Goal: Task Accomplishment & Management: Manage account settings

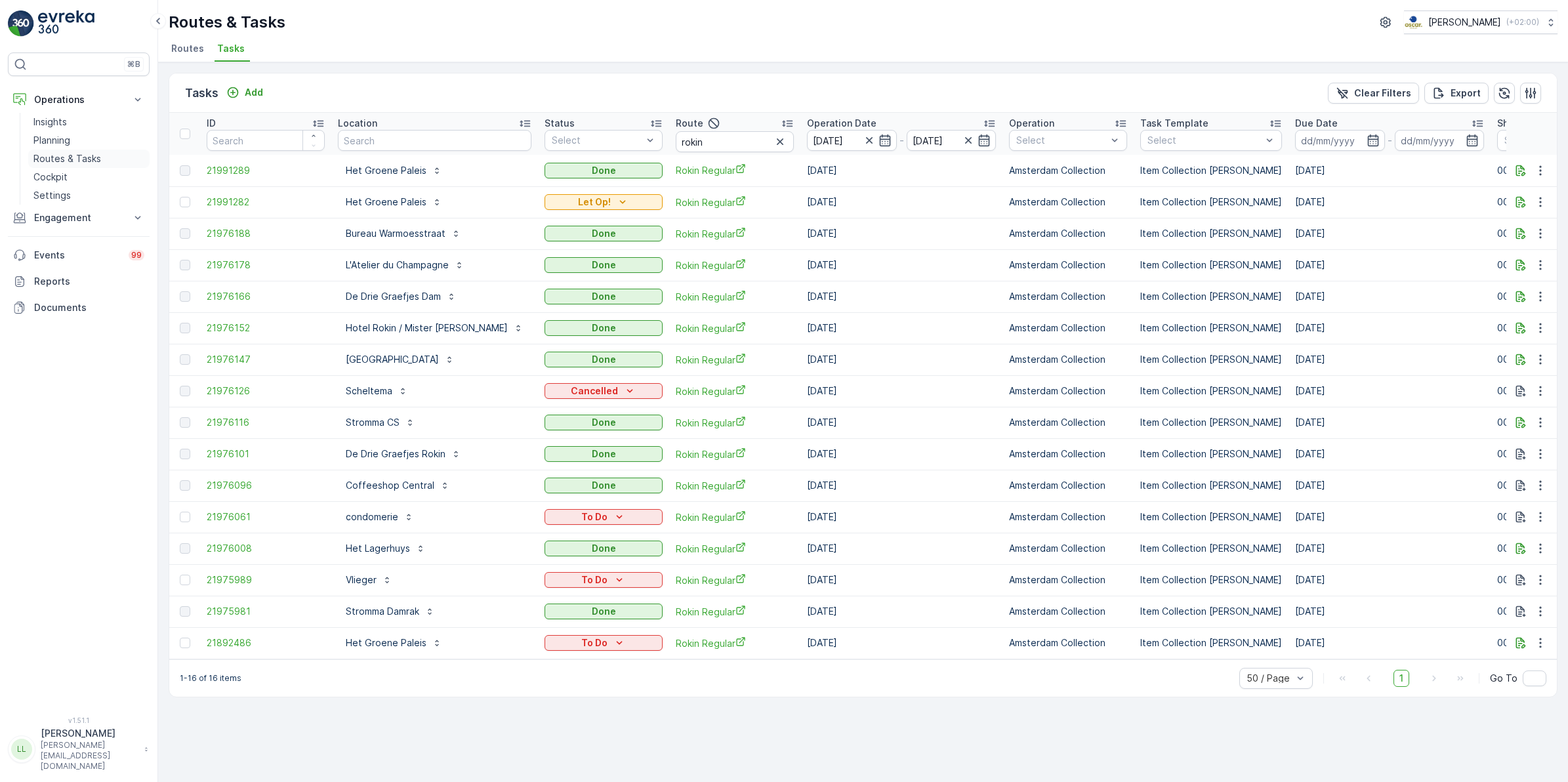
drag, startPoint x: 50, startPoint y: 173, endPoint x: 100, endPoint y: 166, distance: 50.5
click at [51, 172] on p "Cockpit" at bounding box center [50, 177] width 34 height 13
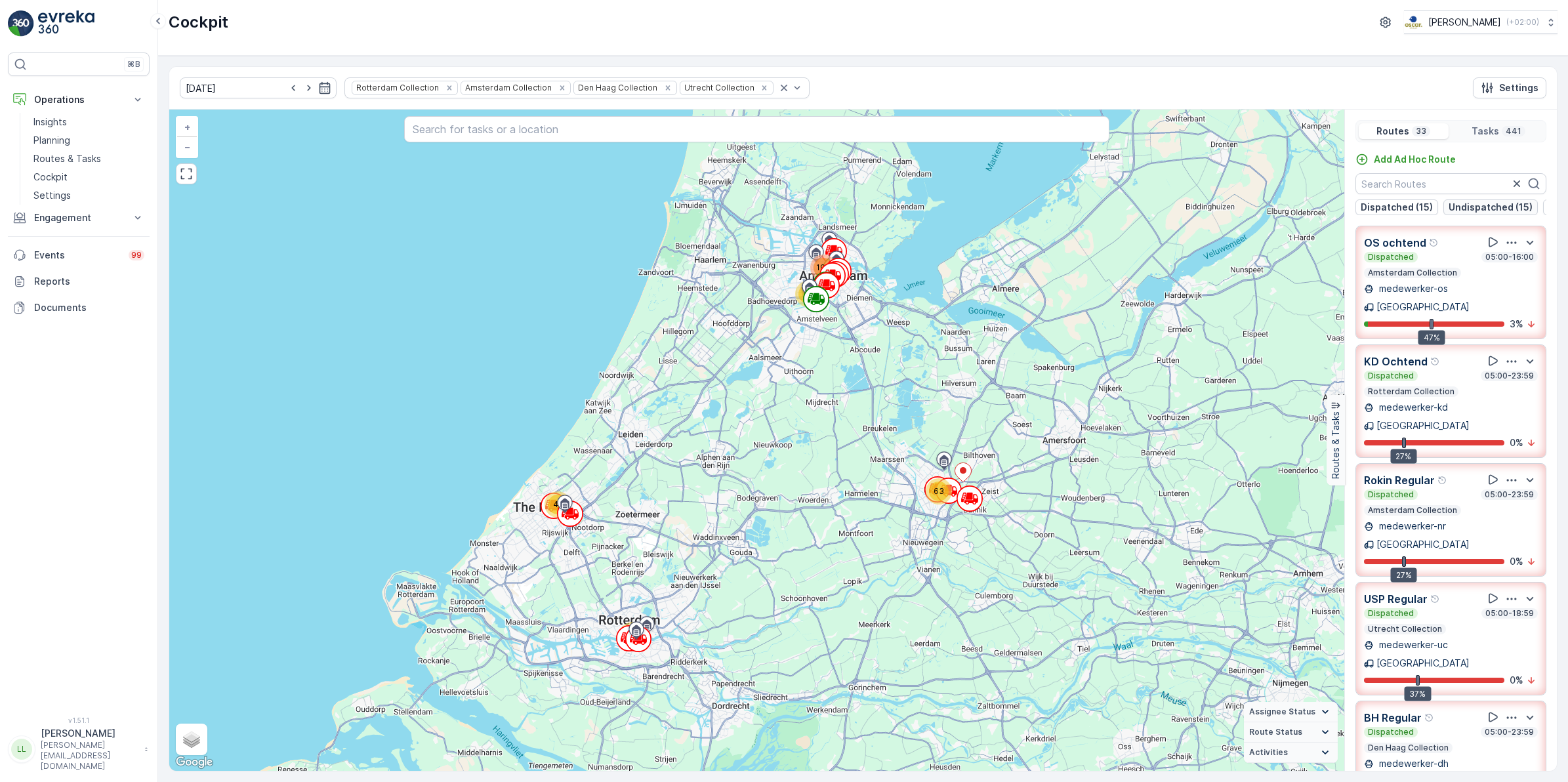
click at [1484, 214] on p "Undispatched (15)" at bounding box center [1491, 207] width 84 height 13
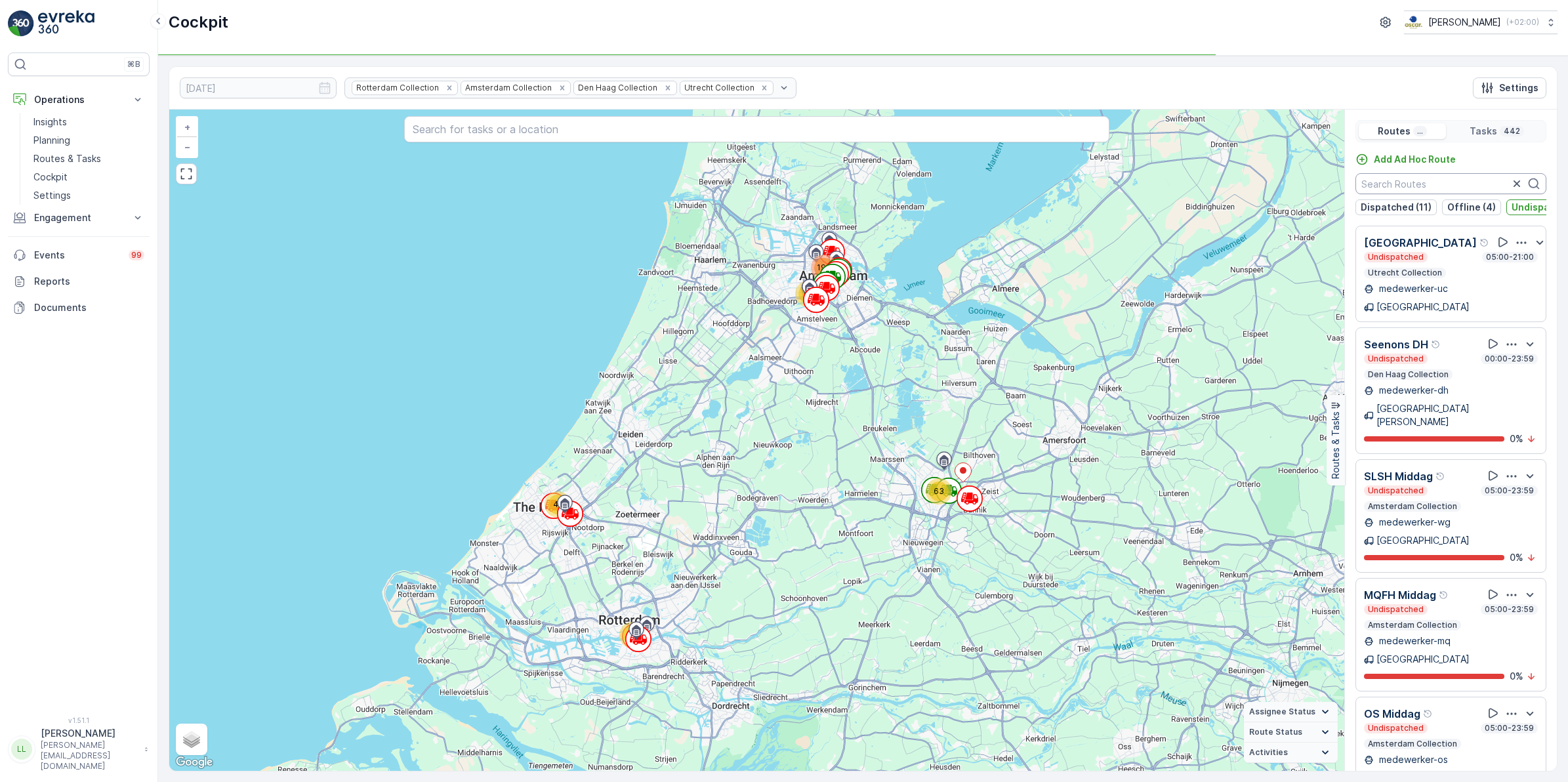
click at [1422, 183] on input "text" at bounding box center [1450, 184] width 191 height 21
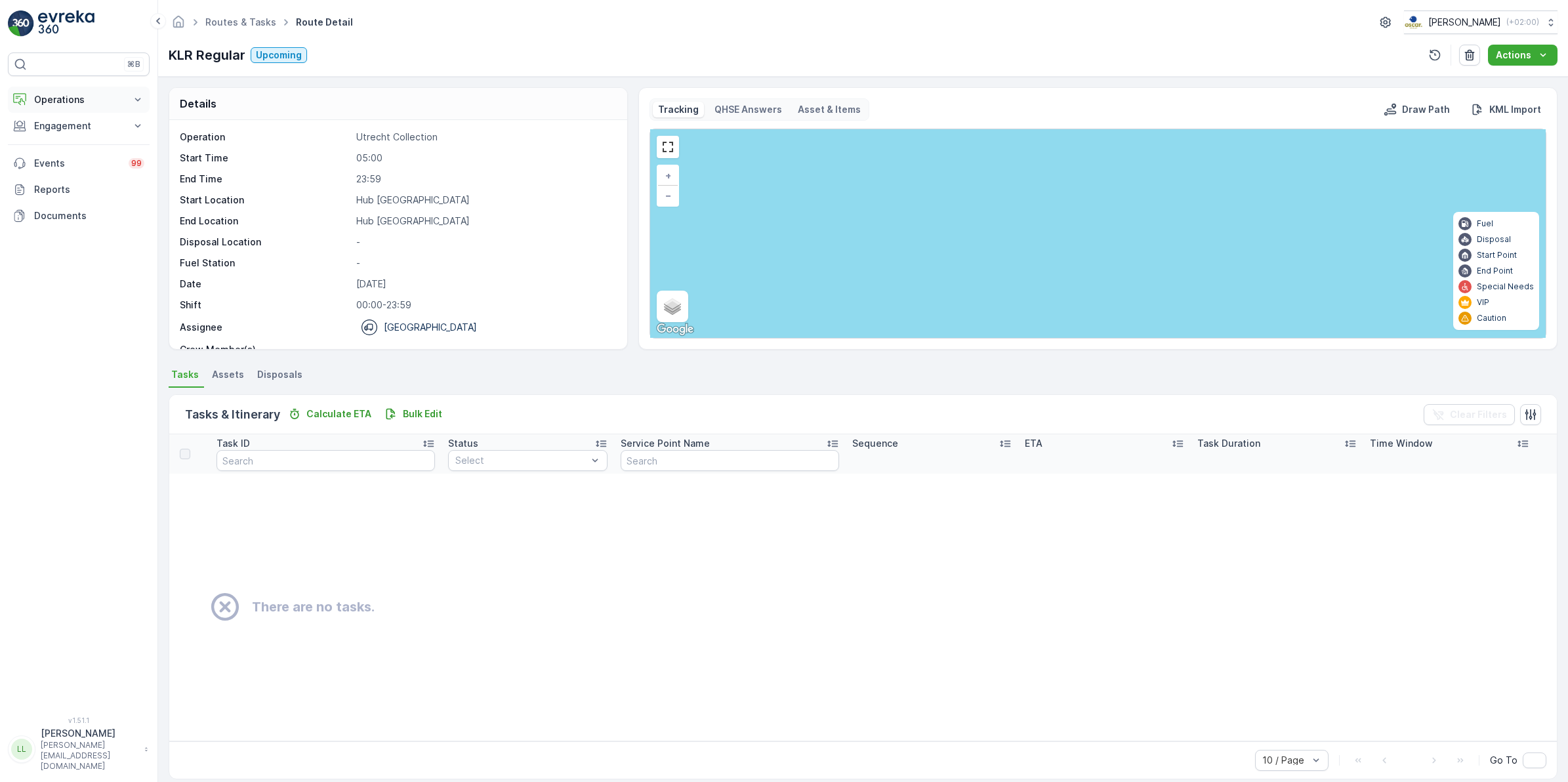
click at [64, 100] on p "Operations" at bounding box center [78, 100] width 89 height 13
click at [66, 171] on p "Cockpit" at bounding box center [50, 177] width 34 height 13
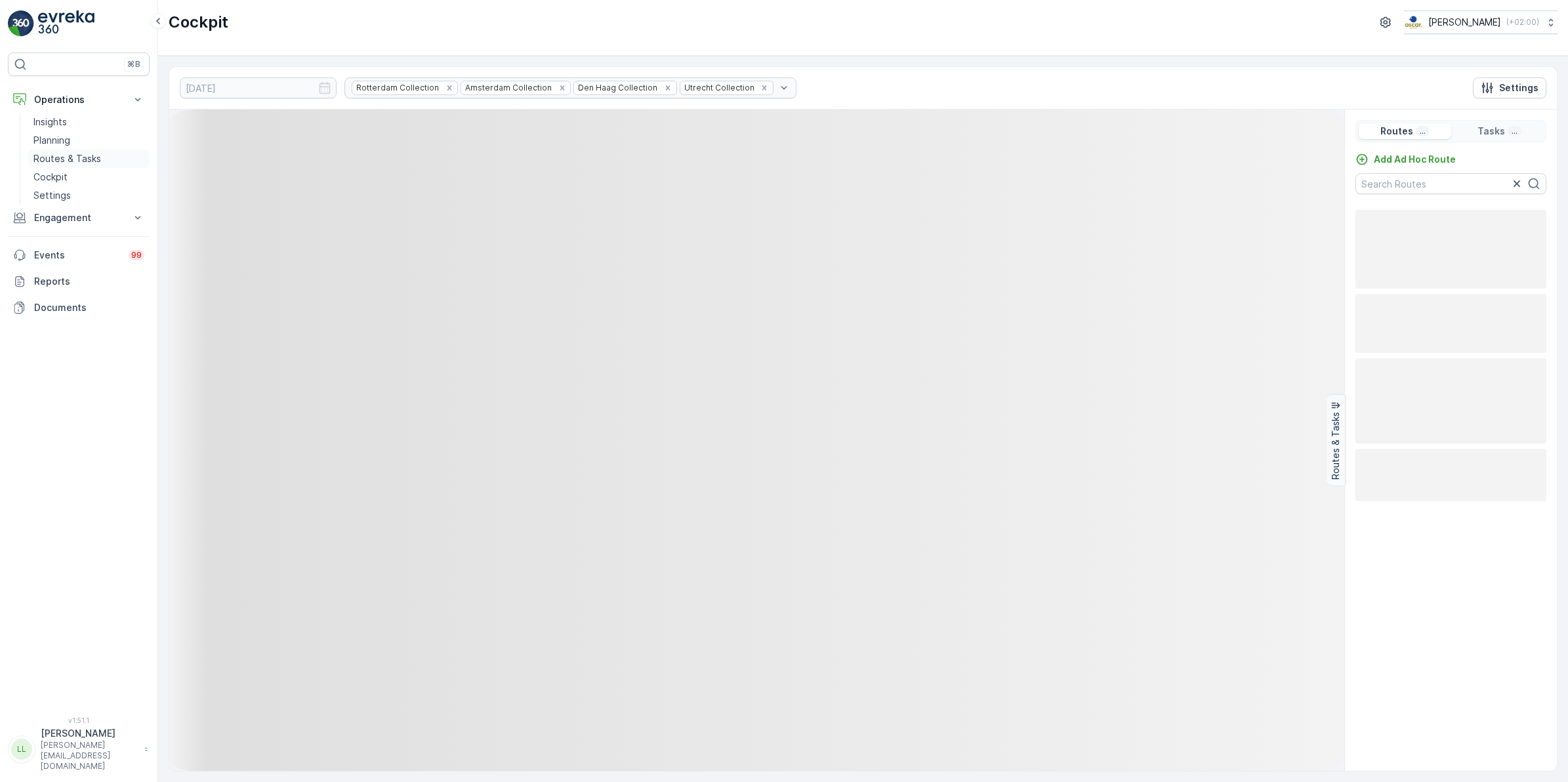
click at [71, 154] on p "Routes & Tasks" at bounding box center [67, 159] width 68 height 13
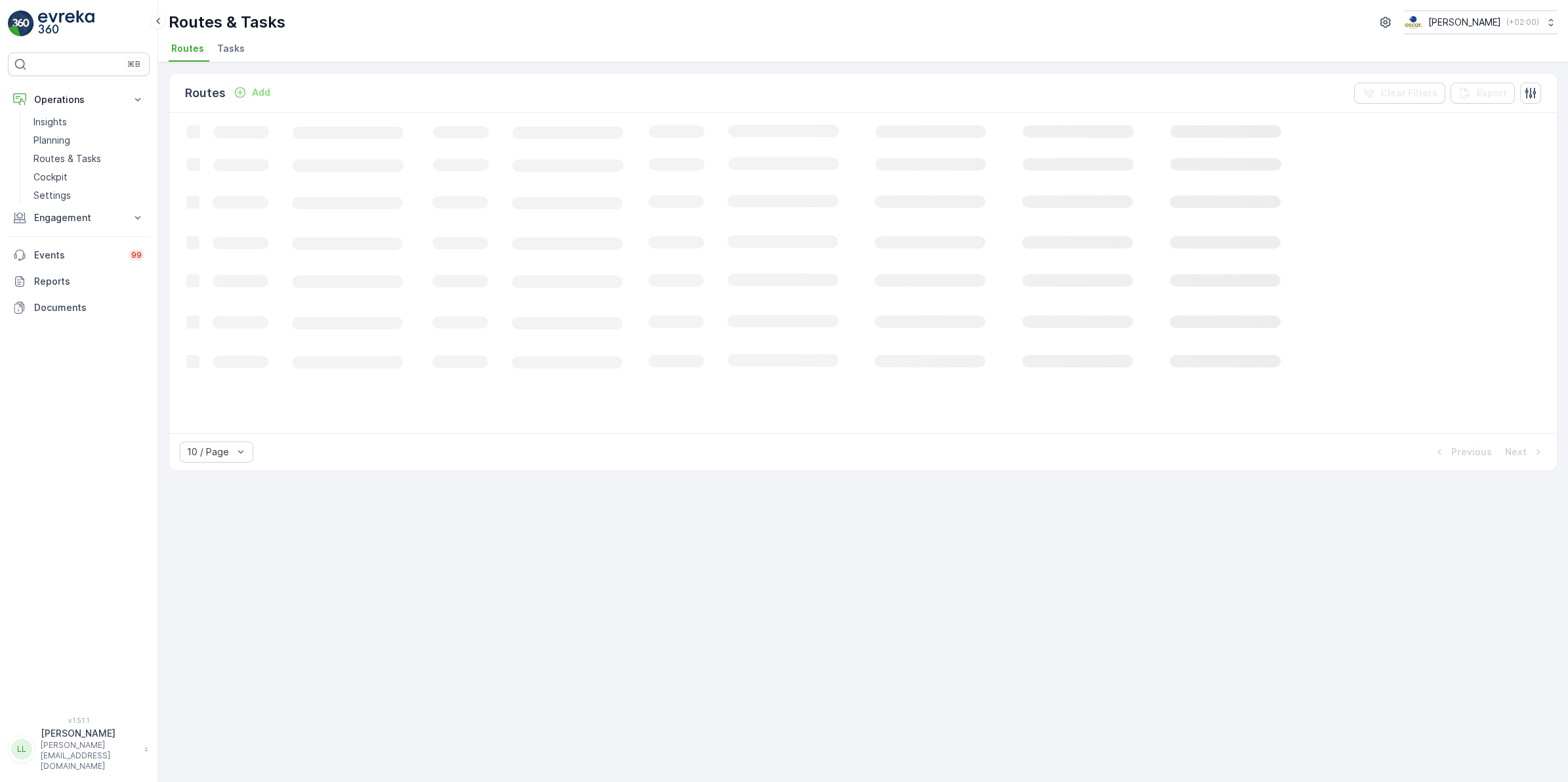
click at [231, 48] on span "Tasks" at bounding box center [231, 49] width 27 height 13
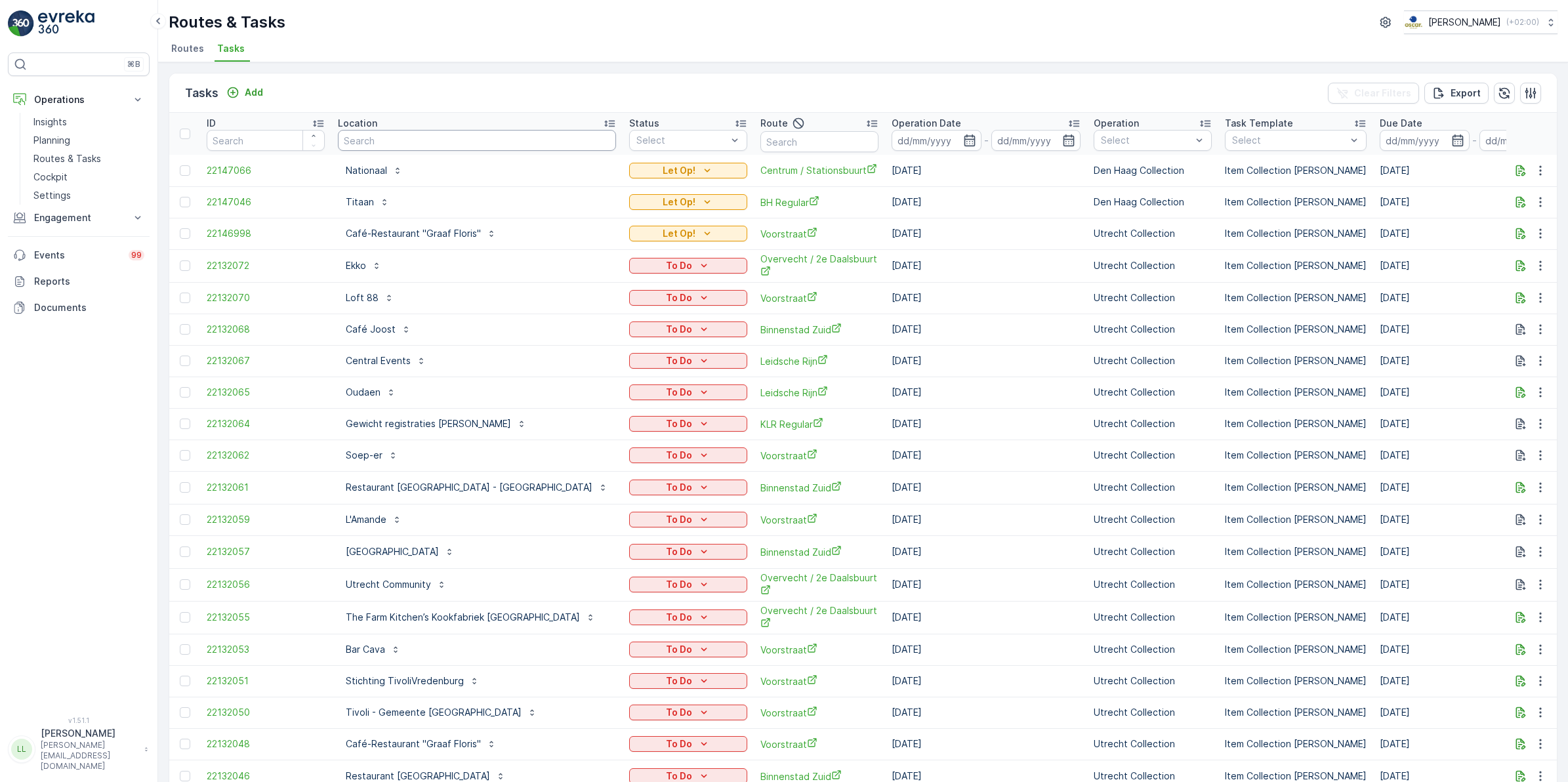
click at [474, 142] on input "text" at bounding box center [477, 140] width 279 height 21
type input "umc"
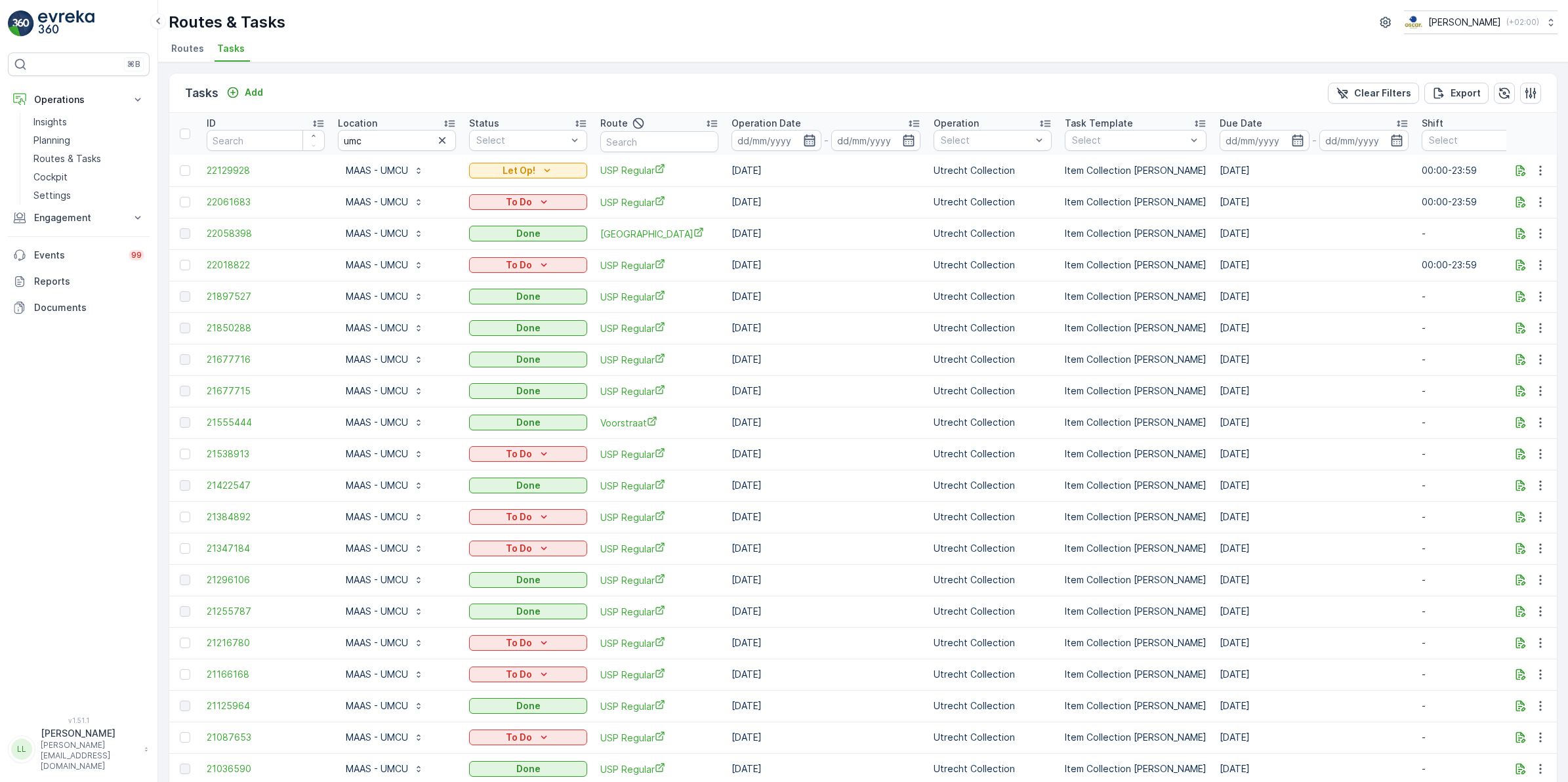
click at [809, 145] on icon "button" at bounding box center [810, 140] width 13 height 13
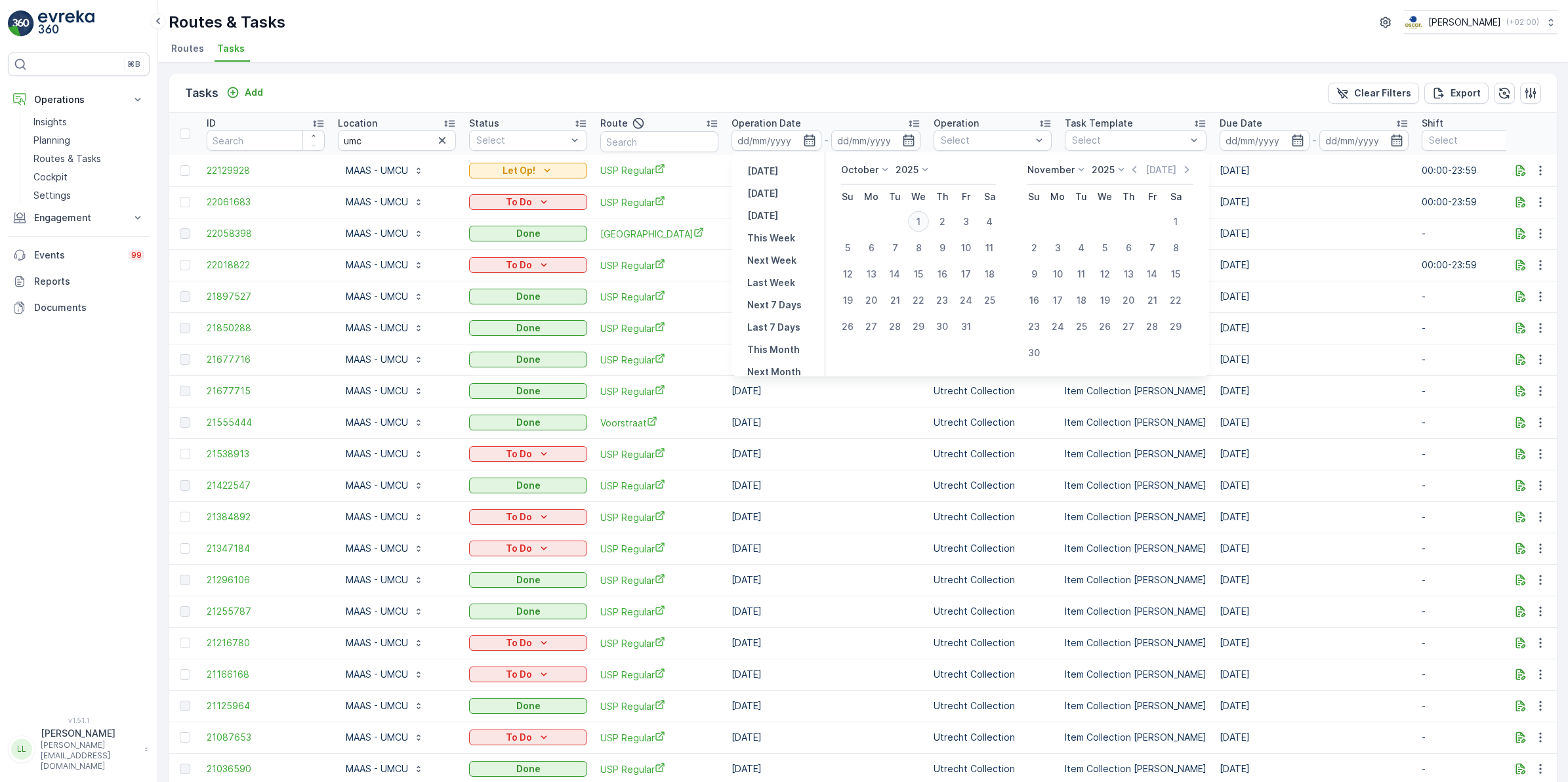
click at [919, 224] on div "1" at bounding box center [919, 222] width 21 height 21
type input "[DATE]"
click at [919, 224] on div "1" at bounding box center [919, 222] width 21 height 21
type input "[DATE]"
click at [919, 224] on div "1" at bounding box center [919, 222] width 21 height 21
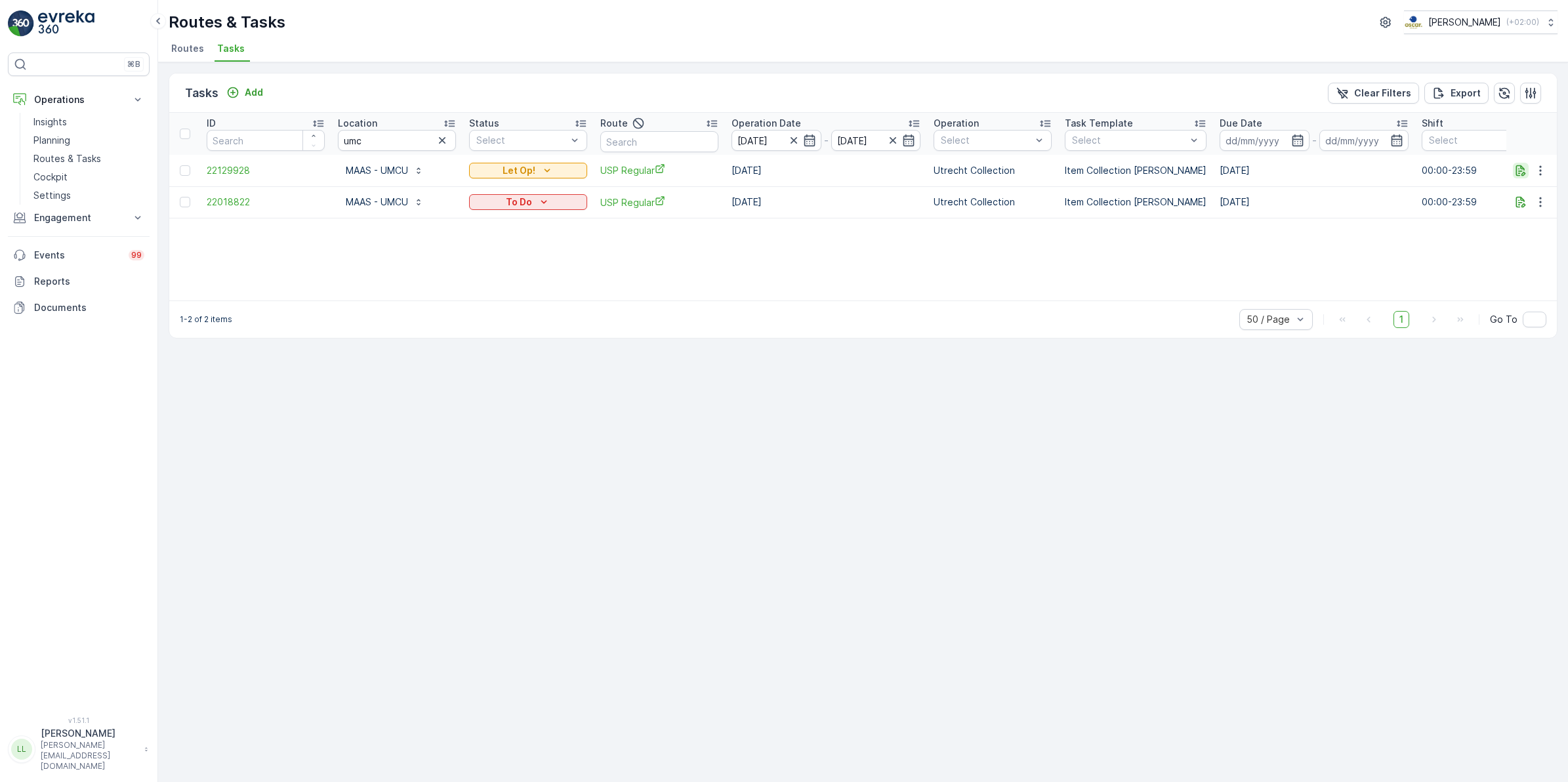
click at [1522, 171] on icon "button" at bounding box center [1521, 170] width 10 height 11
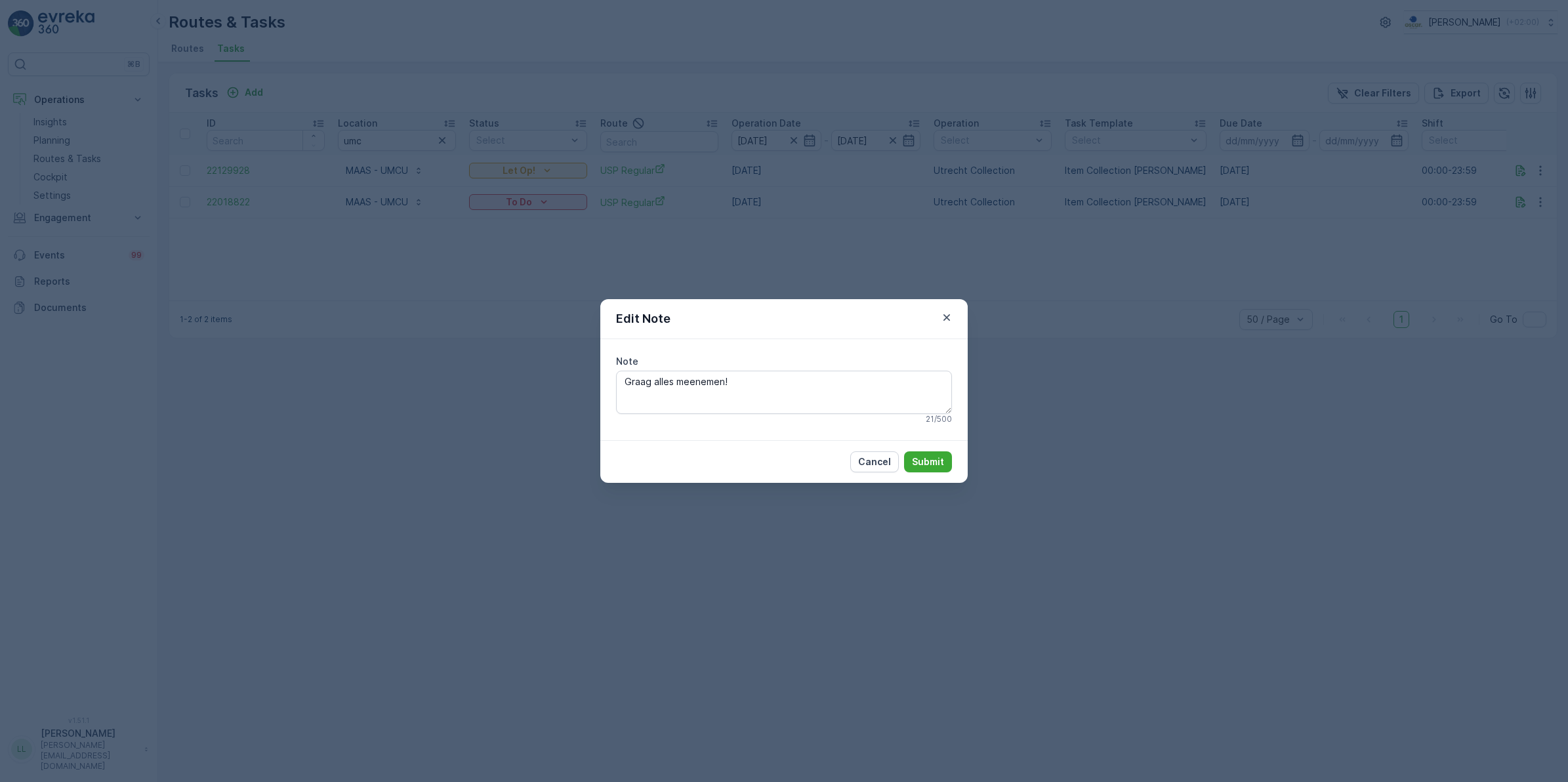
click at [1182, 334] on div "Edit Note Note Graag alles meenemen! 21 / 500 Cancel Submit" at bounding box center [784, 391] width 1568 height 782
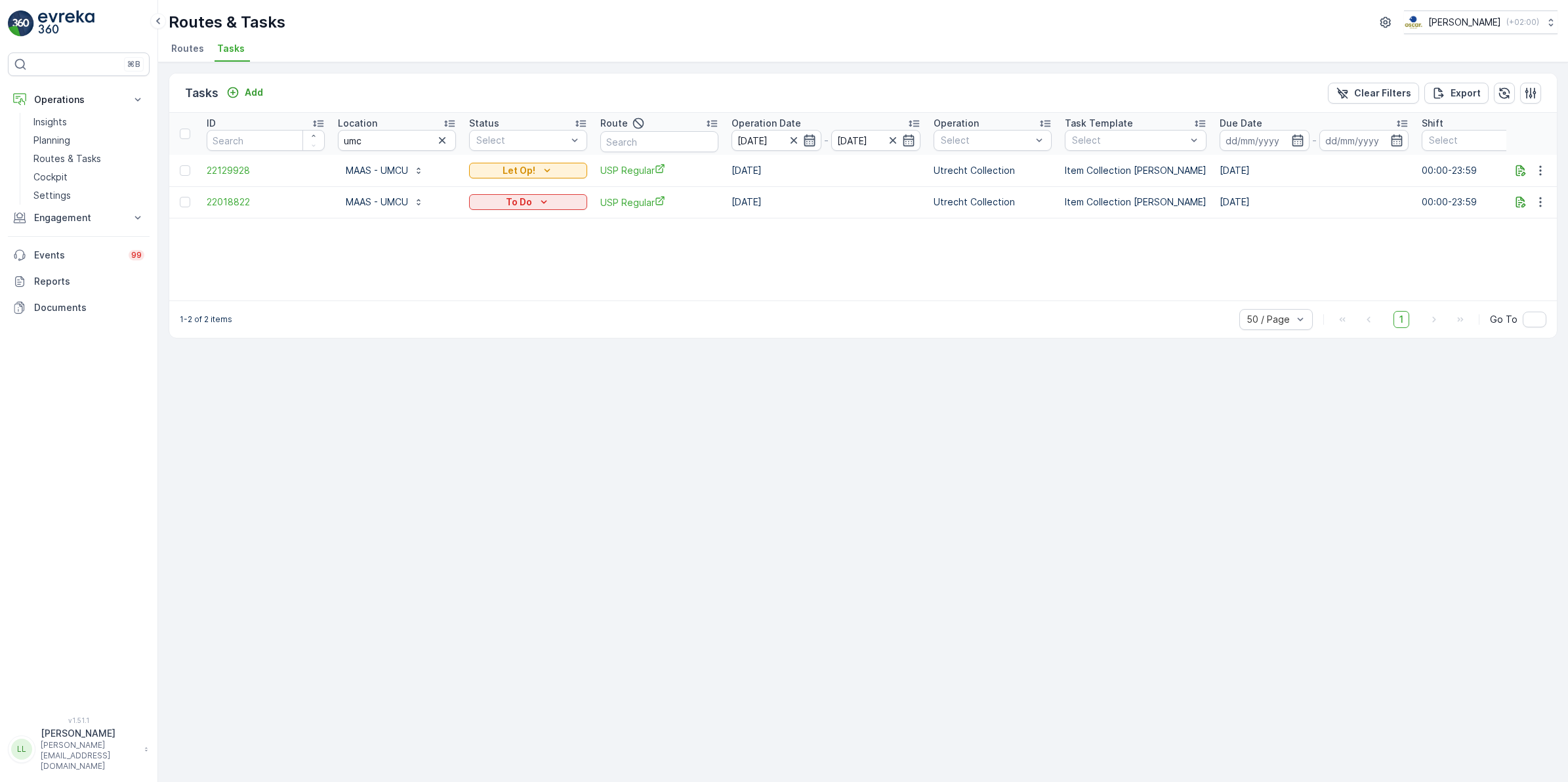
click at [806, 143] on icon "button" at bounding box center [809, 140] width 11 height 12
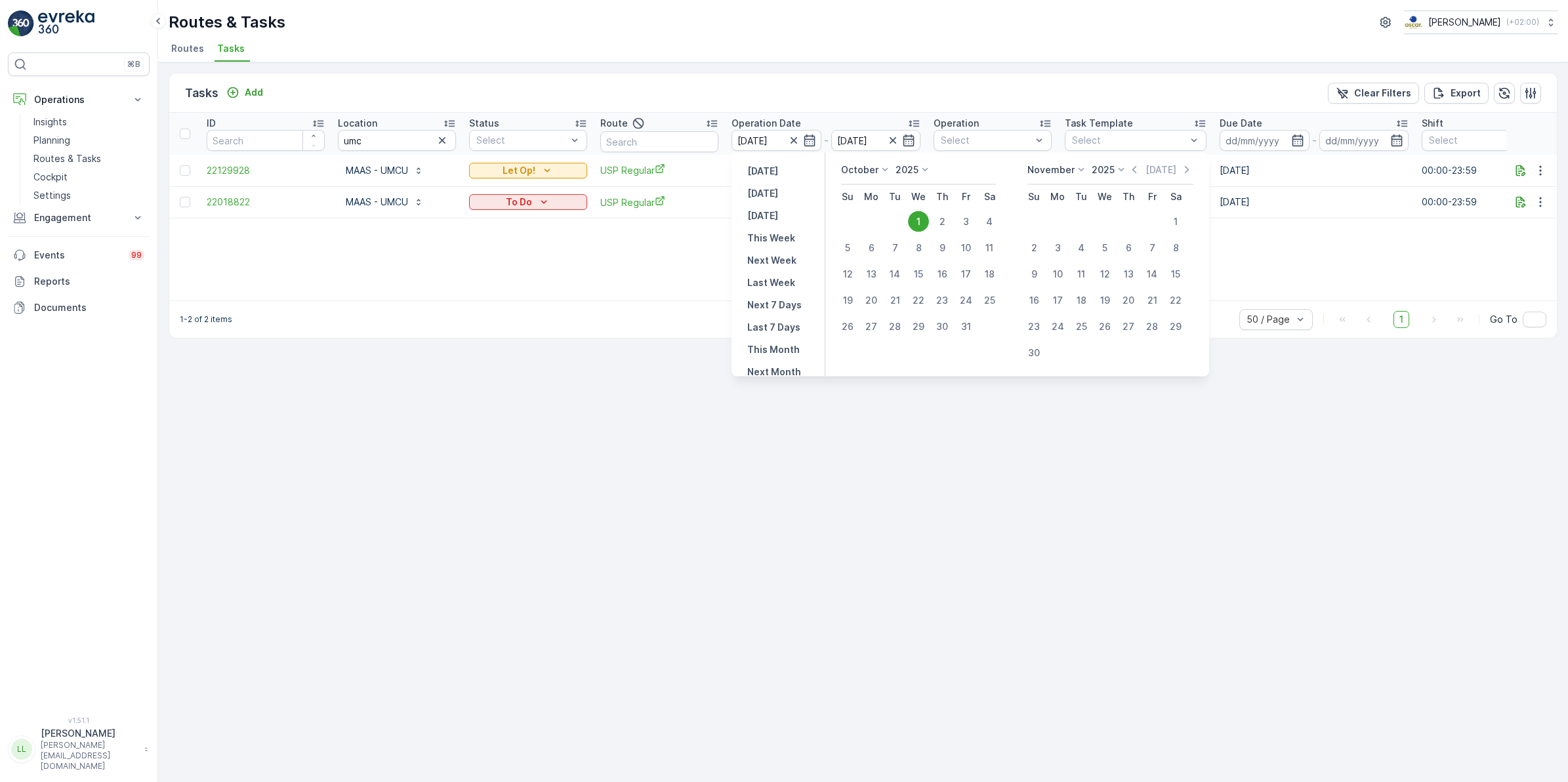
click at [883, 173] on icon at bounding box center [885, 170] width 13 height 13
click at [884, 247] on span "September" at bounding box center [873, 248] width 50 height 13
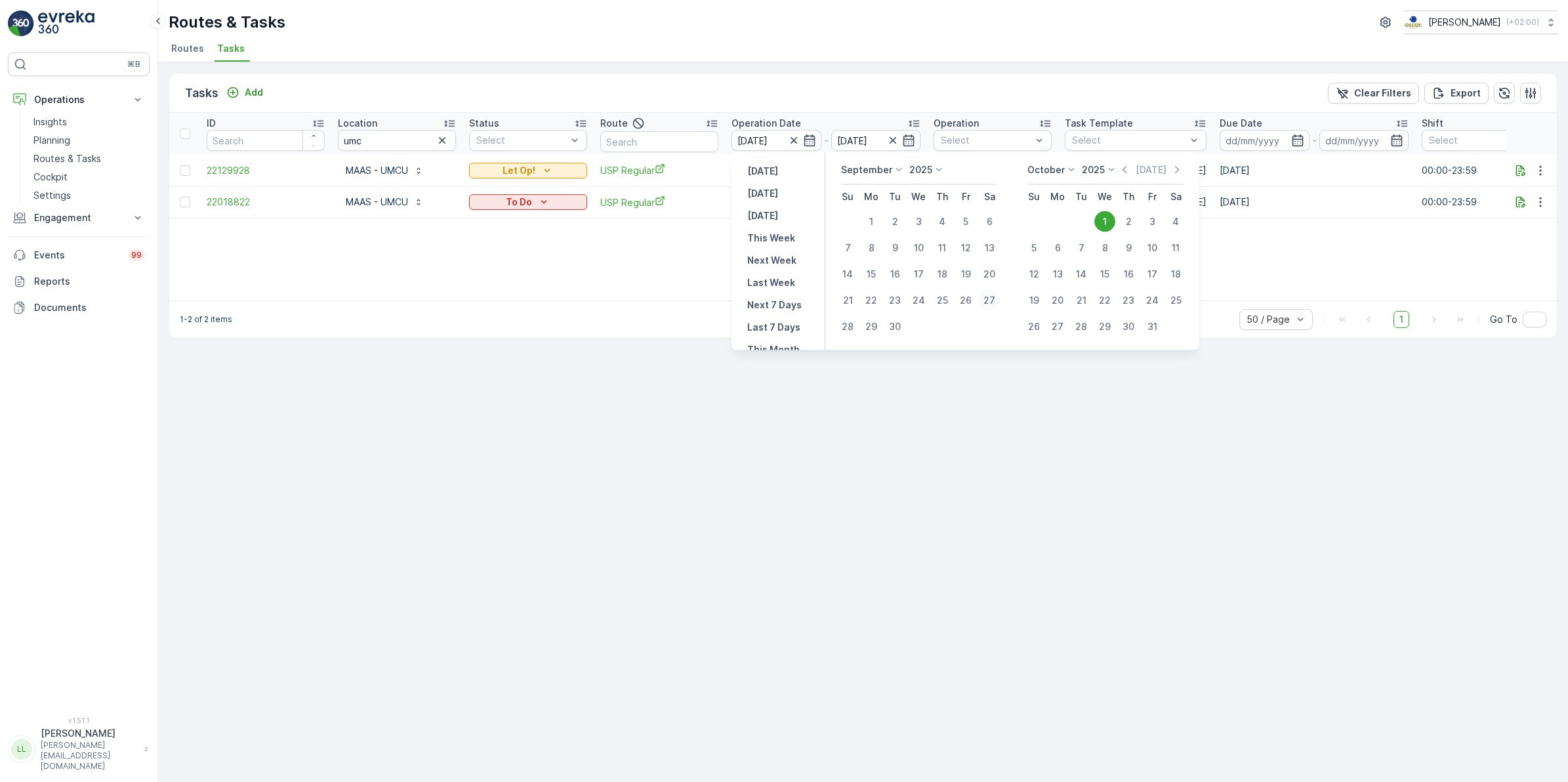
click at [988, 298] on div "27" at bounding box center [990, 300] width 21 height 21
type input "27.09.2025"
drag, startPoint x: 988, startPoint y: 297, endPoint x: 998, endPoint y: 294, distance: 10.4
click at [989, 297] on div "27" at bounding box center [990, 300] width 21 height 21
type input "27.09.2025"
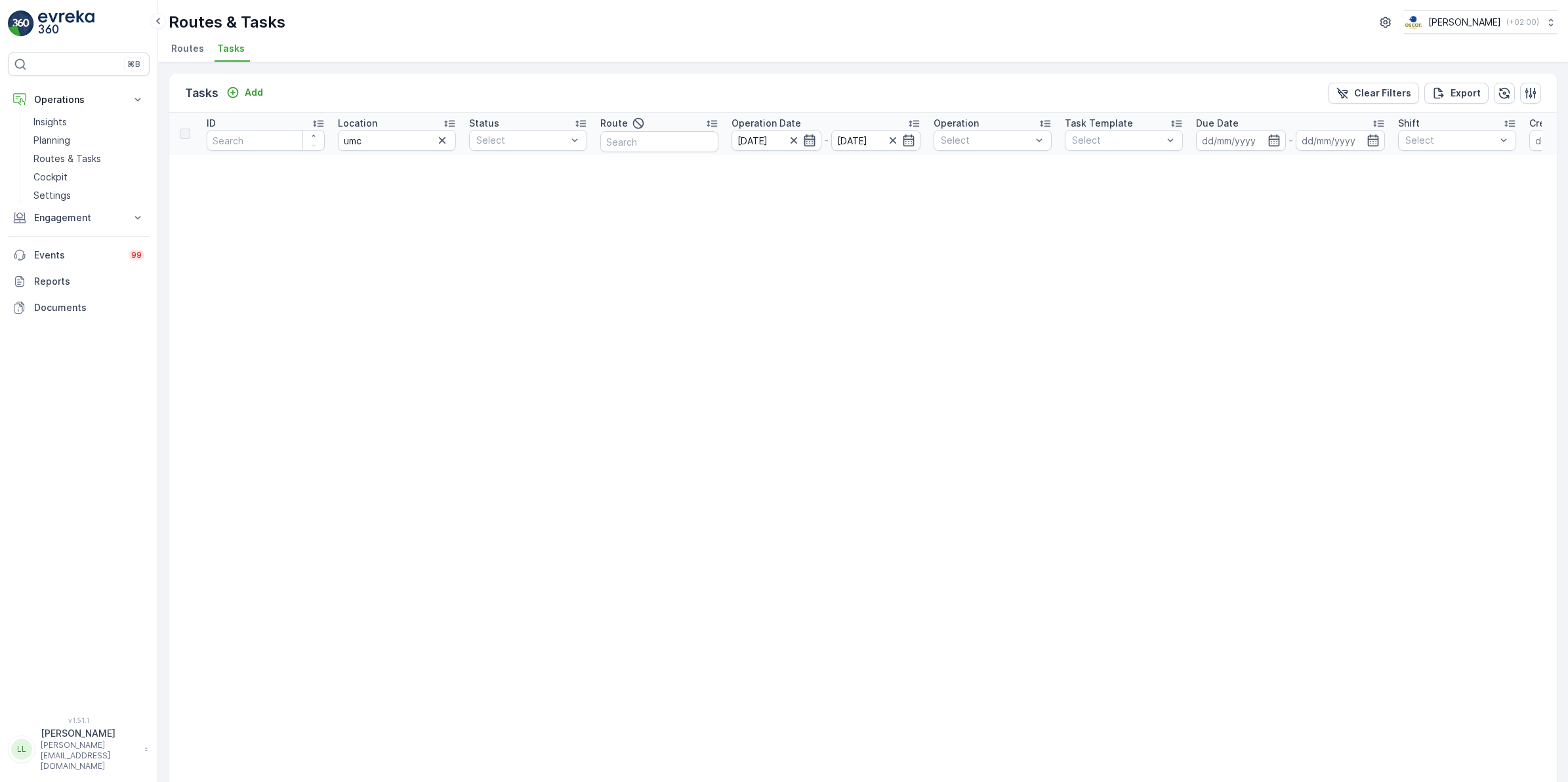
click at [809, 143] on icon "button" at bounding box center [810, 140] width 13 height 13
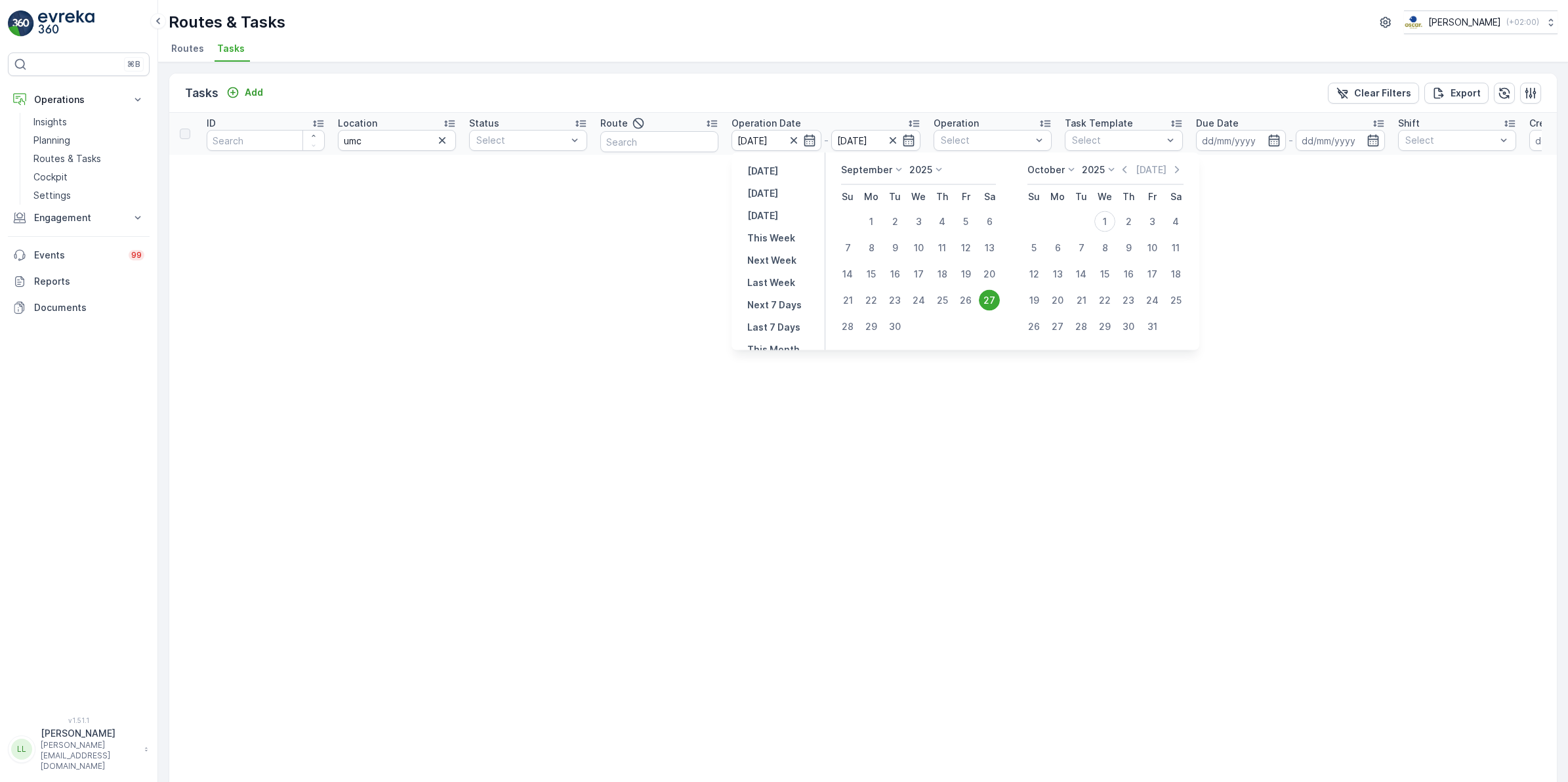
click at [996, 300] on div "27" at bounding box center [990, 300] width 21 height 21
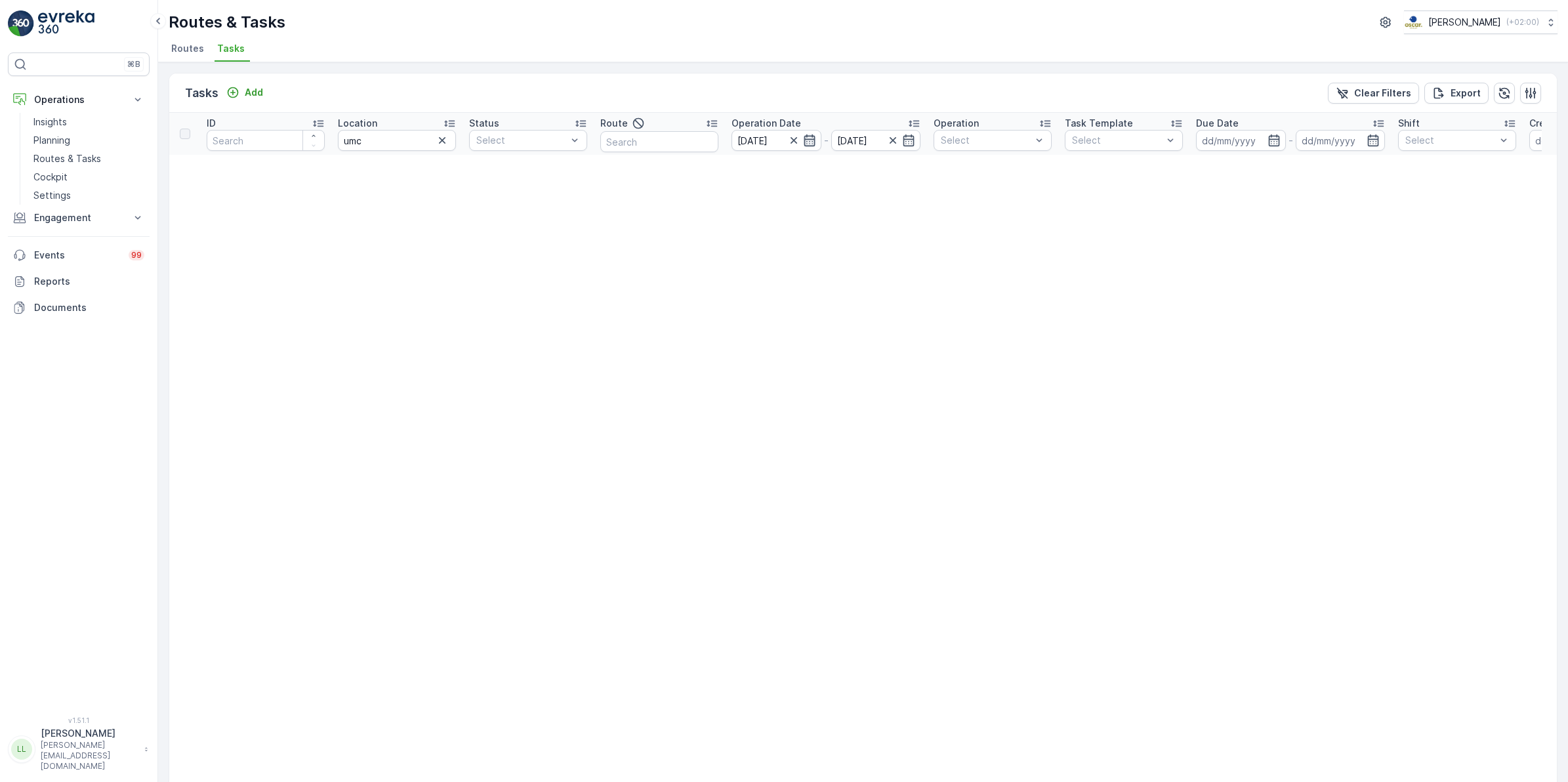
click at [812, 140] on icon "button" at bounding box center [810, 140] width 13 height 13
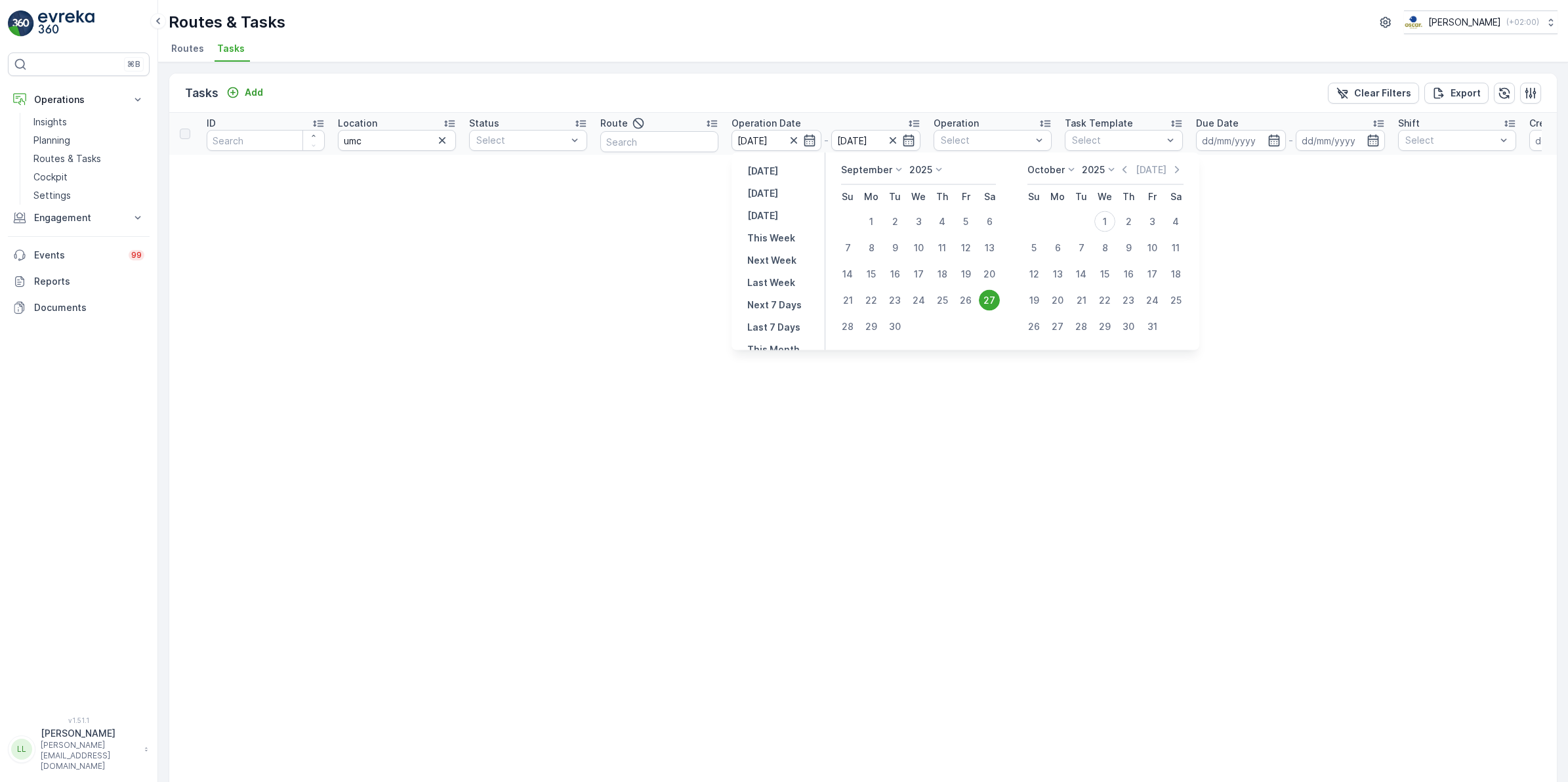
click at [1109, 222] on div "1" at bounding box center [1105, 222] width 21 height 21
type input "01.10.2025"
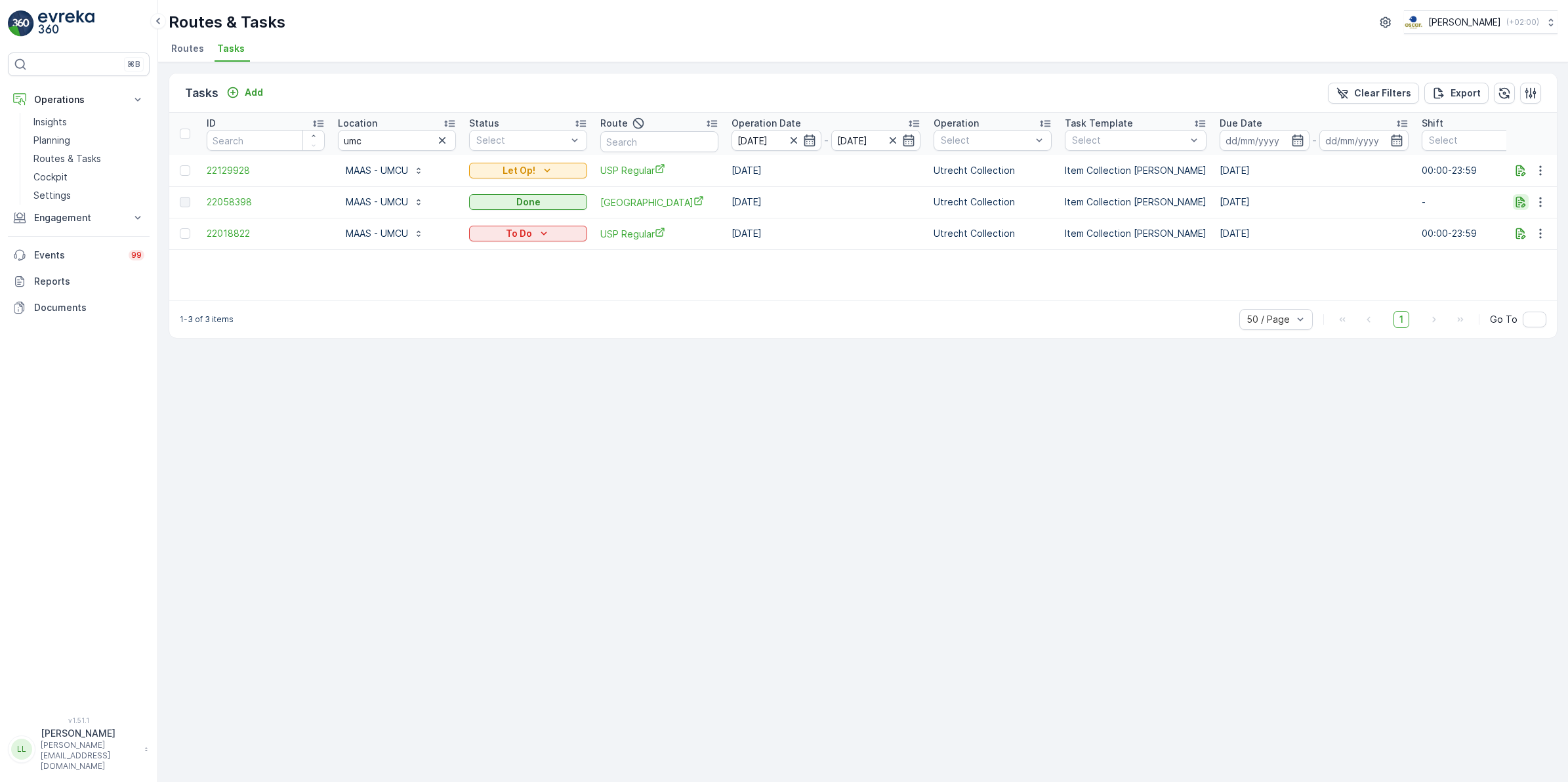
click at [1516, 205] on icon "button" at bounding box center [1521, 202] width 10 height 11
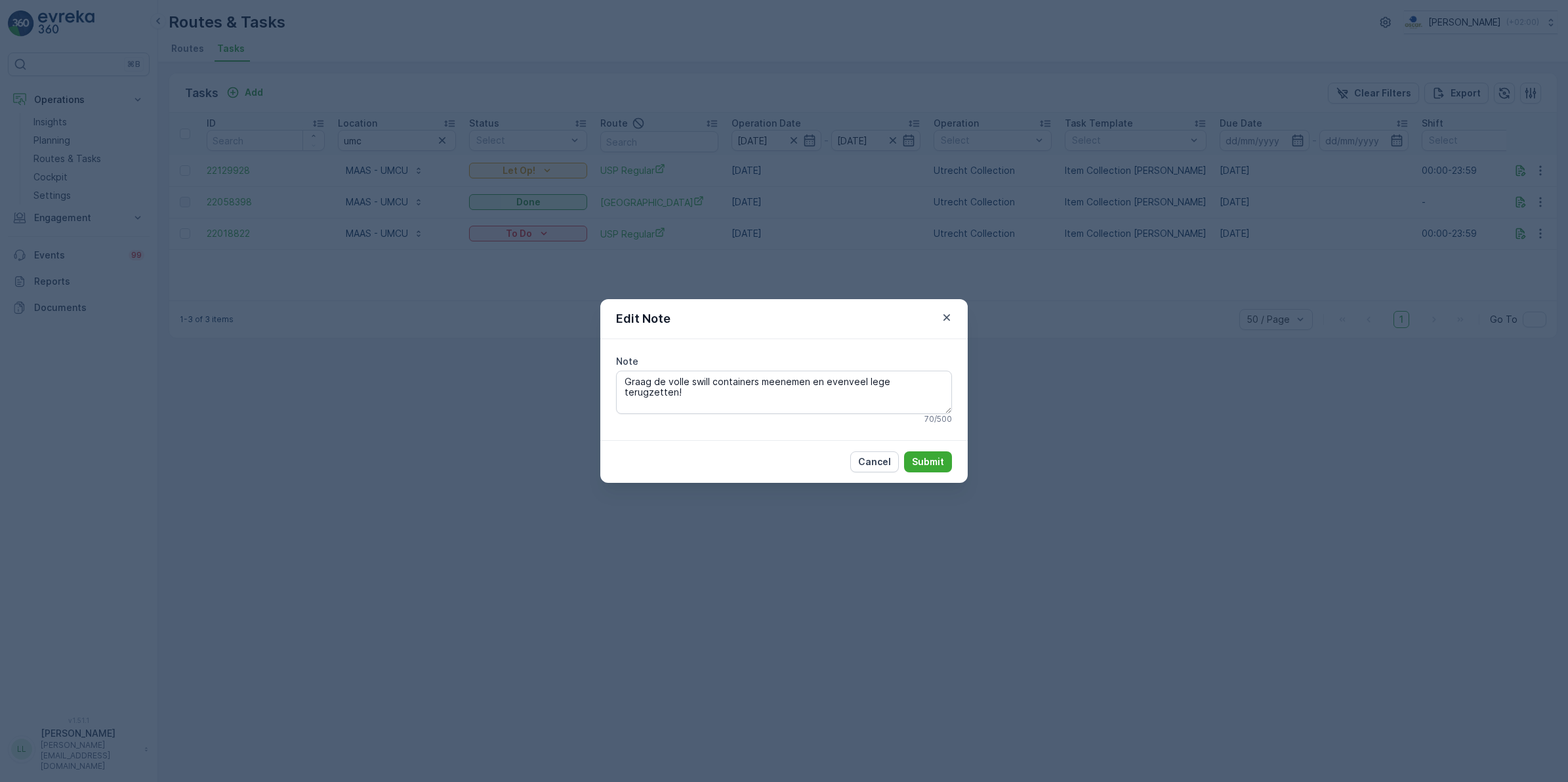
click at [1143, 293] on div "Edit Note Note Graag de volle swill containers meenemen en evenveel lege terugz…" at bounding box center [784, 391] width 1568 height 782
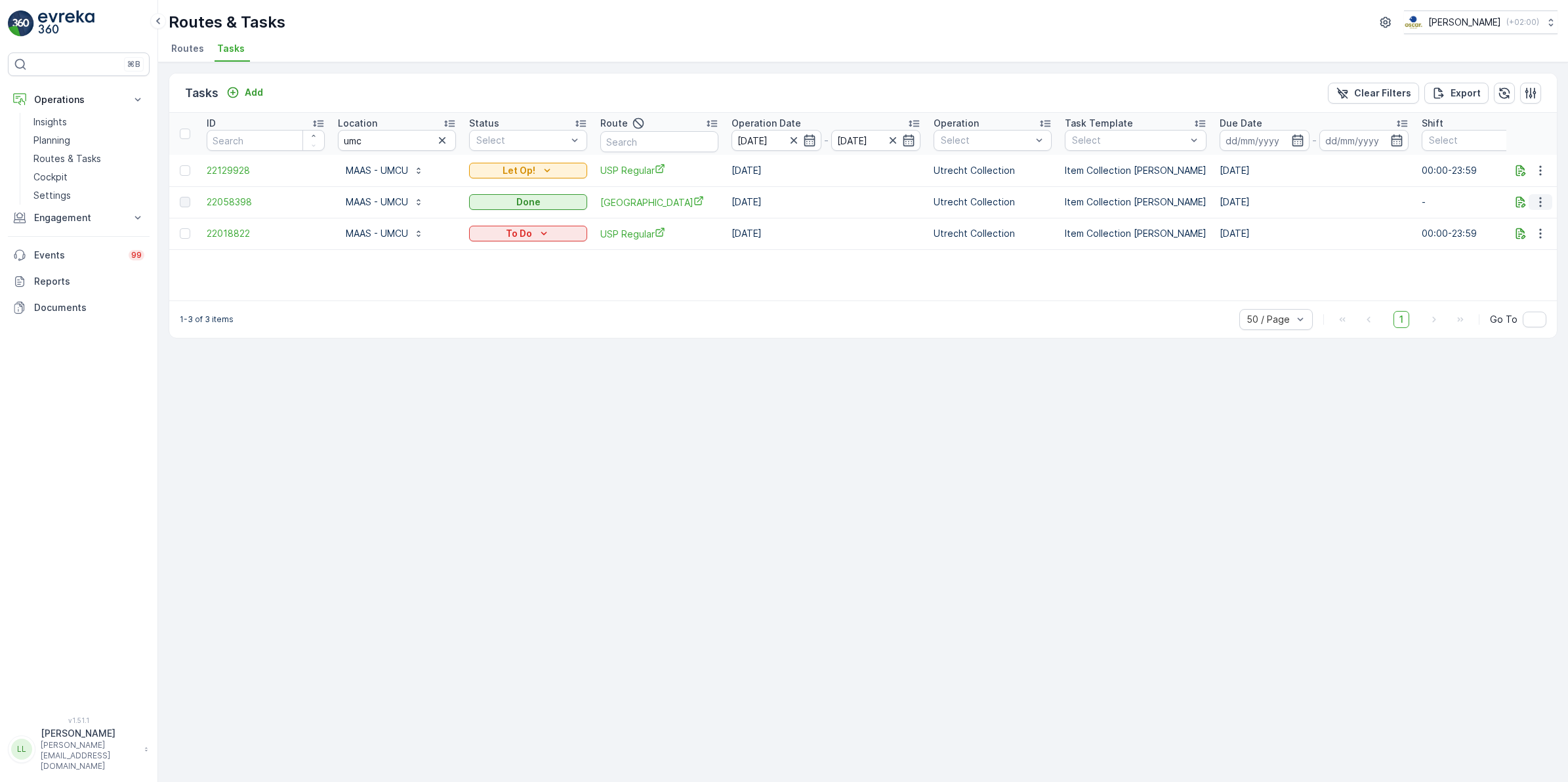
click at [1544, 198] on icon "button" at bounding box center [1541, 202] width 13 height 13
click at [1530, 234] on div "History" at bounding box center [1525, 240] width 86 height 19
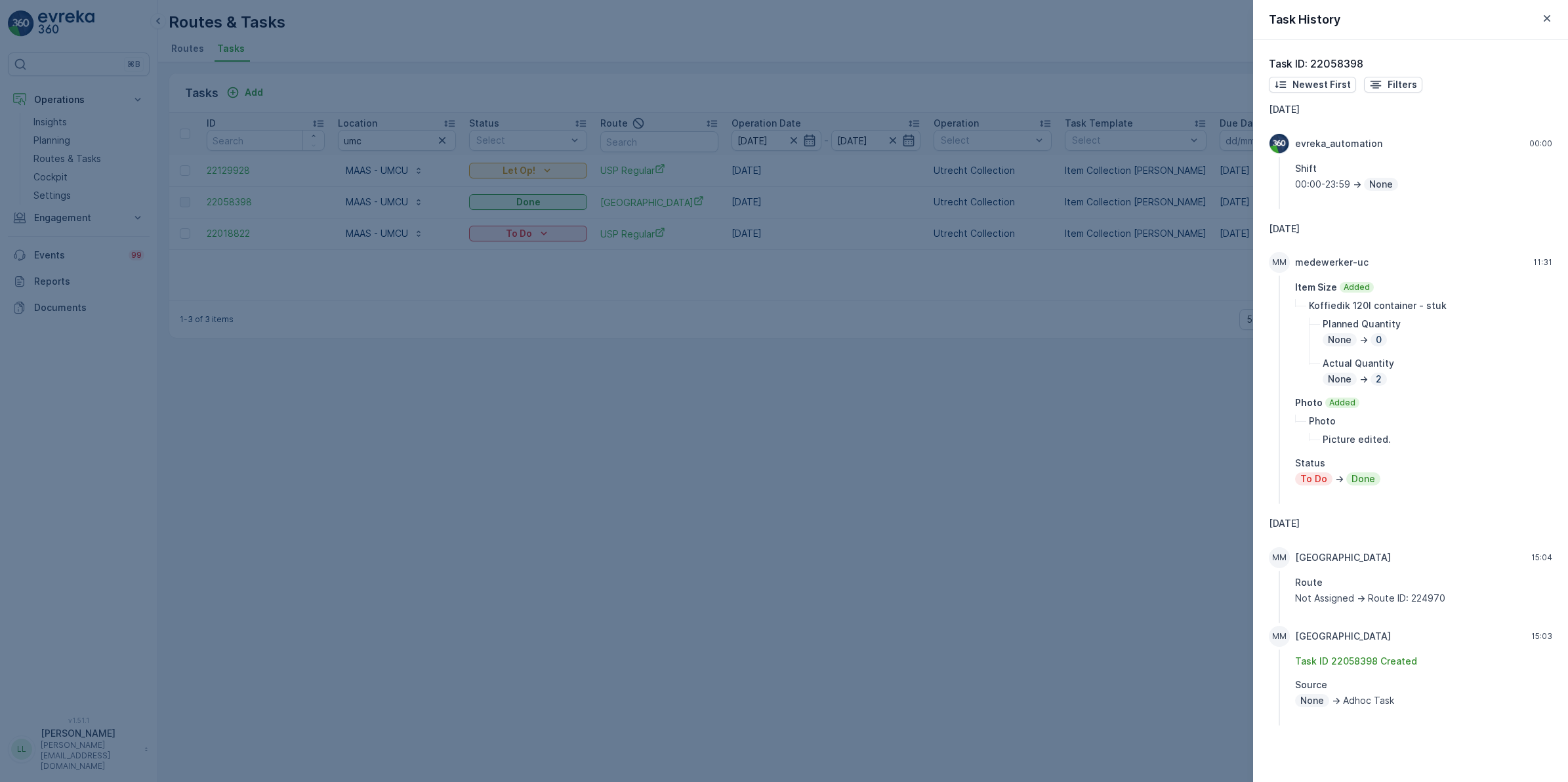
click at [1123, 387] on div at bounding box center [784, 391] width 1568 height 782
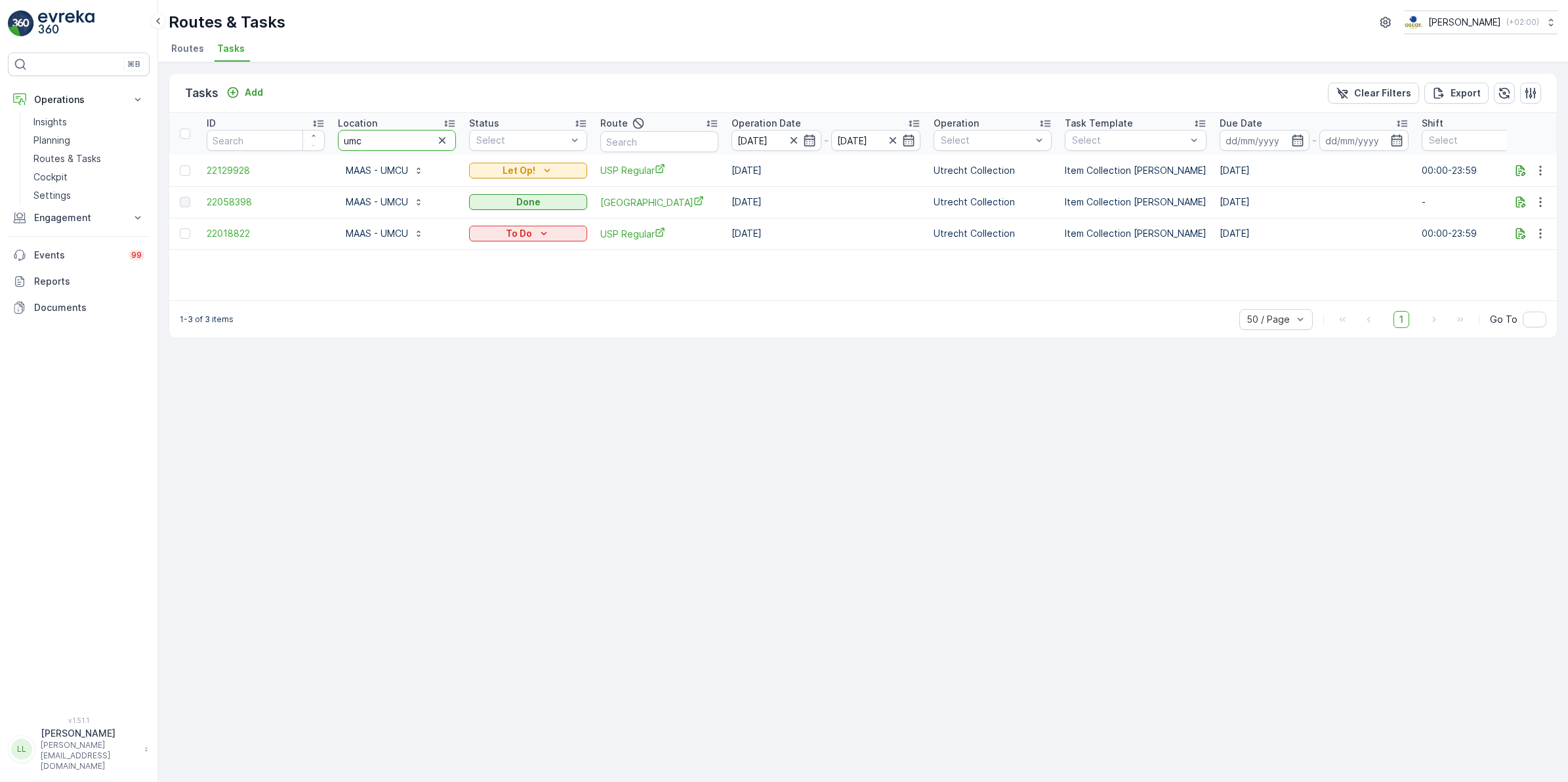
drag, startPoint x: 382, startPoint y: 136, endPoint x: 302, endPoint y: 145, distance: 80.5
click at [302, 145] on tr "ID Location umc Status Select Route Operation Date 27.09.2025 - 01.10.2025 Oper…" at bounding box center [1181, 134] width 2024 height 42
type input "frasc"
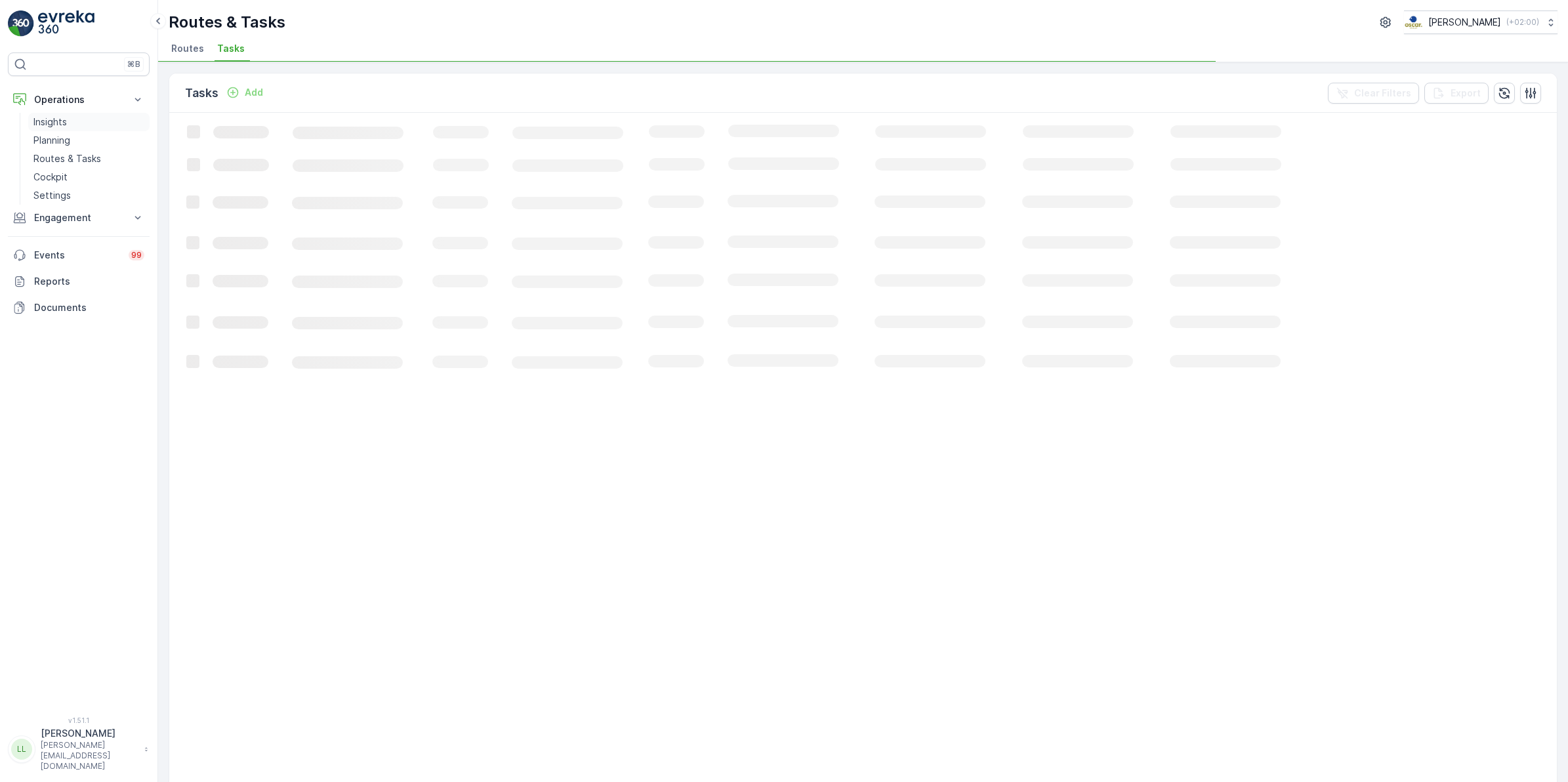
drag, startPoint x: 57, startPoint y: 141, endPoint x: 110, endPoint y: 125, distance: 55.4
click at [57, 141] on p "Planning" at bounding box center [51, 140] width 37 height 13
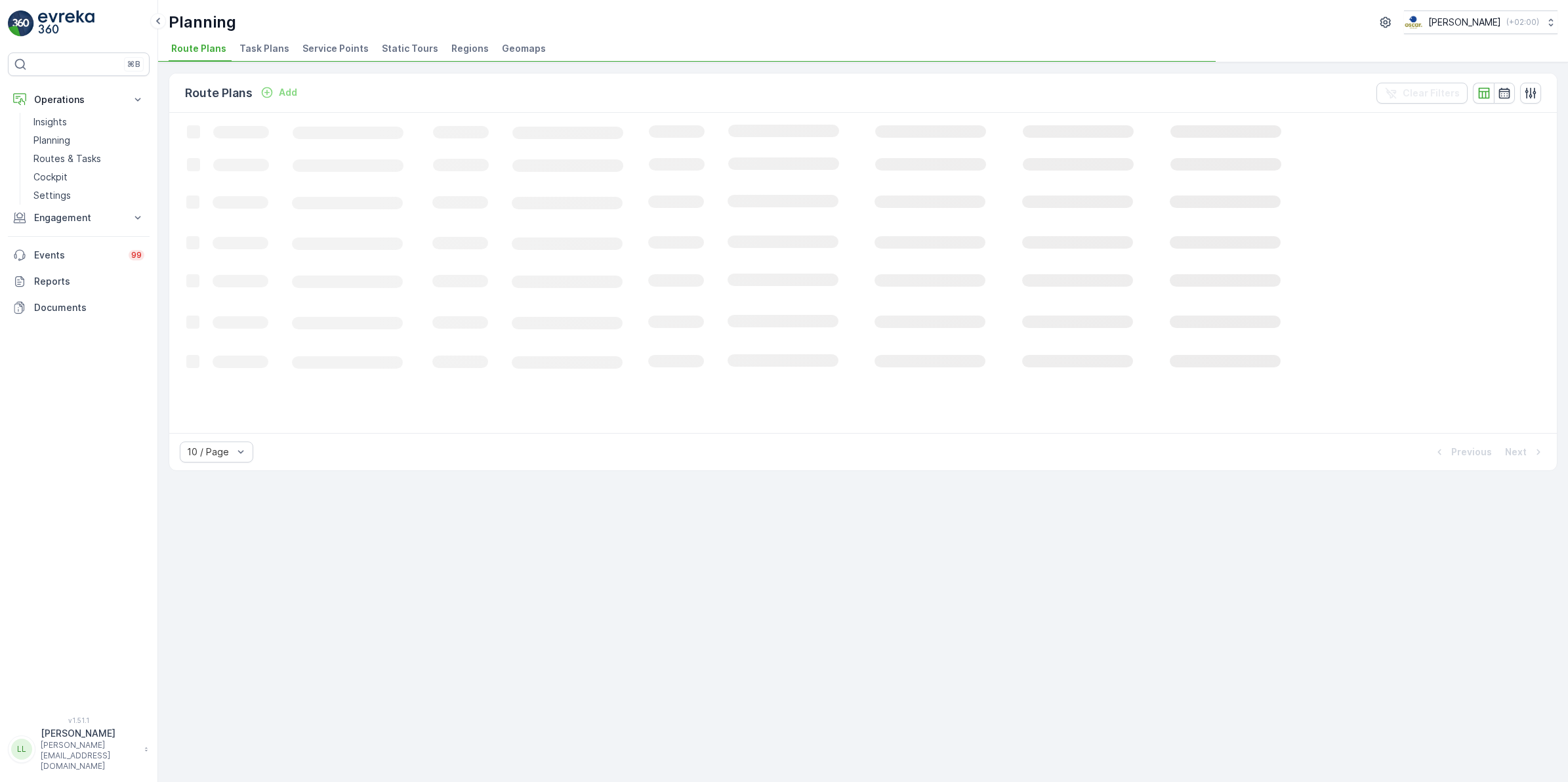
click at [254, 47] on span "Task Plans" at bounding box center [264, 49] width 50 height 13
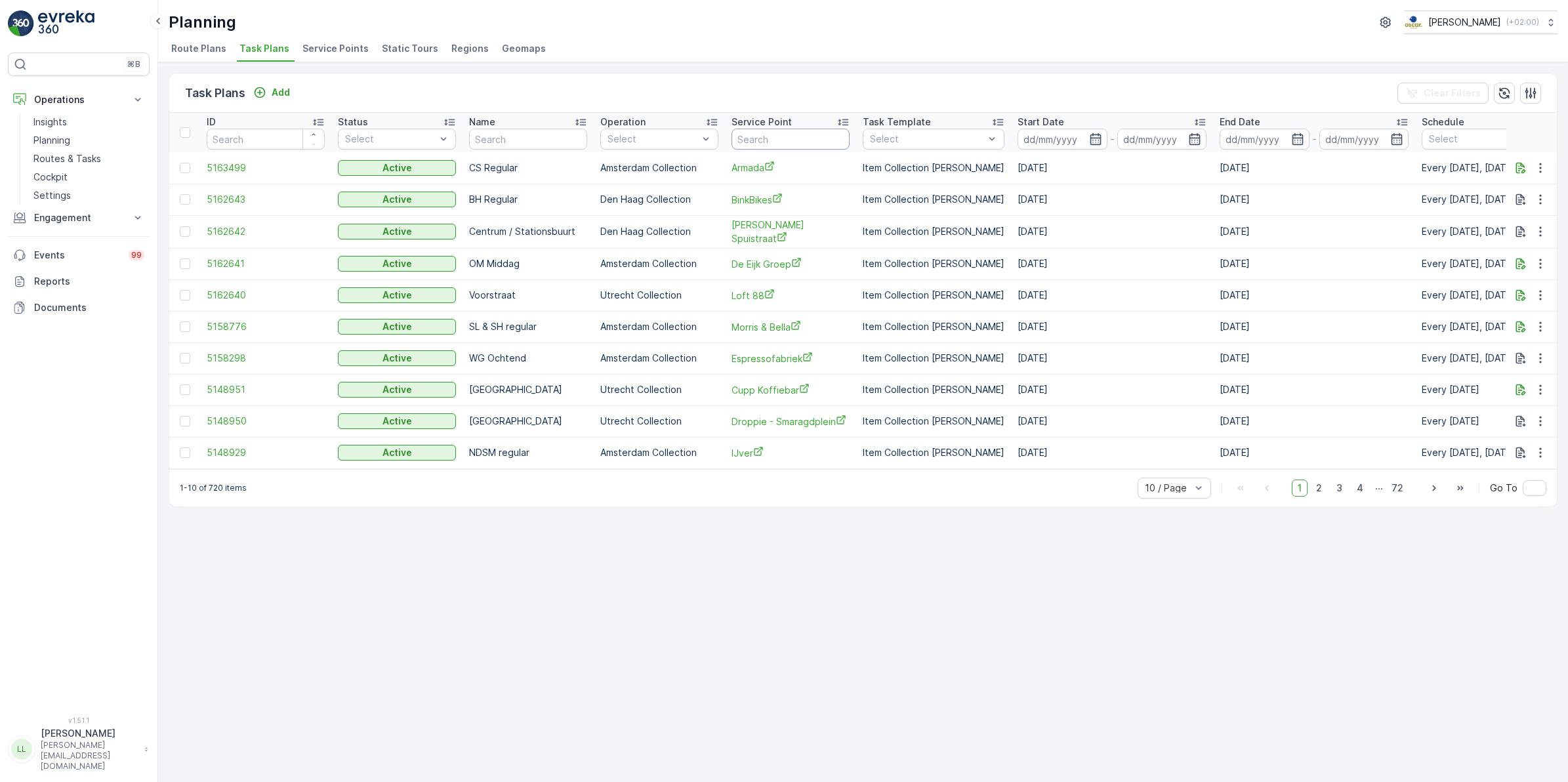
click at [785, 140] on input "text" at bounding box center [791, 139] width 118 height 21
type input "fras"
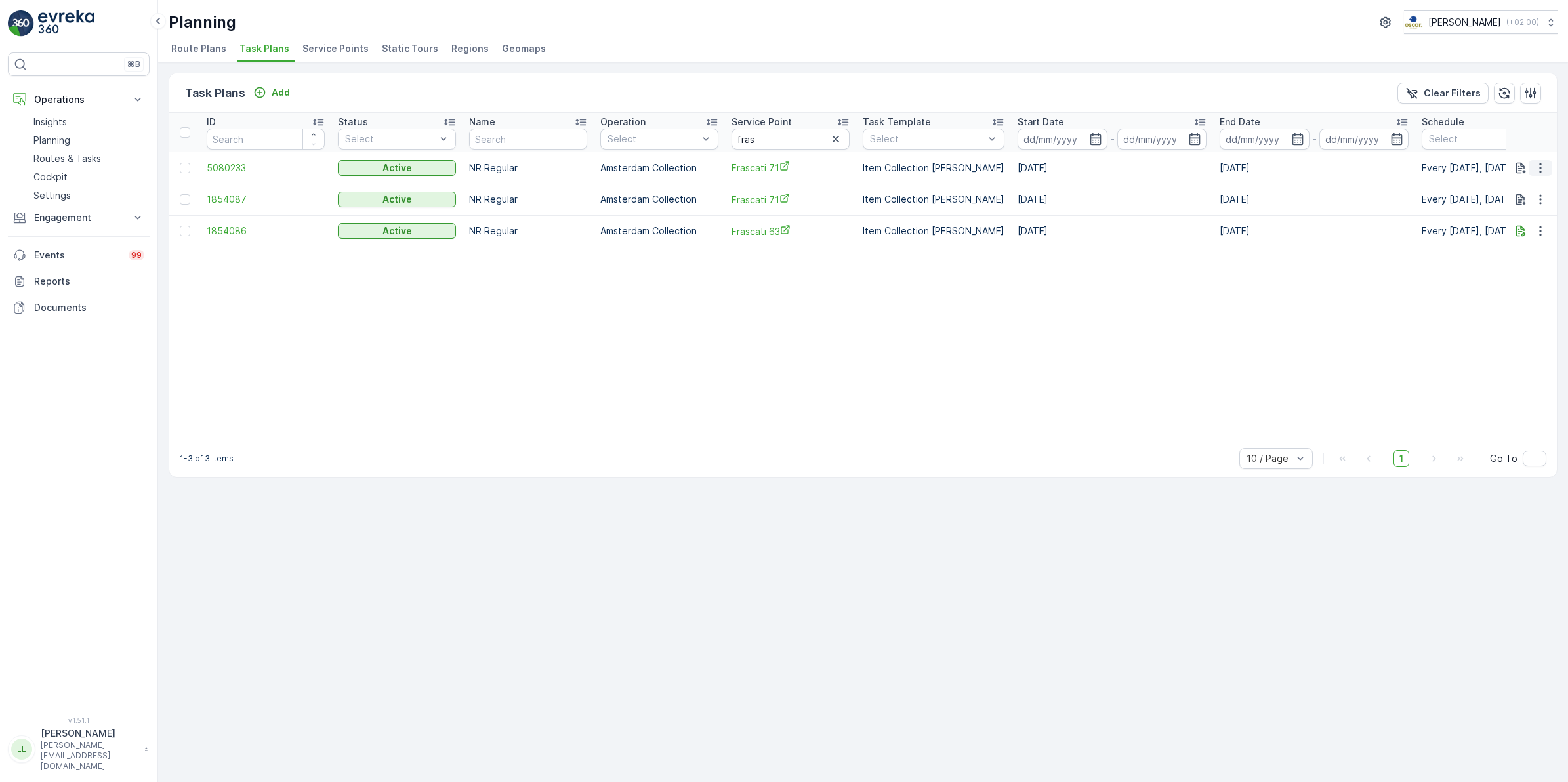
click at [1544, 169] on icon "button" at bounding box center [1541, 168] width 13 height 13
click at [1537, 203] on span "Edit Task Plan" at bounding box center [1517, 205] width 61 height 13
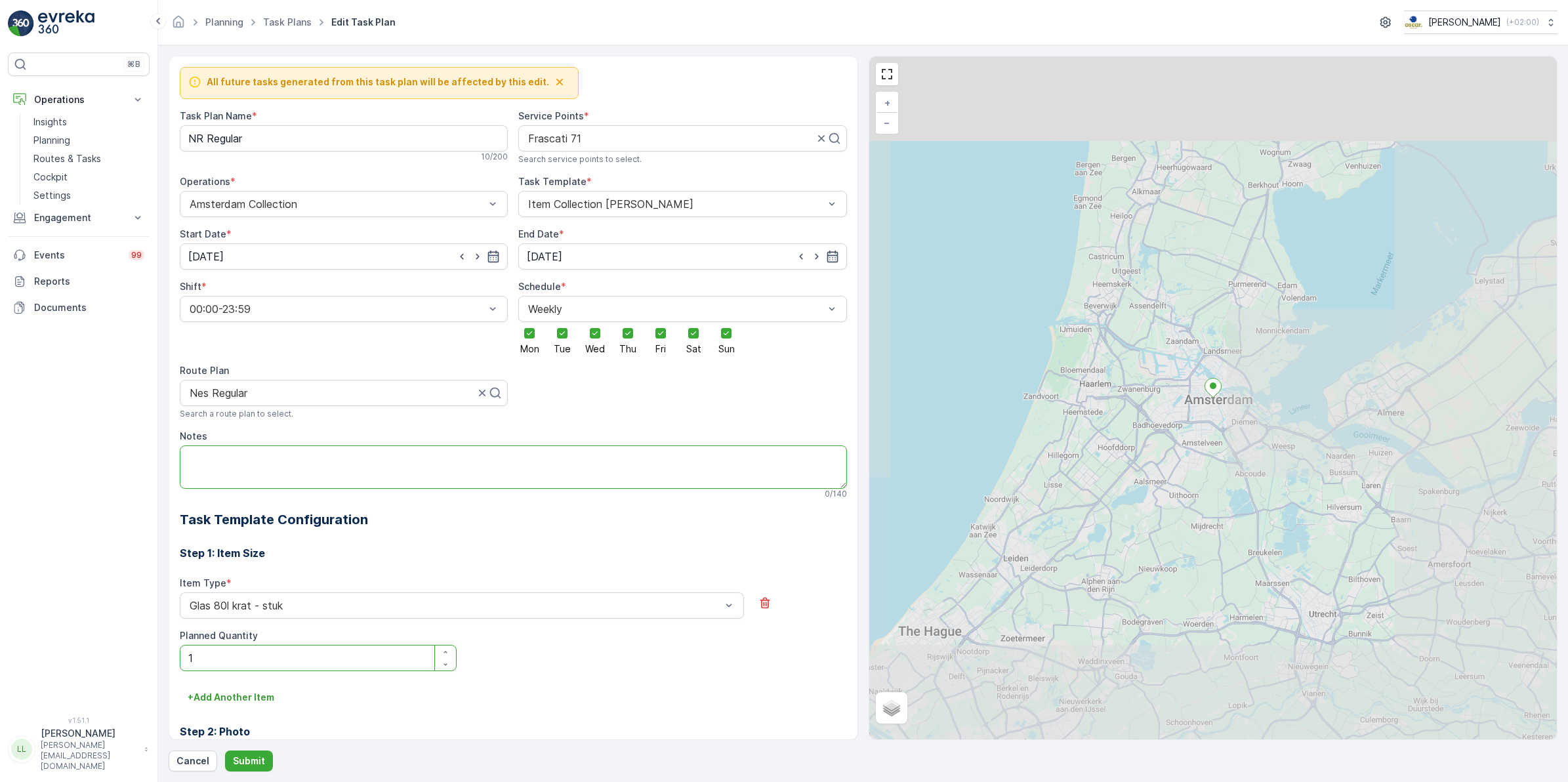
click at [280, 462] on textarea "Notes" at bounding box center [513, 466] width 667 height 43
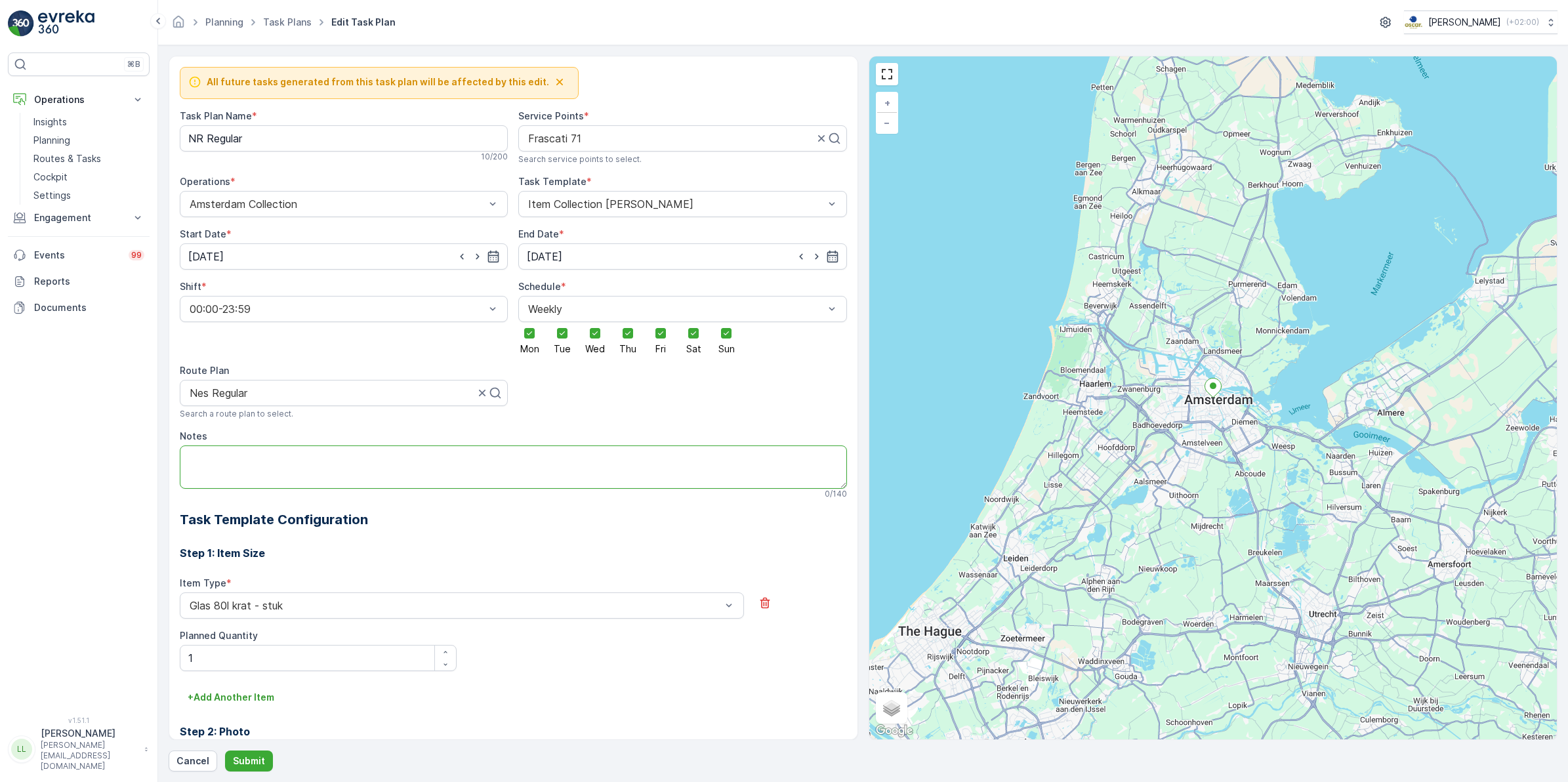
type textarea "V"
click at [258, 462] on textarea "Ivm verbouwing achterzijde, via voorkant naar binnen en personeel leidt je naar…" at bounding box center [513, 466] width 667 height 43
type textarea "Ivm verbouwing weg aan de achterzijde, via voorkant naar binnen en personeel le…"
click at [251, 755] on p "Submit" at bounding box center [249, 761] width 32 height 13
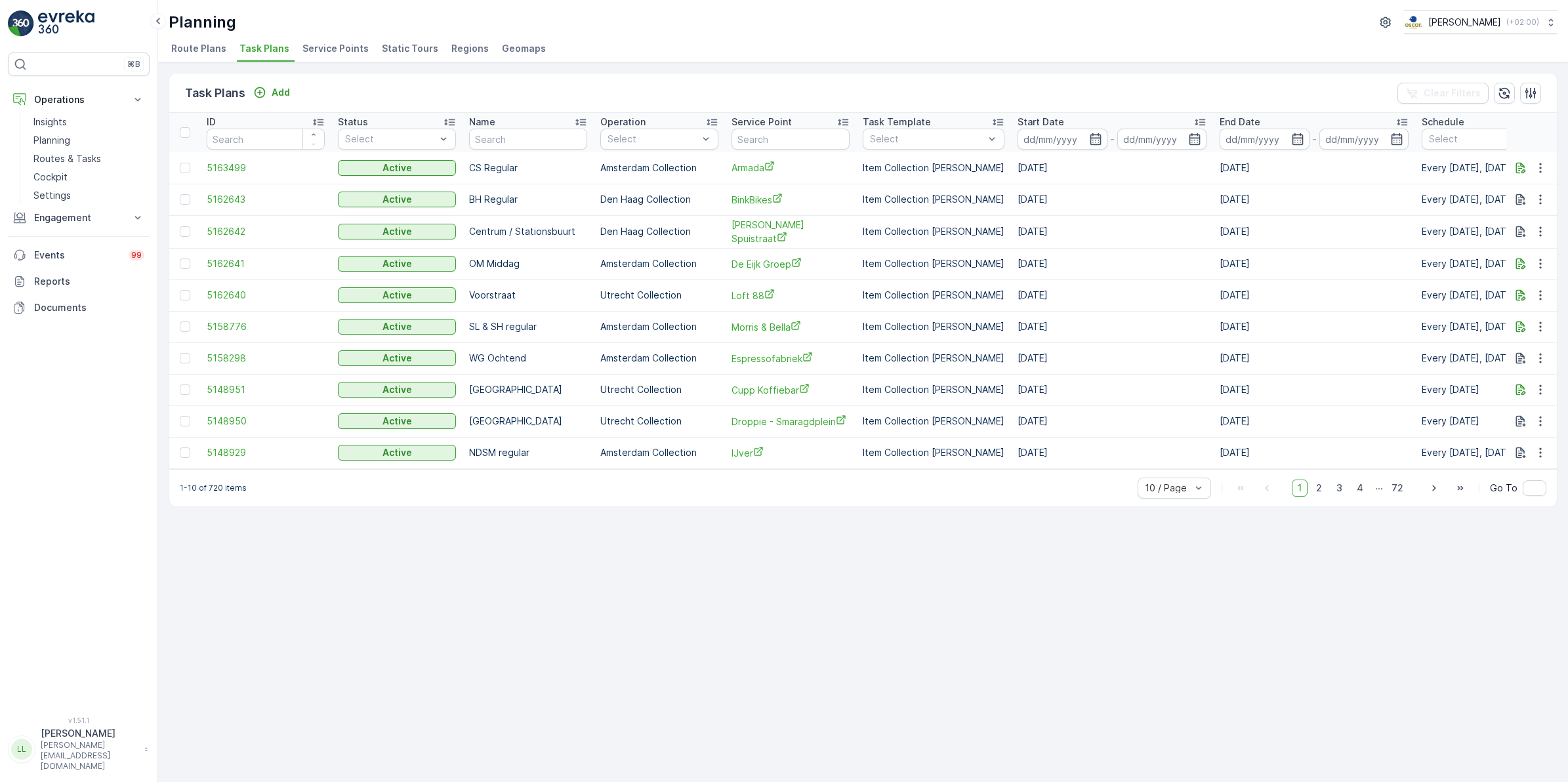
click at [212, 51] on span "Route Plans" at bounding box center [199, 49] width 55 height 13
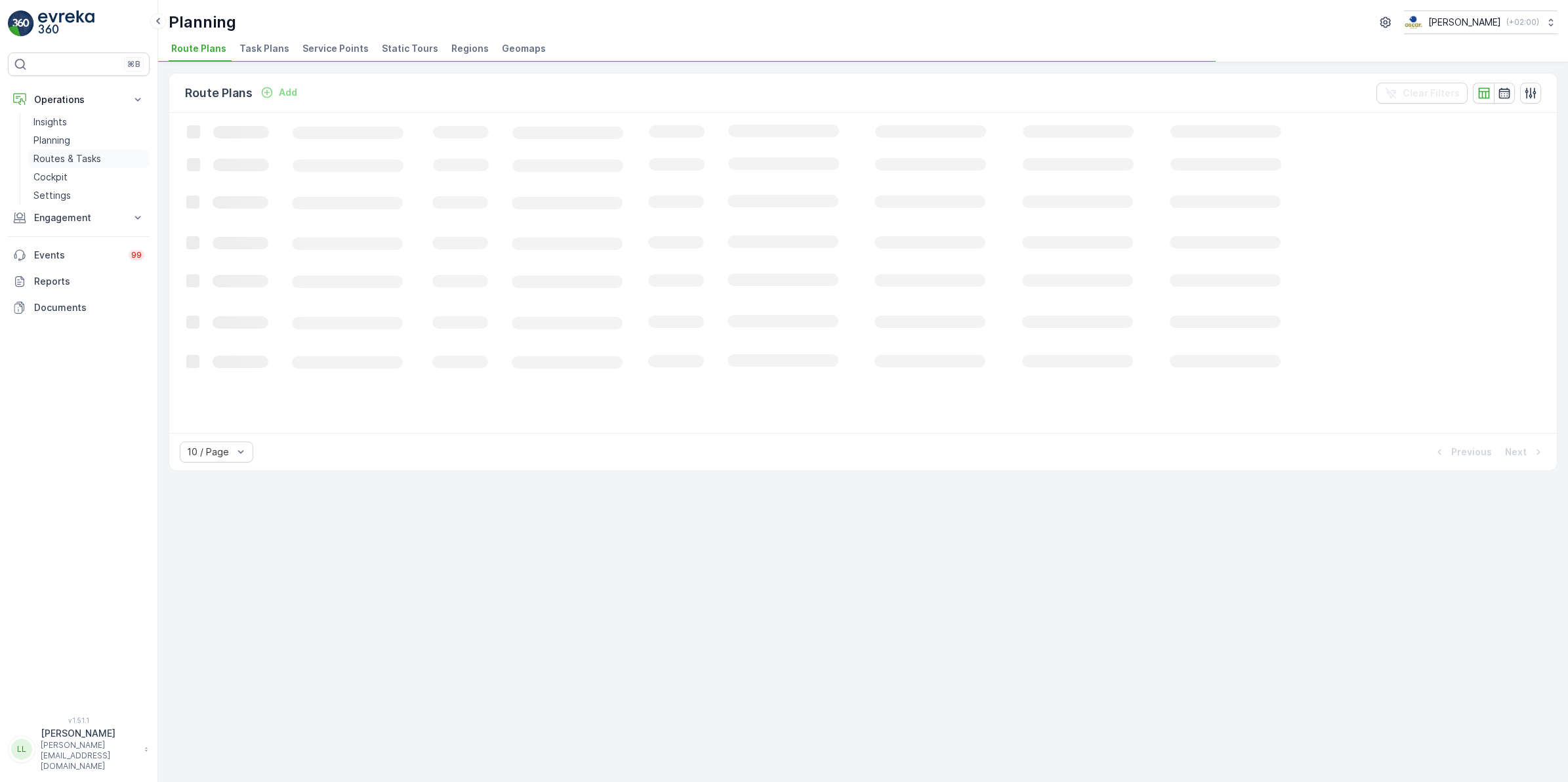
click at [80, 155] on p "Routes & Tasks" at bounding box center [67, 159] width 68 height 13
click at [231, 53] on span "Tasks" at bounding box center [231, 49] width 27 height 13
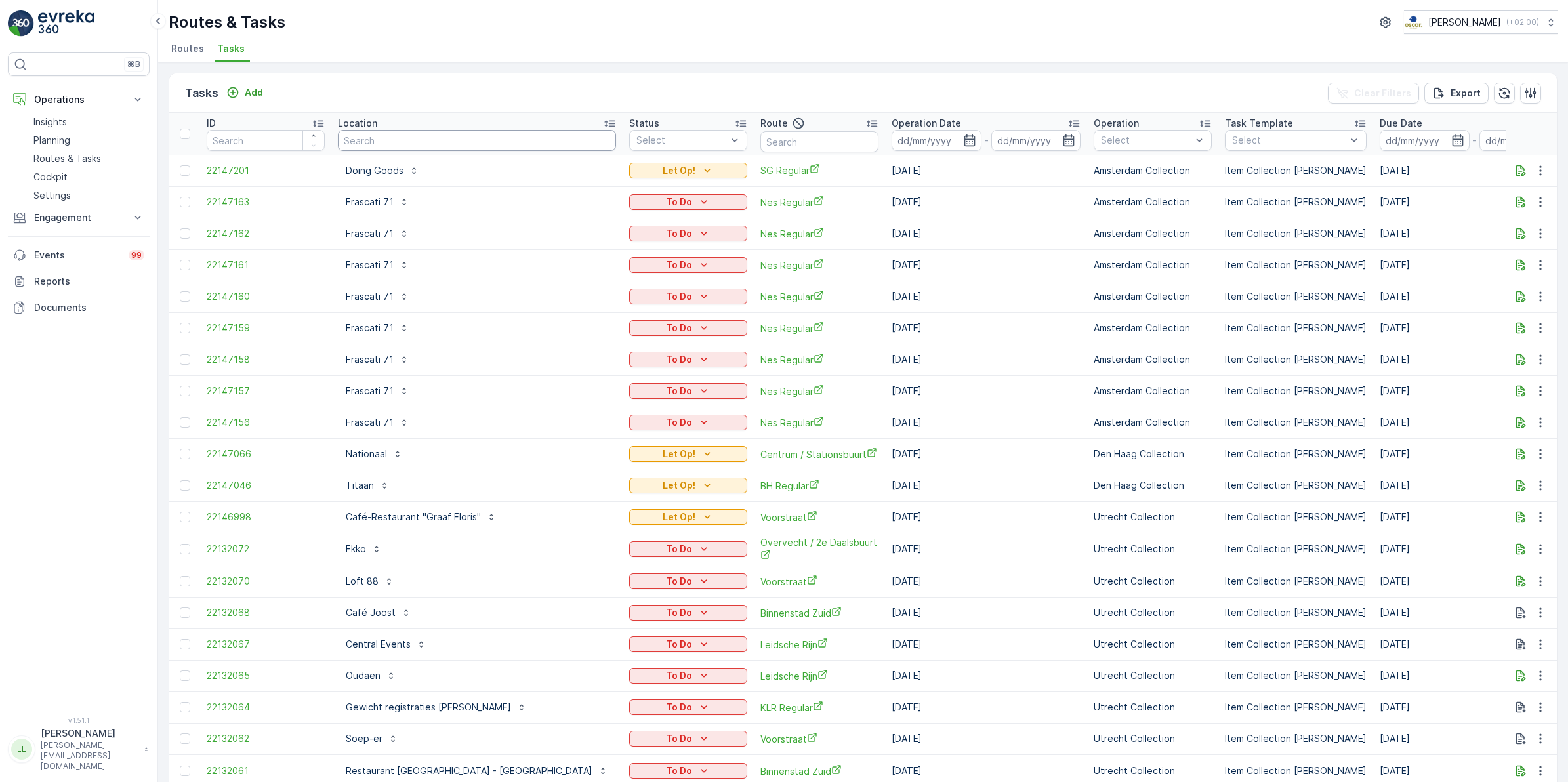
click at [505, 144] on input "text" at bounding box center [477, 140] width 279 height 21
type input "dept"
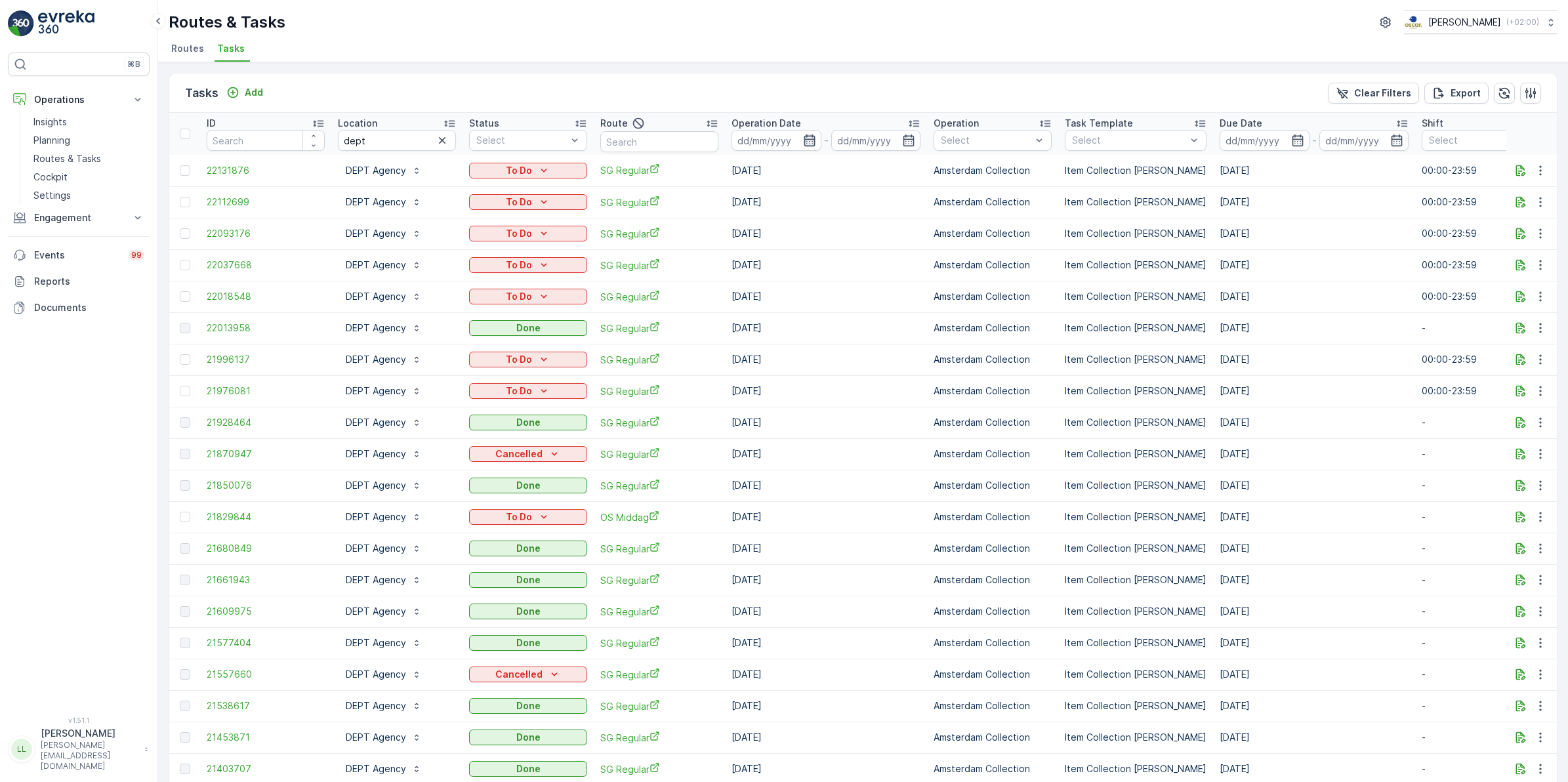
click at [803, 144] on icon "button" at bounding box center [810, 140] width 13 height 13
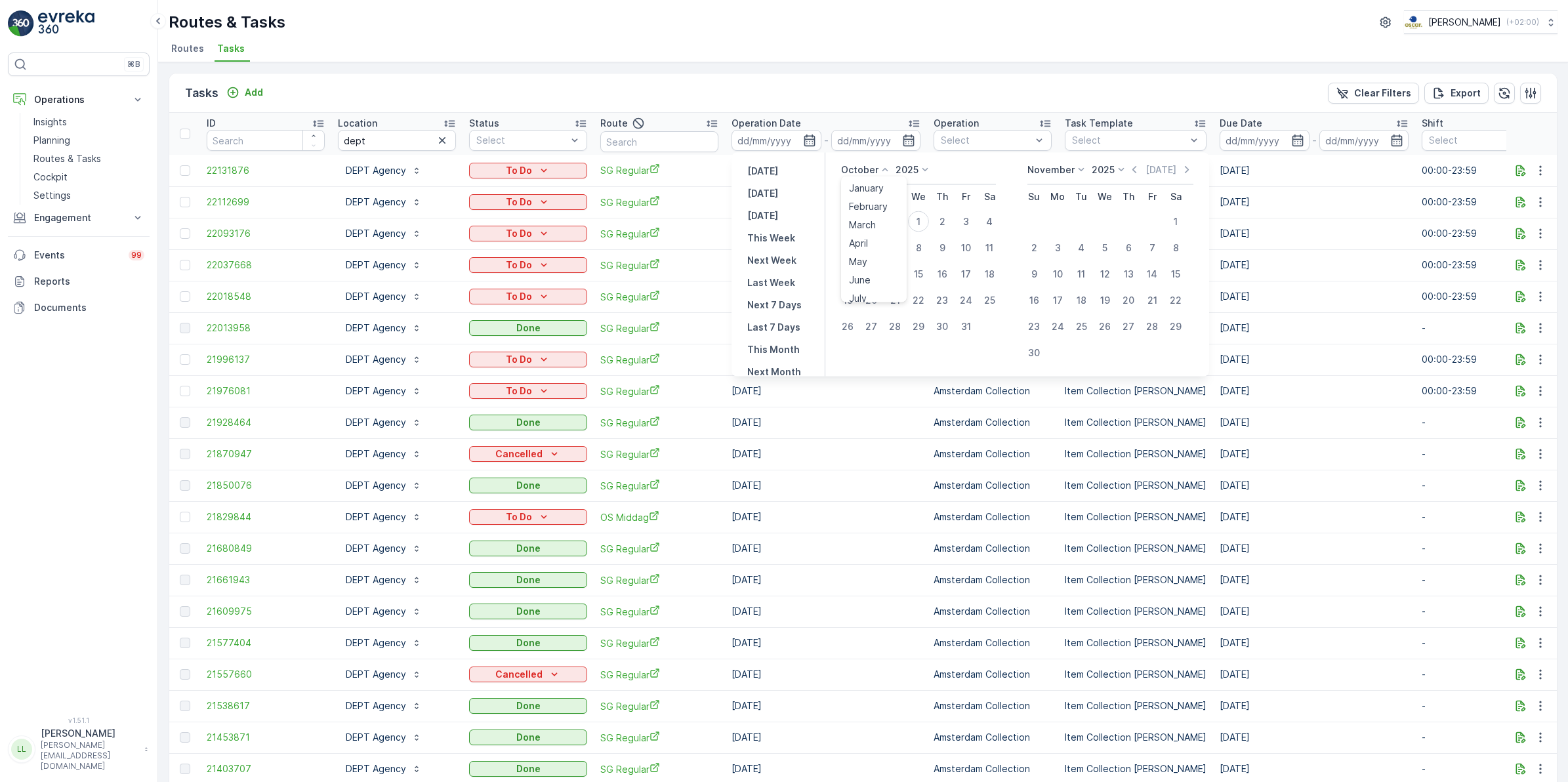
click at [879, 171] on icon at bounding box center [885, 170] width 13 height 13
click at [883, 249] on span "September" at bounding box center [873, 253] width 50 height 13
click at [893, 324] on div "30" at bounding box center [895, 327] width 21 height 21
type input "30.09.2025"
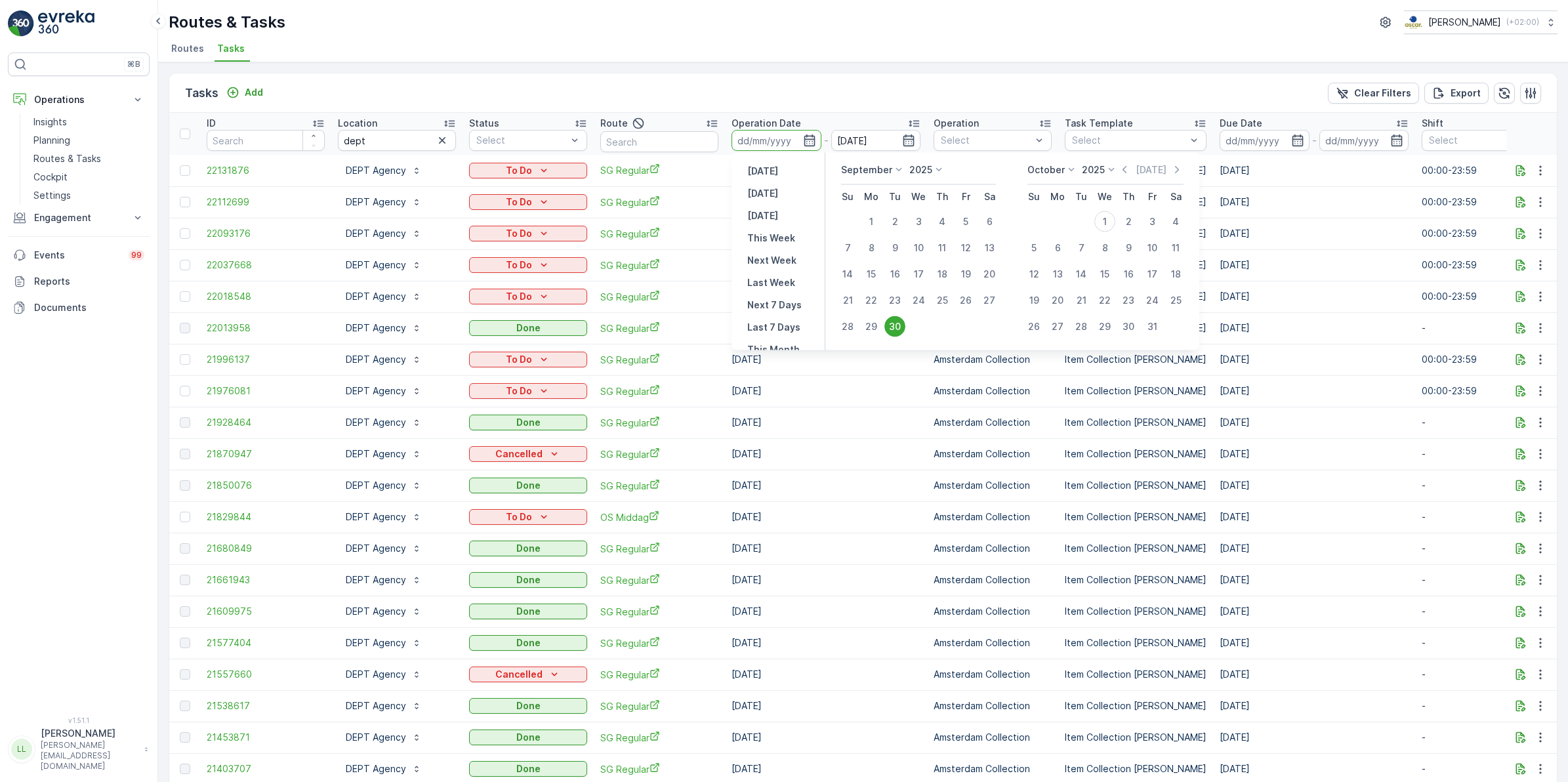
click at [893, 324] on div "30" at bounding box center [895, 327] width 21 height 21
type input "30.09.2025"
click at [893, 324] on div "30" at bounding box center [895, 327] width 21 height 21
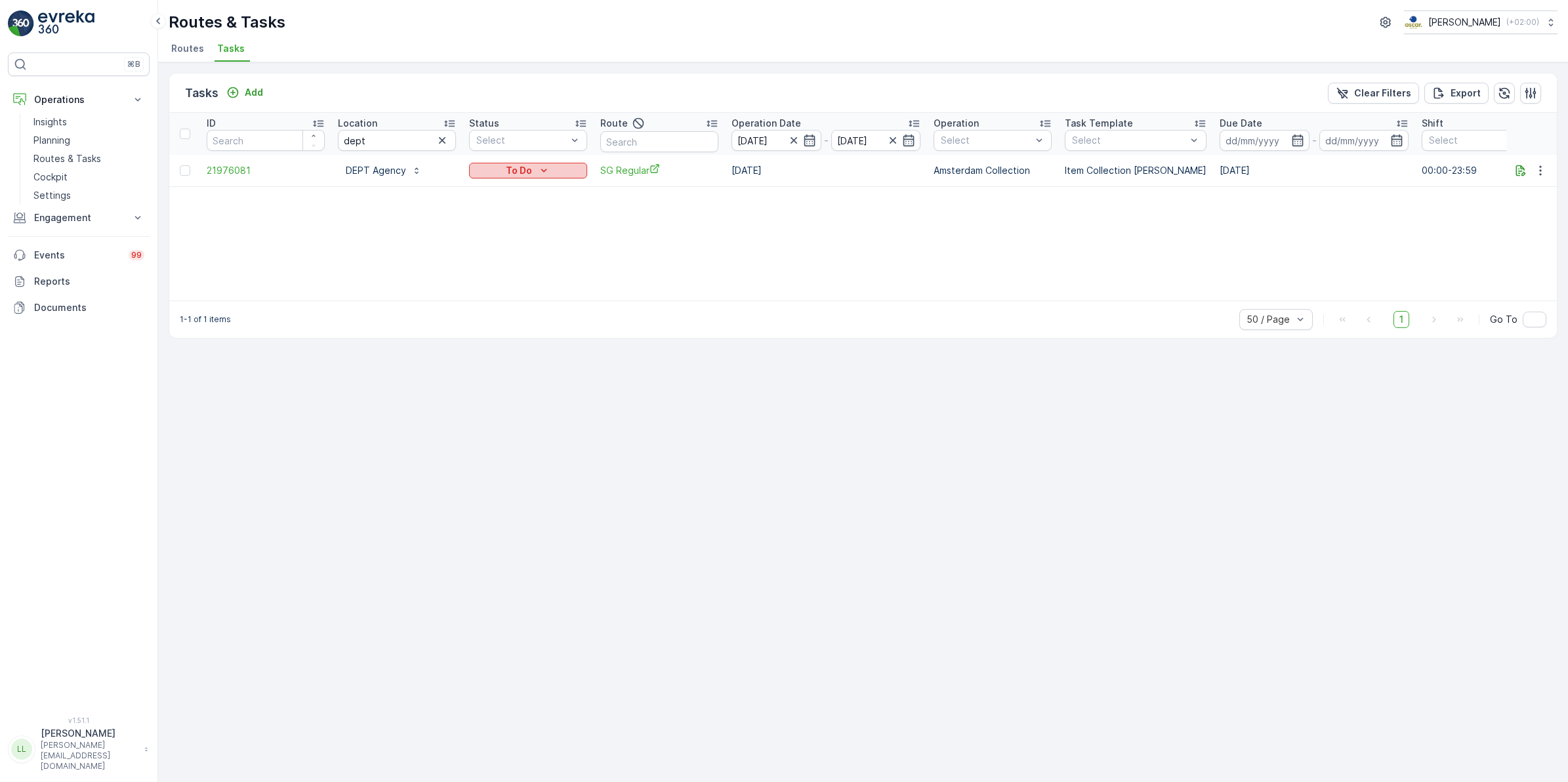
click at [526, 168] on p "To Do" at bounding box center [518, 171] width 26 height 13
click at [493, 222] on span "Done" at bounding box center [489, 227] width 24 height 13
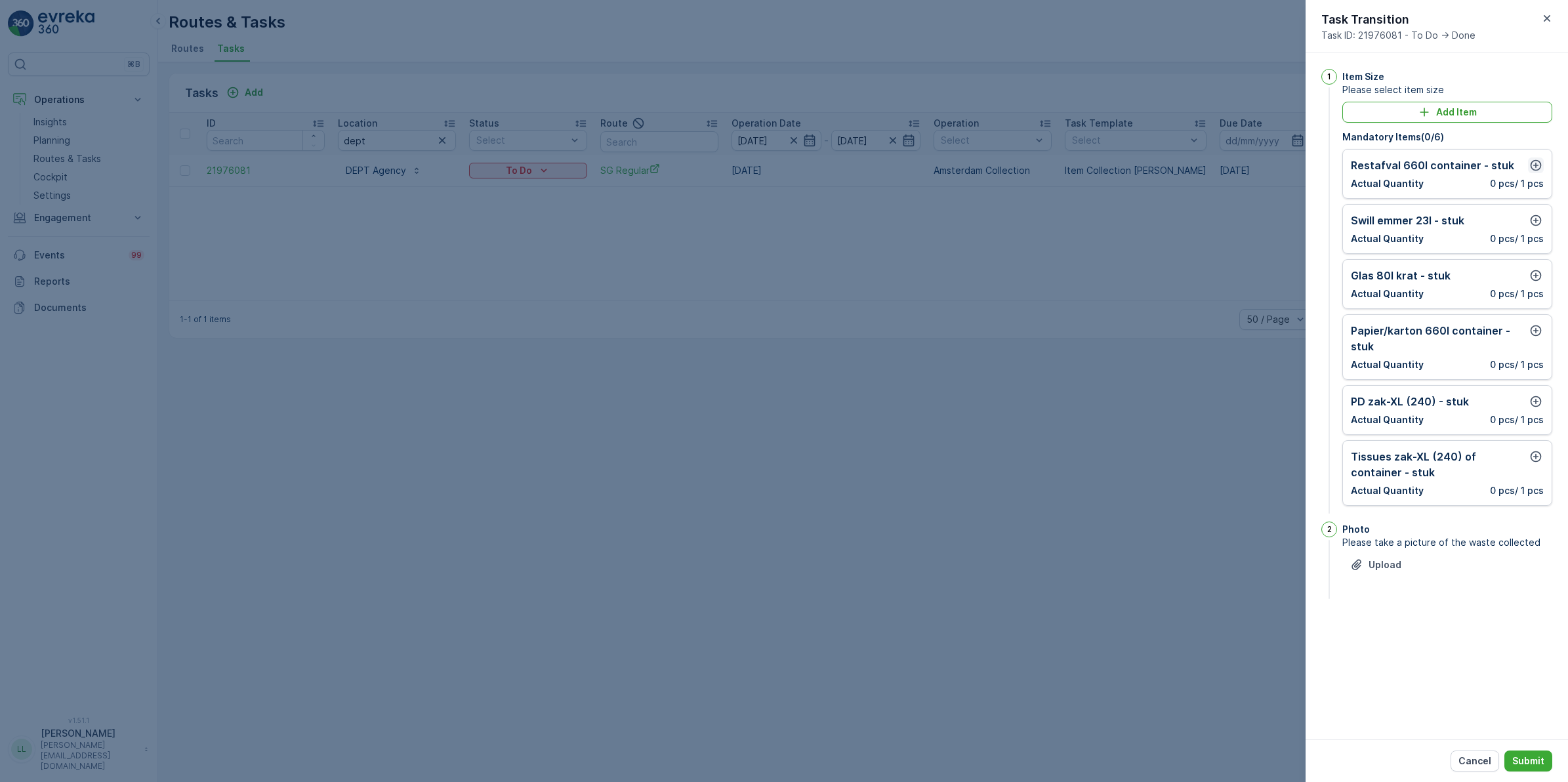
click at [1533, 161] on icon "button" at bounding box center [1536, 165] width 11 height 11
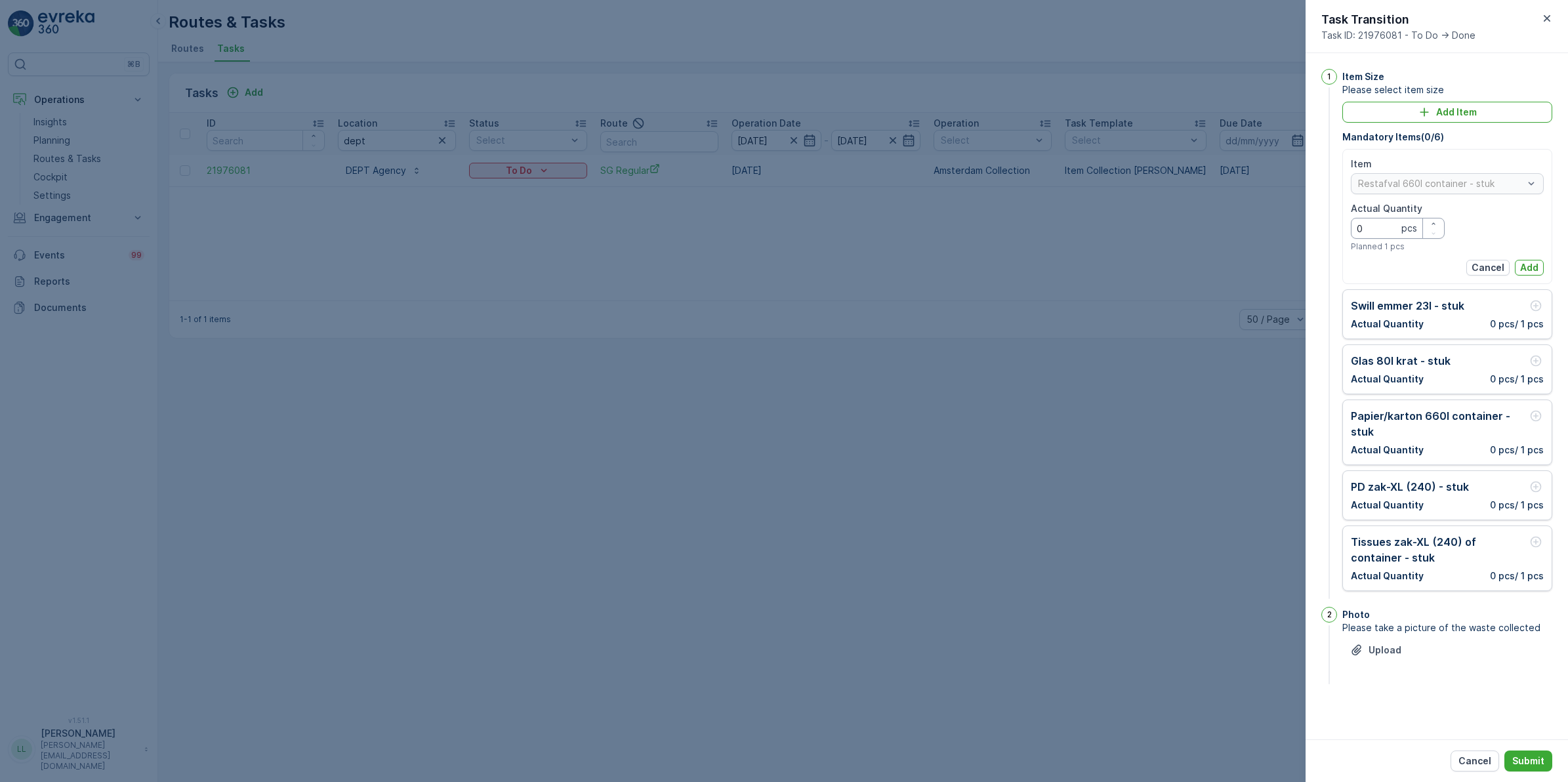
click at [1386, 227] on Quantity "0" at bounding box center [1398, 229] width 94 height 21
type Quantity "1"
click at [1535, 263] on p "Add" at bounding box center [1529, 268] width 19 height 13
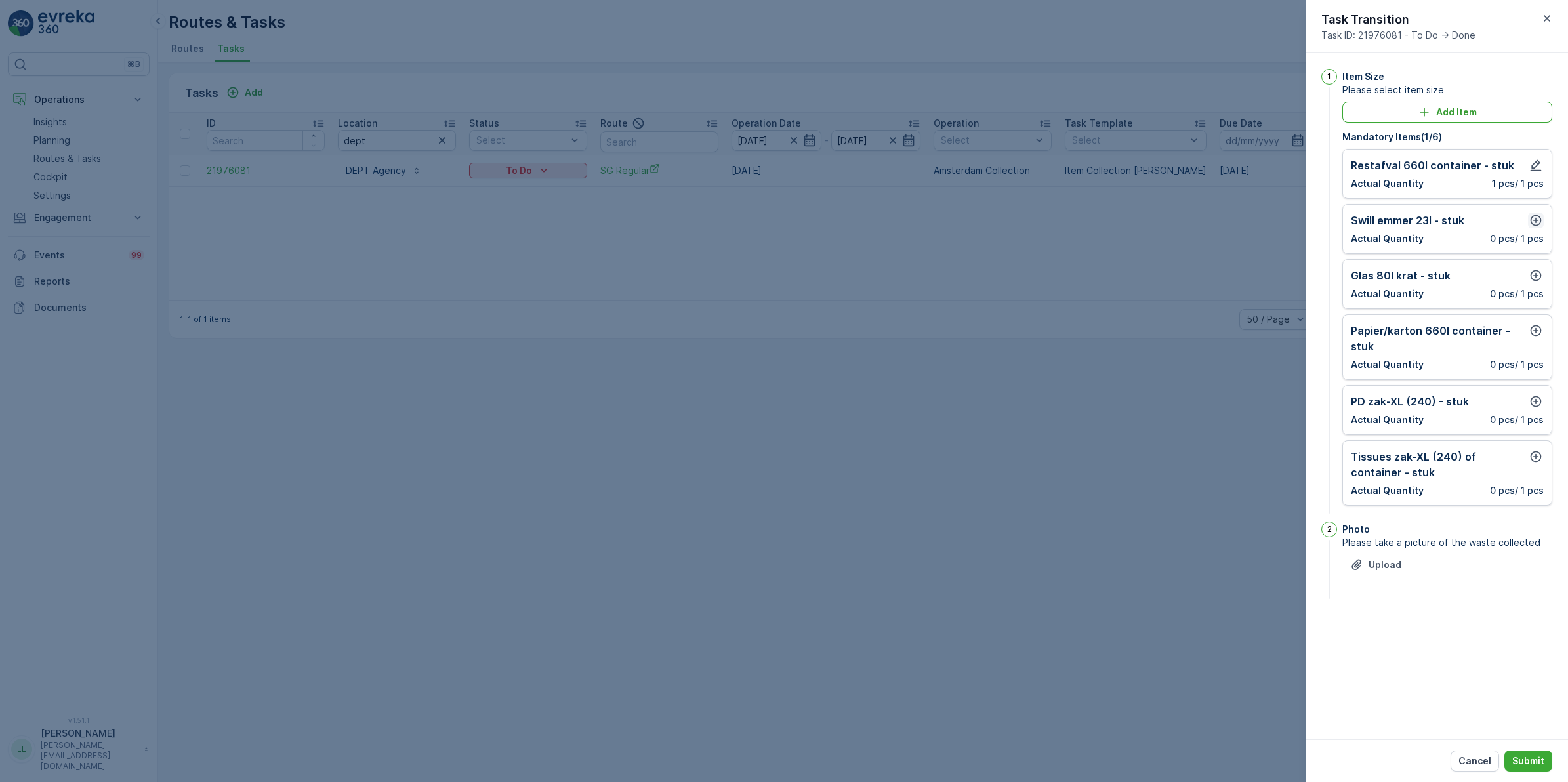
click at [1533, 225] on icon "button" at bounding box center [1536, 221] width 11 height 11
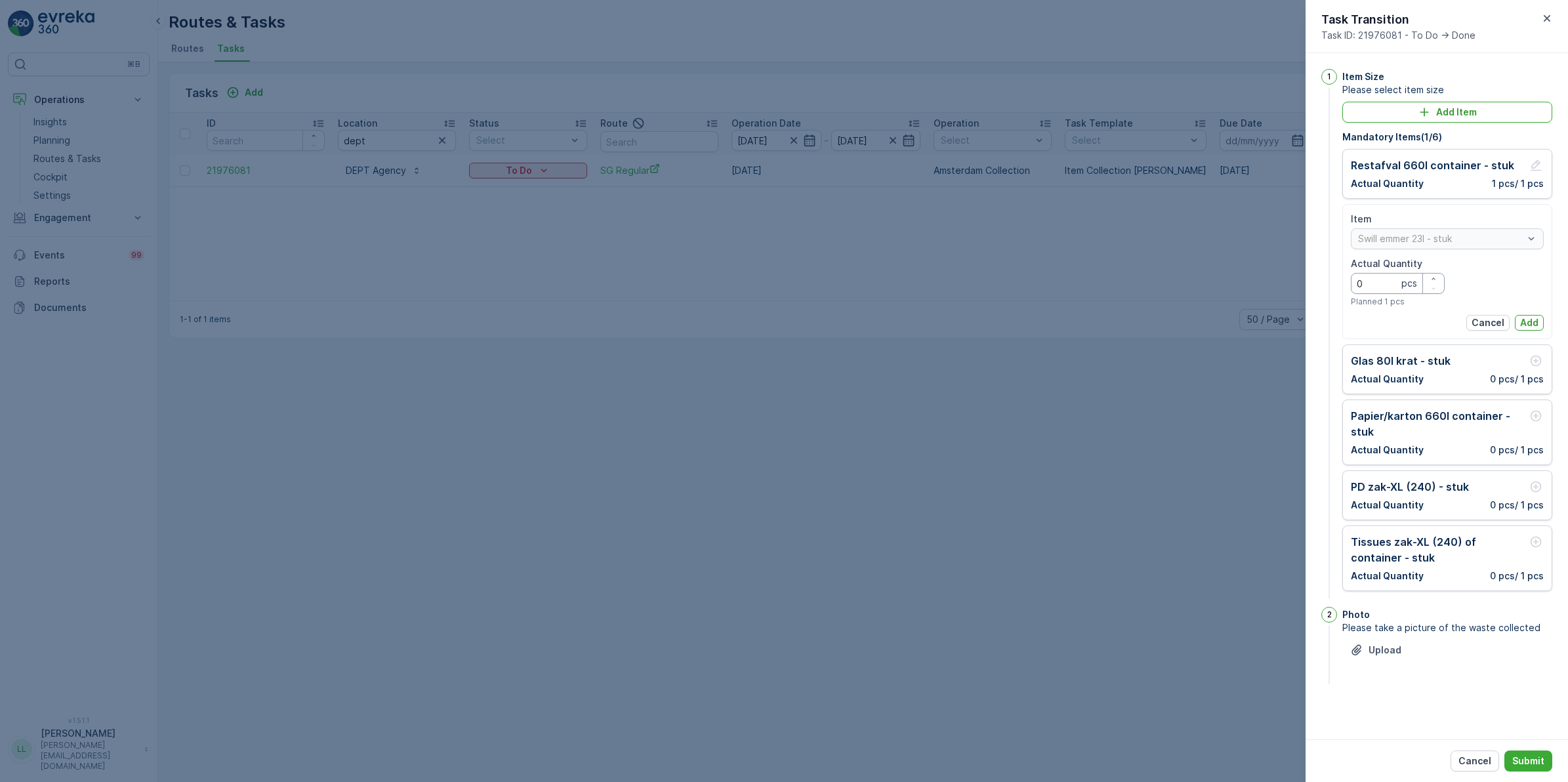
click at [1379, 284] on Quantity "0" at bounding box center [1398, 284] width 94 height 21
type Quantity "1"
click at [1533, 316] on button "Add" at bounding box center [1529, 323] width 29 height 16
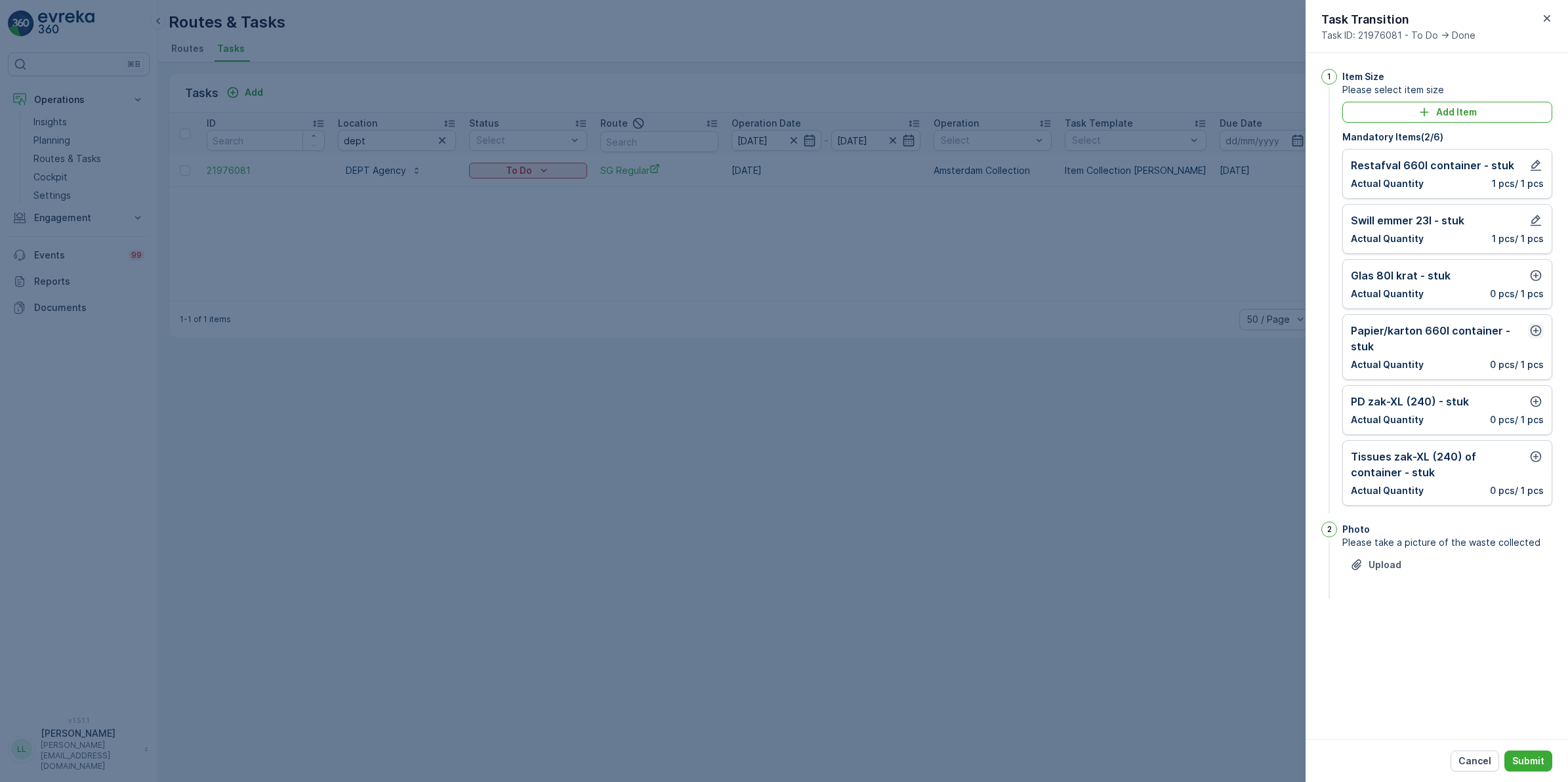
click at [1534, 330] on icon "button" at bounding box center [1536, 331] width 13 height 13
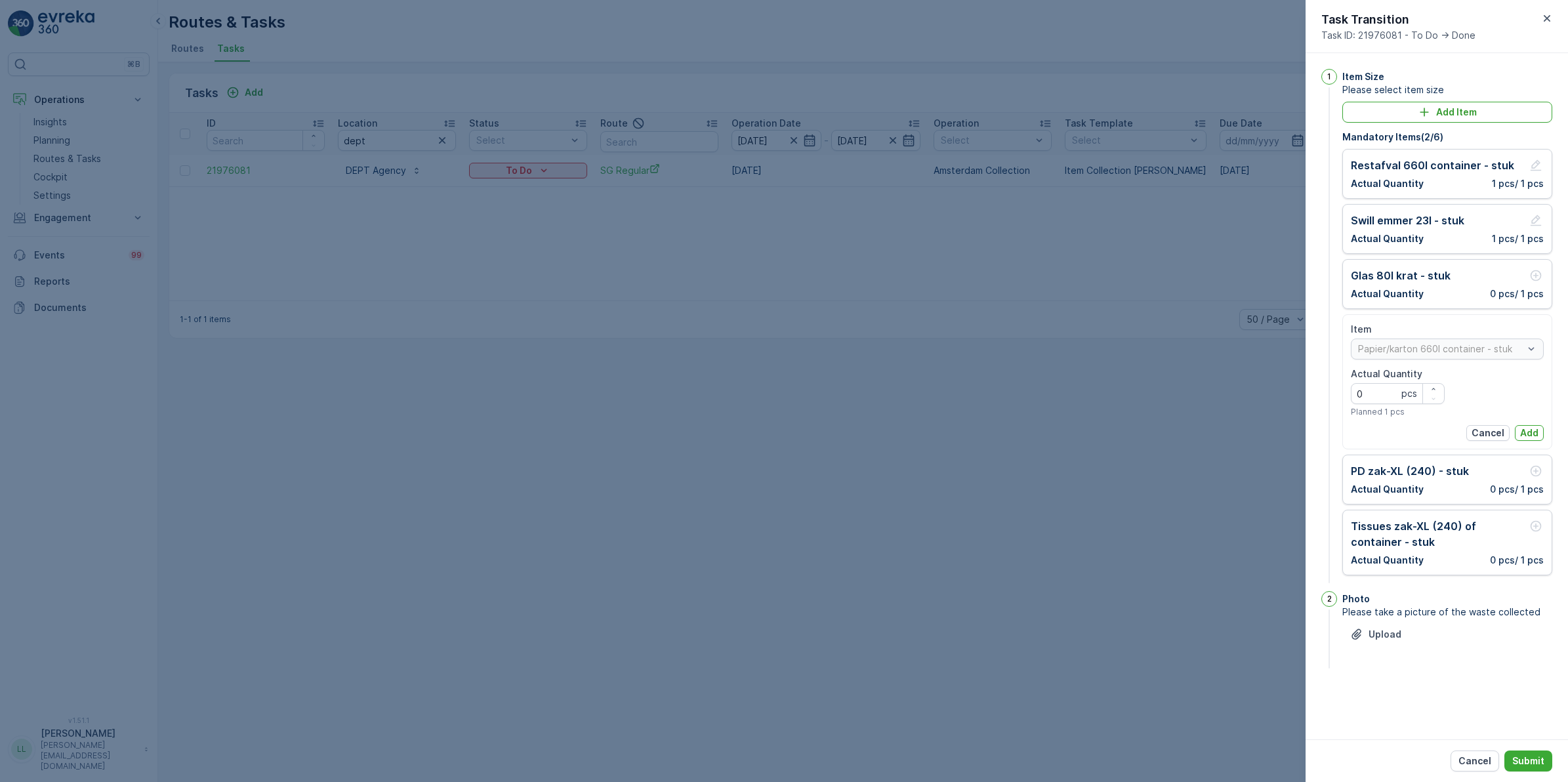
click at [1379, 393] on Quantity "0" at bounding box center [1398, 393] width 94 height 21
type Quantity "1"
click at [1533, 436] on p "Add" at bounding box center [1529, 433] width 19 height 13
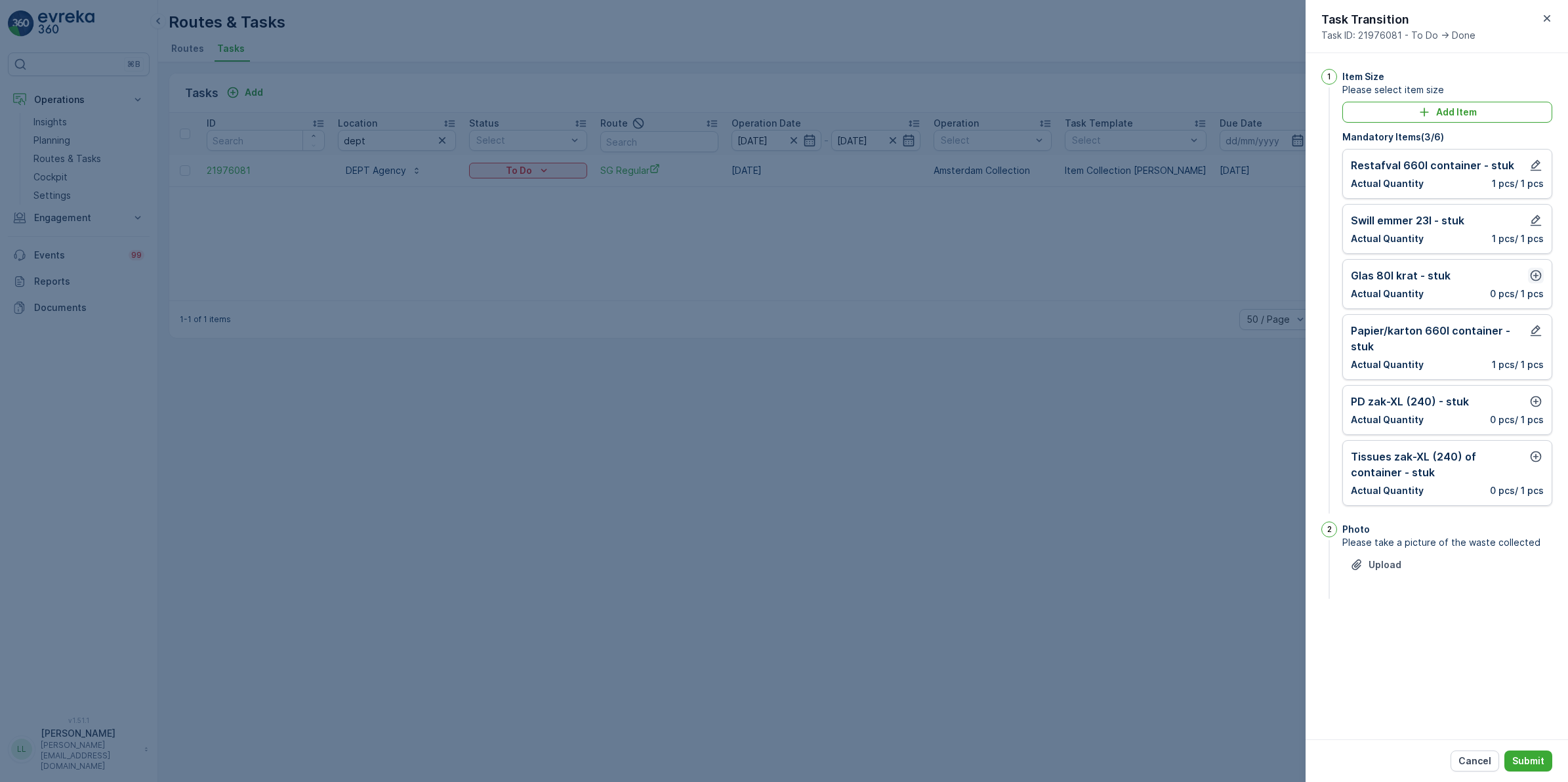
click at [1534, 276] on icon "button" at bounding box center [1536, 276] width 13 height 13
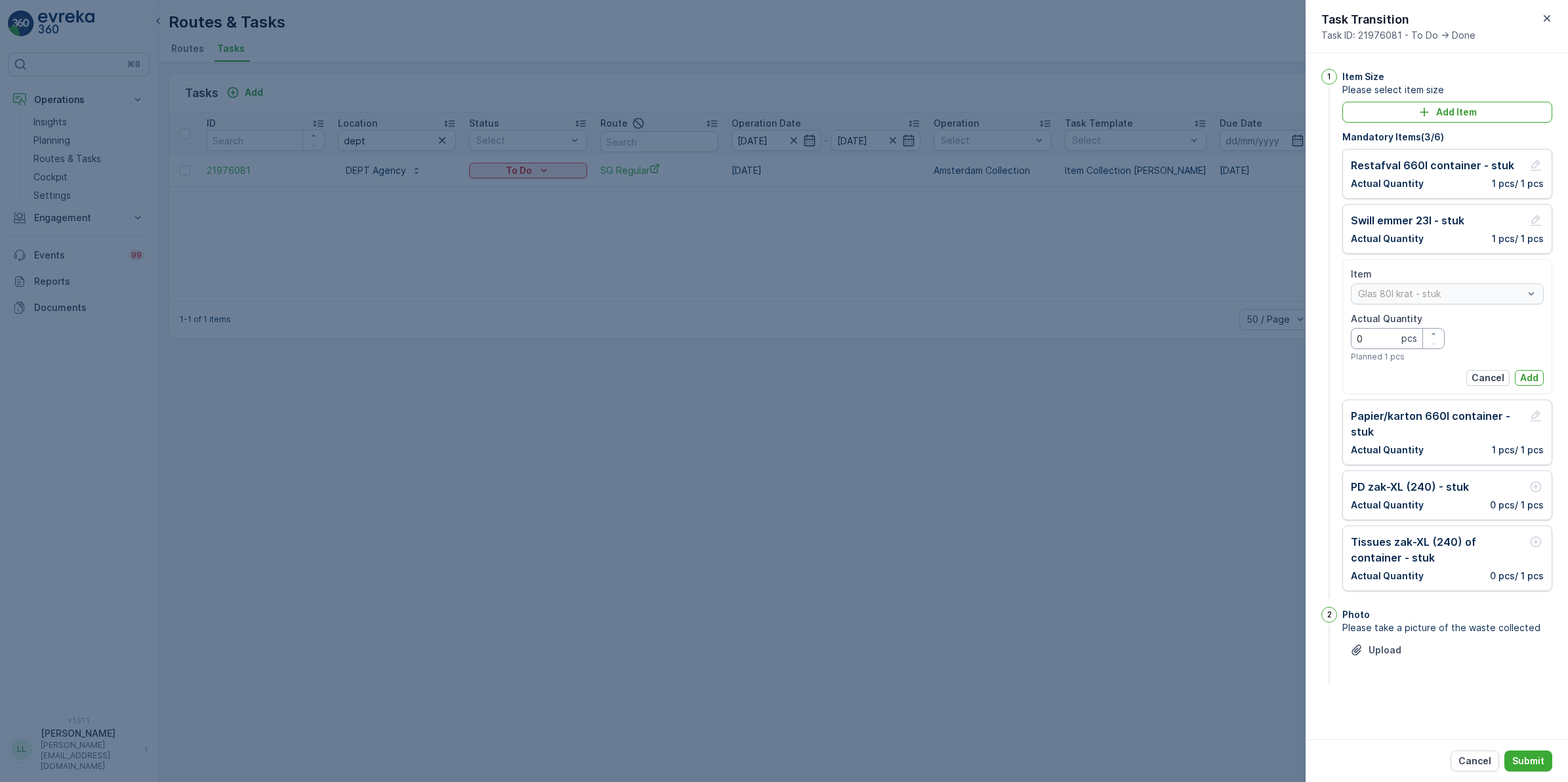
click at [1379, 340] on Quantity "0" at bounding box center [1398, 339] width 94 height 21
type Quantity "1"
click at [1527, 381] on p "Add" at bounding box center [1529, 378] width 19 height 13
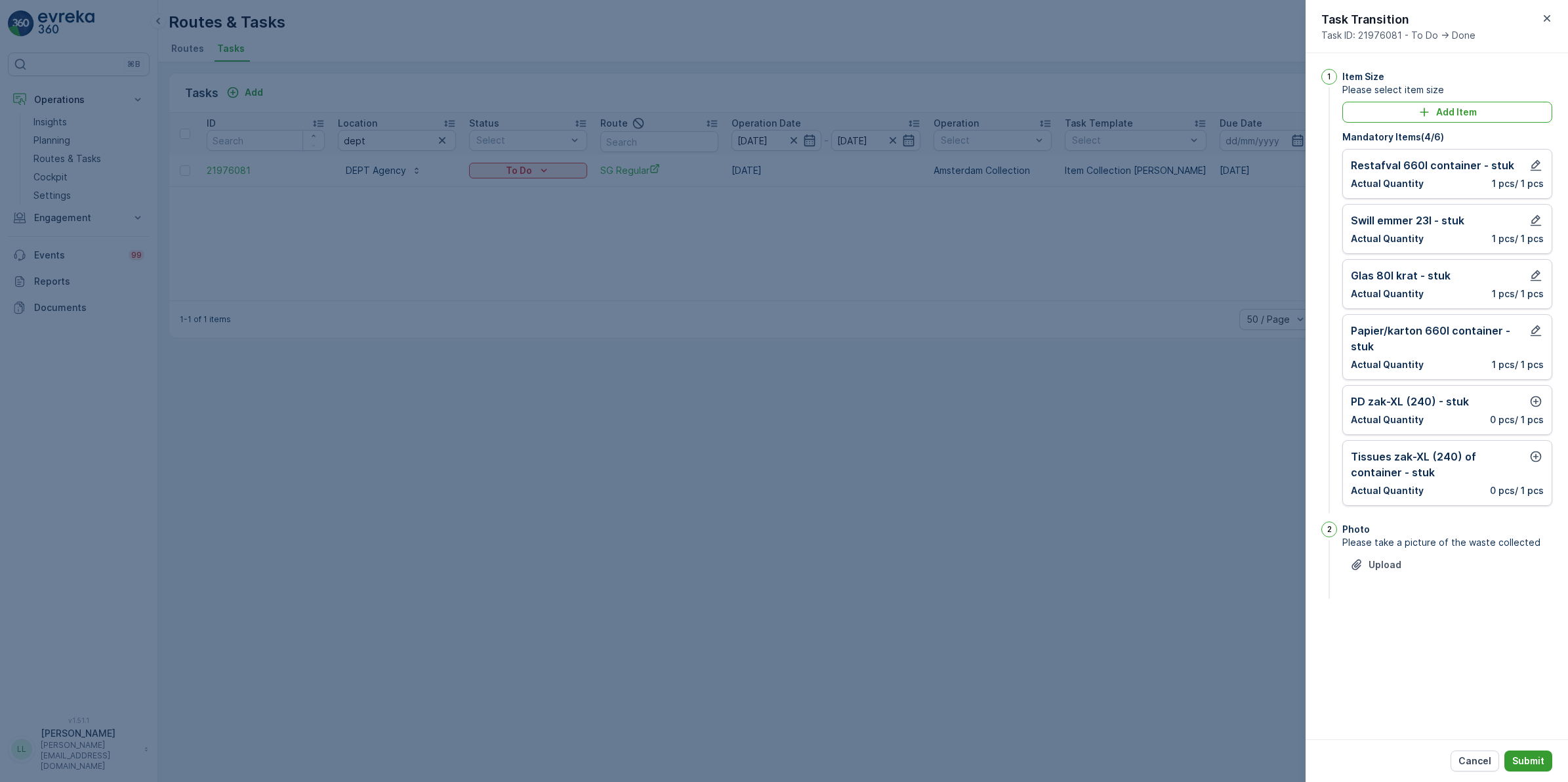
click at [1539, 758] on p "Submit" at bounding box center [1528, 761] width 32 height 13
click at [1536, 405] on icon "button" at bounding box center [1536, 401] width 13 height 13
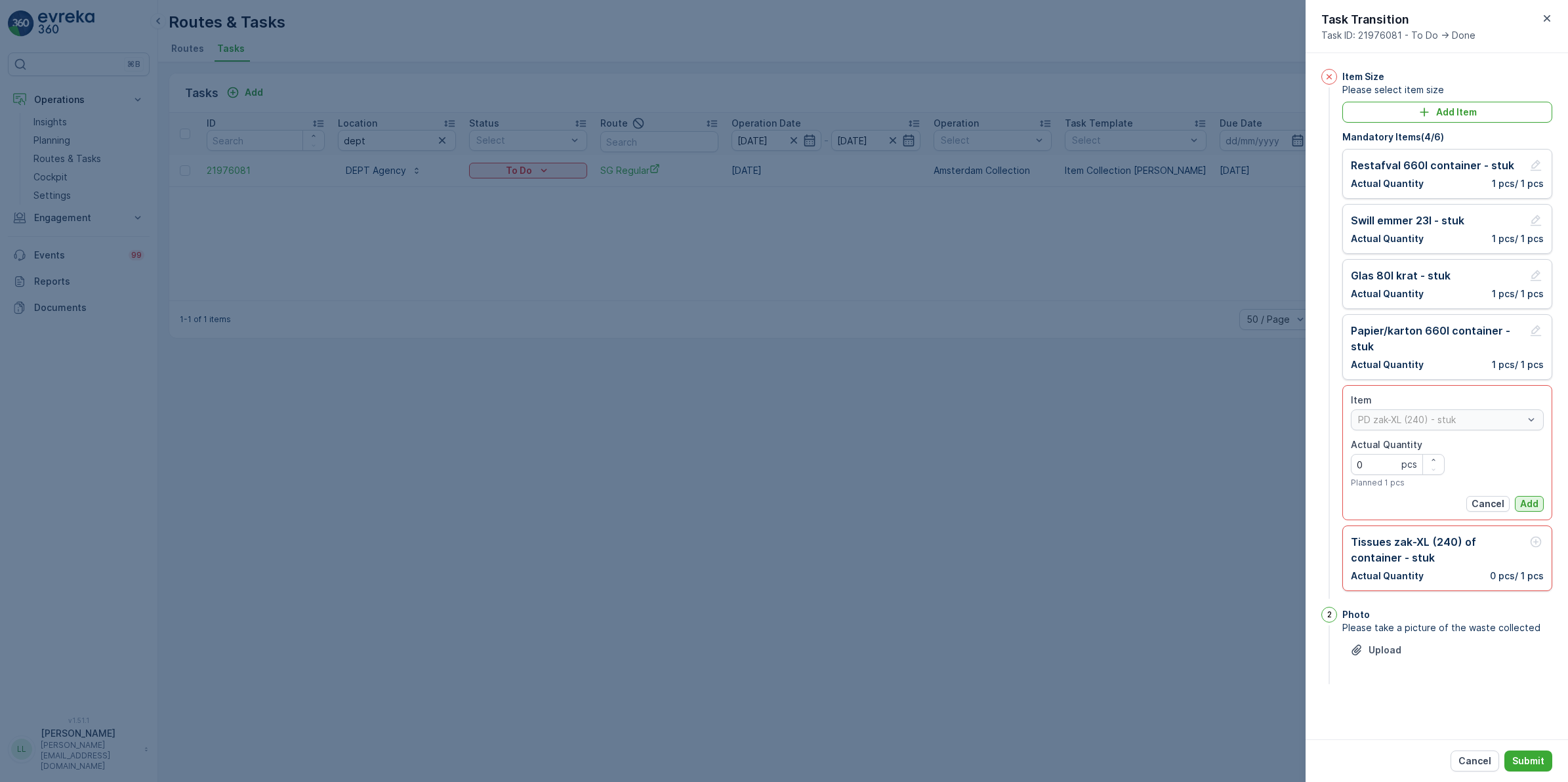
click at [1529, 500] on p "Add" at bounding box center [1529, 504] width 19 height 13
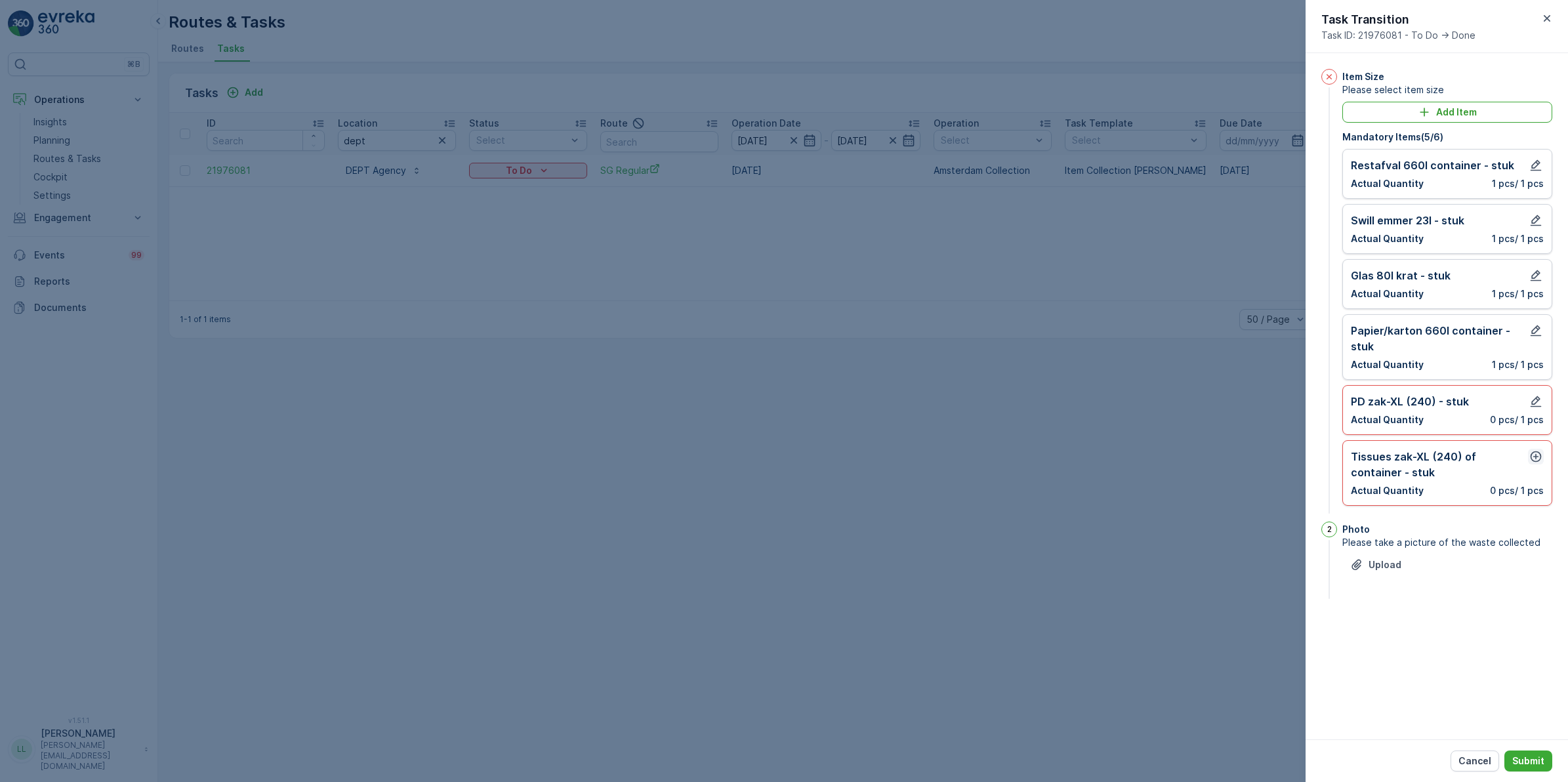
click at [1537, 454] on icon "button" at bounding box center [1536, 456] width 13 height 13
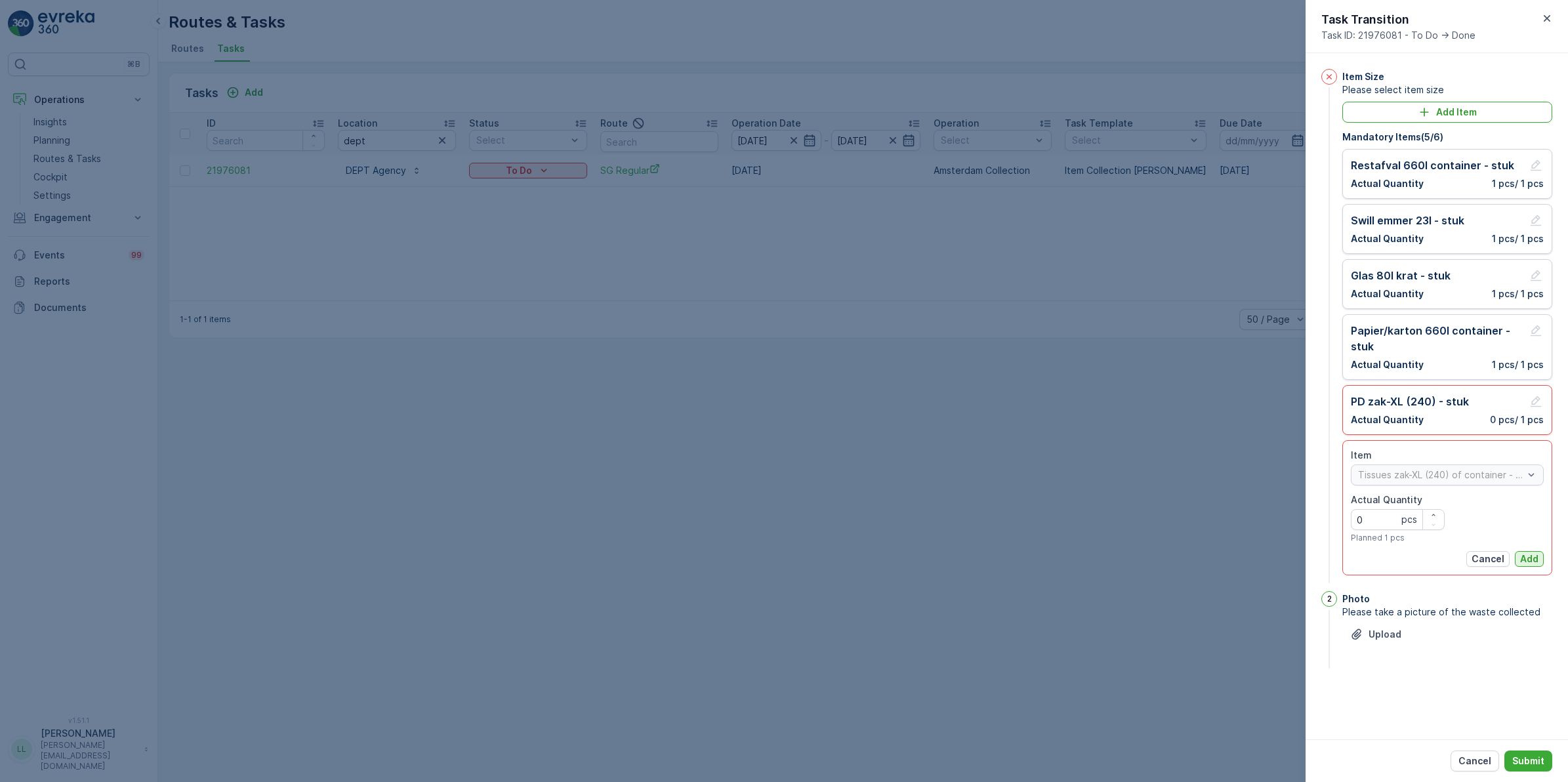
click at [1530, 557] on p "Add" at bounding box center [1529, 559] width 19 height 13
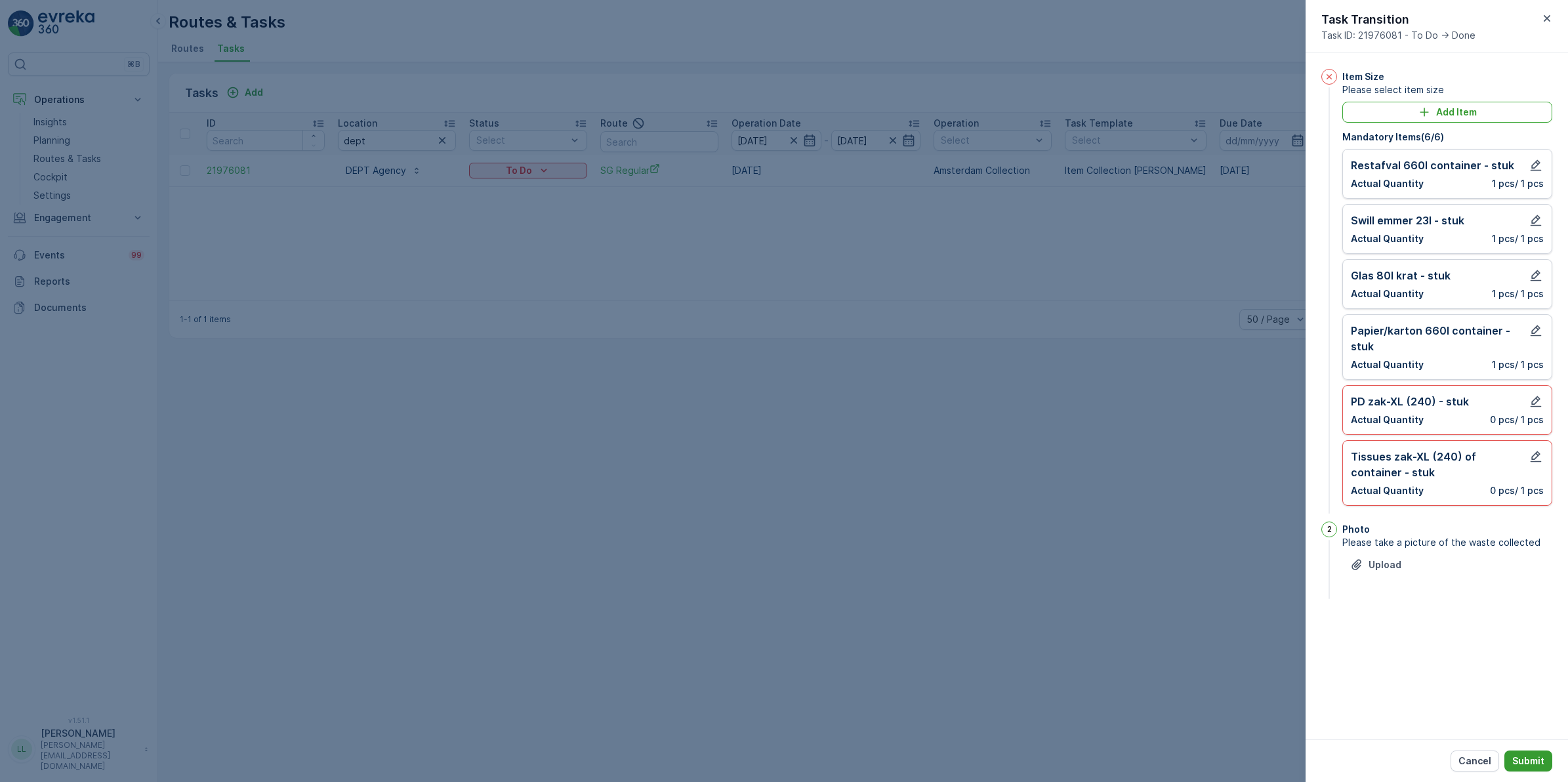
click at [1533, 755] on p "Submit" at bounding box center [1528, 761] width 32 height 13
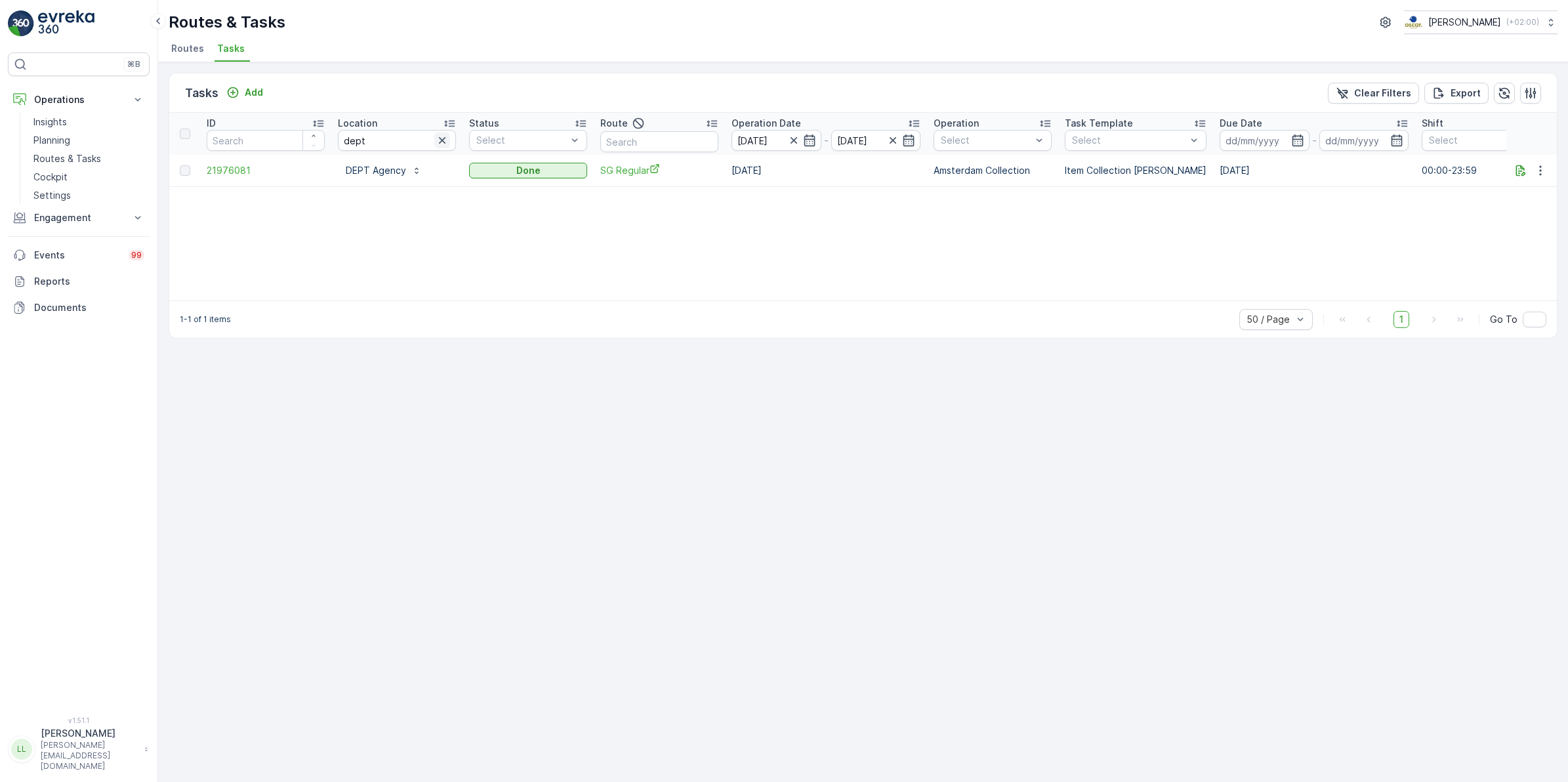
click at [443, 142] on icon "button" at bounding box center [442, 140] width 7 height 7
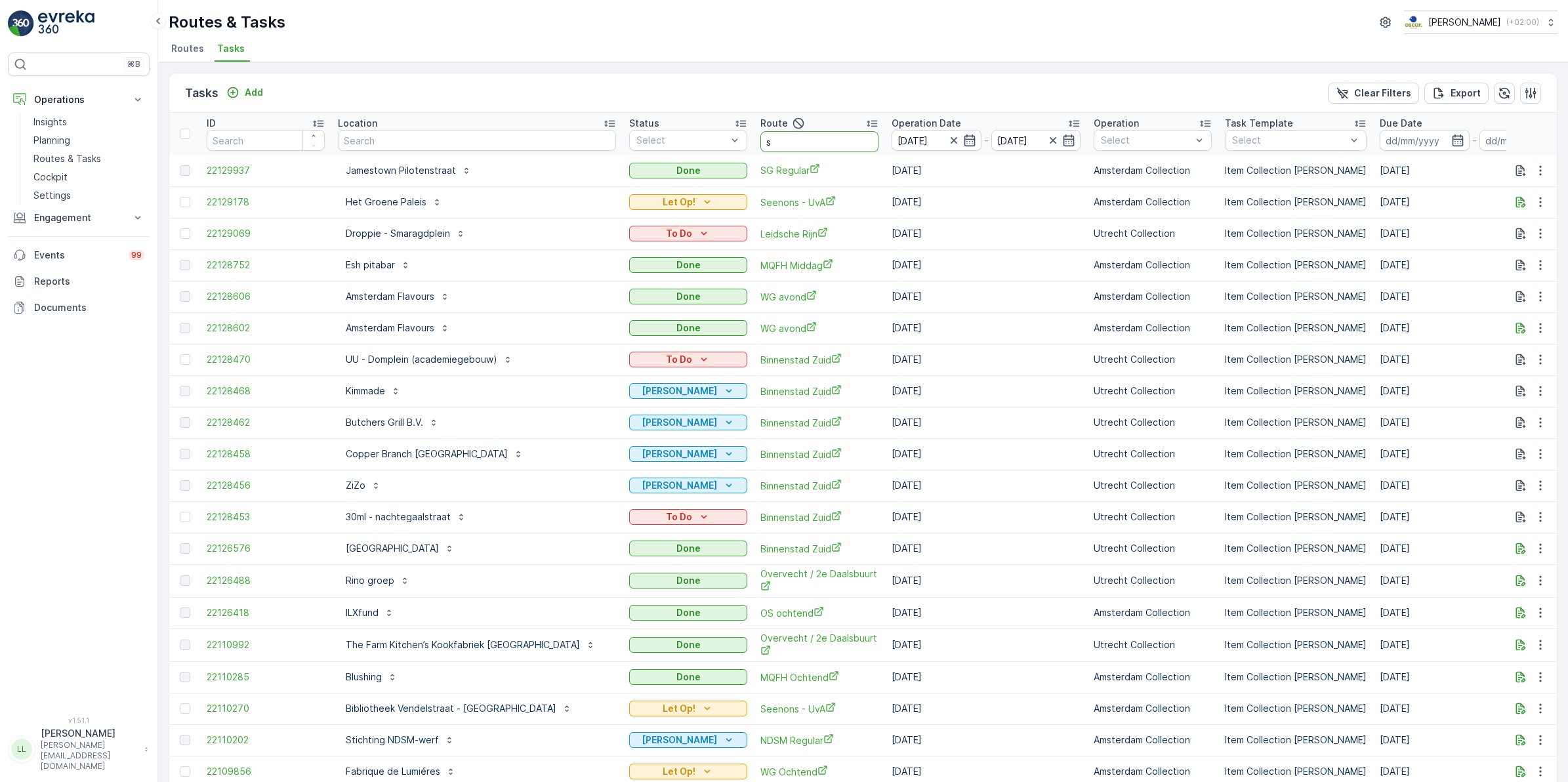
type input "sg"
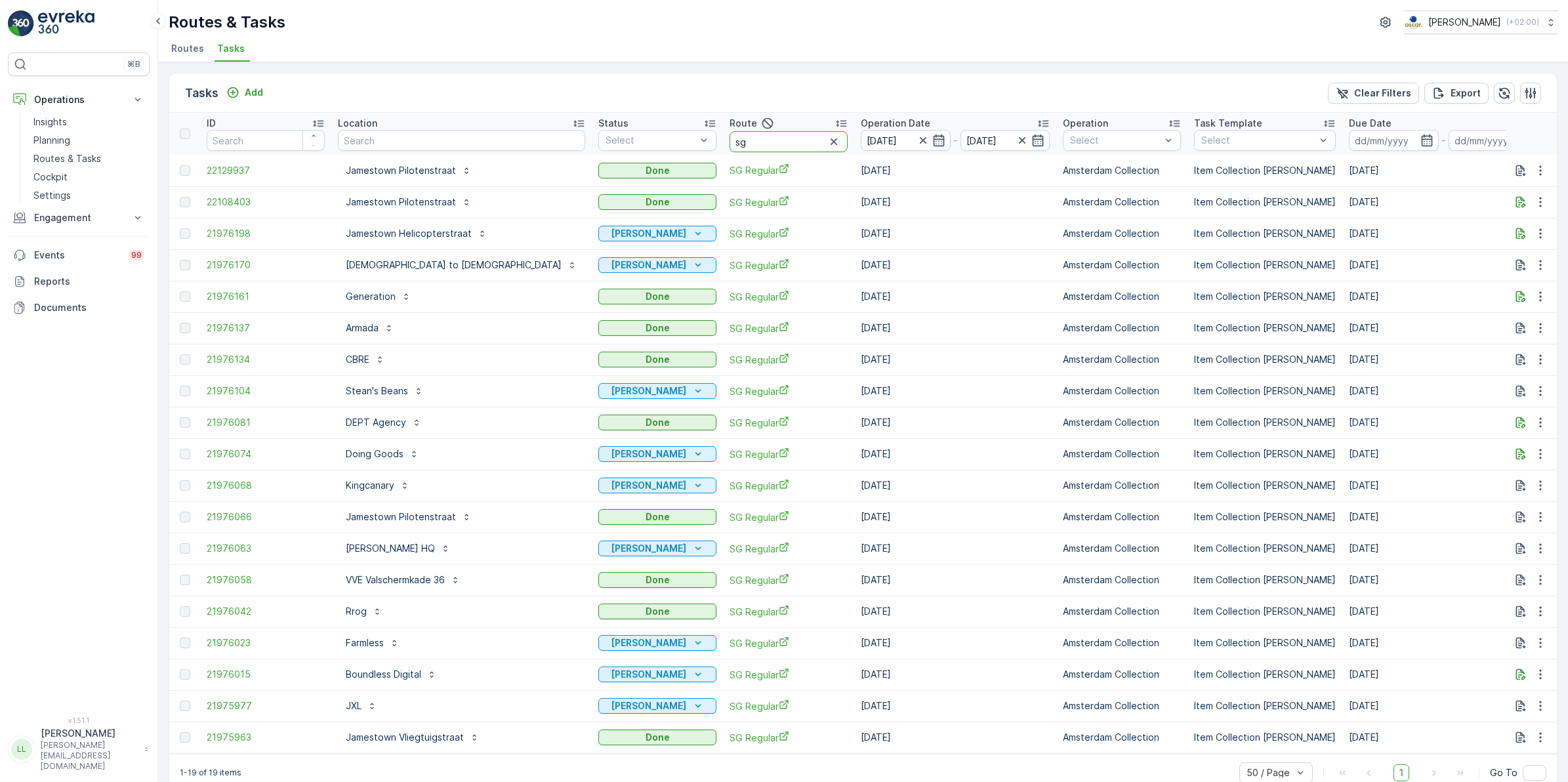
drag, startPoint x: 686, startPoint y: 138, endPoint x: 625, endPoint y: 142, distance: 61.1
click at [625, 142] on tr "ID Location Status Select Route sg Operation Date 30.09.2025 - 30.09.2025 Opera…" at bounding box center [1246, 134] width 2154 height 42
type input "os"
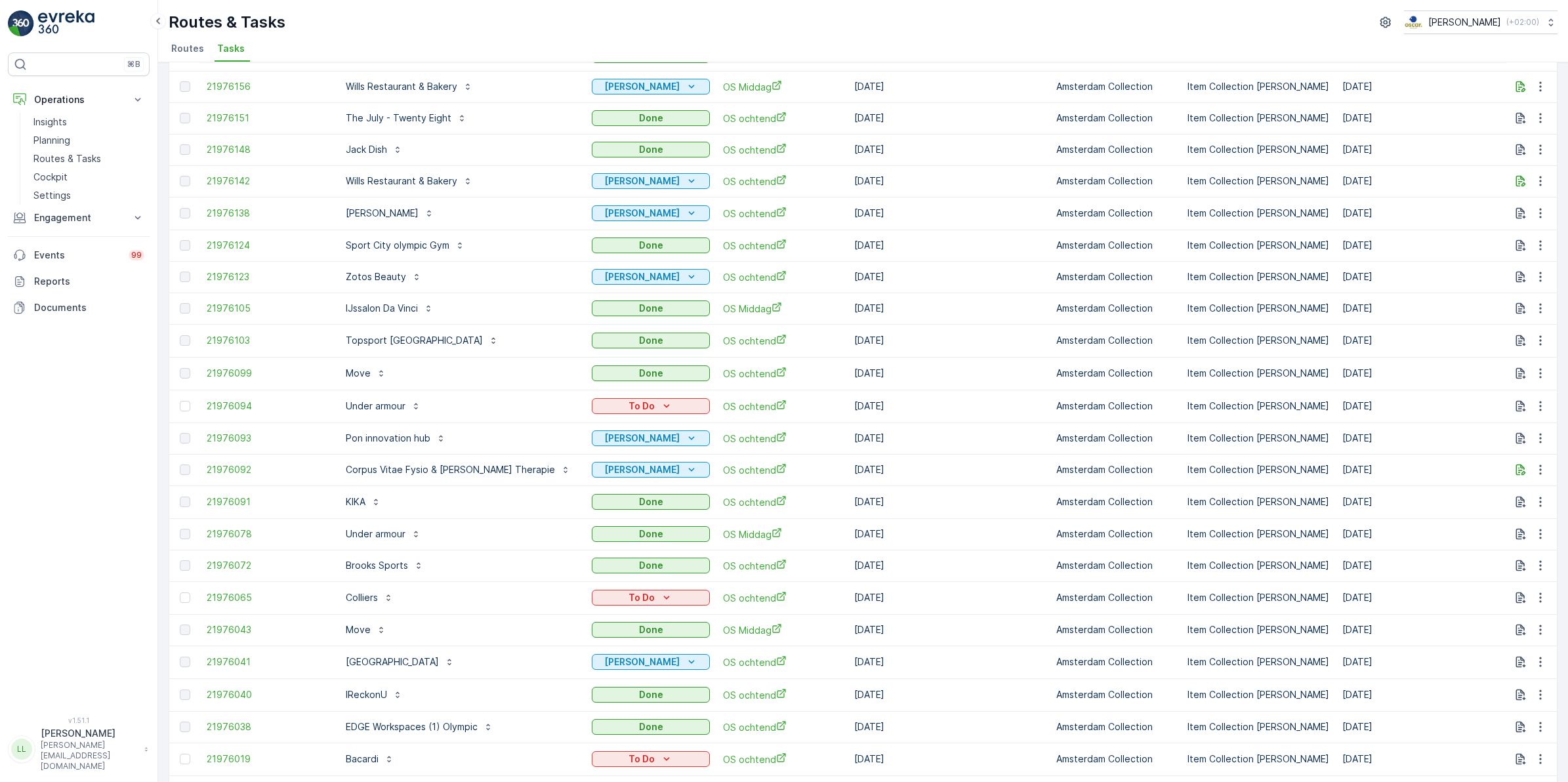
scroll to position [403, 0]
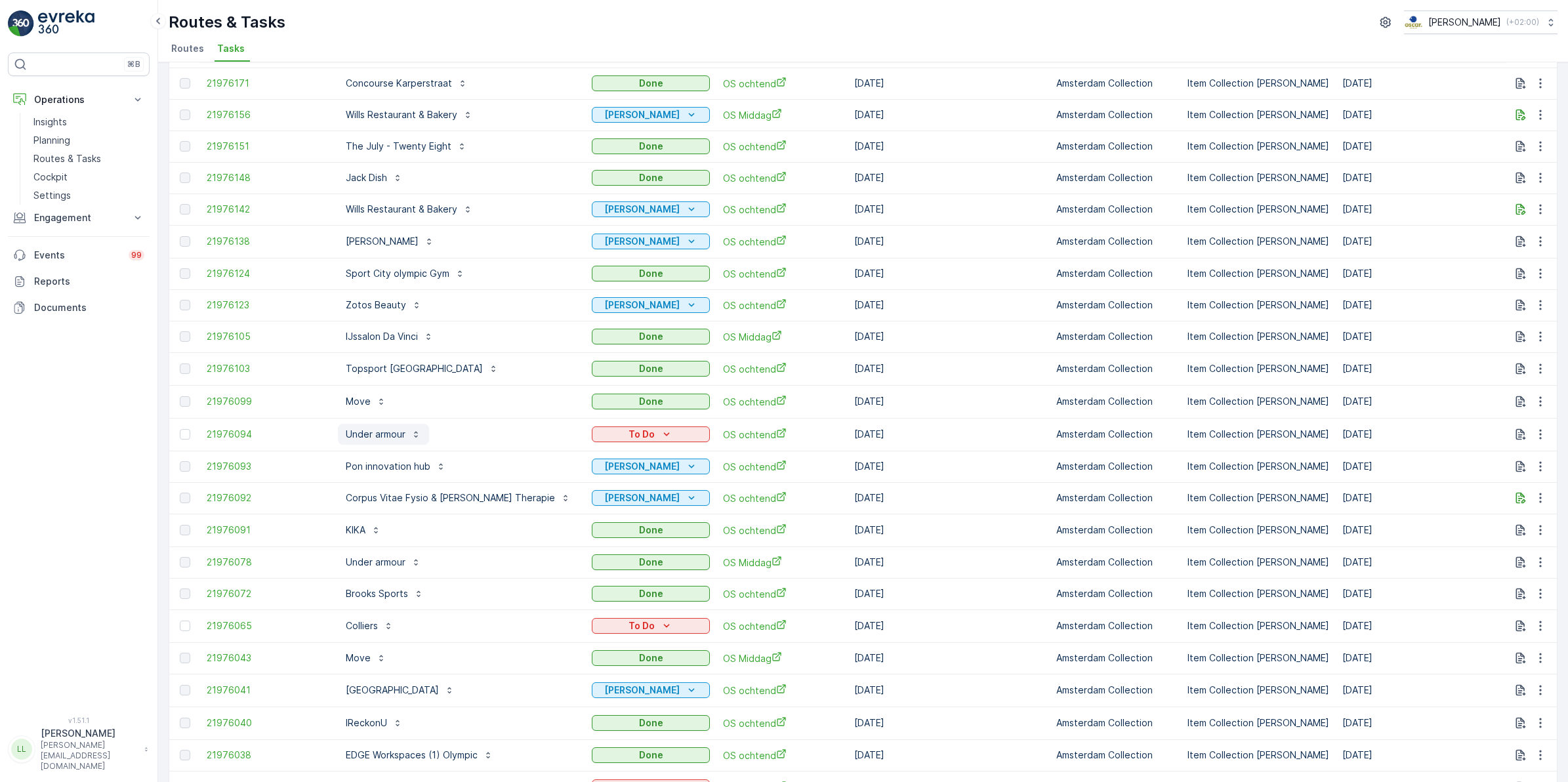
click at [385, 431] on p "Under armour" at bounding box center [376, 435] width 60 height 13
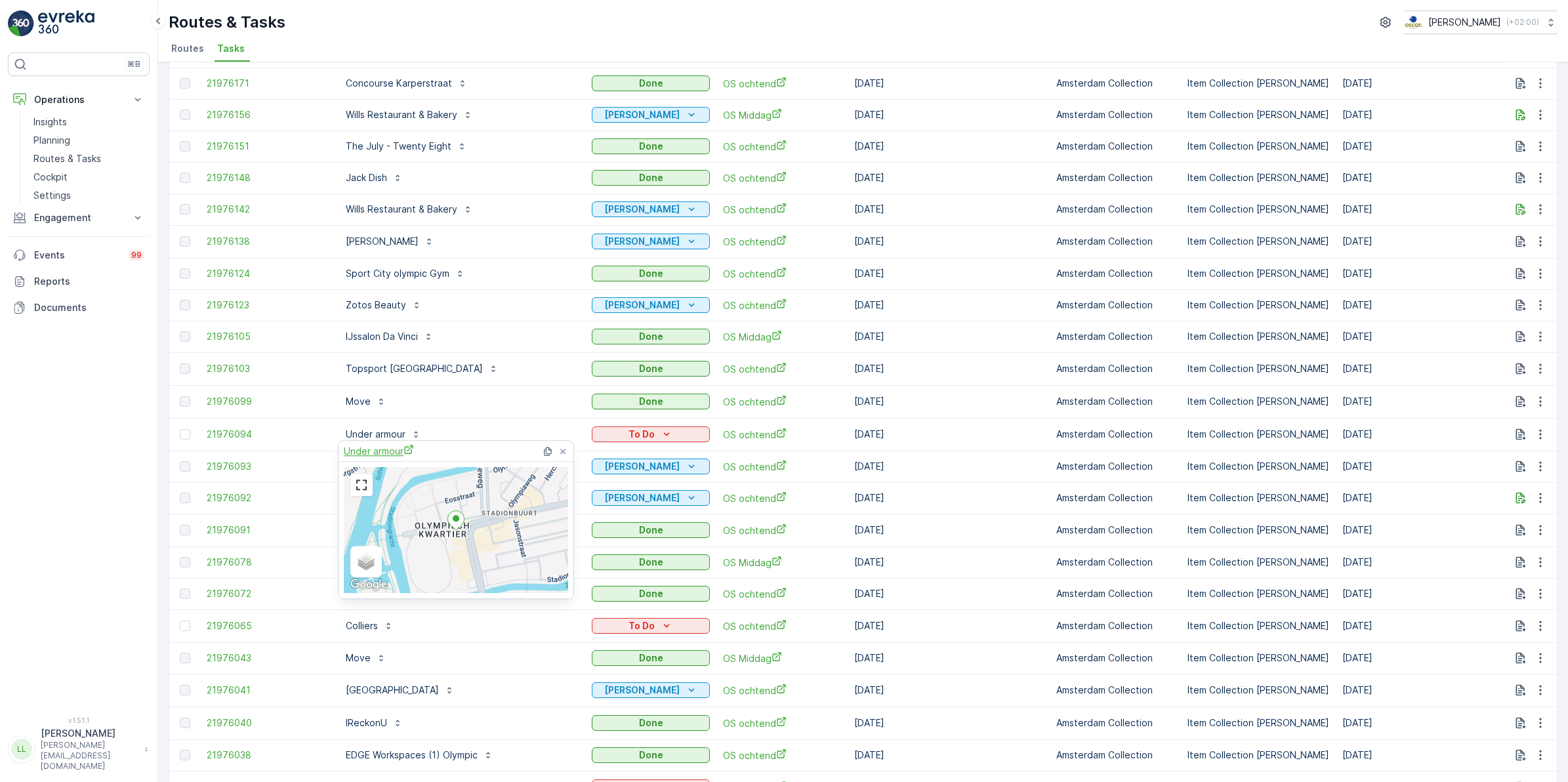
click at [380, 454] on span "Under armour" at bounding box center [379, 450] width 70 height 14
click at [539, 11] on div "Routes & Tasks Oscar Circulair ( +02:00 )" at bounding box center [863, 23] width 1389 height 24
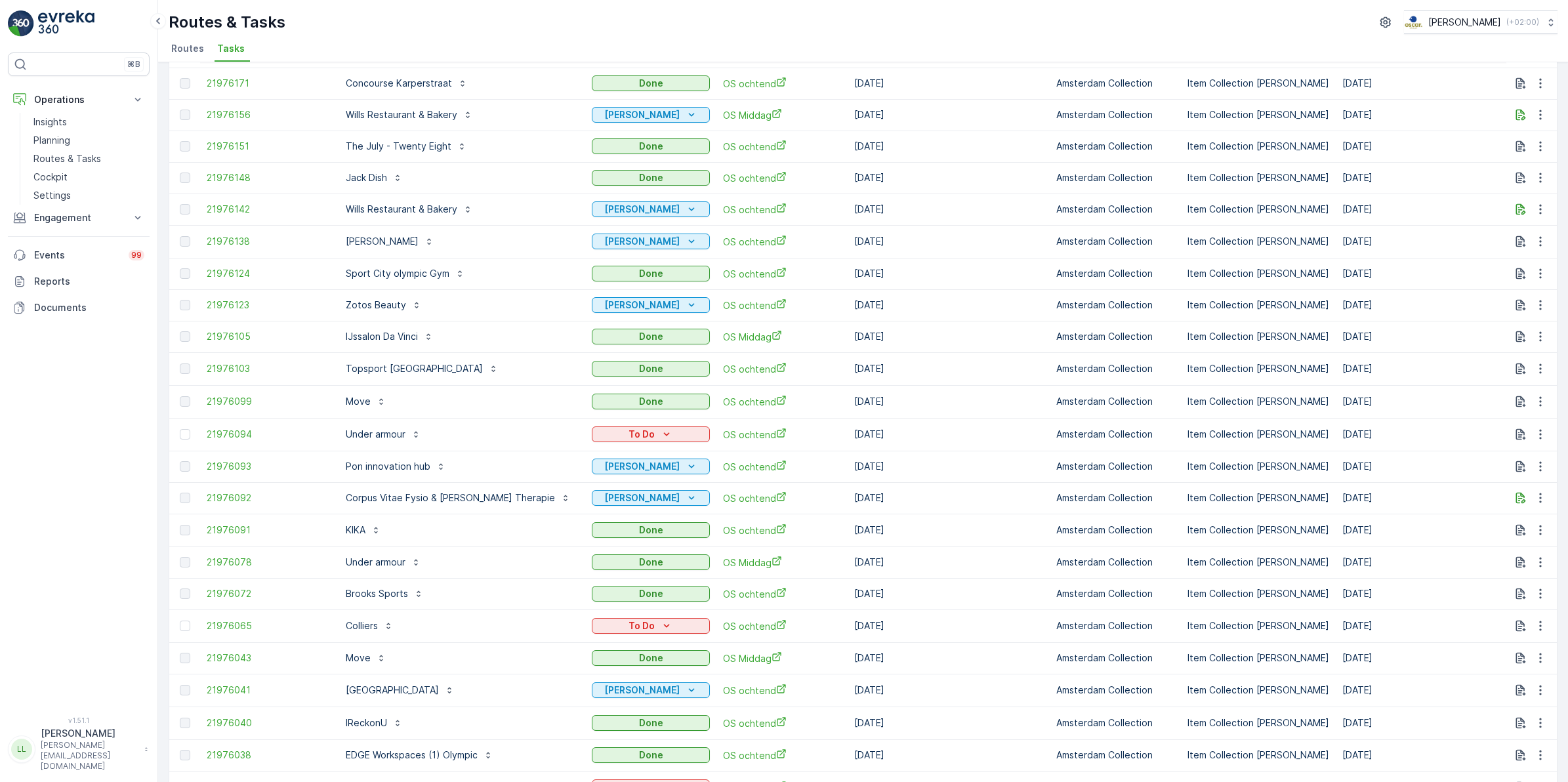
click at [117, 480] on div "⌘B Operations Insights Planning Routes & Tasks Cockpit Settings Engagement Insi…" at bounding box center [78, 376] width 142 height 648
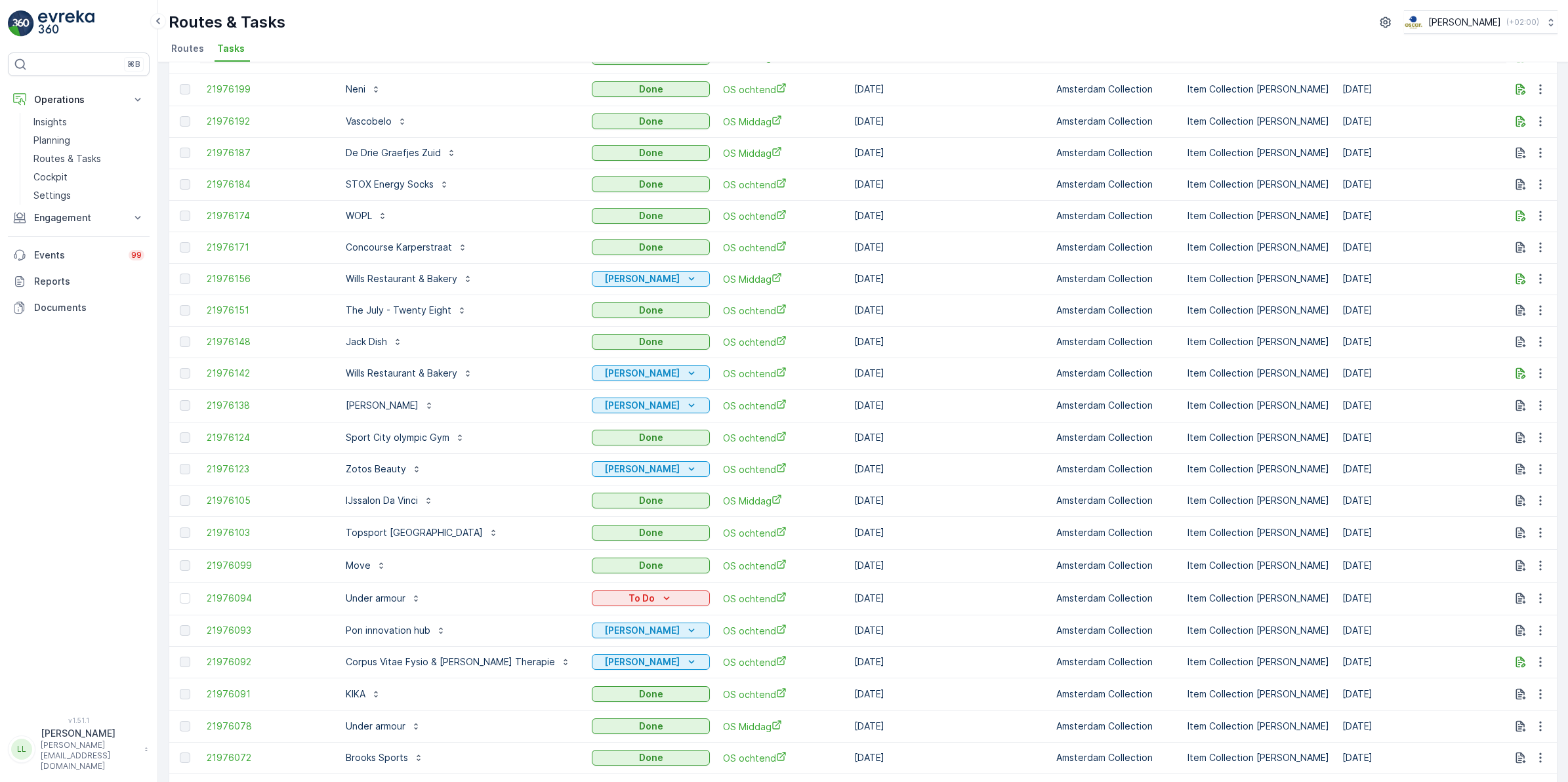
scroll to position [0, 0]
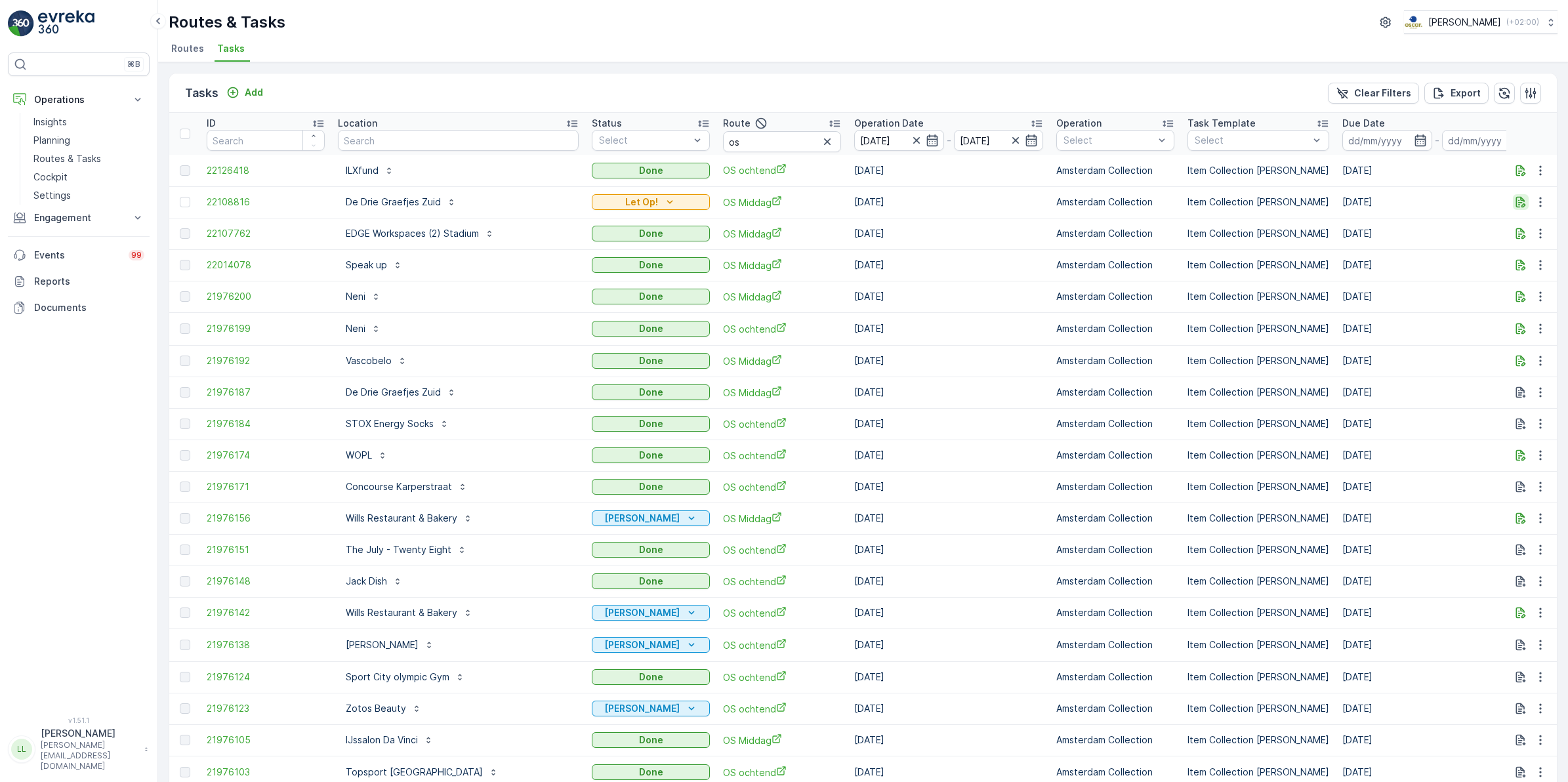
click at [1516, 205] on icon "button" at bounding box center [1521, 202] width 13 height 13
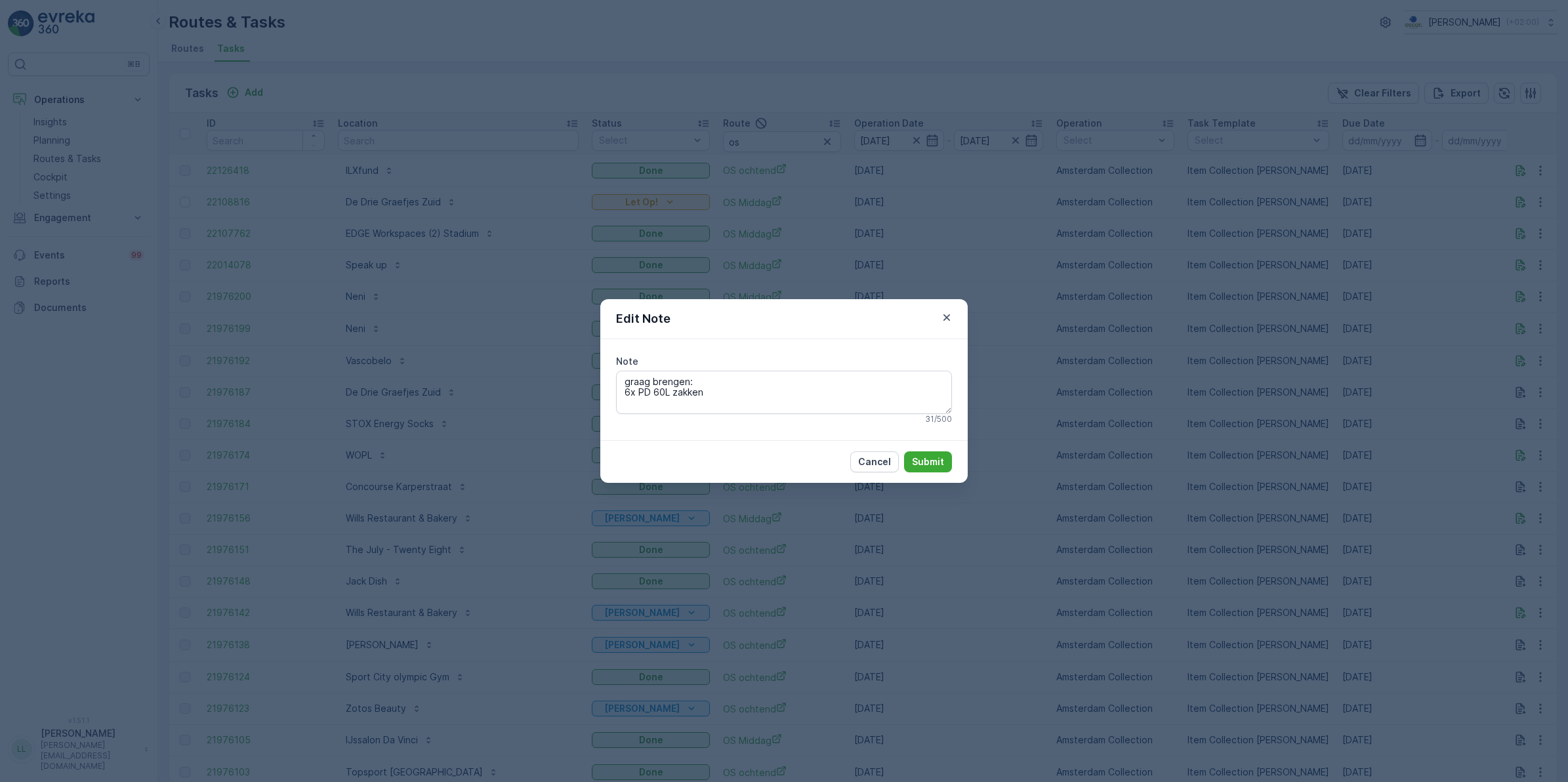
click at [1102, 397] on div "Edit Note Note graag brengen: 6x PD 60L zakken 31 / 500 Cancel Submit" at bounding box center [784, 391] width 1568 height 782
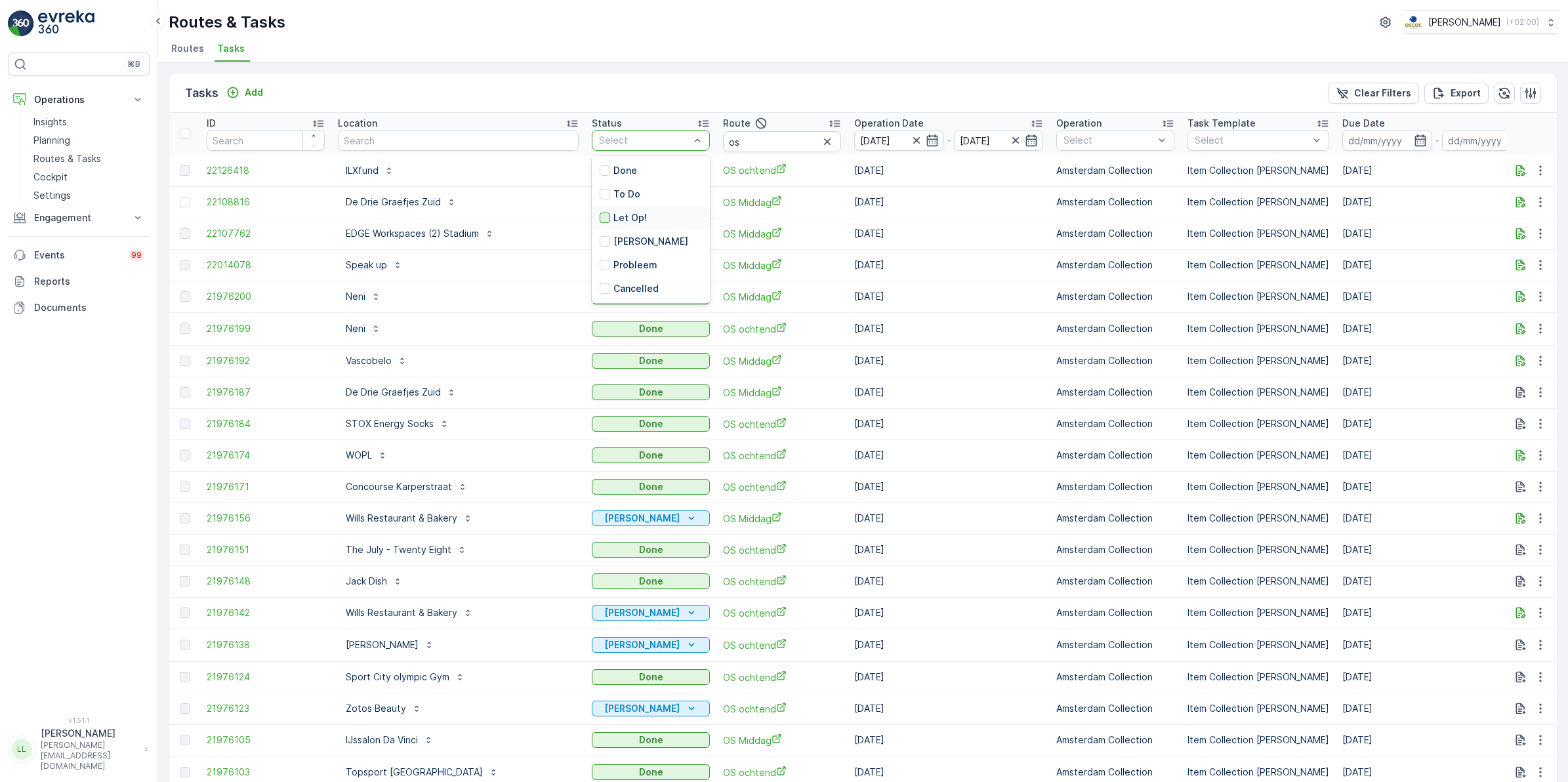
click at [600, 218] on div at bounding box center [605, 218] width 11 height 11
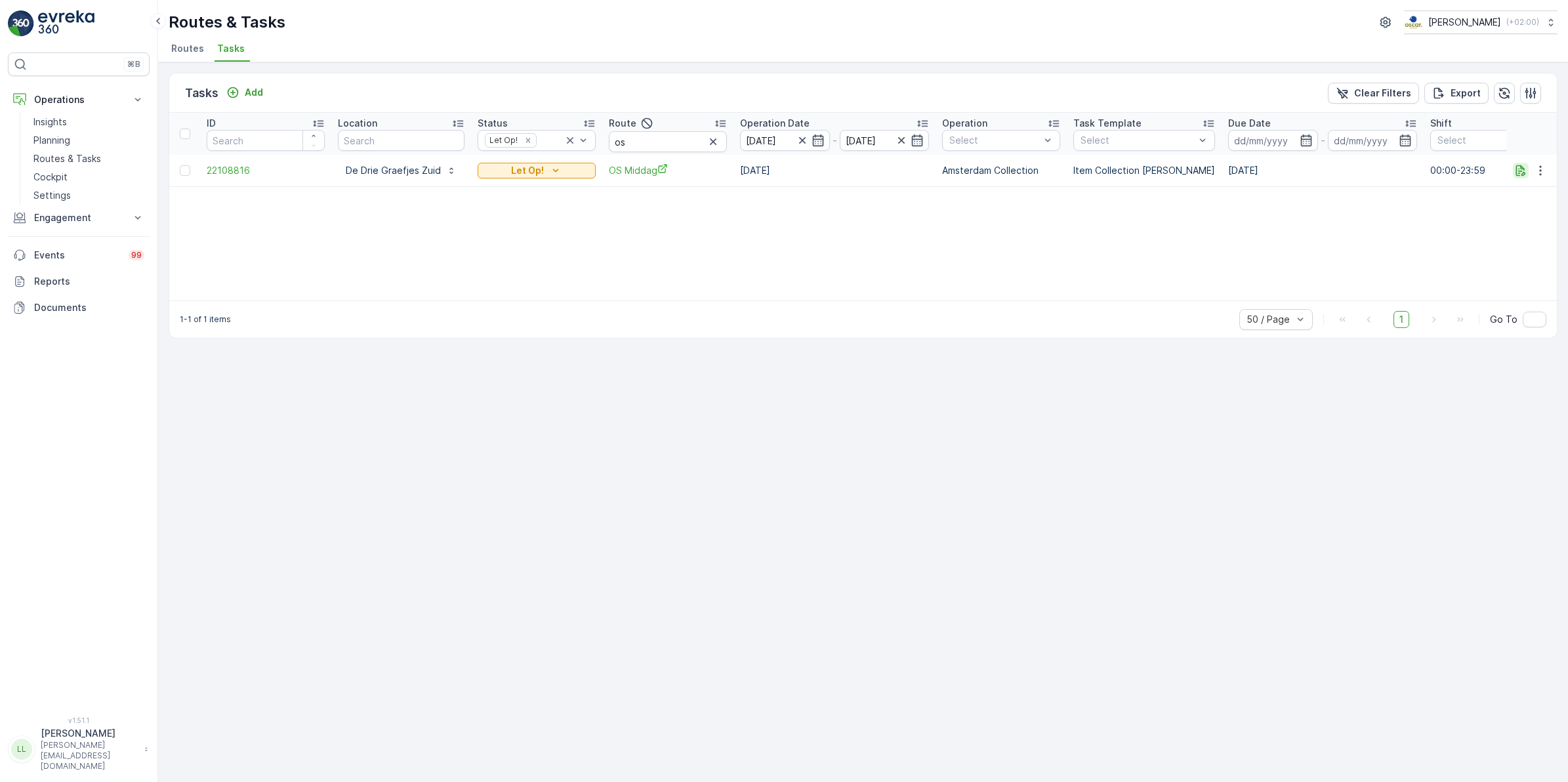
click at [1524, 169] on icon "button" at bounding box center [1521, 171] width 13 height 13
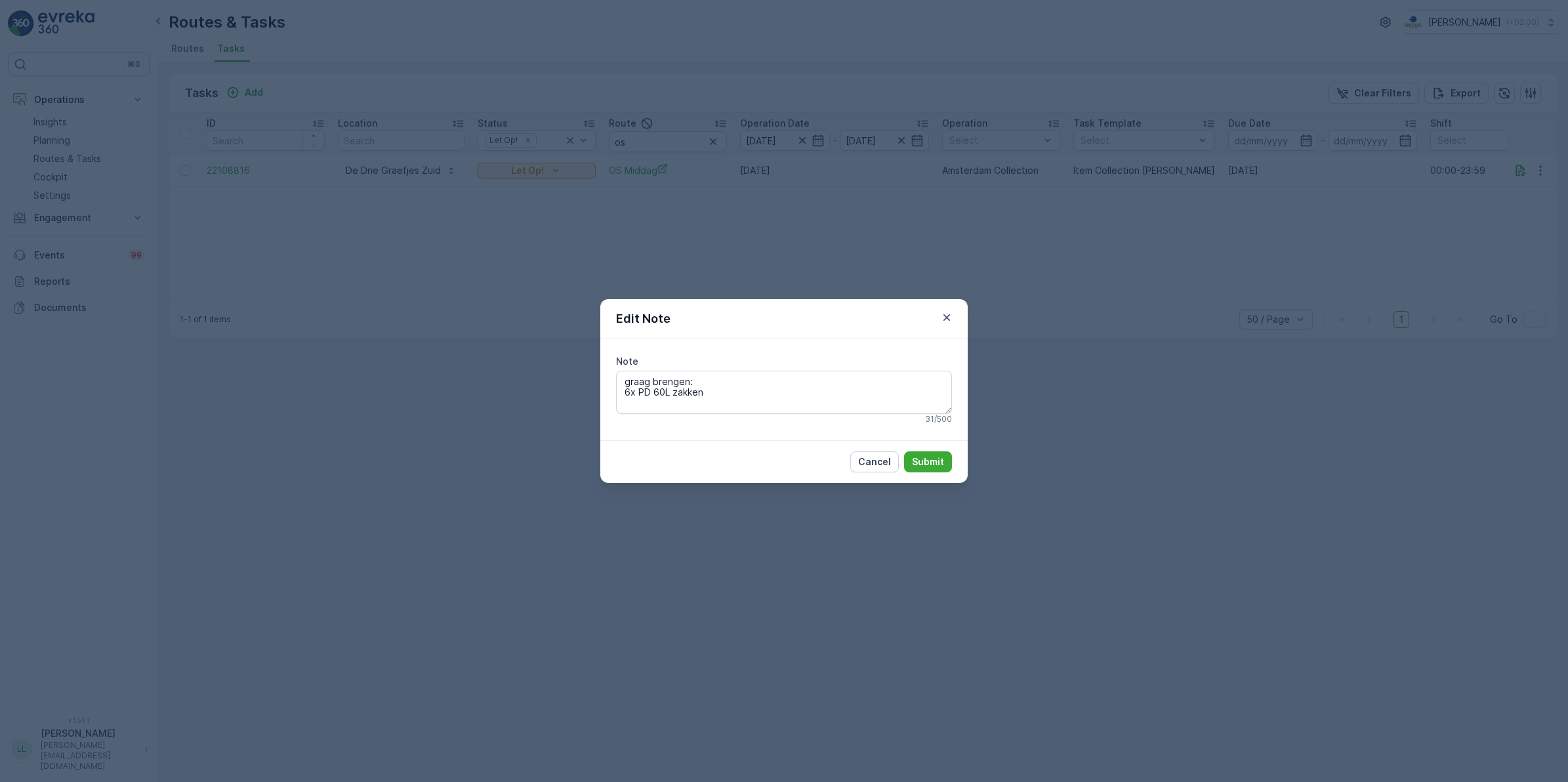
drag, startPoint x: 728, startPoint y: 389, endPoint x: 599, endPoint y: 391, distance: 129.0
click at [599, 391] on div "Edit Note Note graag brengen: 6x PD 60L zakken 31 / 500 Cancel Submit" at bounding box center [784, 391] width 1568 height 782
click at [1028, 294] on div "Edit Note Note graag brengen: 6x PD 60L zakken 31 / 500 Cancel Submit" at bounding box center [784, 391] width 1568 height 782
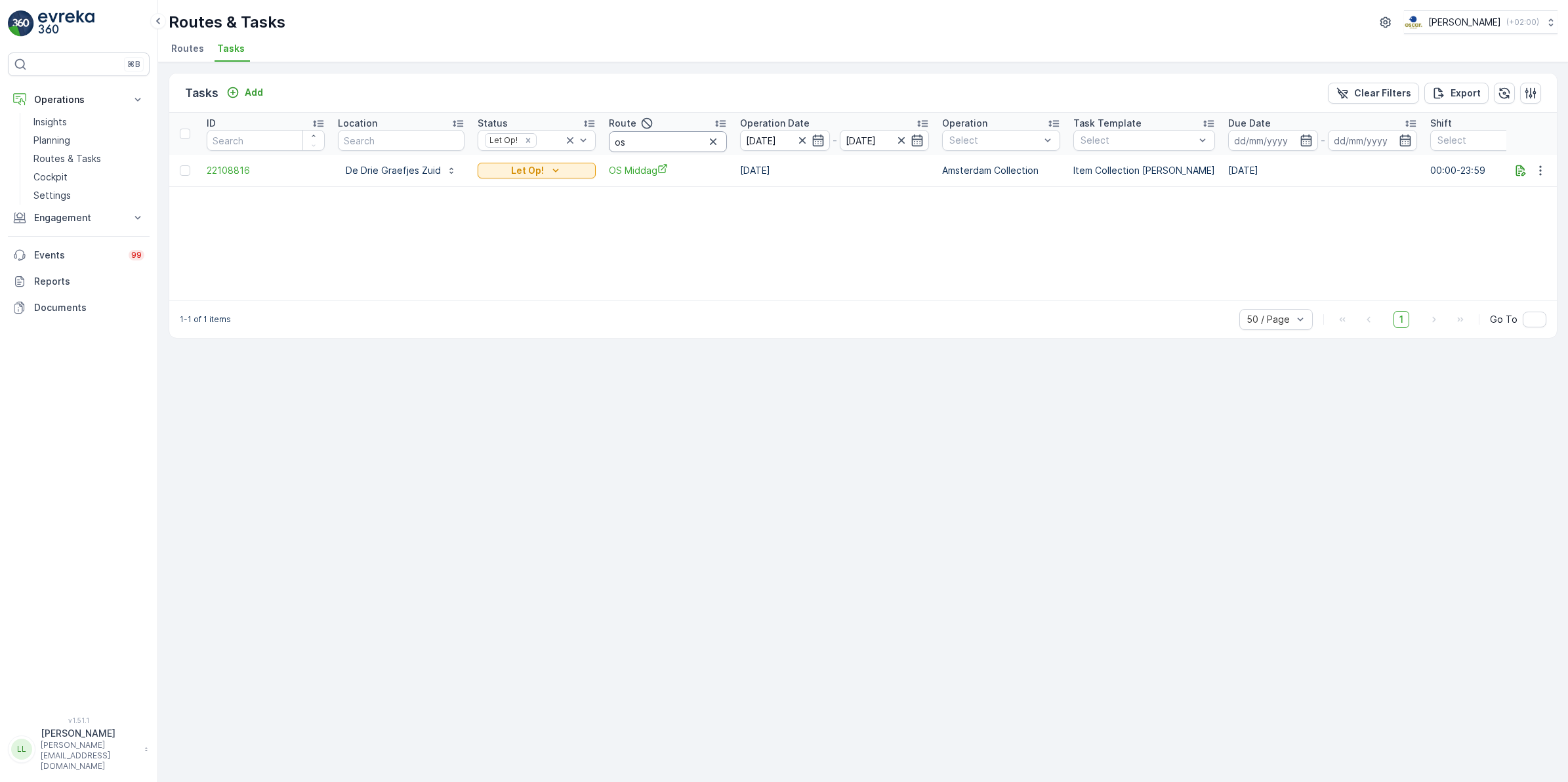
click at [667, 136] on input "os" at bounding box center [668, 142] width 118 height 21
drag, startPoint x: 633, startPoint y: 143, endPoint x: 604, endPoint y: 145, distance: 29.1
click at [604, 145] on th "Route os" at bounding box center [667, 134] width 131 height 42
click at [1540, 174] on icon "button" at bounding box center [1540, 170] width 2 height 10
click at [1529, 221] on span "Change Route" at bounding box center [1507, 227] width 64 height 13
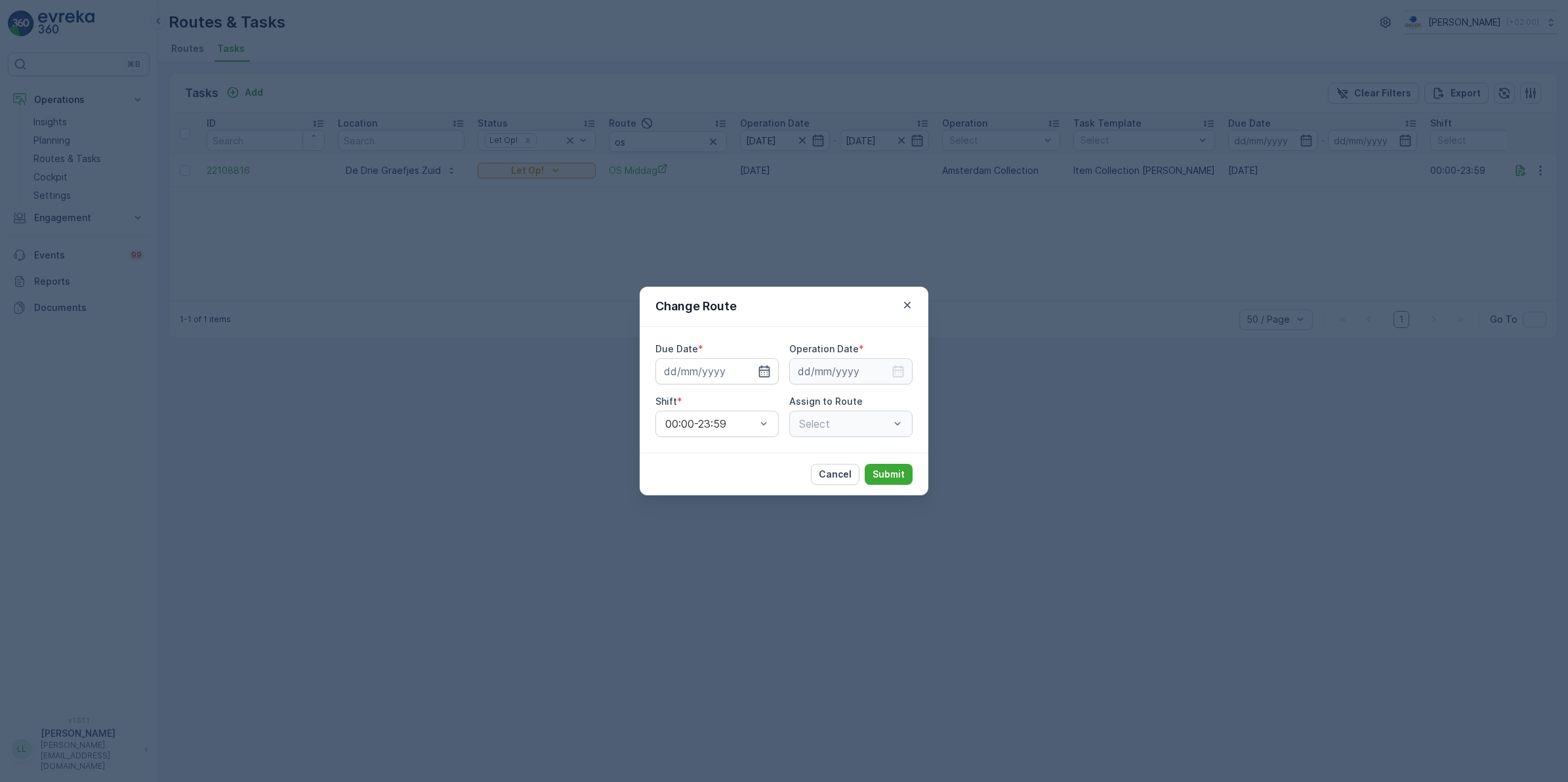
type input "30.09.2025"
click at [748, 375] on icon "button" at bounding box center [748, 371] width 13 height 13
type input "01.10.2025"
click at [894, 371] on icon "button" at bounding box center [899, 371] width 13 height 13
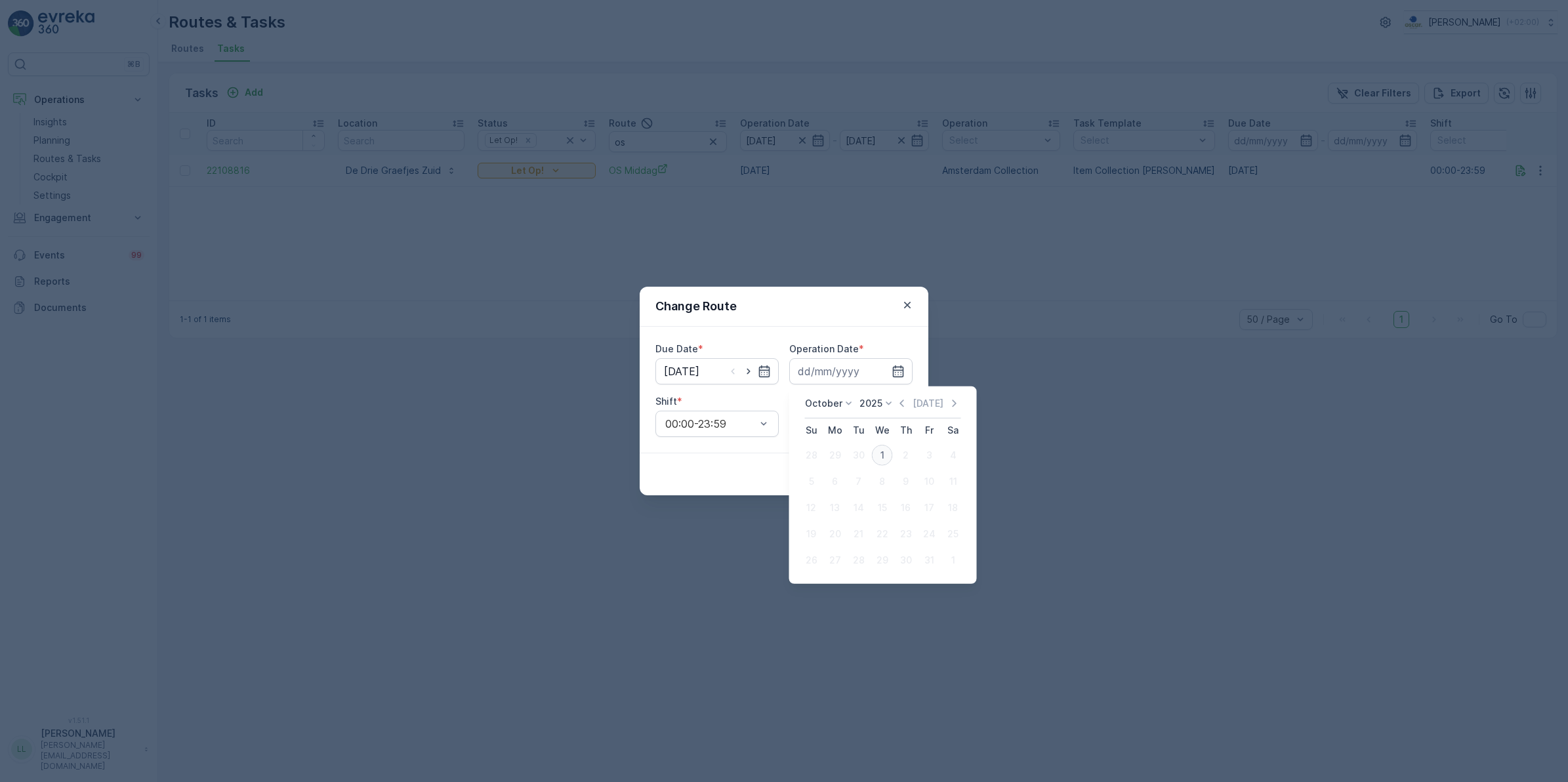
click at [885, 448] on div "1" at bounding box center [883, 455] width 21 height 21
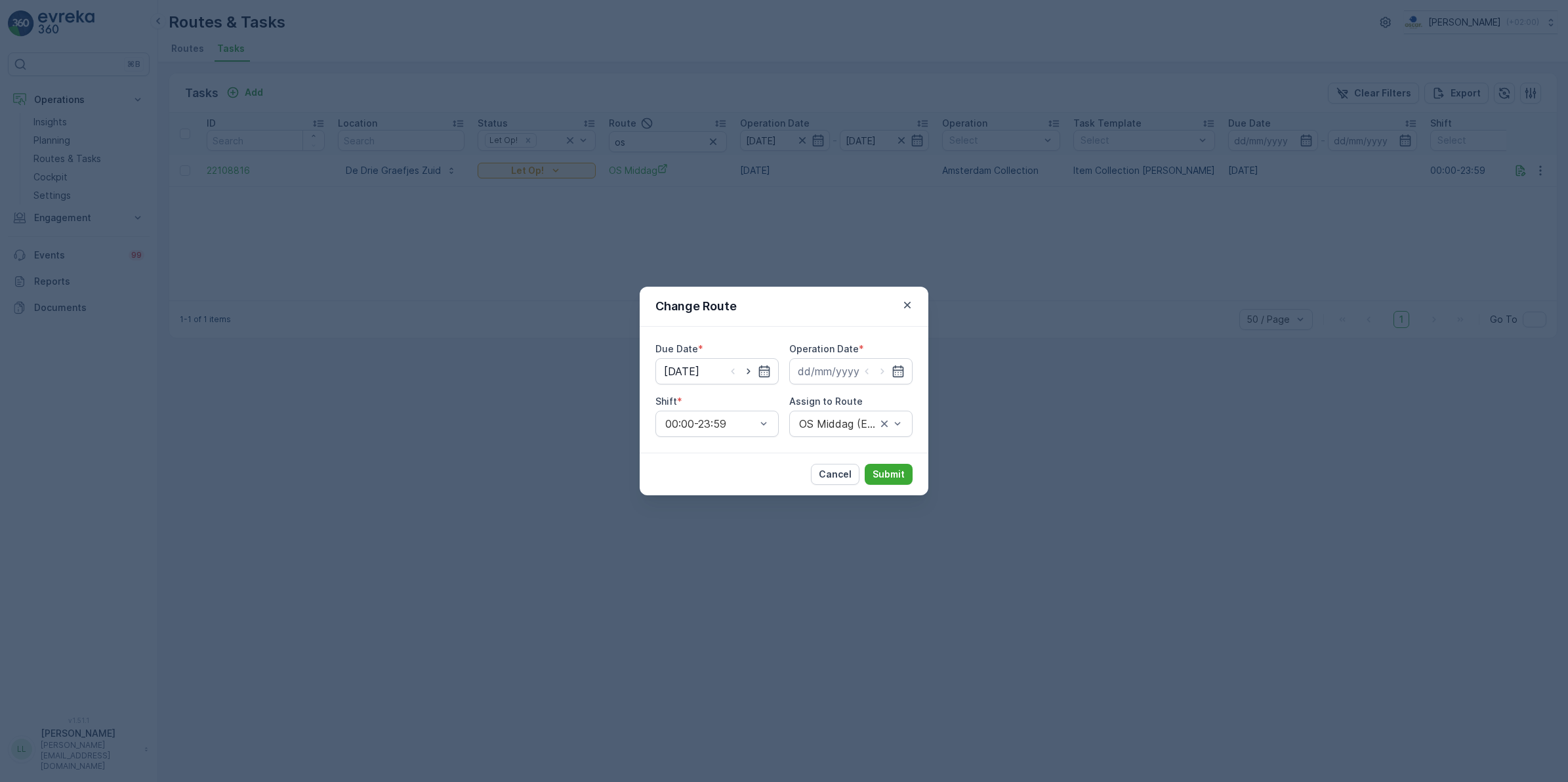
type input "01.10.2025"
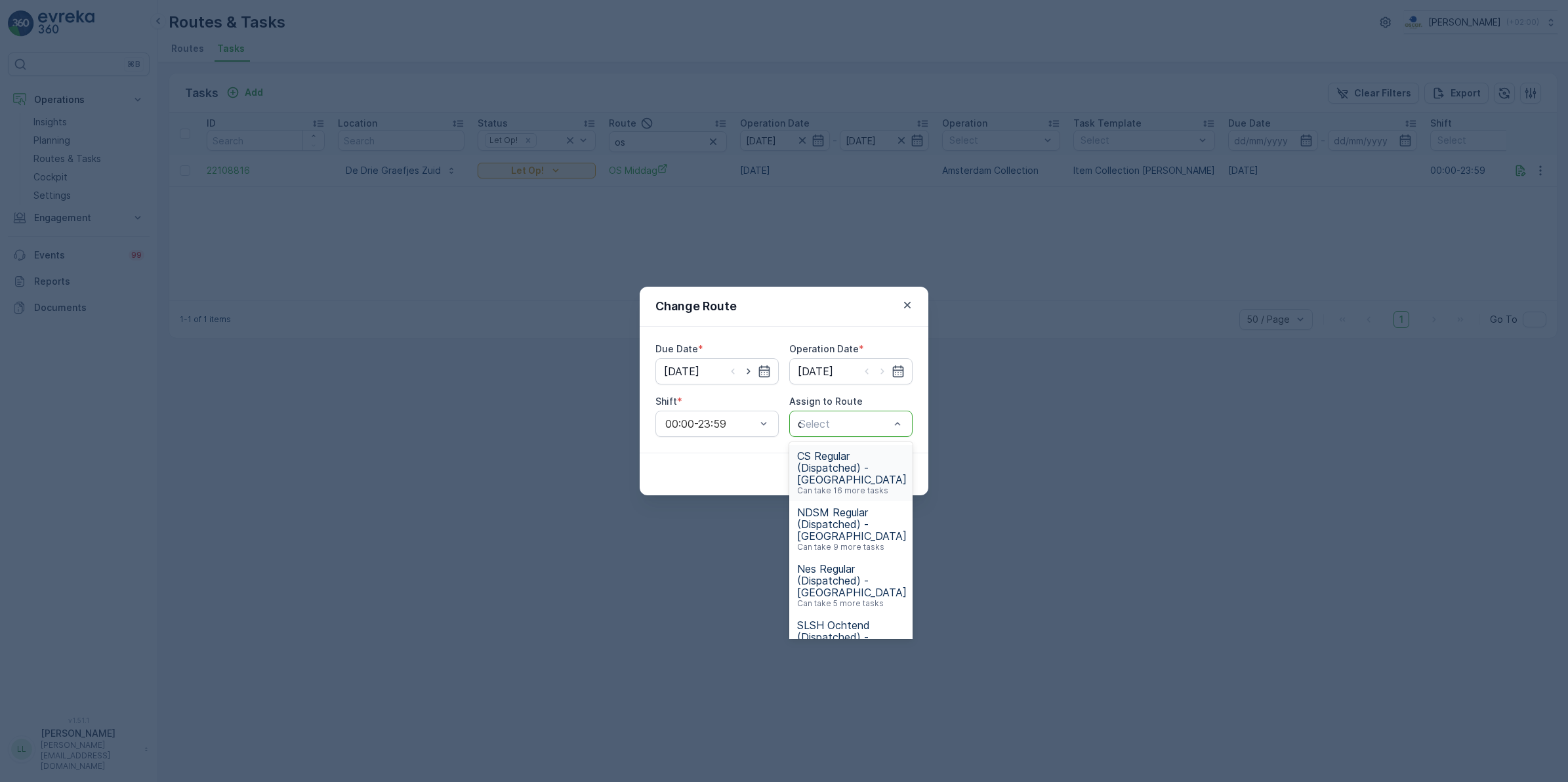
type input "os"
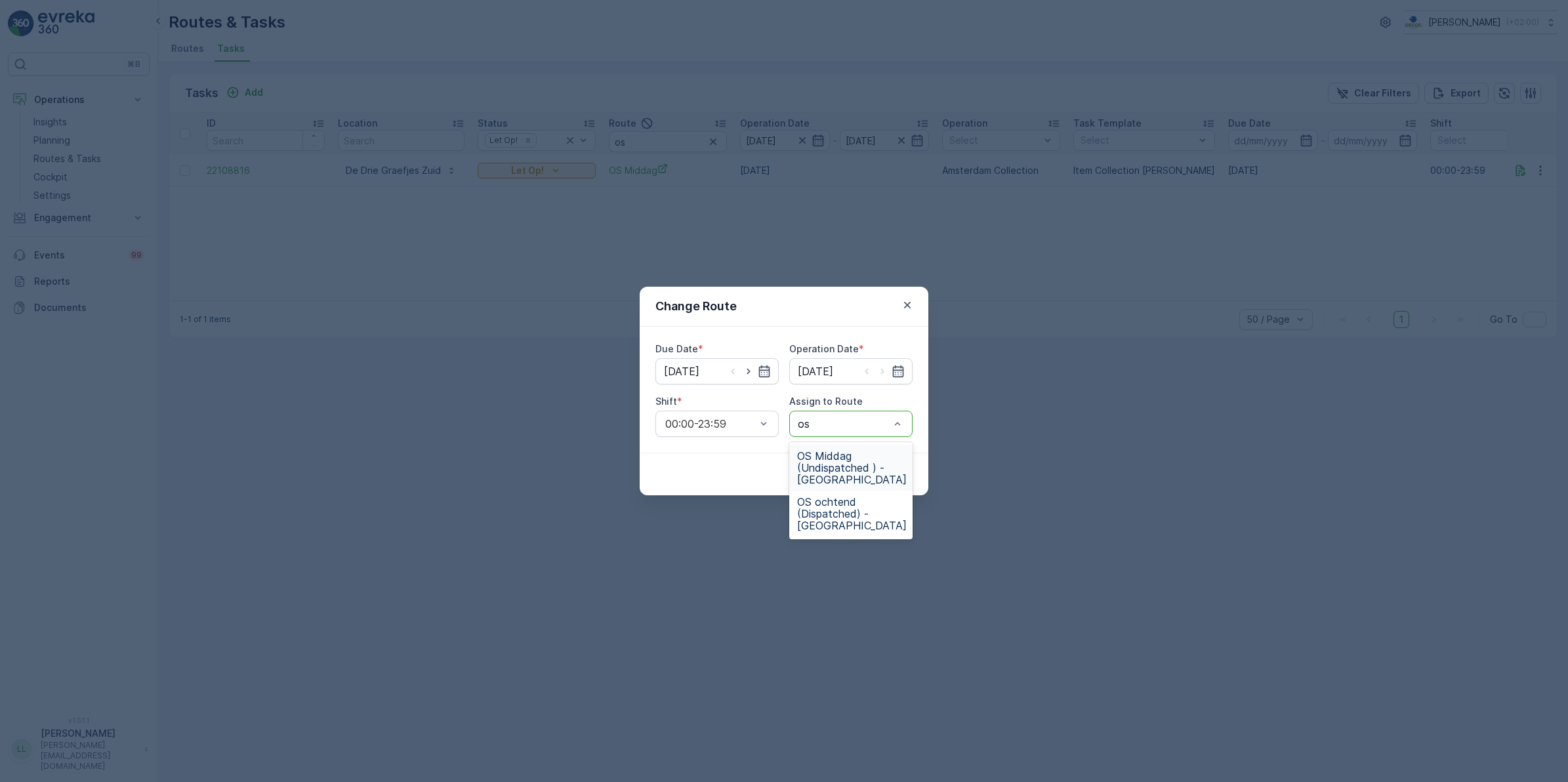
click at [843, 468] on span "OS Middag (Undispatched ) - Amsterdam" at bounding box center [851, 467] width 110 height 35
click at [907, 473] on button "Submit" at bounding box center [889, 474] width 48 height 21
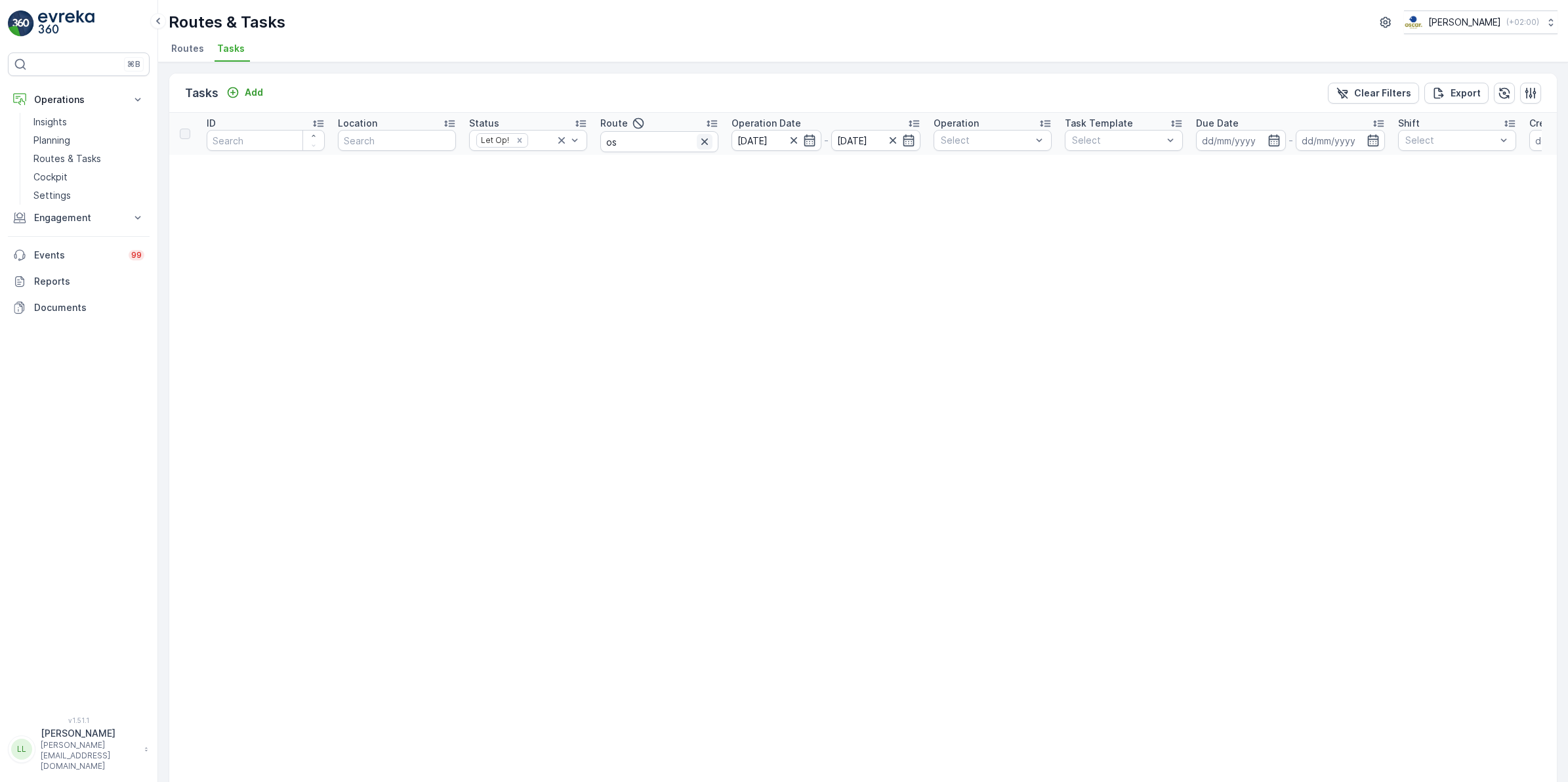
click at [699, 141] on icon "button" at bounding box center [705, 142] width 13 height 13
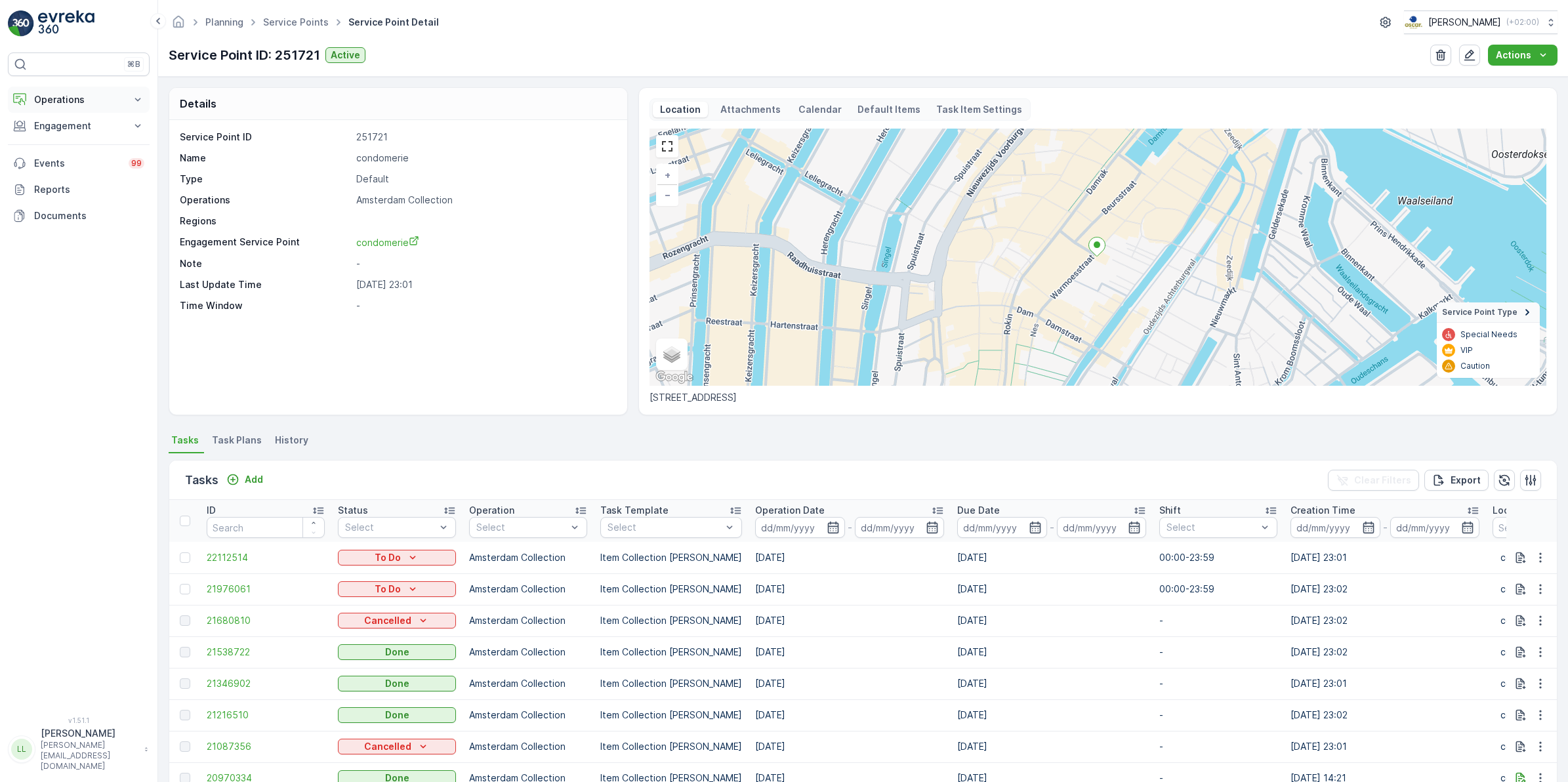
click at [73, 100] on p "Operations" at bounding box center [78, 100] width 89 height 13
click at [76, 161] on p "Routes & Tasks" at bounding box center [67, 159] width 68 height 13
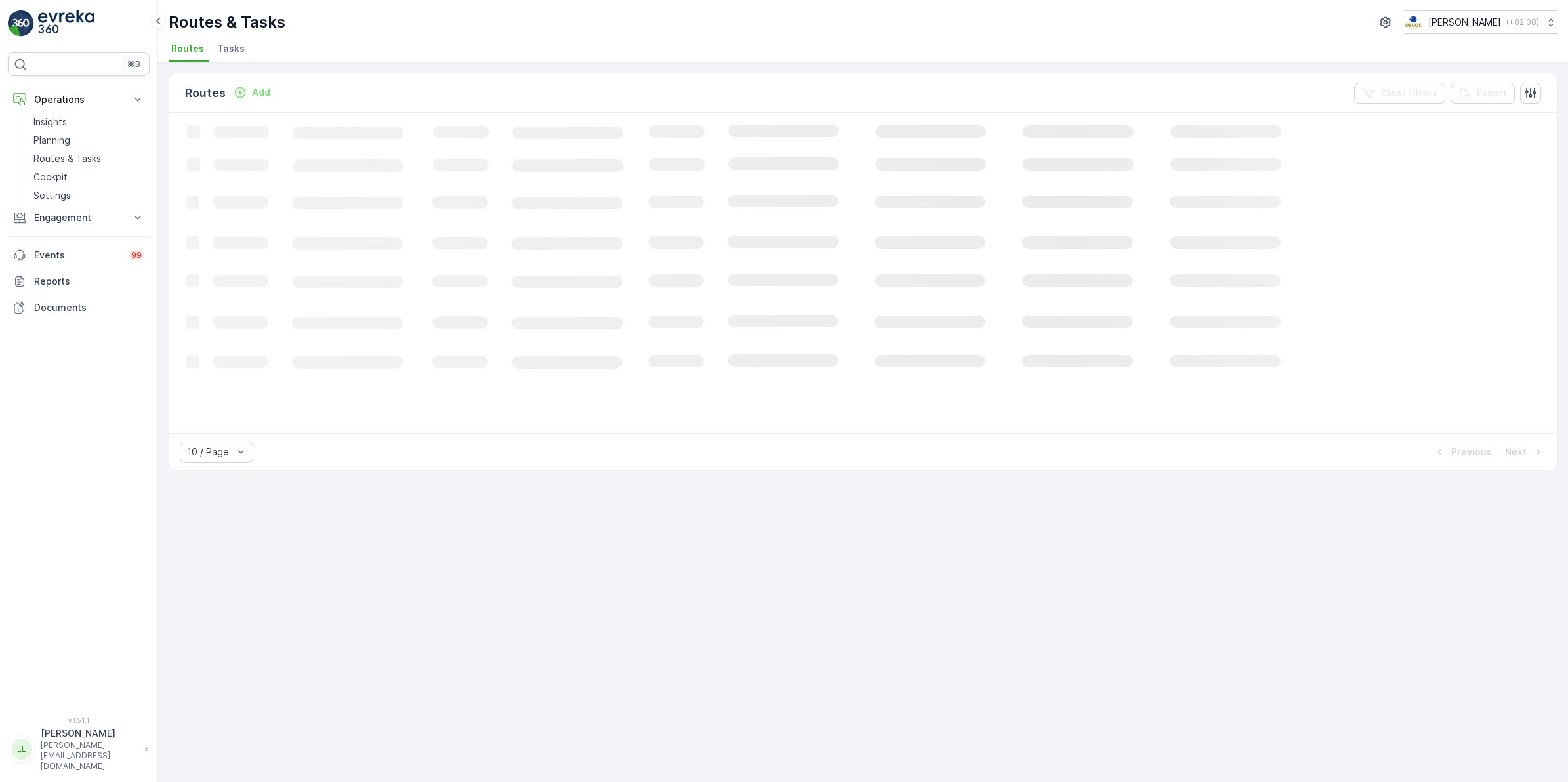
click at [236, 48] on span "Tasks" at bounding box center [231, 49] width 27 height 13
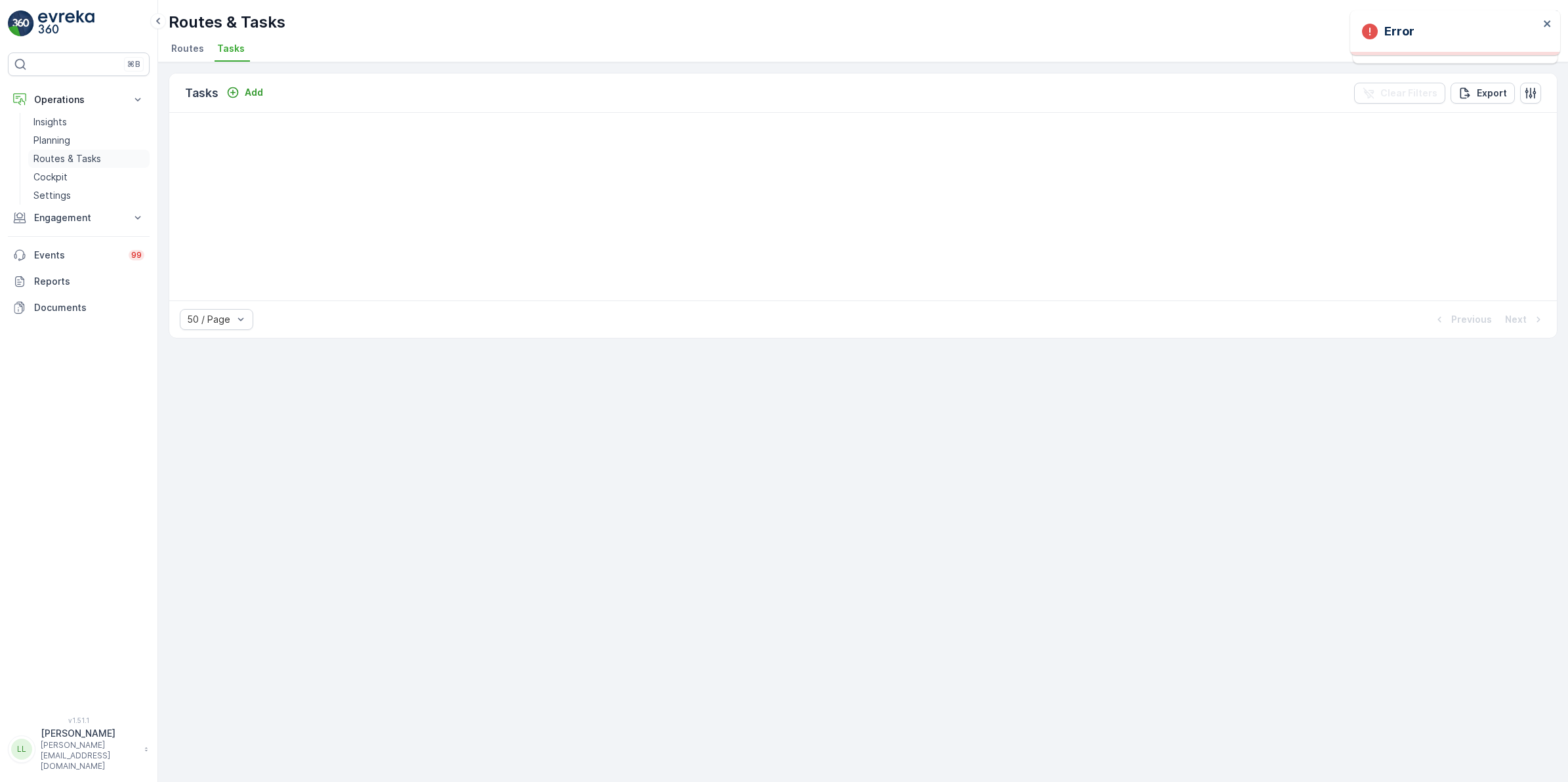
click at [66, 155] on p "Routes & Tasks" at bounding box center [67, 159] width 68 height 13
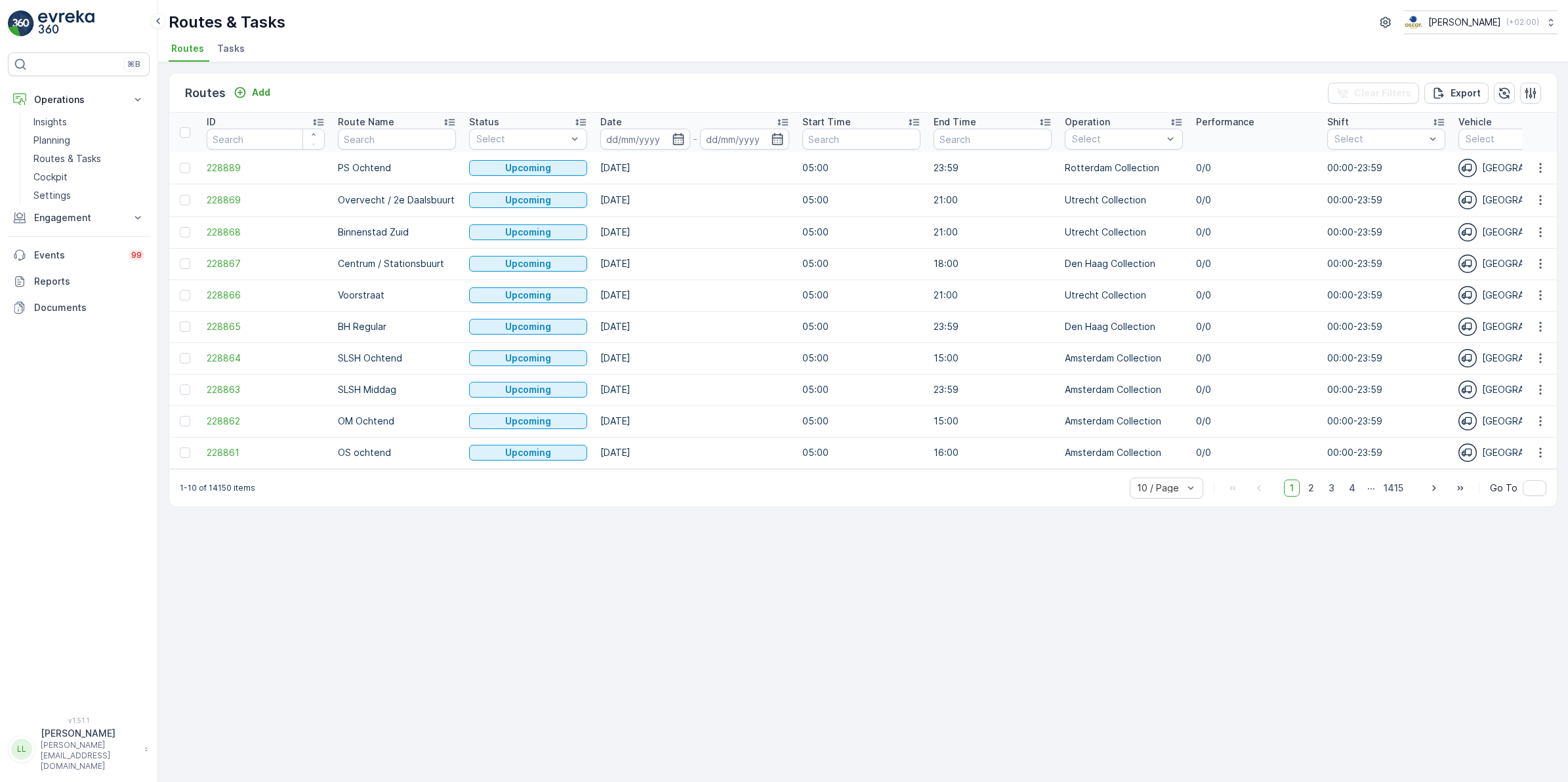
click at [230, 54] on span "Tasks" at bounding box center [231, 49] width 27 height 13
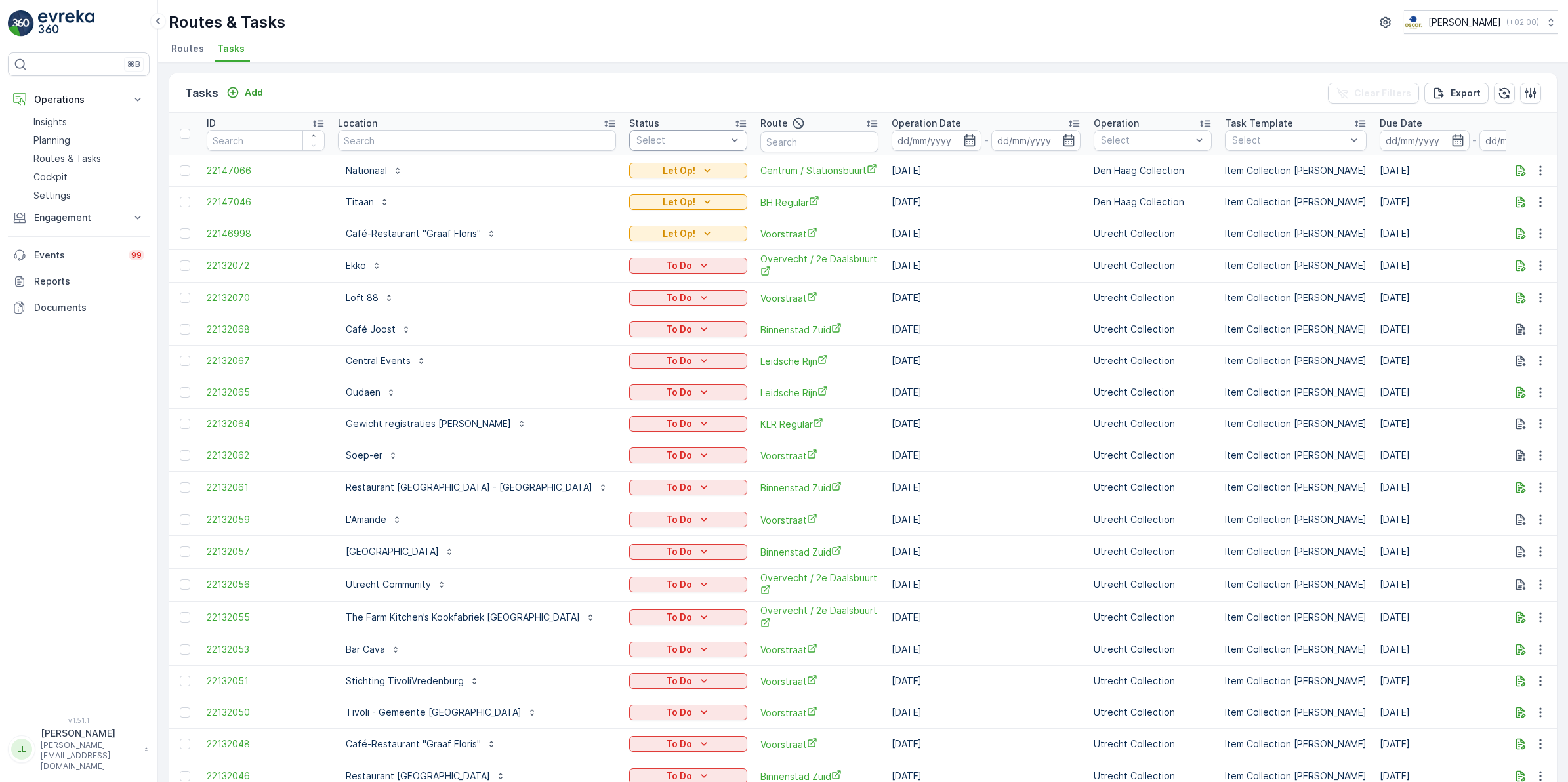
click at [669, 140] on div "Select" at bounding box center [689, 140] width 118 height 21
click at [637, 219] on div at bounding box center [643, 218] width 11 height 11
click at [760, 136] on input "text" at bounding box center [820, 142] width 118 height 21
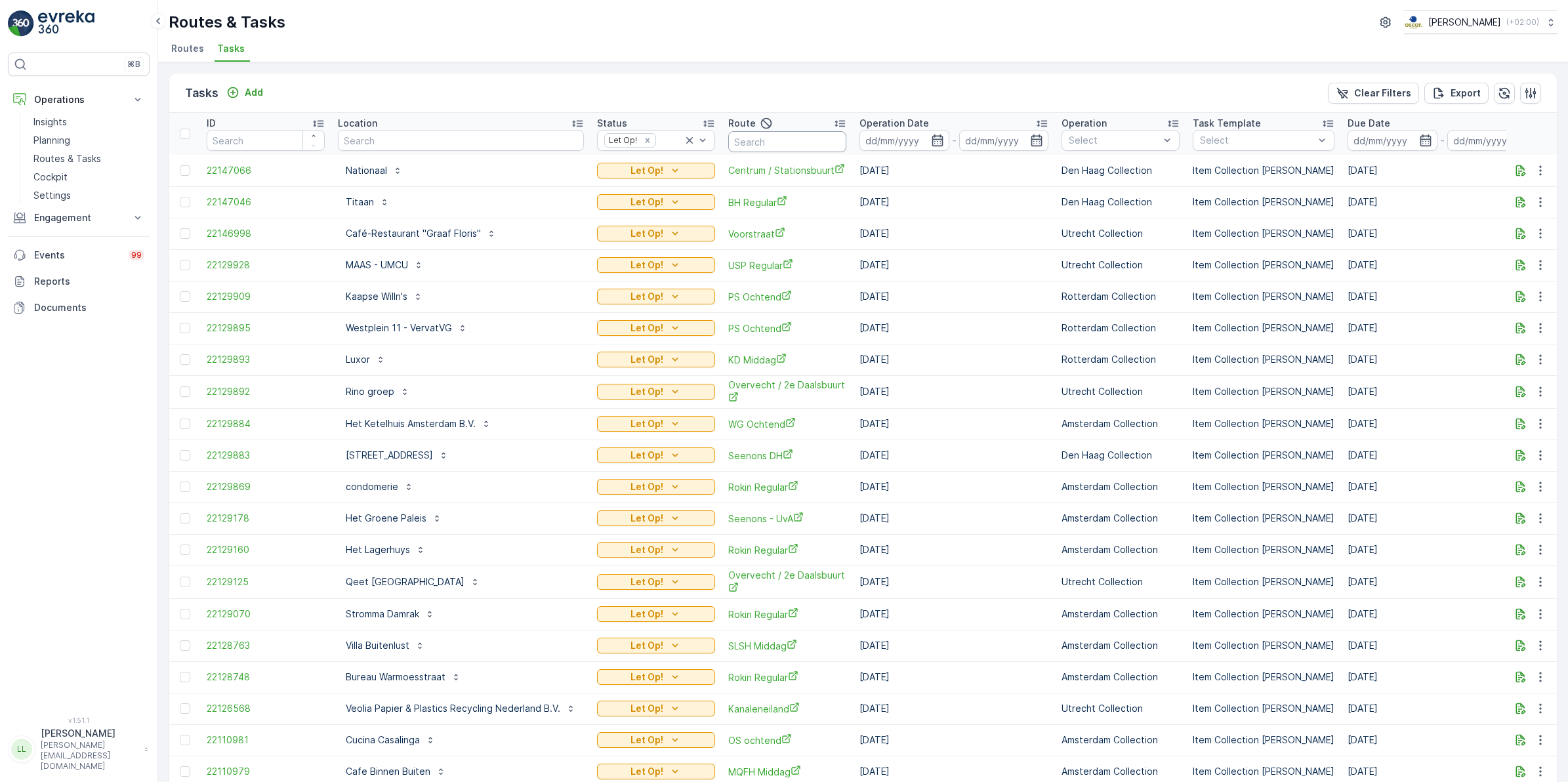
click at [800, 140] on input "text" at bounding box center [788, 142] width 118 height 21
click at [936, 145] on icon "button" at bounding box center [938, 140] width 13 height 13
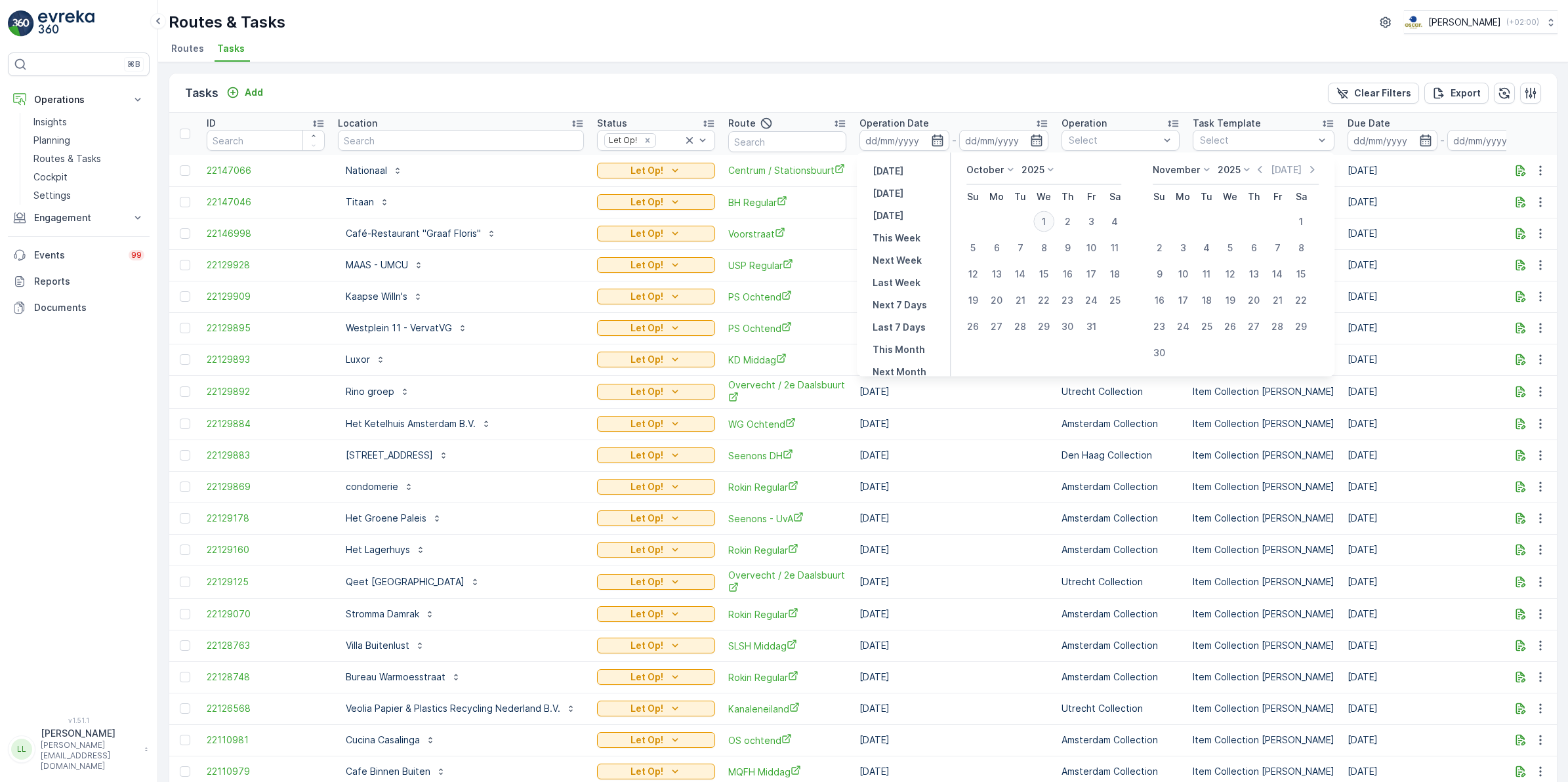
click at [1046, 222] on div "1" at bounding box center [1044, 222] width 21 height 21
type input "[DATE]"
click at [1046, 222] on div "1" at bounding box center [1044, 222] width 21 height 21
type input "[DATE]"
click at [1046, 222] on div "1" at bounding box center [1044, 222] width 21 height 21
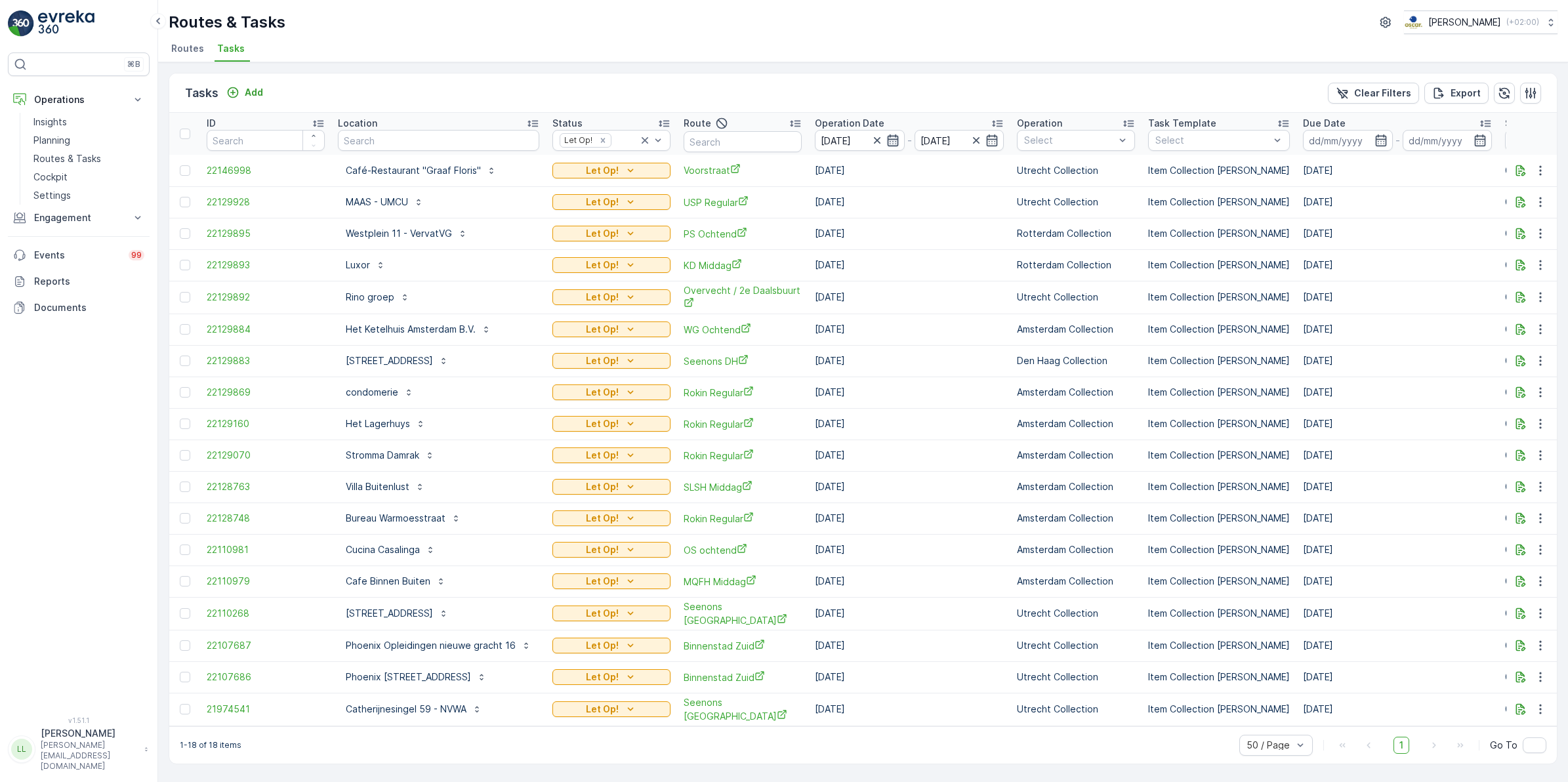
click at [887, 139] on icon "button" at bounding box center [893, 140] width 11 height 12
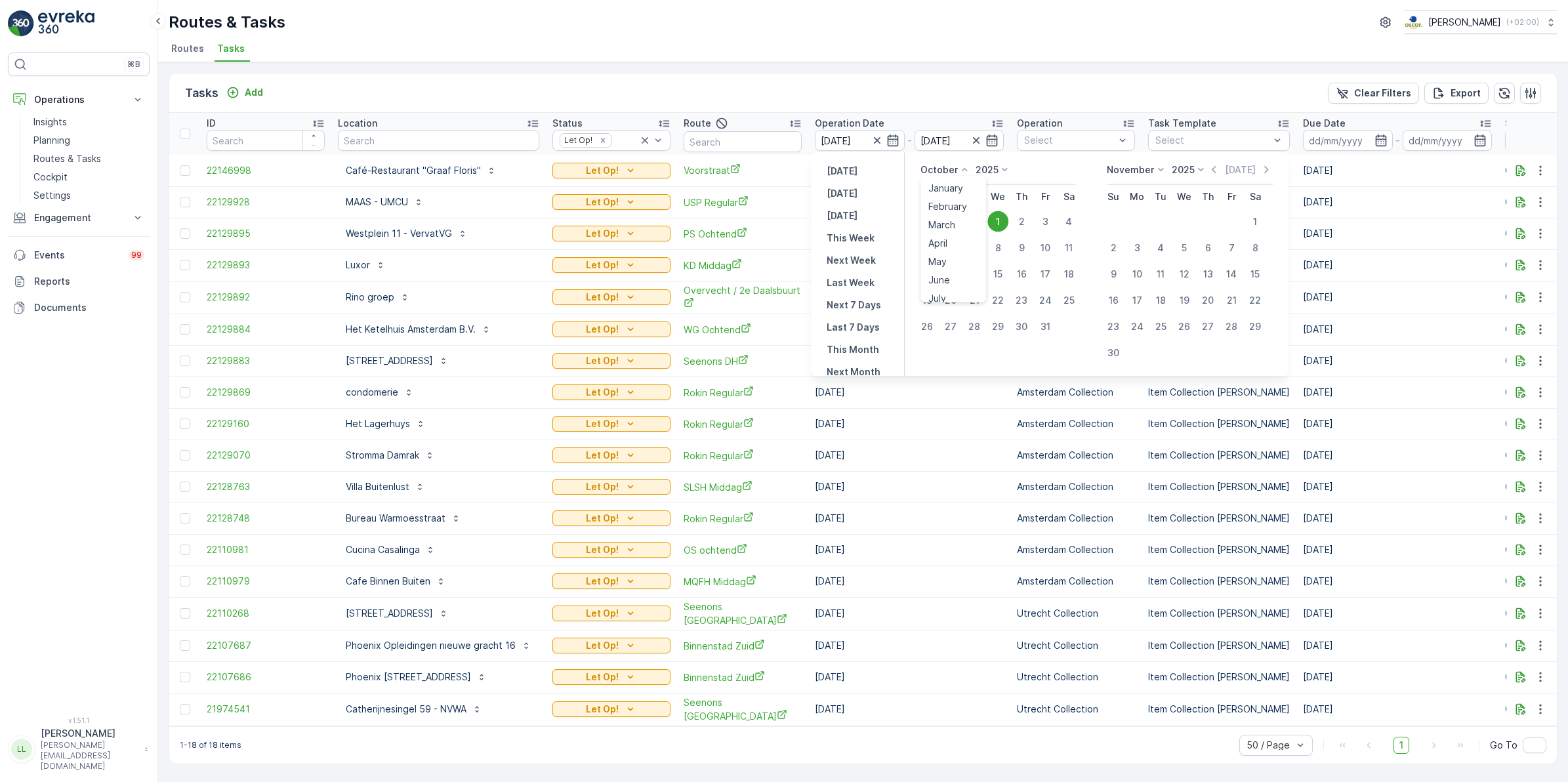
click at [962, 169] on icon at bounding box center [964, 170] width 13 height 13
click at [952, 246] on span "September" at bounding box center [953, 253] width 50 height 13
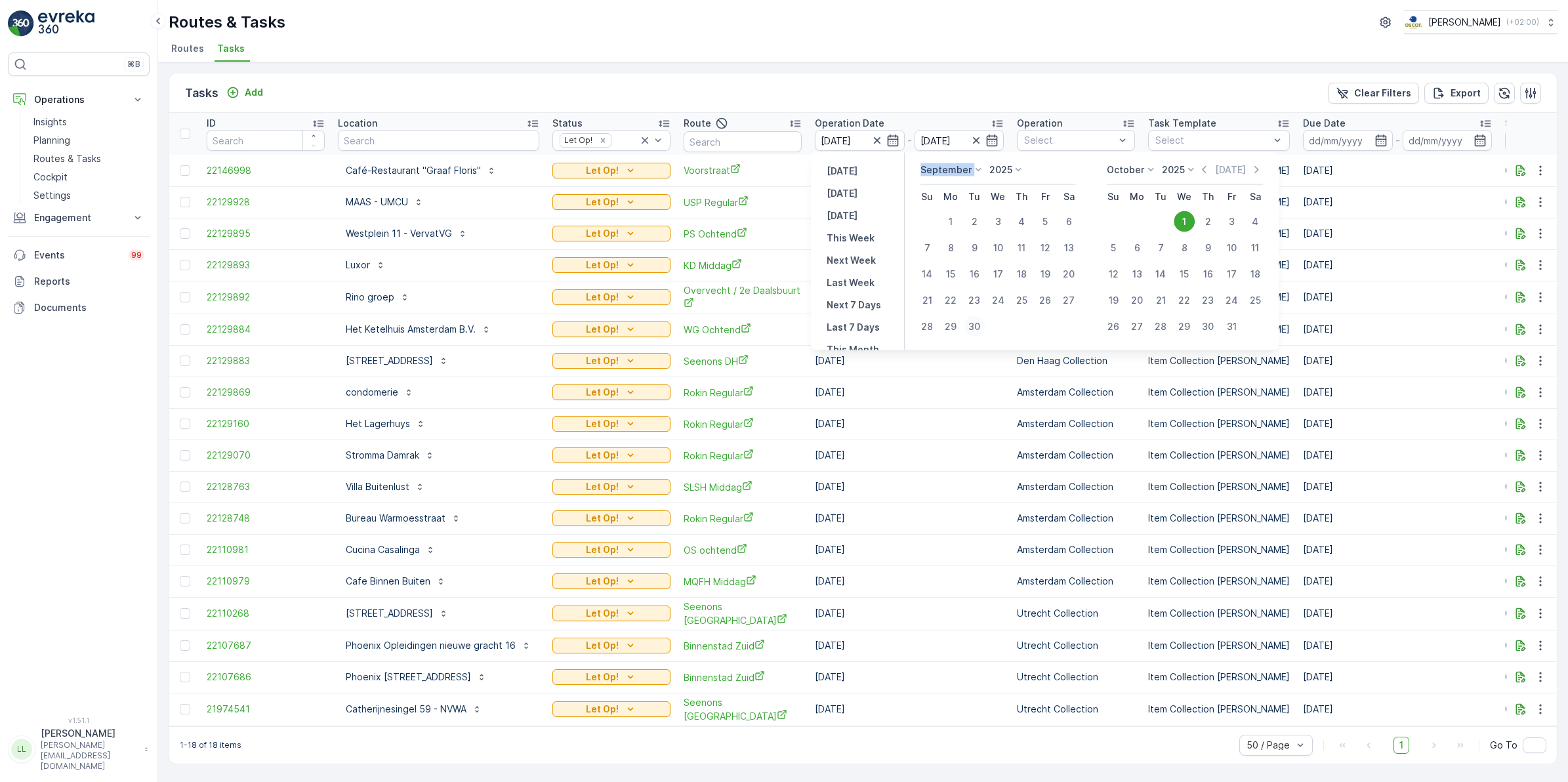
click at [976, 326] on div "30" at bounding box center [974, 327] width 21 height 21
type input "[DATE]"
click at [976, 326] on div "30" at bounding box center [974, 327] width 21 height 21
type input "[DATE]"
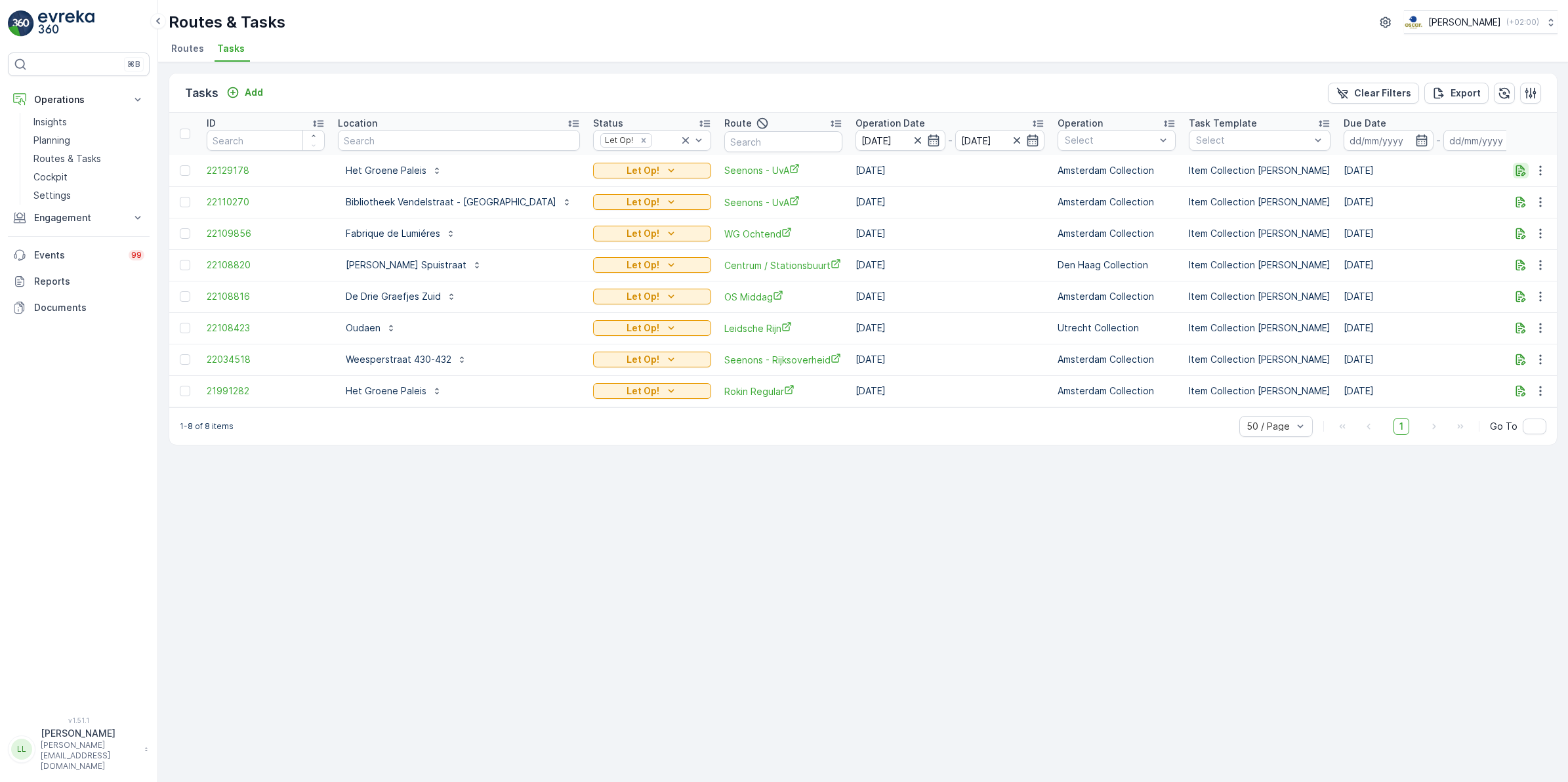
click at [1522, 169] on icon "button" at bounding box center [1521, 171] width 13 height 13
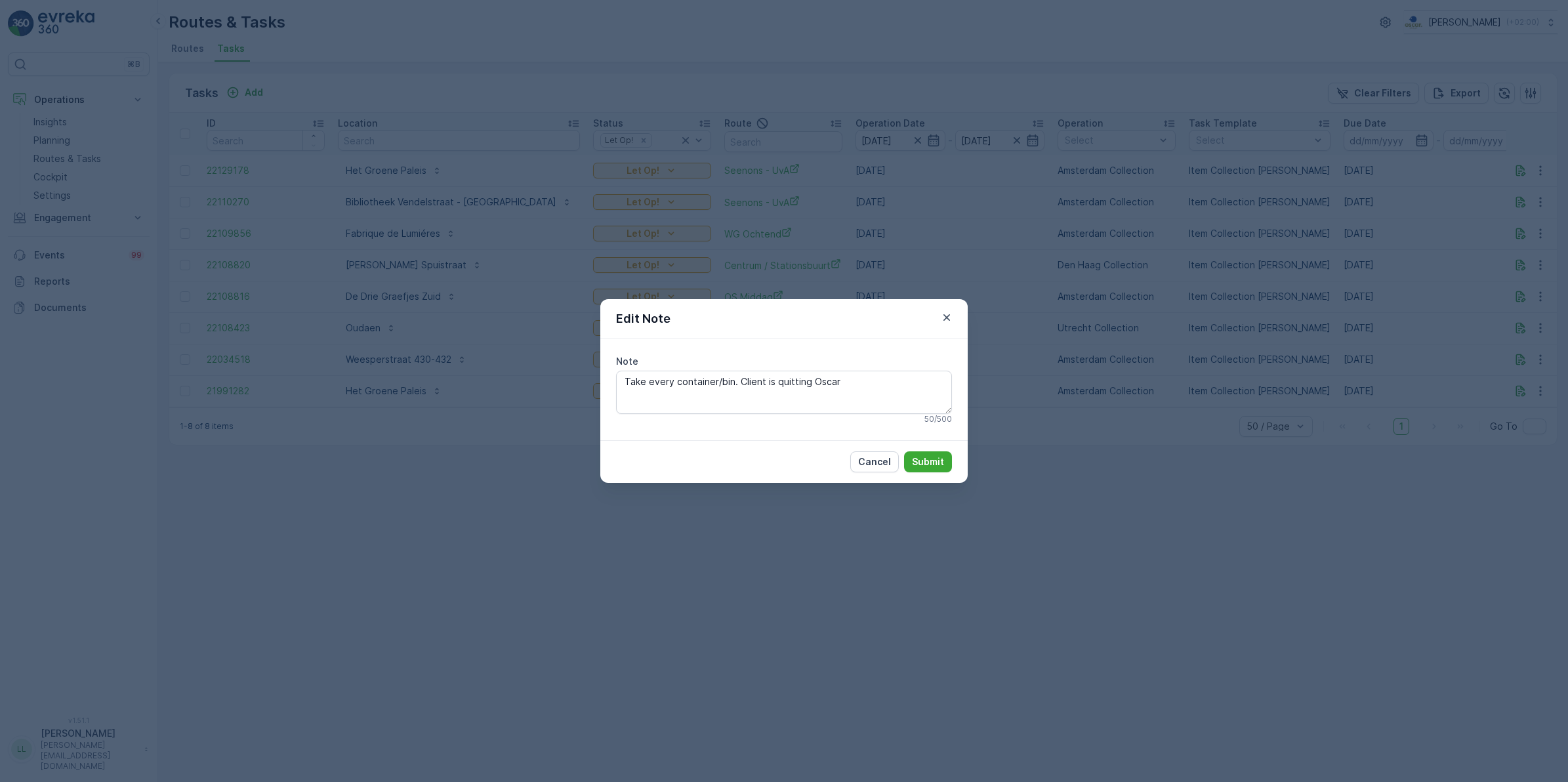
click at [1052, 355] on div "Edit Note Note Take every container/bin. Client is quitting Oscar 50 / 500 Canc…" at bounding box center [784, 391] width 1568 height 782
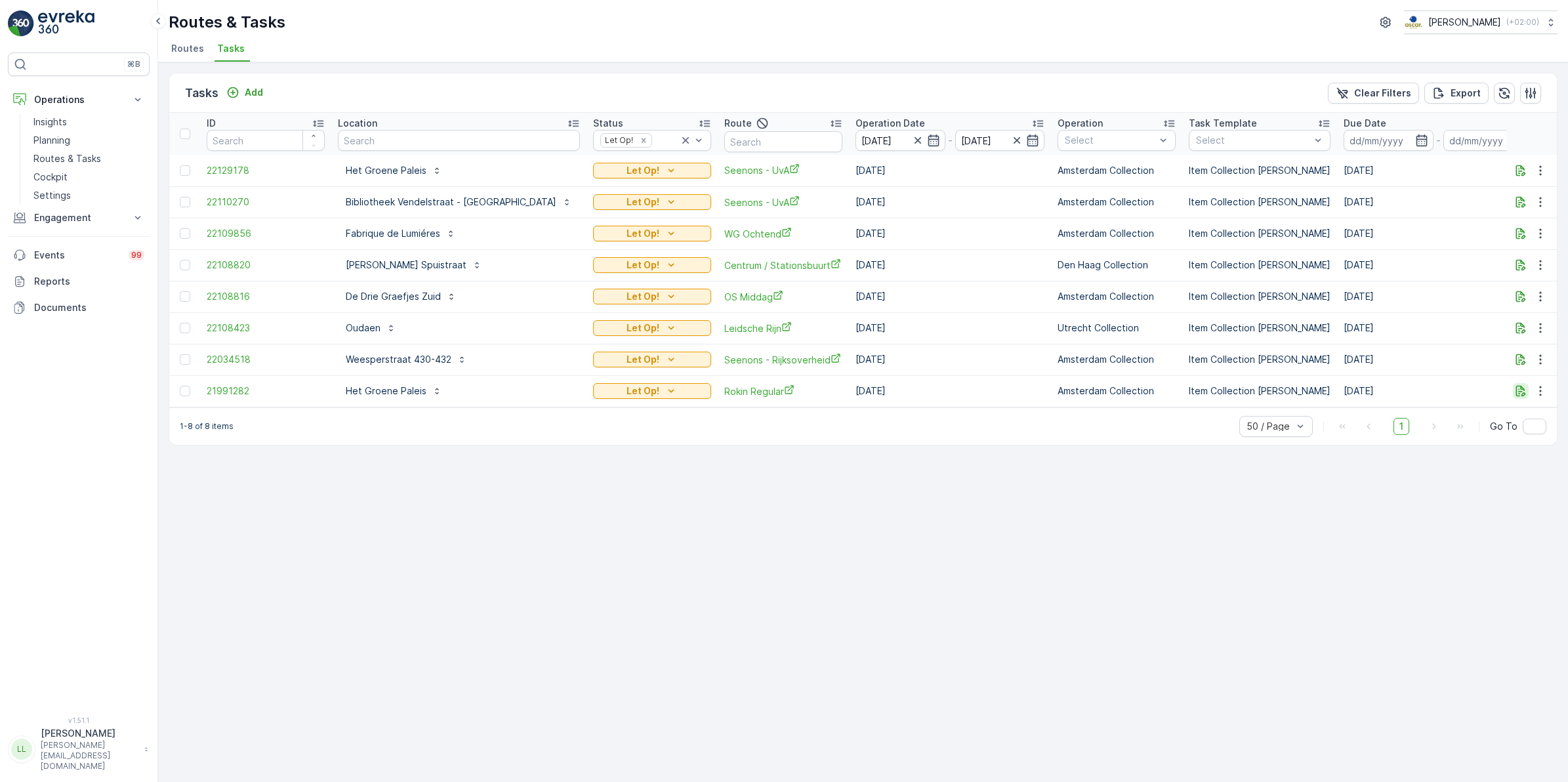
click at [1523, 391] on icon "button" at bounding box center [1521, 391] width 13 height 13
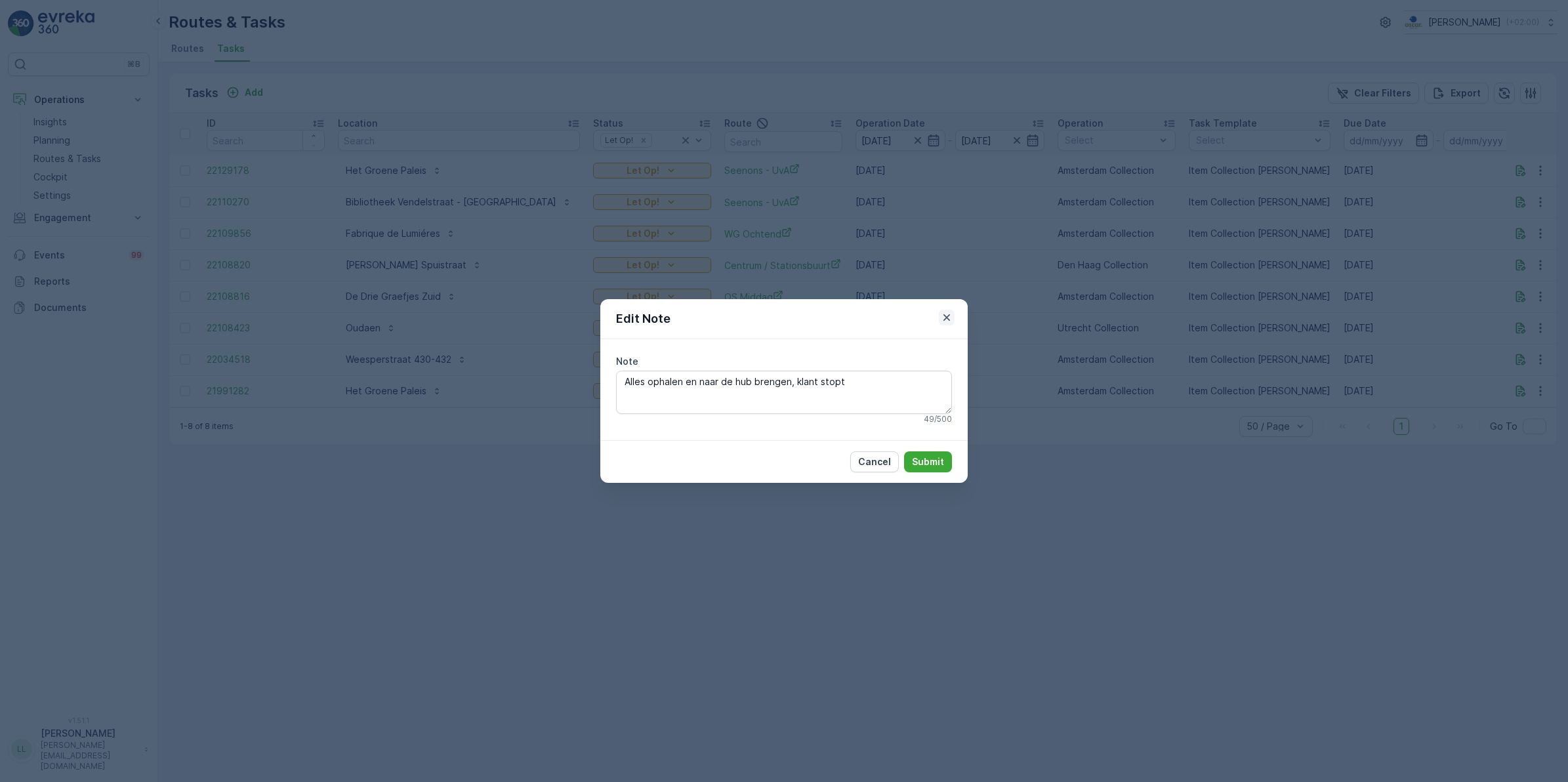
click at [948, 322] on icon "button" at bounding box center [947, 318] width 13 height 13
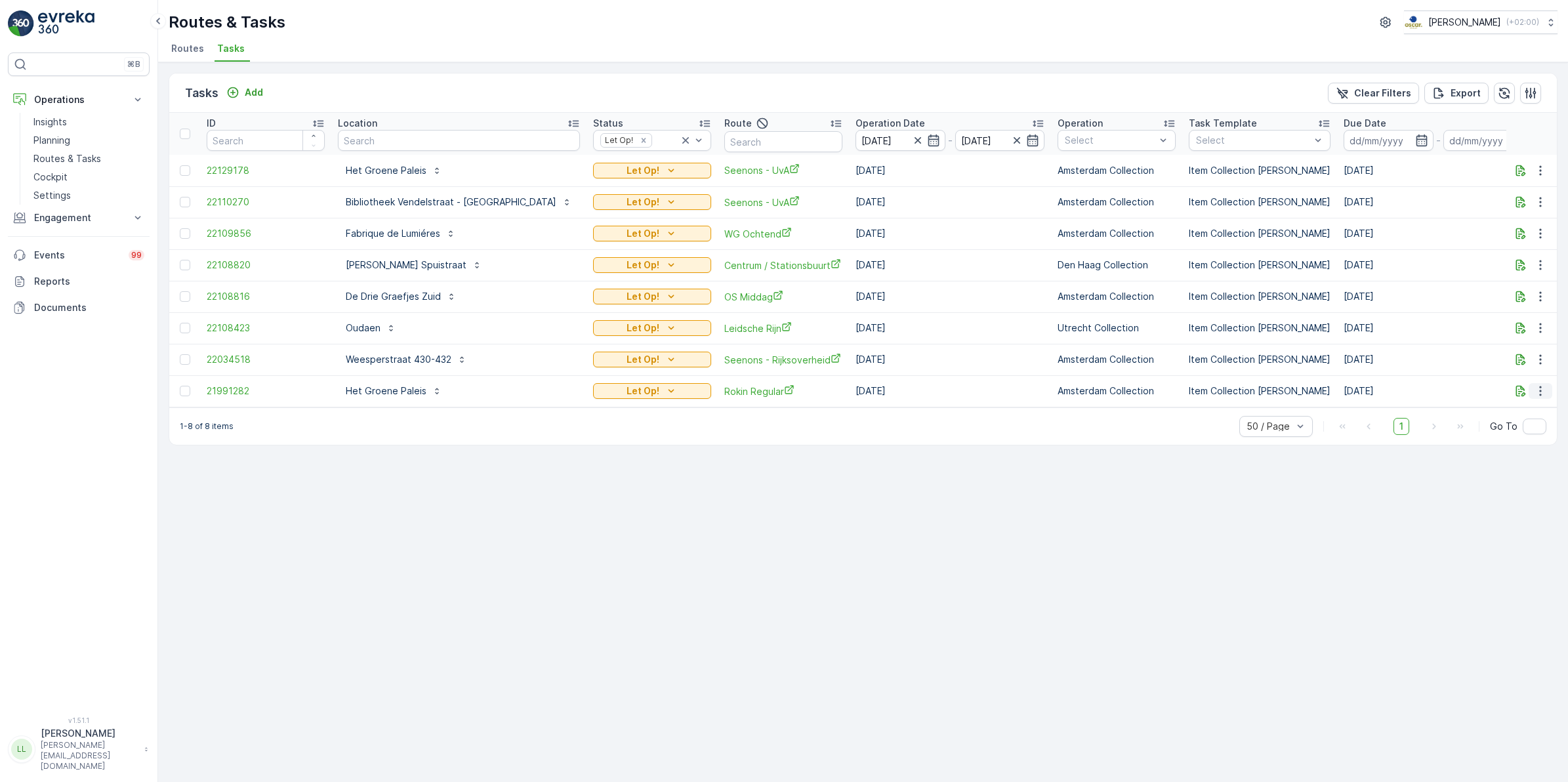
click at [1537, 384] on icon "button" at bounding box center [1541, 391] width 13 height 13
click at [1519, 446] on span "Change Route" at bounding box center [1507, 447] width 64 height 13
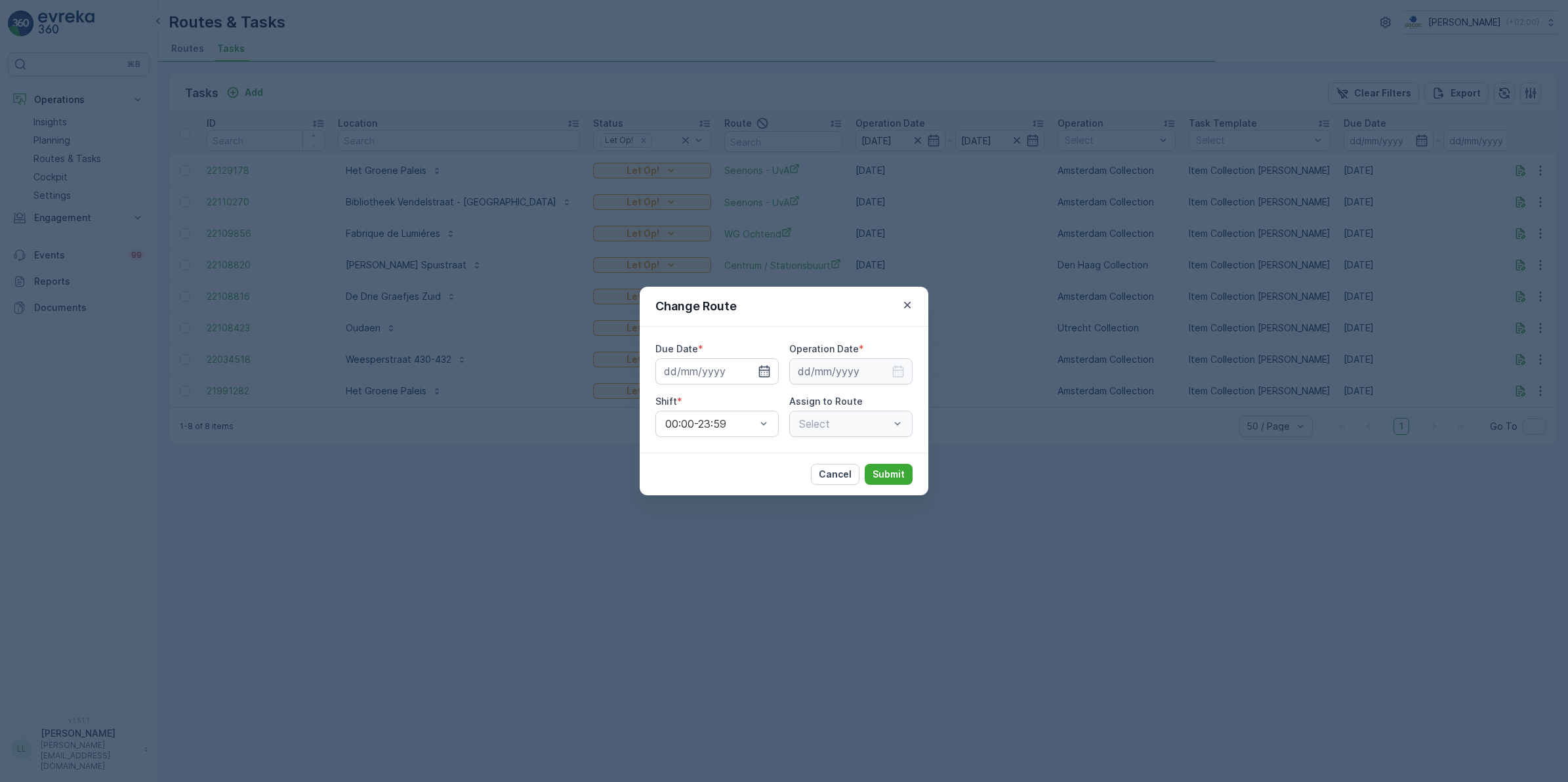
type input "[DATE]"
click at [751, 373] on icon "button" at bounding box center [748, 371] width 13 height 13
type input "[DATE]"
click at [897, 369] on icon "button" at bounding box center [899, 371] width 13 height 13
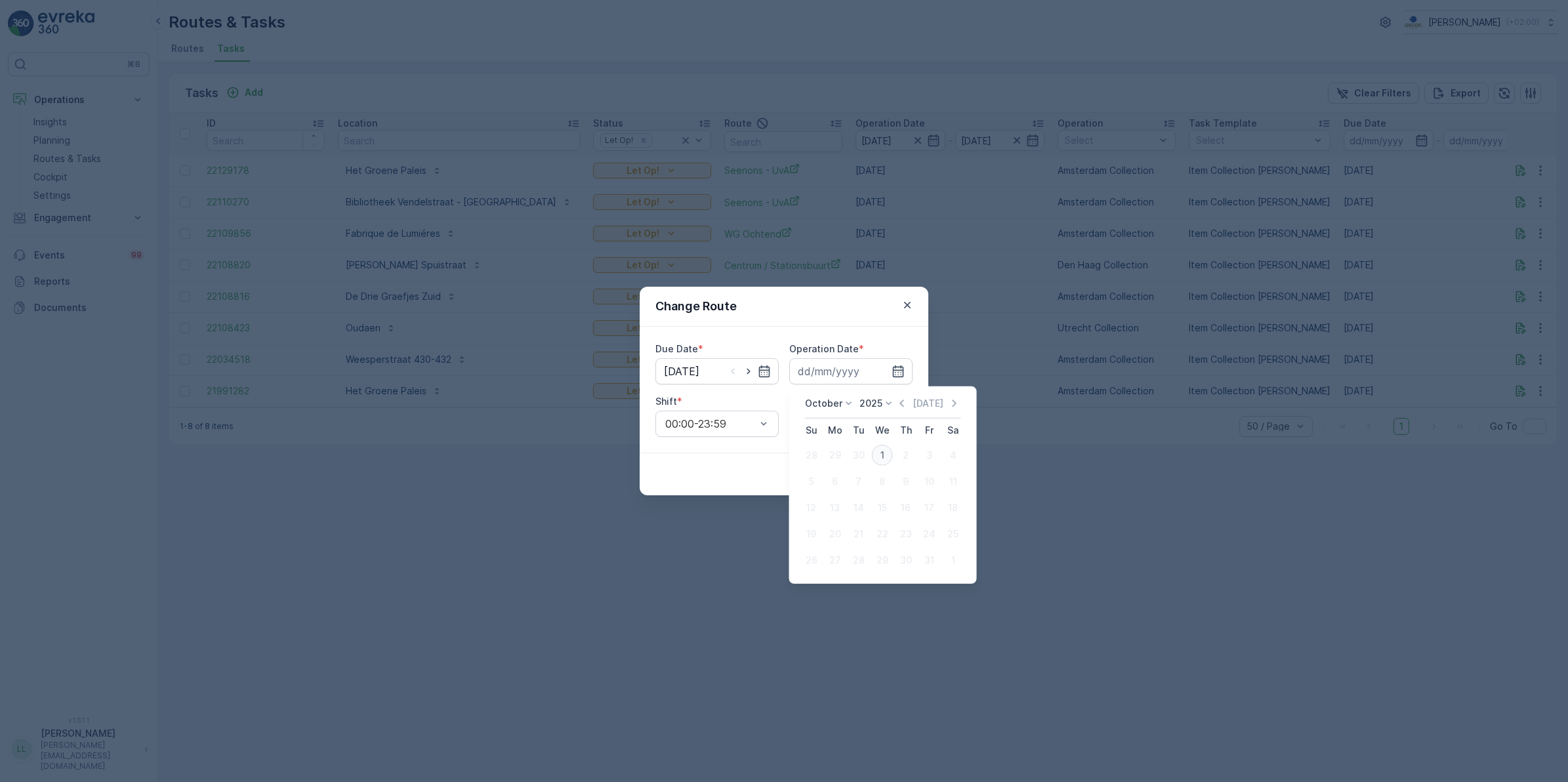
click at [877, 460] on div "1" at bounding box center [883, 455] width 21 height 21
type input "[DATE]"
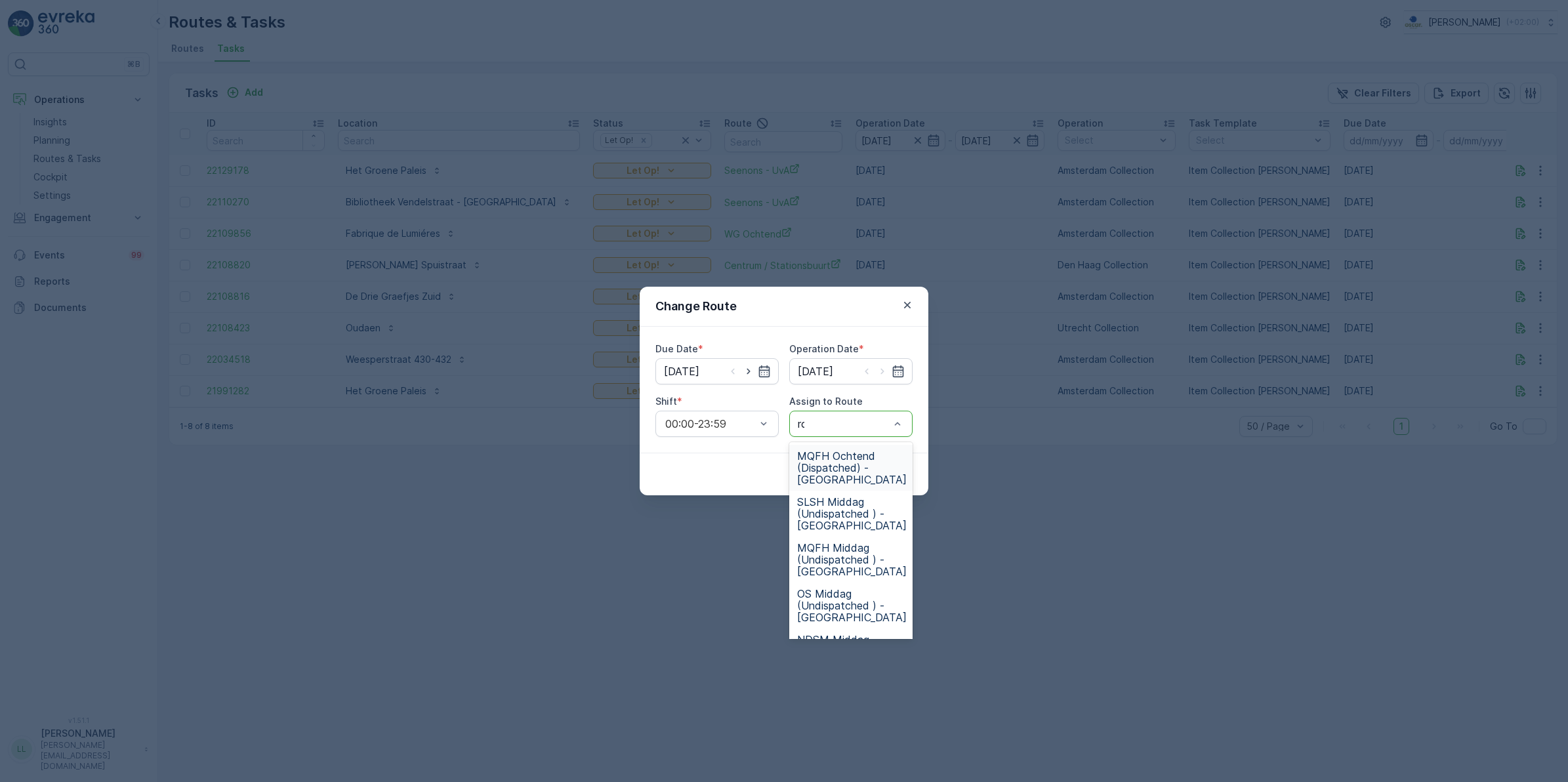
type input "rok"
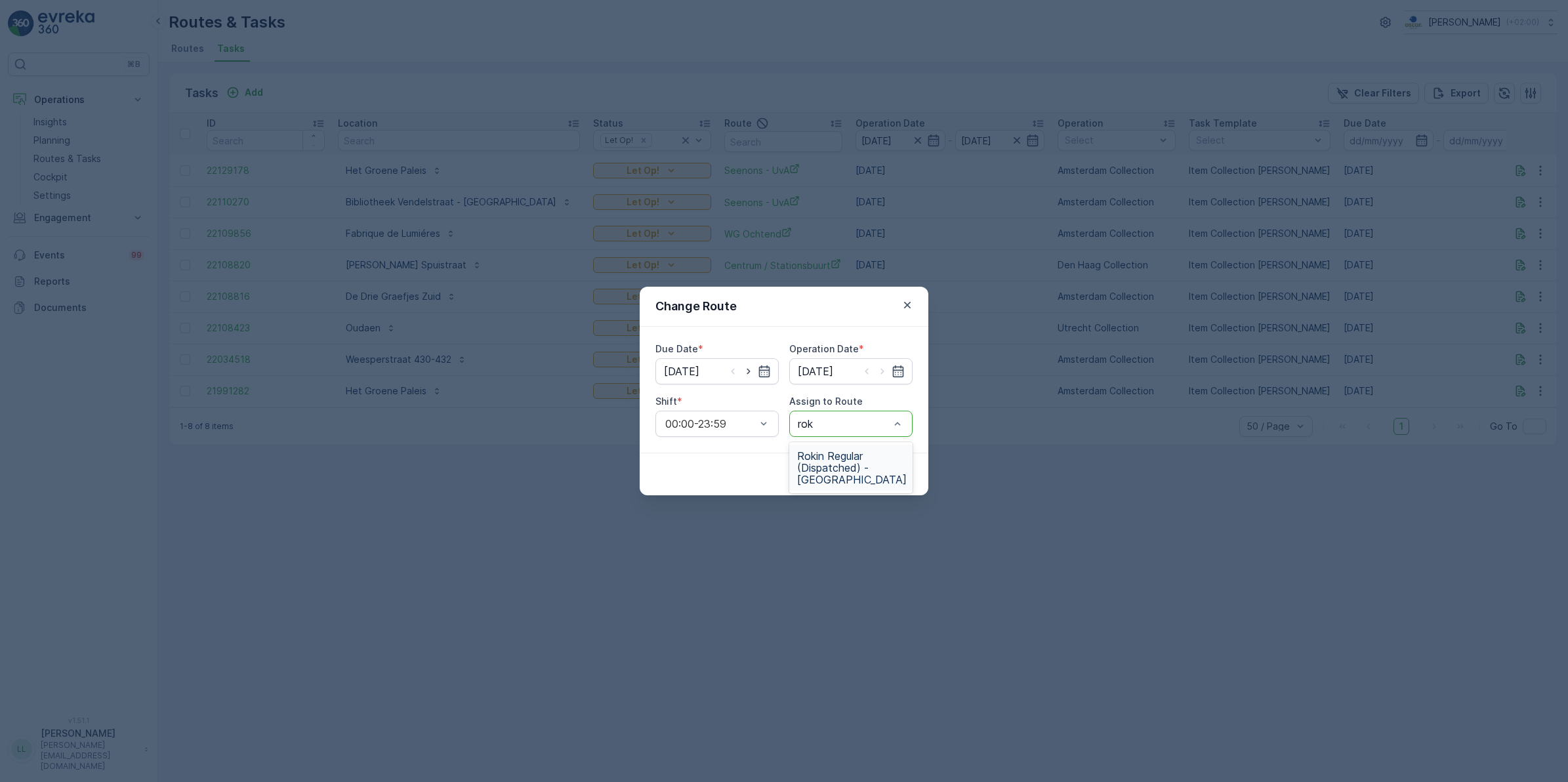
click at [857, 456] on span "Rokin Regular (Dispatched) - [GEOGRAPHIC_DATA]" at bounding box center [851, 467] width 110 height 35
click at [887, 466] on button "Submit" at bounding box center [889, 474] width 48 height 21
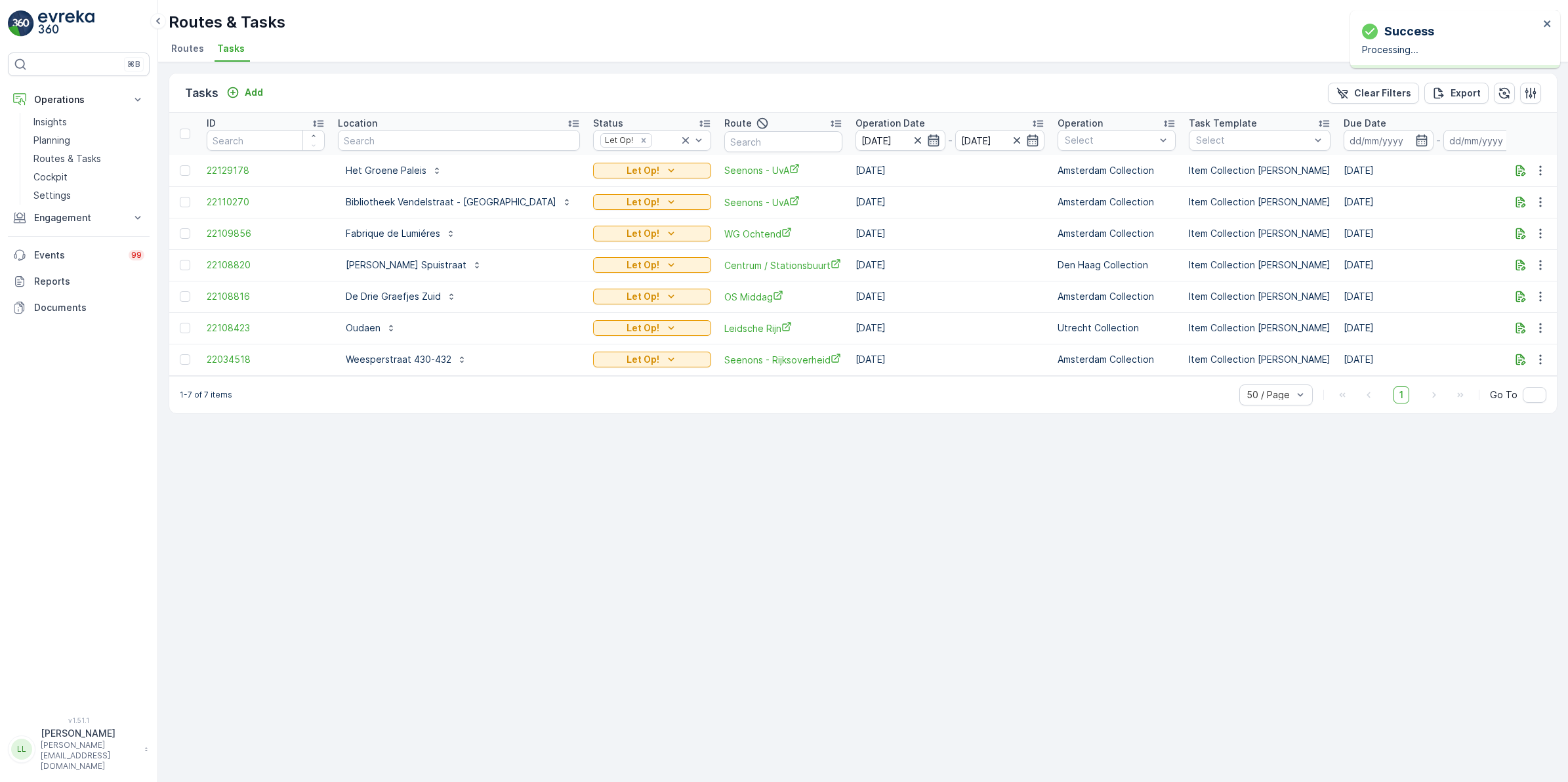
click at [927, 140] on icon "button" at bounding box center [934, 140] width 13 height 13
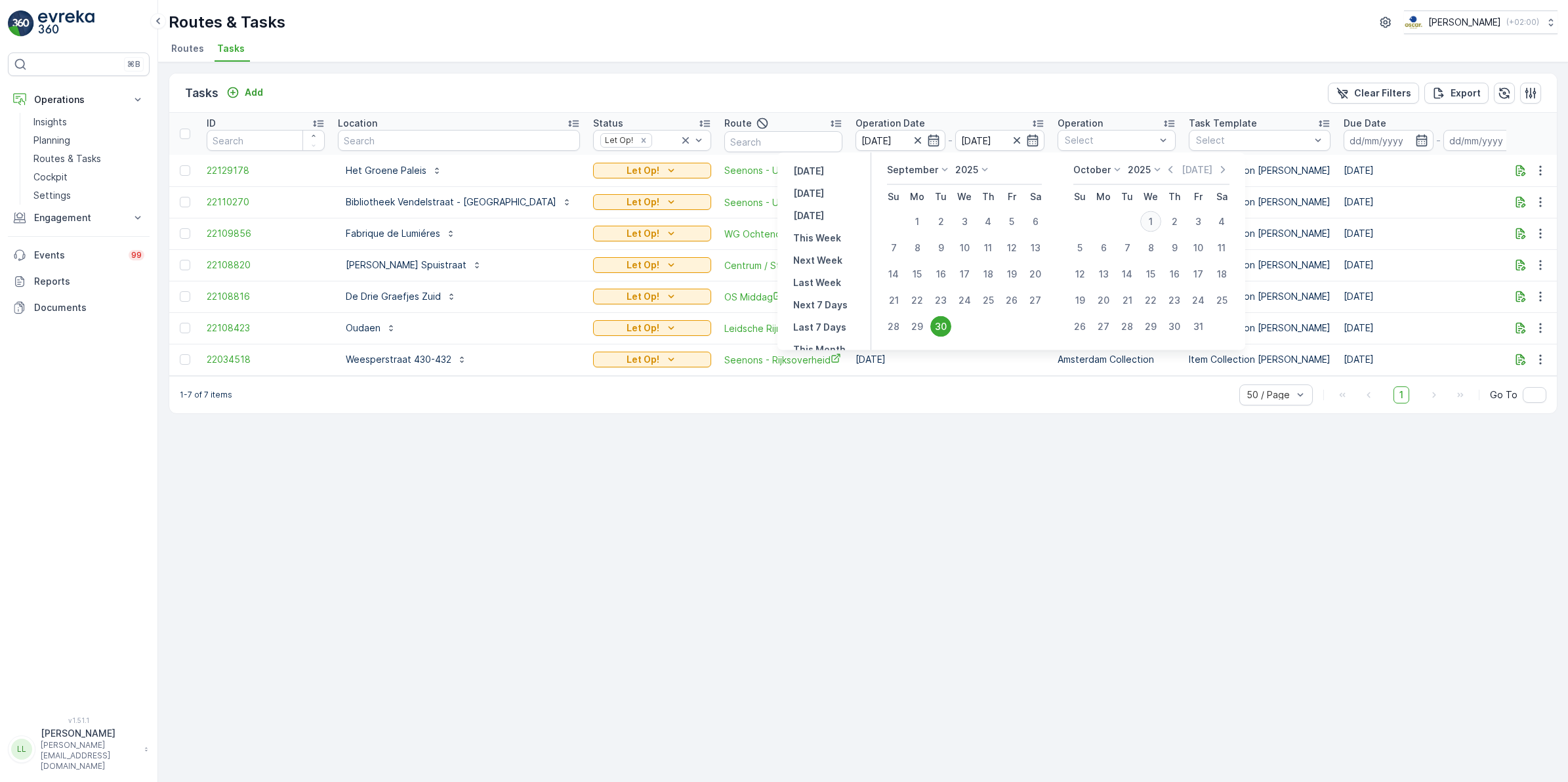
click at [1159, 220] on div "1" at bounding box center [1151, 222] width 21 height 21
type input "[DATE]"
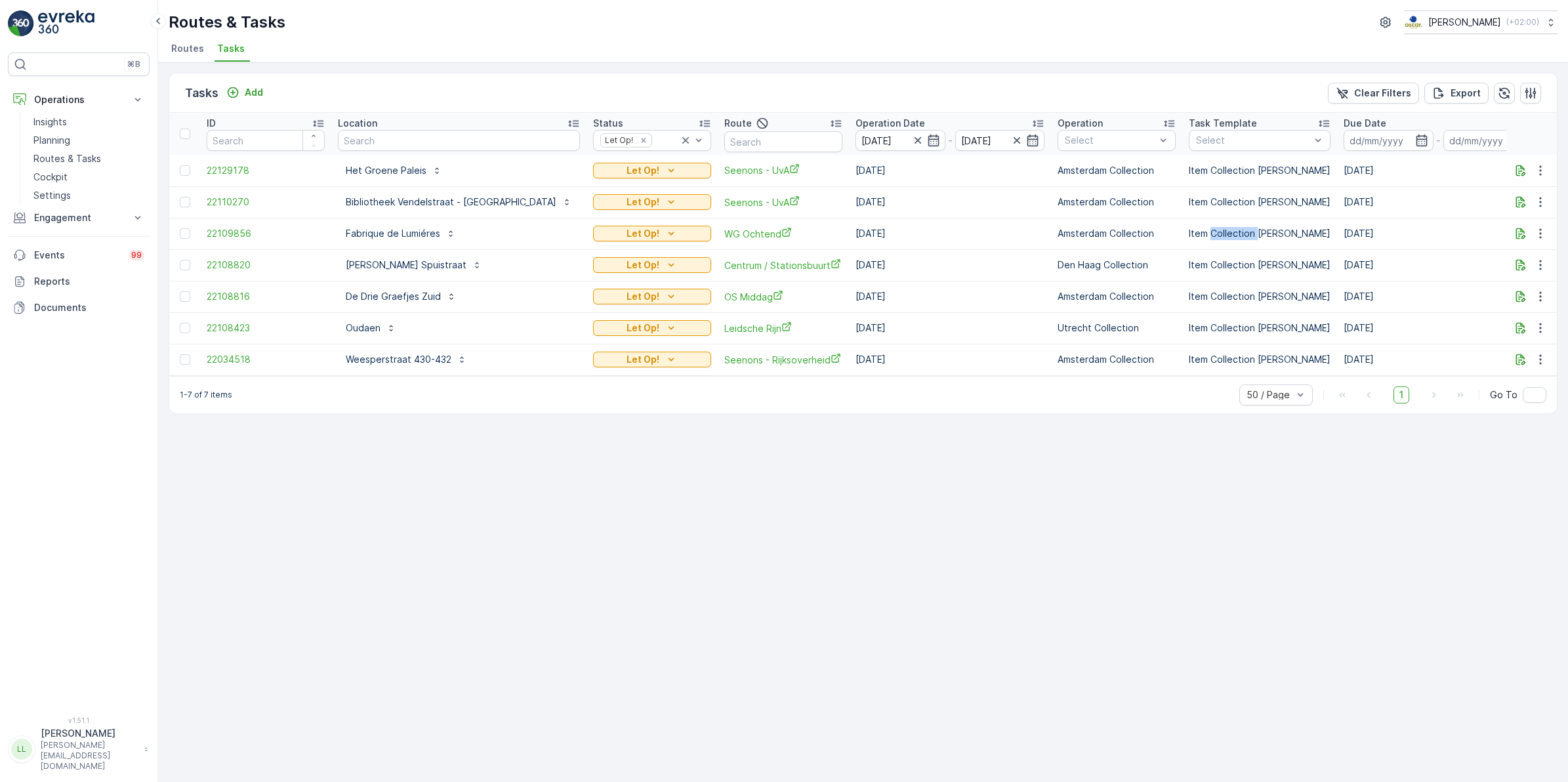
click at [1182, 220] on td "Item Collection [PERSON_NAME]" at bounding box center [1260, 233] width 155 height 31
drag, startPoint x: 1159, startPoint y: 220, endPoint x: 1064, endPoint y: 69, distance: 178.4
click at [1064, 69] on div "Tasks Add Clear Filters Export ID Location Status Let Op! Route Operation Date …" at bounding box center [863, 422] width 1410 height 720
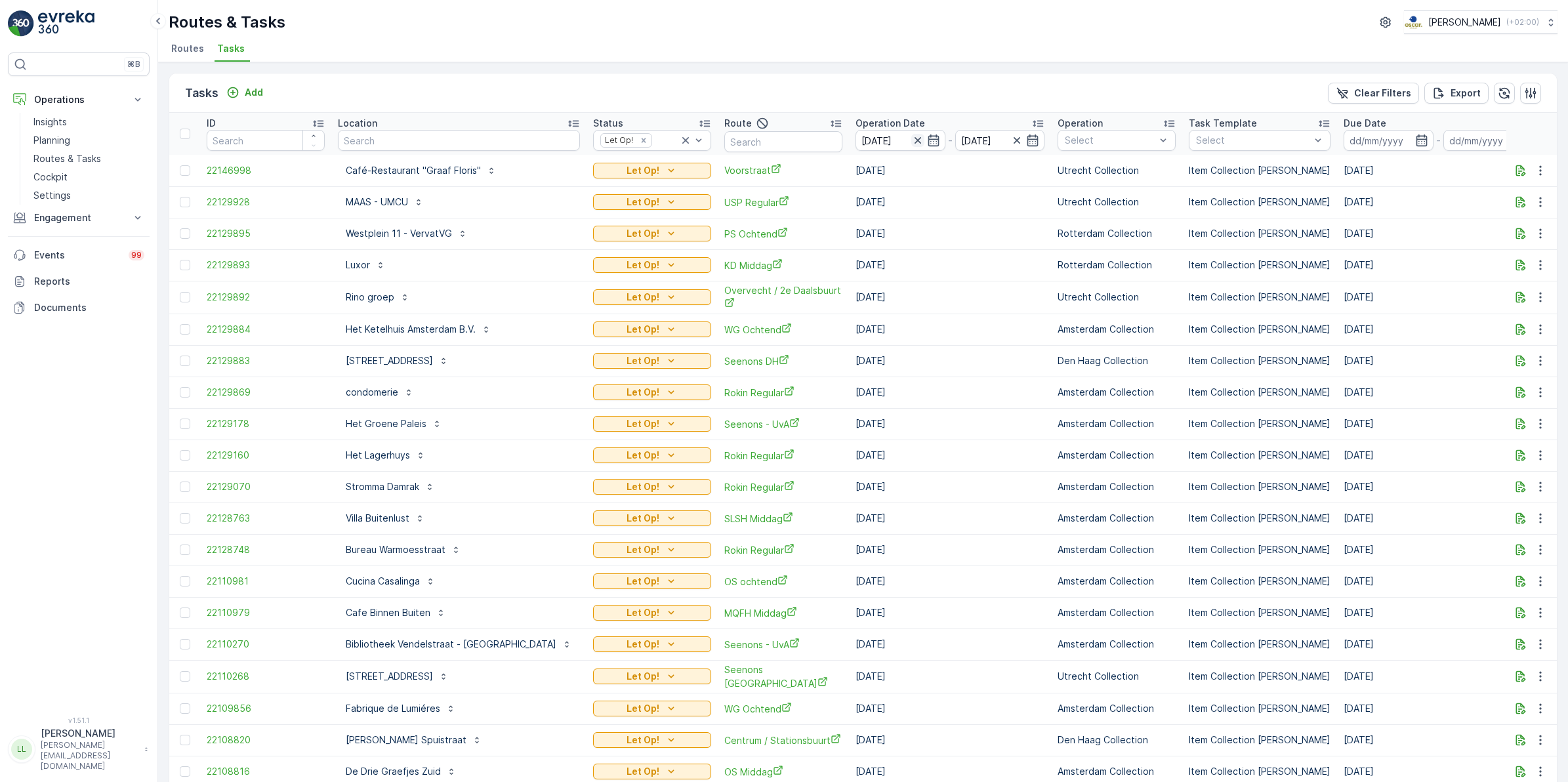
click at [914, 141] on icon "button" at bounding box center [917, 140] width 7 height 7
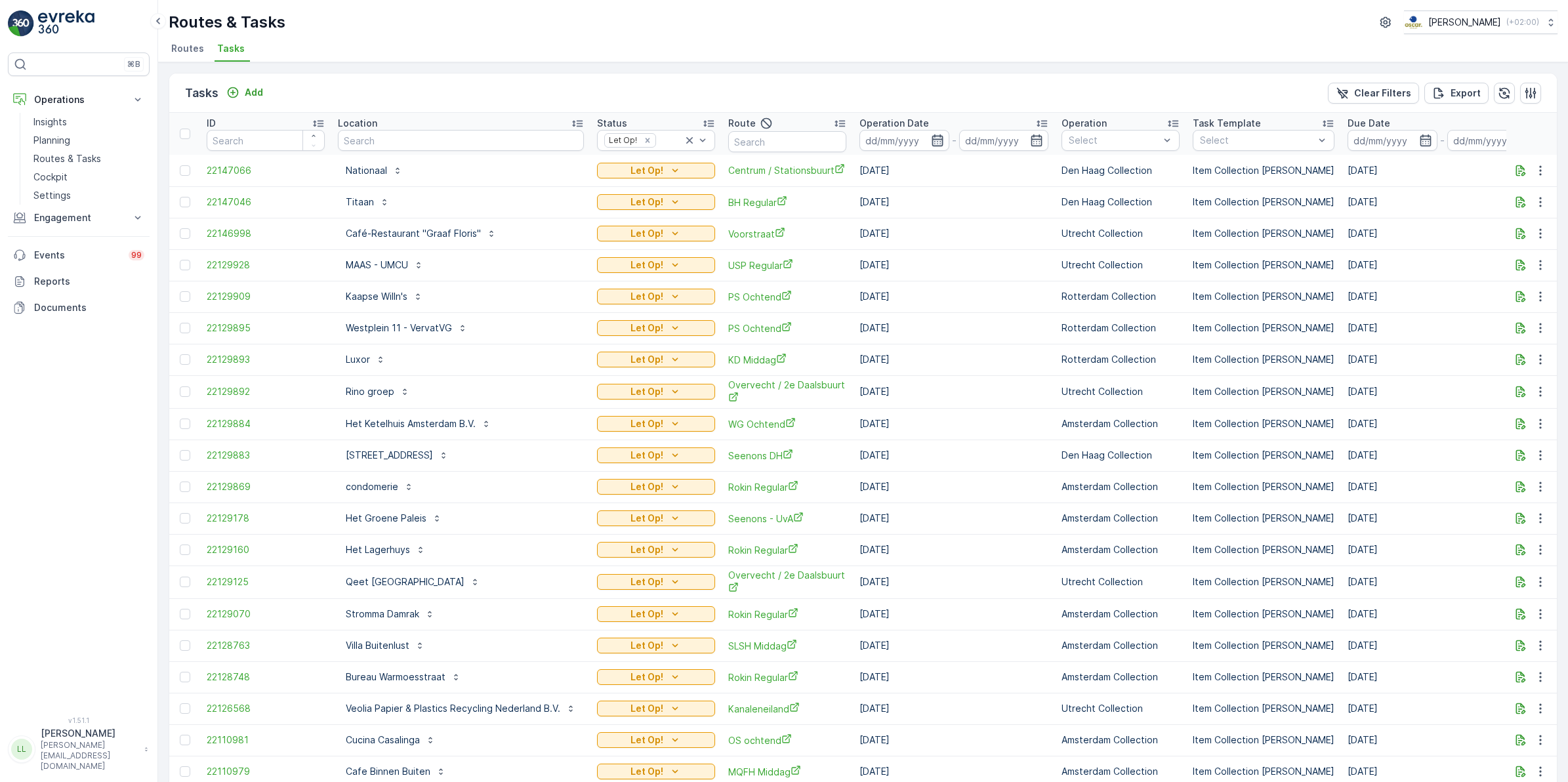
click at [932, 138] on icon "button" at bounding box center [938, 140] width 13 height 13
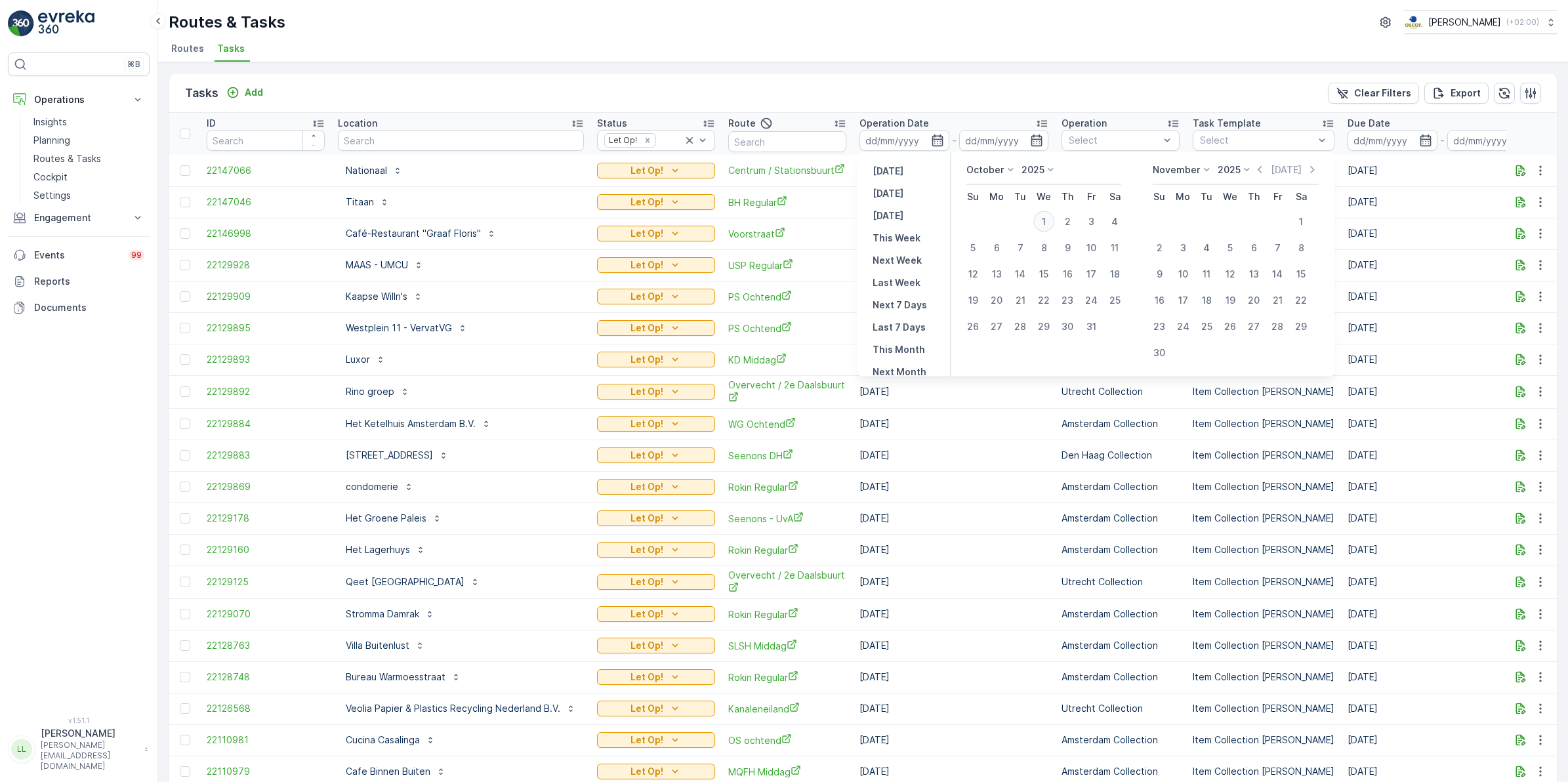
click at [1046, 221] on div "1" at bounding box center [1044, 222] width 21 height 21
type input "[DATE]"
click at [1046, 221] on div "1" at bounding box center [1044, 222] width 21 height 21
type input "[DATE]"
click at [1046, 221] on div "1" at bounding box center [1044, 222] width 21 height 21
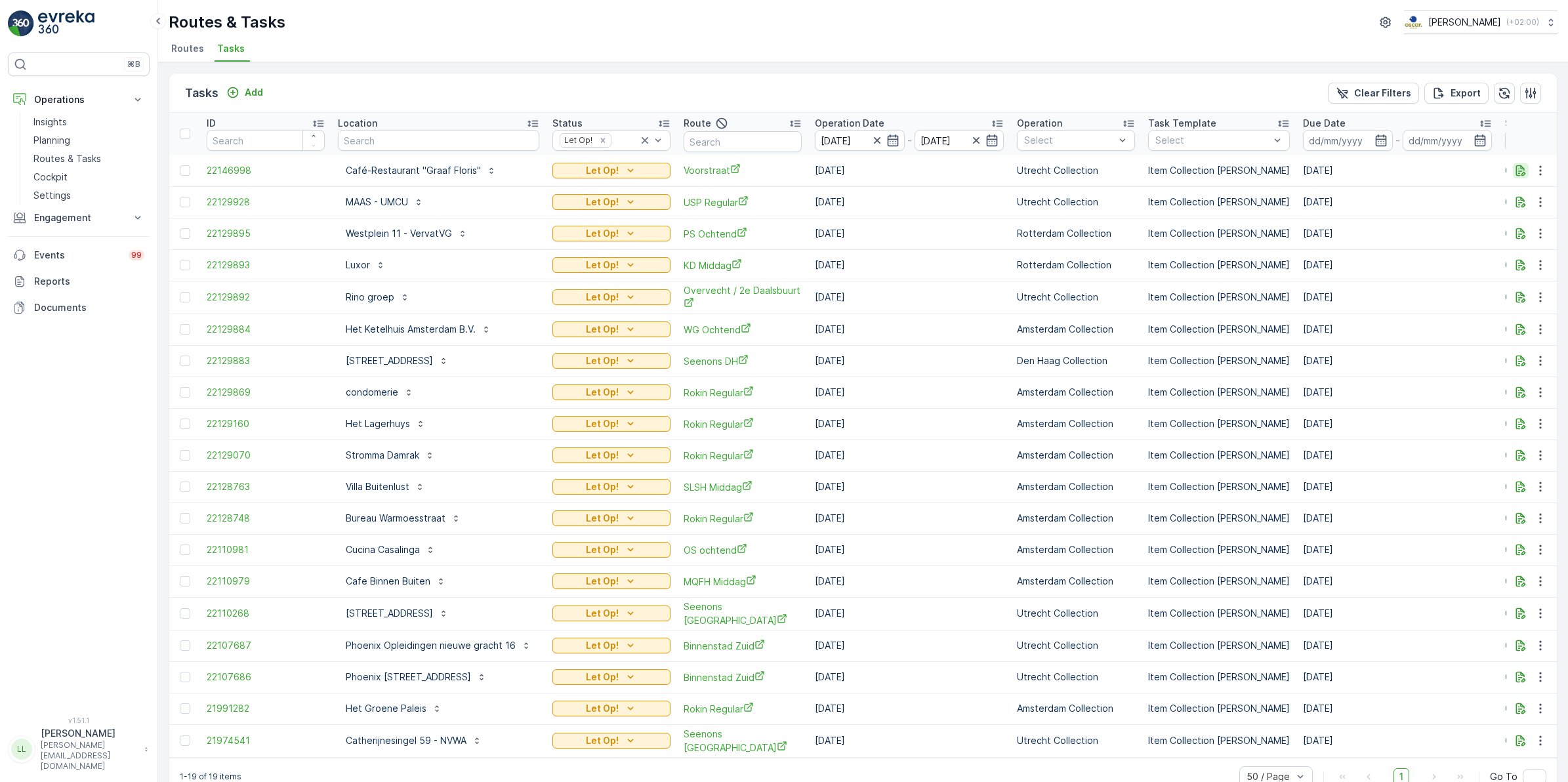
click at [1522, 175] on icon "button" at bounding box center [1521, 171] width 13 height 13
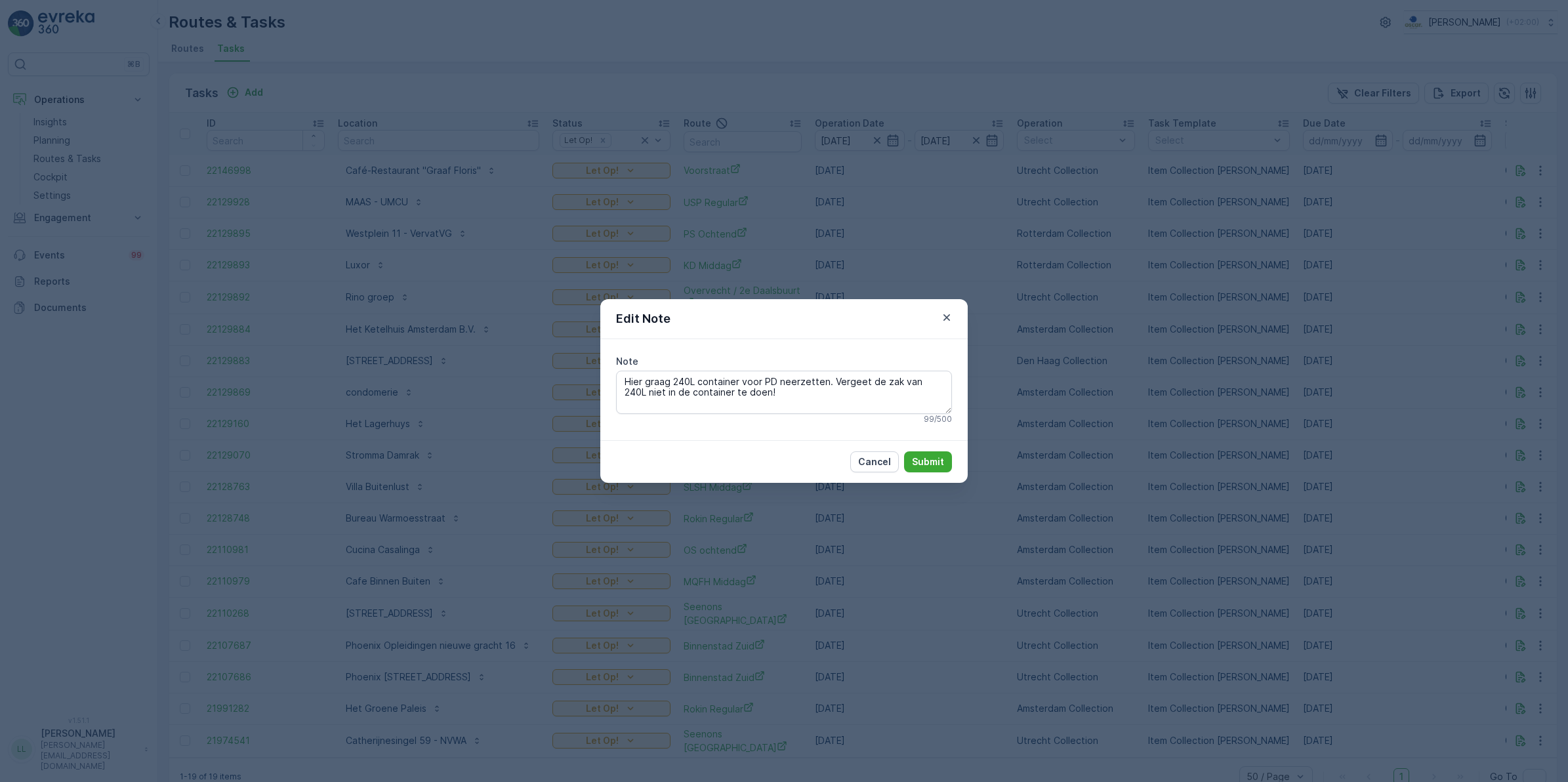
click at [1119, 633] on div "Edit Note Note Hier graag 240L container voor PD neerzetten. Vergeet de zak van…" at bounding box center [784, 391] width 1568 height 782
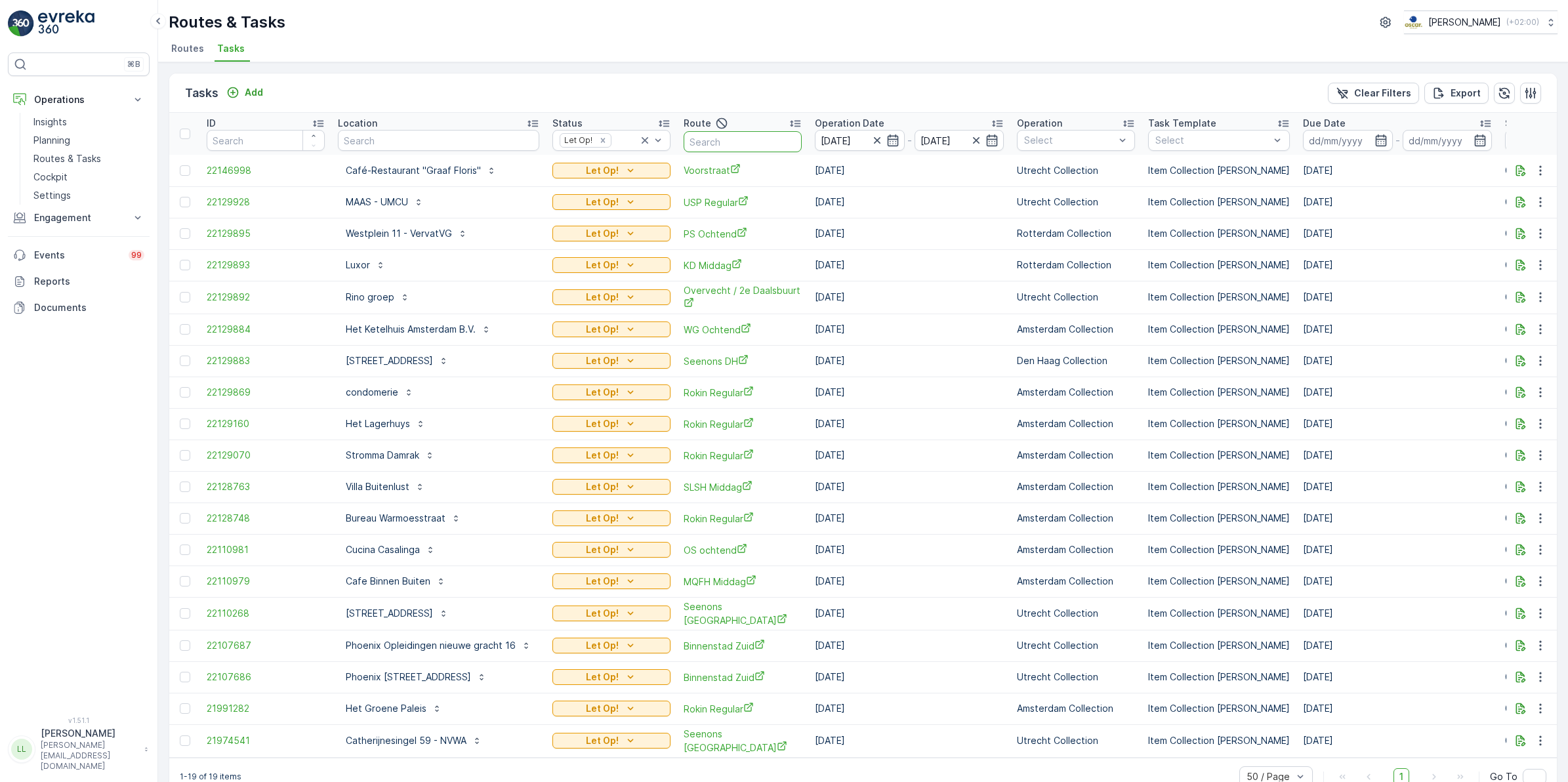
click at [724, 143] on input "text" at bounding box center [743, 142] width 118 height 21
type input "voo"
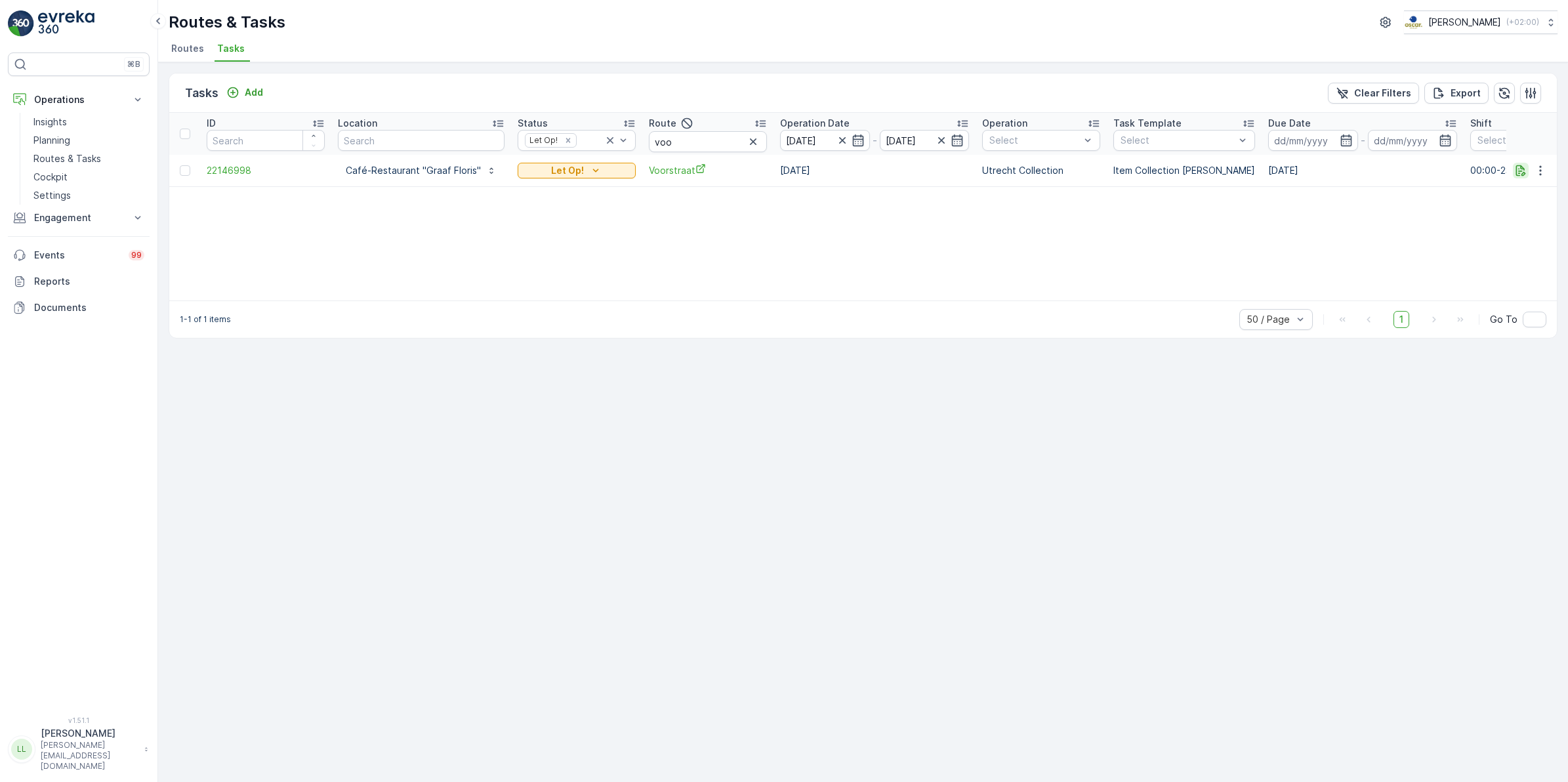
click at [1523, 172] on icon "button" at bounding box center [1521, 170] width 10 height 11
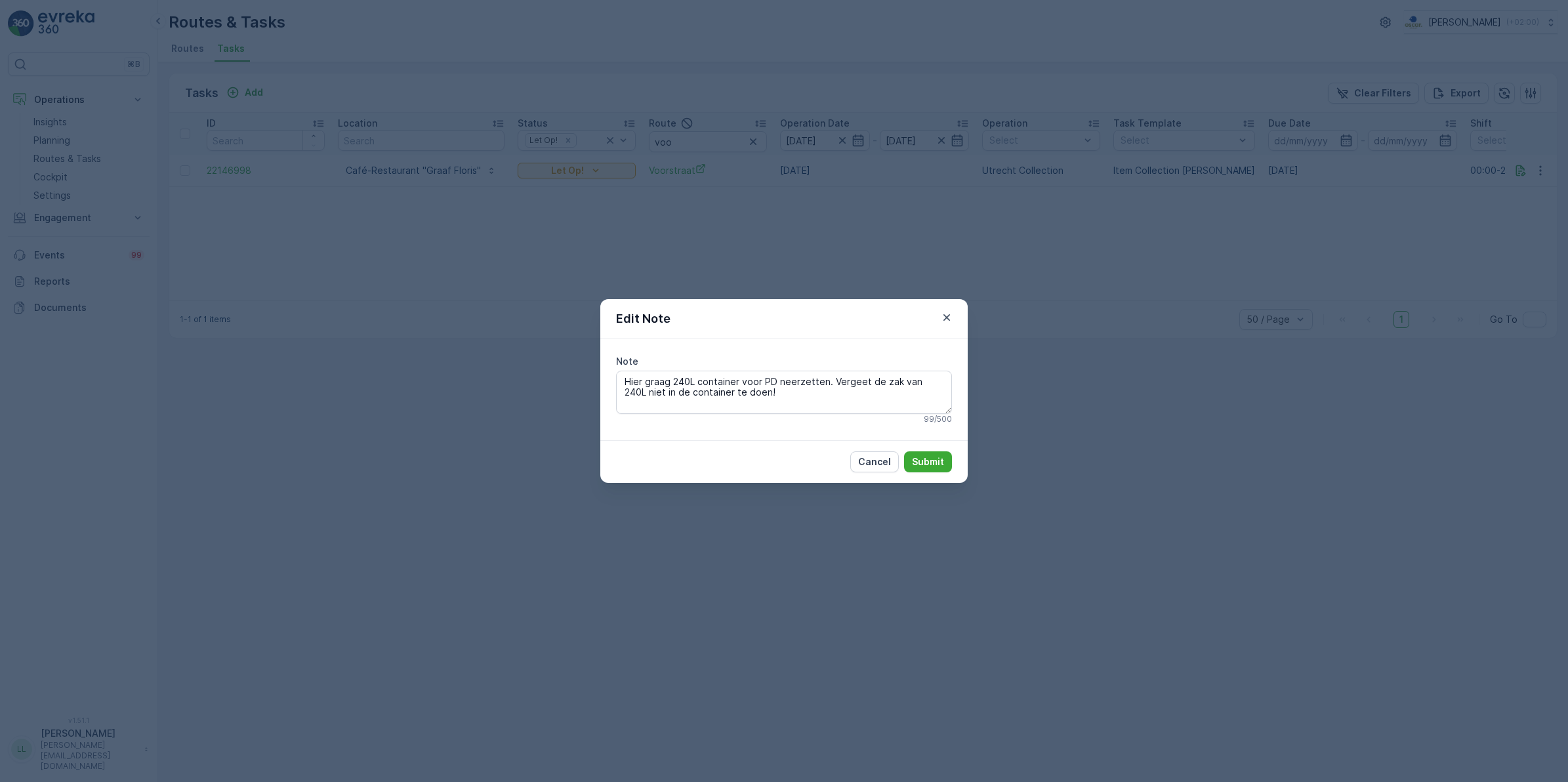
click at [1247, 217] on div "Edit Note Note Hier graag 240L container voor PD neerzetten. Vergeet de zak van…" at bounding box center [784, 391] width 1568 height 782
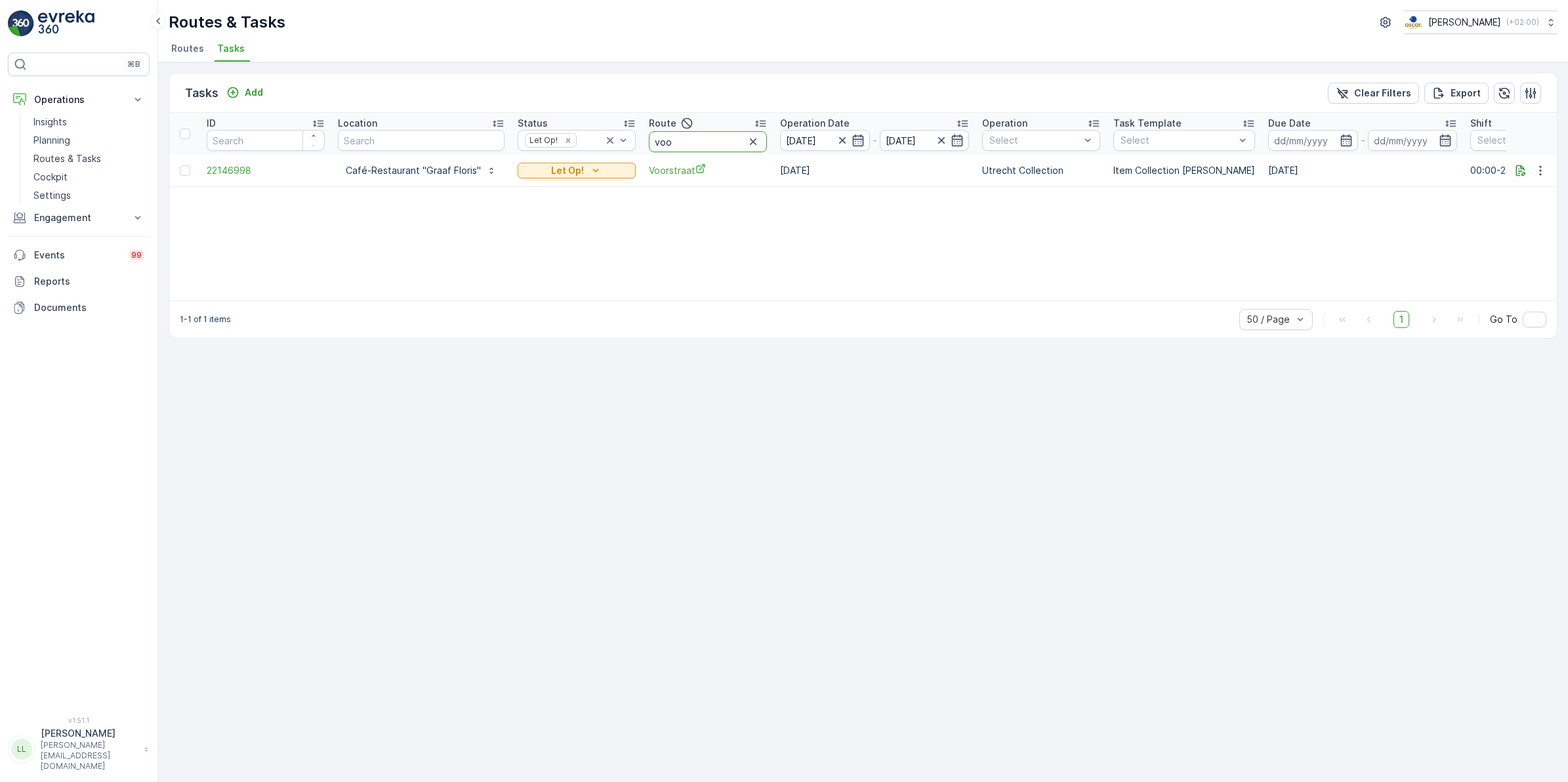
drag, startPoint x: 663, startPoint y: 146, endPoint x: 641, endPoint y: 146, distance: 22.0
click at [642, 146] on th "Route voo" at bounding box center [707, 134] width 131 height 42
type input "nes"
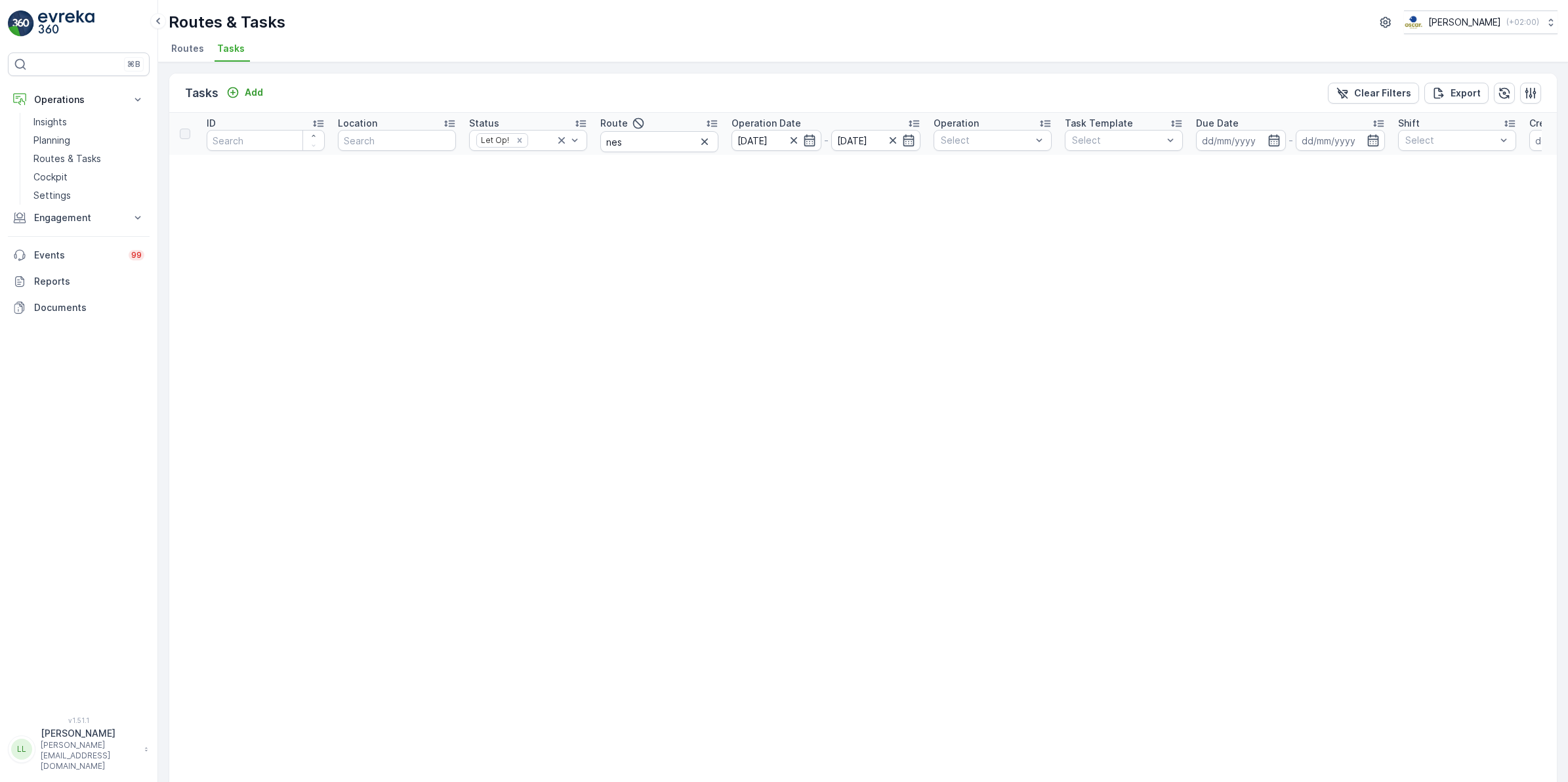
click at [704, 146] on icon "button" at bounding box center [705, 142] width 13 height 13
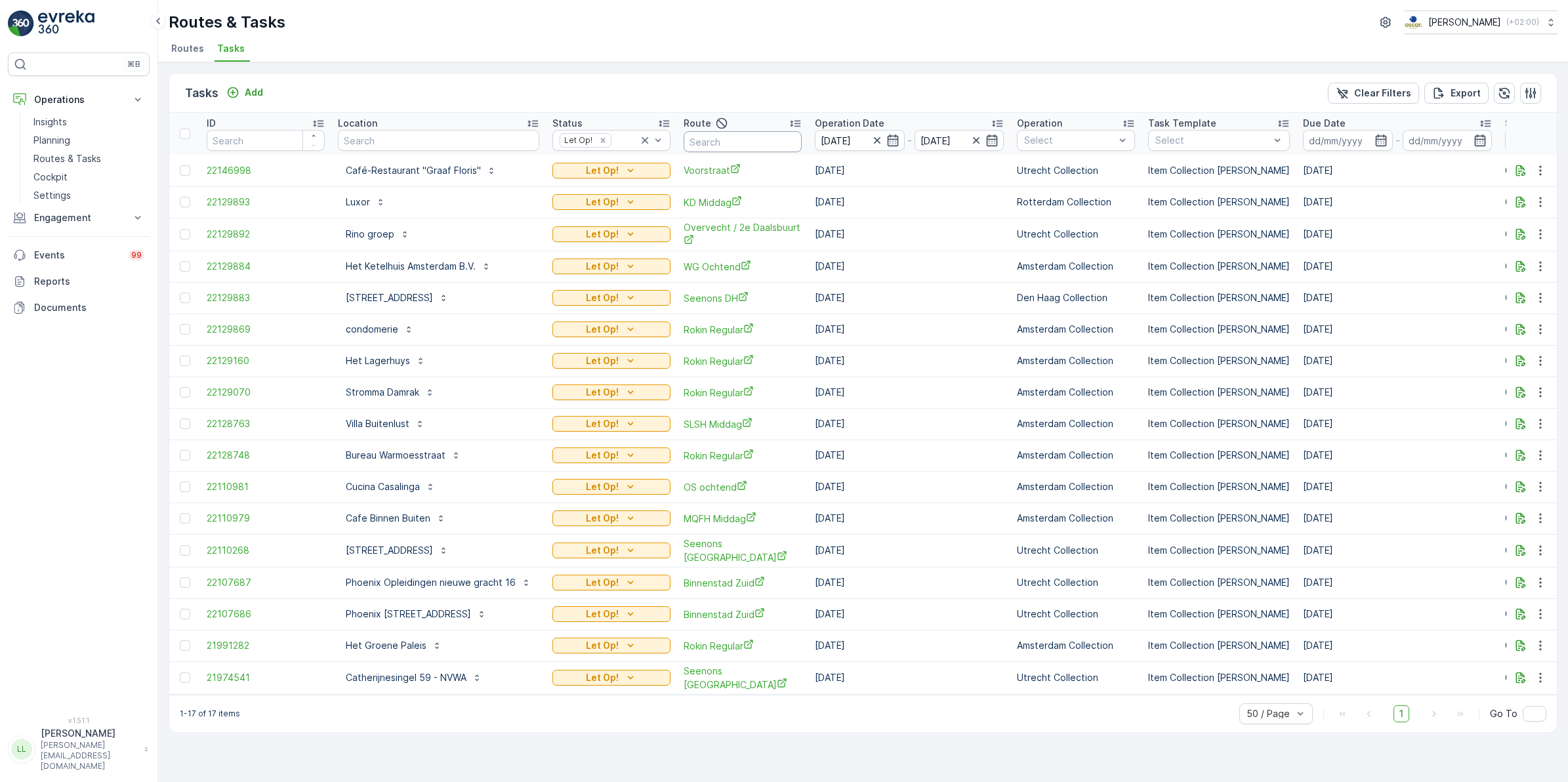
click at [760, 142] on input "text" at bounding box center [743, 142] width 118 height 21
type input "rokin"
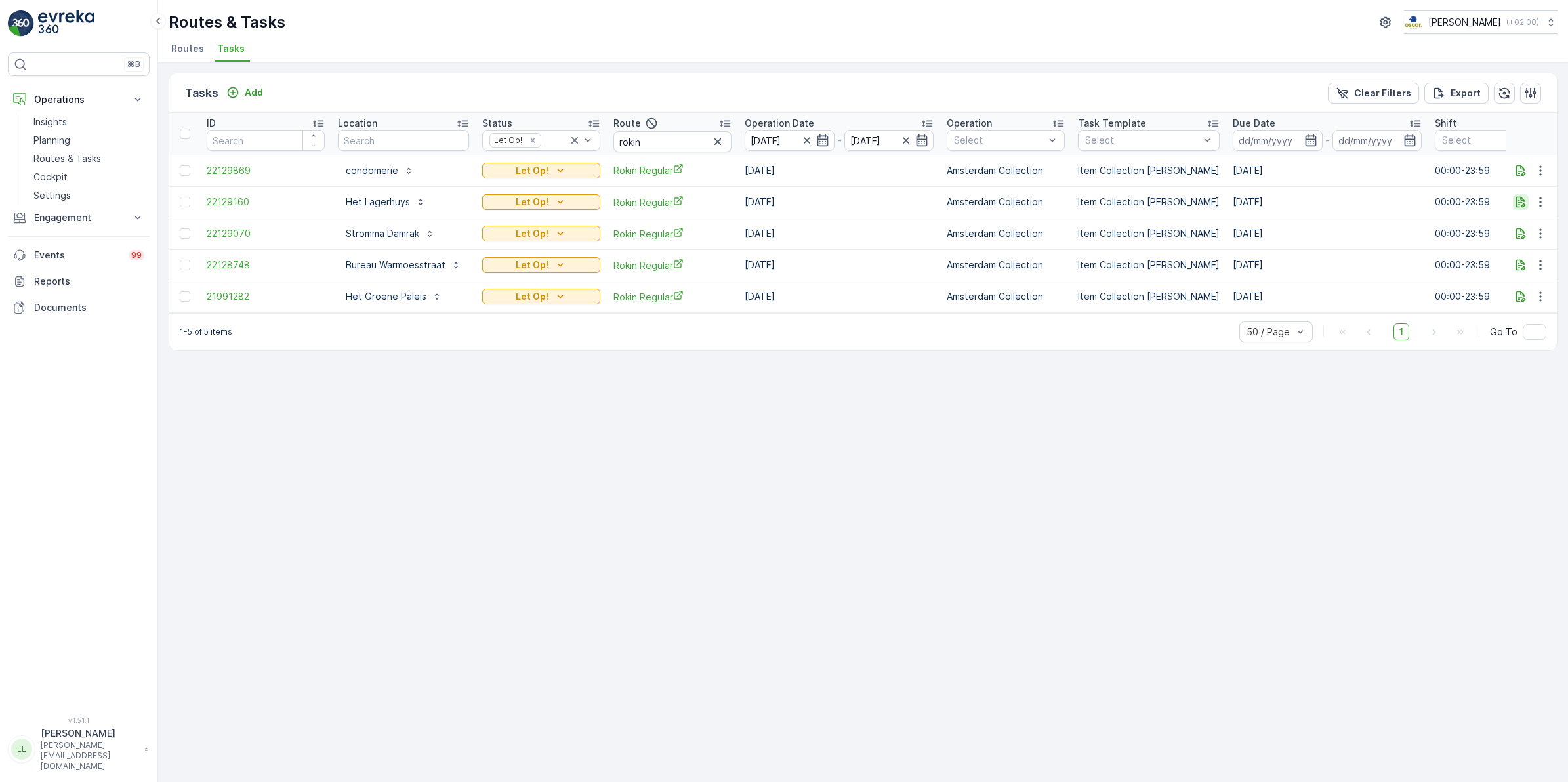
click at [1521, 205] on icon "button" at bounding box center [1521, 202] width 10 height 11
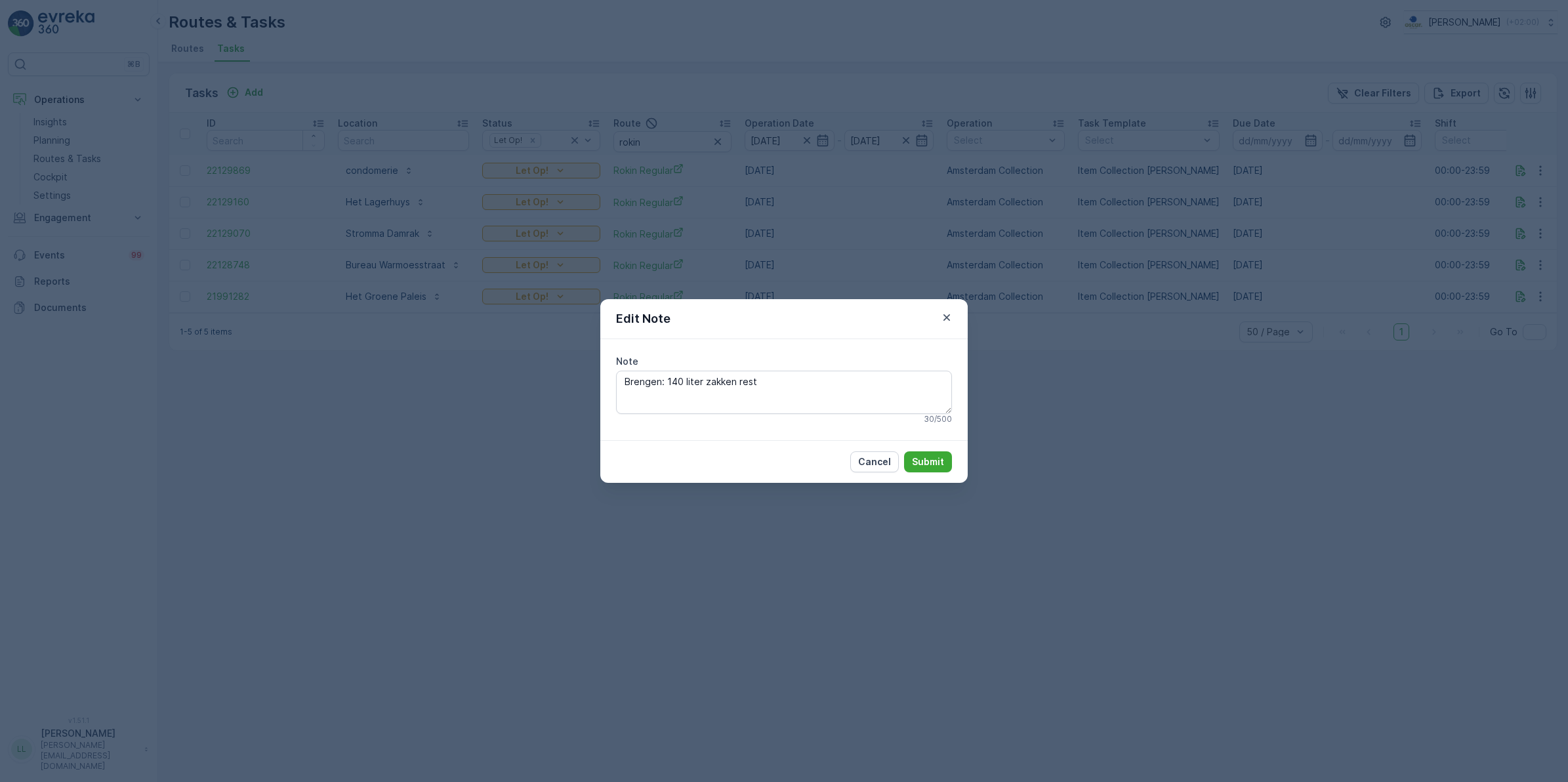
click at [1077, 420] on div "Edit Note Note Brengen: 140 liter zakken rest 30 / 500 Cancel Submit" at bounding box center [784, 391] width 1568 height 782
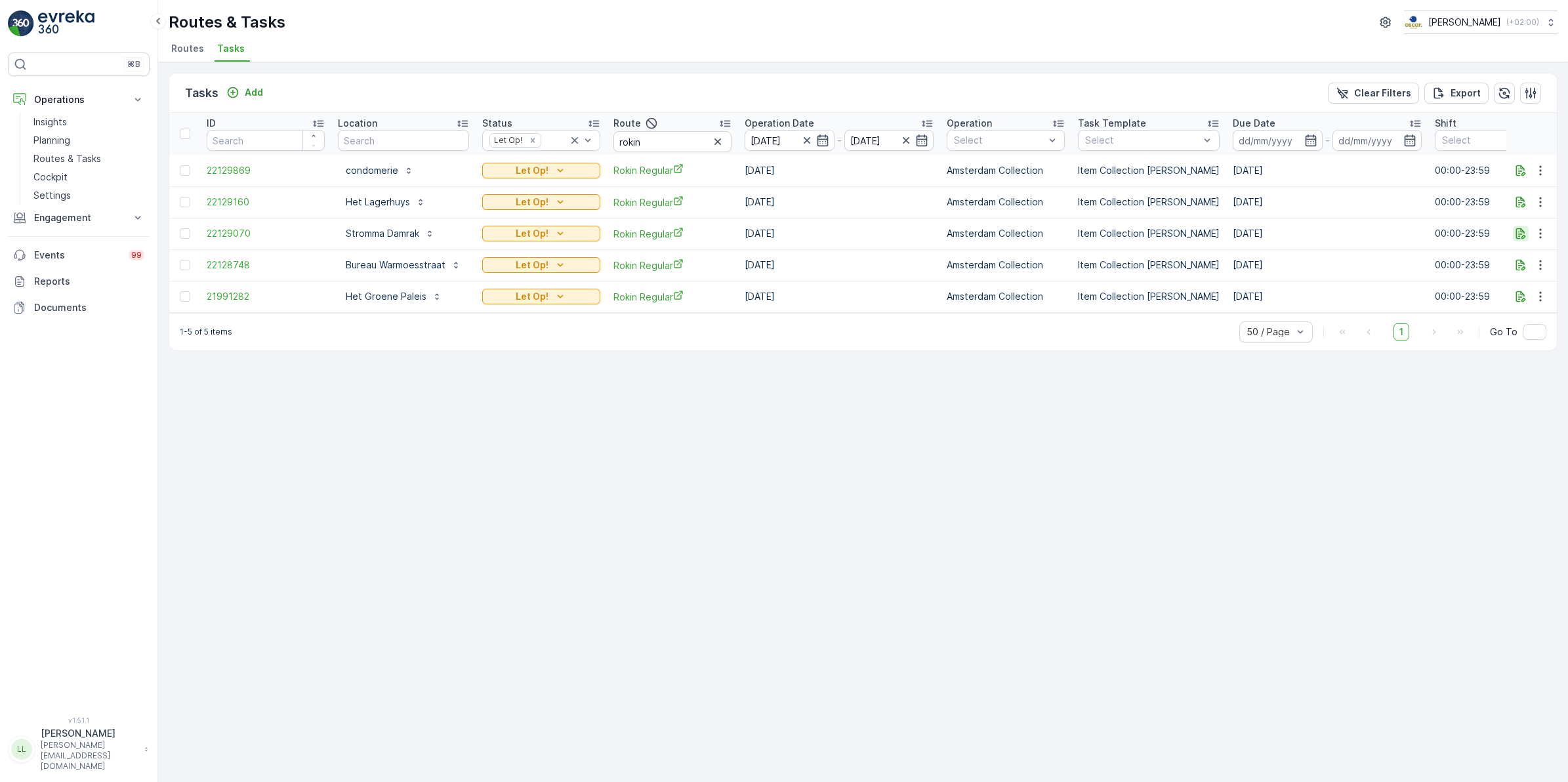
click at [1521, 236] on icon "button" at bounding box center [1521, 234] width 13 height 13
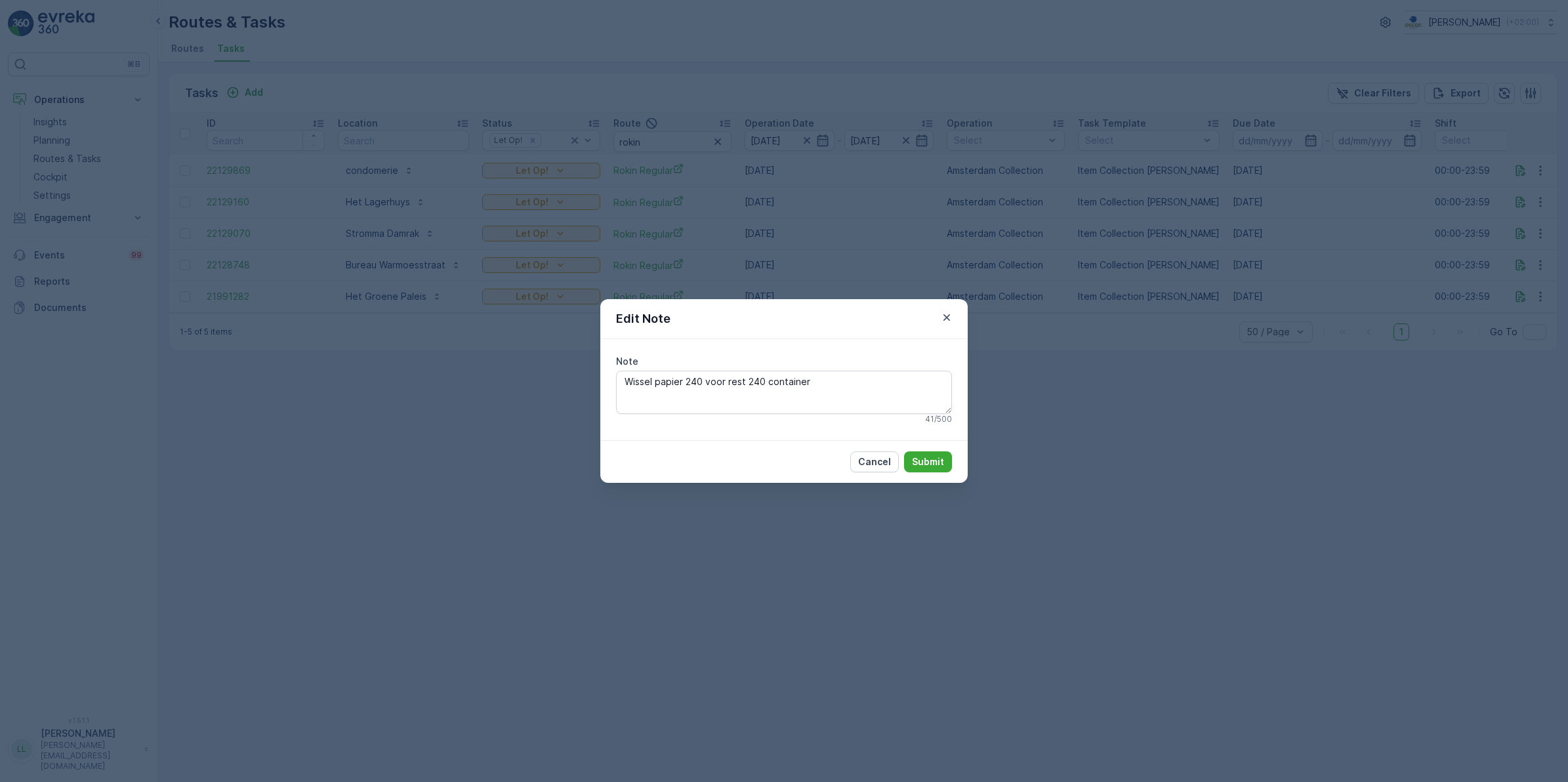
click at [1322, 349] on div "Edit Note Note Wissel papier 240 voor rest 240 container 41 / 500 Cancel Submit" at bounding box center [784, 391] width 1568 height 782
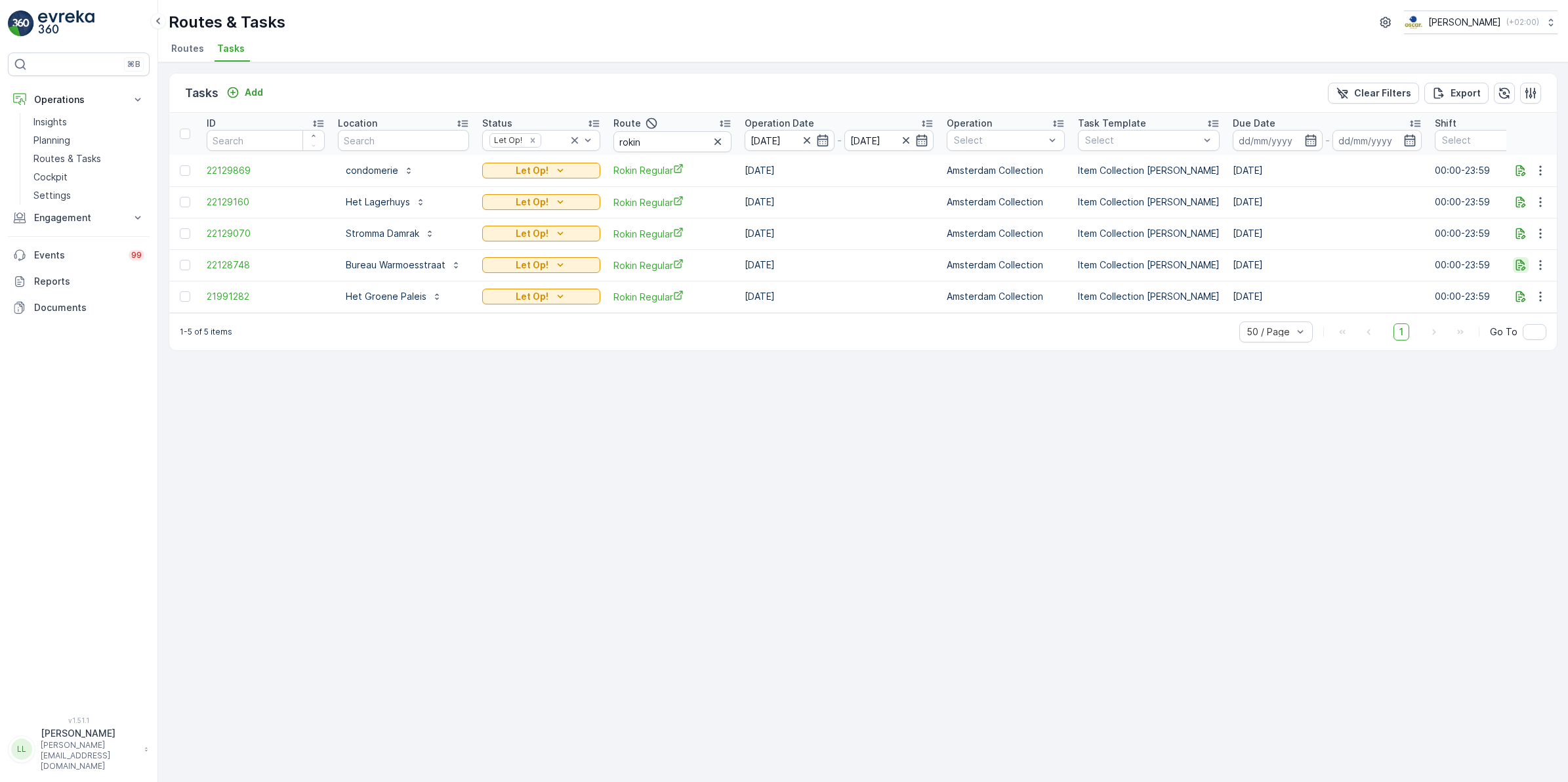
click at [1519, 269] on icon "button" at bounding box center [1521, 265] width 13 height 13
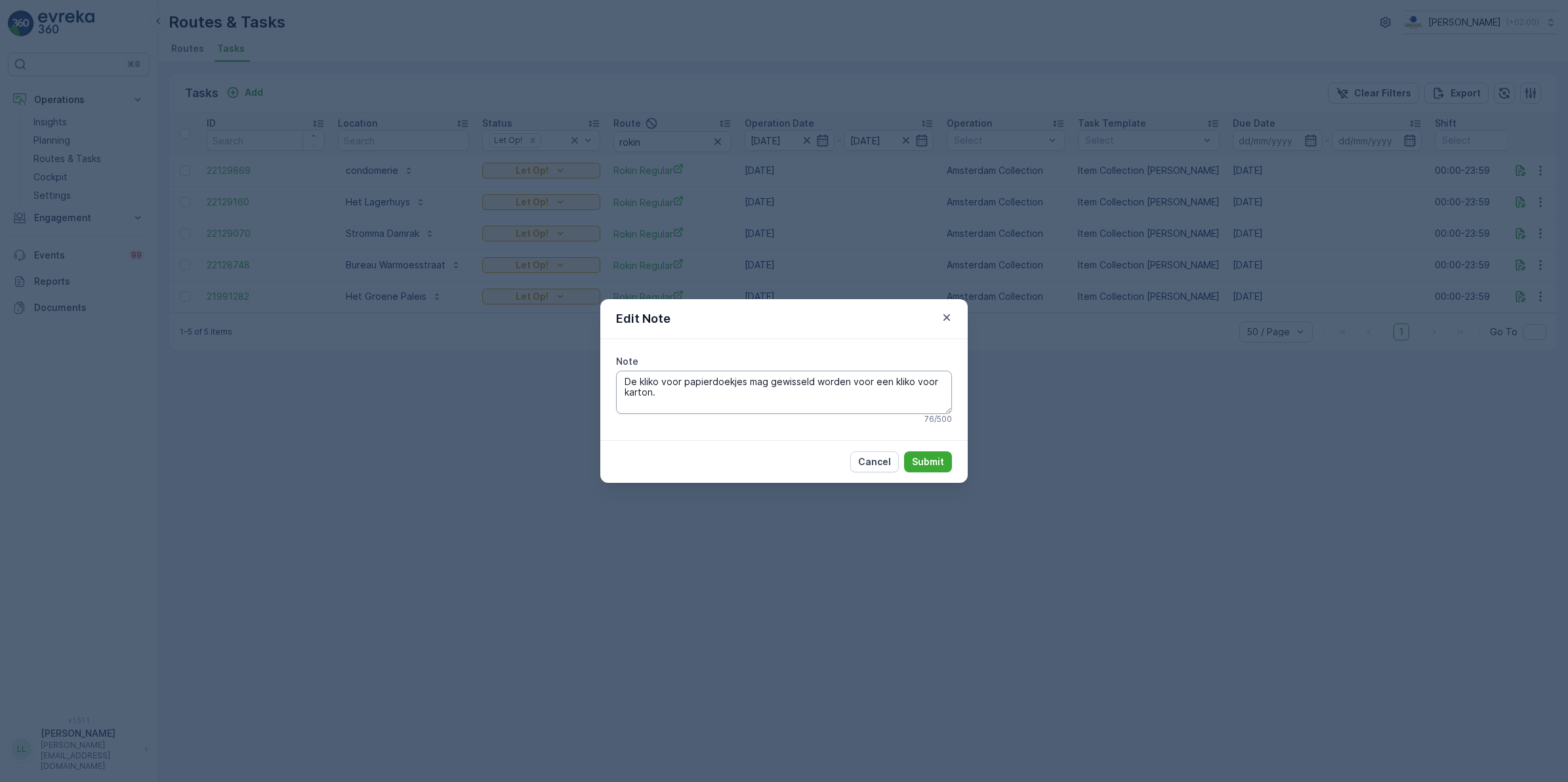
click at [720, 382] on textarea "De kliko voor papierdoekjes mag gewisseld worden voor een kliko voor karton." at bounding box center [784, 392] width 336 height 43
type textarea "De kliko voor tissues mag gewisseld worden voor een kliko voor karton."
click at [932, 462] on p "Submit" at bounding box center [928, 462] width 32 height 13
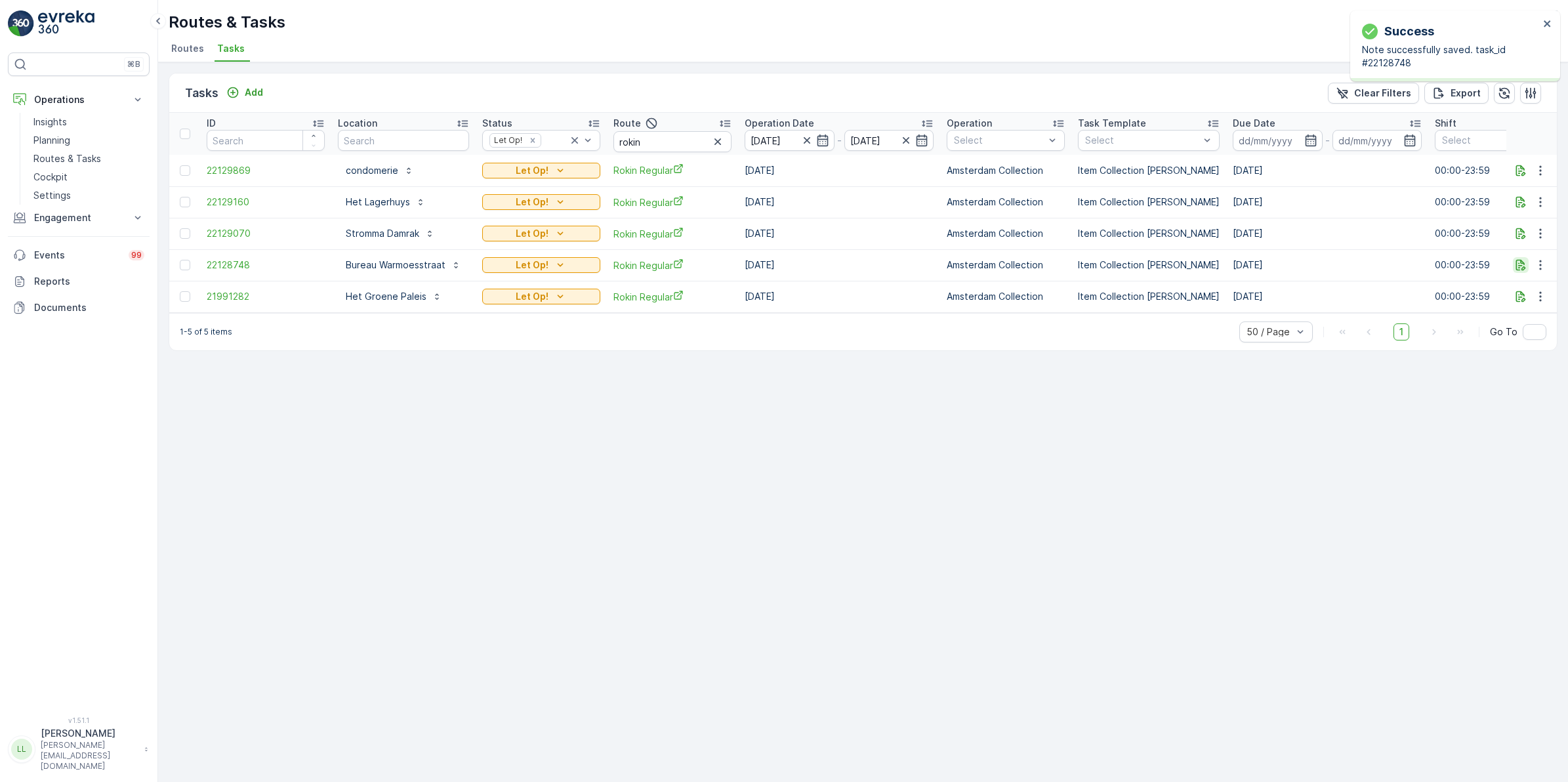
click at [1522, 264] on icon "button" at bounding box center [1521, 265] width 13 height 13
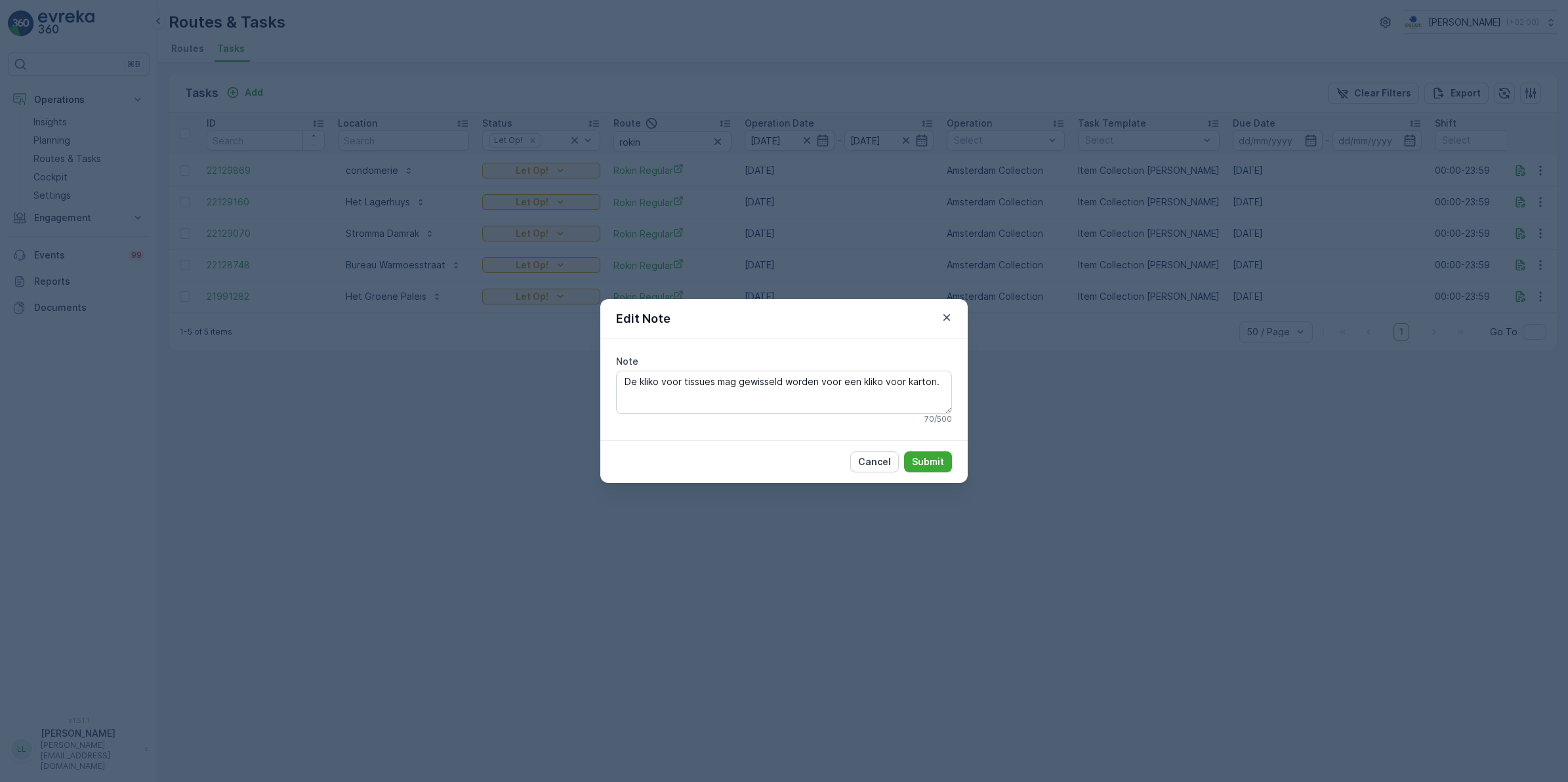
click at [1078, 381] on div "Edit Note Note De kliko voor tissues mag gewisseld worden voor een kliko voor k…" at bounding box center [784, 391] width 1568 height 782
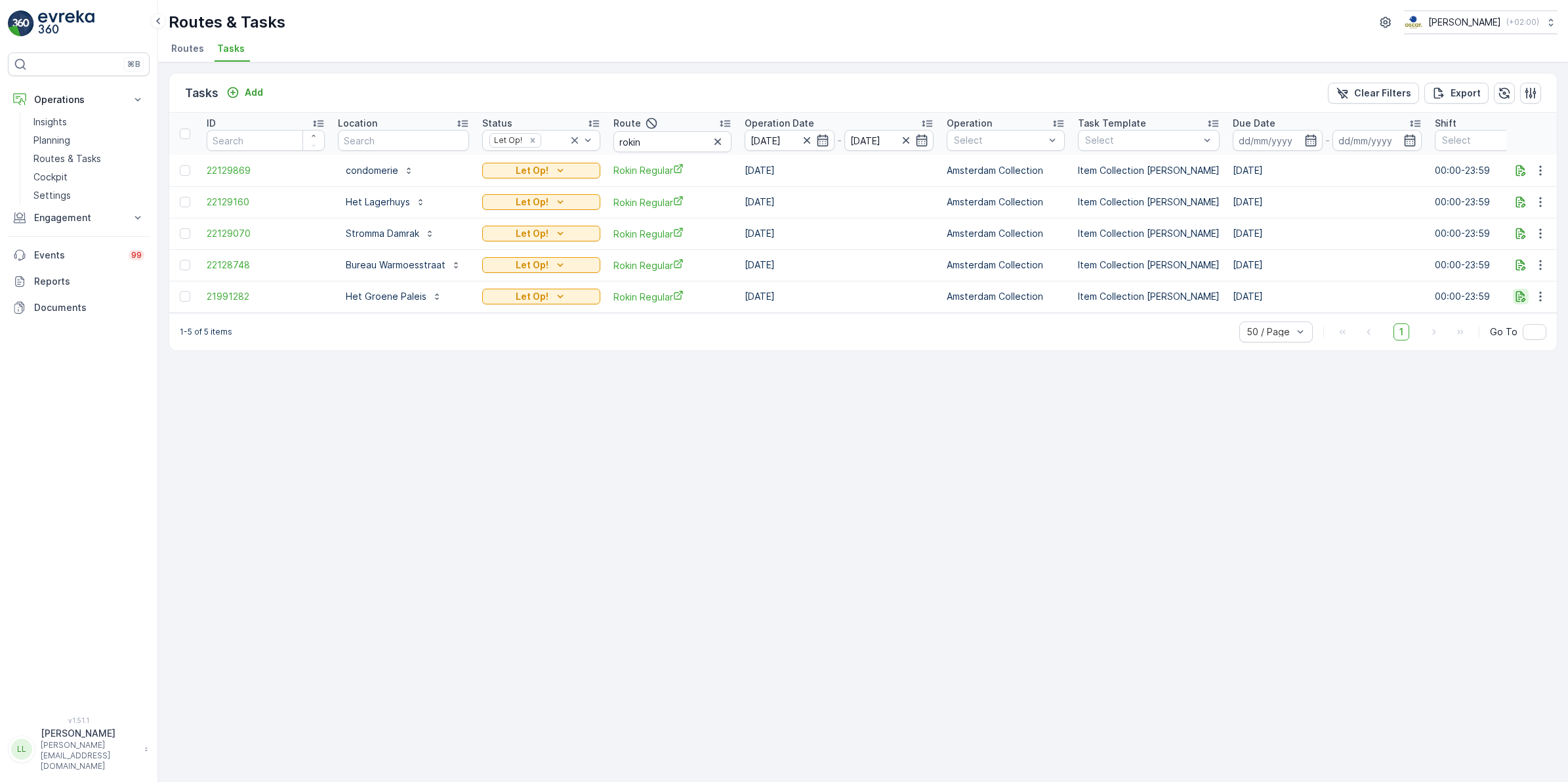
click at [1522, 296] on icon "button" at bounding box center [1521, 296] width 10 height 11
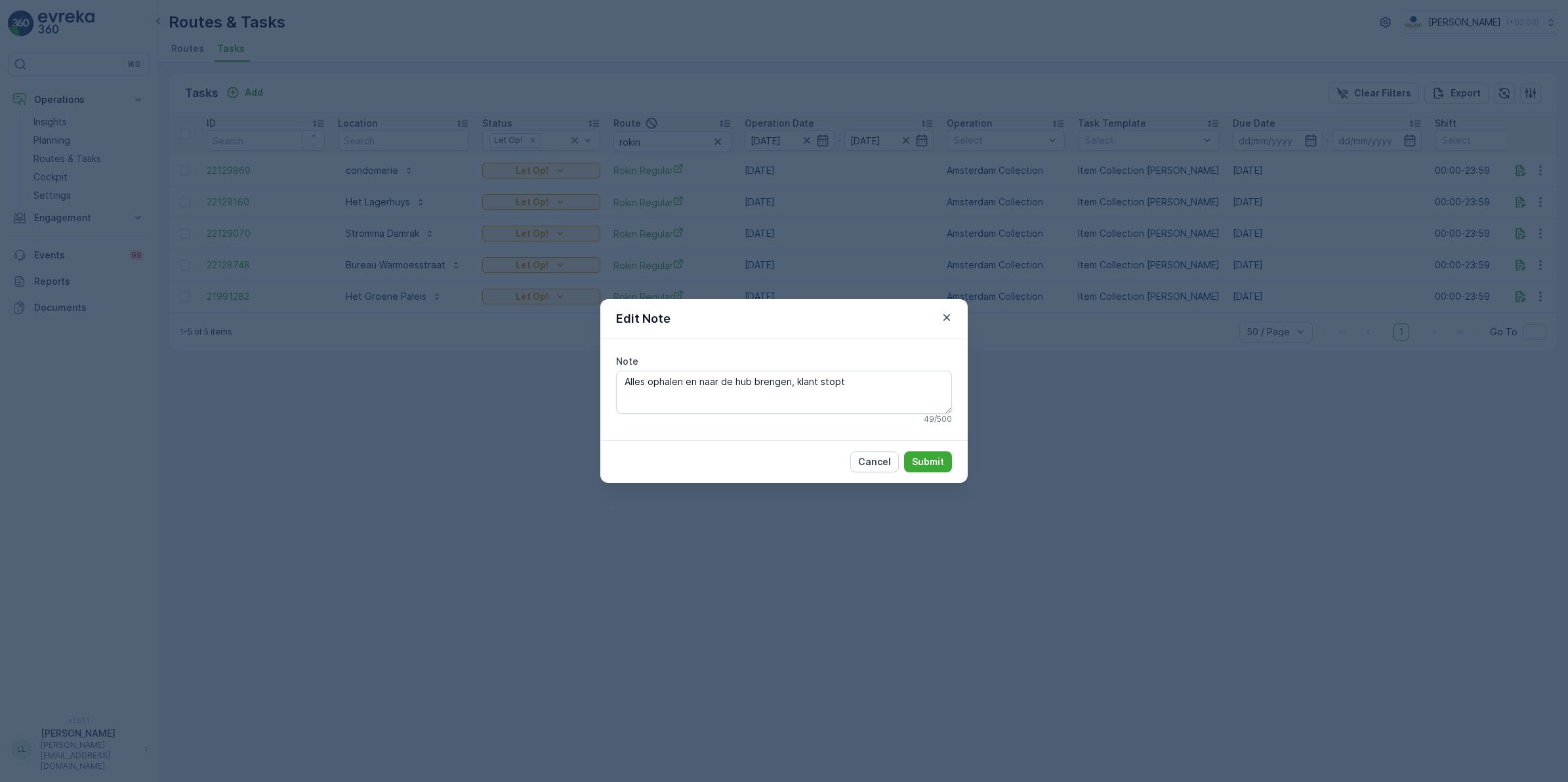
click at [1077, 405] on div "Edit Note Note Alles ophalen en naar de hub brengen, klant stopt 49 / 500 Cance…" at bounding box center [784, 391] width 1568 height 782
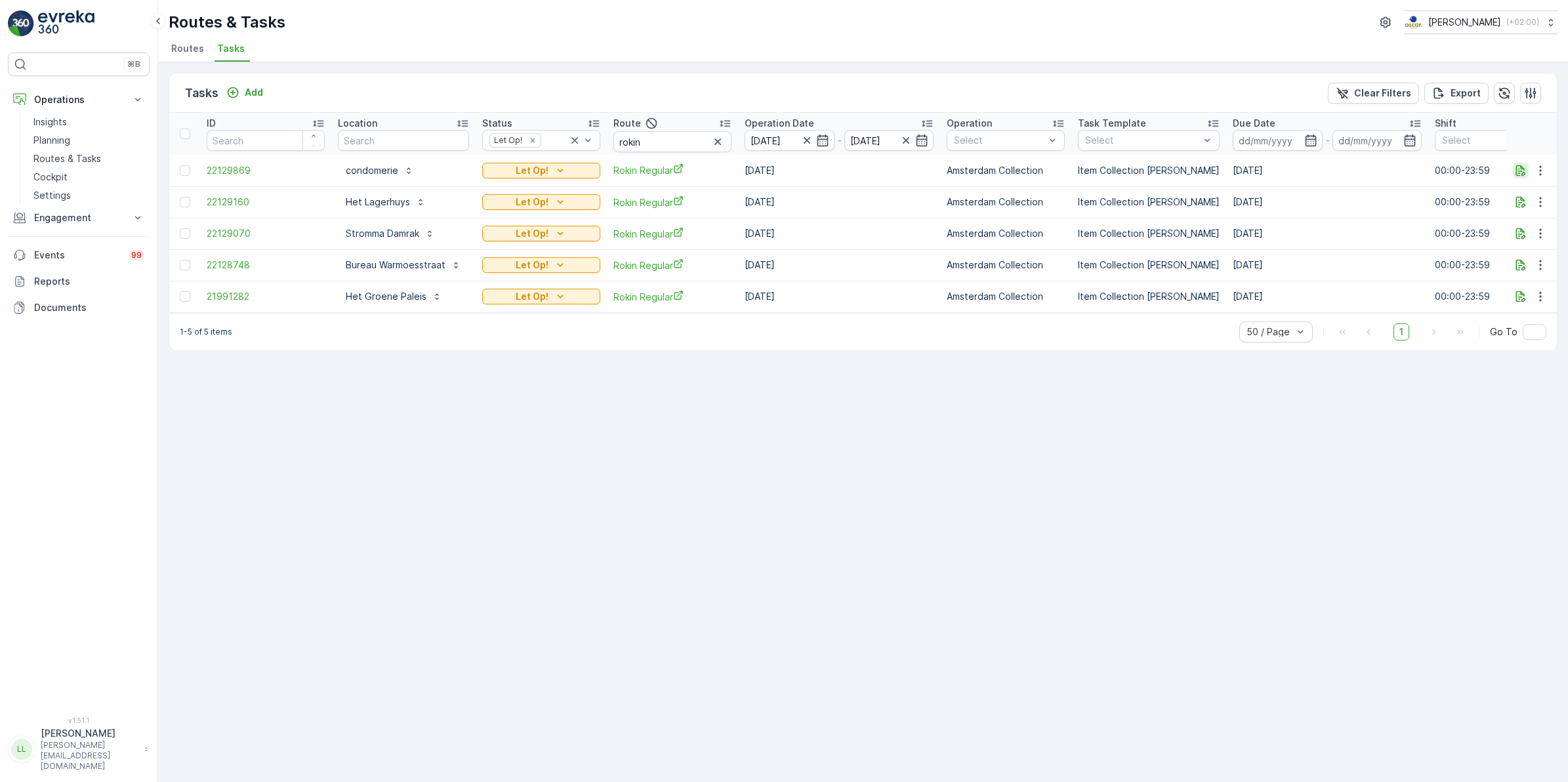
click at [1519, 167] on icon "button" at bounding box center [1521, 171] width 13 height 13
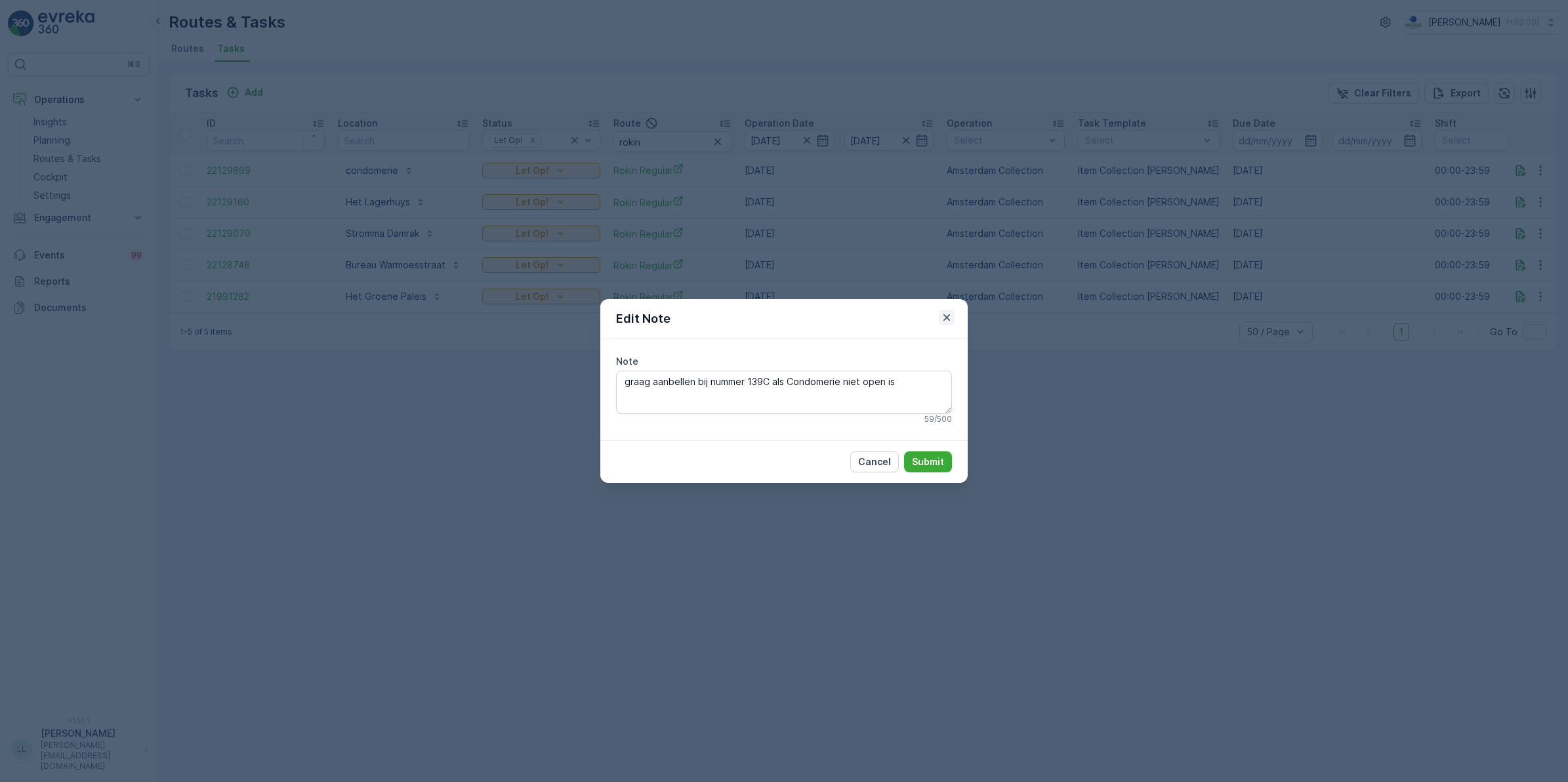
click at [946, 320] on icon "button" at bounding box center [947, 318] width 13 height 13
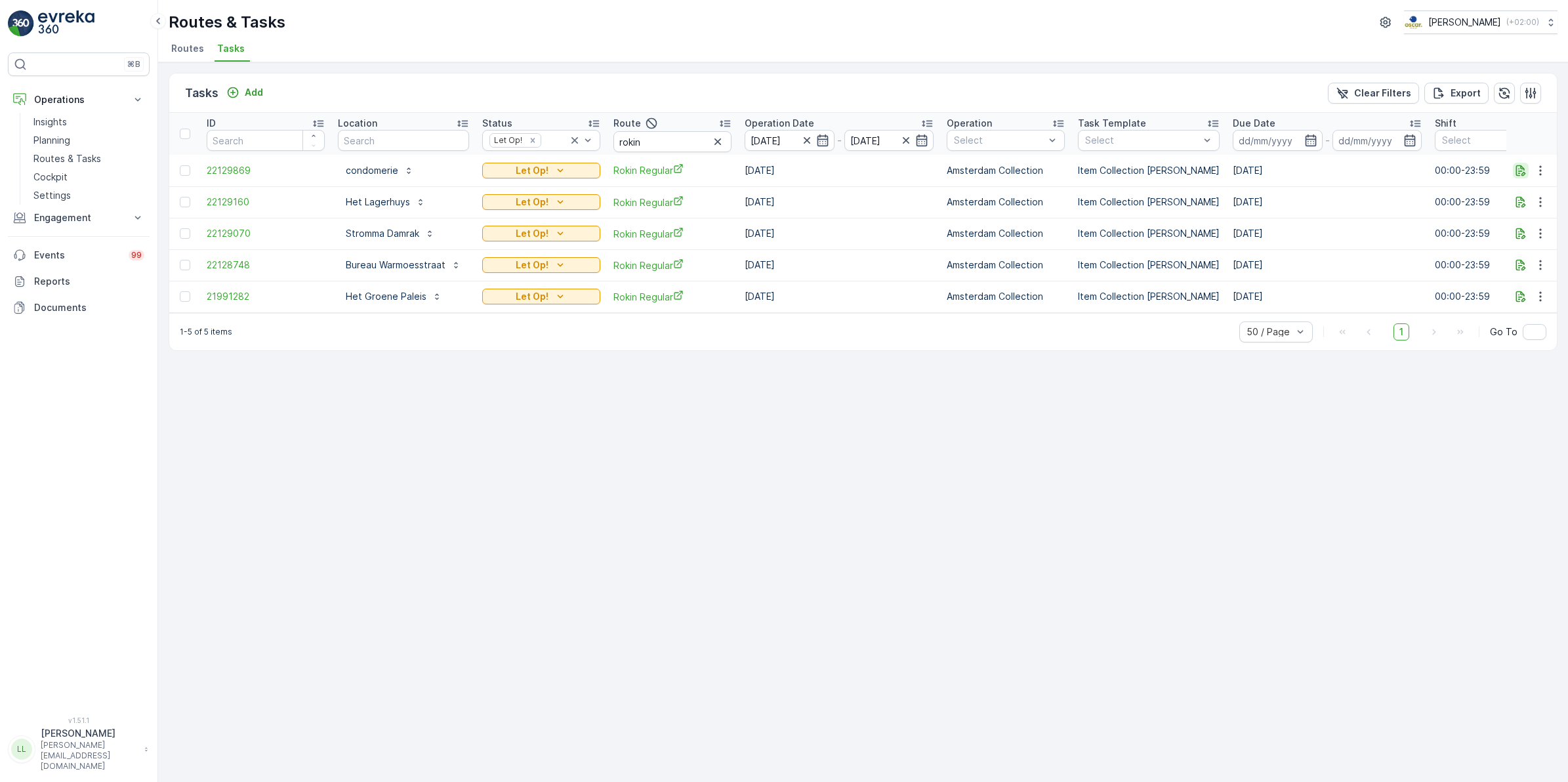
click at [1523, 171] on icon "button" at bounding box center [1521, 171] width 13 height 13
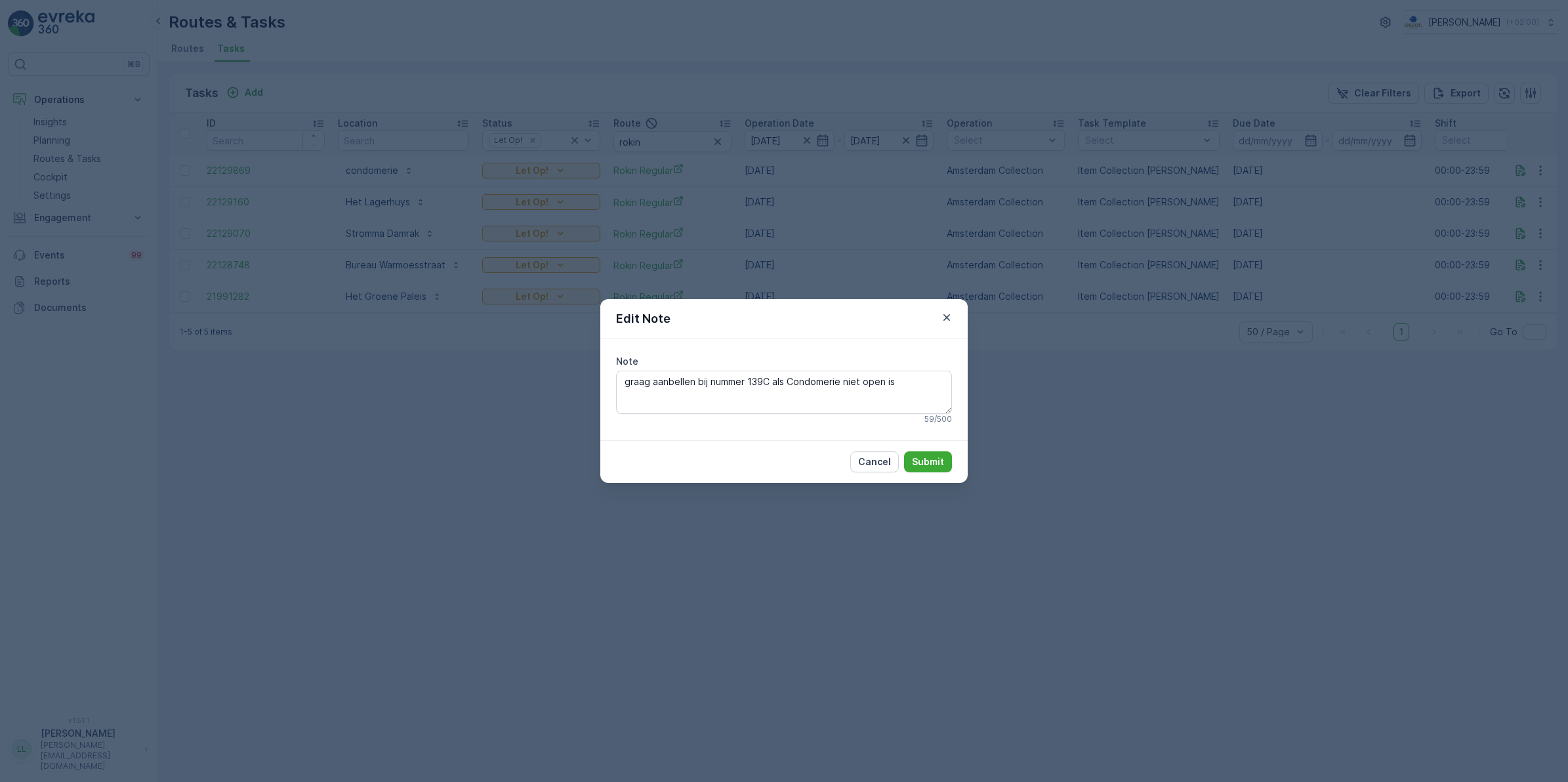
click at [1136, 303] on div "Edit Note Note graag aanbellen bij nummer 139C als Condomerie niet open is 59 /…" at bounding box center [784, 391] width 1568 height 782
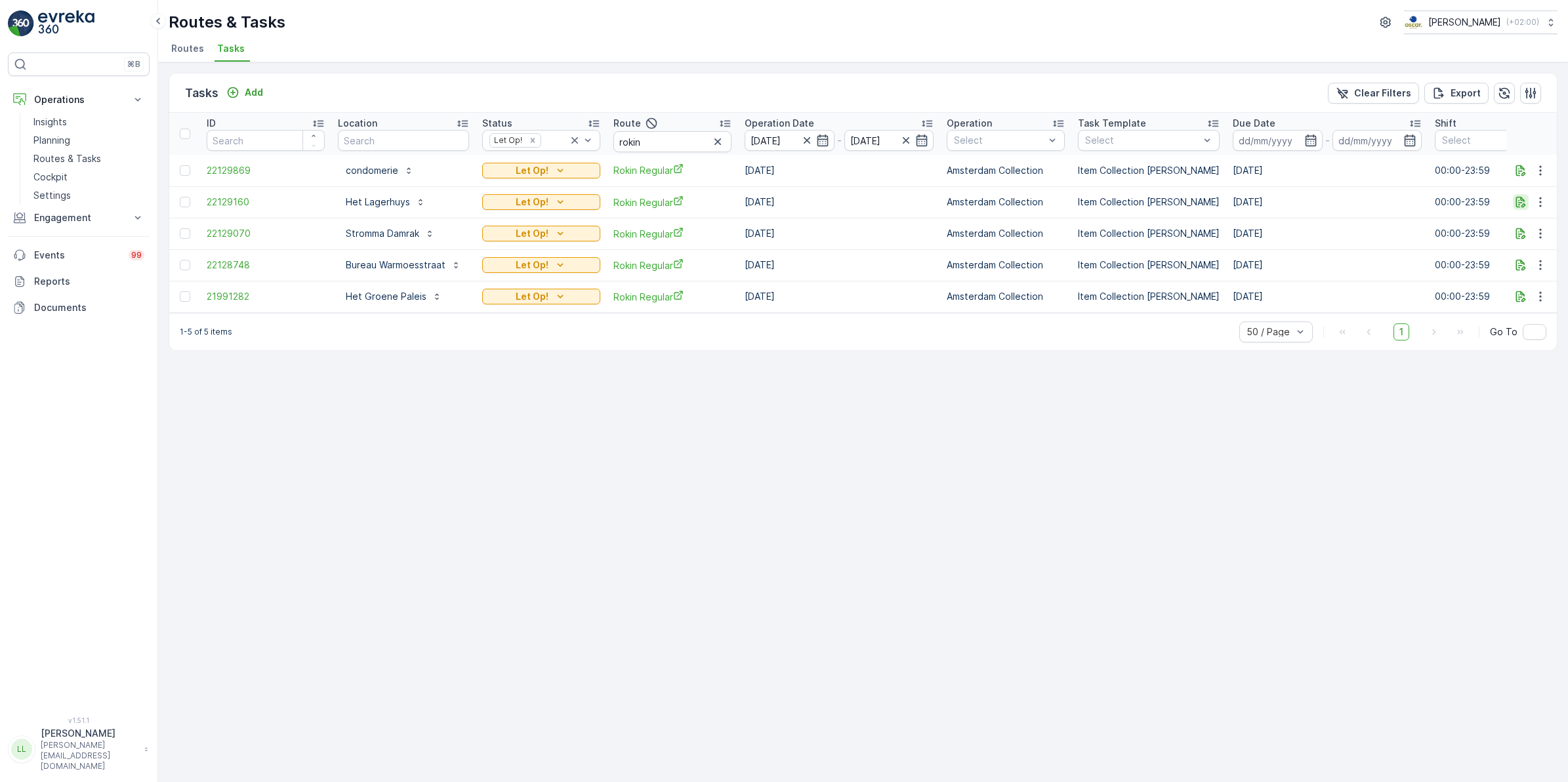
click at [1523, 205] on icon "button" at bounding box center [1521, 202] width 10 height 11
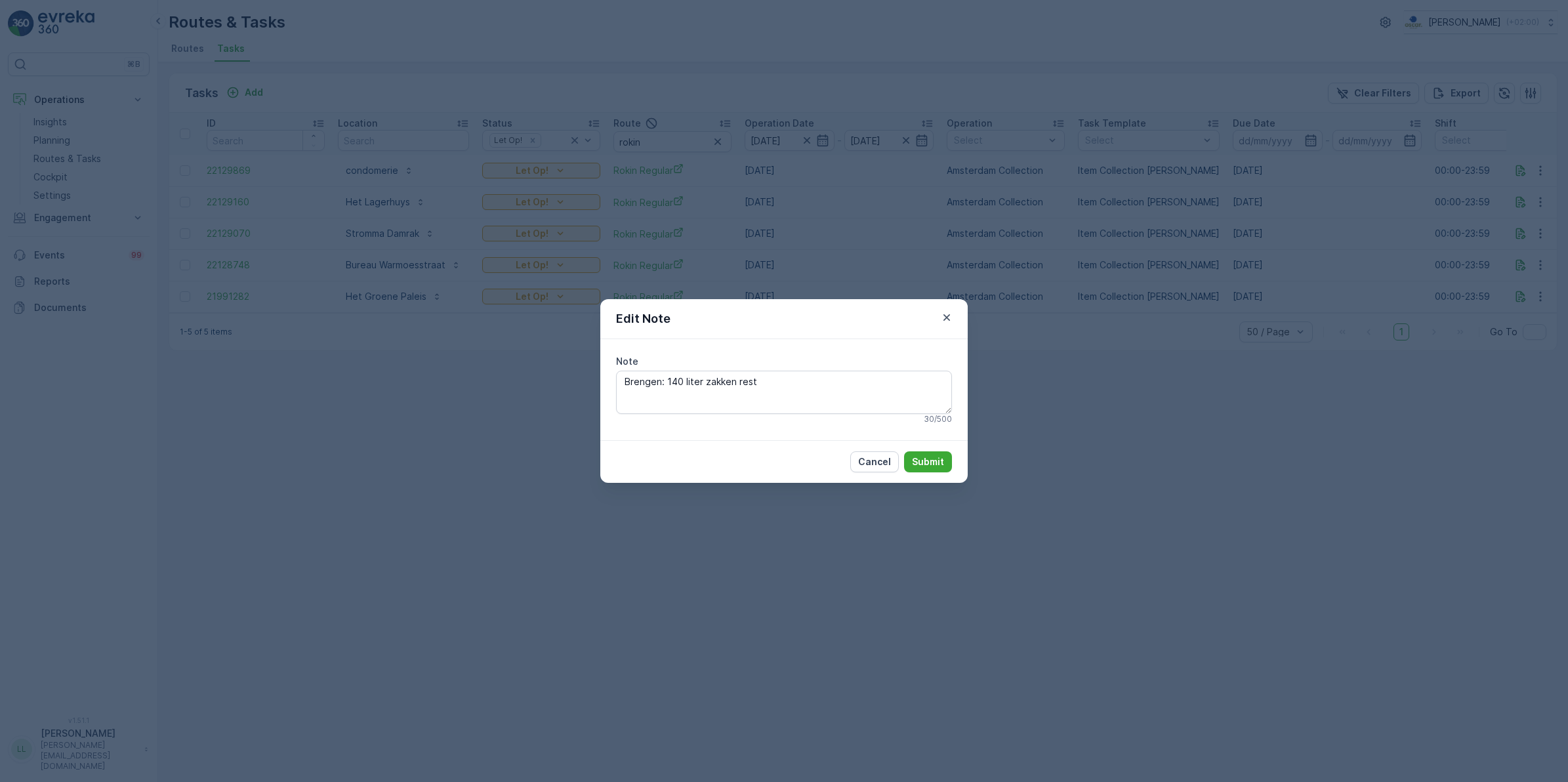
click at [1031, 250] on div "Edit Note Note Brengen: 140 liter zakken rest 30 / 500 Cancel Submit" at bounding box center [784, 391] width 1568 height 782
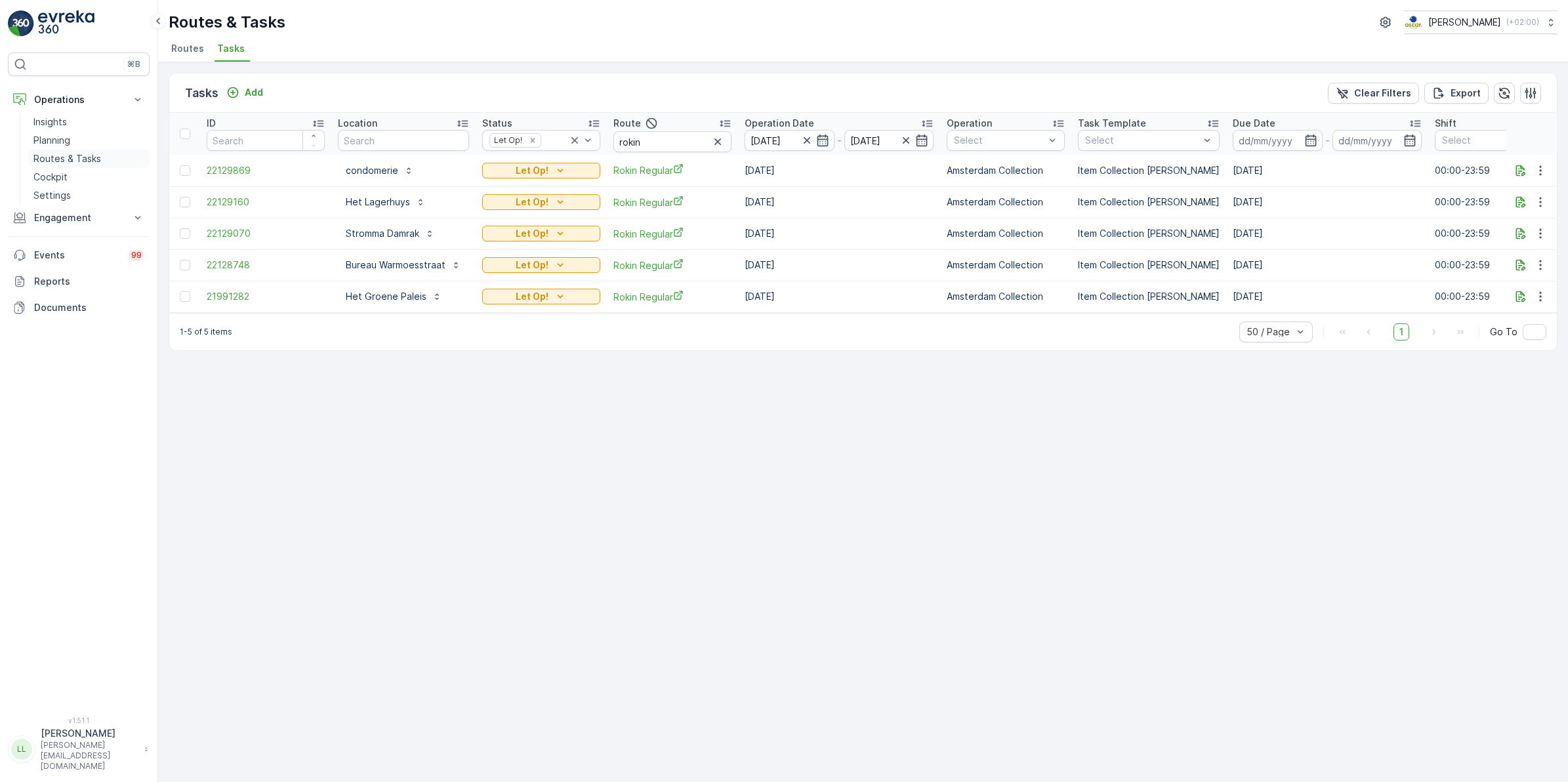
click at [74, 155] on p "Routes & Tasks" at bounding box center [67, 159] width 68 height 13
drag, startPoint x: 657, startPoint y: 141, endPoint x: 586, endPoint y: 138, distance: 71.1
click at [586, 138] on tr "ID Location Status Let Op! Route rokin Operation Date 01.10.2025 - 01.10.2025 O…" at bounding box center [1188, 134] width 2037 height 42
type input "sg"
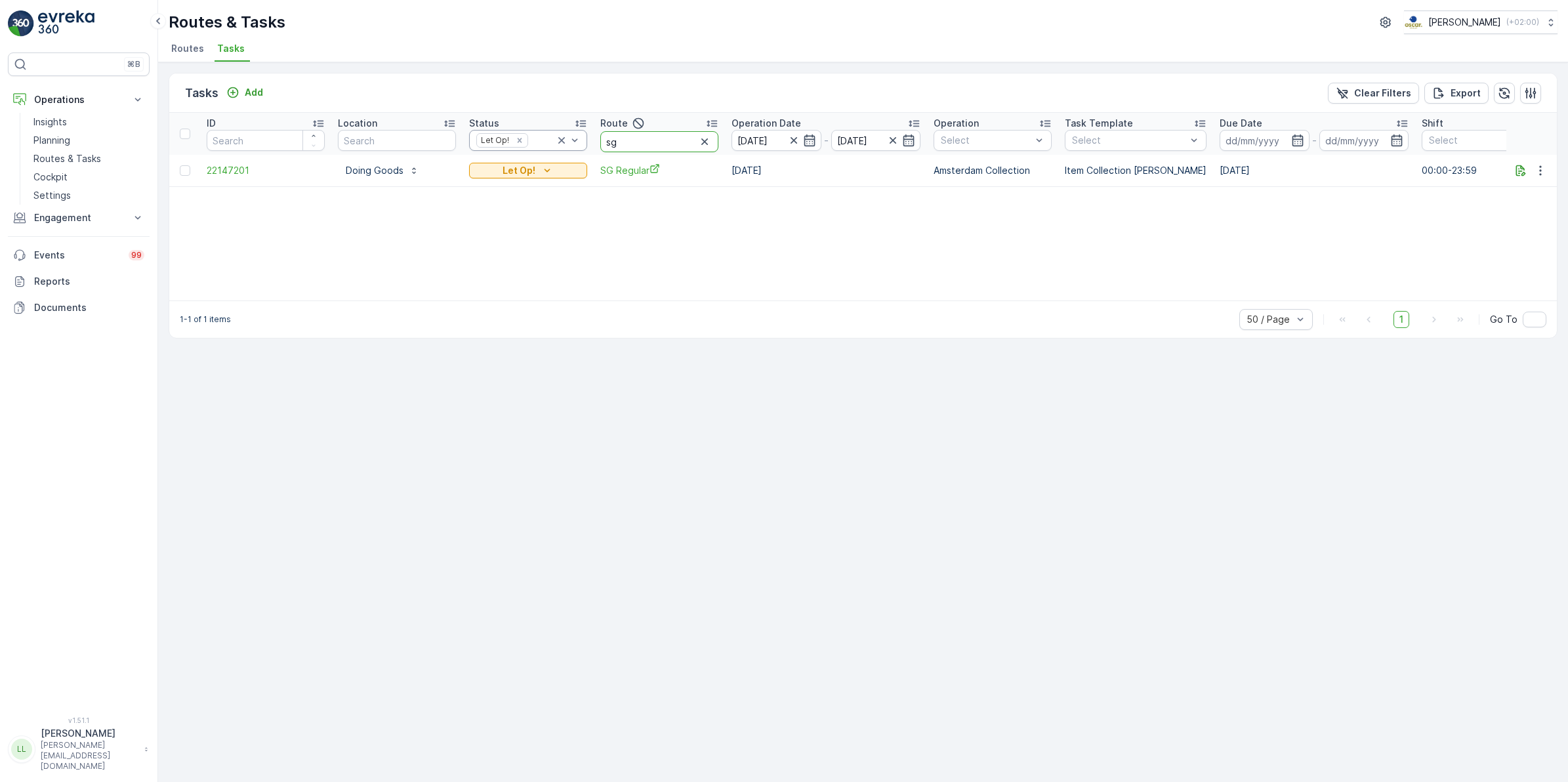
drag, startPoint x: 635, startPoint y: 144, endPoint x: 538, endPoint y: 151, distance: 97.3
click at [538, 151] on tr "ID Location Status Let Op! Route sg Operation Date 01.10.2025 - 01.10.2025 Oper…" at bounding box center [1181, 134] width 2024 height 42
type input "os"
click at [1523, 173] on icon "button" at bounding box center [1521, 171] width 13 height 13
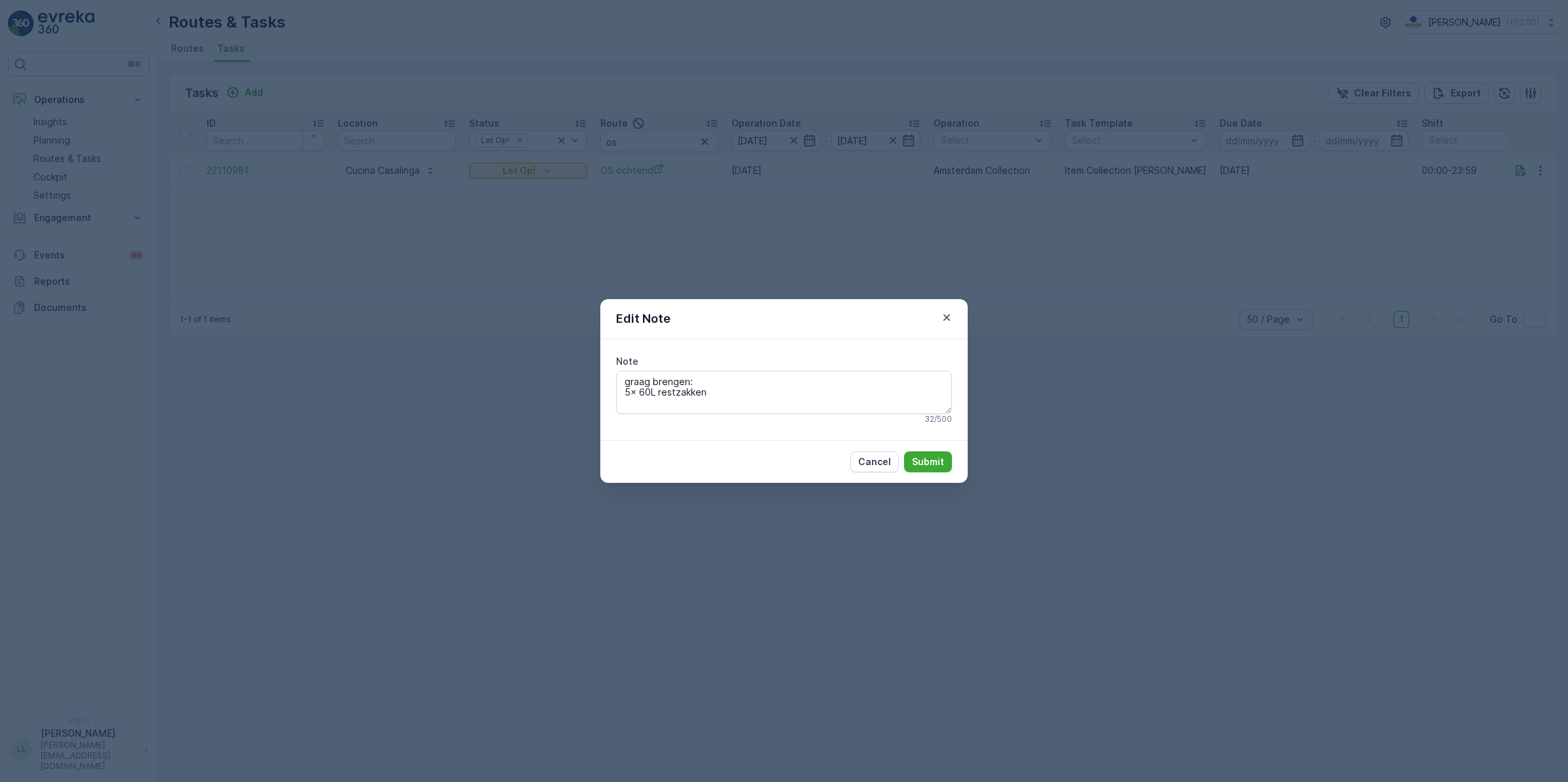
click at [1144, 347] on div "Edit Note Note graag brengen: 5x 60L restzakken 32 / 500 Cancel Submit" at bounding box center [784, 391] width 1568 height 782
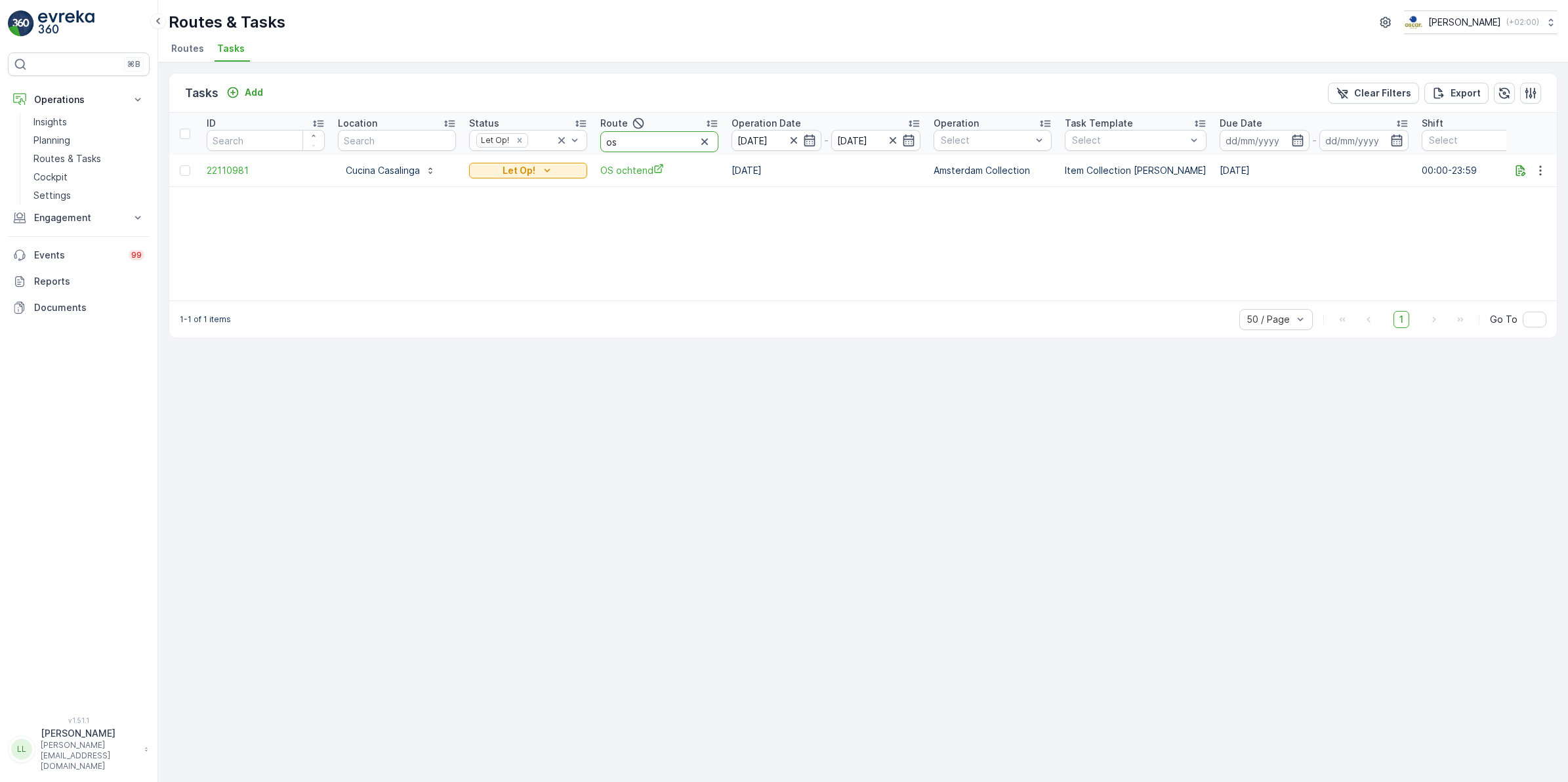
click at [628, 142] on input "os" at bounding box center [659, 142] width 118 height 21
click at [629, 146] on input "os" at bounding box center [659, 142] width 118 height 21
click at [633, 142] on input "os" at bounding box center [659, 142] width 118 height 21
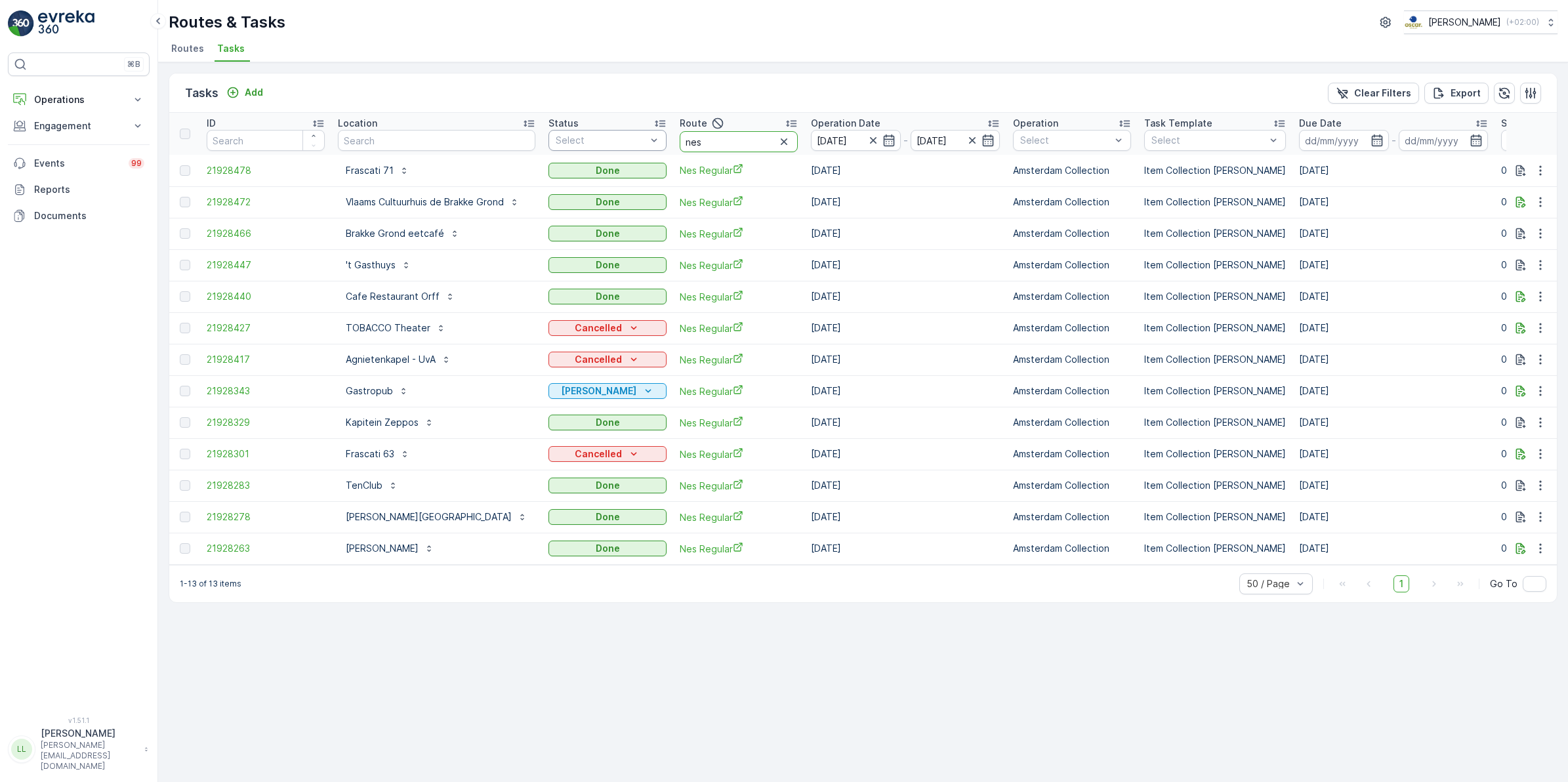
drag, startPoint x: 701, startPoint y: 141, endPoint x: 655, endPoint y: 139, distance: 46.0
click at [655, 139] on tr "ID Location Status Select Route nes Operation Date 29.09.2025 - 29.09.2025 Oper…" at bounding box center [1221, 134] width 2104 height 42
type input "te"
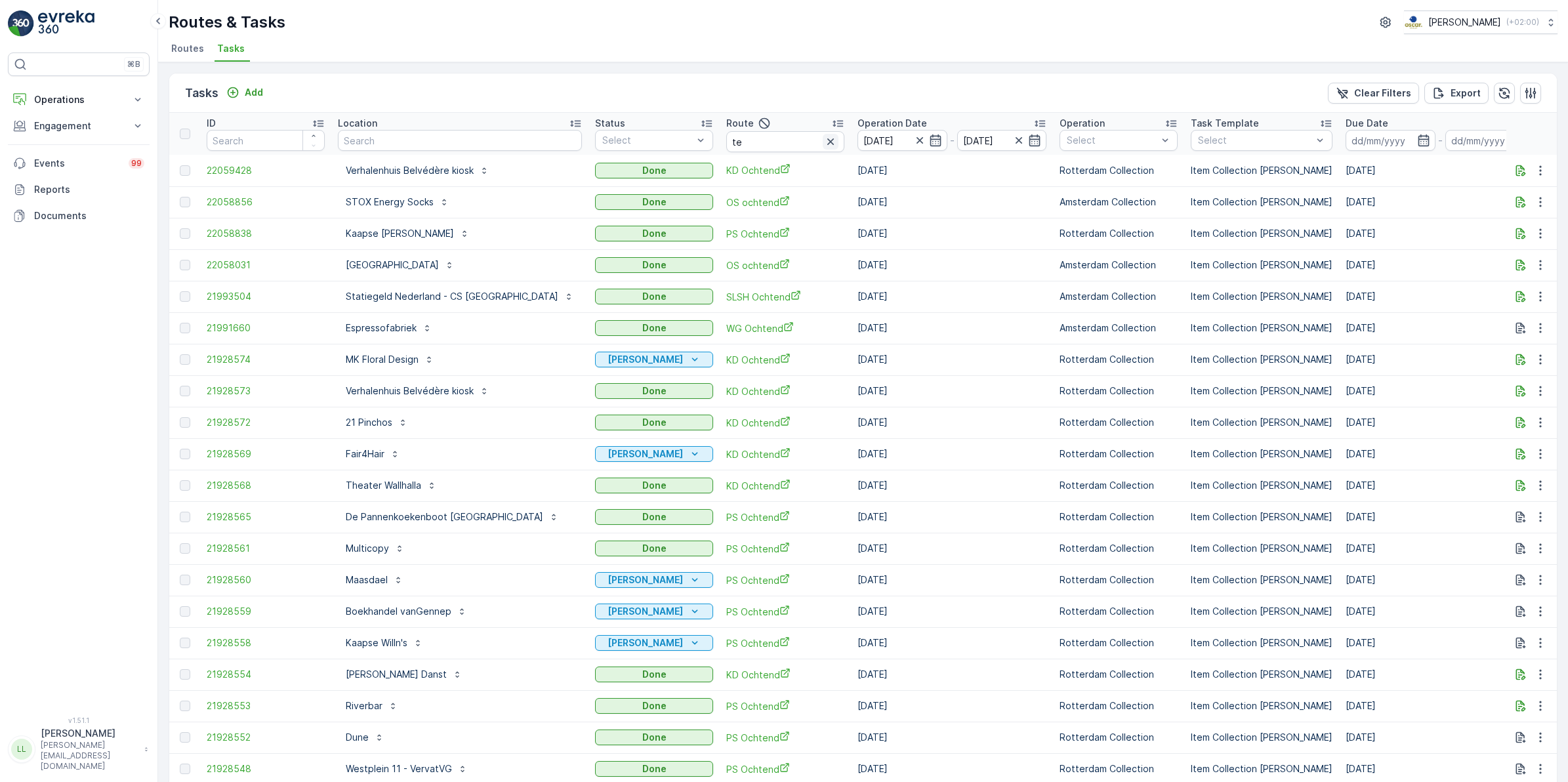
click at [824, 140] on icon "button" at bounding box center [831, 142] width 13 height 13
click at [474, 145] on input "text" at bounding box center [459, 140] width 244 height 21
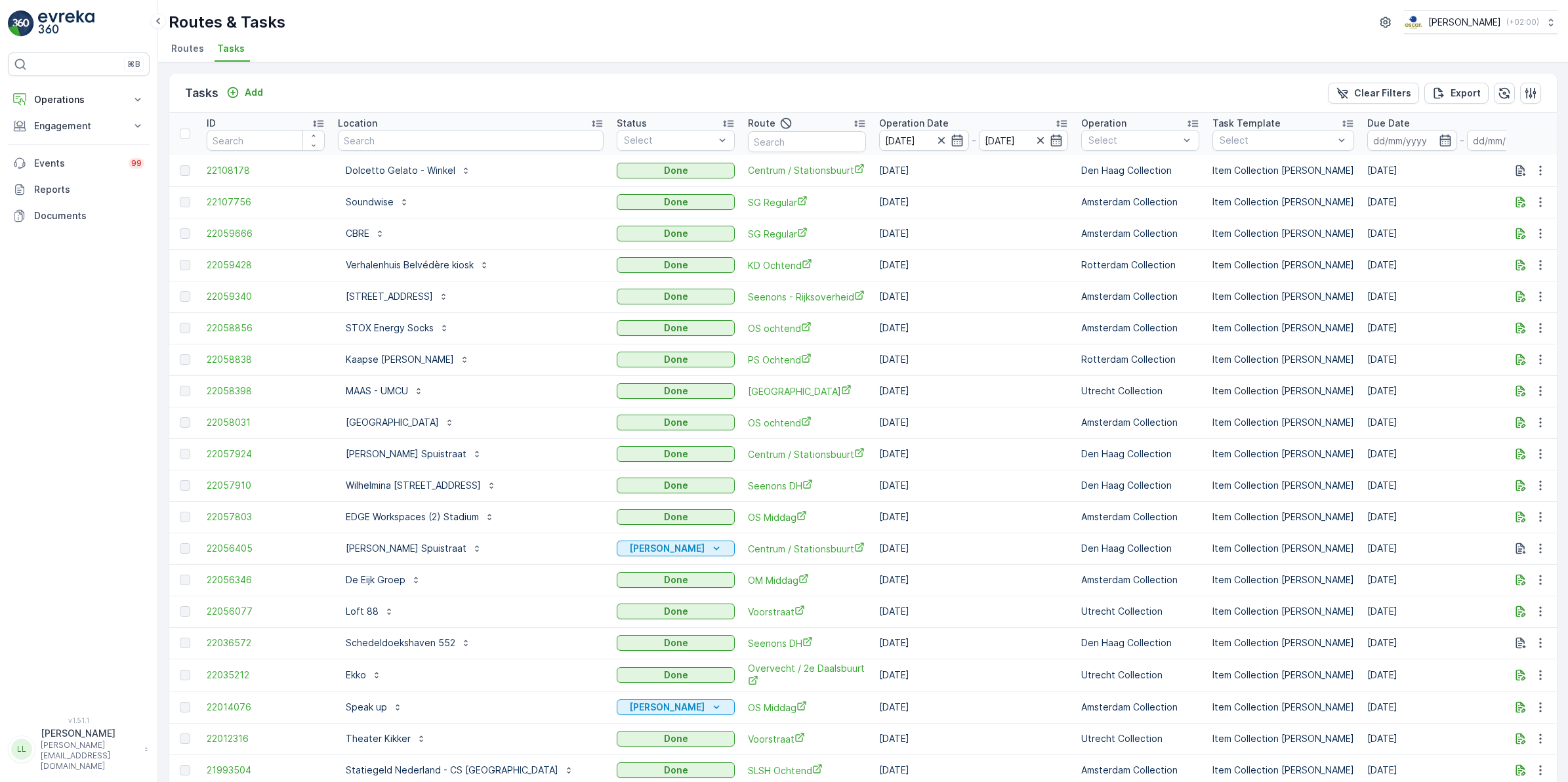
click at [473, 146] on input "text" at bounding box center [471, 140] width 266 height 21
type input "tencl"
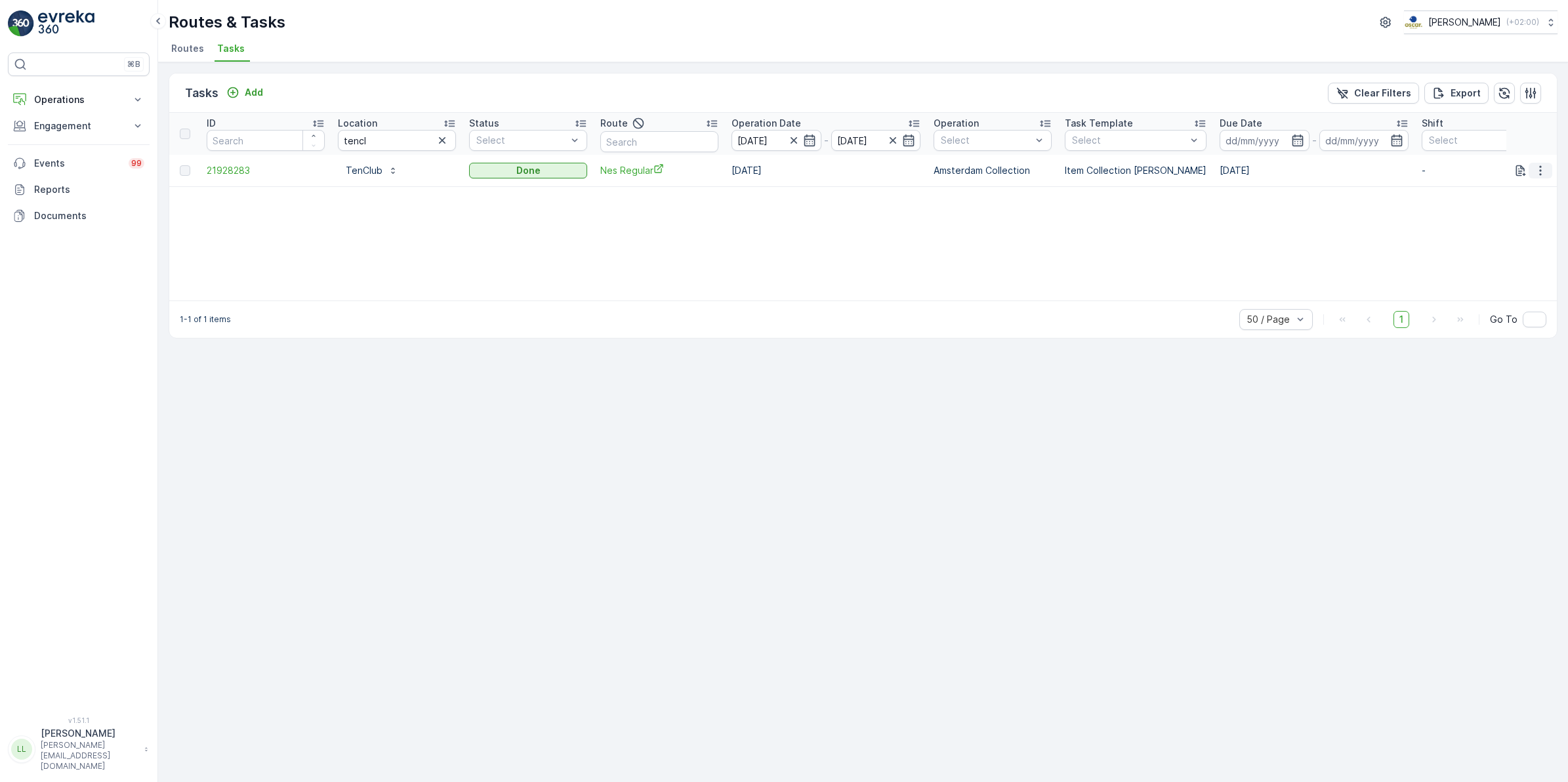
click at [1543, 169] on icon "button" at bounding box center [1541, 171] width 13 height 13
click at [1402, 233] on div "ID Location tencl Status Select Route Operation Date 29.09.2025 - 29.09.2025 Op…" at bounding box center [863, 207] width 1388 height 187
click at [798, 141] on icon "button" at bounding box center [794, 140] width 13 height 13
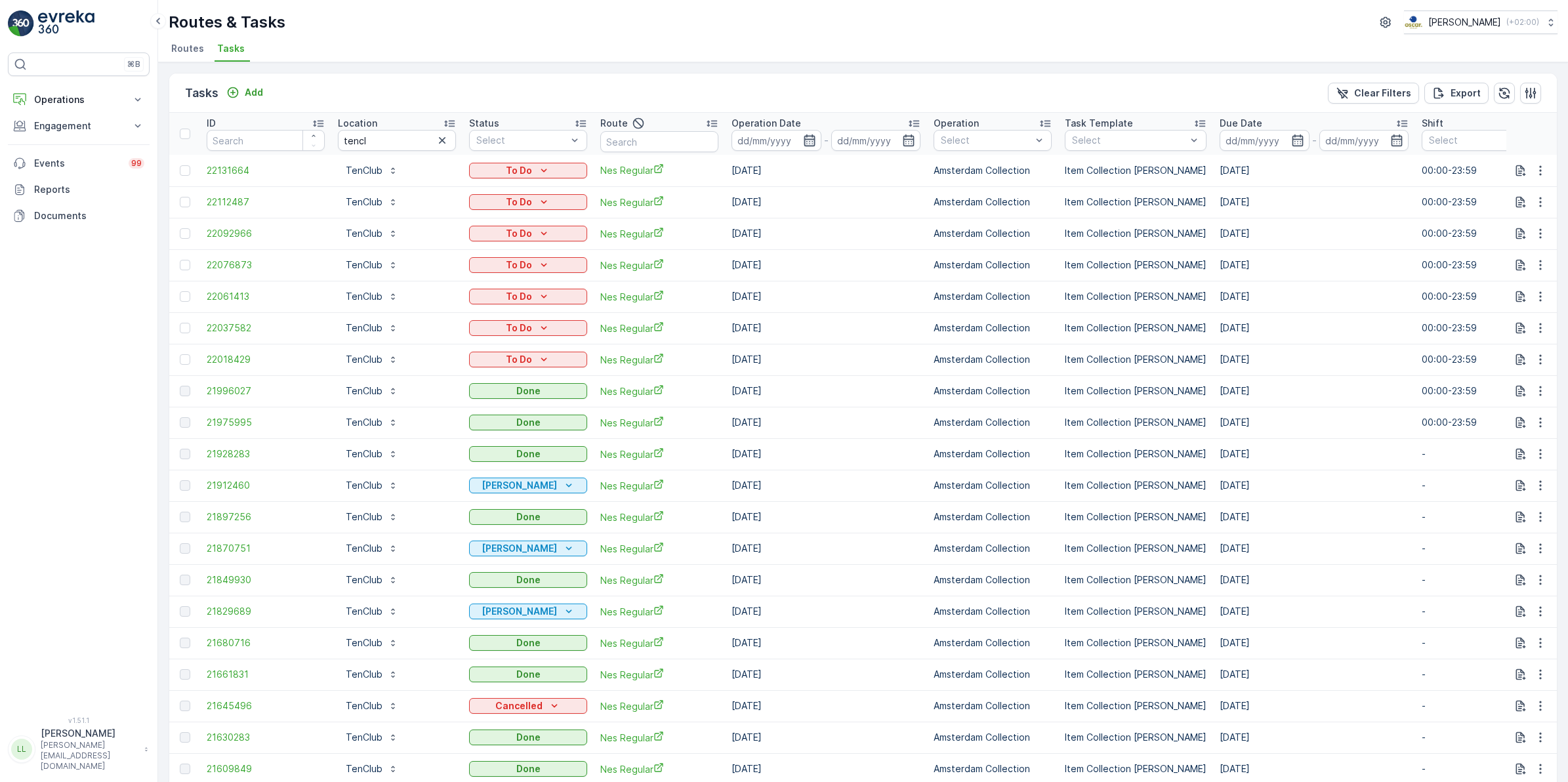
click at [808, 138] on icon "button" at bounding box center [810, 140] width 13 height 13
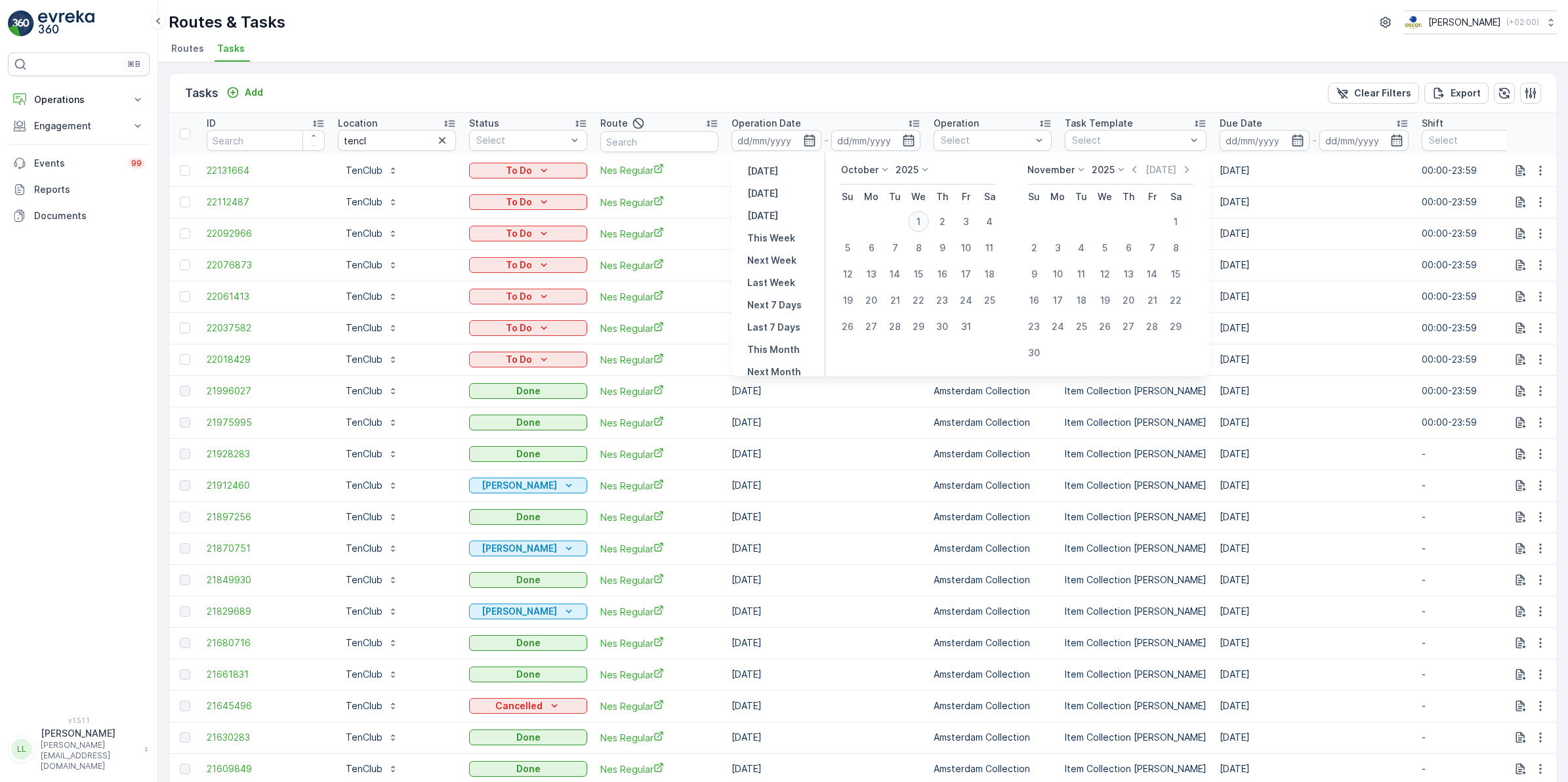
click at [923, 223] on div "1" at bounding box center [919, 222] width 21 height 21
type input "[DATE]"
click at [923, 223] on div "1" at bounding box center [919, 222] width 21 height 21
type input "[DATE]"
click at [923, 223] on div "1" at bounding box center [919, 222] width 21 height 21
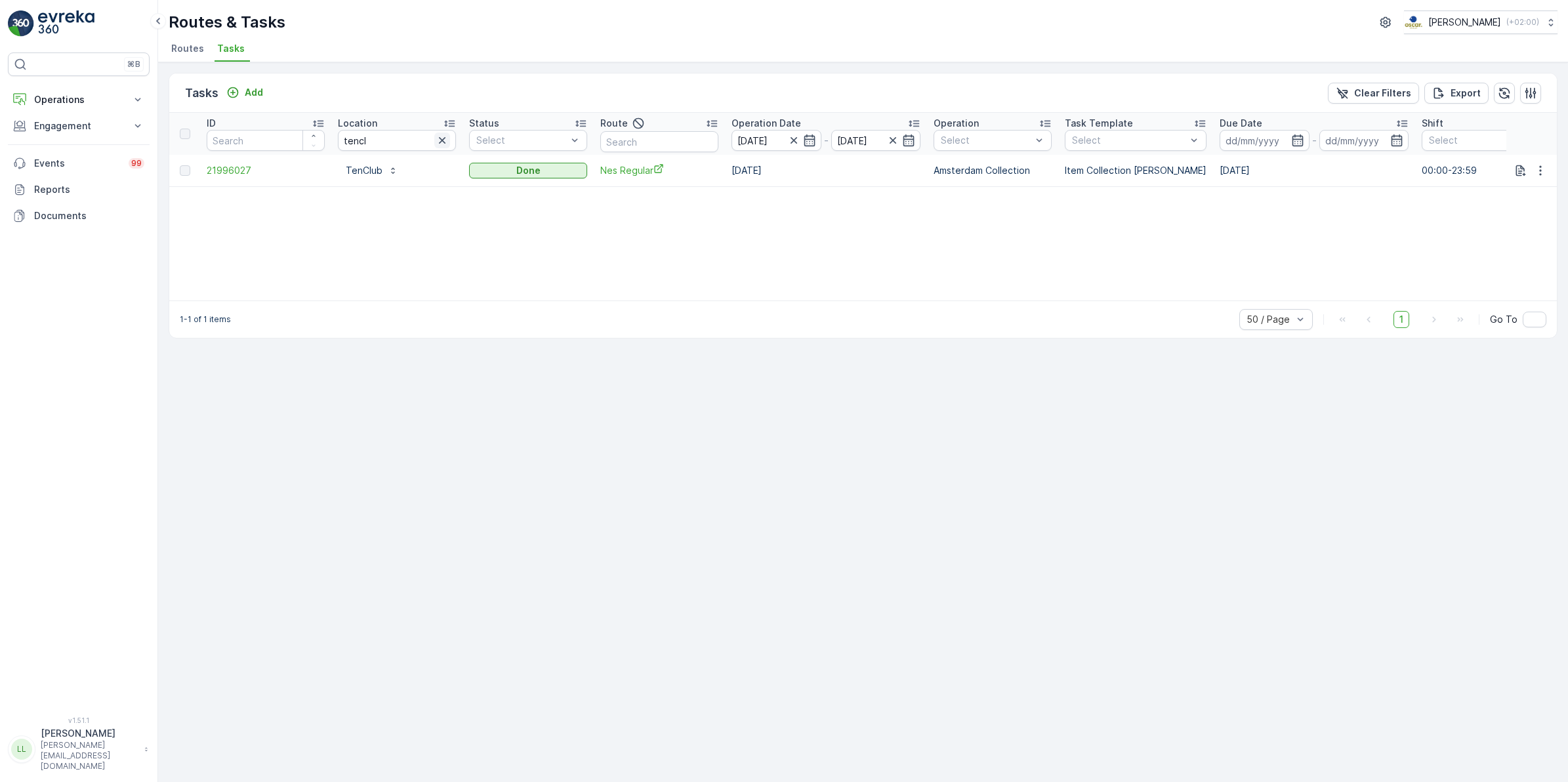
click at [439, 143] on icon "button" at bounding box center [442, 140] width 7 height 7
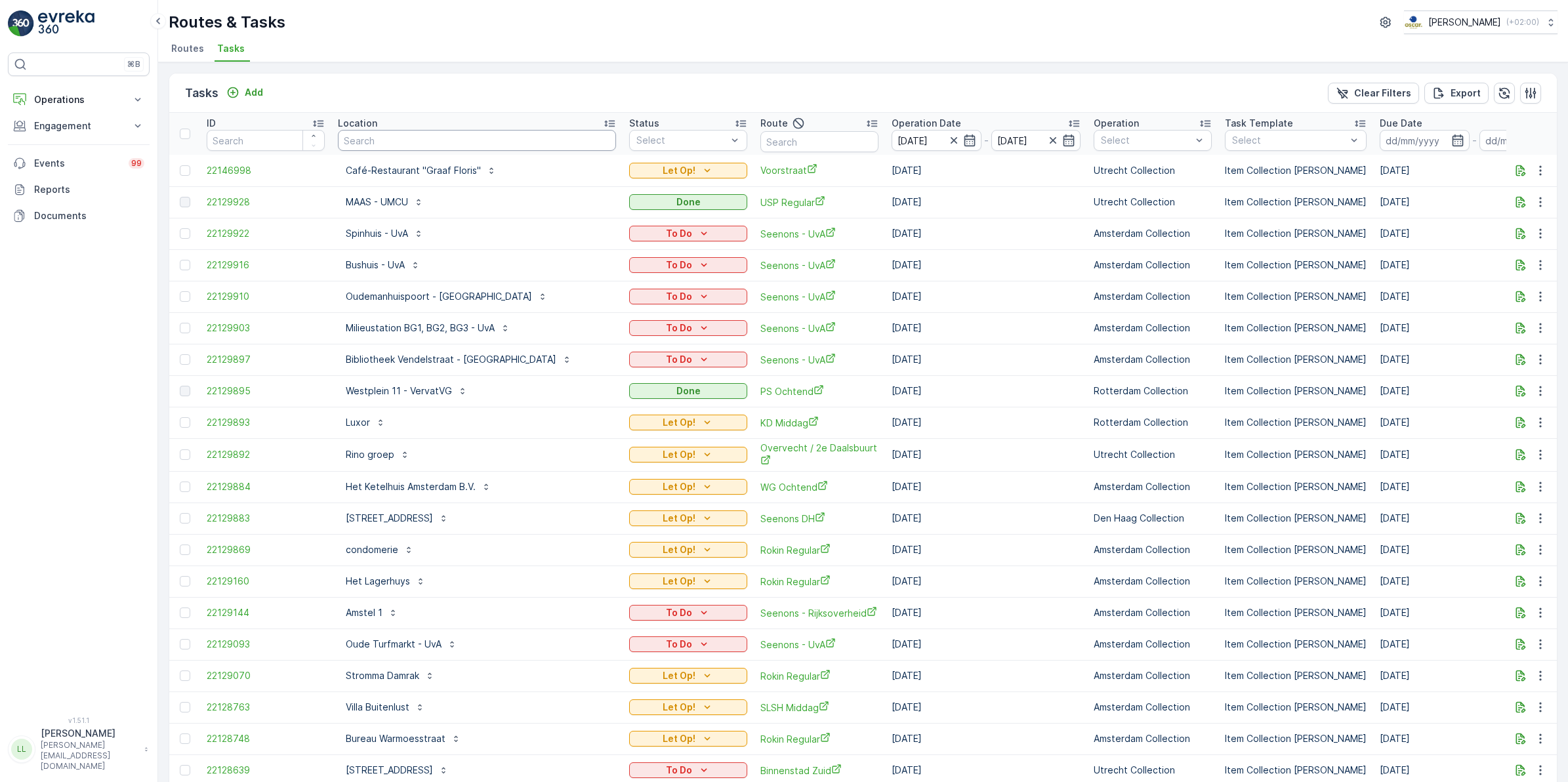
click at [467, 145] on input "text" at bounding box center [477, 140] width 279 height 21
type input "frascati"
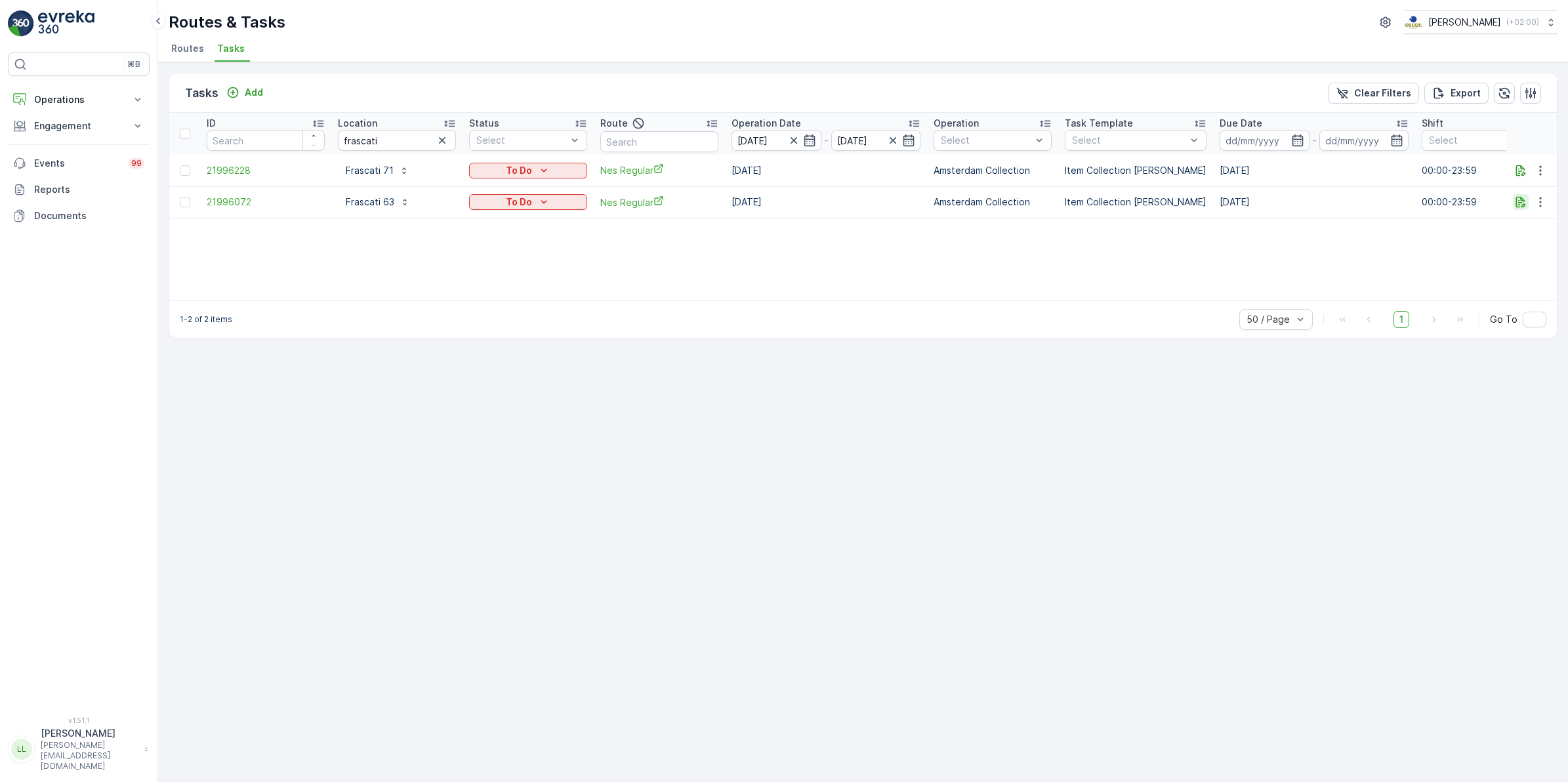
click at [1521, 203] on icon "button" at bounding box center [1521, 202] width 13 height 13
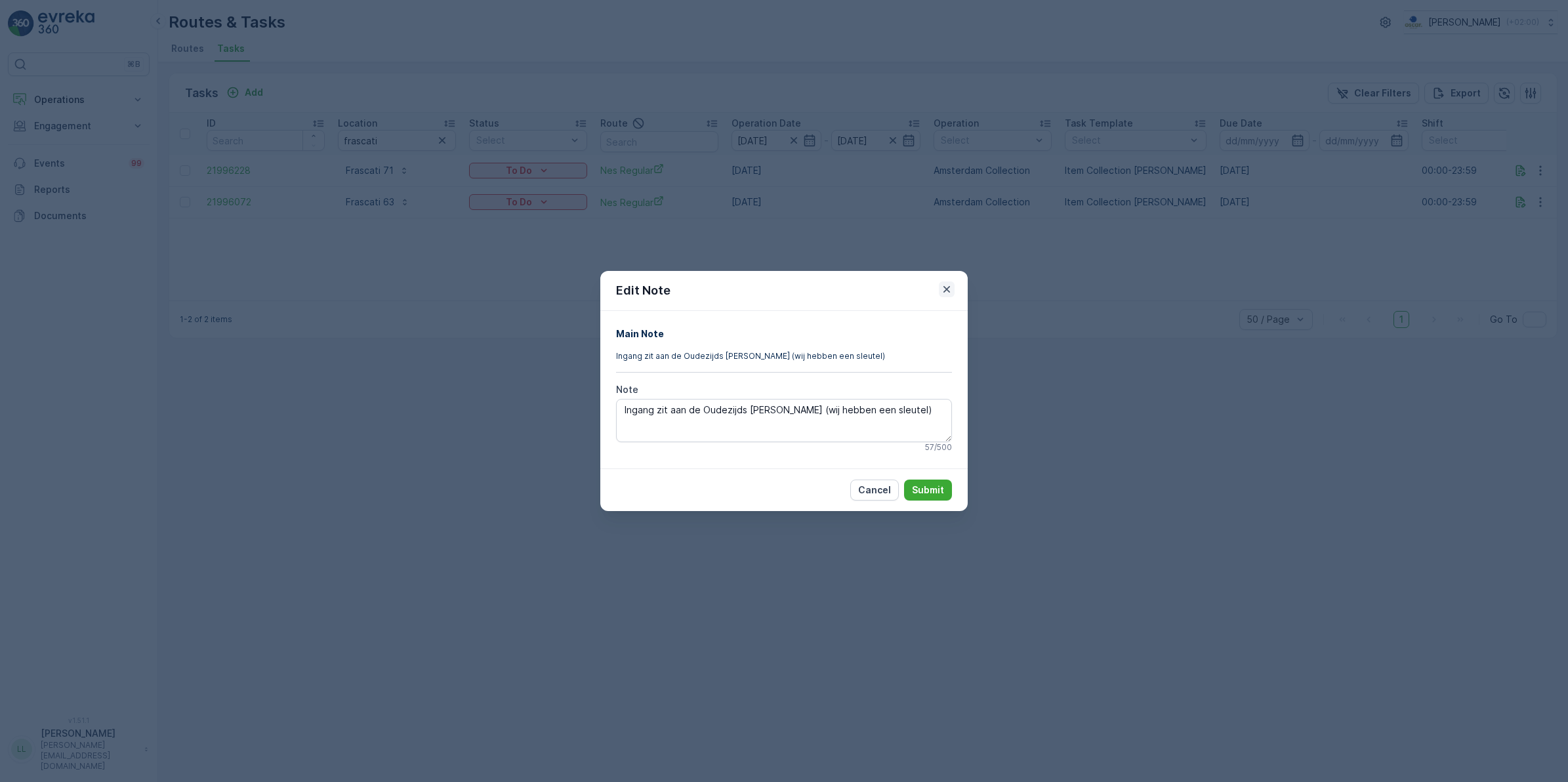
click at [946, 286] on icon "button" at bounding box center [947, 289] width 13 height 13
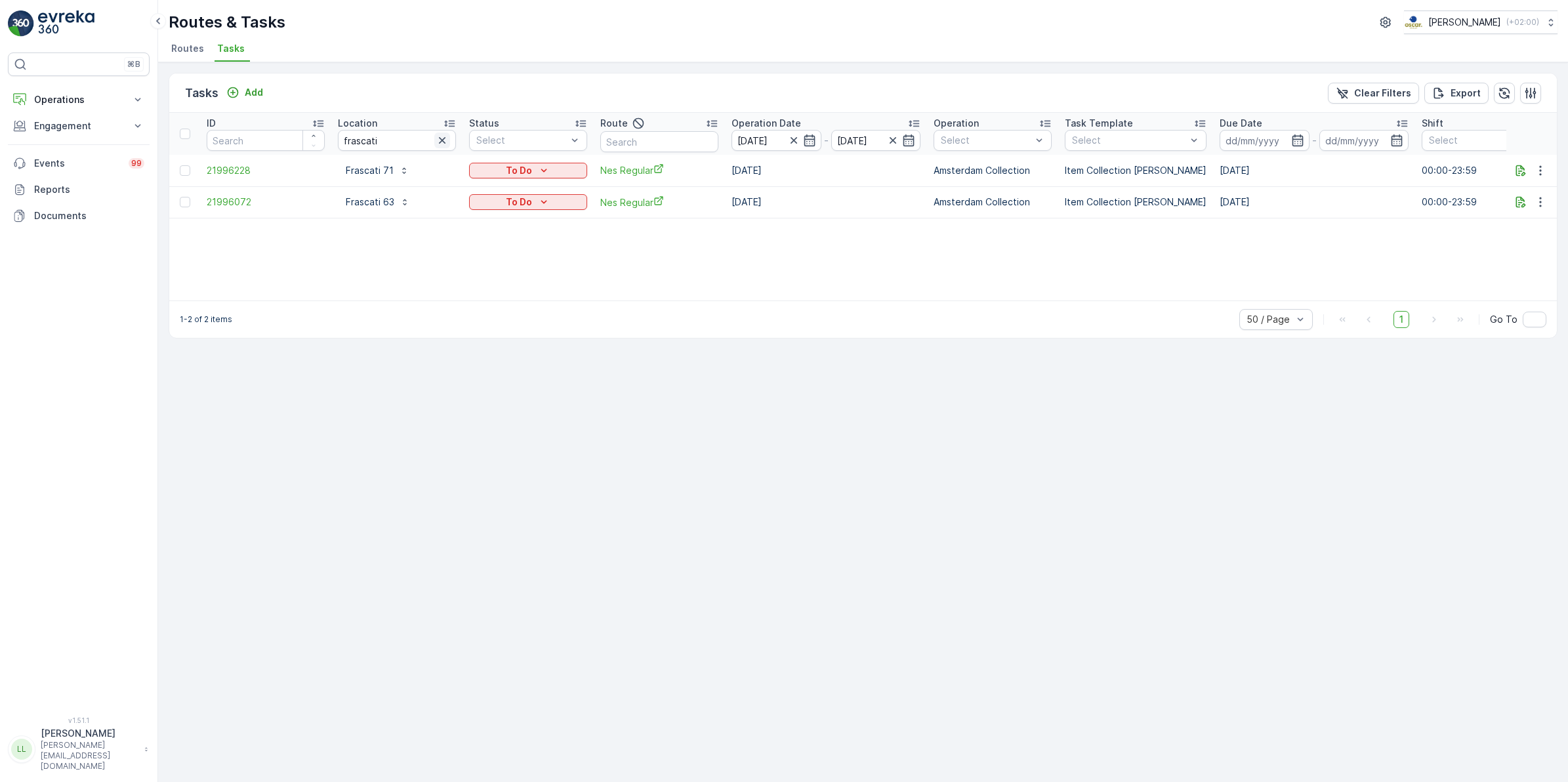
click at [437, 138] on icon "button" at bounding box center [442, 140] width 13 height 13
click at [647, 140] on input "text" at bounding box center [659, 142] width 118 height 21
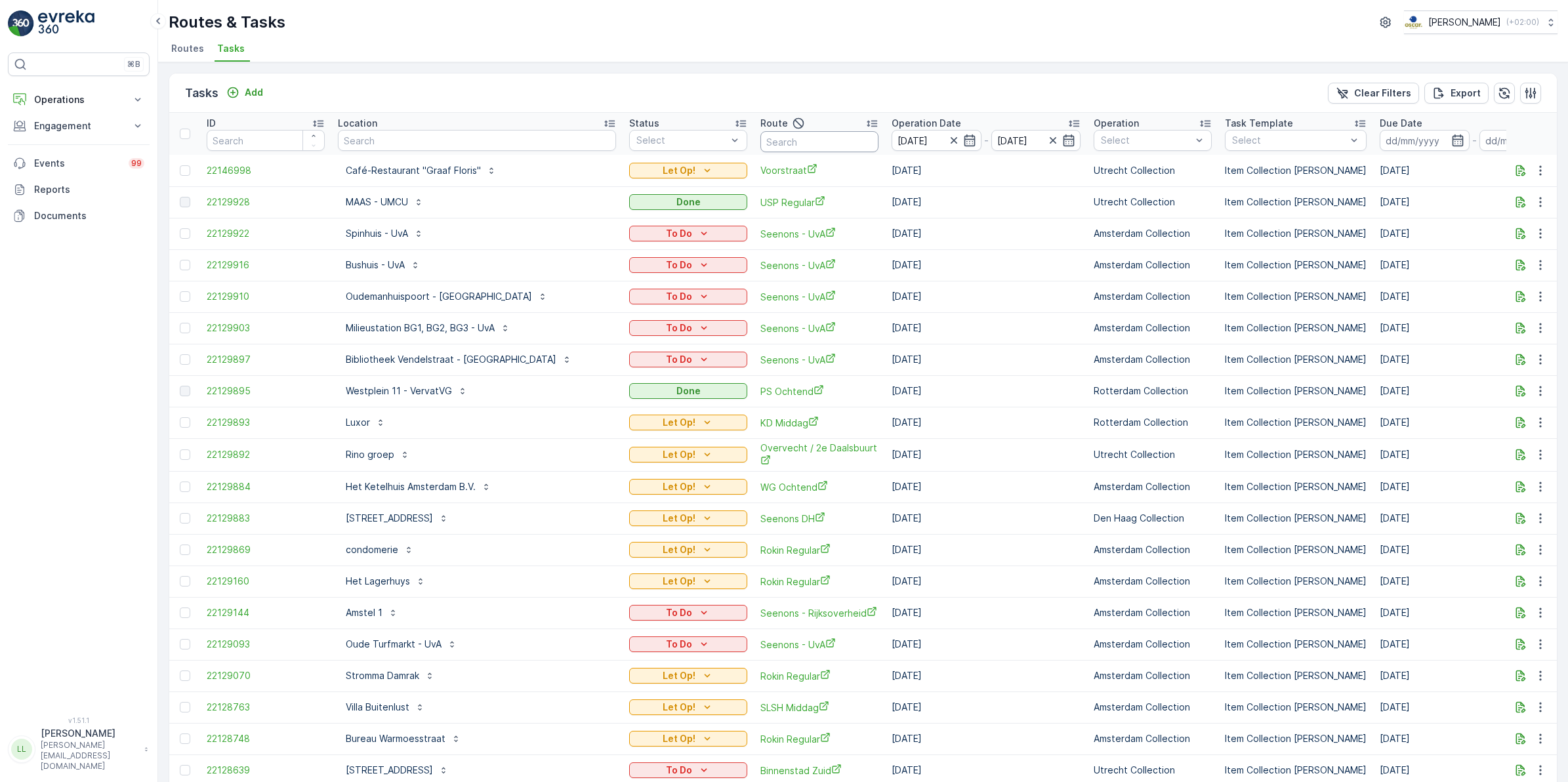
click at [760, 151] on input "text" at bounding box center [820, 142] width 118 height 21
type input "nes"
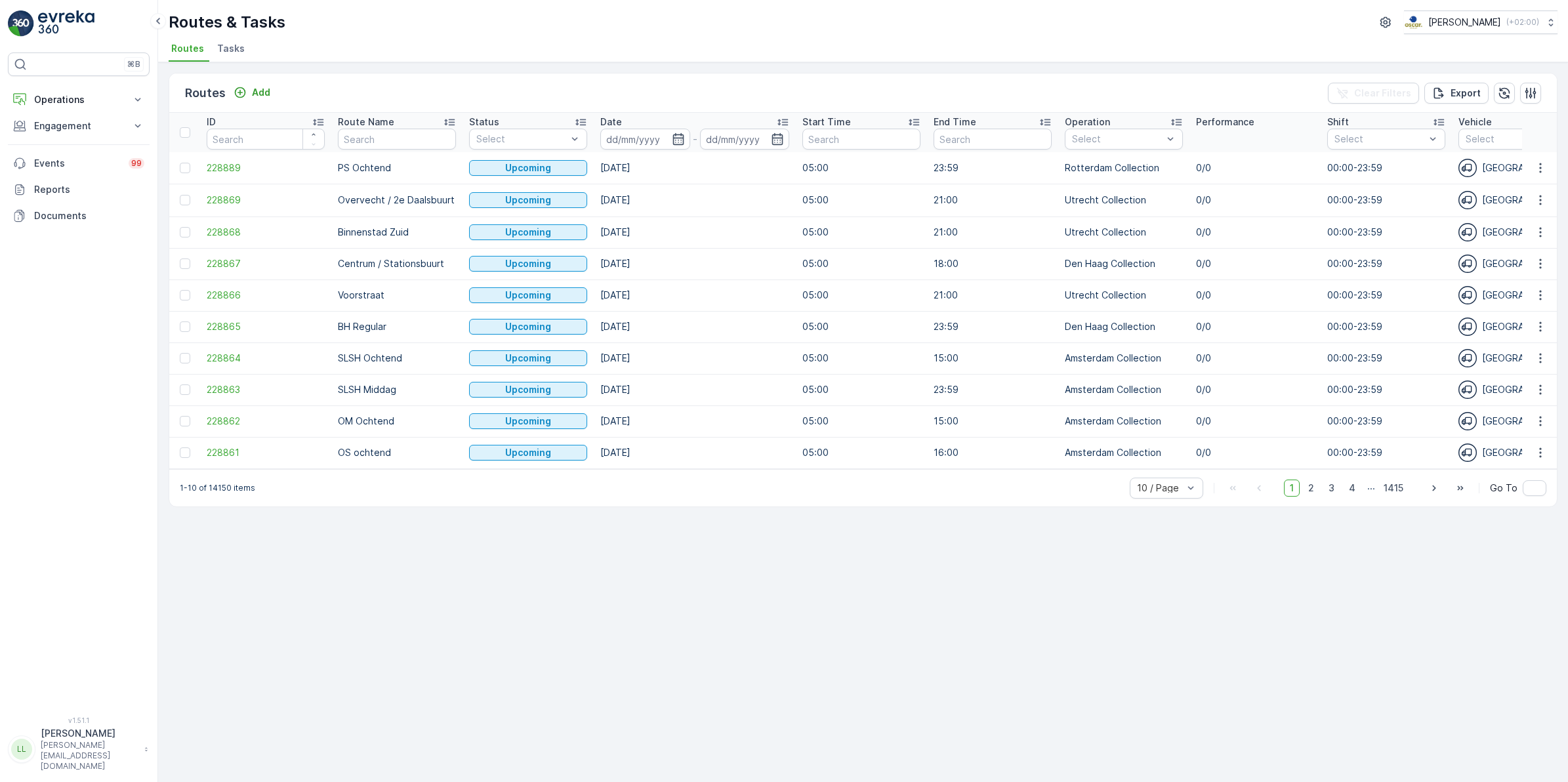
click at [230, 43] on span "Tasks" at bounding box center [231, 49] width 27 height 13
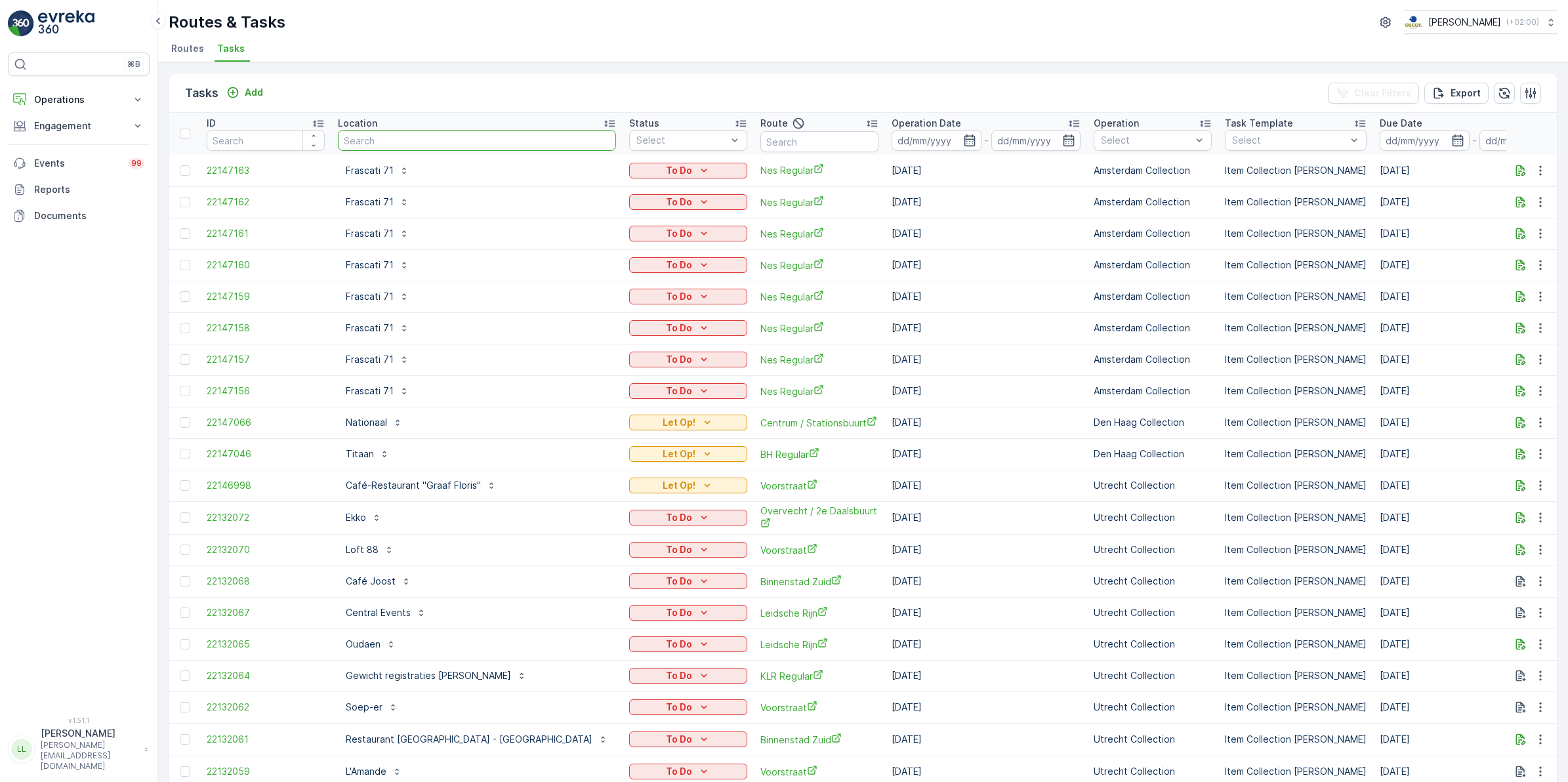
click at [379, 133] on input "text" at bounding box center [477, 140] width 279 height 21
type input "doing g"
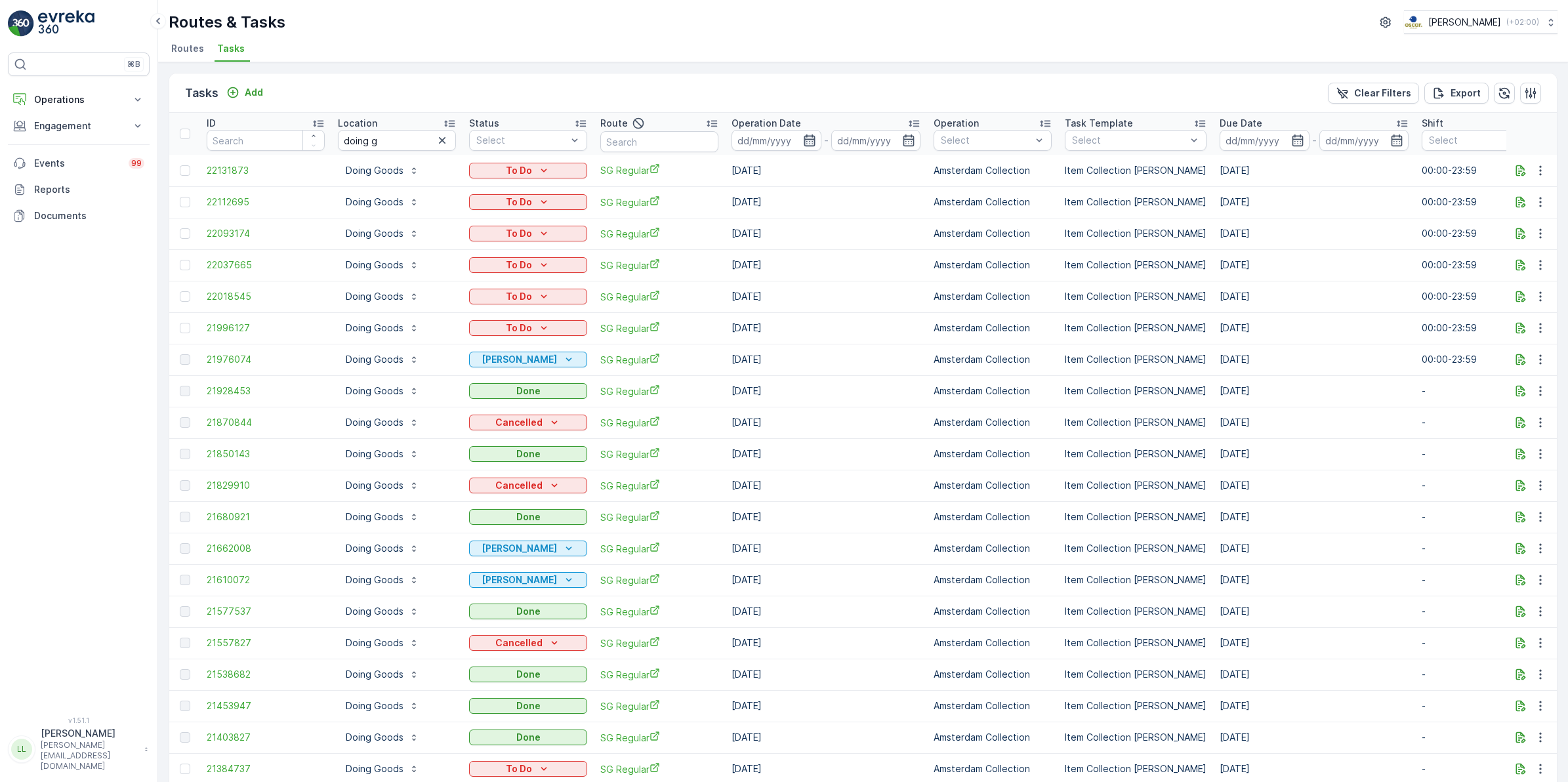
click at [809, 143] on icon "button" at bounding box center [810, 140] width 13 height 13
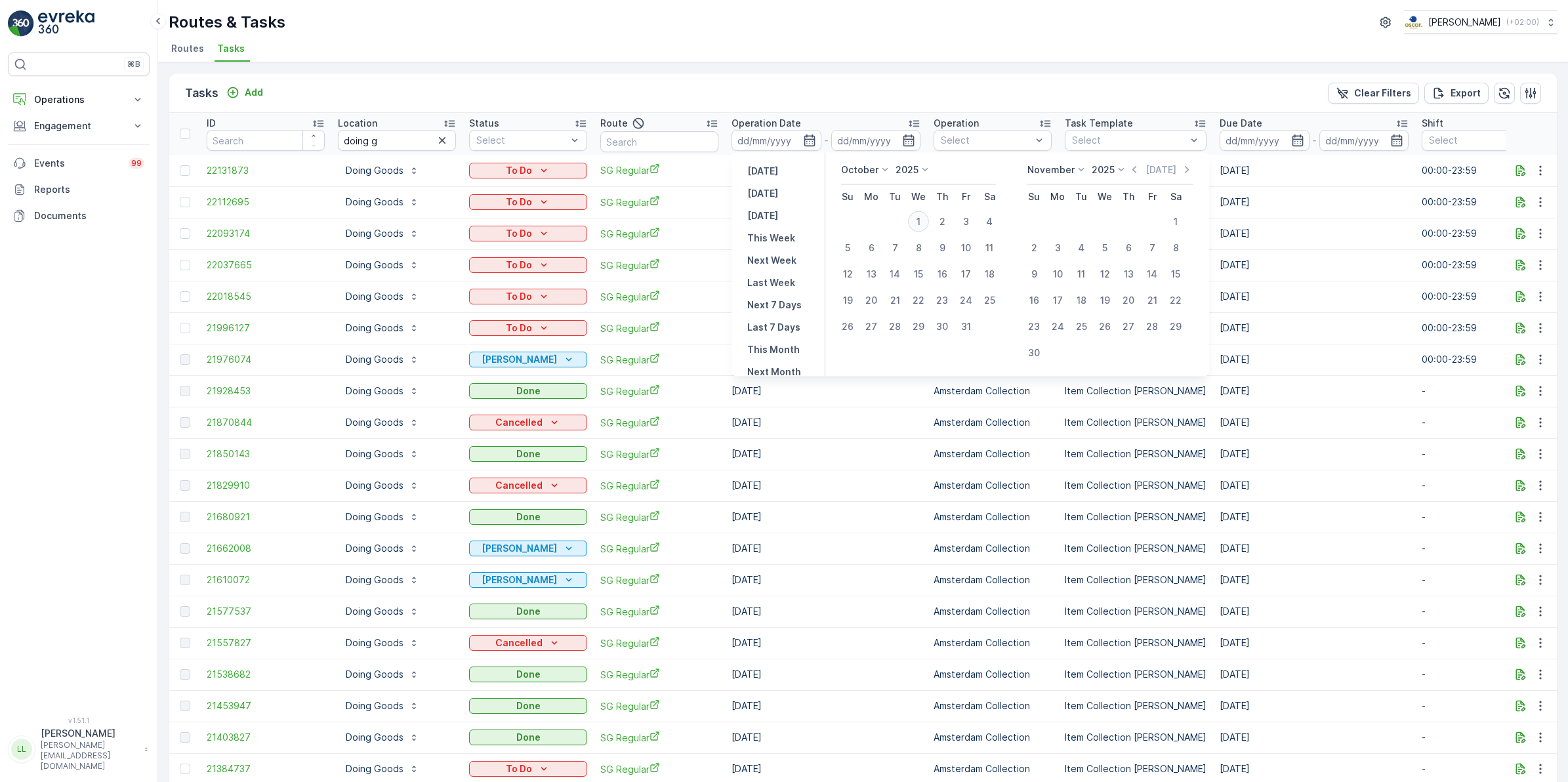
click at [923, 221] on div "1" at bounding box center [919, 222] width 21 height 21
type input "[DATE]"
click at [923, 221] on div "1" at bounding box center [919, 222] width 21 height 21
type input "[DATE]"
click at [923, 221] on div "1" at bounding box center [919, 222] width 21 height 21
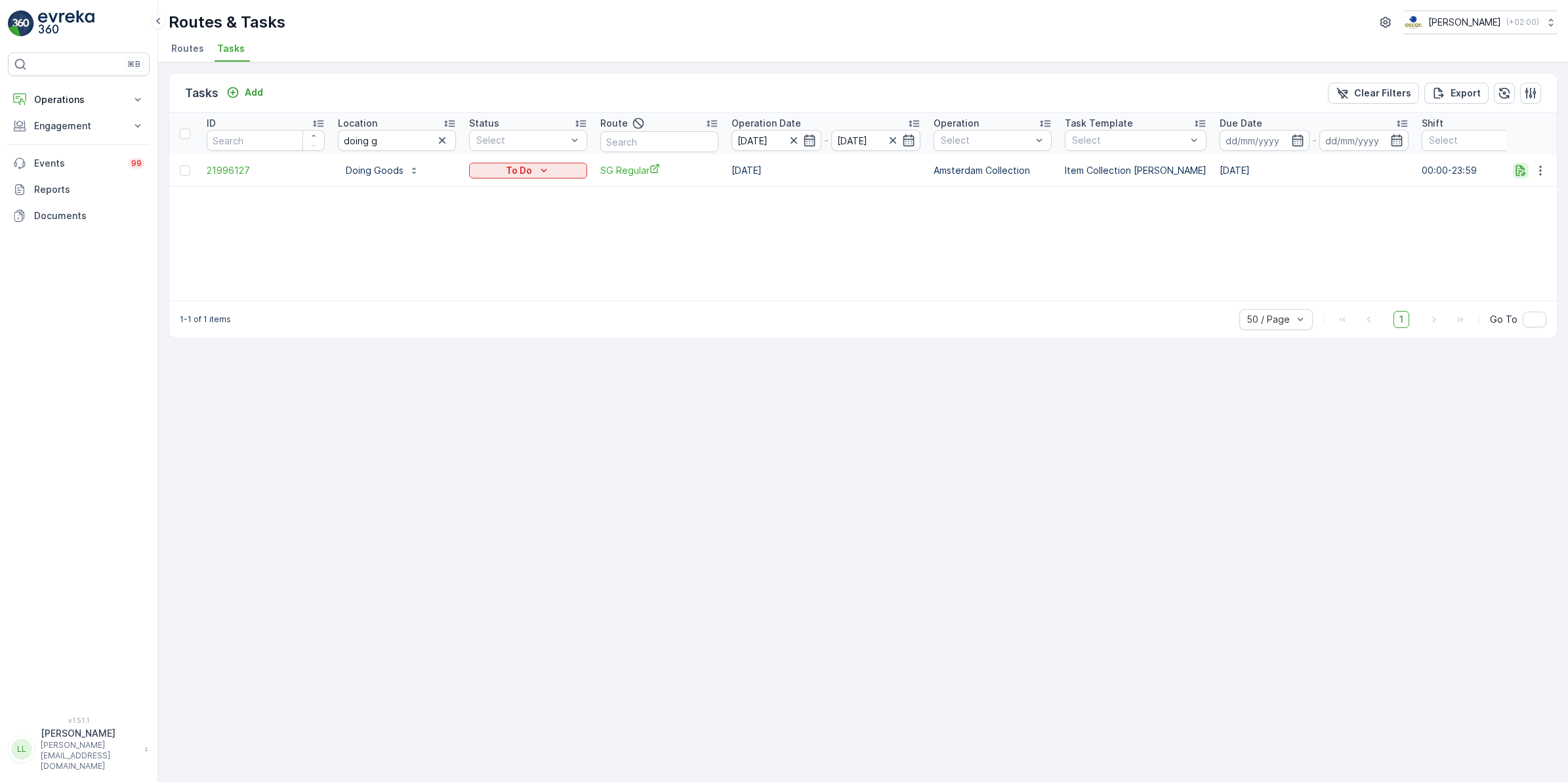
click at [1520, 172] on icon "button" at bounding box center [1521, 171] width 13 height 13
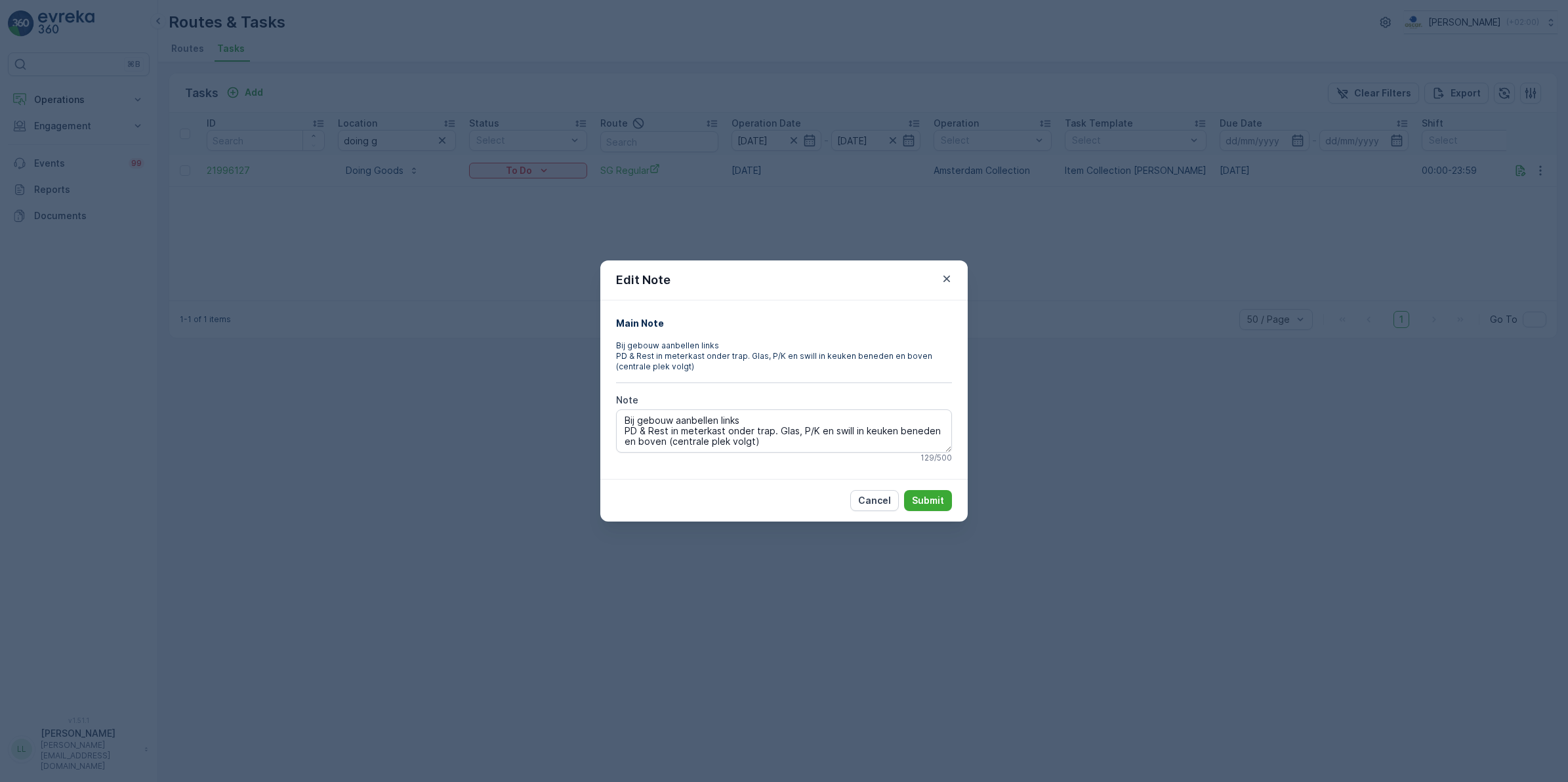
click at [1283, 290] on div "Edit Note Main Note Bij gebouw aanbellen links PD & Rest in meterkast onder tra…" at bounding box center [784, 391] width 1568 height 782
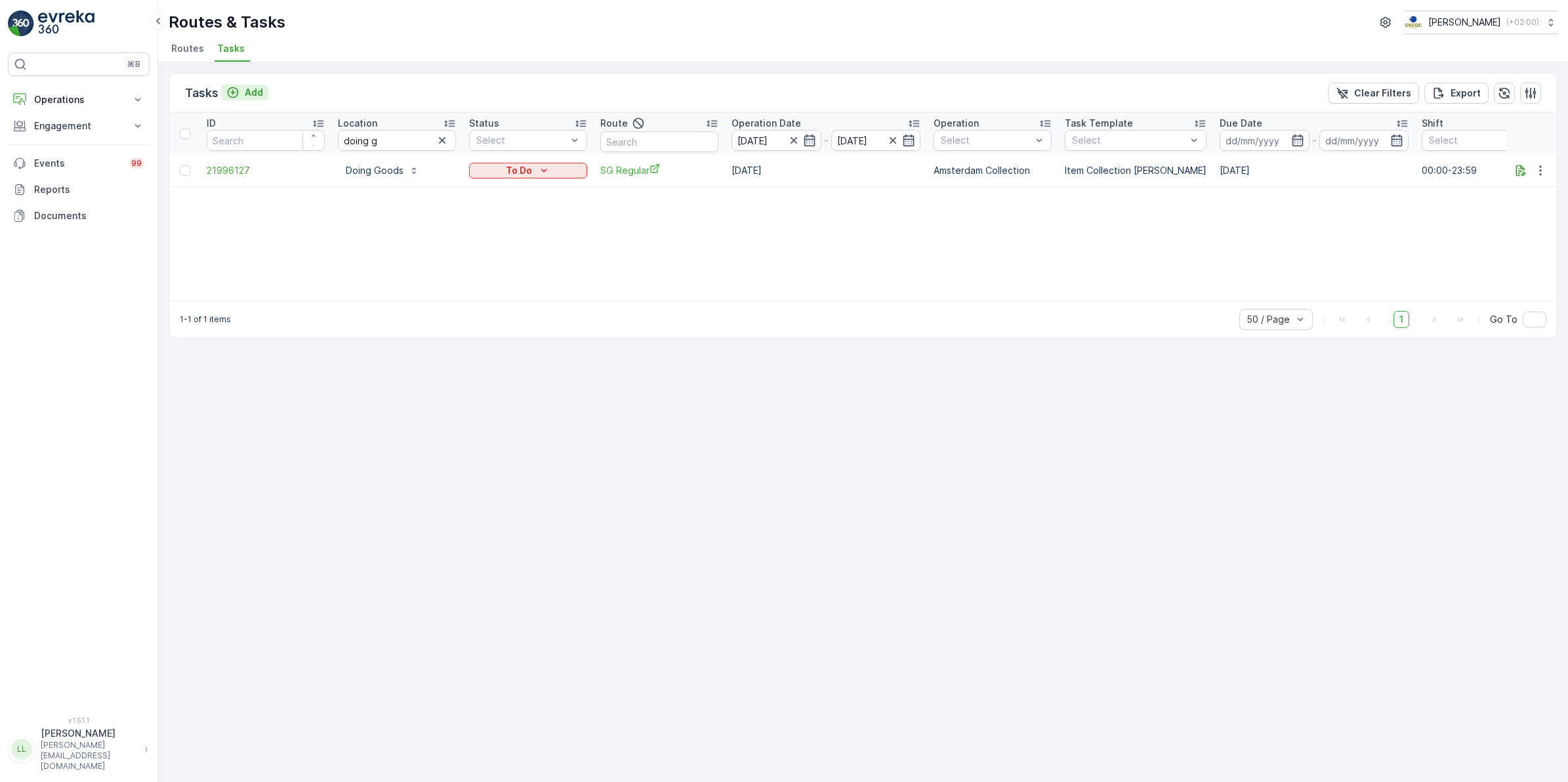
click at [257, 92] on p "Add" at bounding box center [254, 92] width 19 height 13
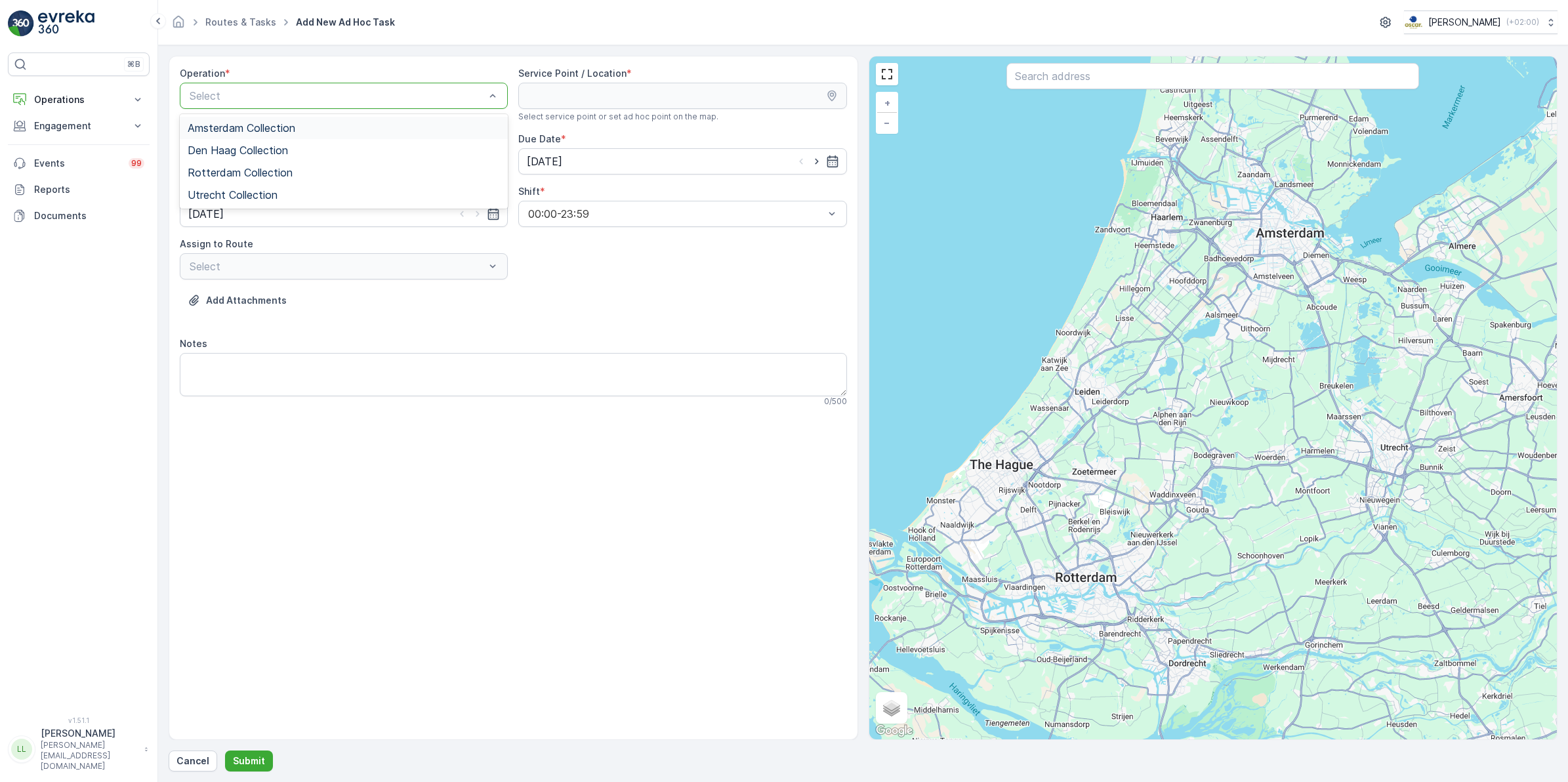
click at [280, 126] on span "Amsterdam Collection" at bounding box center [241, 128] width 108 height 12
click at [1149, 84] on input "text" at bounding box center [1212, 76] width 413 height 26
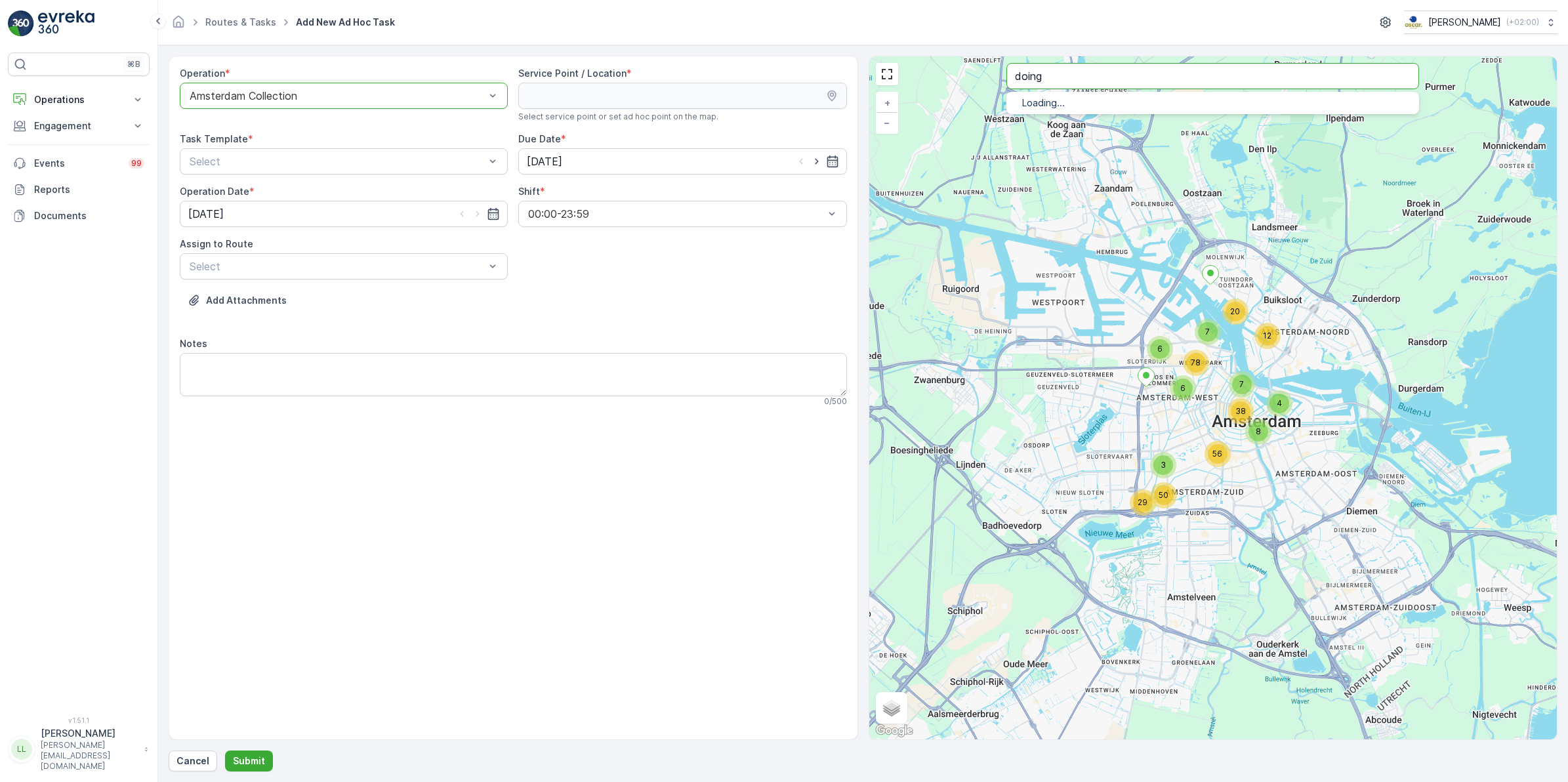
type input "doing"
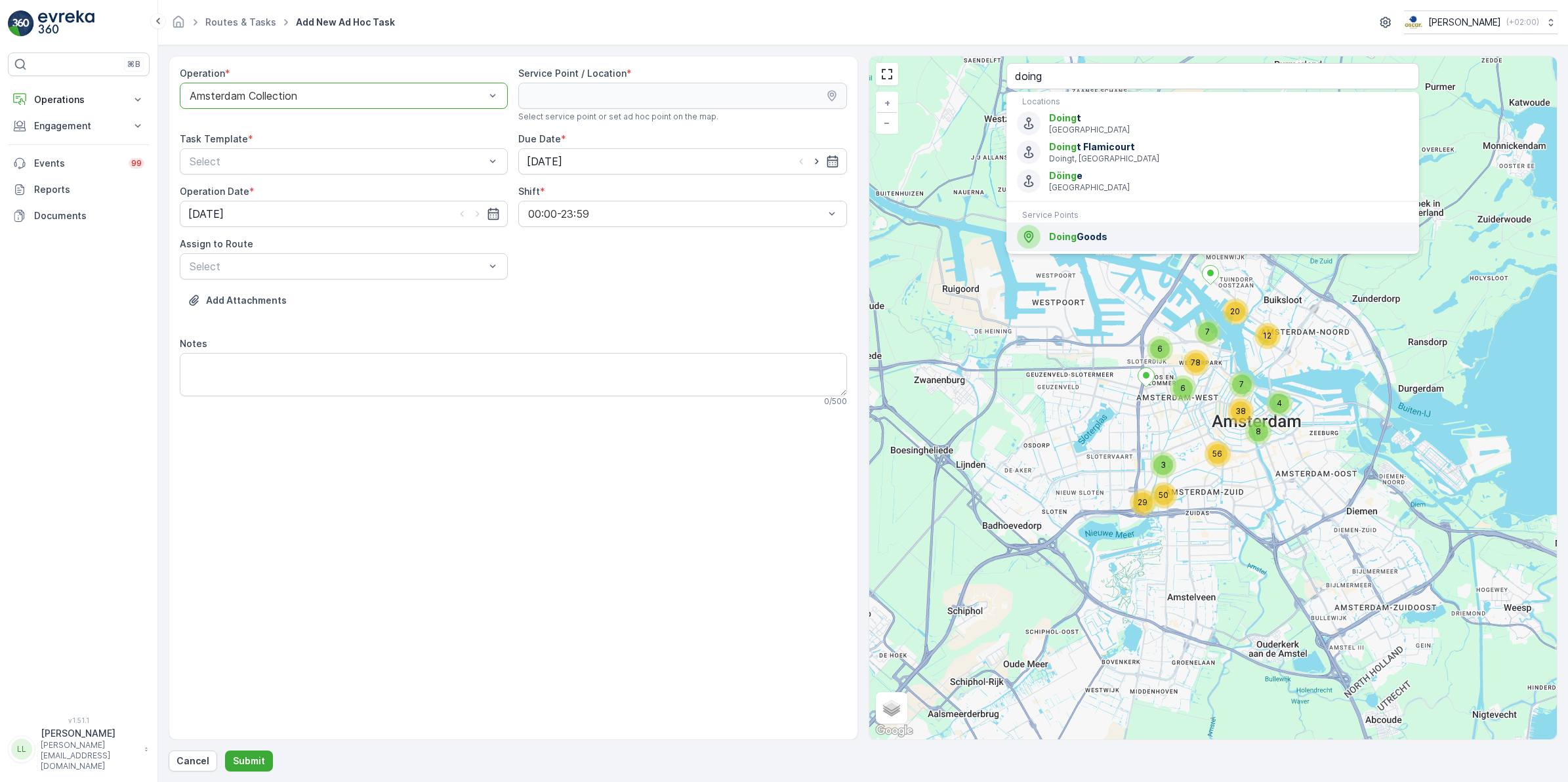
click at [1102, 241] on span "Doing Goods" at bounding box center [1228, 237] width 360 height 13
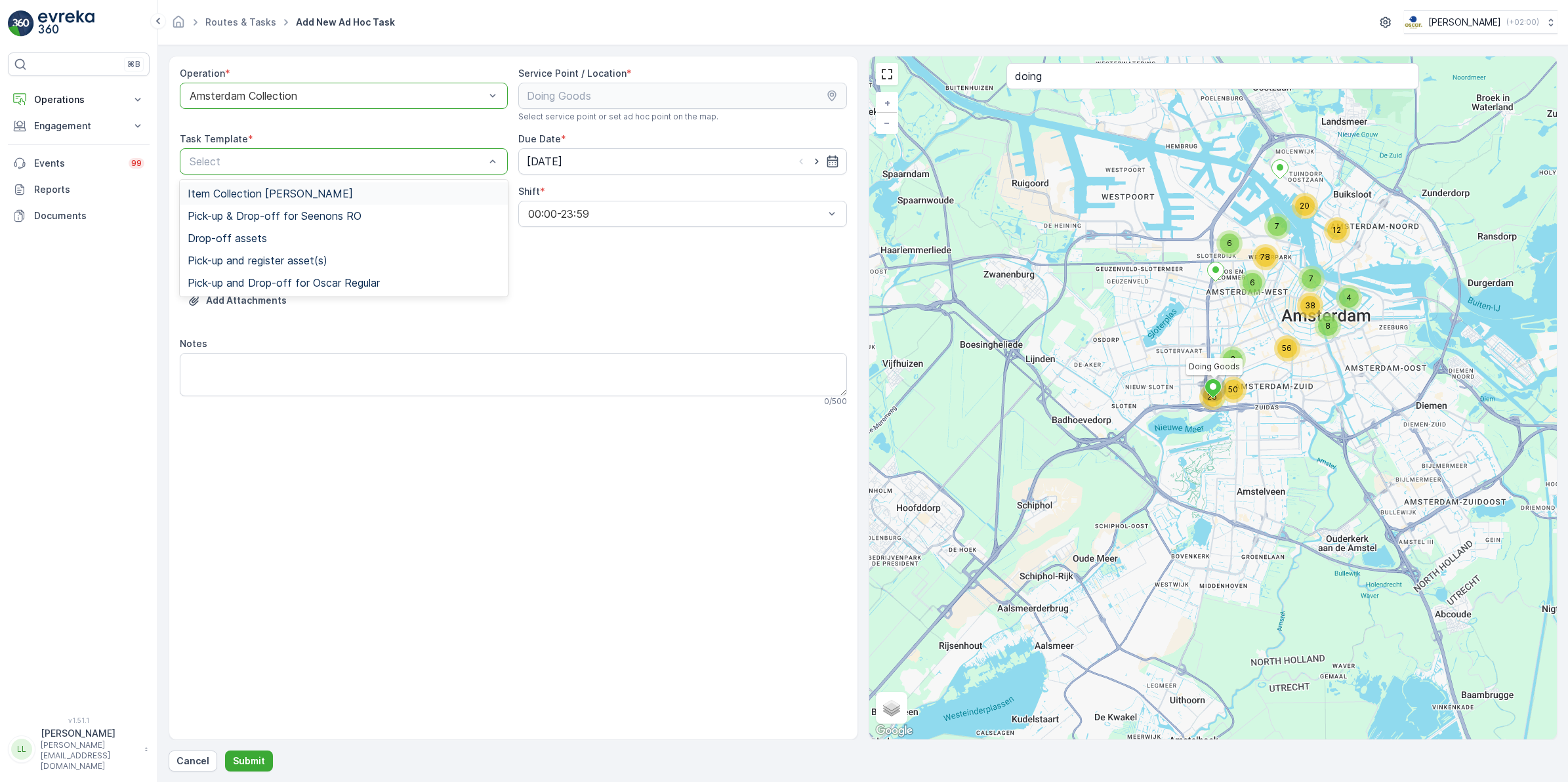
click at [332, 188] on span "Item Collection [PERSON_NAME]" at bounding box center [270, 193] width 166 height 12
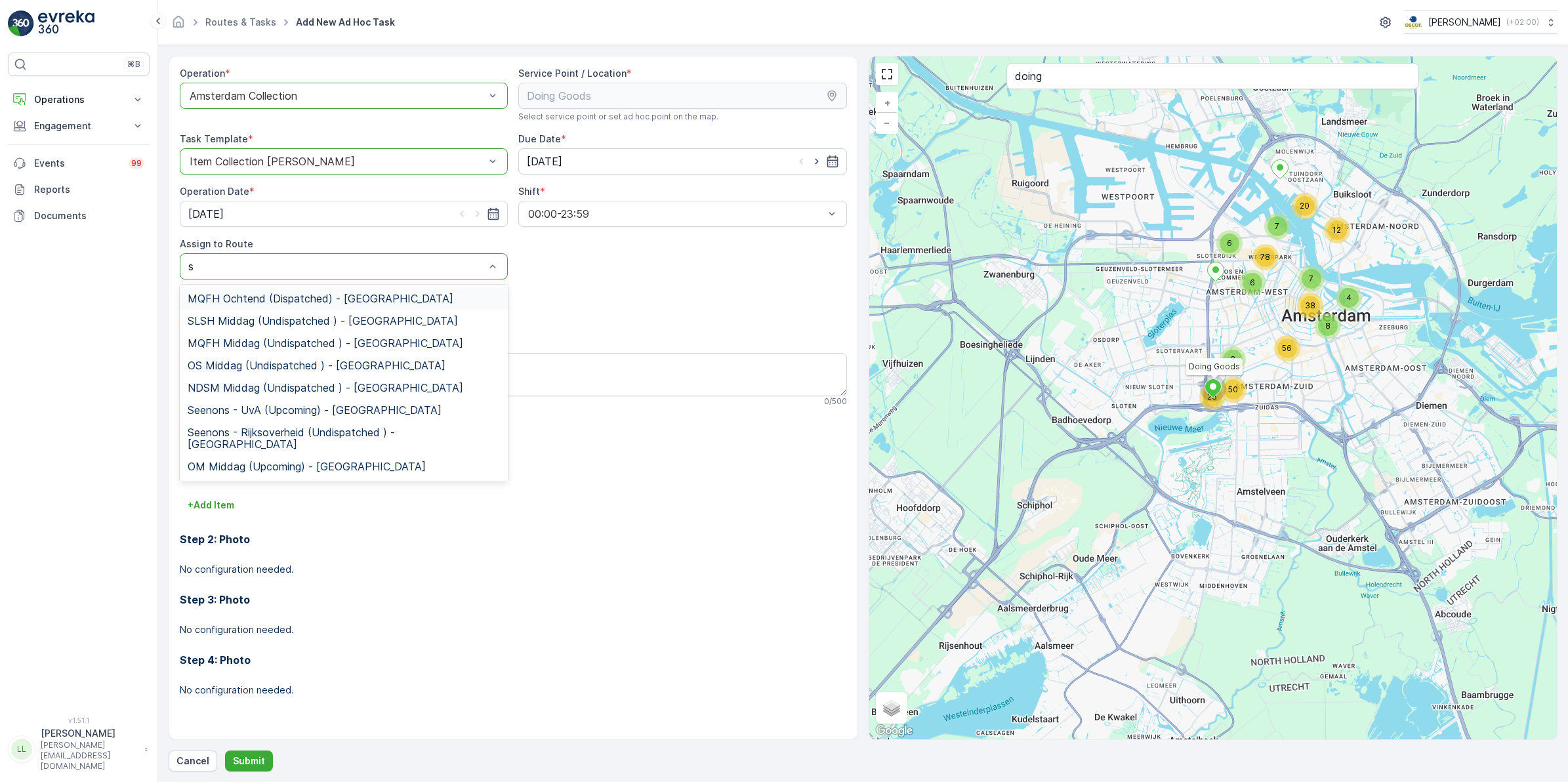
type input "sg"
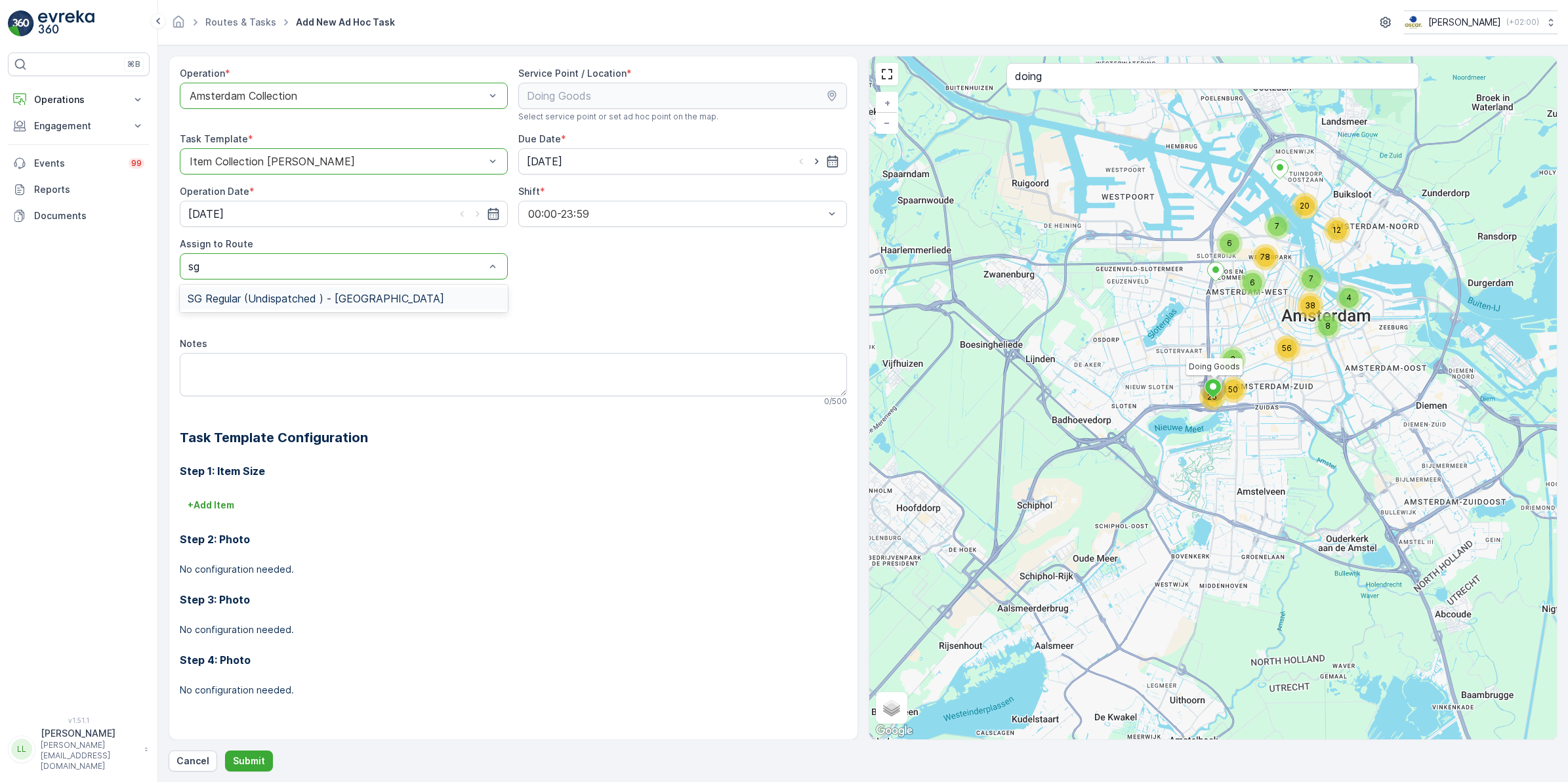
click at [287, 299] on span "SG Regular (Undispatched ) - [GEOGRAPHIC_DATA]" at bounding box center [316, 298] width 257 height 12
click at [277, 368] on textarea "Notes" at bounding box center [513, 374] width 667 height 43
type textarea "Leveren: 5 rollen swill zakjes + papier krat"
click at [254, 757] on p "Submit" at bounding box center [249, 761] width 32 height 13
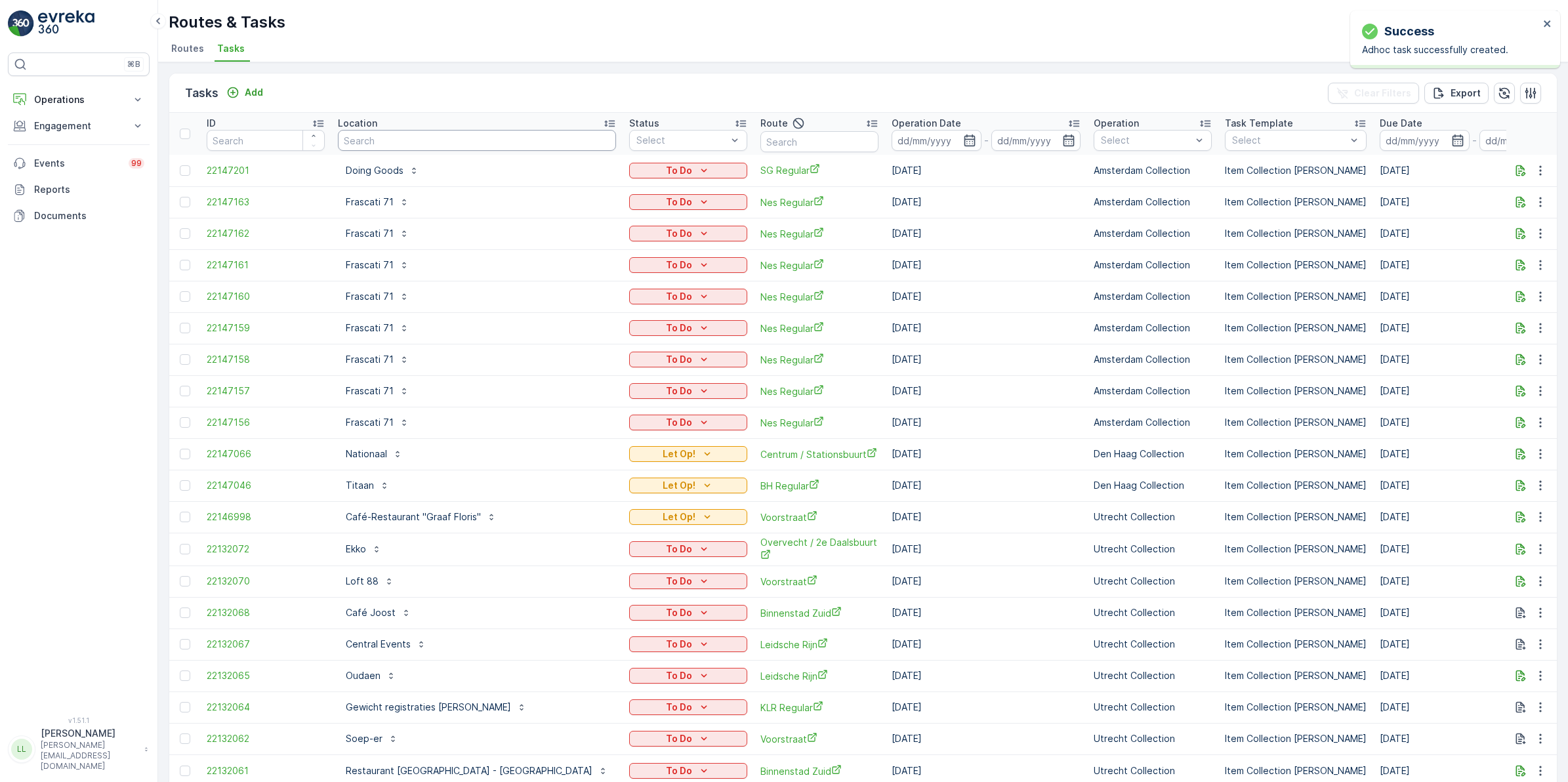
click at [428, 141] on input "text" at bounding box center [477, 140] width 279 height 21
click at [666, 165] on p "To Do" at bounding box center [679, 171] width 26 height 13
click at [594, 193] on div "Let Op!" at bounding box center [598, 189] width 83 height 19
click at [376, 133] on input "text" at bounding box center [477, 140] width 279 height 21
type input "binnen"
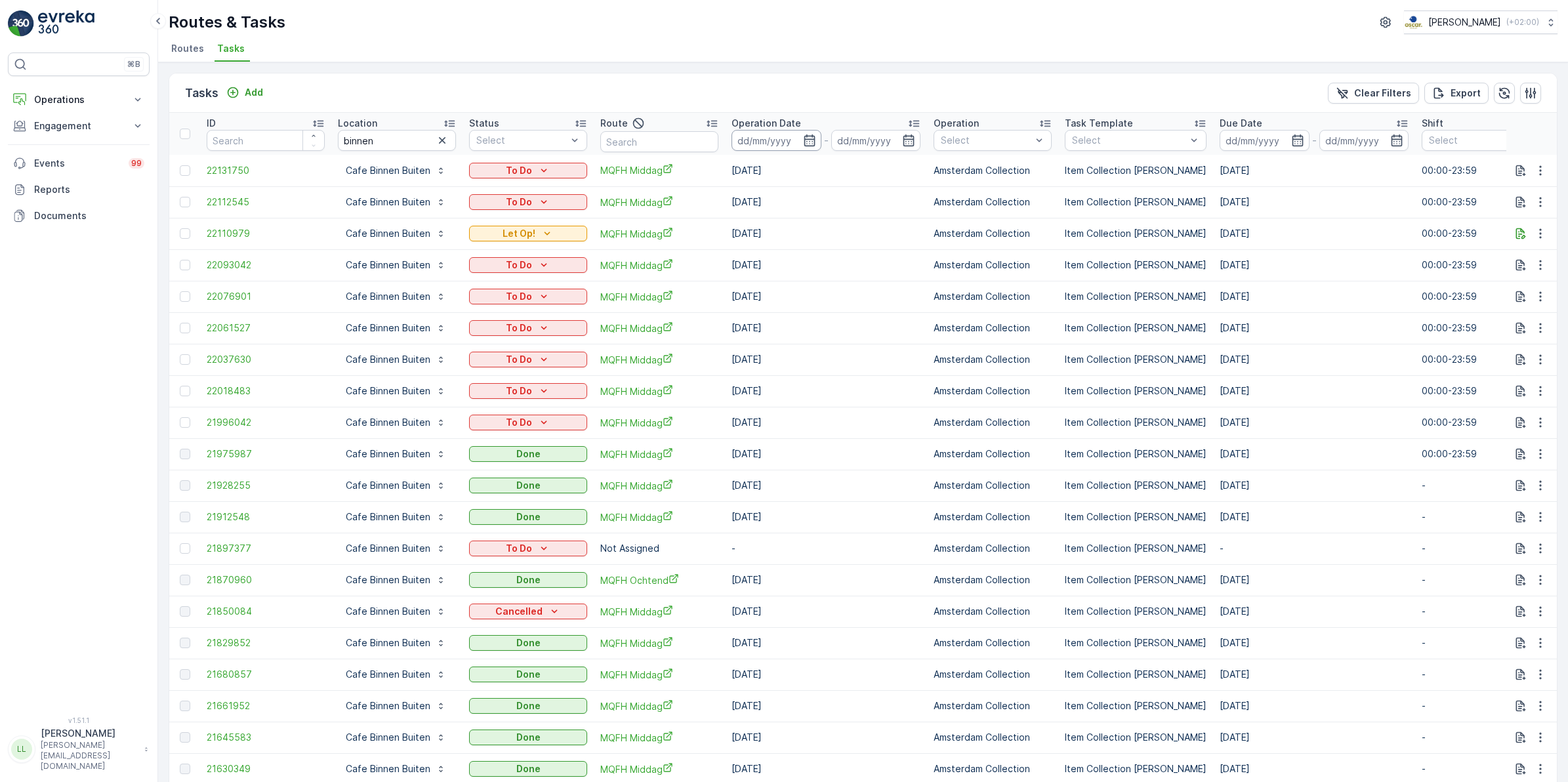
drag, startPoint x: 807, startPoint y: 140, endPoint x: 817, endPoint y: 149, distance: 13.5
click at [808, 140] on icon "button" at bounding box center [810, 140] width 13 height 13
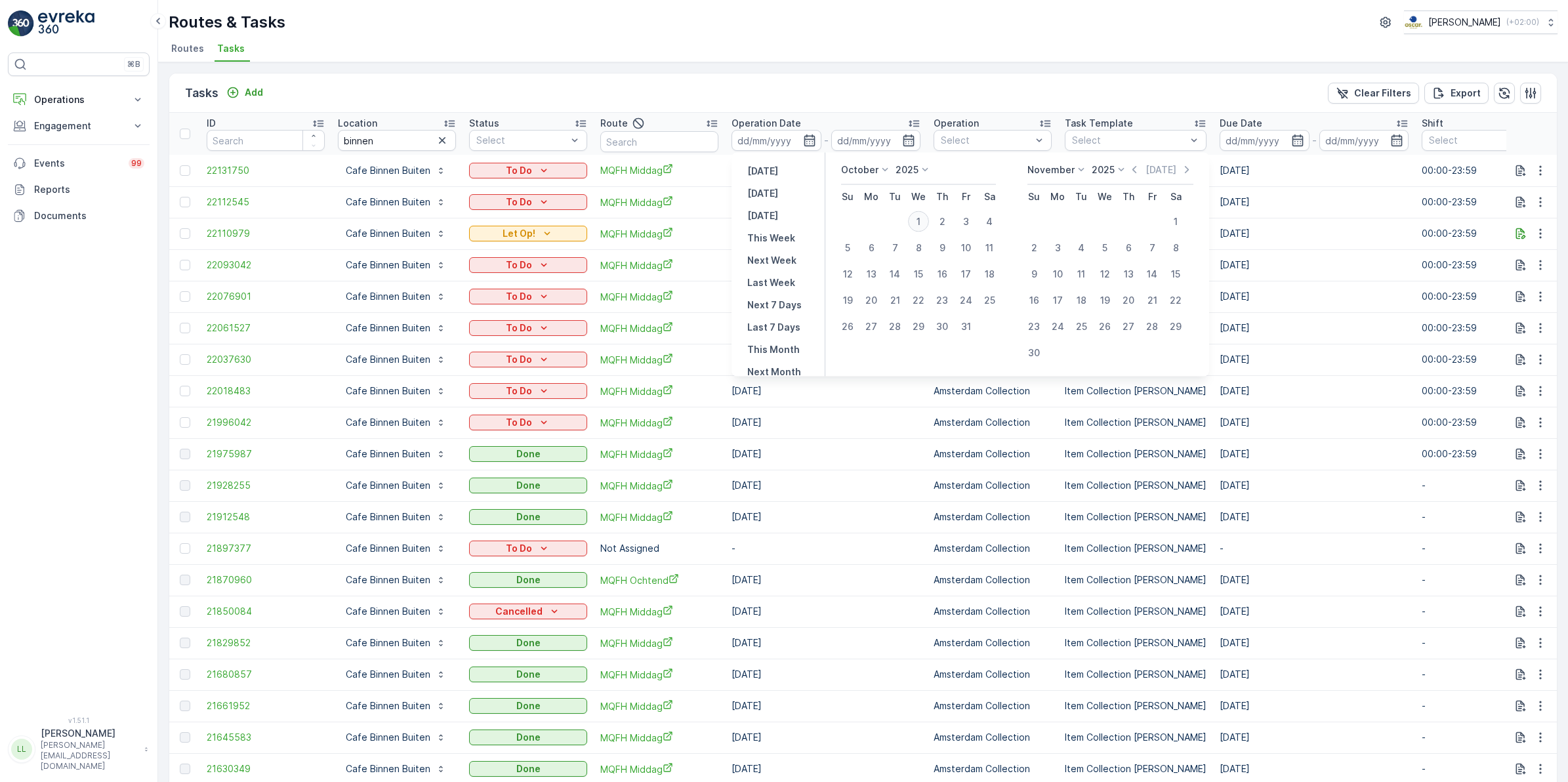
click at [924, 221] on div "1" at bounding box center [919, 222] width 21 height 21
type input "[DATE]"
click at [924, 221] on div "1" at bounding box center [919, 222] width 21 height 21
type input "[DATE]"
click at [924, 221] on div "1" at bounding box center [919, 222] width 21 height 21
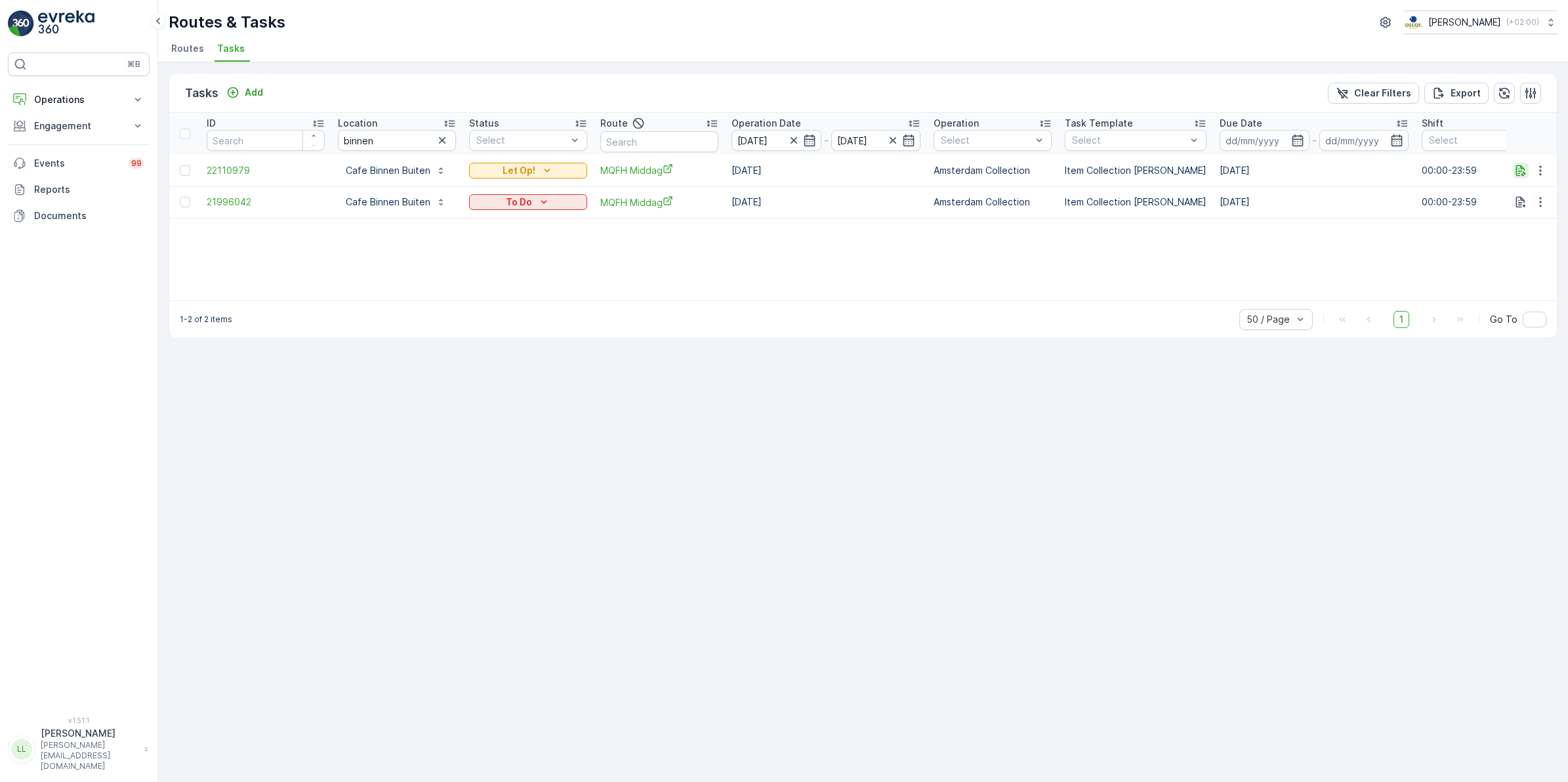
click at [1521, 169] on icon "button" at bounding box center [1521, 170] width 10 height 11
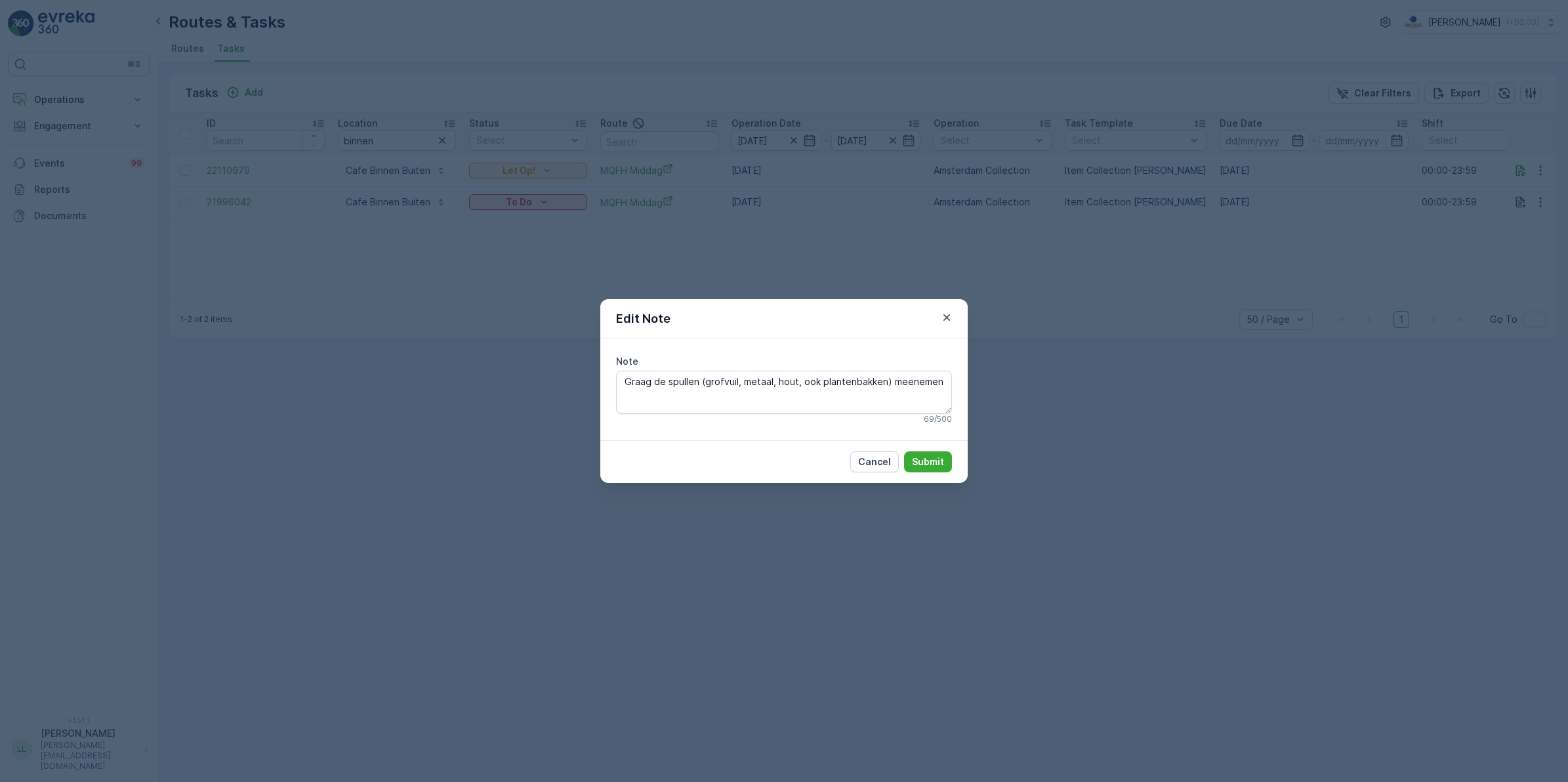
click at [1044, 387] on div "Edit Note Note Graag de spullen (grofvuil, metaal, hout, ook plantenbakken) mee…" at bounding box center [784, 391] width 1568 height 782
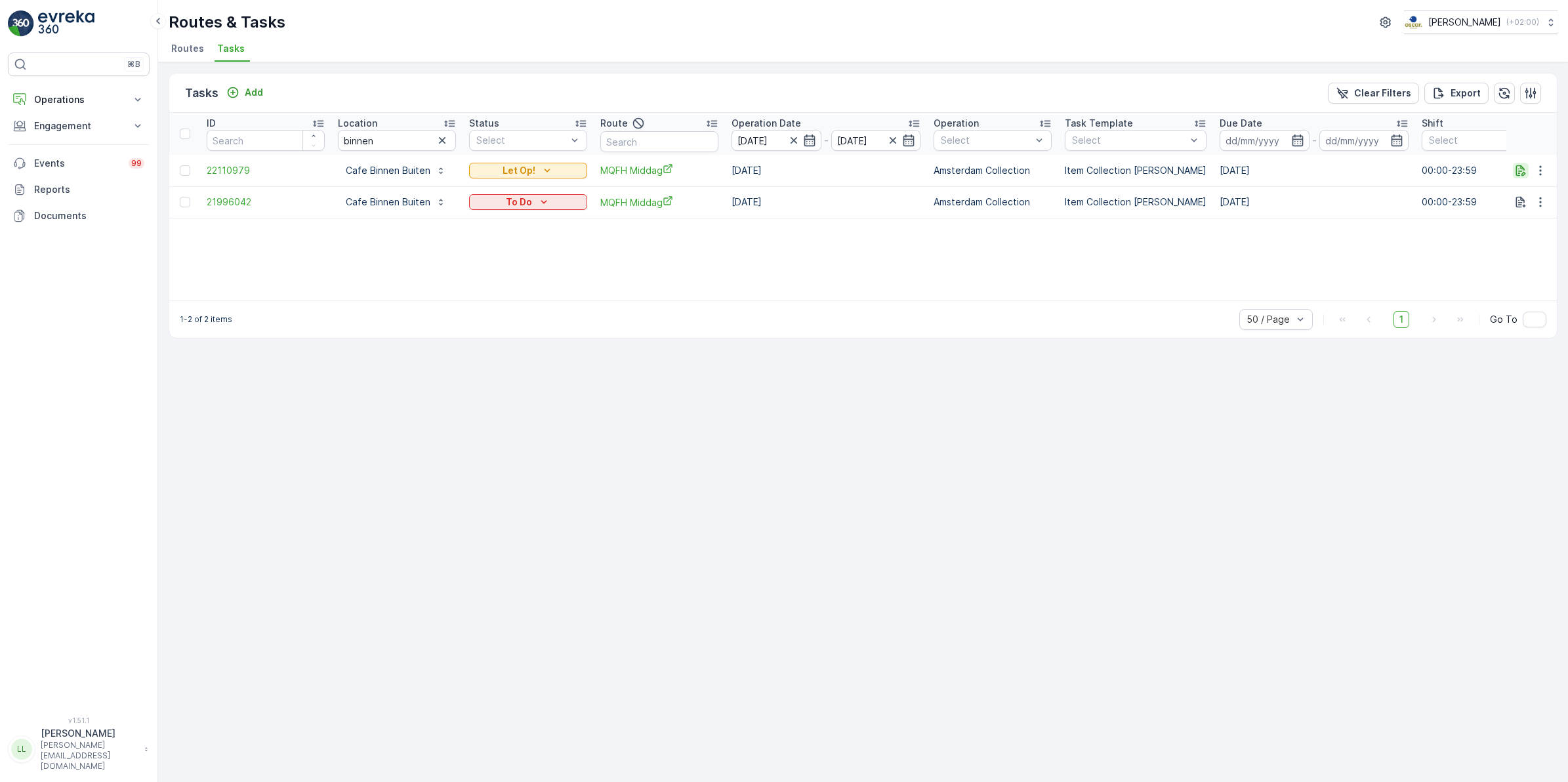
click at [1519, 169] on icon "button" at bounding box center [1521, 170] width 10 height 11
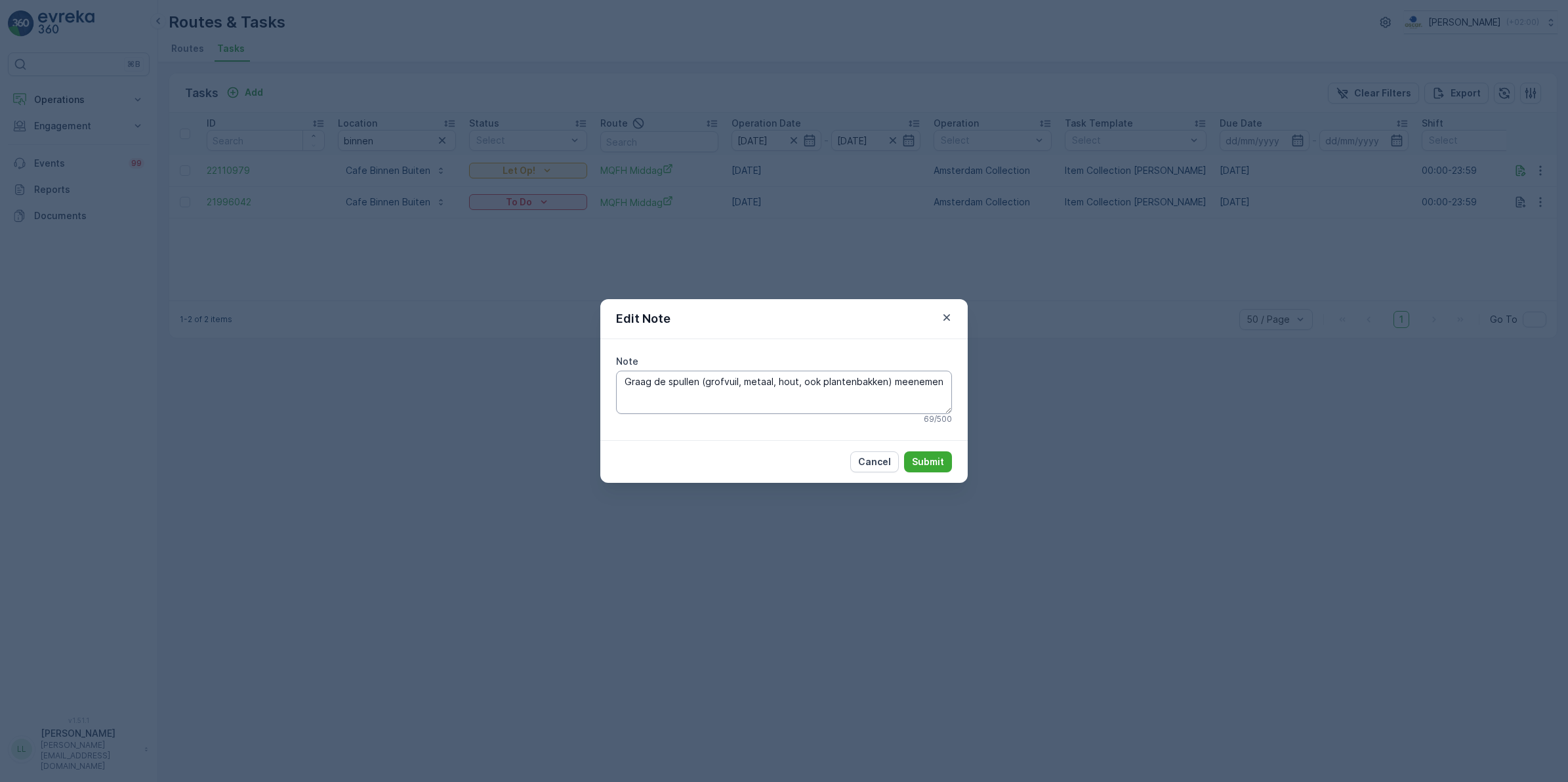
click at [937, 384] on textarea "Graag de spullen (grofvuil, metaal, hout, ook plantenbakken) meenemen" at bounding box center [784, 392] width 336 height 43
type textarea "Graag de spullen (grofvuil, metaal, hout, ook plantenbakken) meenemen Leveren: …"
click at [933, 460] on p "Submit" at bounding box center [928, 462] width 32 height 13
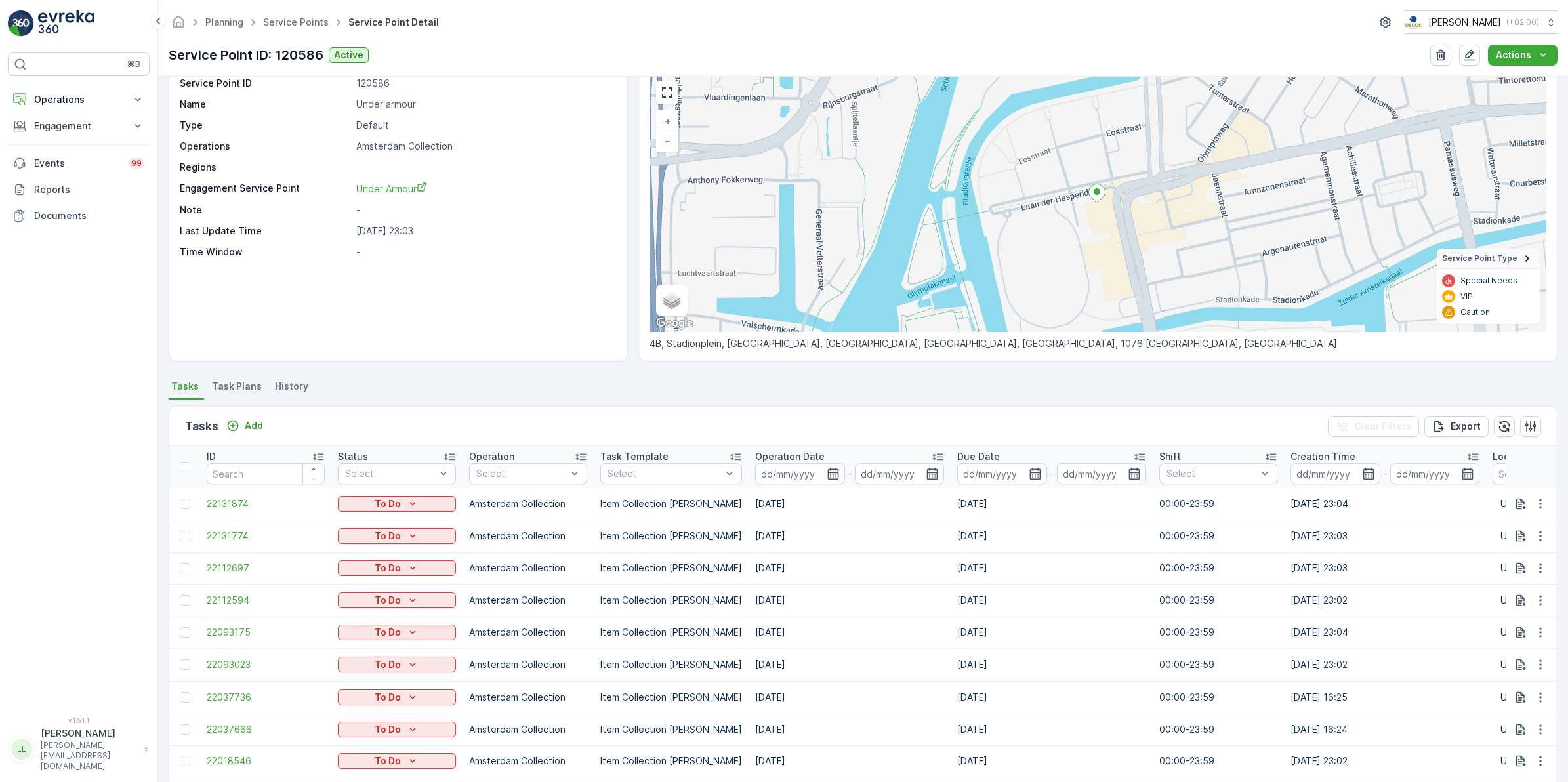
scroll to position [136, 0]
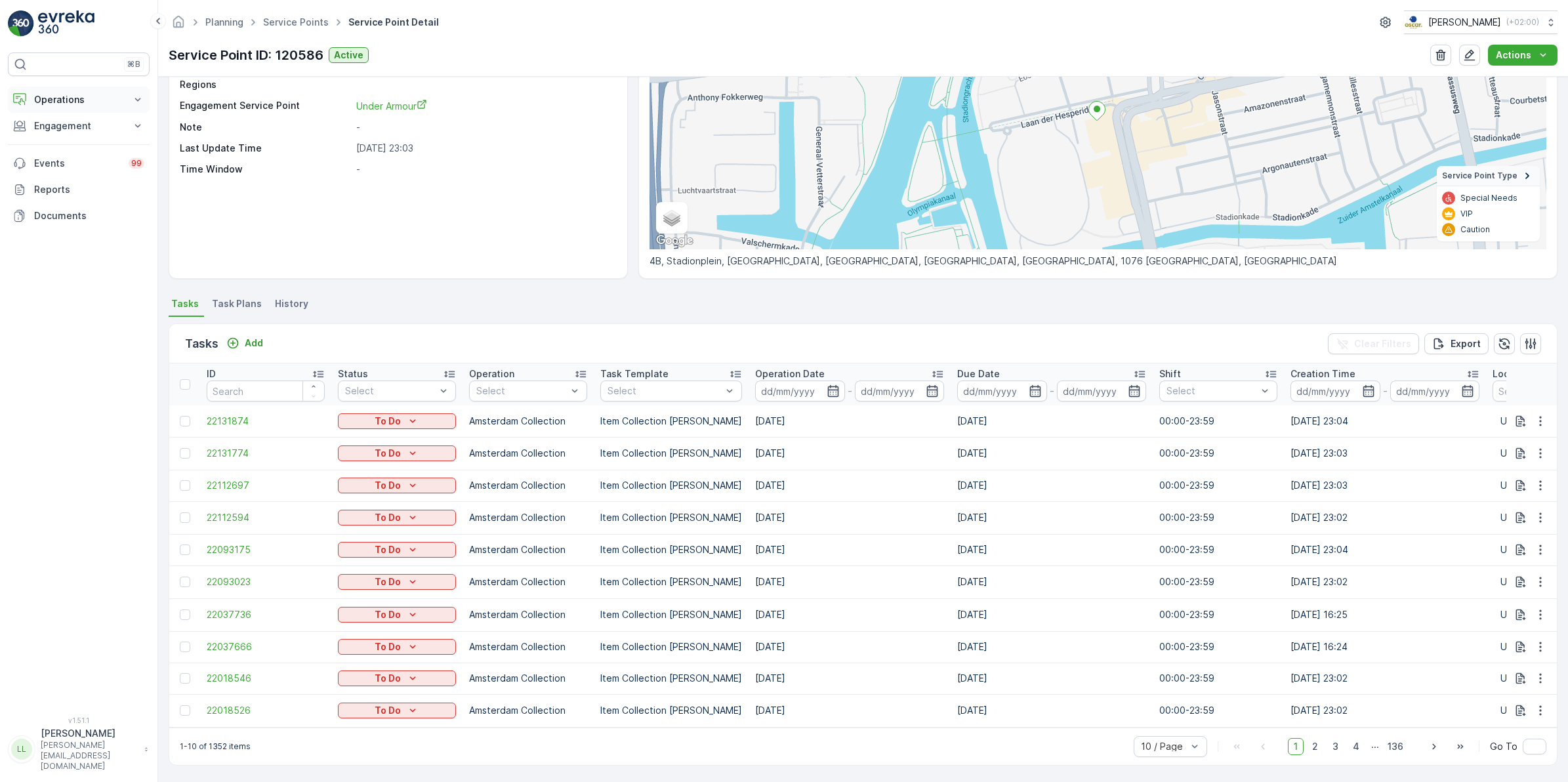
click at [76, 96] on p "Operations" at bounding box center [78, 100] width 89 height 13
click at [67, 139] on p "Planning" at bounding box center [51, 140] width 37 height 13
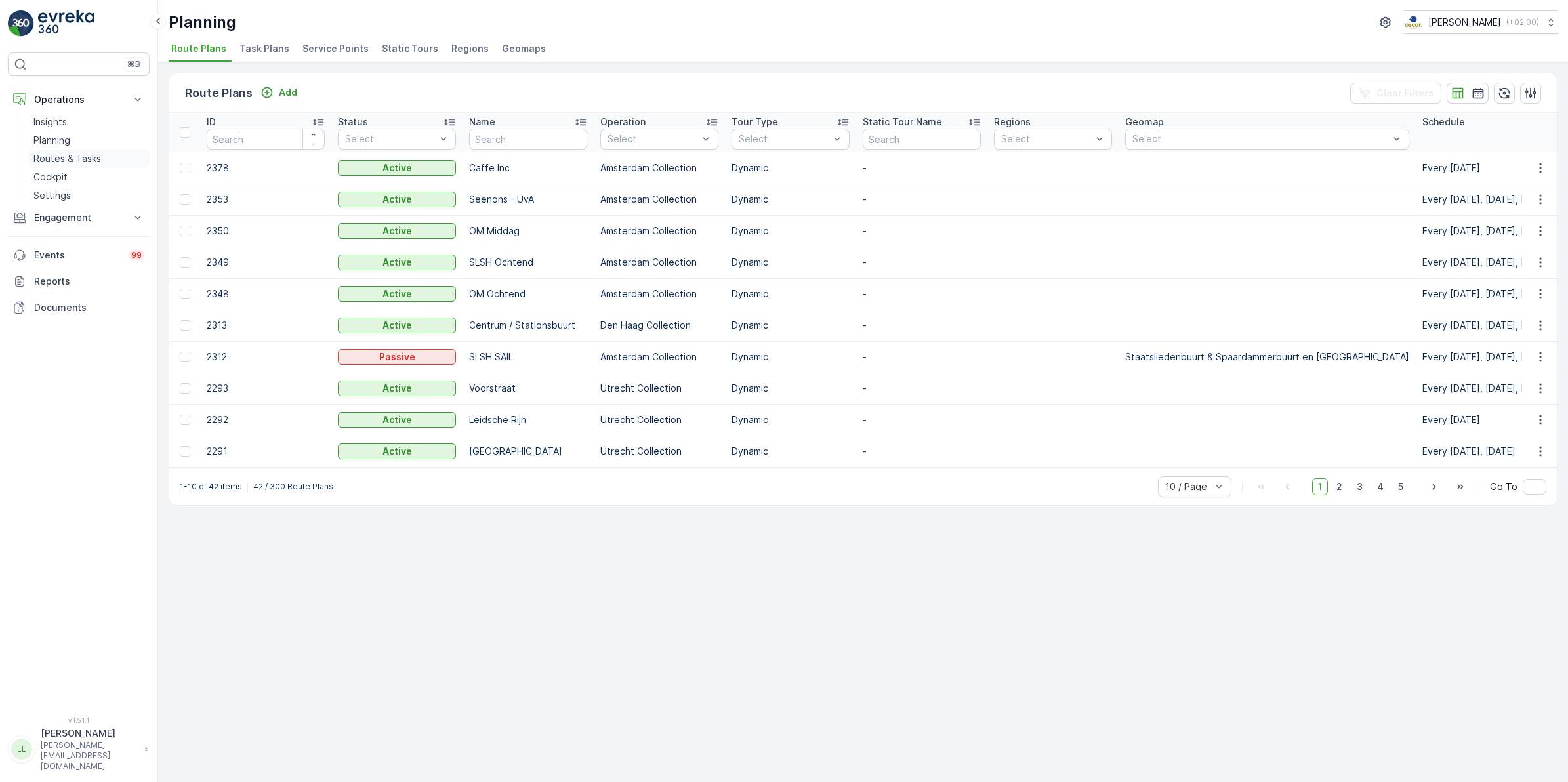
click at [72, 156] on p "Routes & Tasks" at bounding box center [67, 159] width 68 height 13
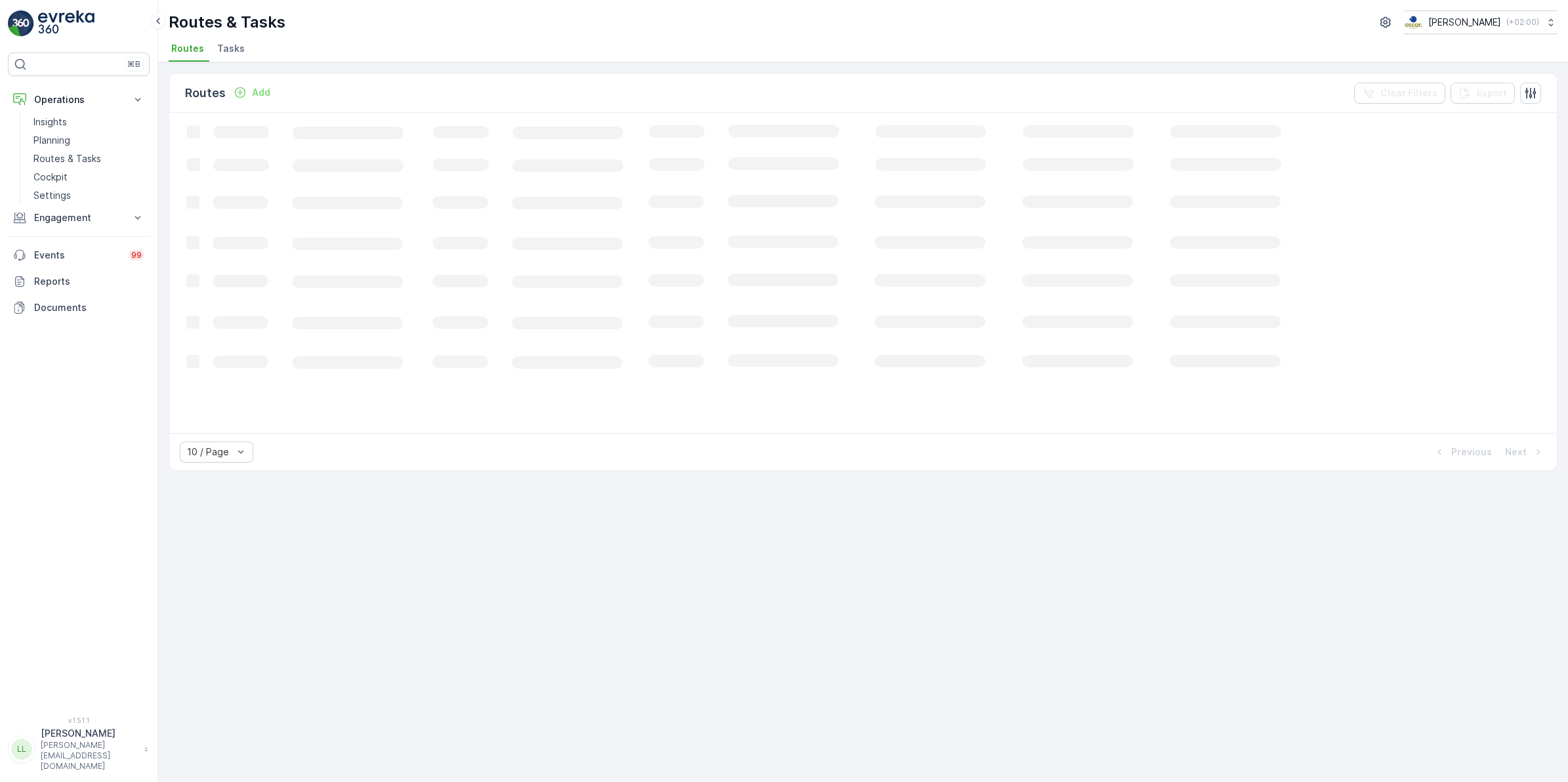
click at [233, 49] on span "Tasks" at bounding box center [231, 49] width 27 height 13
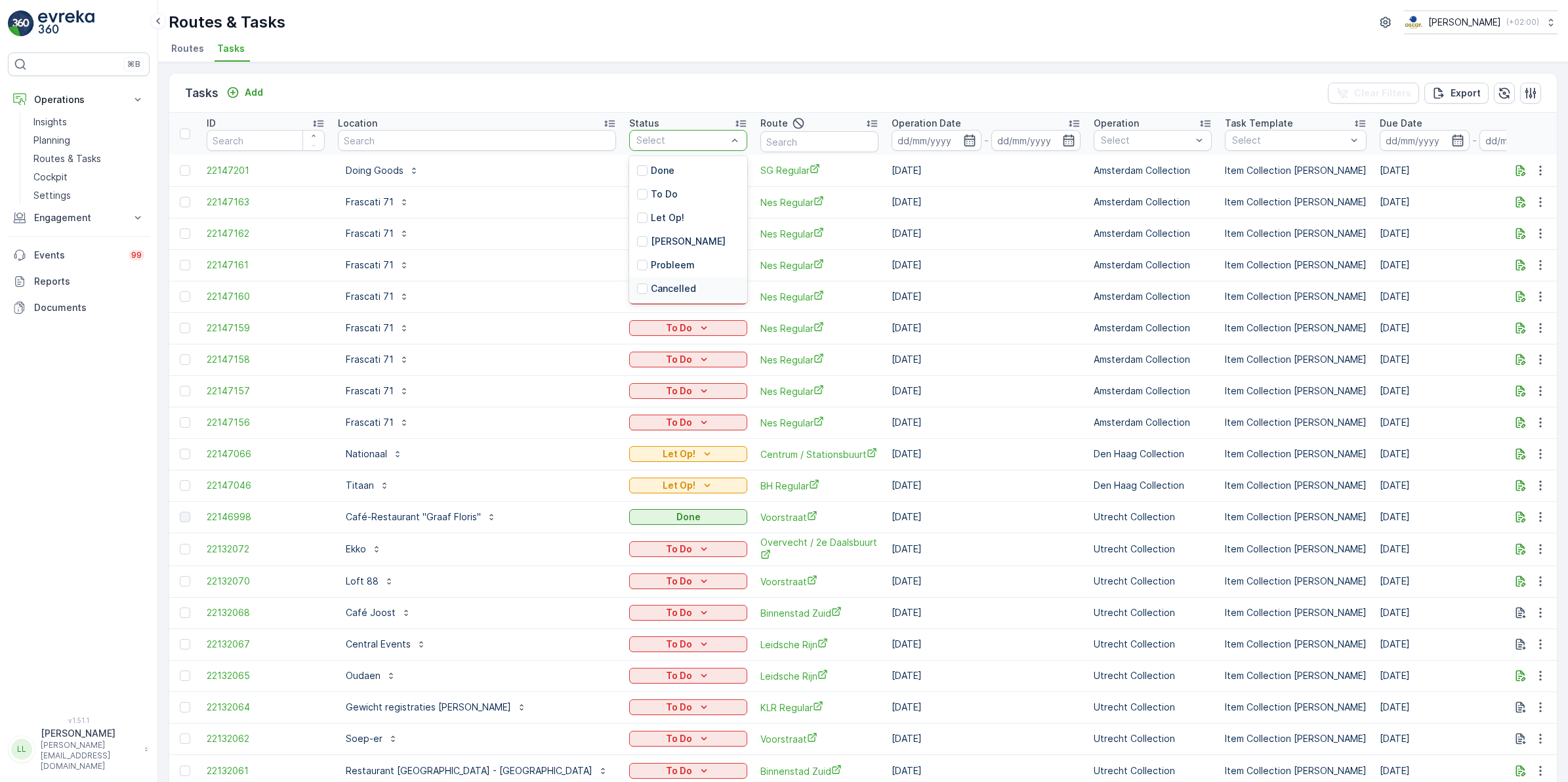
click at [394, 142] on input "text" at bounding box center [477, 140] width 279 height 21
type input "groente"
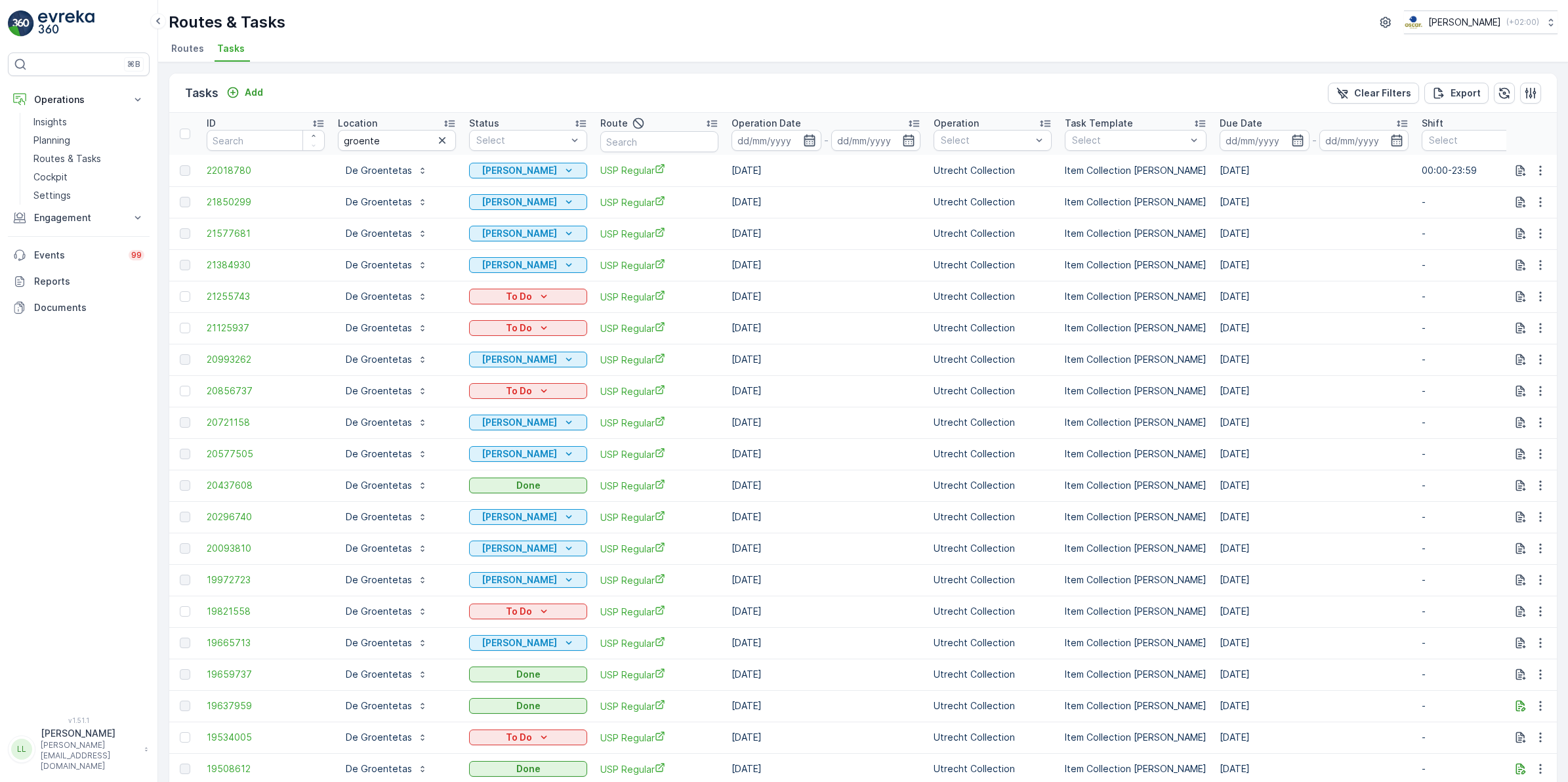
click at [812, 139] on icon "button" at bounding box center [809, 140] width 11 height 12
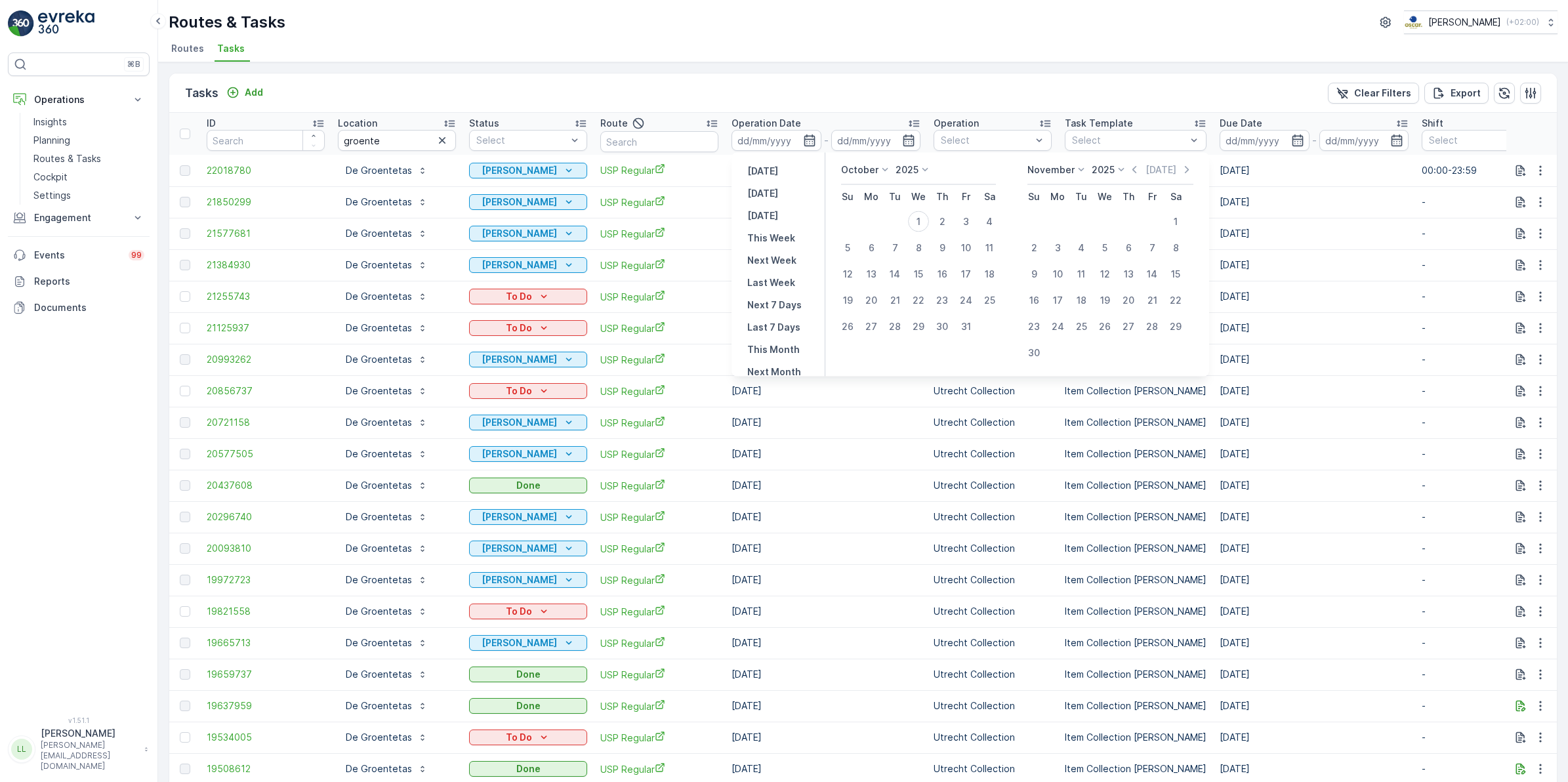
click at [796, 109] on div "Tasks Add Clear Filters Export" at bounding box center [863, 93] width 1388 height 39
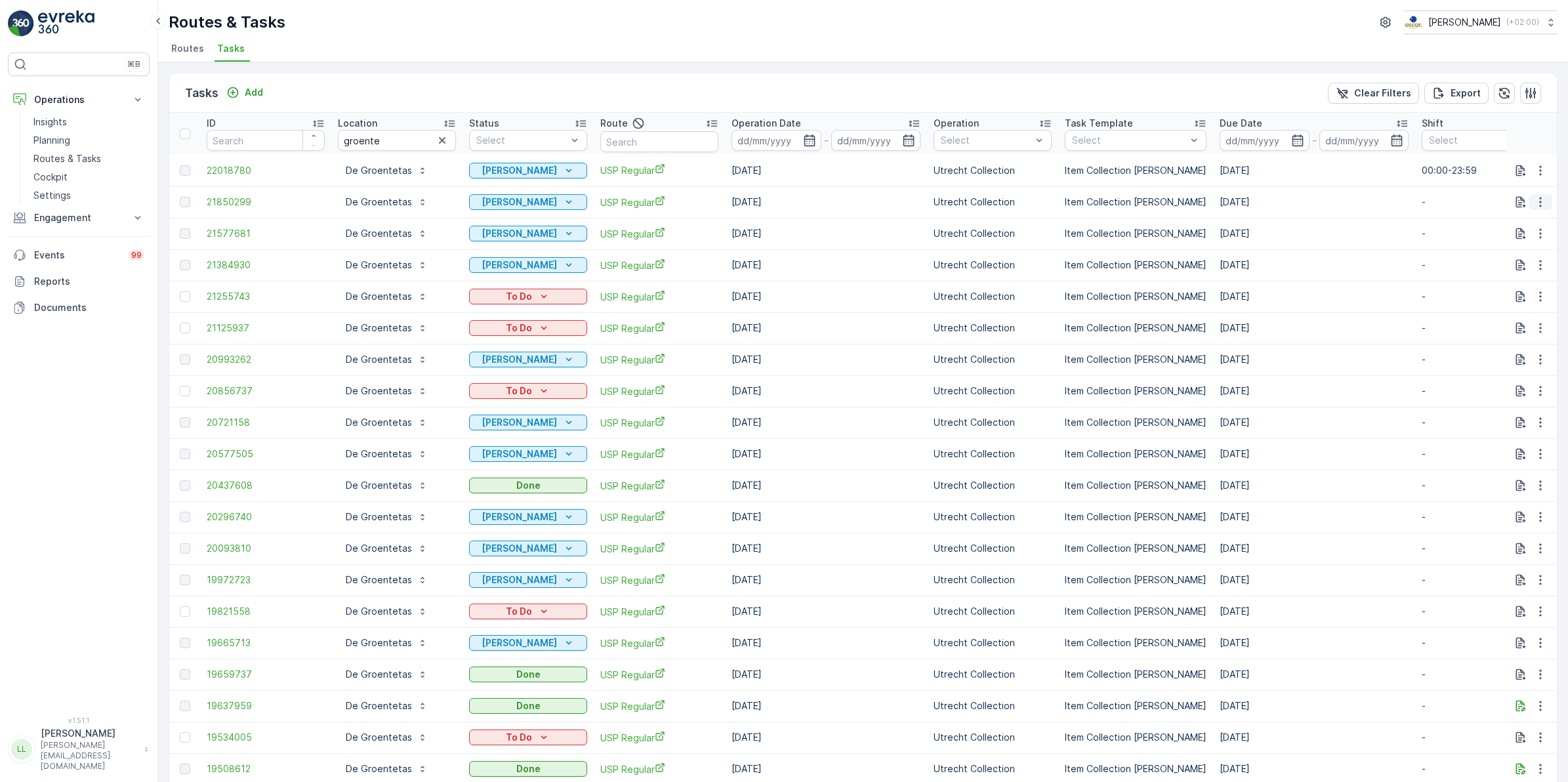
click at [1539, 202] on icon "button" at bounding box center [1541, 202] width 13 height 13
click at [1130, 51] on ul "Routes Tasks" at bounding box center [858, 50] width 1379 height 23
drag, startPoint x: 49, startPoint y: 142, endPoint x: 82, endPoint y: 132, distance: 34.5
click at [50, 141] on p "Planning" at bounding box center [51, 140] width 37 height 13
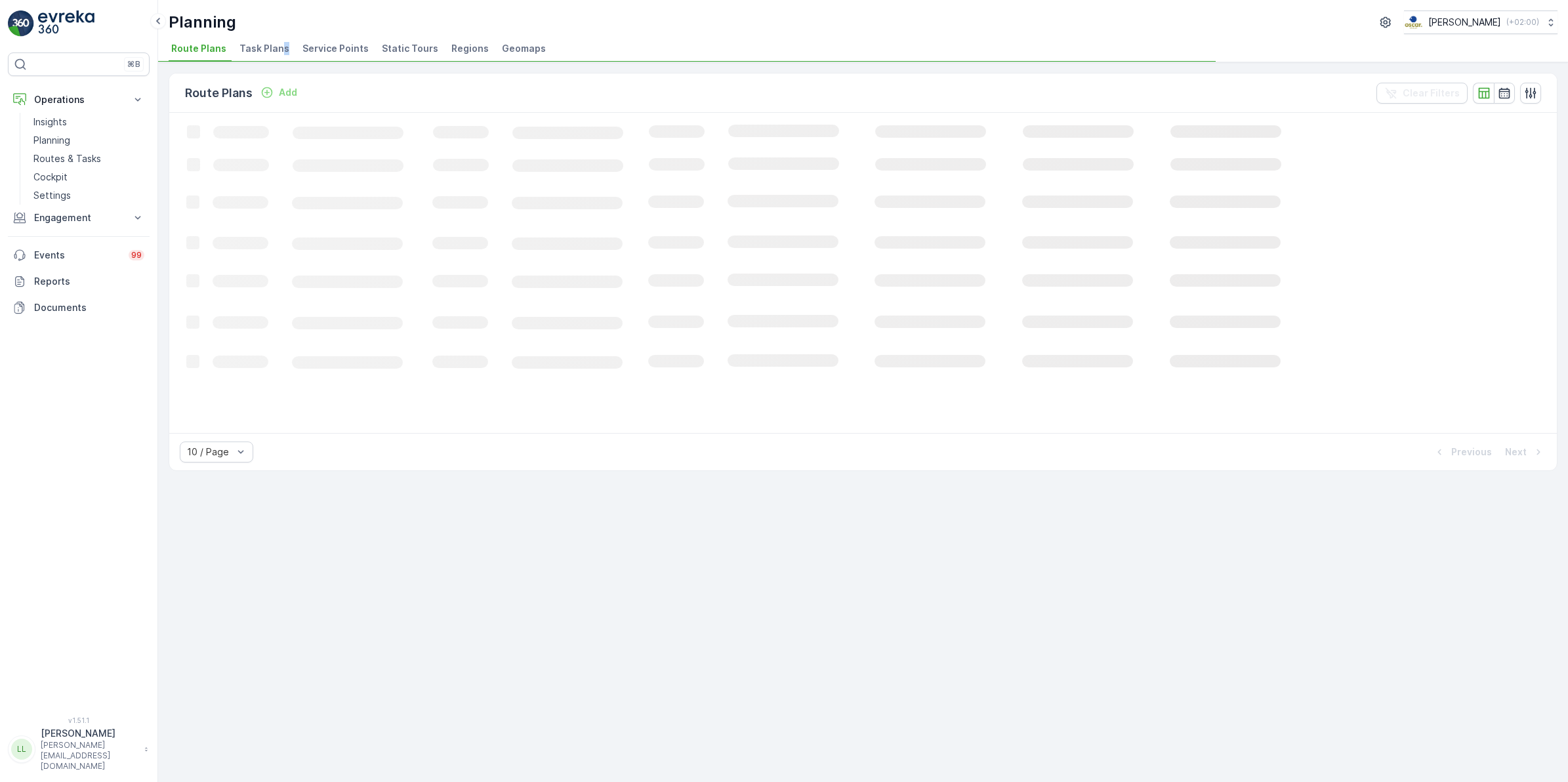
click at [280, 49] on span "Task Plans" at bounding box center [264, 49] width 50 height 13
drag, startPoint x: 280, startPoint y: 49, endPoint x: 499, endPoint y: 15, distance: 221.6
click at [497, 15] on div "Planning [PERSON_NAME] ( +02:00 )" at bounding box center [863, 23] width 1389 height 24
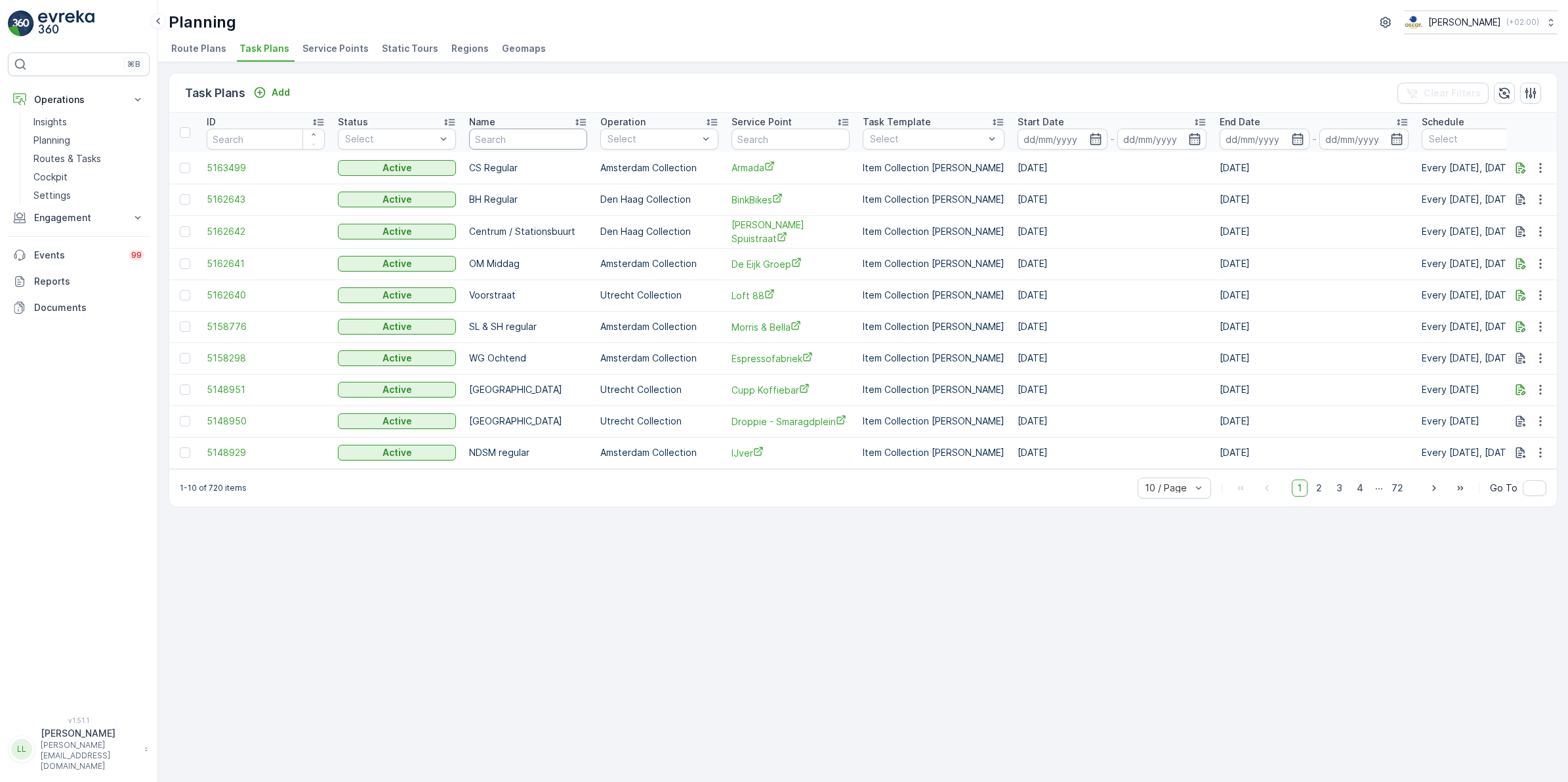
click at [555, 140] on input "text" at bounding box center [528, 139] width 118 height 21
click at [820, 136] on input "text" at bounding box center [791, 139] width 118 height 21
type input "groente"
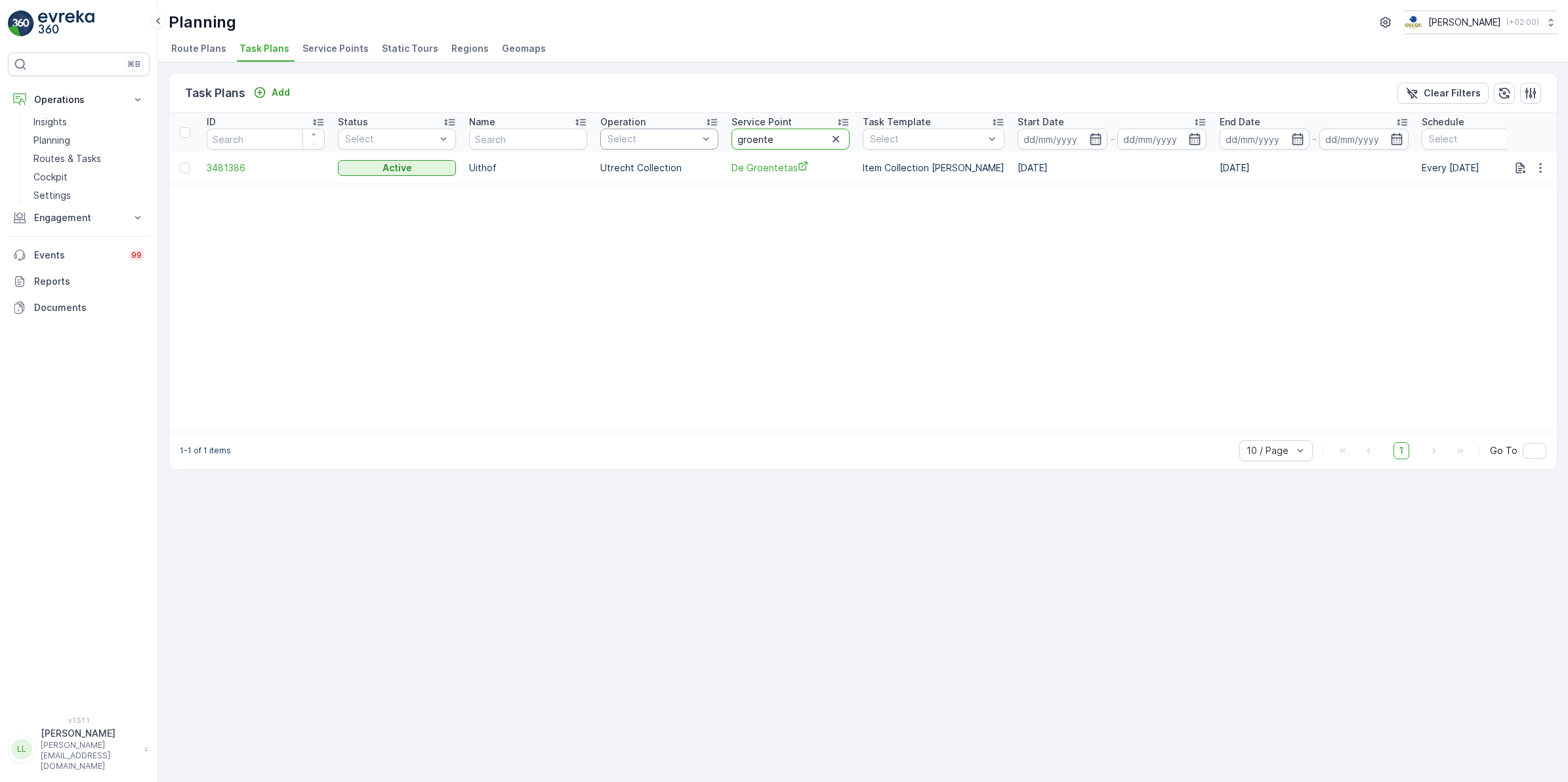
drag, startPoint x: 800, startPoint y: 139, endPoint x: 716, endPoint y: 136, distance: 84.1
click at [716, 136] on tr "ID Status Select Name Operation Select Service Point groente Task Template Sele…" at bounding box center [1015, 132] width 1691 height 39
type input "ga"
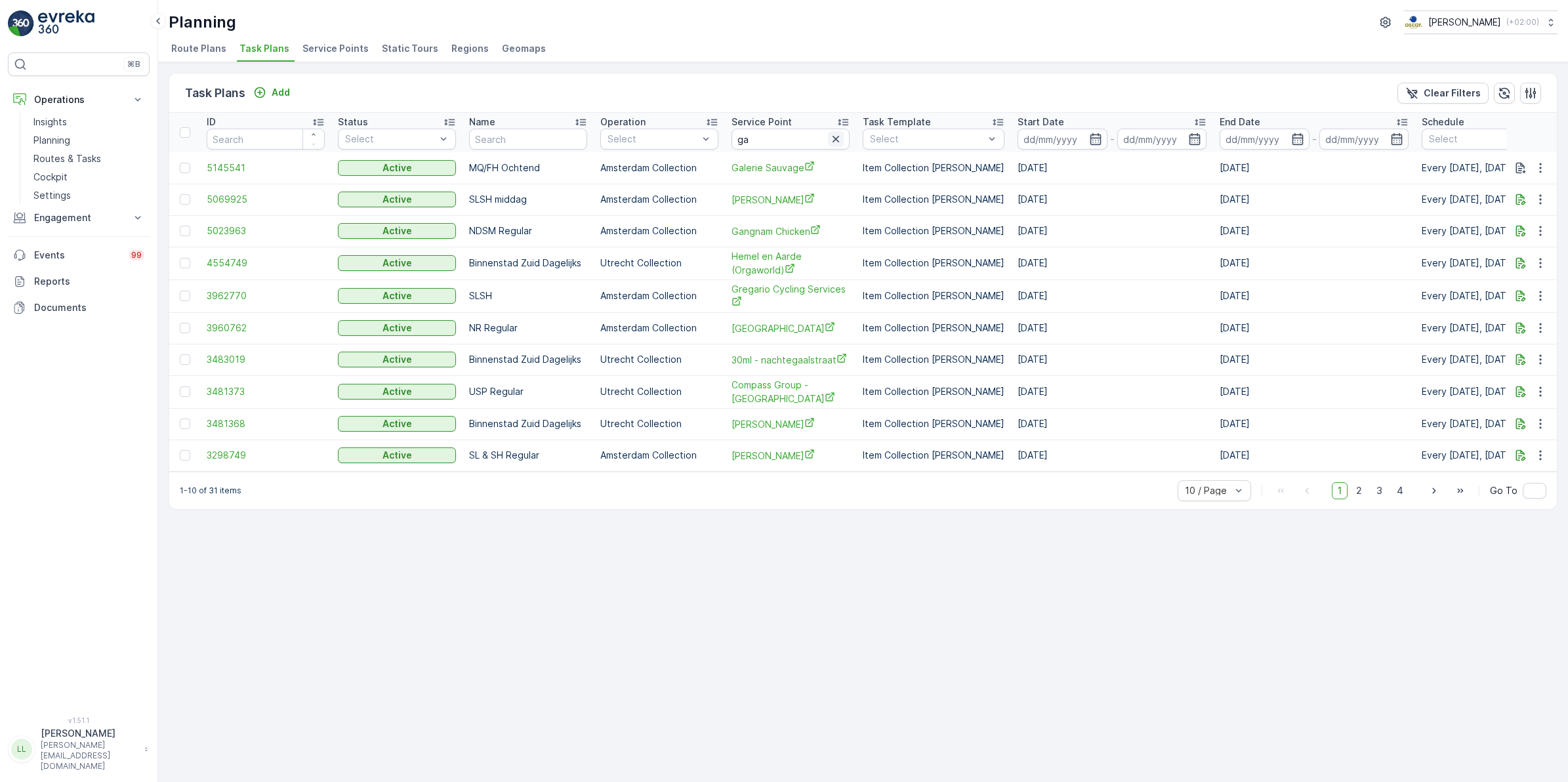
click at [837, 134] on icon "button" at bounding box center [836, 139] width 13 height 13
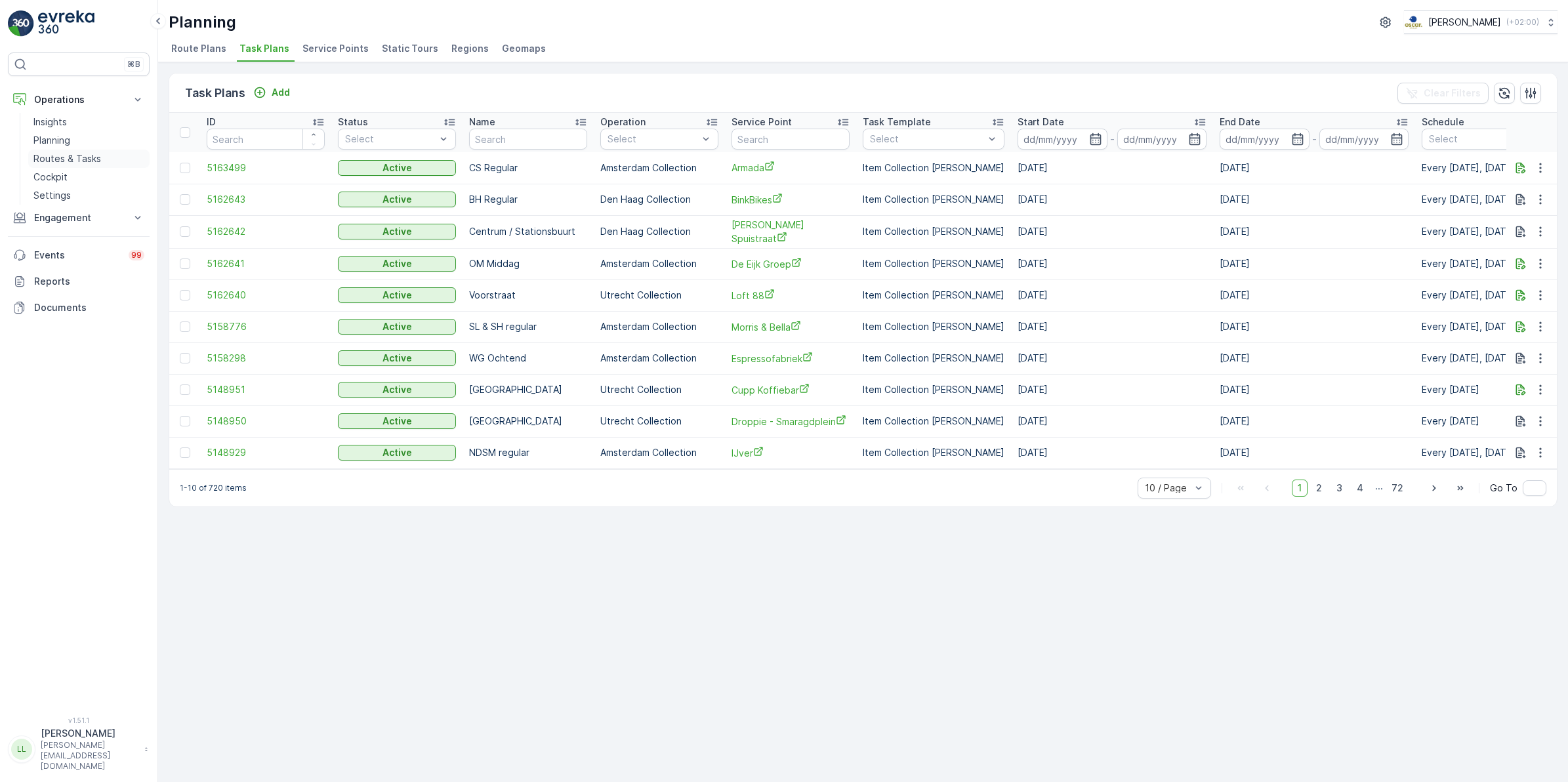
click at [86, 152] on p "Routes & Tasks" at bounding box center [67, 159] width 68 height 13
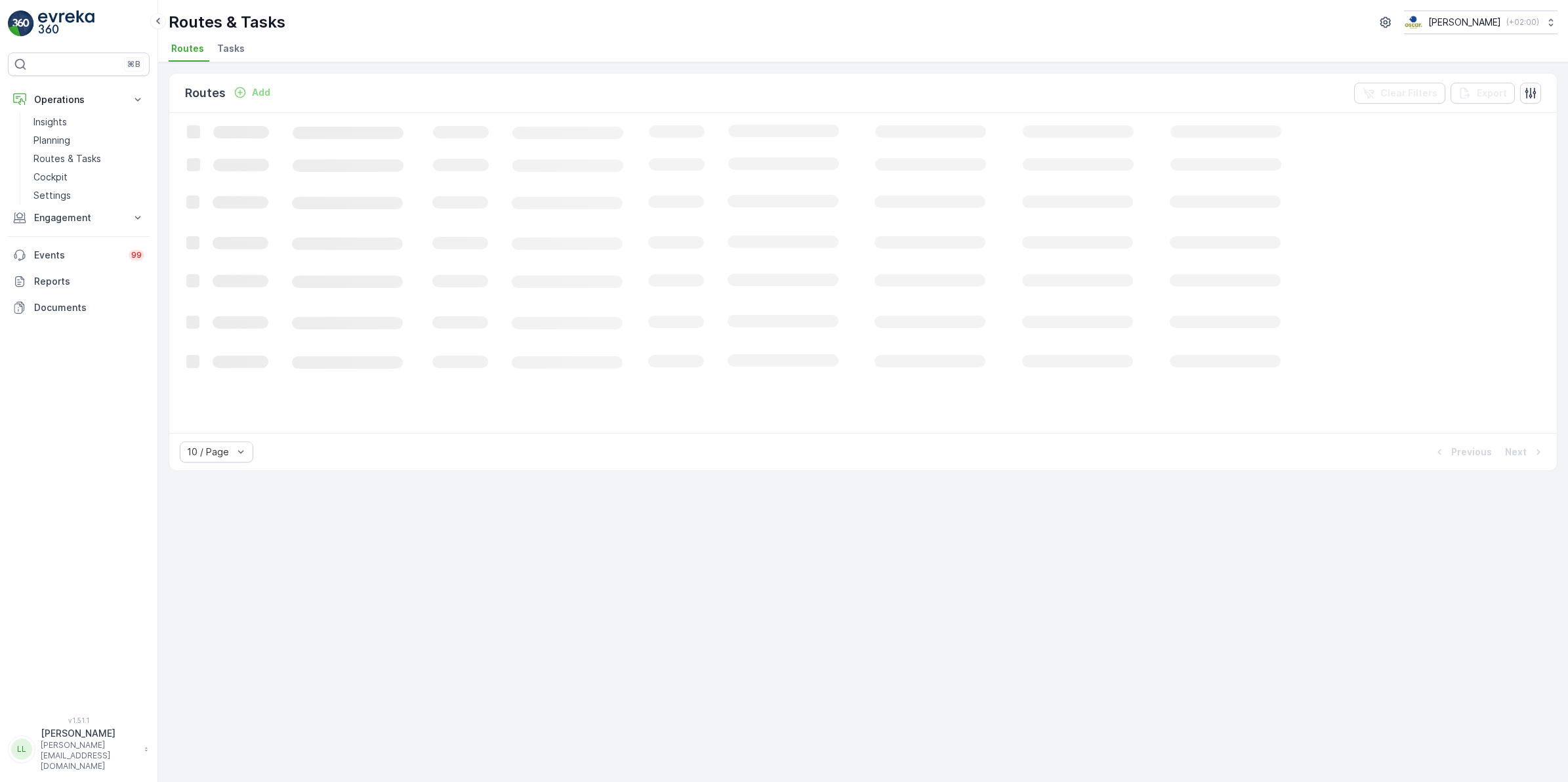
click at [221, 48] on span "Tasks" at bounding box center [231, 49] width 27 height 13
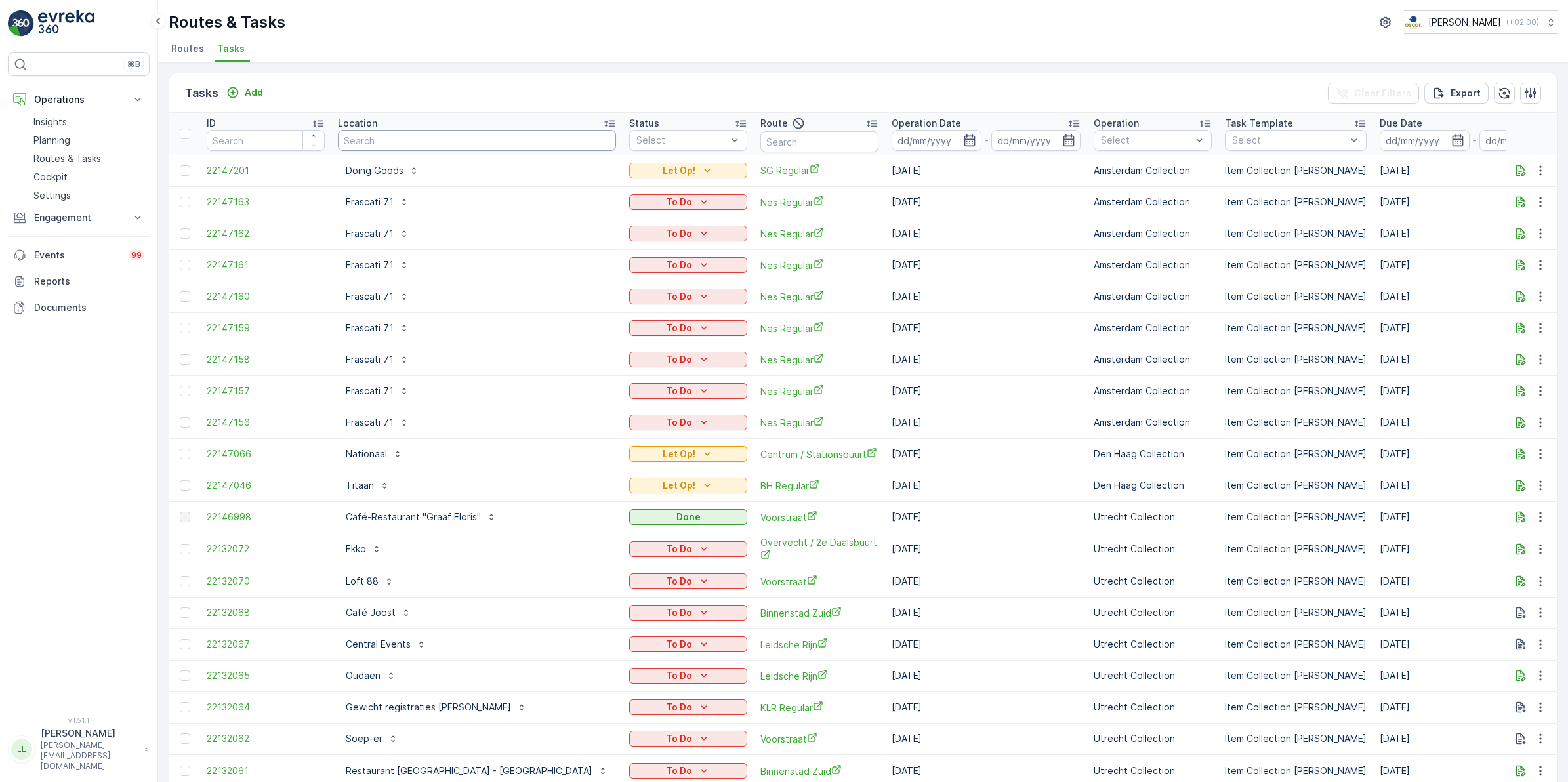
click at [446, 142] on input "text" at bounding box center [477, 140] width 279 height 21
type input "qeet"
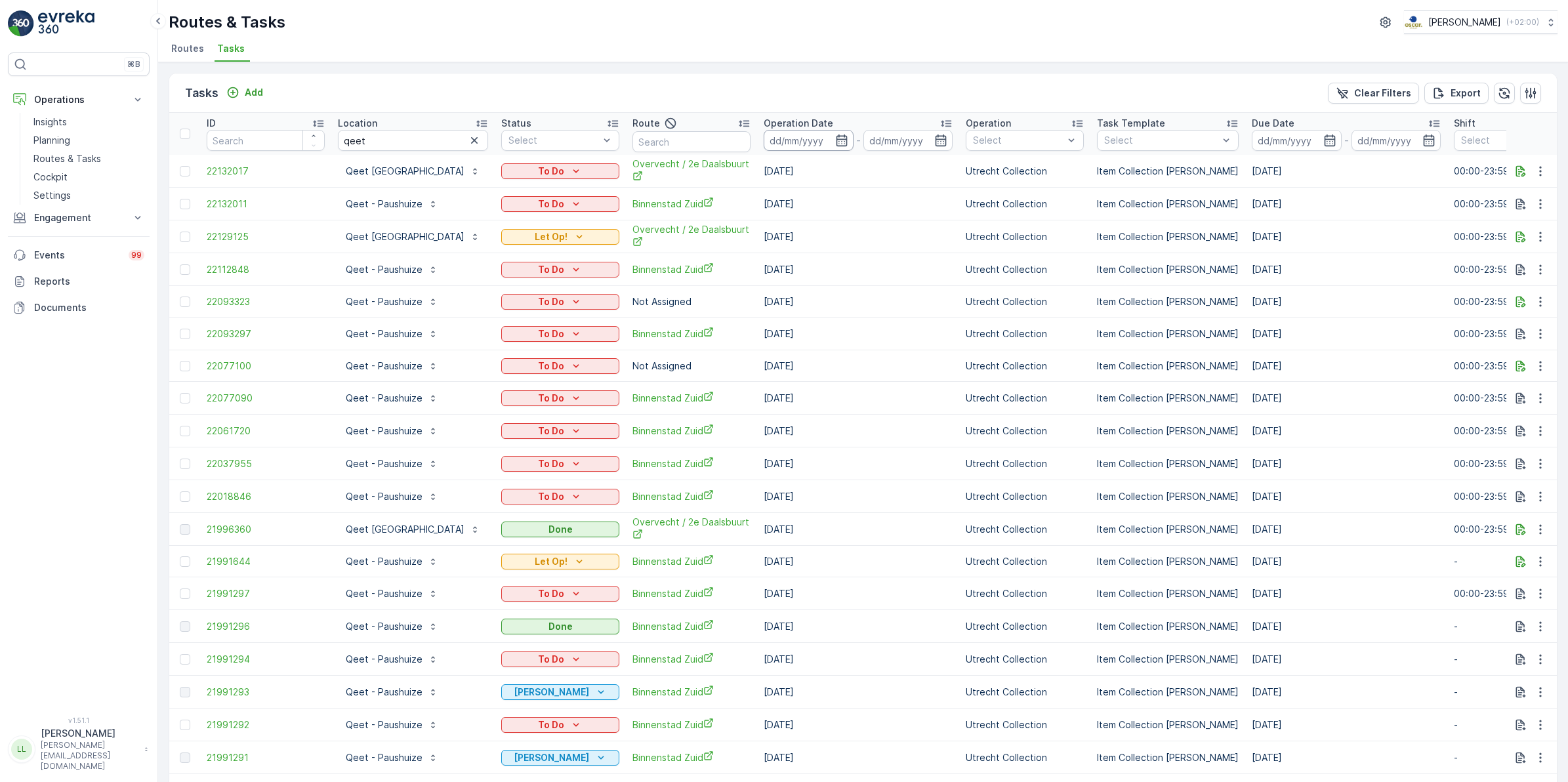
click at [836, 140] on icon "button" at bounding box center [842, 140] width 13 height 13
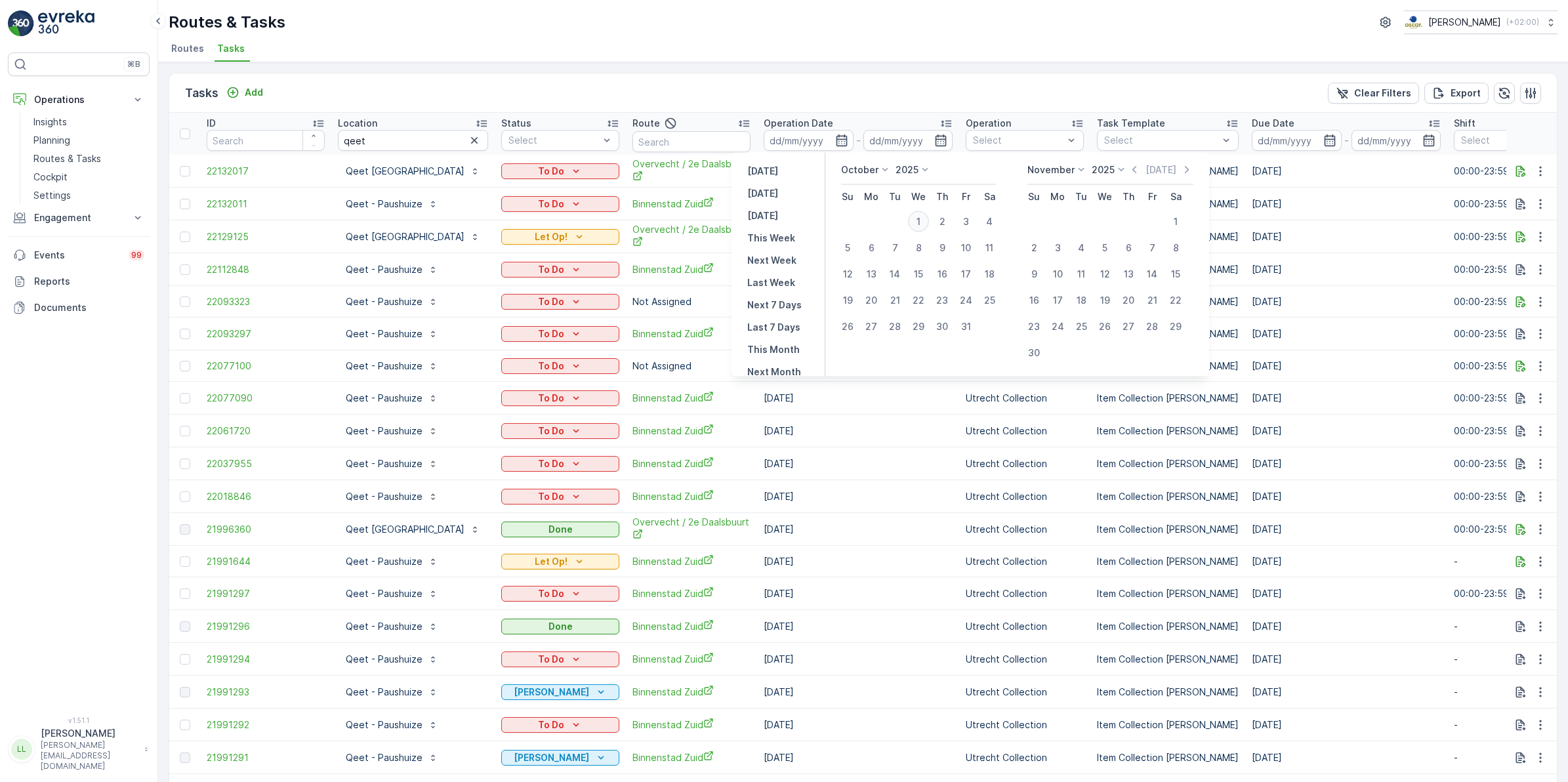
click at [920, 222] on div "1" at bounding box center [919, 222] width 21 height 21
type input "[DATE]"
click at [880, 174] on icon at bounding box center [885, 170] width 13 height 13
click at [875, 250] on span "September" at bounding box center [873, 256] width 50 height 13
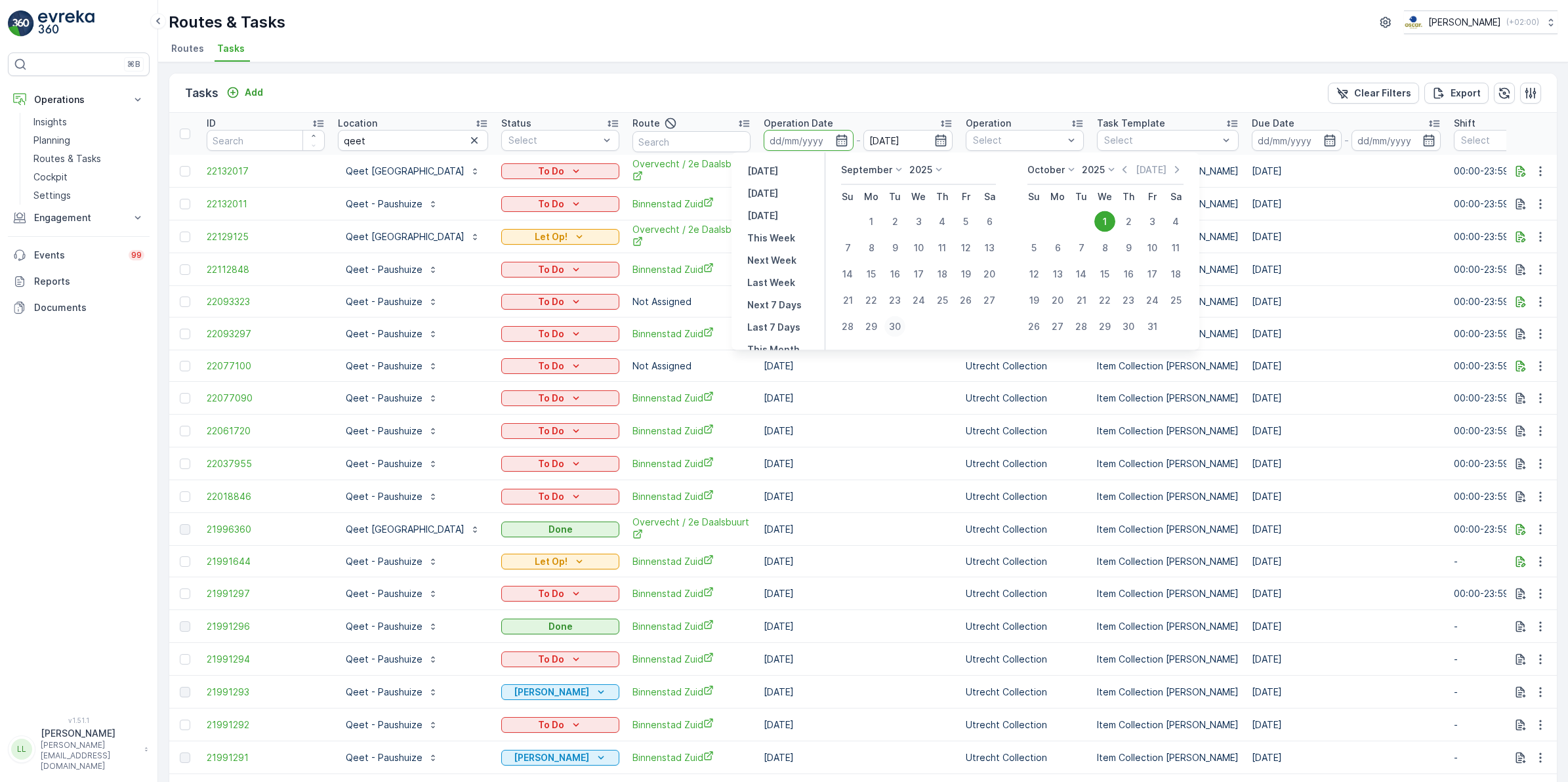
click at [903, 324] on div "30" at bounding box center [895, 327] width 21 height 21
type input "[DATE]"
click at [902, 100] on div "Tasks Add Clear Filters Export" at bounding box center [863, 93] width 1388 height 39
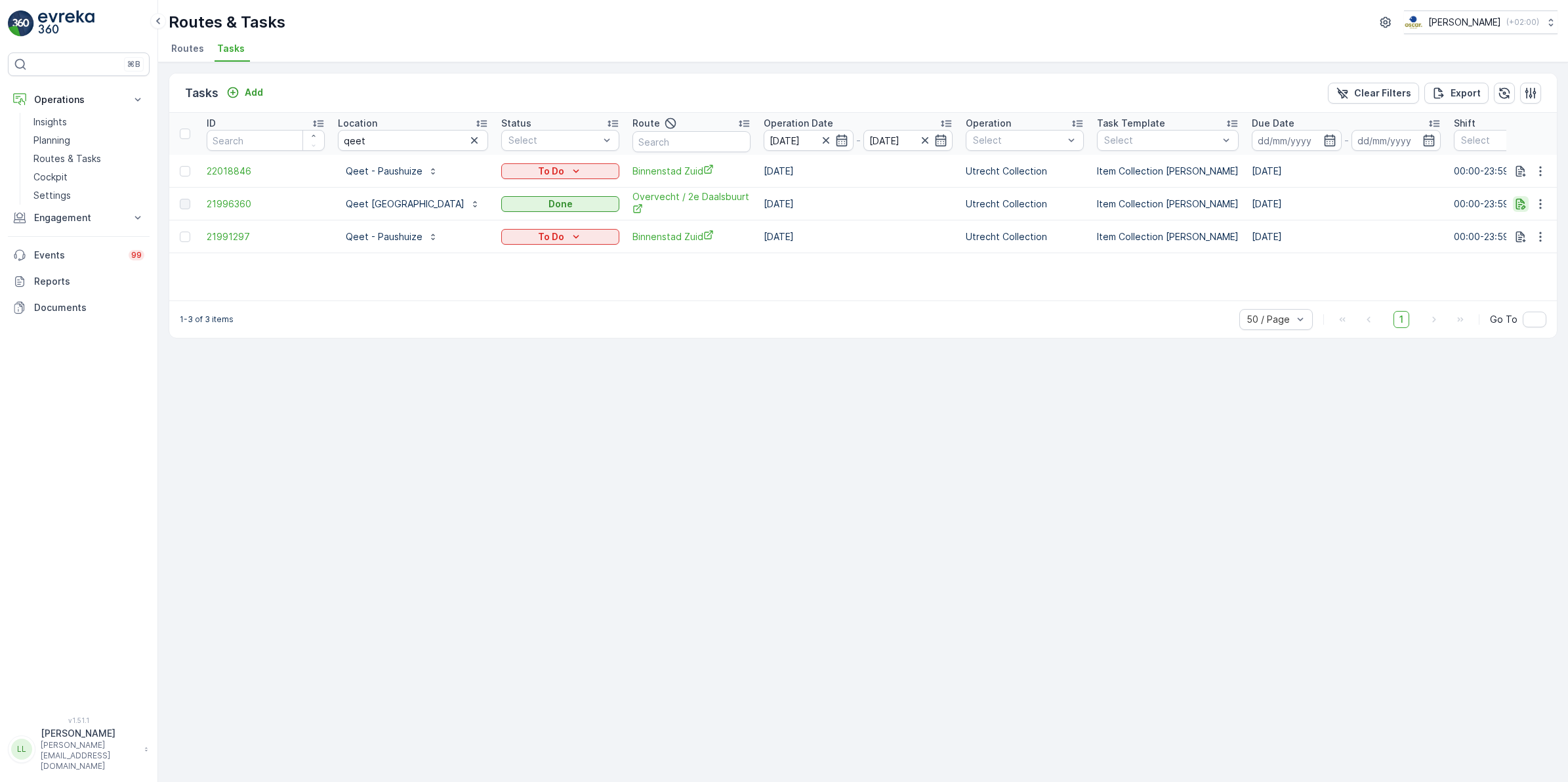
click at [1522, 207] on icon "button" at bounding box center [1521, 203] width 10 height 11
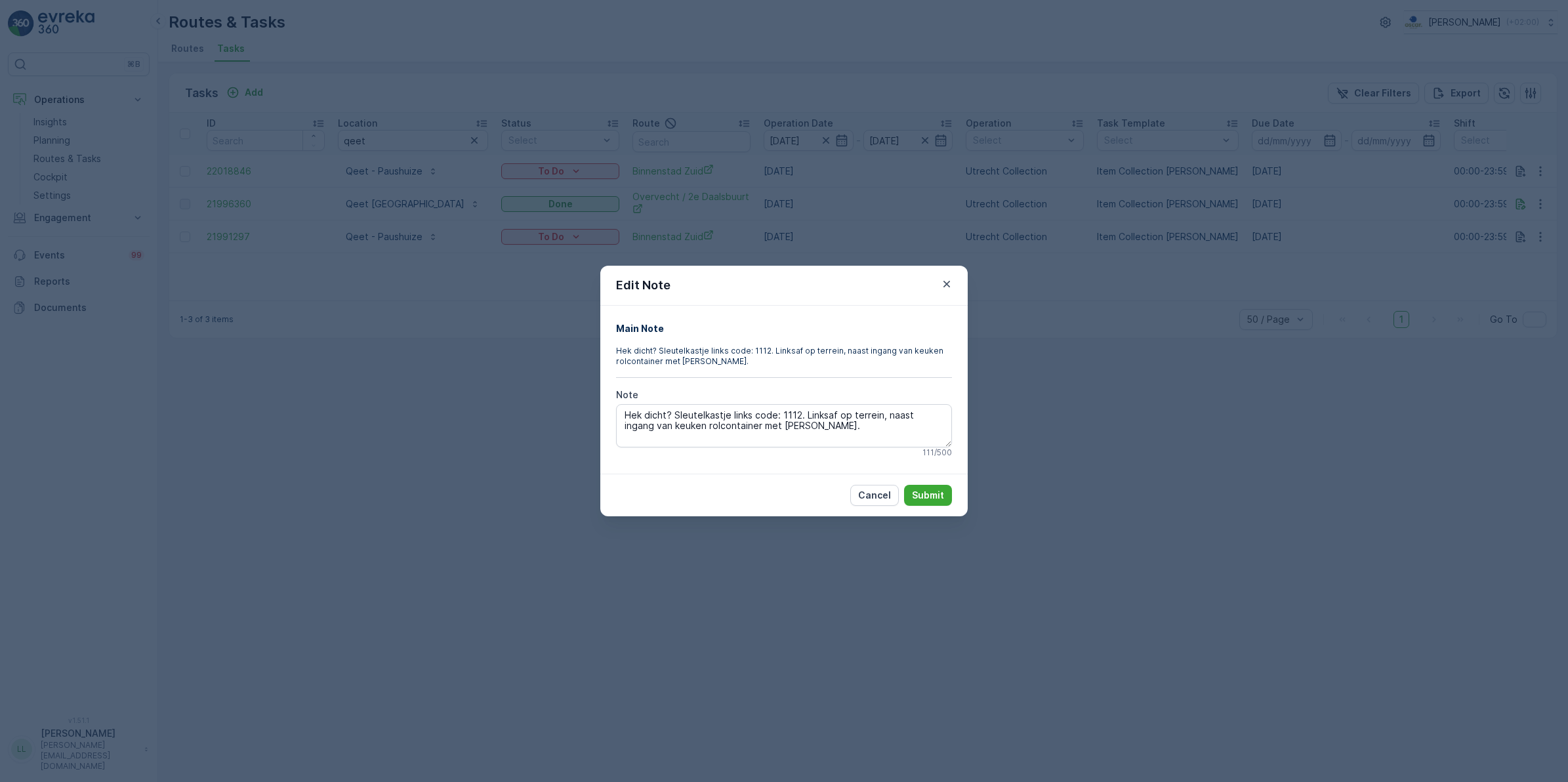
click at [1058, 450] on div "Edit Note Main Note Hek dicht? Sleutelkastje links code: 1112. Linksaf op terre…" at bounding box center [784, 391] width 1568 height 782
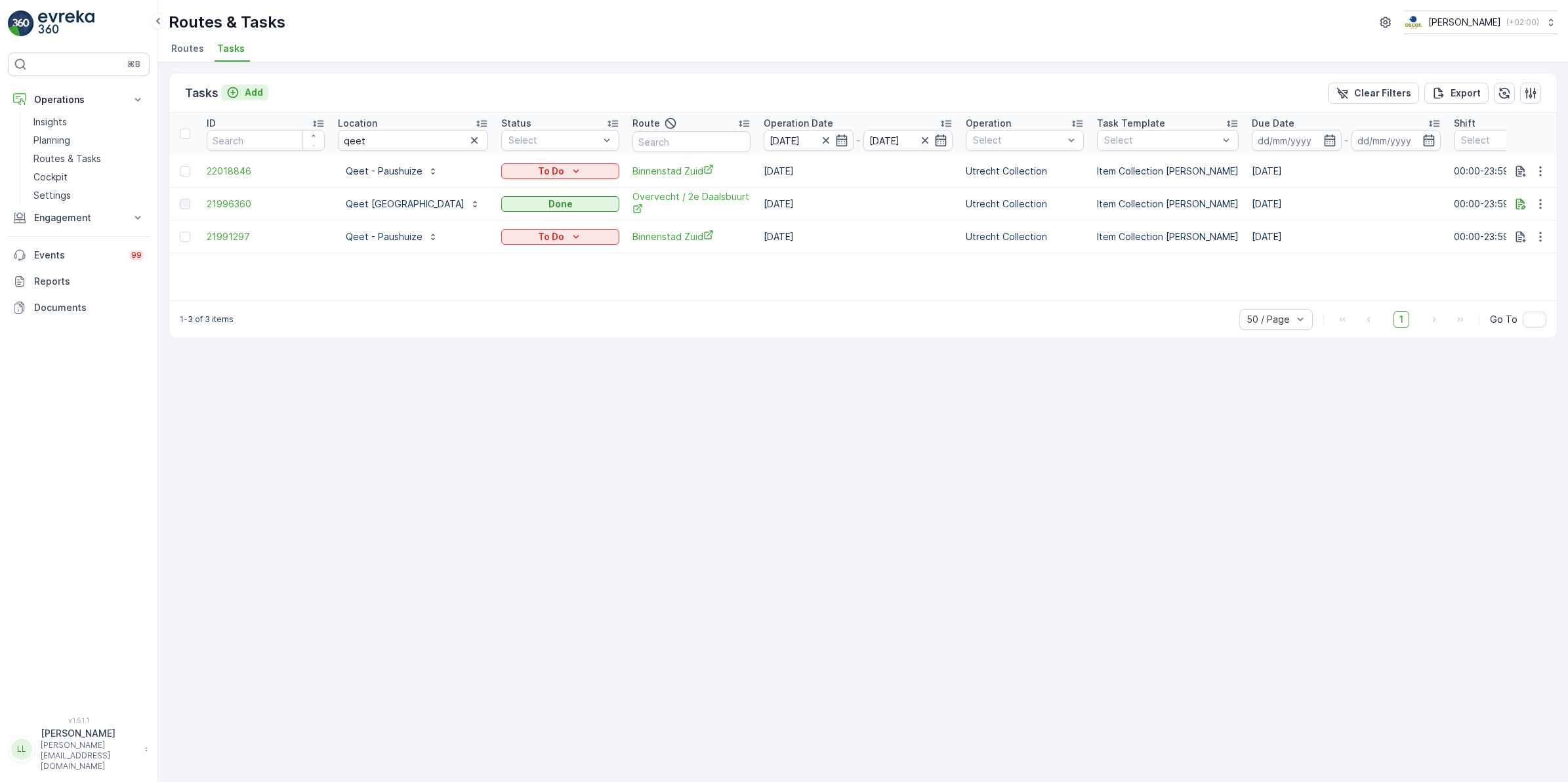
click at [248, 86] on p "Add" at bounding box center [254, 92] width 19 height 13
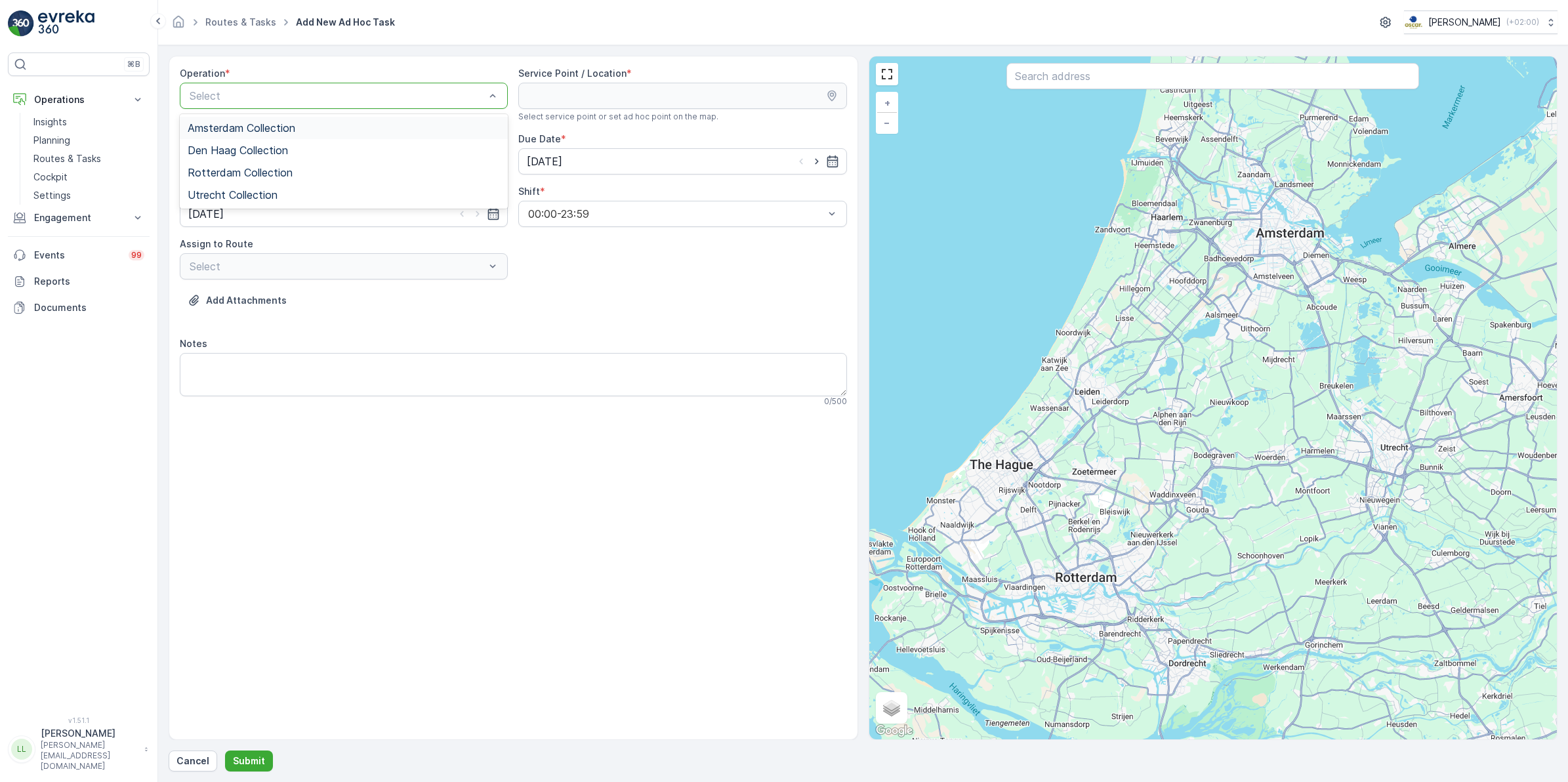
click at [271, 126] on span "Amsterdam Collection" at bounding box center [241, 128] width 108 height 12
click at [1088, 77] on input "text" at bounding box center [1212, 76] width 413 height 26
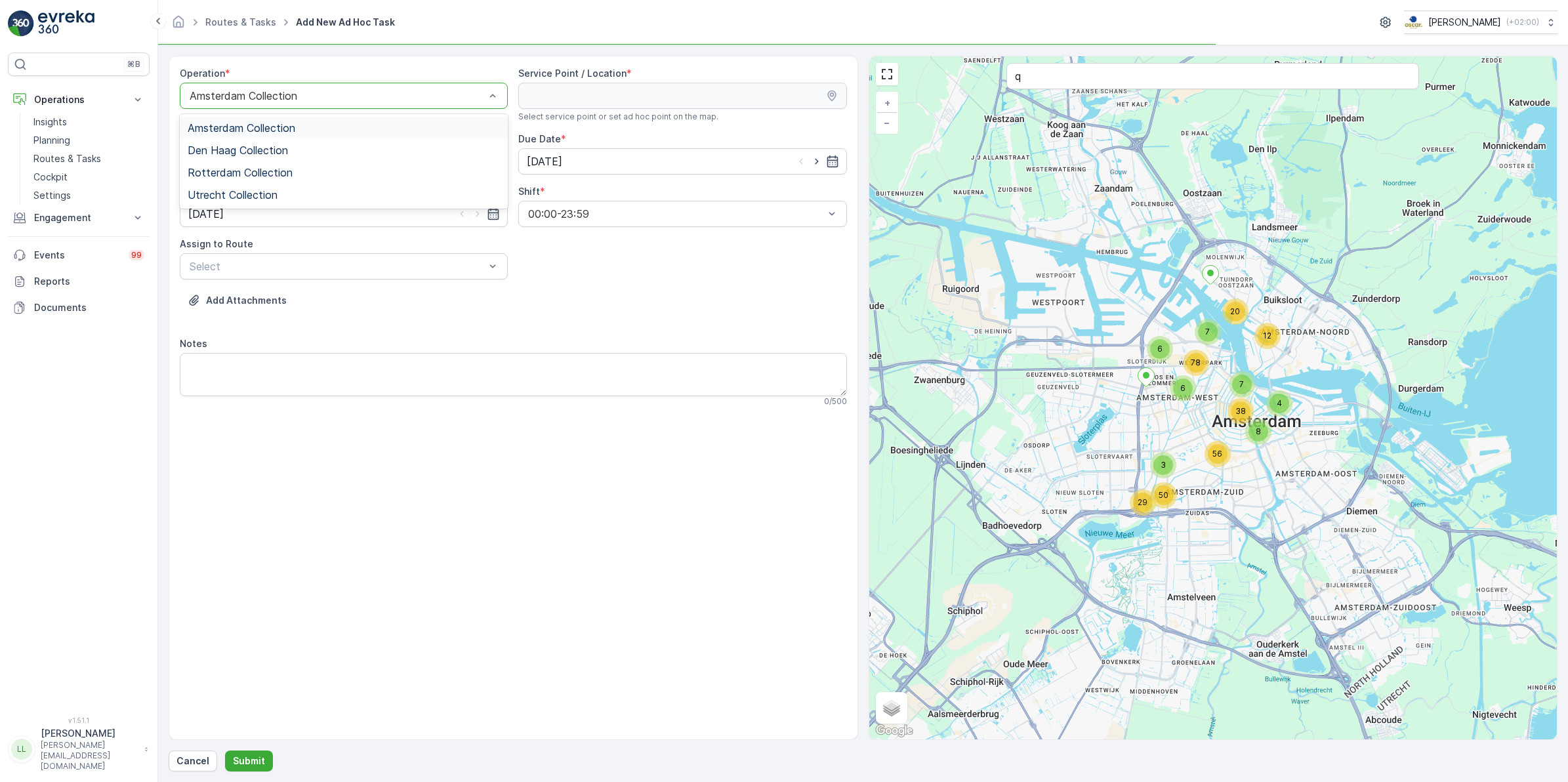
click at [288, 94] on div at bounding box center [337, 96] width 298 height 12
click at [273, 192] on span "Utrecht Collection" at bounding box center [232, 195] width 90 height 12
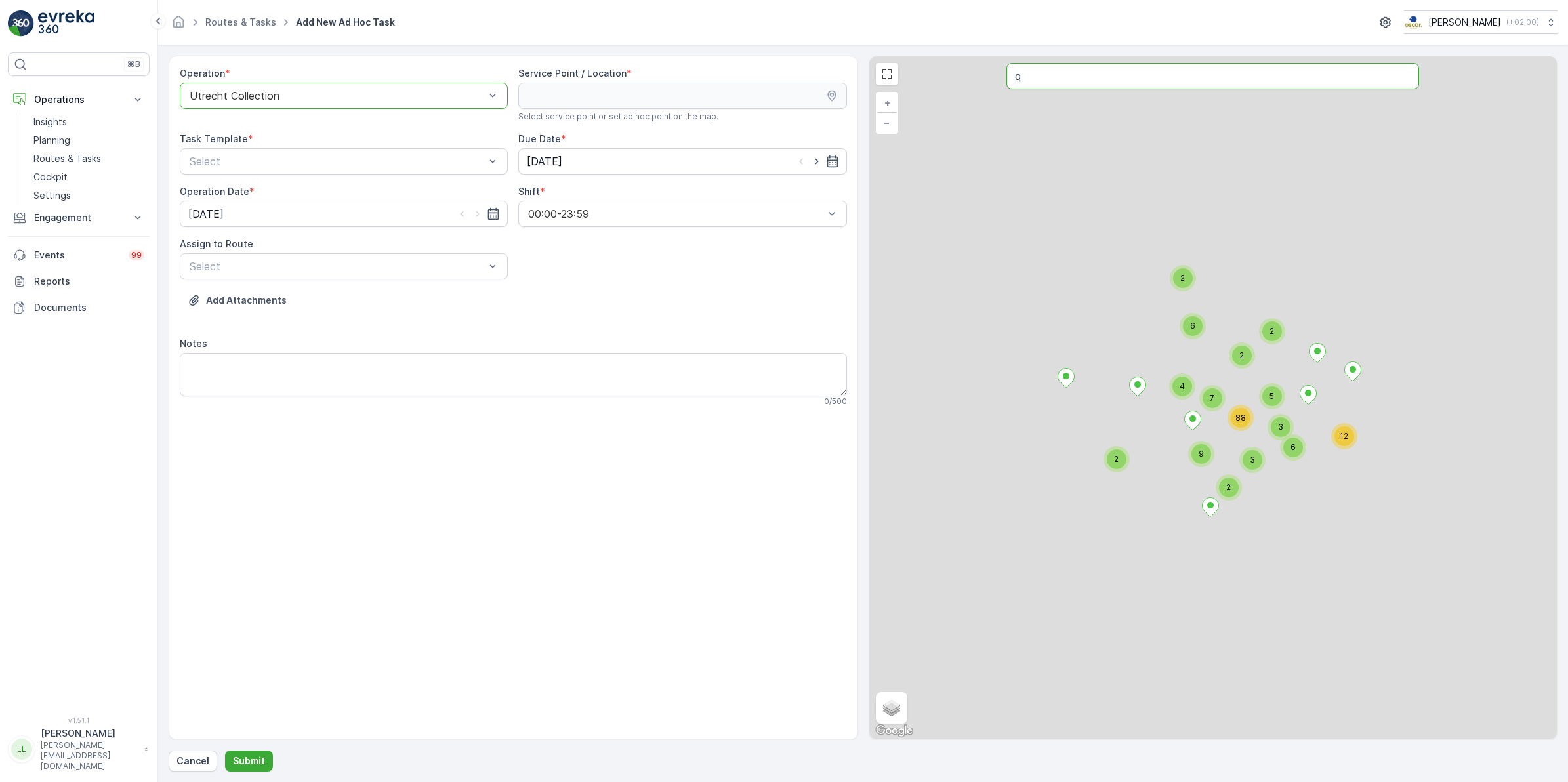
click at [1054, 80] on input "q" at bounding box center [1212, 76] width 413 height 26
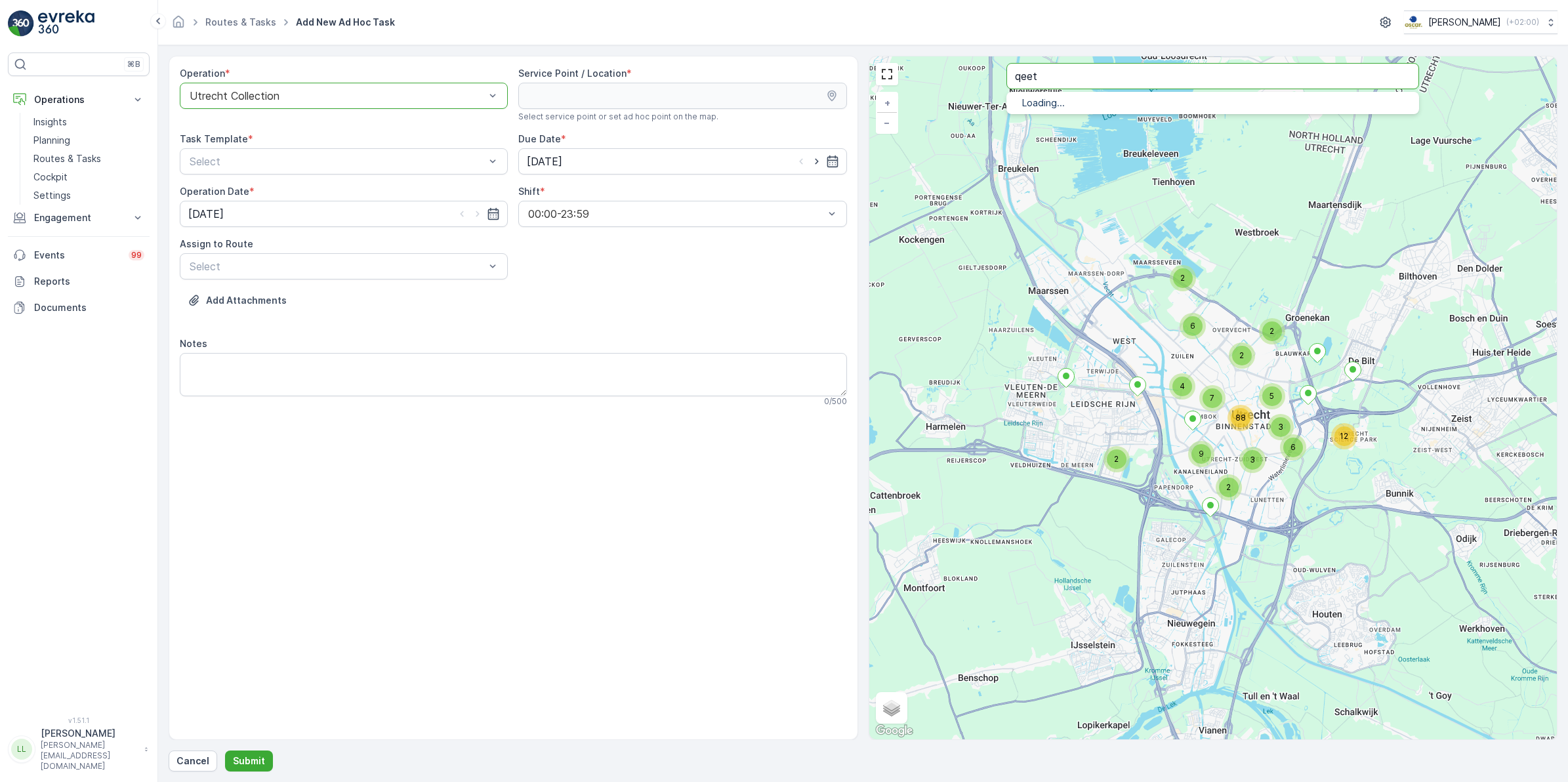
type input "qeet"
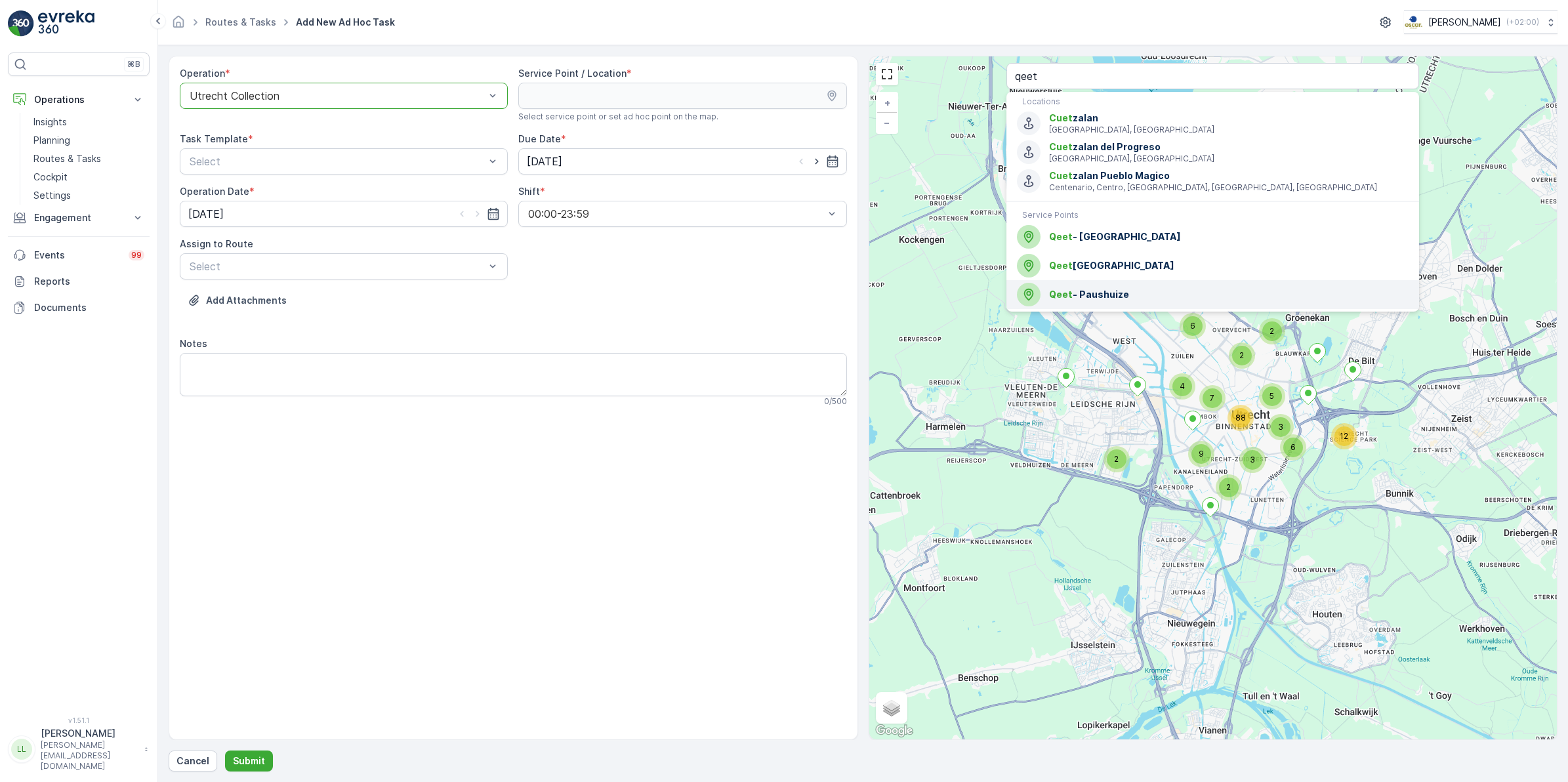
click at [1129, 290] on span "Qeet - Paushuize" at bounding box center [1228, 294] width 360 height 13
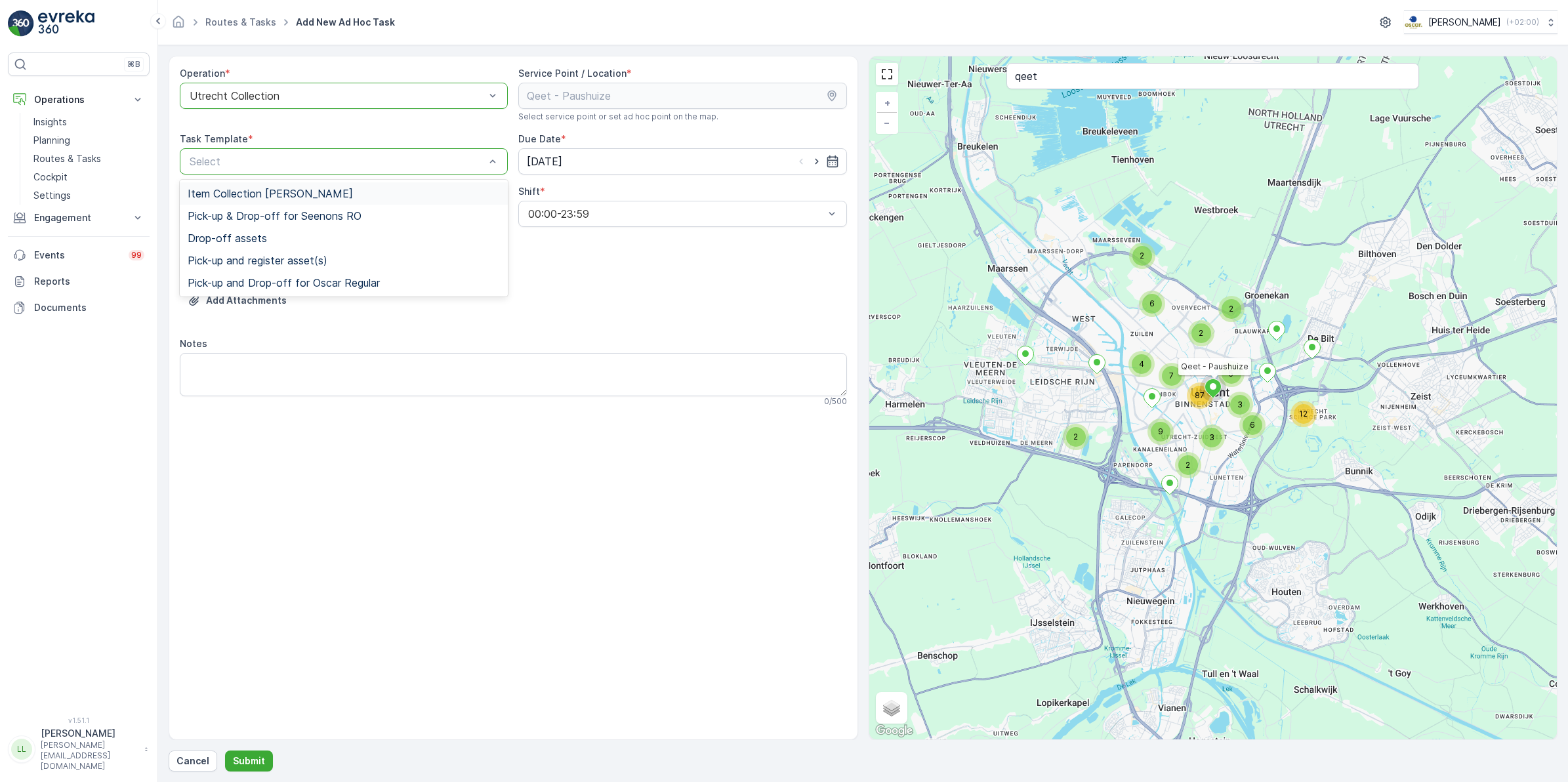
click at [288, 193] on span "Item Collection [PERSON_NAME]" at bounding box center [270, 193] width 166 height 12
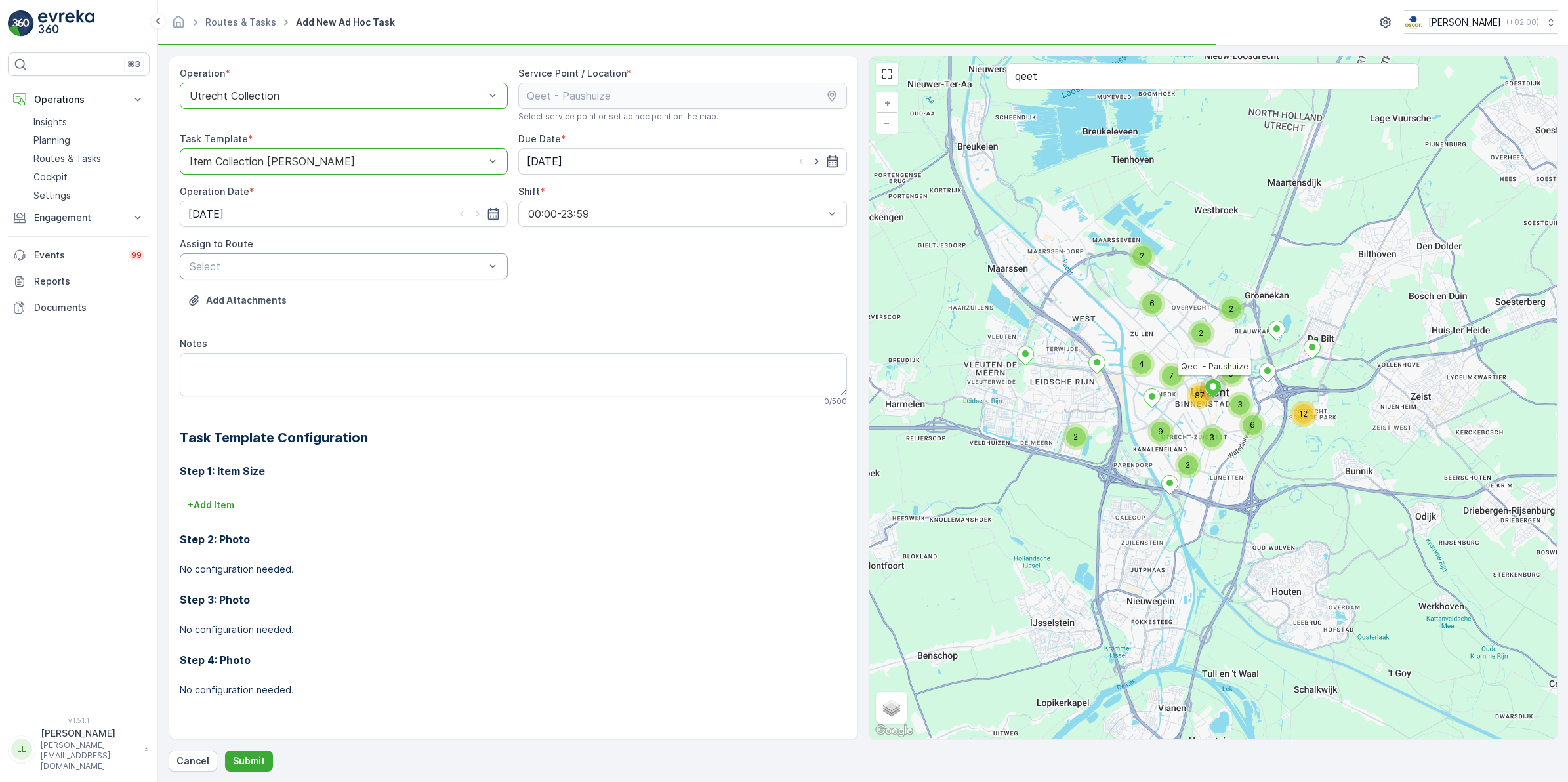
click at [305, 256] on div "Select" at bounding box center [344, 266] width 328 height 26
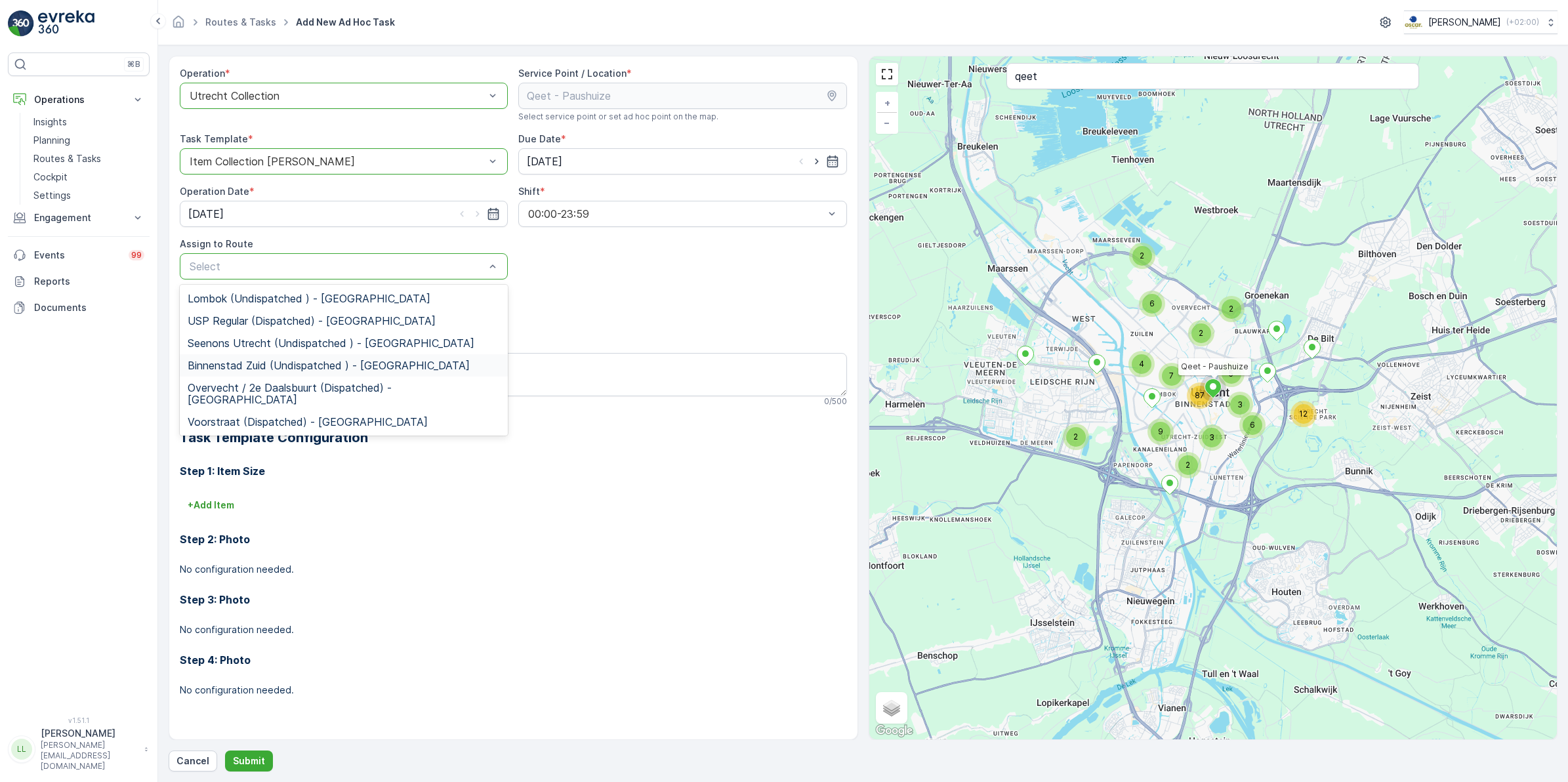
click at [243, 355] on div "Binnenstad Zuid (Undispatched ) - Utrecht" at bounding box center [344, 365] width 328 height 23
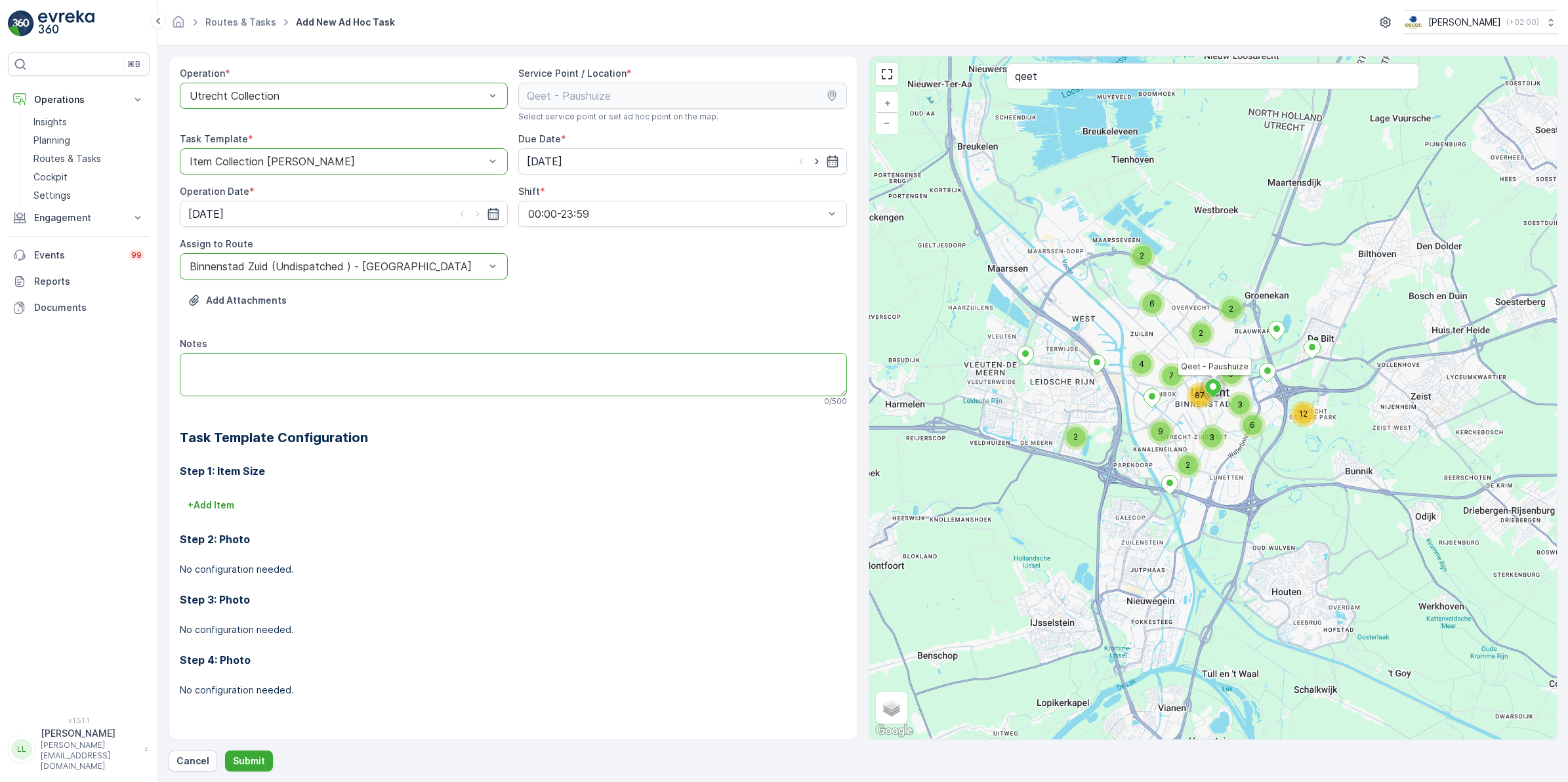
click at [324, 368] on textarea "Notes" at bounding box center [513, 374] width 667 height 43
click at [399, 382] on textarea "Leveren:" at bounding box center [513, 374] width 667 height 43
click at [384, 367] on textarea "Leveren: 120L swill leveren" at bounding box center [513, 374] width 667 height 43
click at [481, 361] on textarea "Leveren: 120L swill leveren" at bounding box center [513, 374] width 667 height 43
click at [187, 377] on textarea "Leveren: 120L swill leveren Zakken rest 40L" at bounding box center [513, 374] width 667 height 43
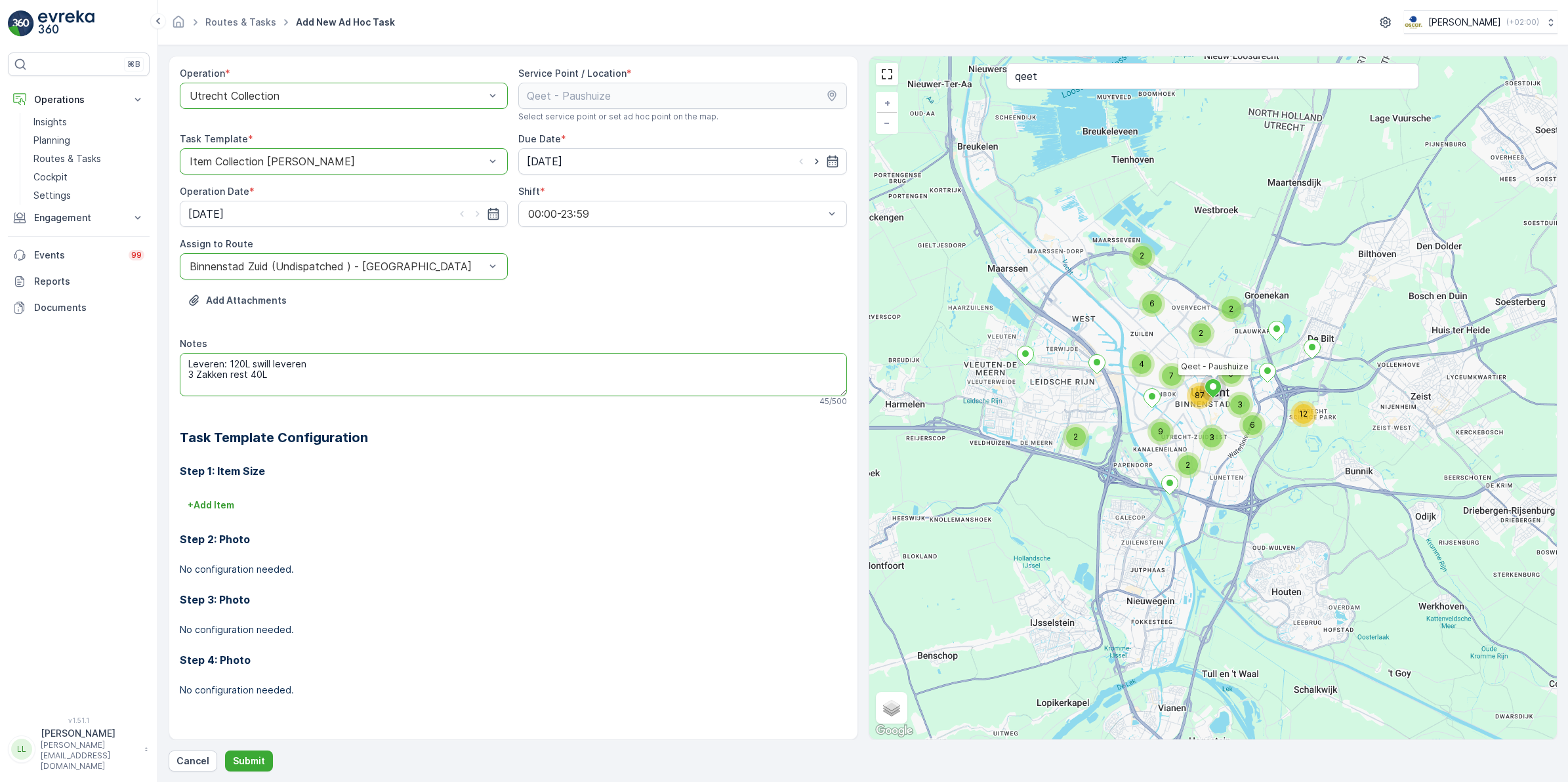
click at [286, 379] on textarea "Leveren: 120L swill leveren 3 Zakken rest 40L" at bounding box center [513, 374] width 667 height 43
click at [228, 365] on textarea "Leveren: 120L swill leveren 3 Zakken rest 40L" at bounding box center [513, 374] width 667 height 43
click at [282, 390] on textarea "Leveren: 1x240L rest container 3 Zakken rest 40L" at bounding box center [513, 374] width 667 height 43
click at [197, 385] on textarea "Leveren: 1x240L rest container 3 Zakken rest 40L" at bounding box center [513, 374] width 667 height 43
drag, startPoint x: 197, startPoint y: 385, endPoint x: 215, endPoint y: 387, distance: 18.1
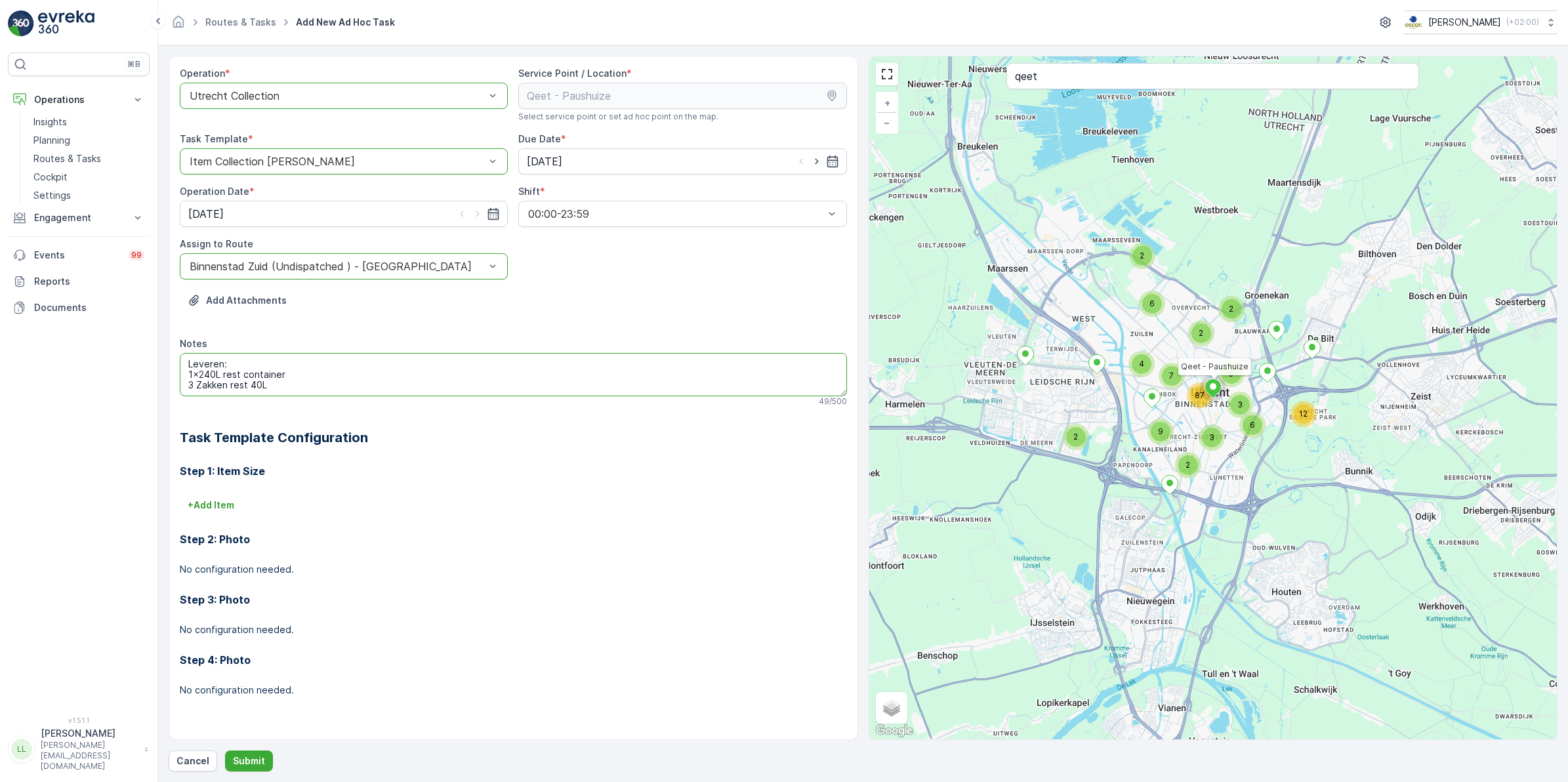
click at [197, 385] on textarea "Leveren: 1x240L rest container 3 Zakken rest 40L" at bounding box center [513, 374] width 667 height 43
type textarea "Leveren: 1x240L rest container 3 rollen rest 40L"
click at [257, 758] on p "Submit" at bounding box center [249, 761] width 32 height 13
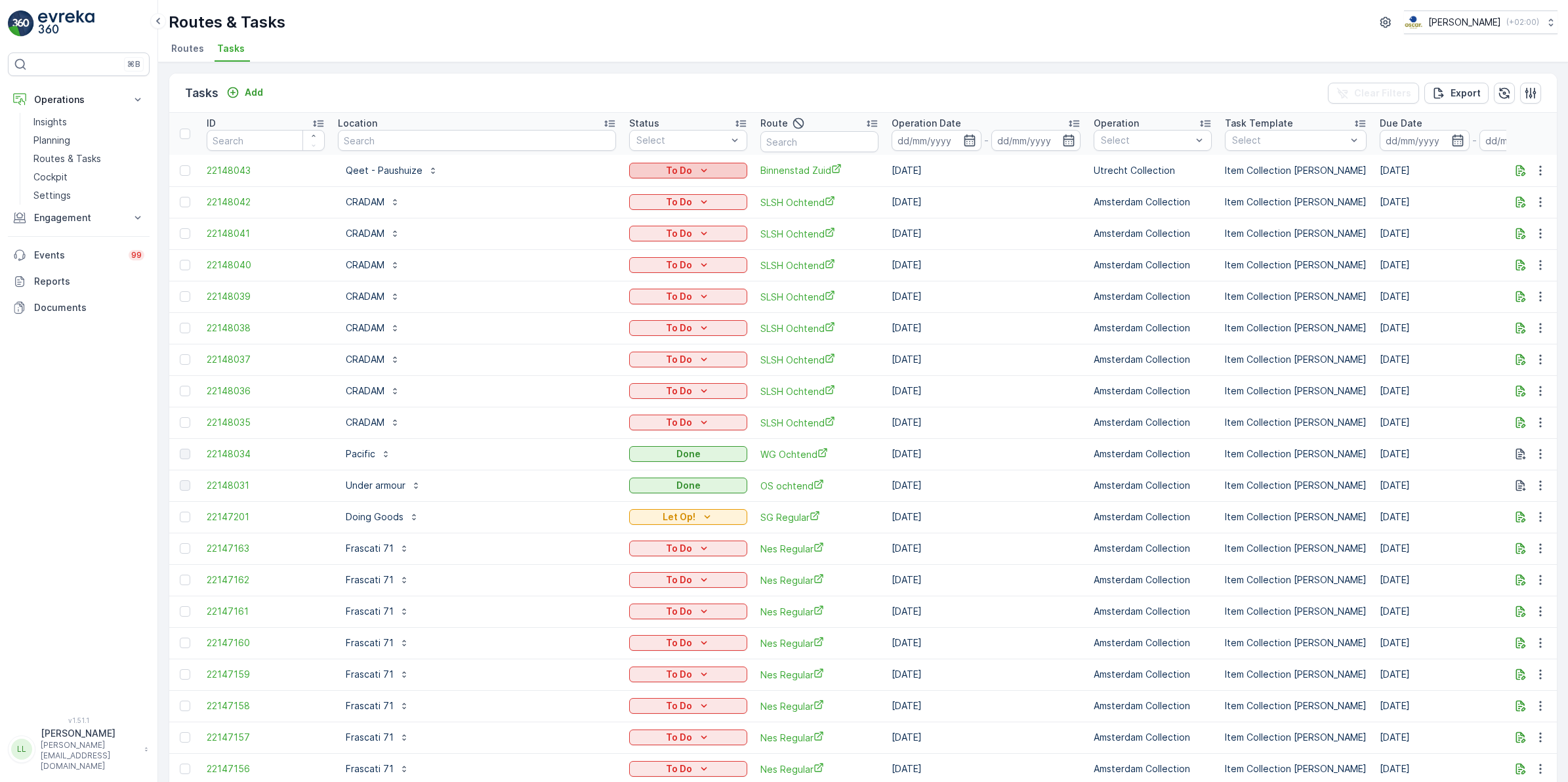
click at [697, 168] on icon "To Do" at bounding box center [704, 171] width 13 height 13
click at [587, 225] on span "Let Op!" at bounding box center [578, 227] width 33 height 13
click at [424, 134] on input "text" at bounding box center [477, 140] width 279 height 21
type input "qeet"
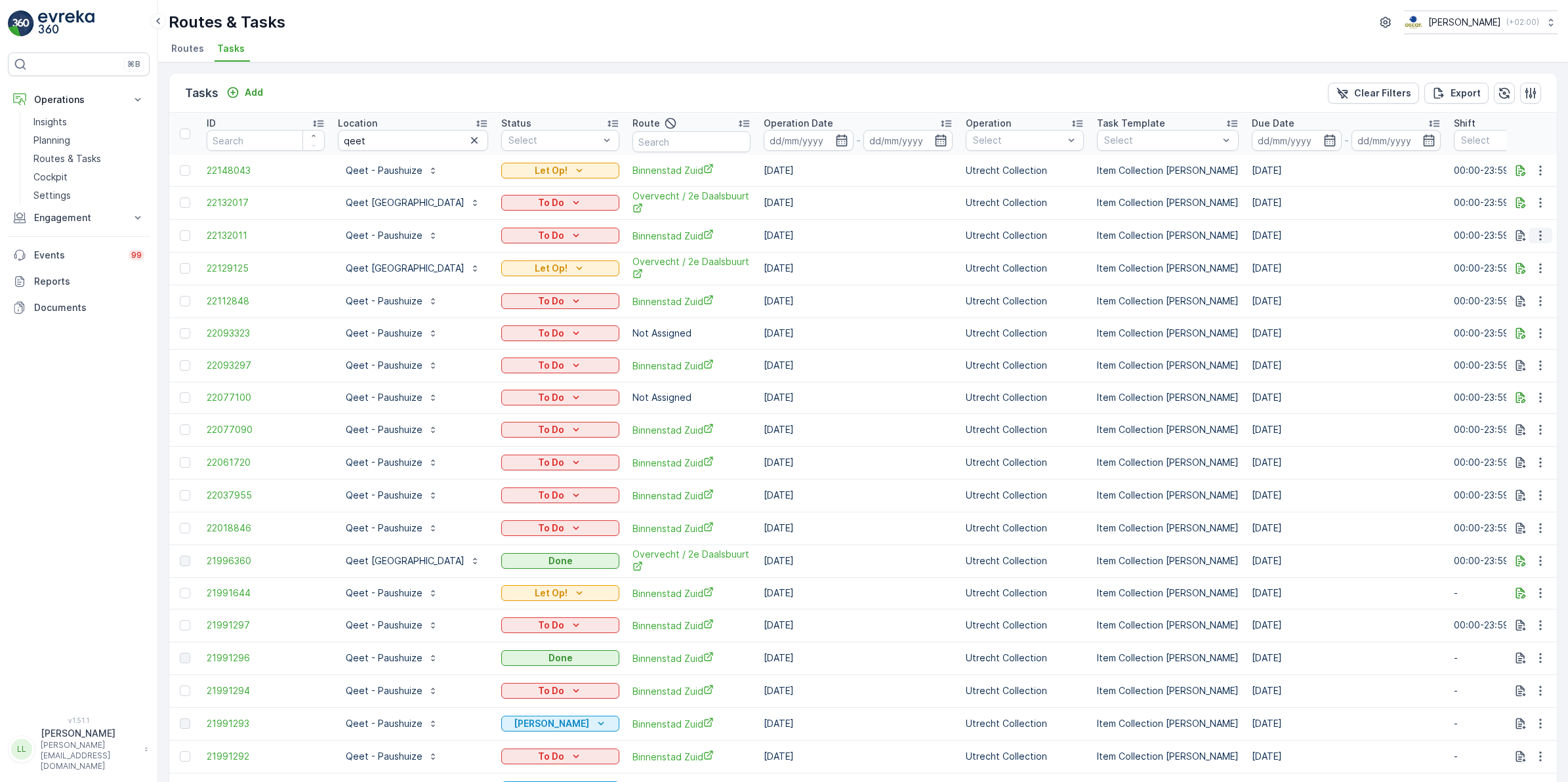
click at [1543, 238] on icon "button" at bounding box center [1541, 236] width 13 height 13
click at [1509, 272] on div "History" at bounding box center [1519, 274] width 99 height 19
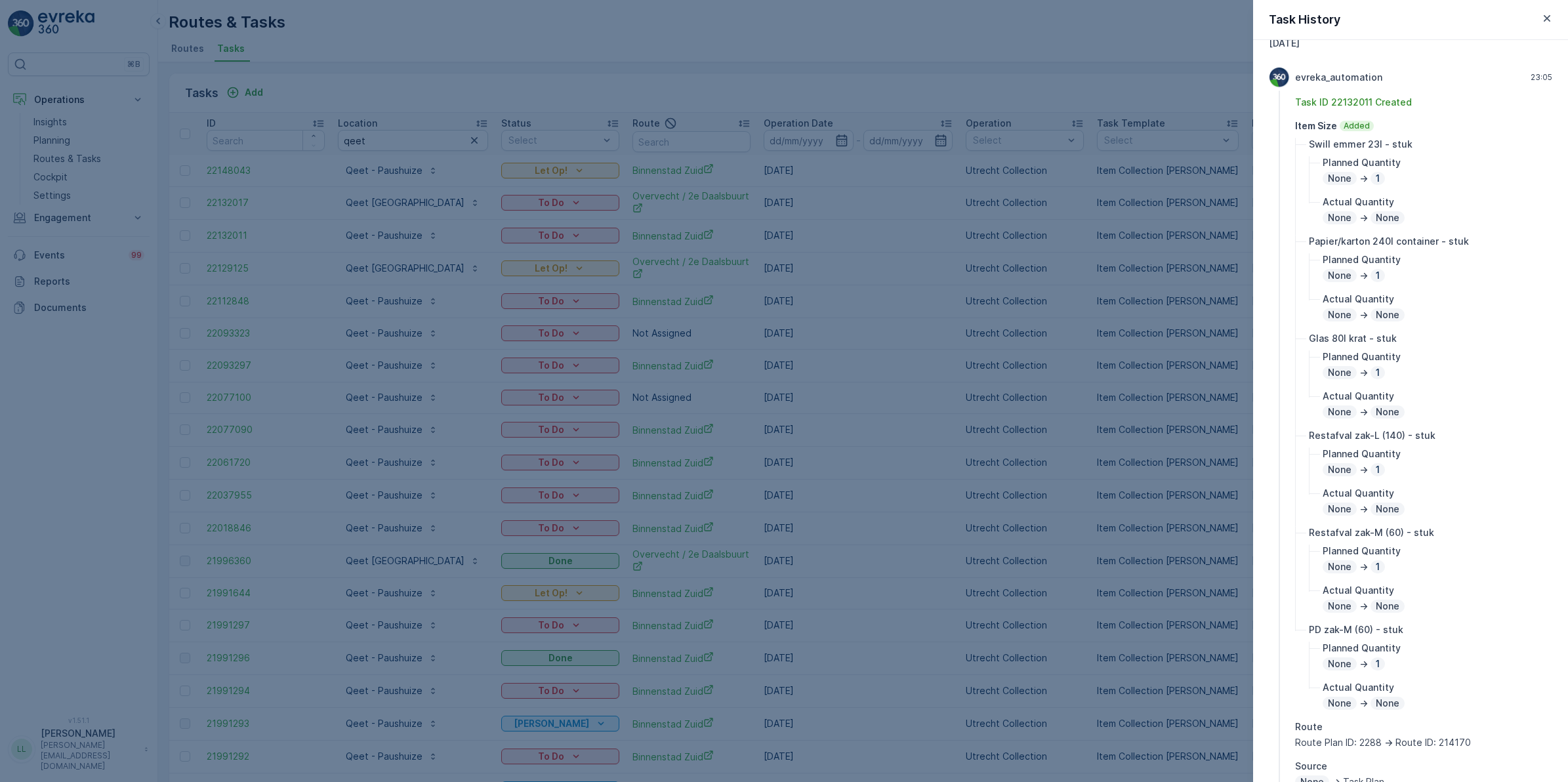
scroll to position [82, 0]
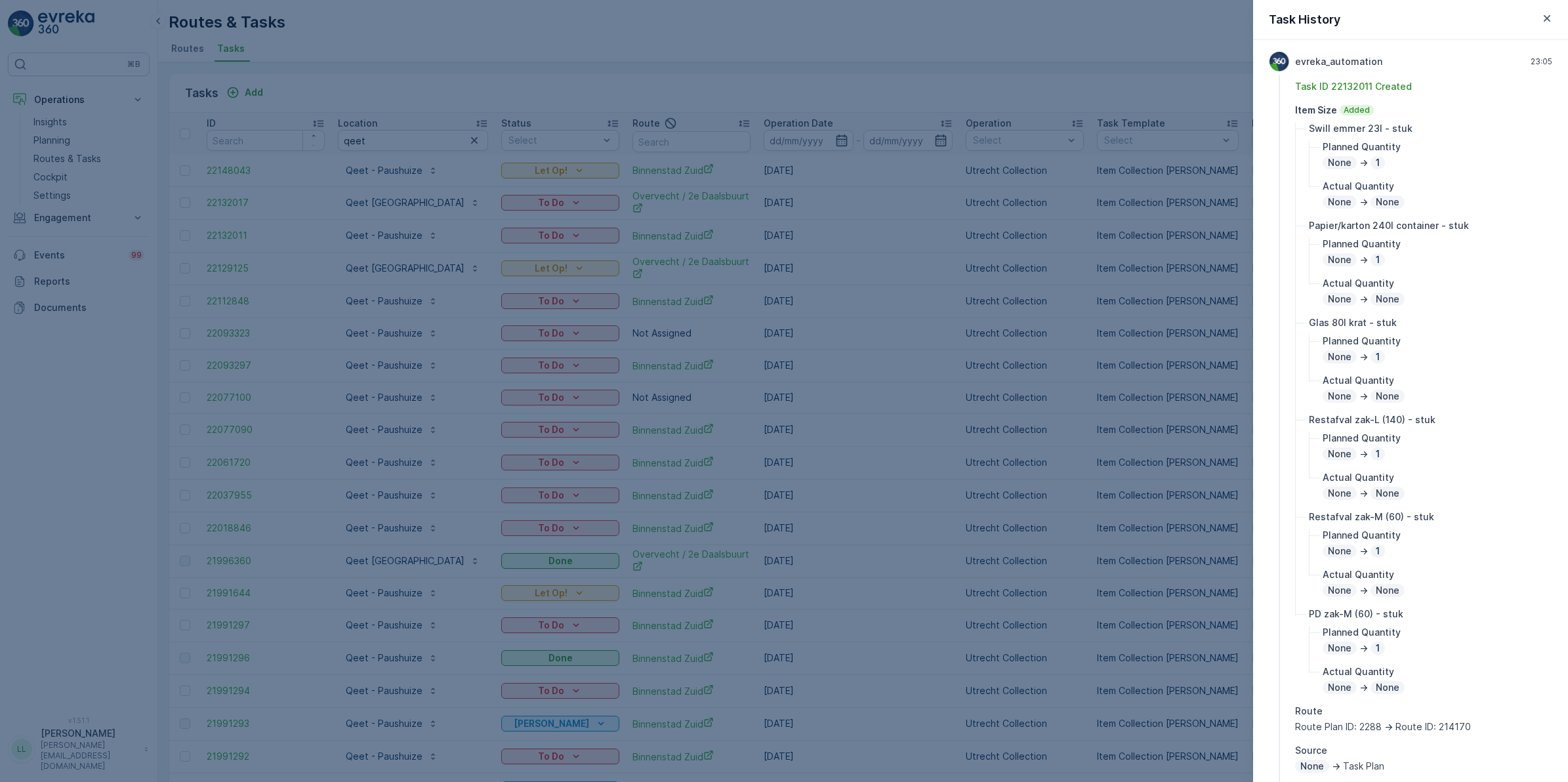
click at [1112, 246] on div at bounding box center [784, 391] width 1568 height 782
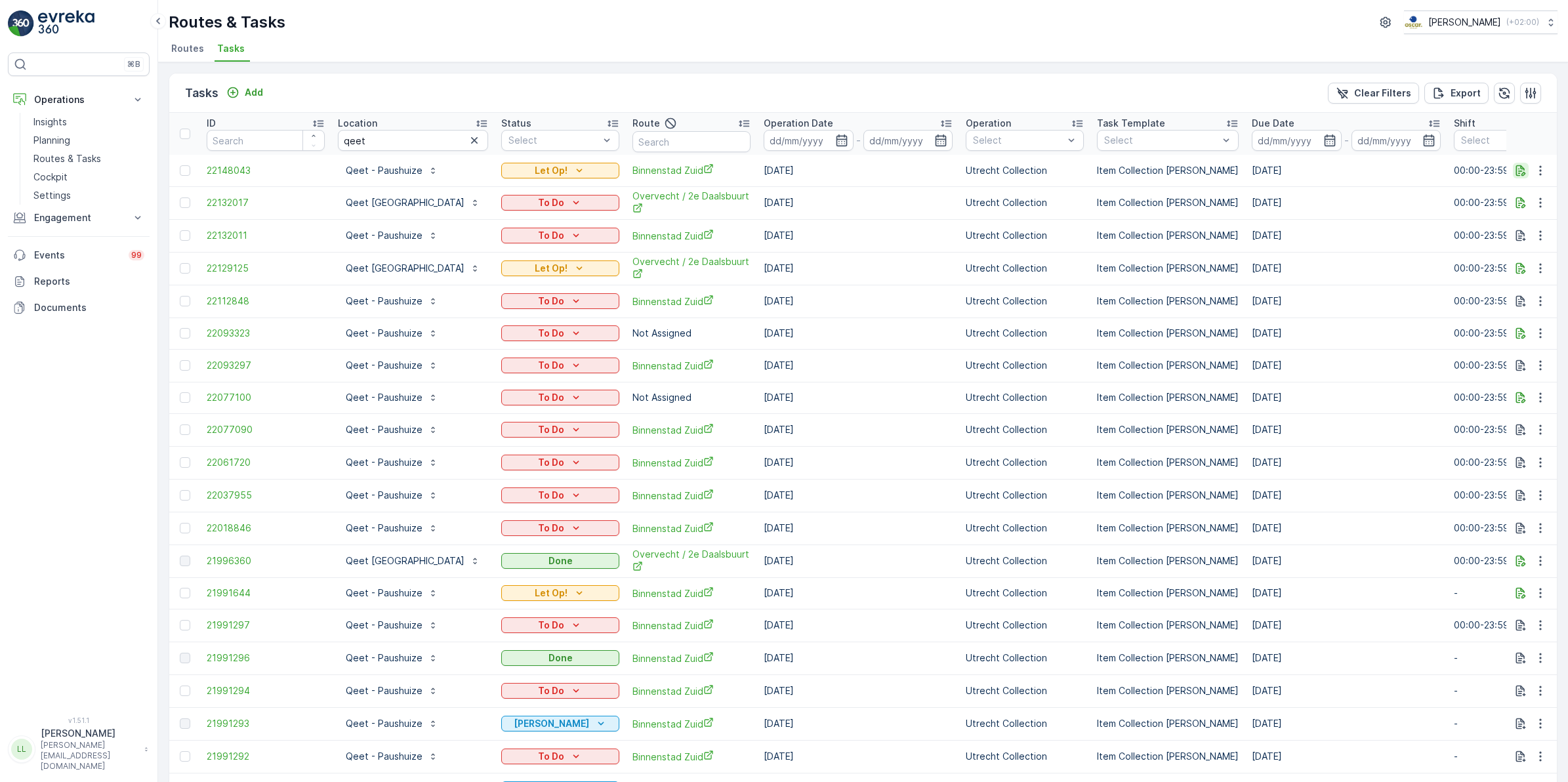
click at [1514, 174] on icon "button" at bounding box center [1521, 171] width 13 height 13
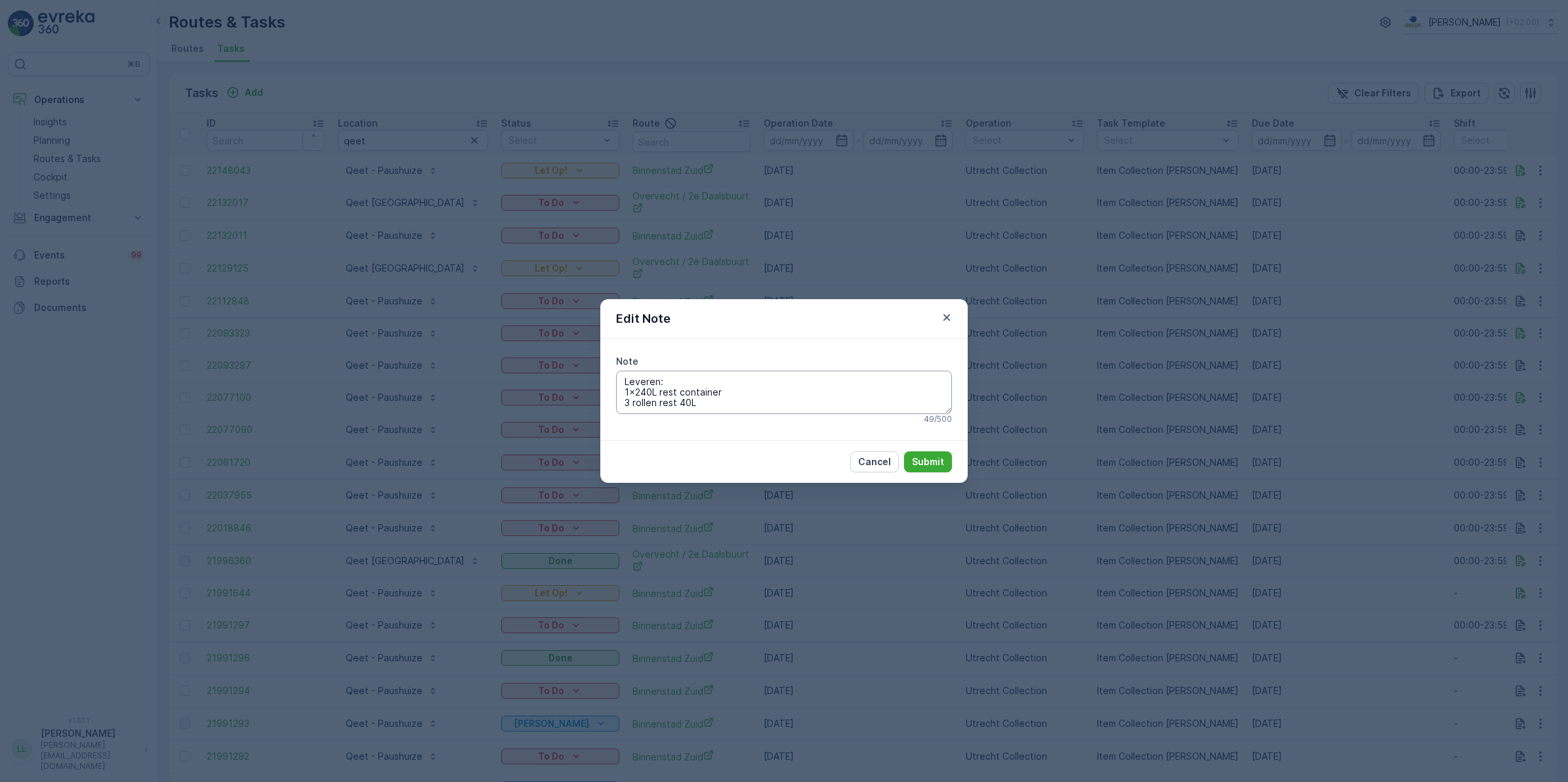
click at [687, 405] on textarea "Leveren: 1x240L rest container 3 rollen rest 40L" at bounding box center [784, 392] width 336 height 43
type textarea "Leveren: 1x240L rest container 3 rollen rest 60L"
click at [931, 464] on p "Submit" at bounding box center [928, 462] width 32 height 13
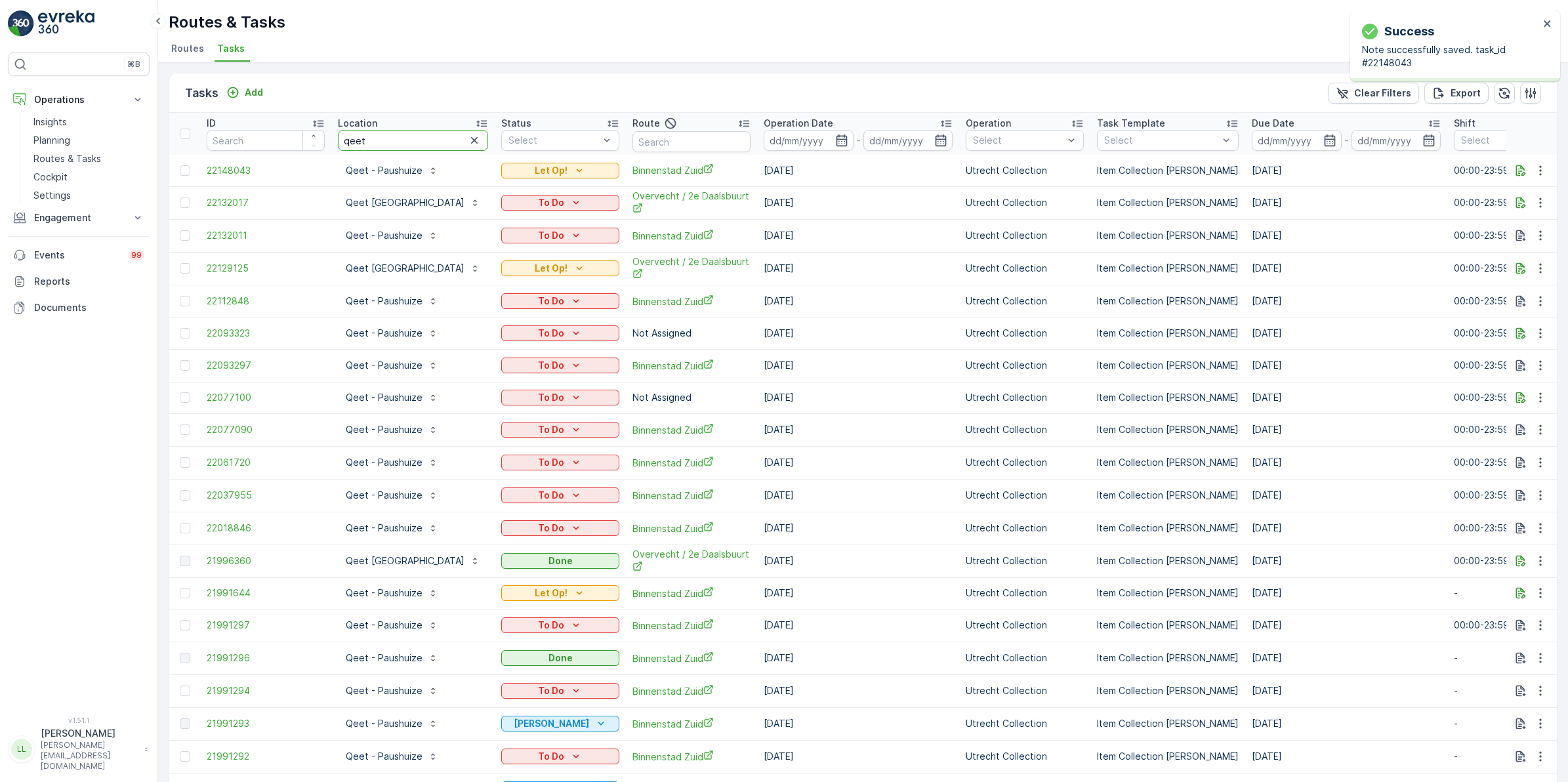
click at [393, 141] on input "qeet" at bounding box center [413, 140] width 150 height 21
drag, startPoint x: 443, startPoint y: 140, endPoint x: 382, endPoint y: 139, distance: 61.0
click at [471, 139] on icon "button" at bounding box center [475, 140] width 7 height 7
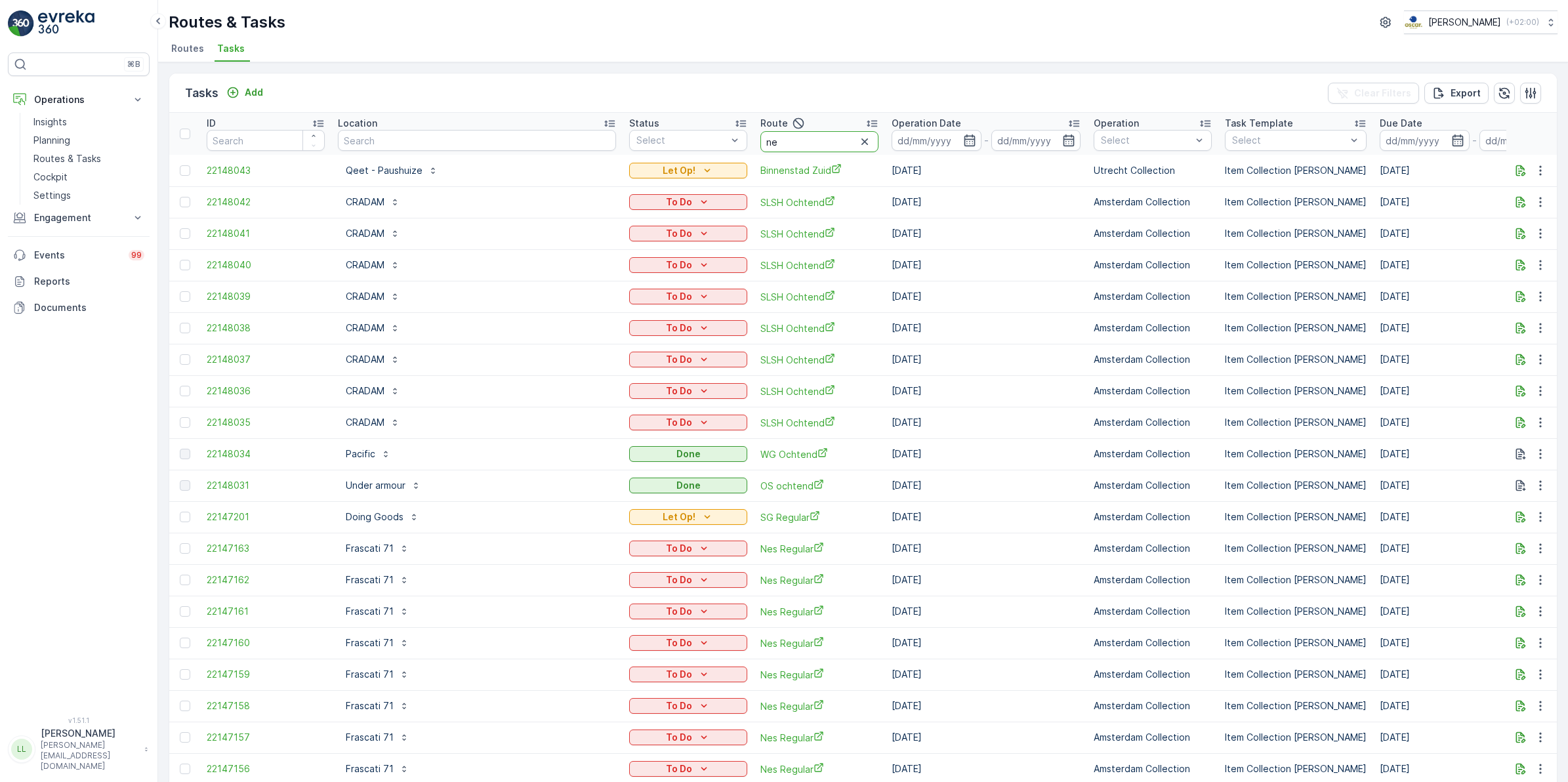
type input "nes"
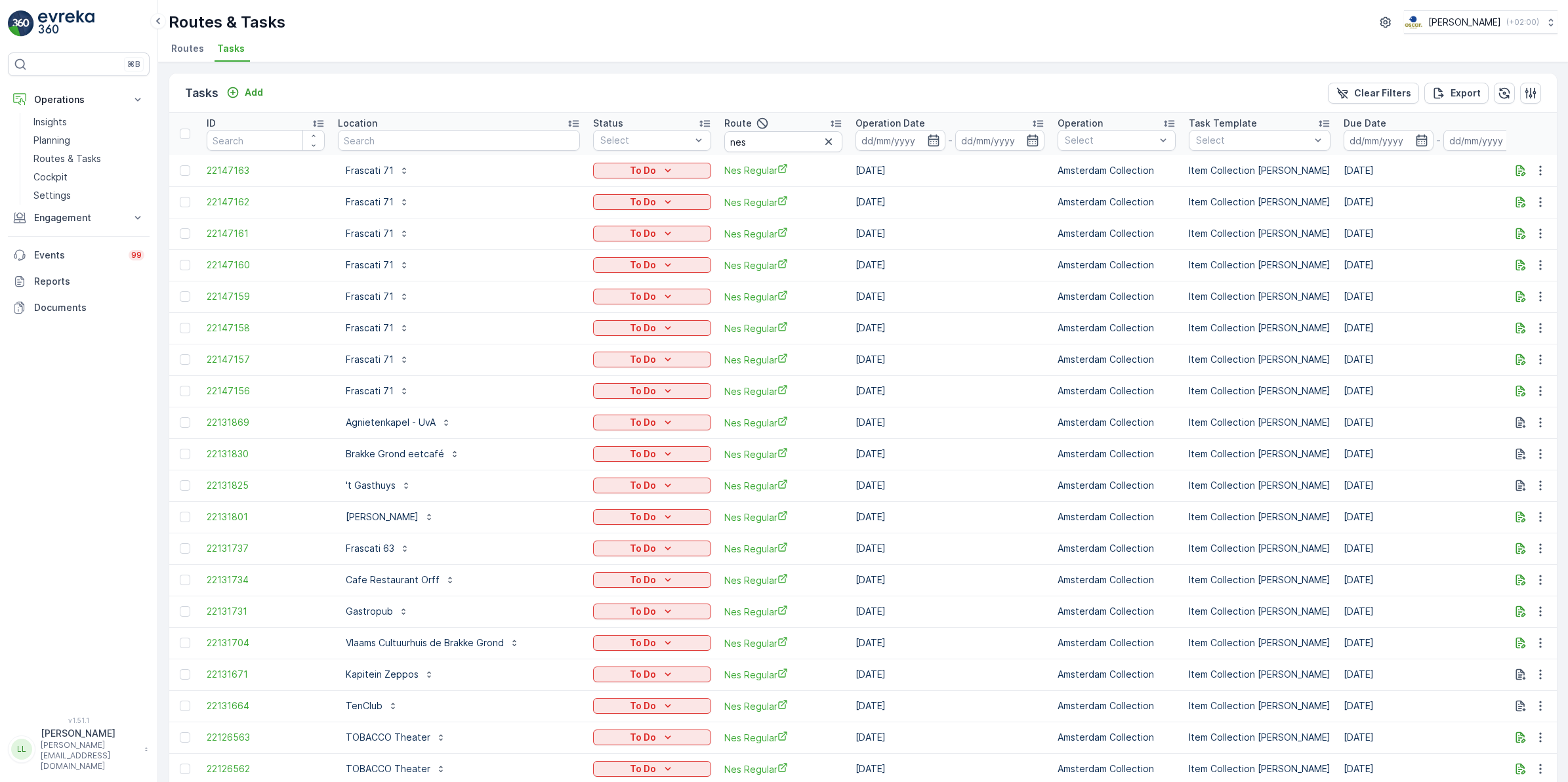
click at [927, 138] on icon "button" at bounding box center [934, 140] width 13 height 13
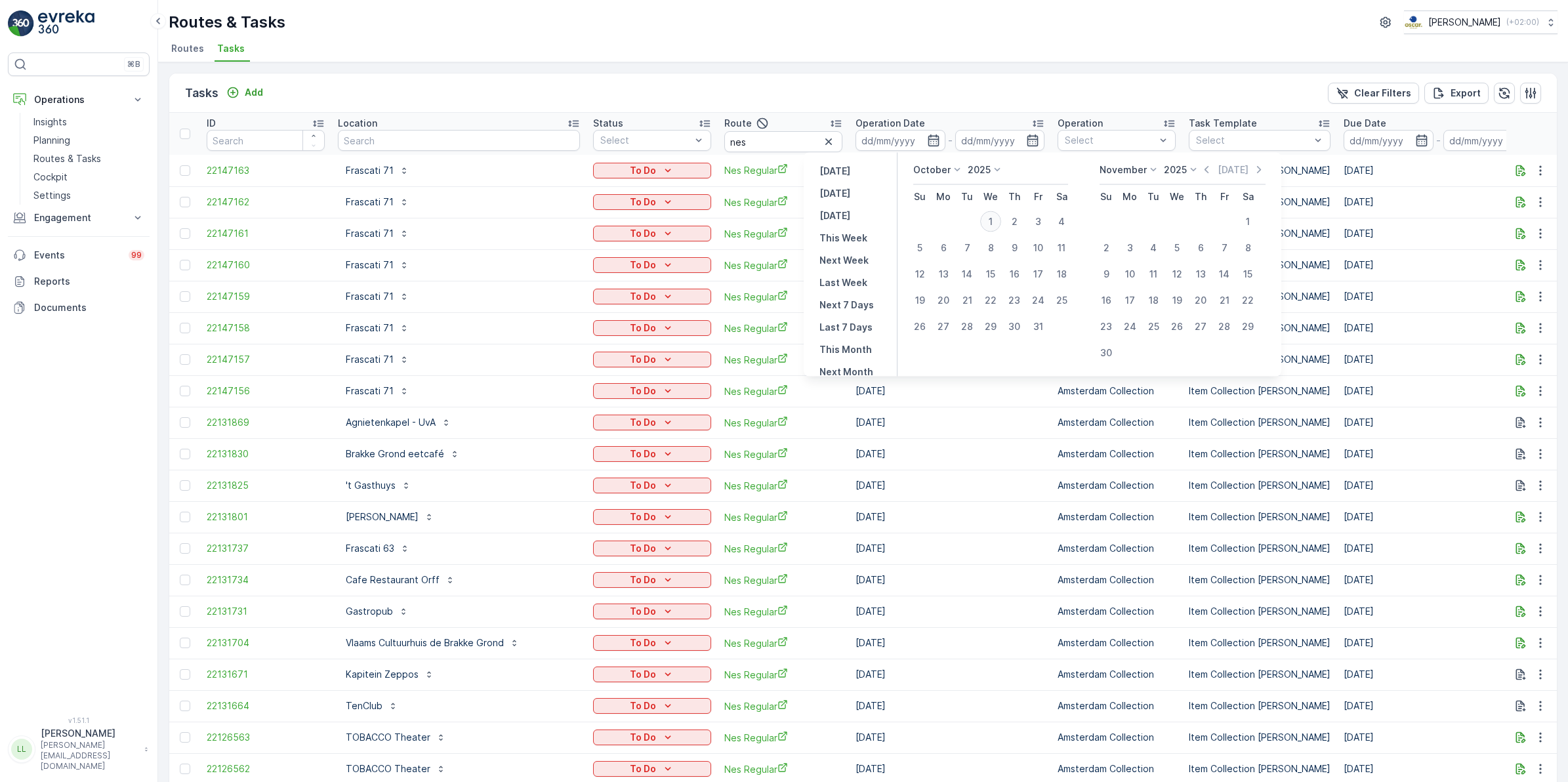
click at [993, 224] on div "1" at bounding box center [991, 222] width 21 height 21
type input "01.10.2025"
click at [993, 224] on div "1" at bounding box center [991, 222] width 21 height 21
type input "01.10.2025"
click at [993, 224] on div "1" at bounding box center [991, 222] width 21 height 21
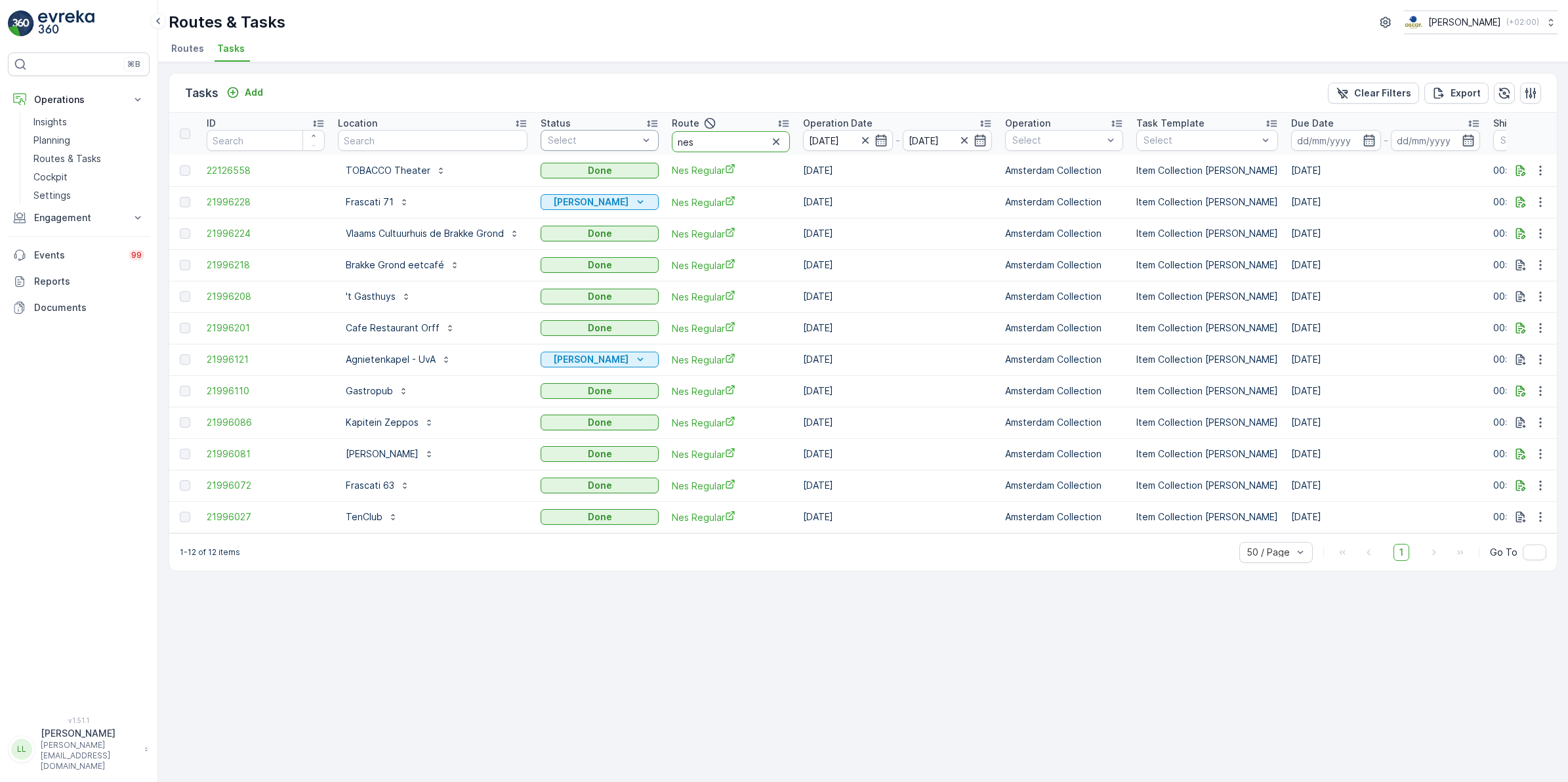
click at [648, 145] on tr "ID Location Status Select Route nes Operation Date 01.10.2025 - 01.10.2025 Oper…" at bounding box center [1217, 134] width 2096 height 42
type input "os"
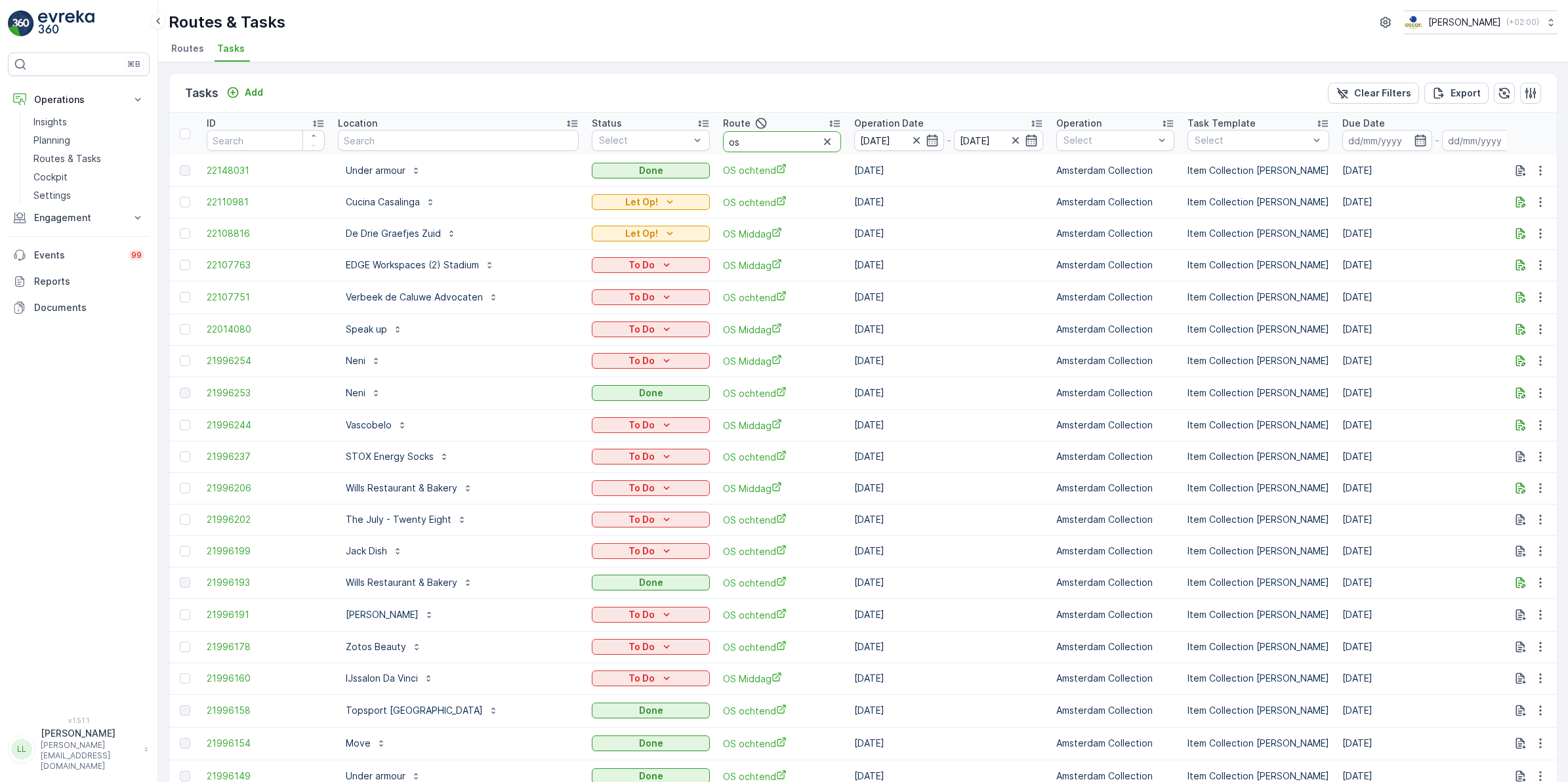
click at [750, 142] on input "os" at bounding box center [782, 142] width 118 height 21
type input "os oc"
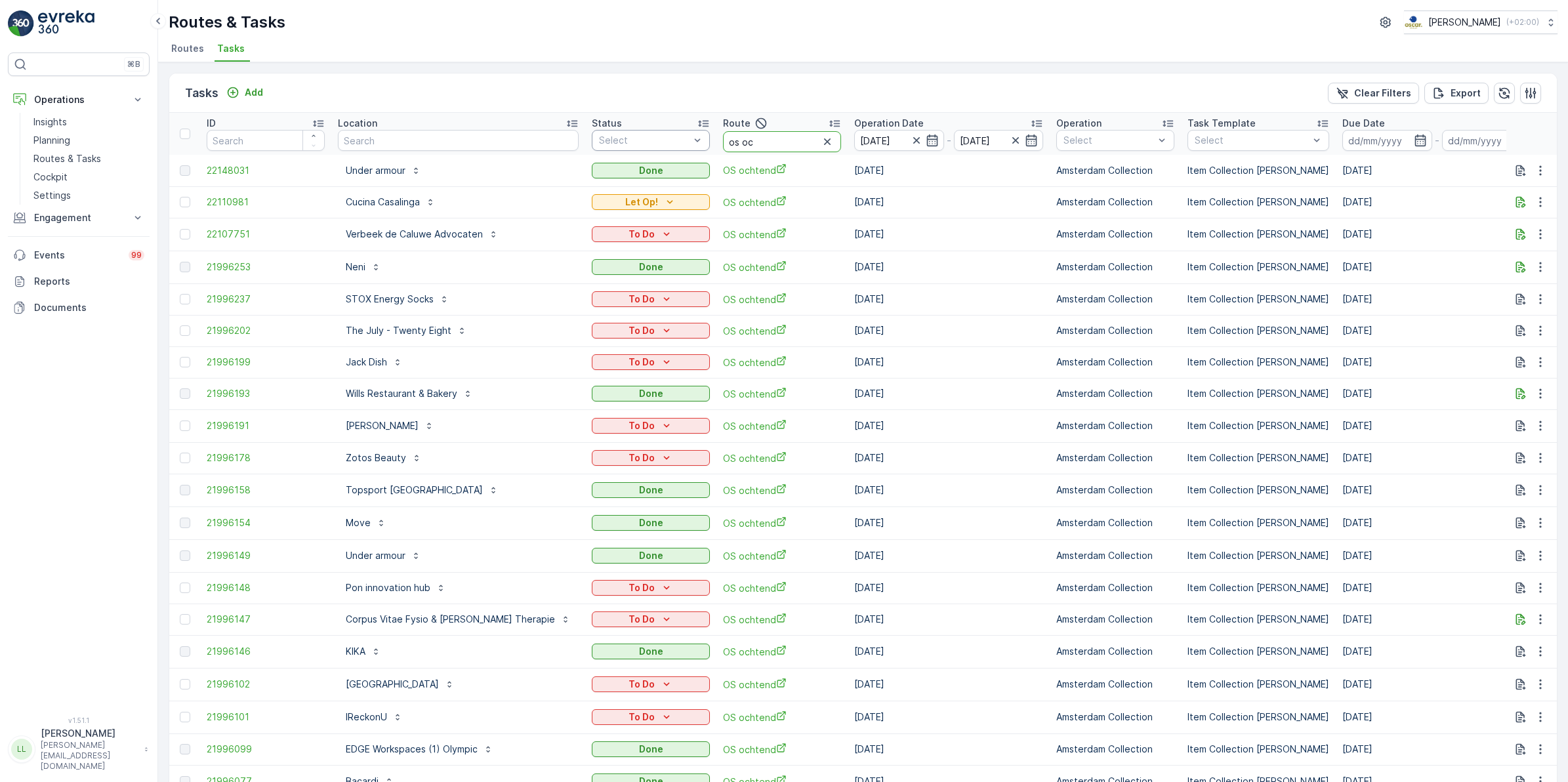
drag, startPoint x: 741, startPoint y: 146, endPoint x: 661, endPoint y: 146, distance: 80.0
click at [661, 146] on tr "ID Location Status Select Route os oc Operation Date 01.10.2025 - 01.10.2025 Op…" at bounding box center [1243, 134] width 2147 height 42
type input "mqfh"
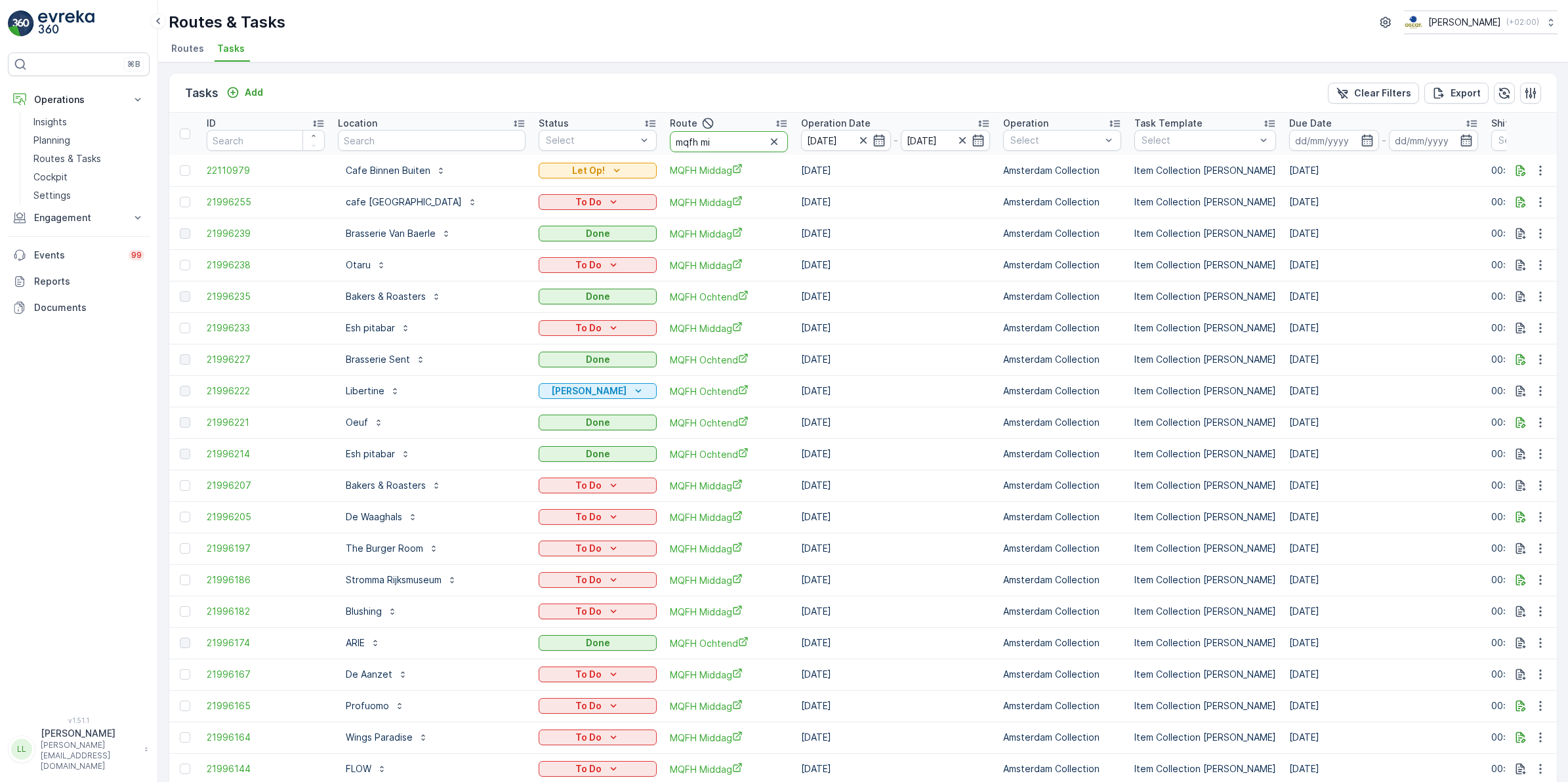
type input "mqfh mid"
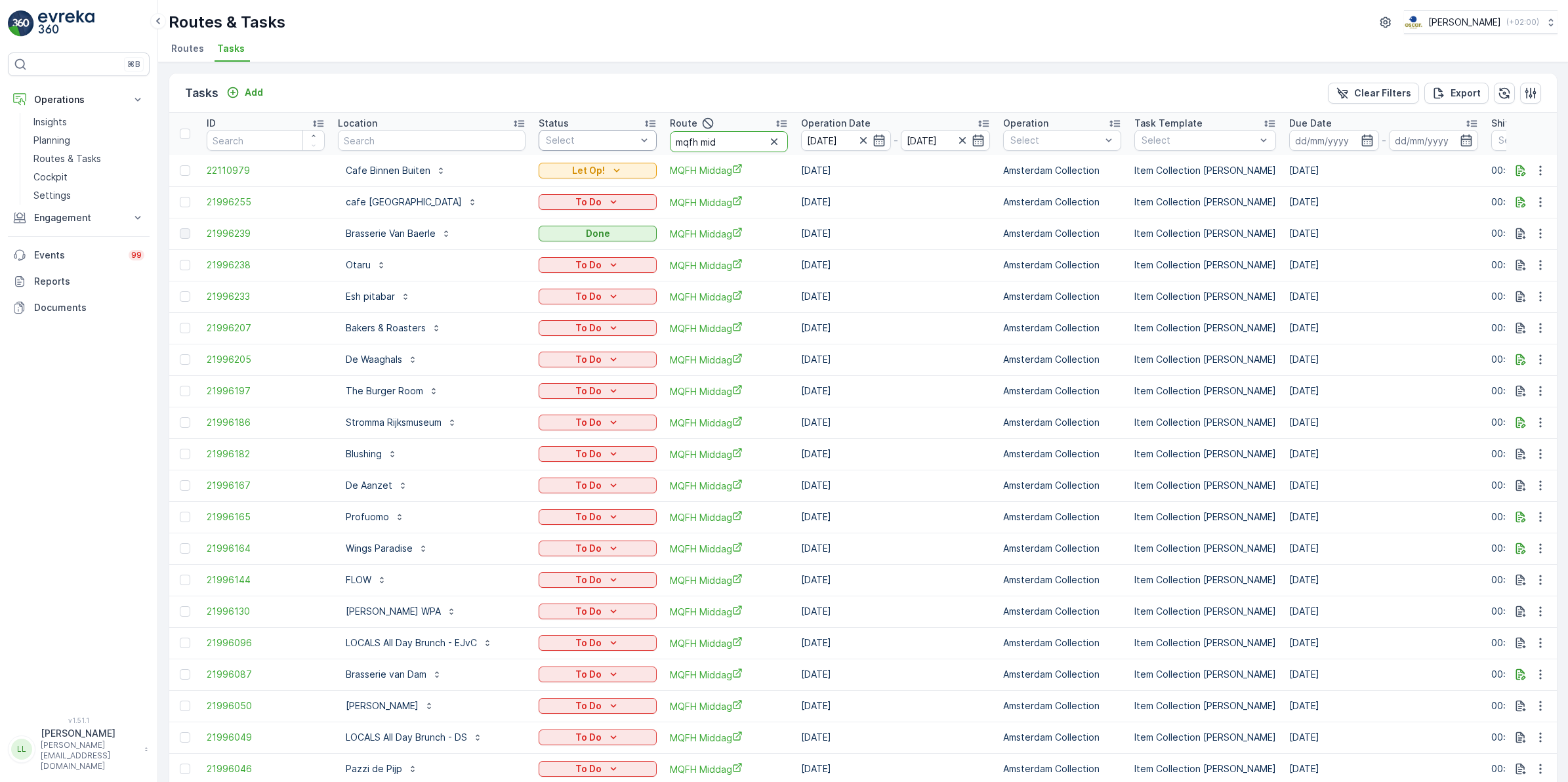
drag, startPoint x: 738, startPoint y: 145, endPoint x: 647, endPoint y: 148, distance: 91.0
click at [647, 148] on tr "ID Location Status Select Route mqfh mid Operation Date 01.10.2025 - 01.10.2025…" at bounding box center [1216, 134] width 2094 height 42
click at [635, 169] on div "Let Op!" at bounding box center [598, 171] width 108 height 13
click at [728, 149] on input "mqfh mid" at bounding box center [729, 142] width 118 height 21
drag, startPoint x: 730, startPoint y: 142, endPoint x: 667, endPoint y: 145, distance: 63.1
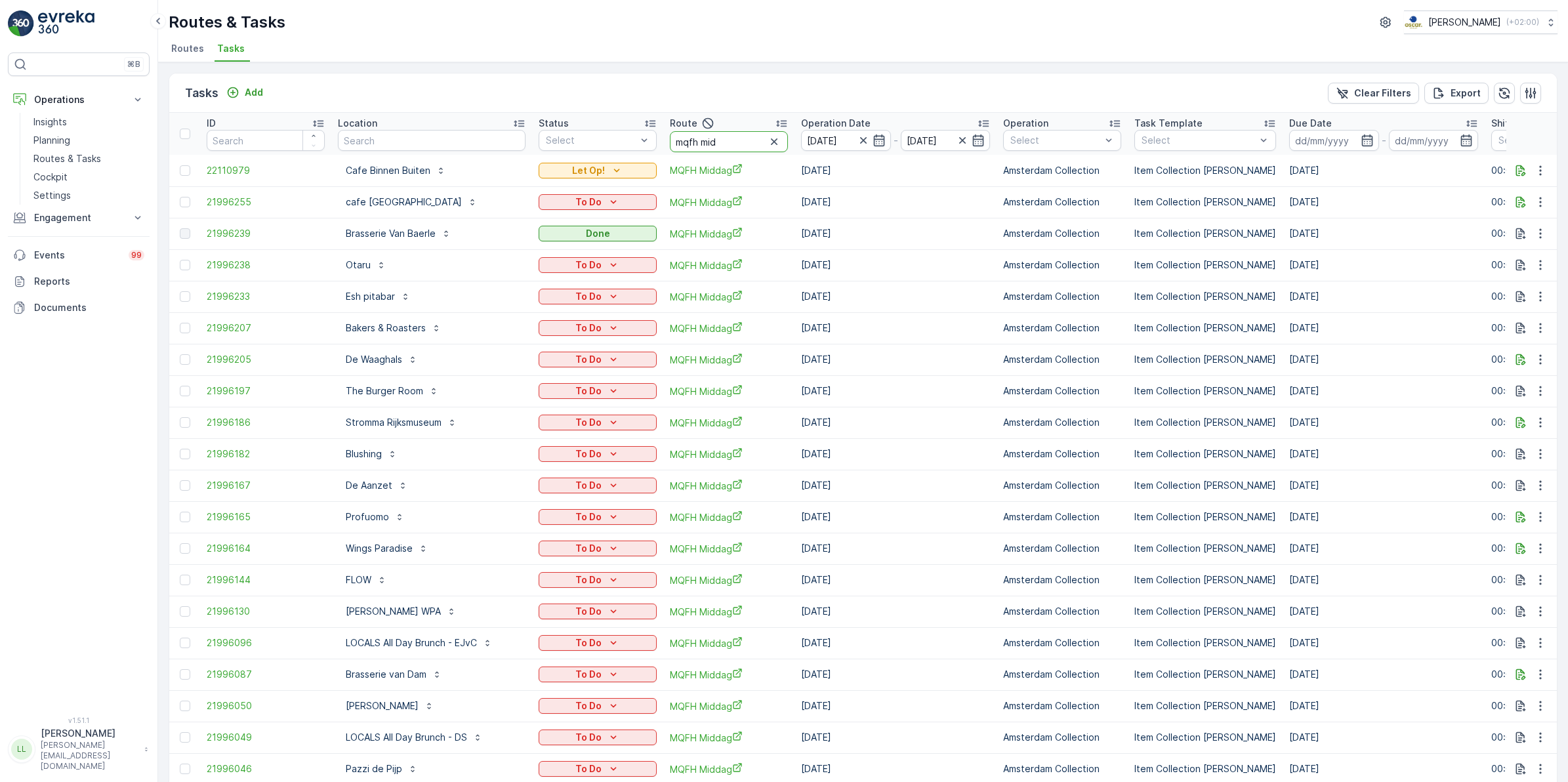
click at [670, 145] on input "mqfh mid" at bounding box center [729, 142] width 118 height 21
type input "agniet"
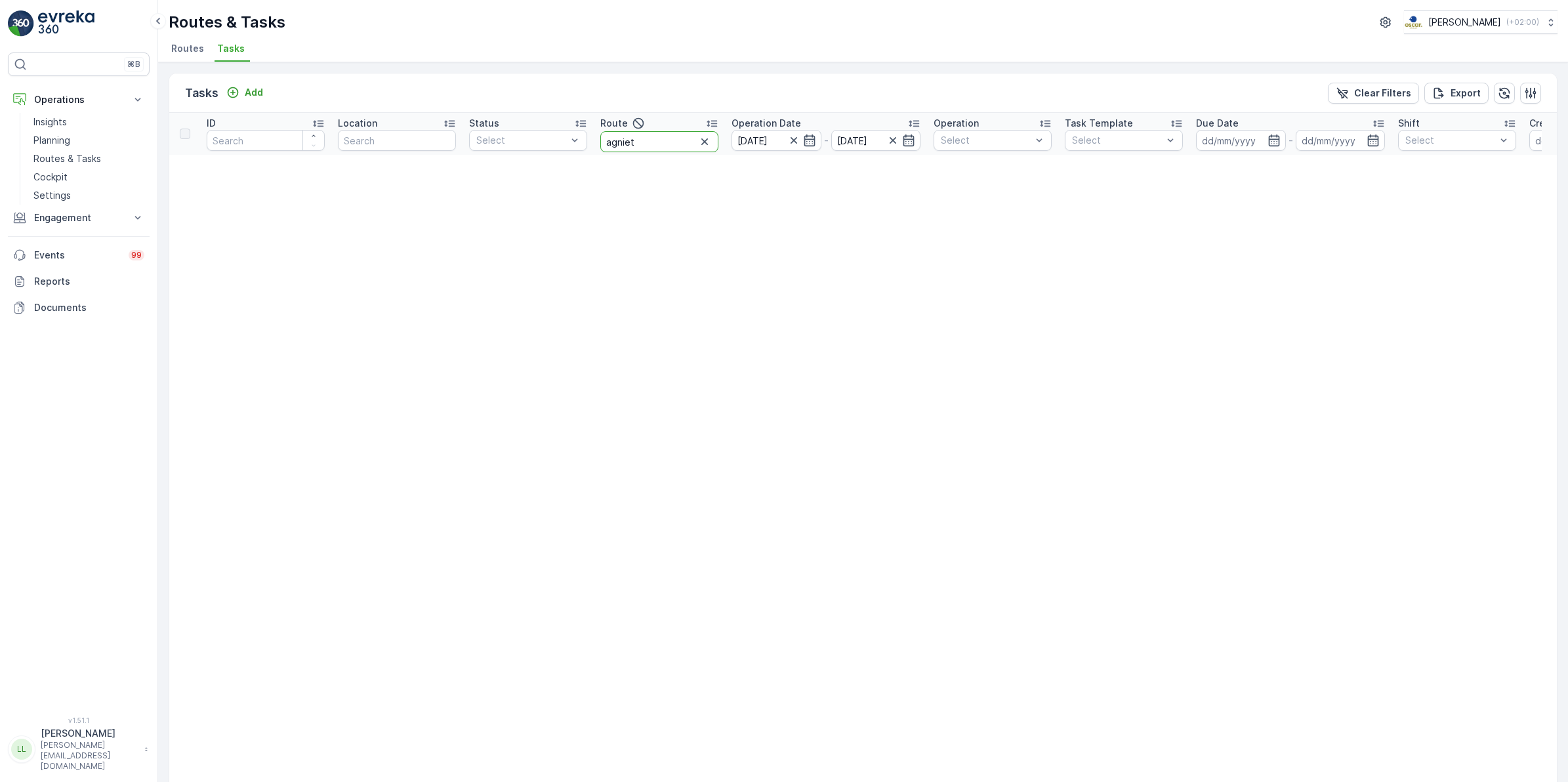
drag, startPoint x: 660, startPoint y: 146, endPoint x: 588, endPoint y: 159, distance: 73.2
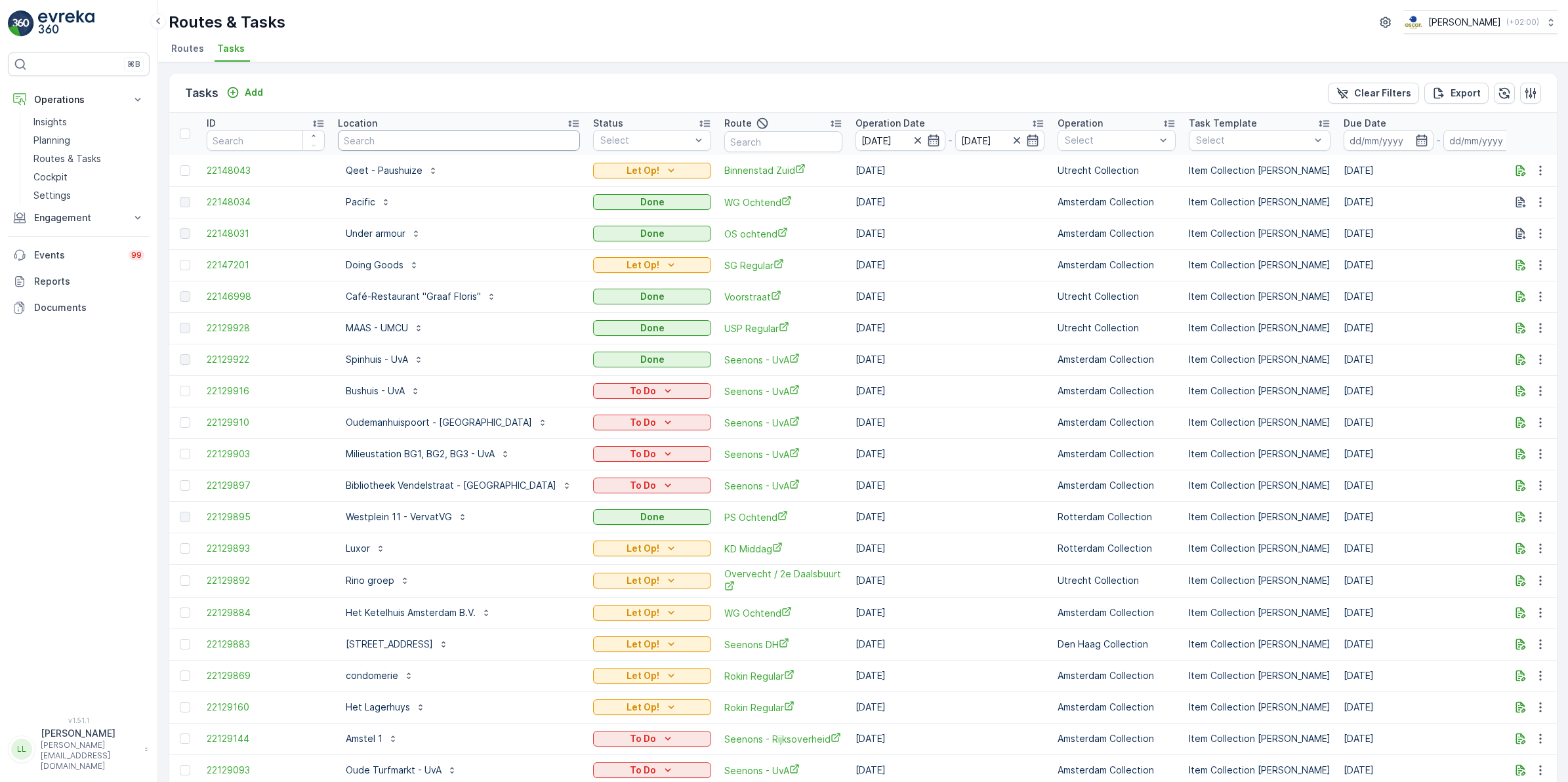
click at [359, 142] on input "text" at bounding box center [459, 140] width 242 height 21
type input "agni"
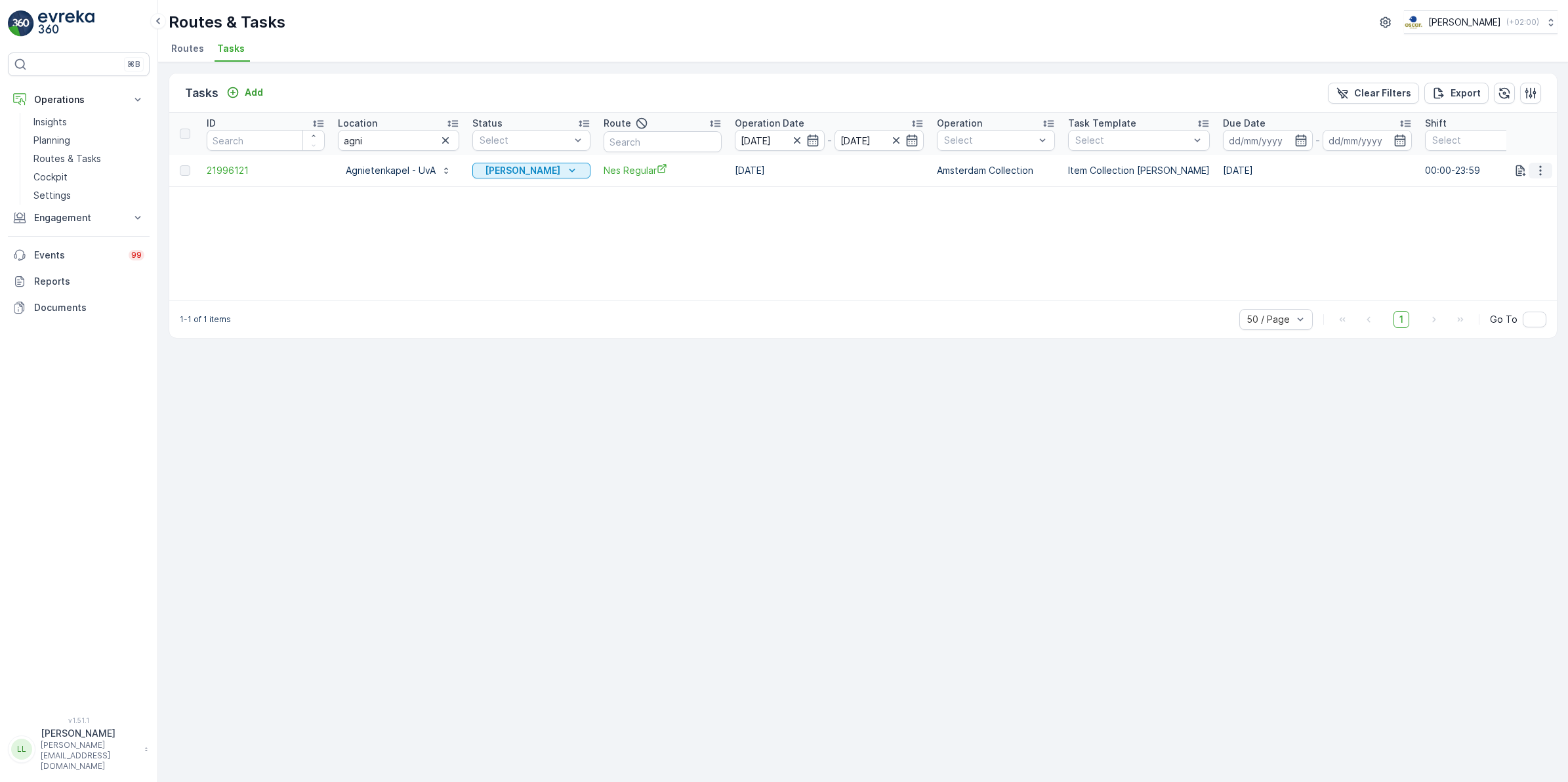
click at [1539, 177] on button "button" at bounding box center [1541, 171] width 24 height 16
click at [1454, 234] on div "ID Location agni Status Select Route Operation Date 01.10.2025 - 01.10.2025 Ope…" at bounding box center [863, 207] width 1388 height 187
click at [237, 90] on icon "Add" at bounding box center [233, 92] width 13 height 13
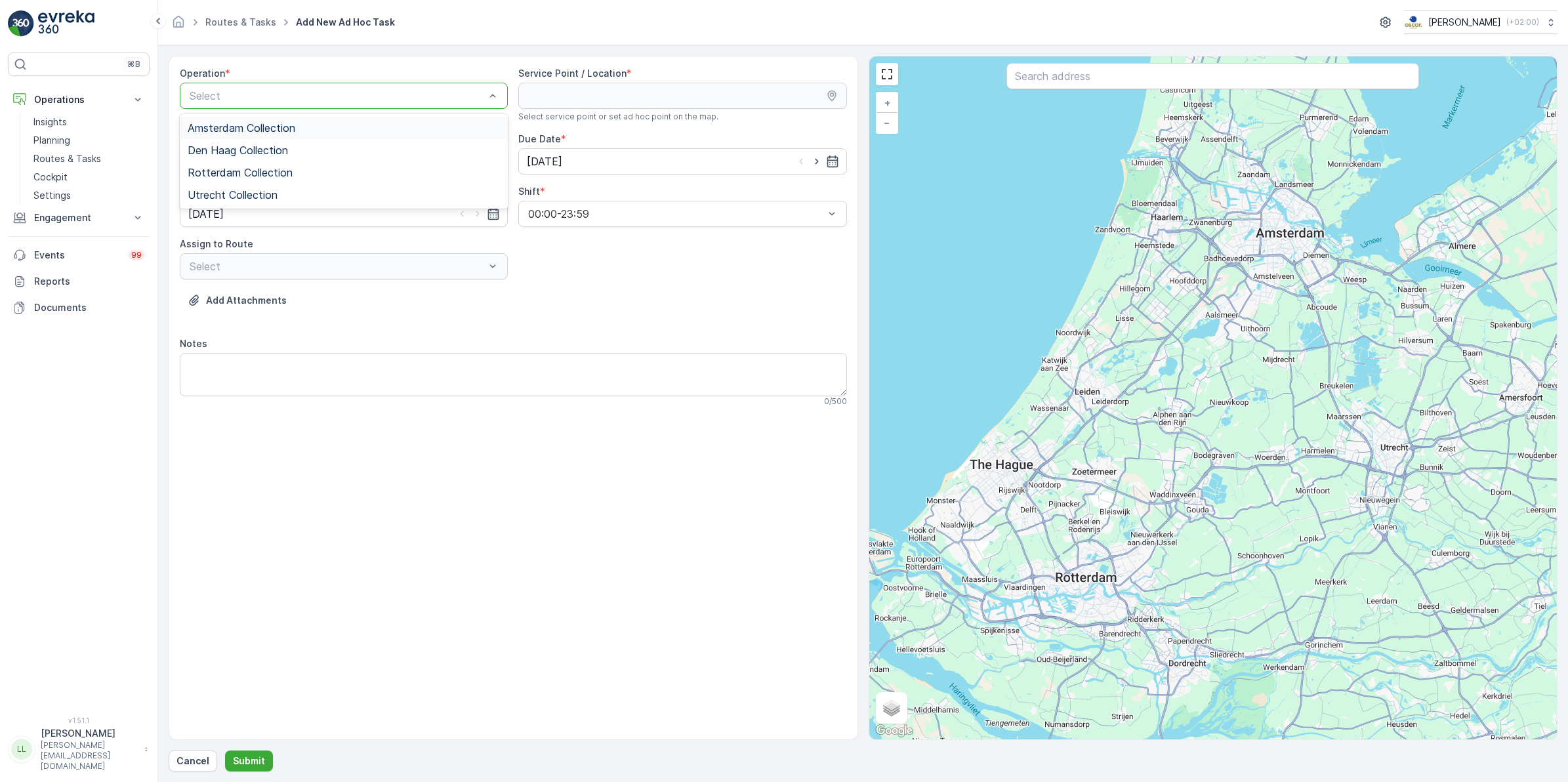
click at [244, 133] on span "Amsterdam Collection" at bounding box center [241, 128] width 108 height 12
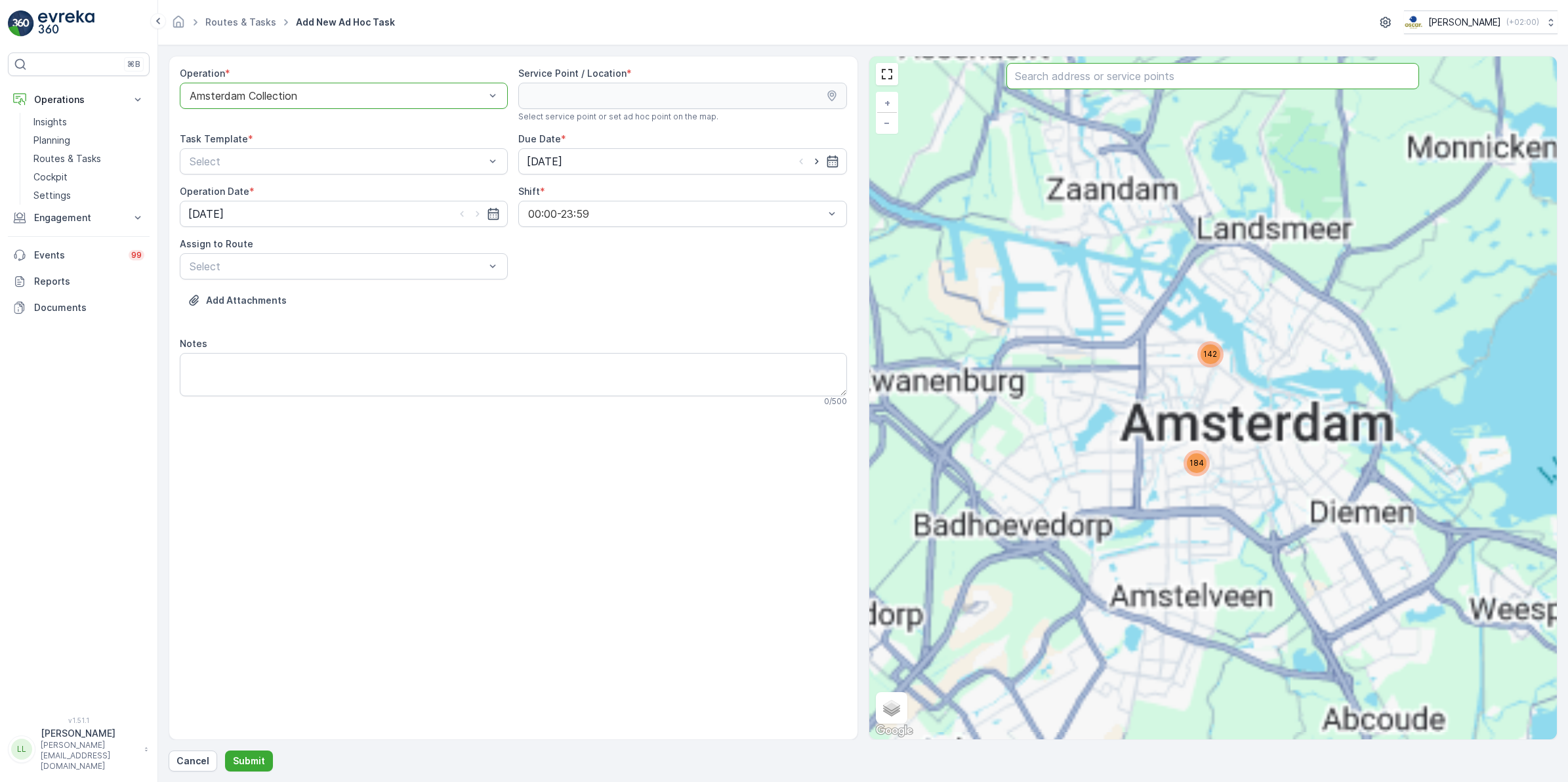
click at [1193, 76] on input "text" at bounding box center [1212, 76] width 413 height 26
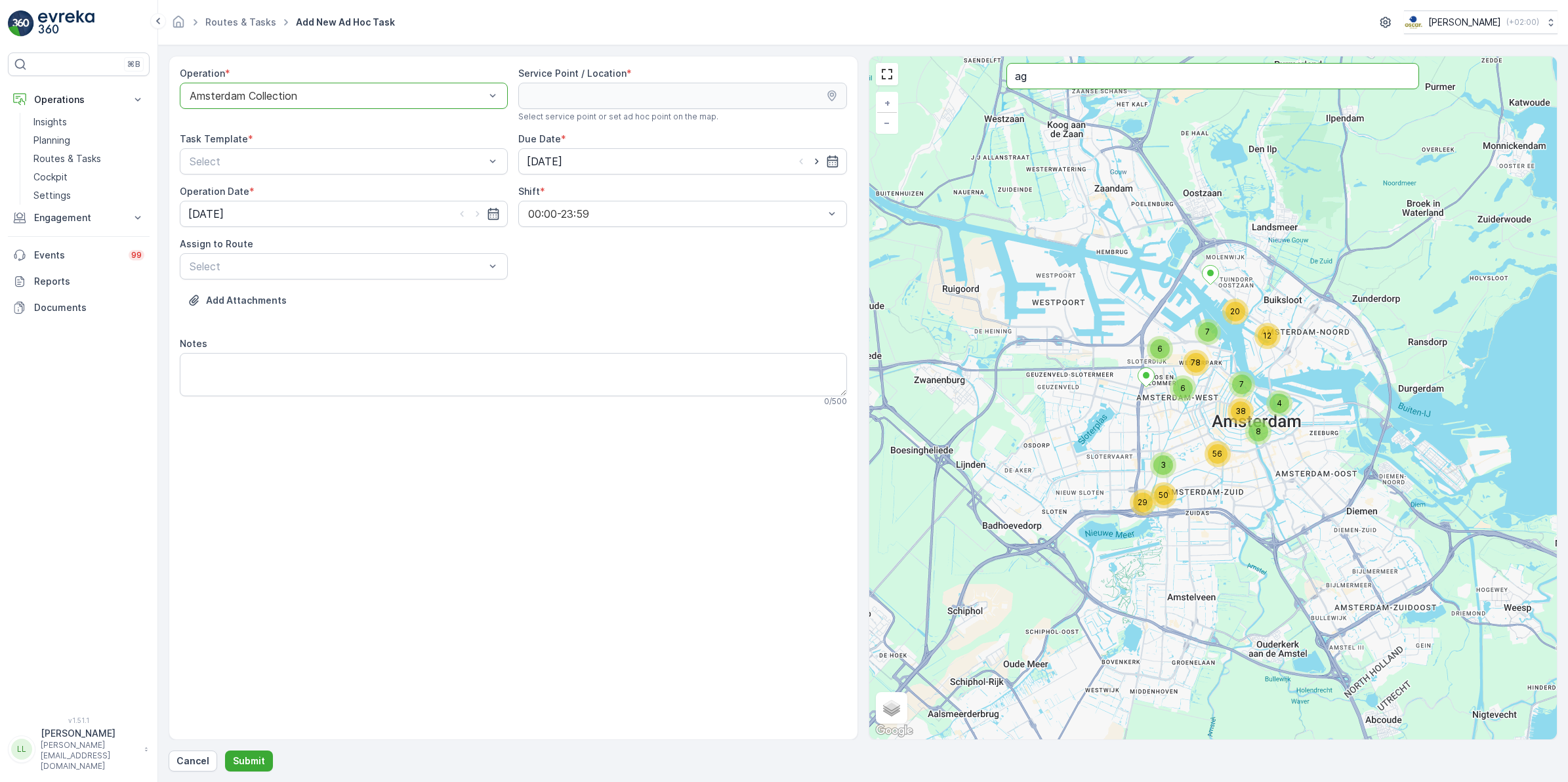
type input "ag"
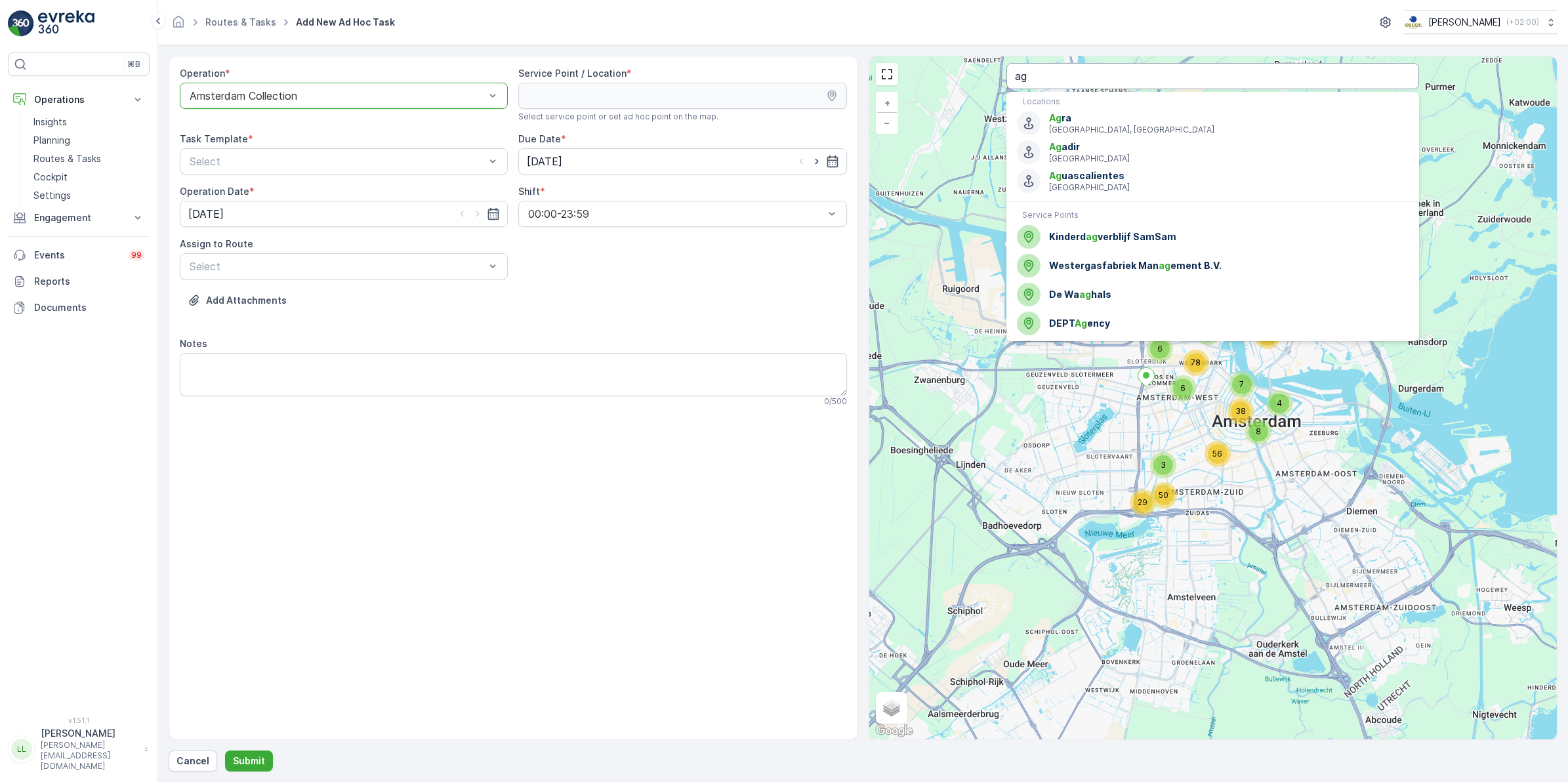
click at [1071, 73] on input "ag" at bounding box center [1212, 76] width 413 height 26
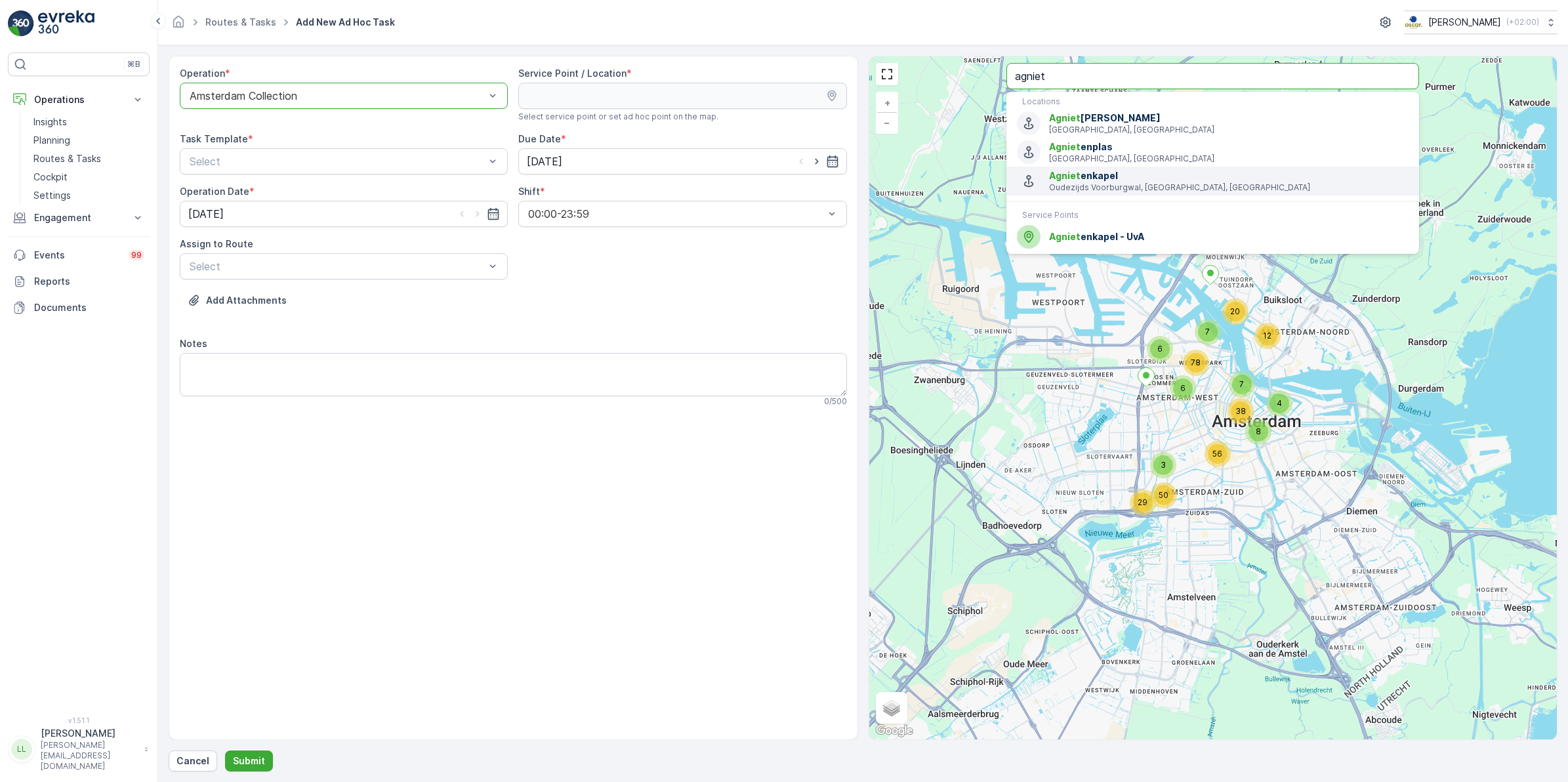
type input "agniet"
click at [1078, 235] on span "Agniet enkapel - UvA" at bounding box center [1228, 237] width 360 height 13
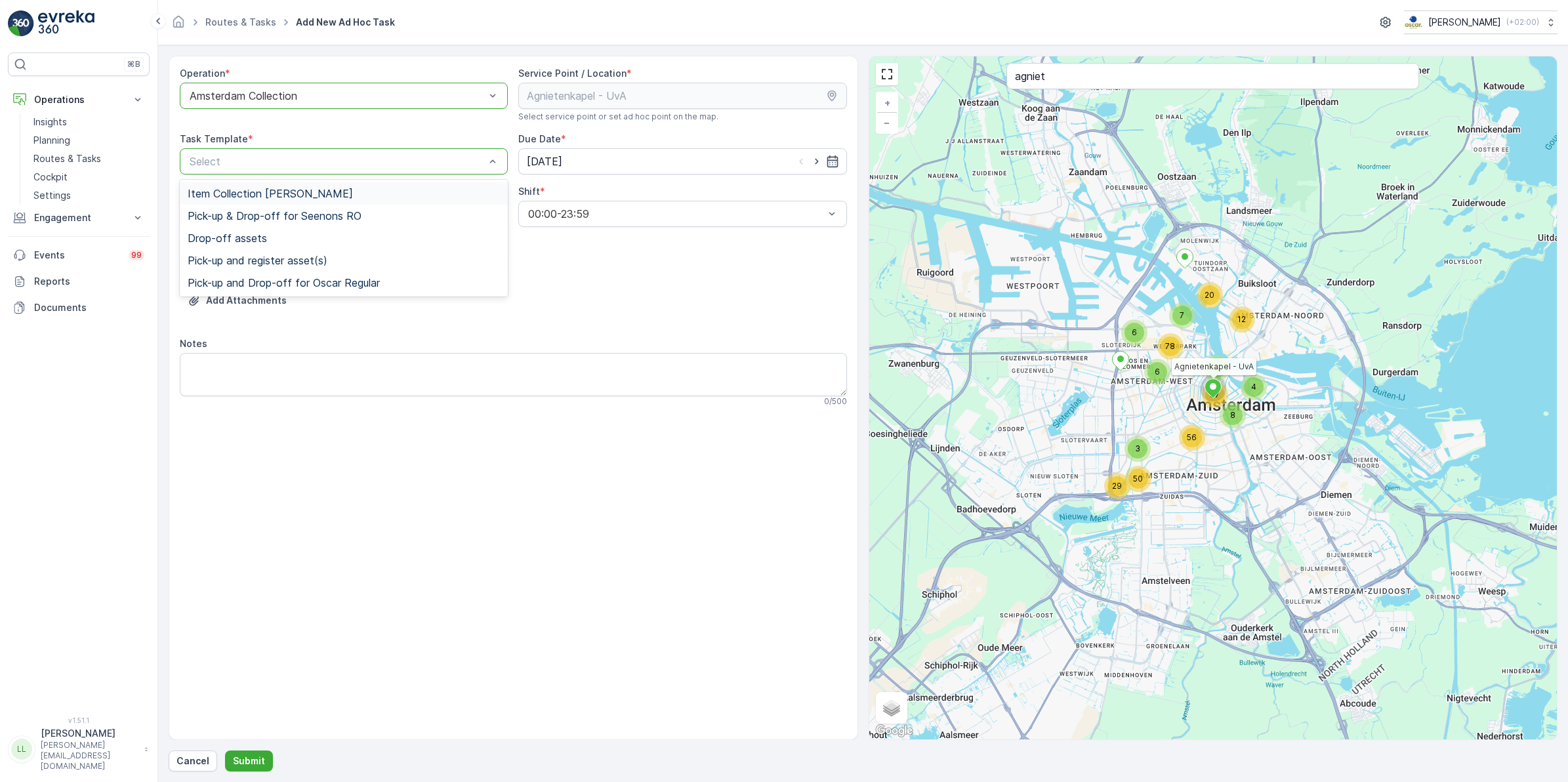
drag, startPoint x: 245, startPoint y: 193, endPoint x: 510, endPoint y: 159, distance: 267.2
click at [247, 193] on span "Item Collection [PERSON_NAME]" at bounding box center [270, 193] width 166 height 12
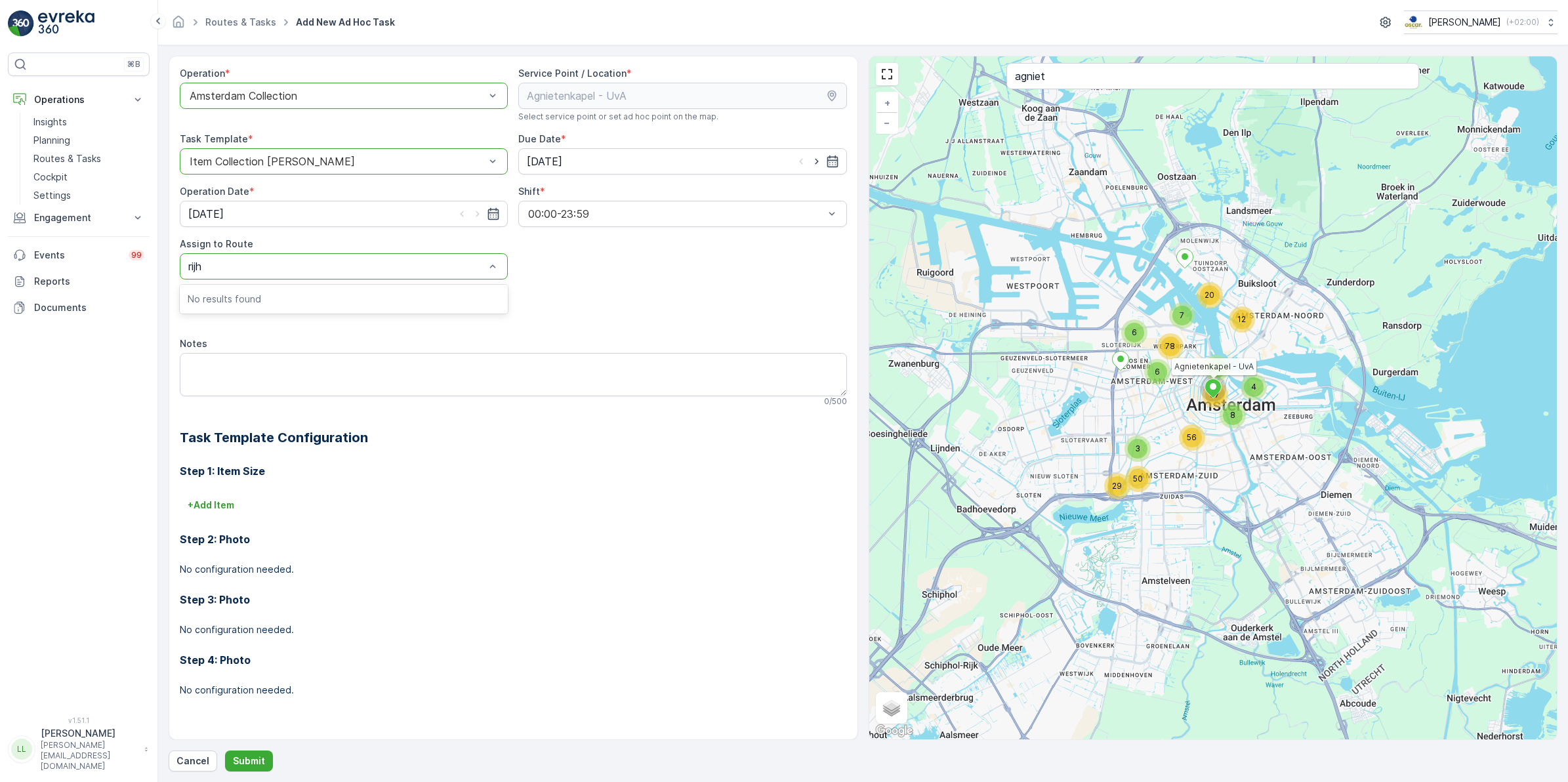
type input "rij"
click at [282, 296] on span "Seenons - Rijksoverheid (Undispatched ) - Amsterdam" at bounding box center [344, 304] width 312 height 24
click at [257, 755] on p "Submit" at bounding box center [249, 761] width 32 height 13
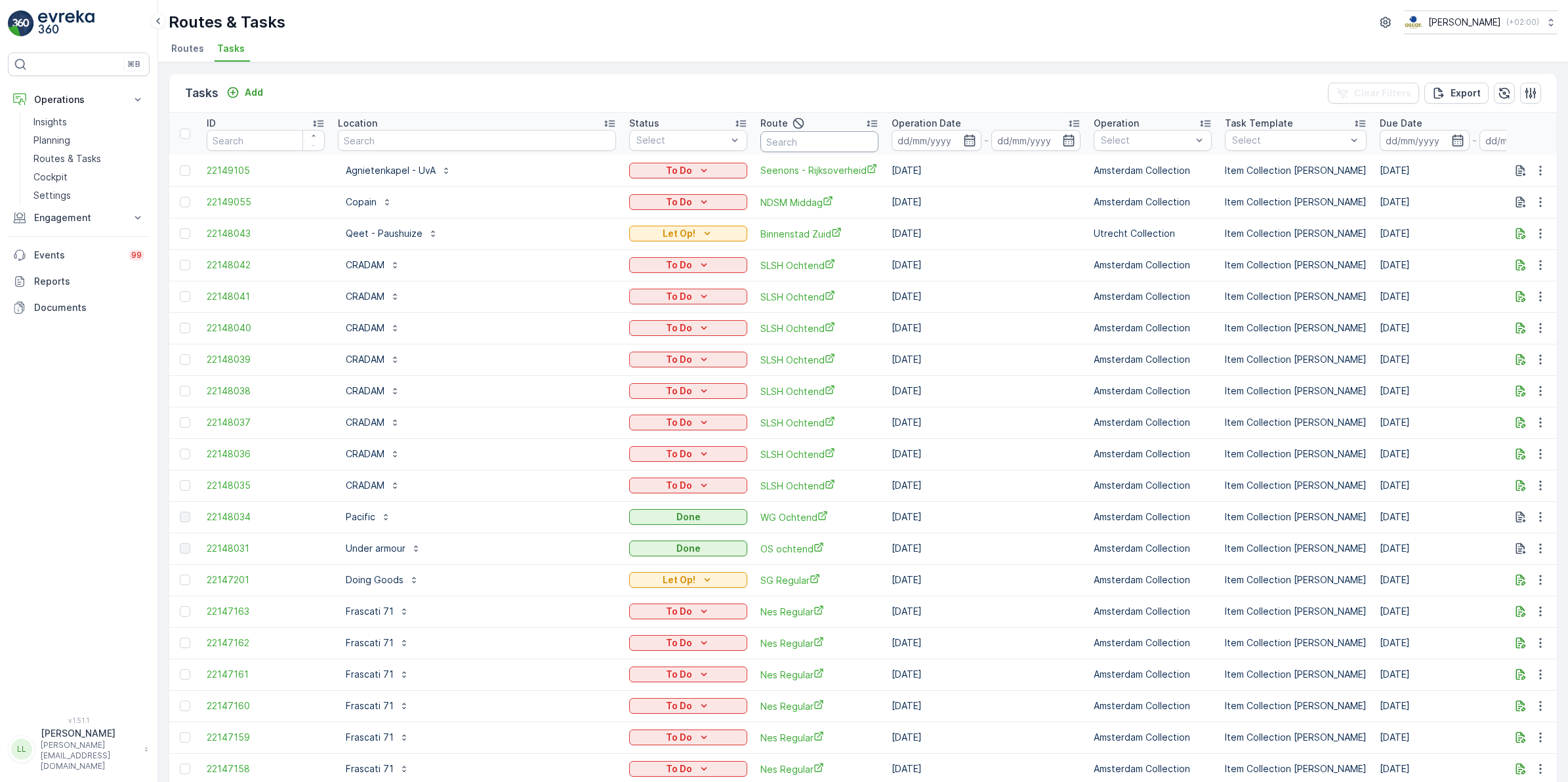
click at [760, 142] on input "text" at bounding box center [820, 142] width 118 height 21
click at [510, 132] on input "text" at bounding box center [477, 140] width 279 height 21
type input "rijks"
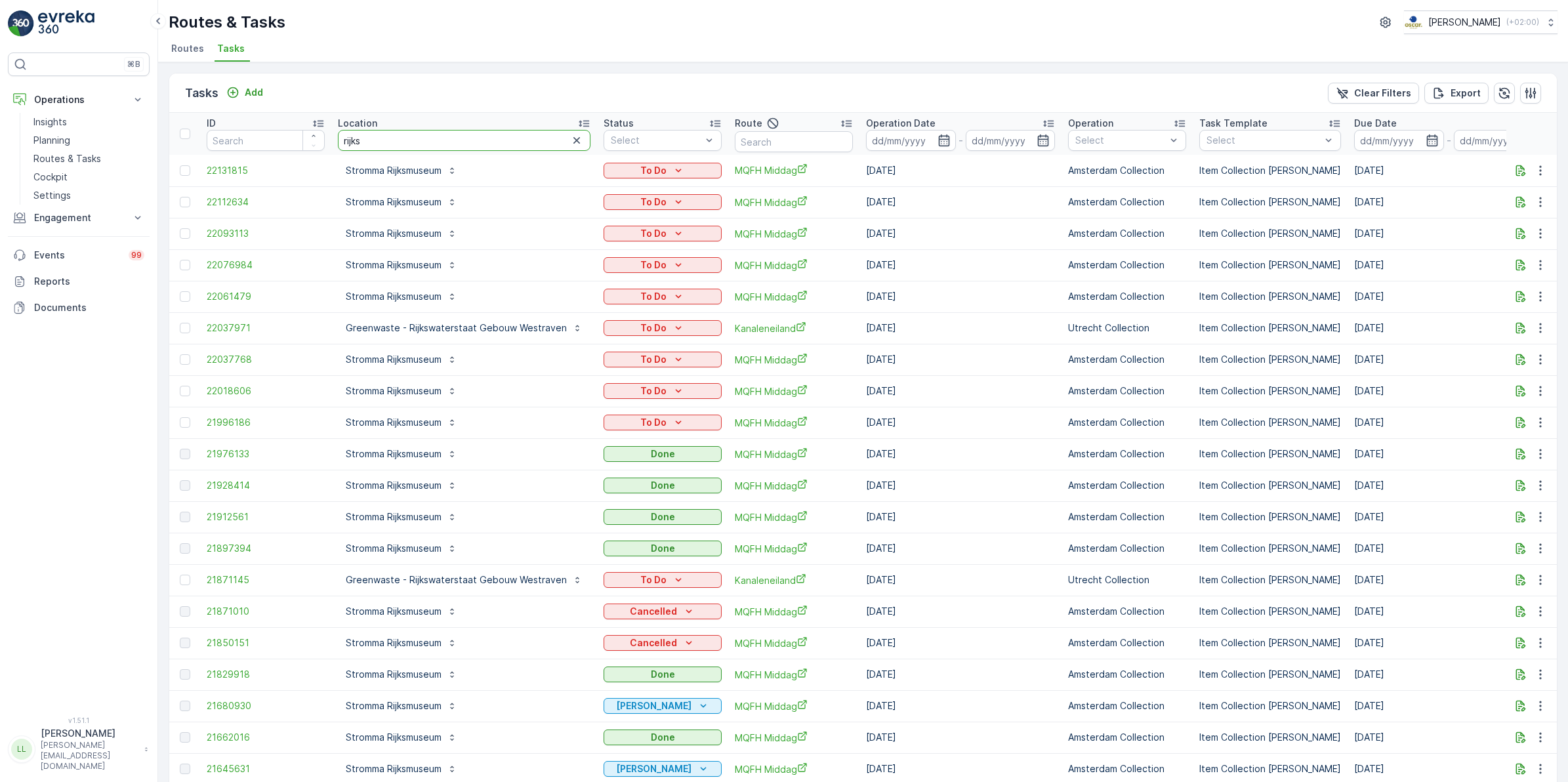
click at [315, 142] on tr "ID Location rijks Status Select Route Operation Date - Operation Select Task Te…" at bounding box center [1249, 134] width 2159 height 42
type input "greenwas"
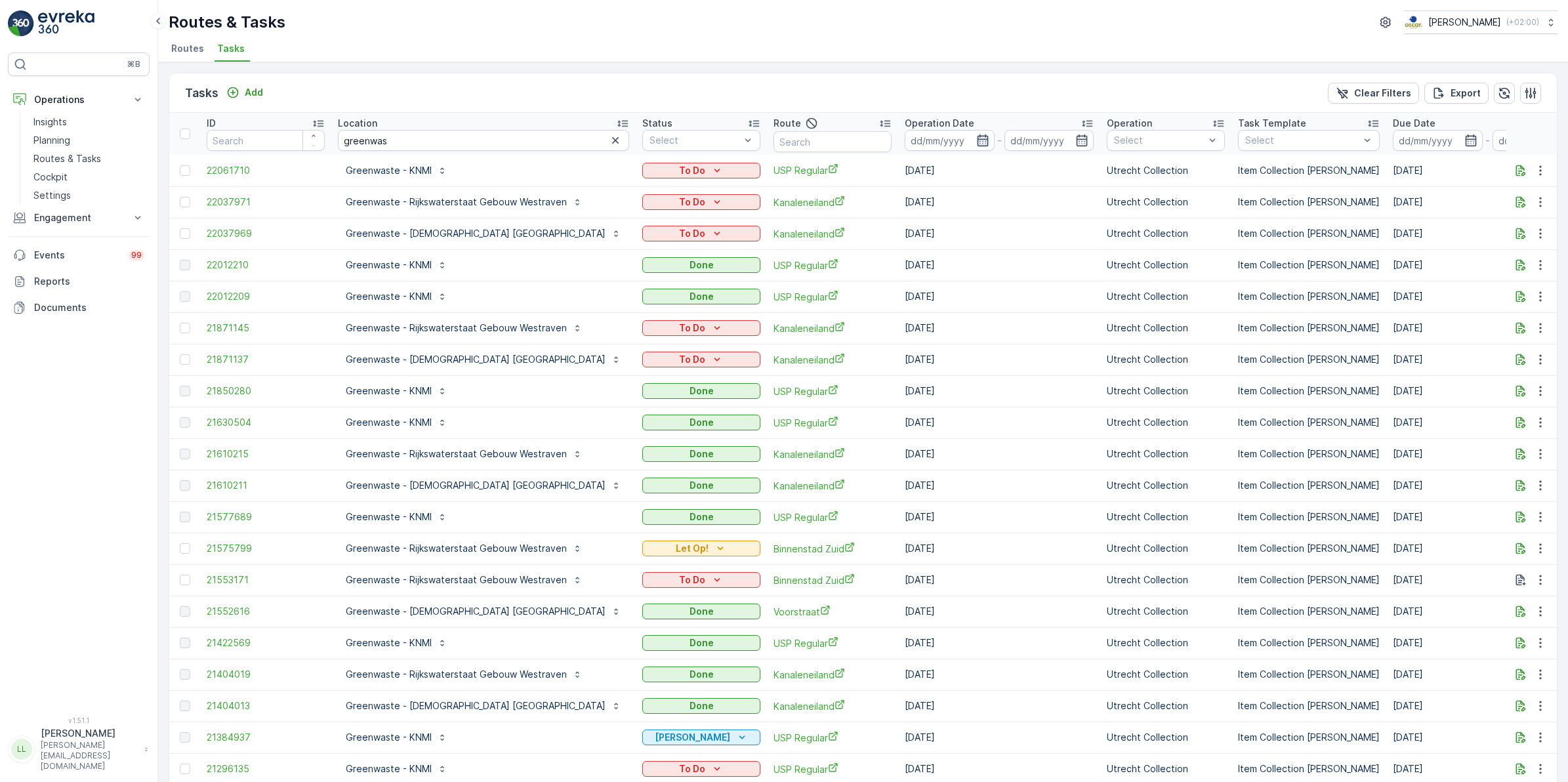
click at [976, 144] on icon "button" at bounding box center [983, 140] width 13 height 13
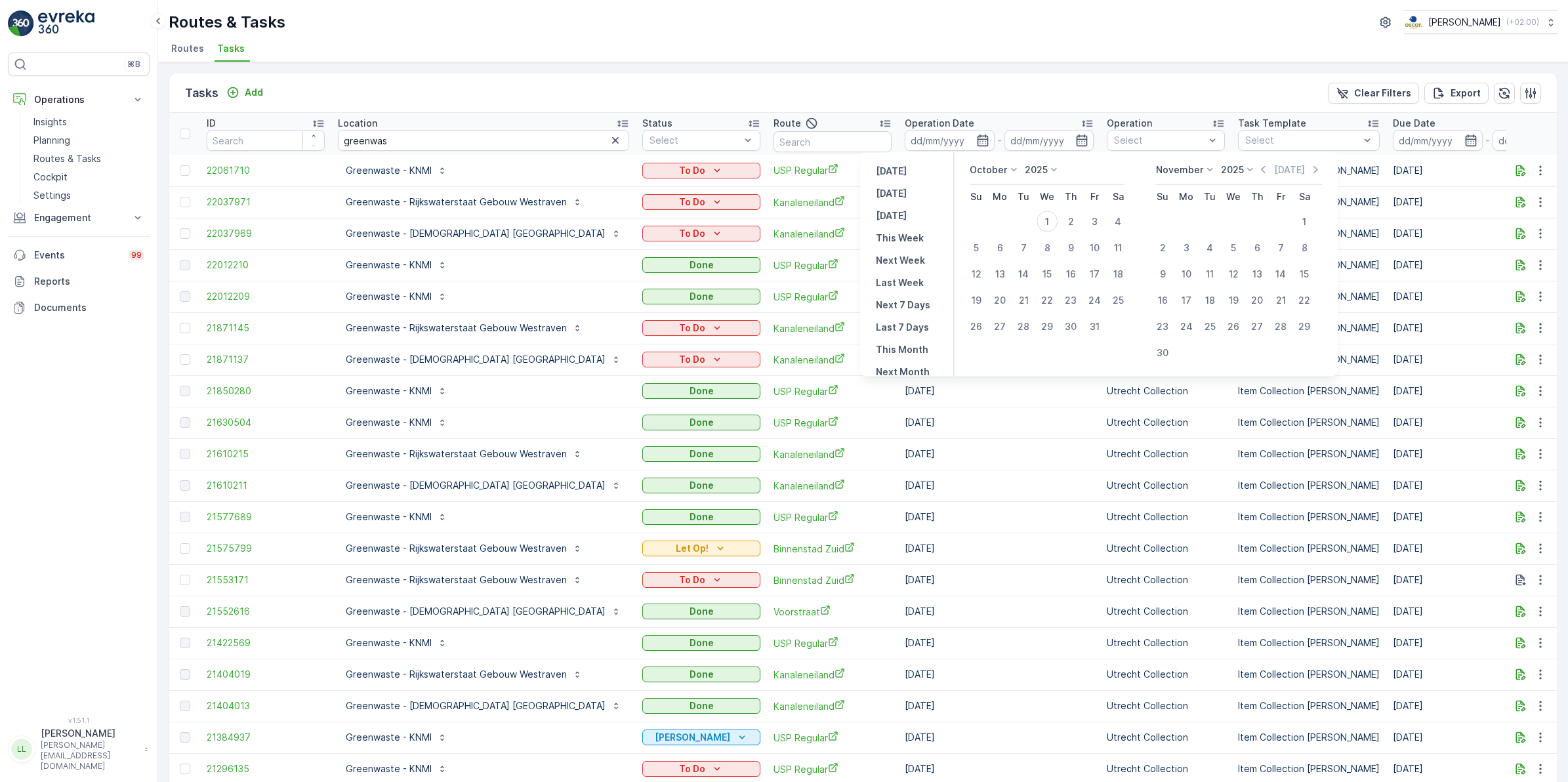
click at [1010, 174] on icon at bounding box center [1014, 170] width 13 height 13
click at [1007, 250] on span "September" at bounding box center [1002, 253] width 50 height 13
click at [979, 270] on div "14" at bounding box center [976, 274] width 21 height 21
type input "14.09.2025"
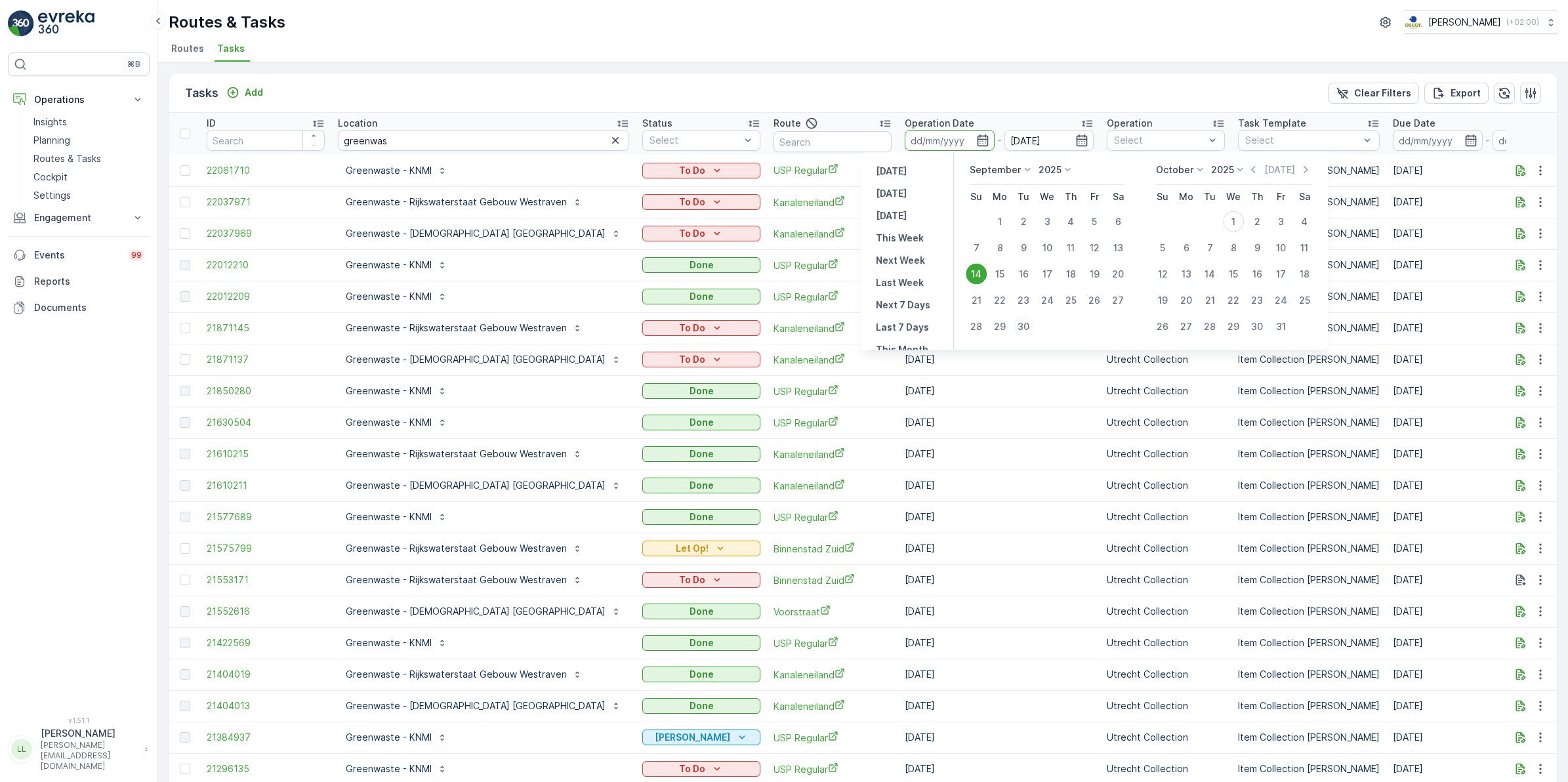
click at [1028, 323] on div "30" at bounding box center [1024, 327] width 21 height 21
type input "30.09.2025"
click at [972, 272] on div "14" at bounding box center [976, 274] width 21 height 21
type input "14.09.2025"
click at [1027, 324] on div "30" at bounding box center [1024, 327] width 21 height 21
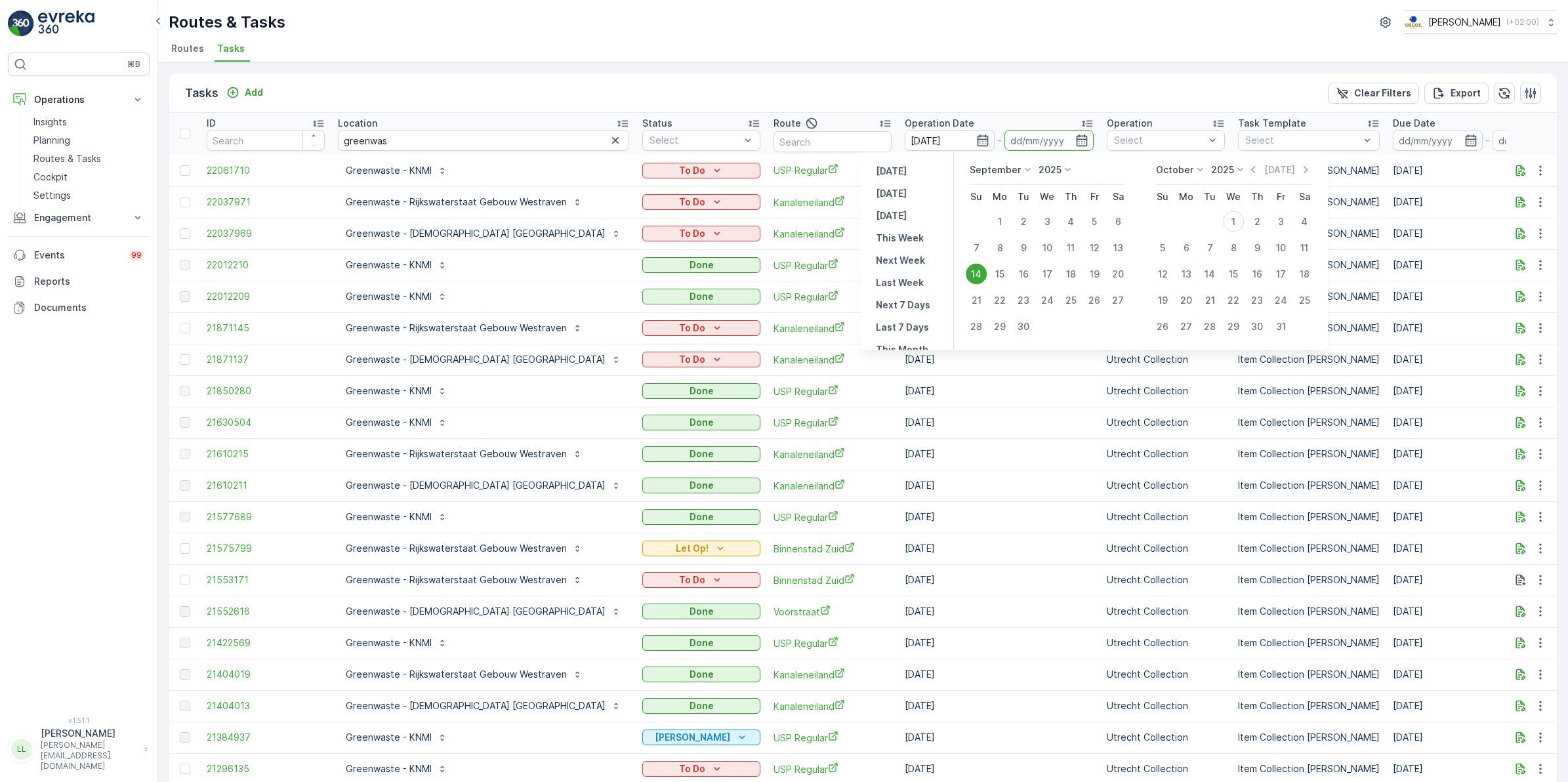
type input "30.09.2025"
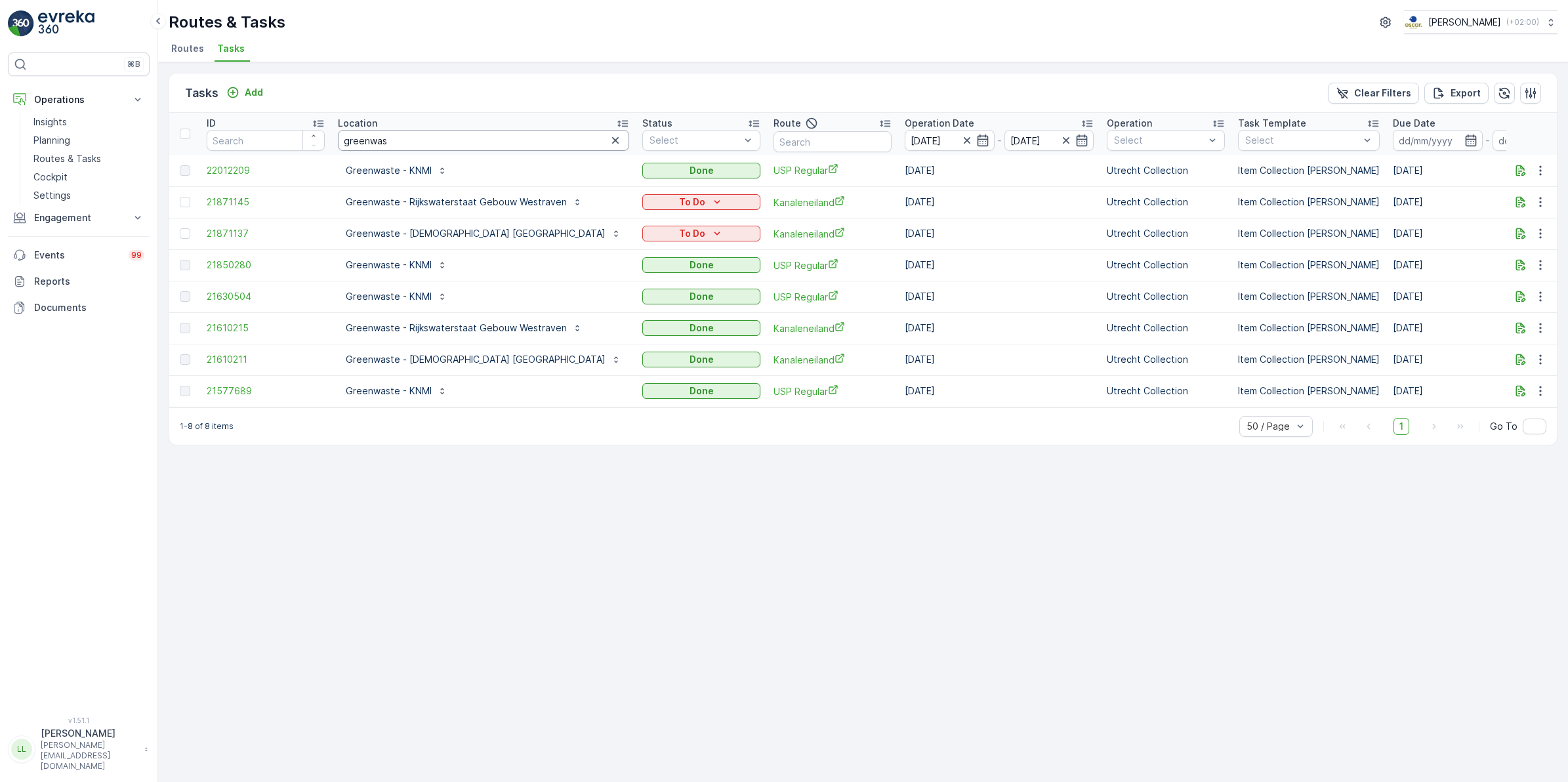
click at [477, 136] on input "greenwas" at bounding box center [483, 140] width 291 height 21
click at [508, 201] on p "Greenwaste - Rijkswaterstaat Gebouw Westraven" at bounding box center [456, 202] width 221 height 13
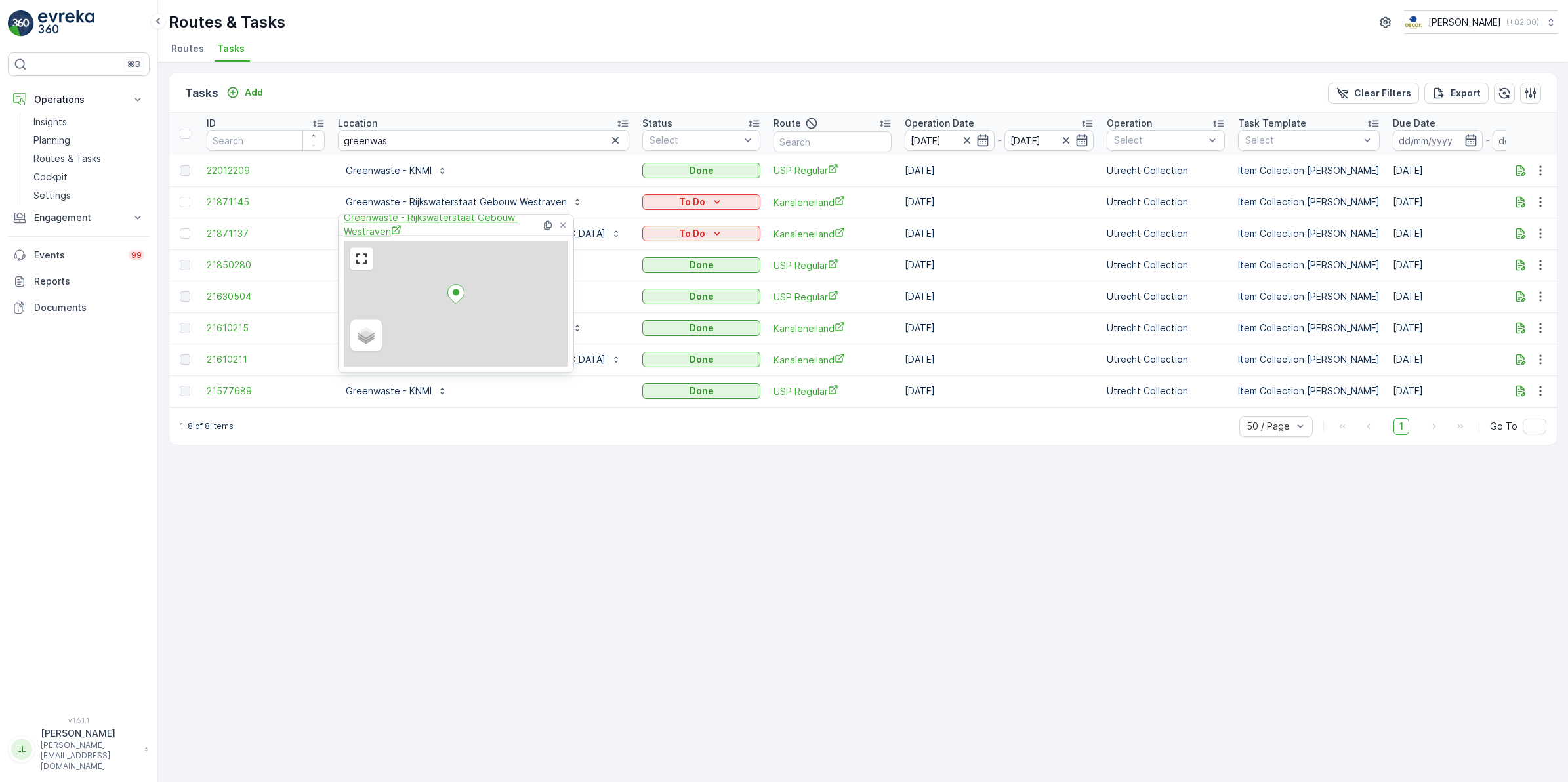
click at [483, 217] on span "Greenwaste - Rijkswaterstaat Gebouw Westraven" at bounding box center [442, 225] width 197 height 27
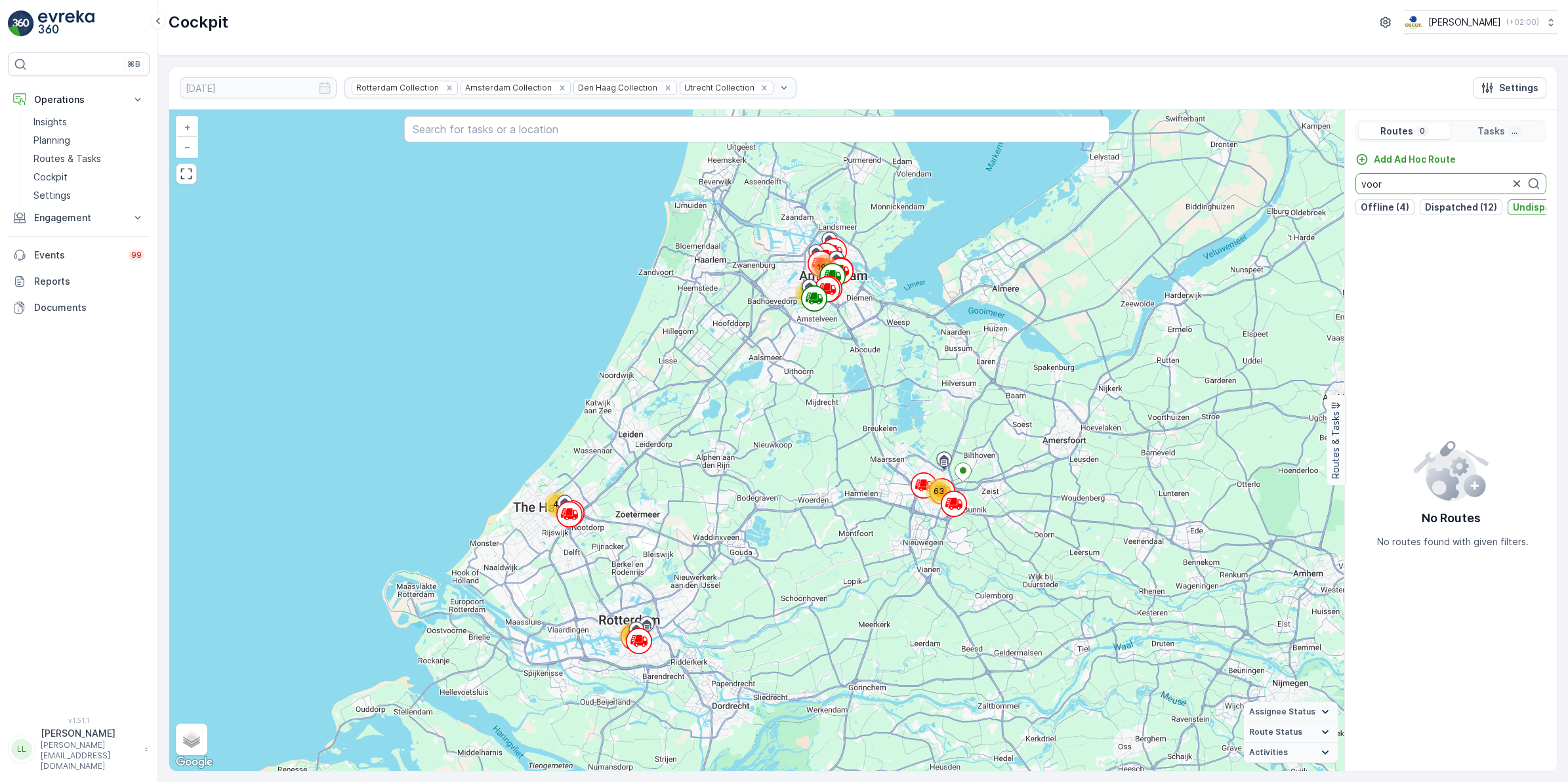
type input "voor"
click at [1514, 209] on p "Undispatched (15)" at bounding box center [1555, 207] width 84 height 13
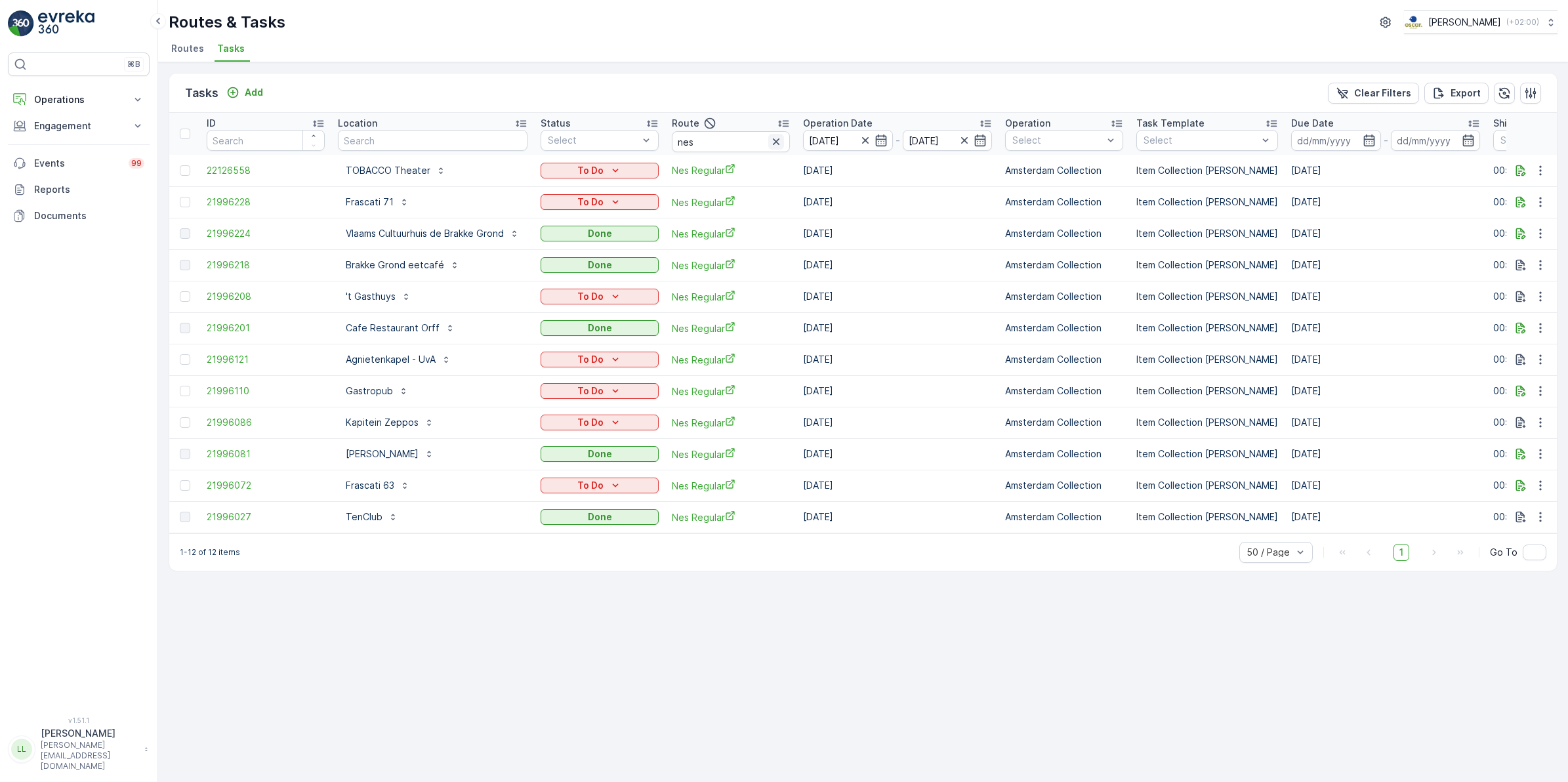
click at [775, 142] on icon "button" at bounding box center [776, 142] width 13 height 13
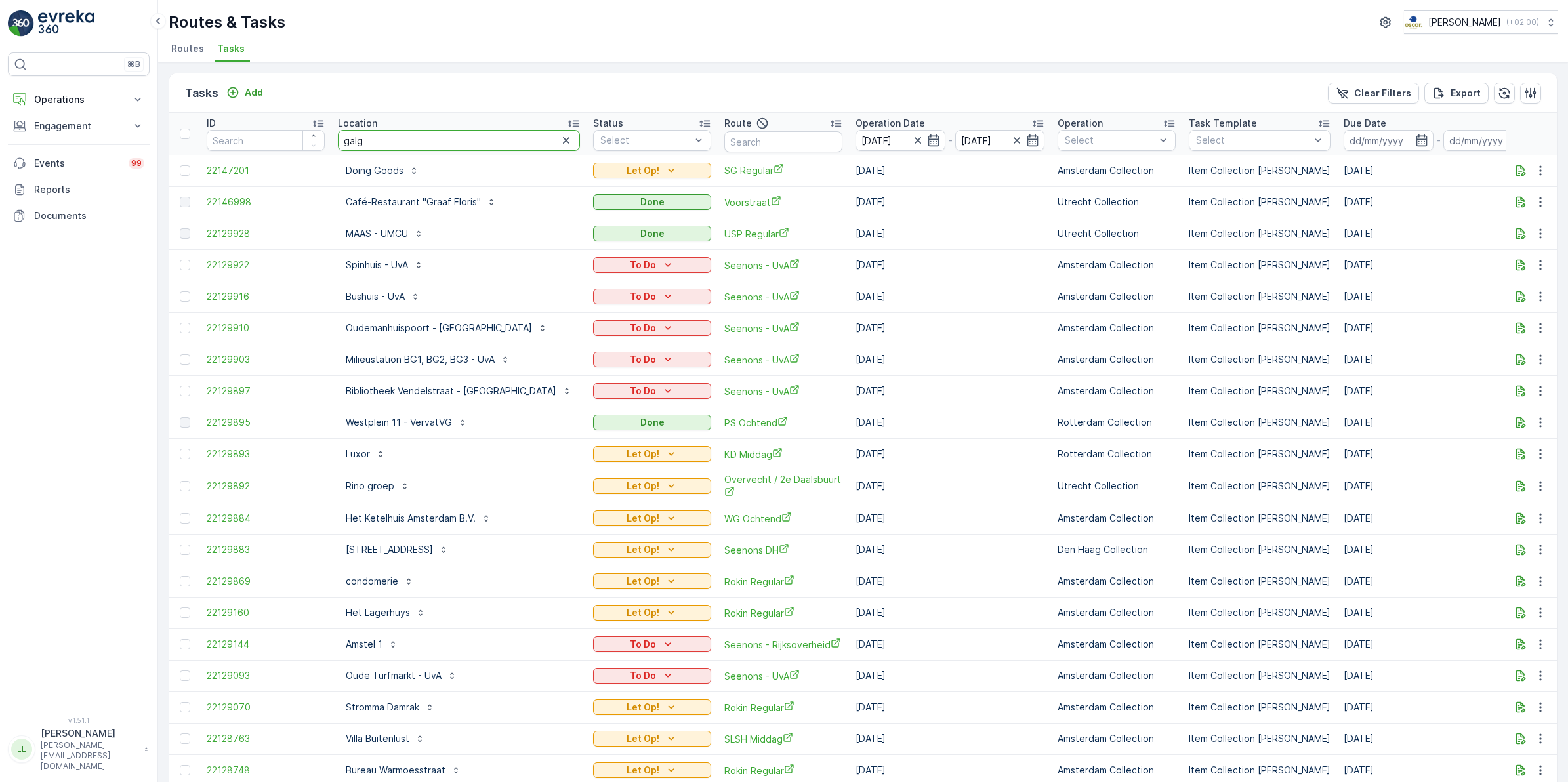
type input "galge"
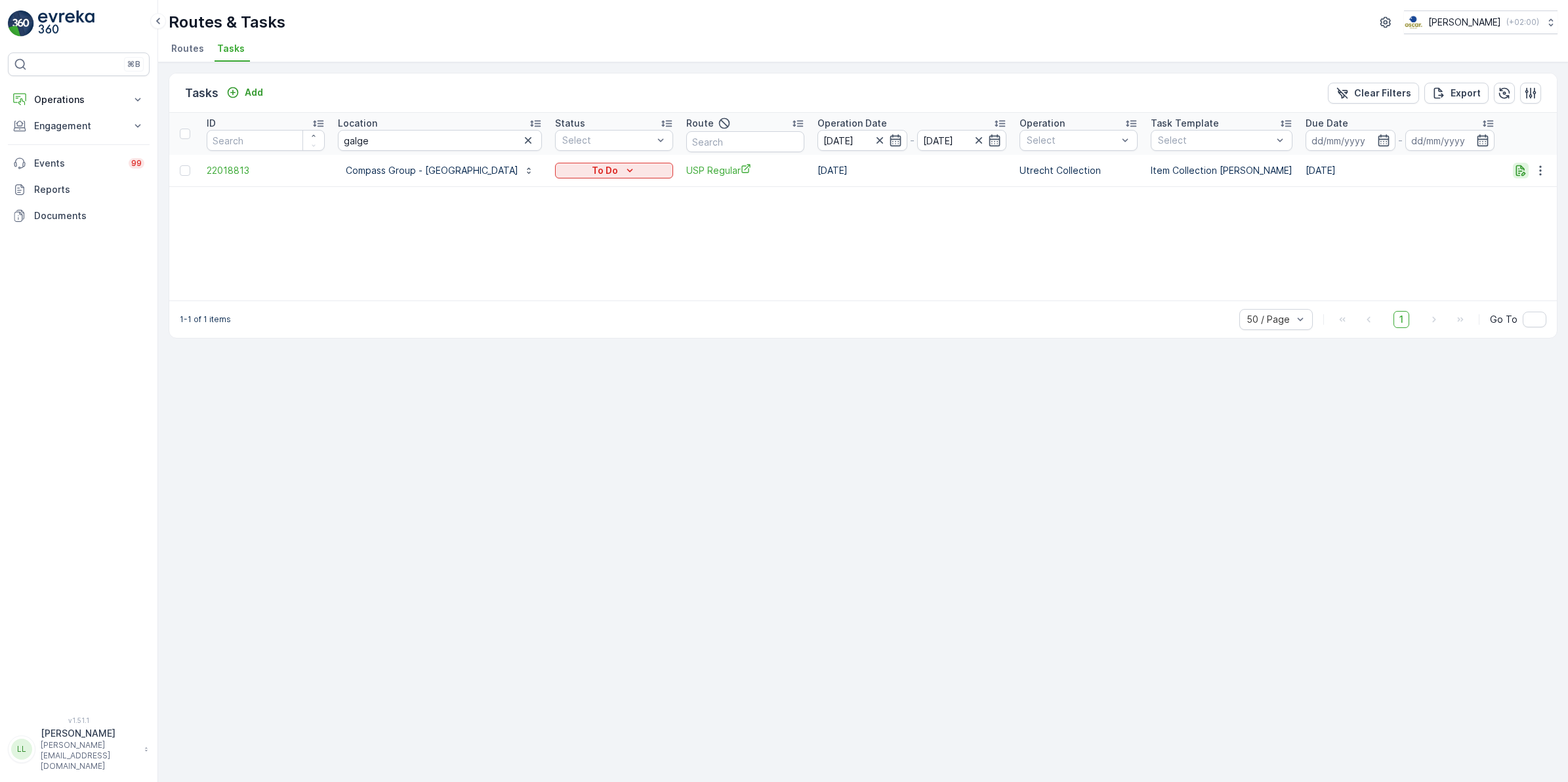
click at [1524, 171] on icon "button" at bounding box center [1521, 171] width 13 height 13
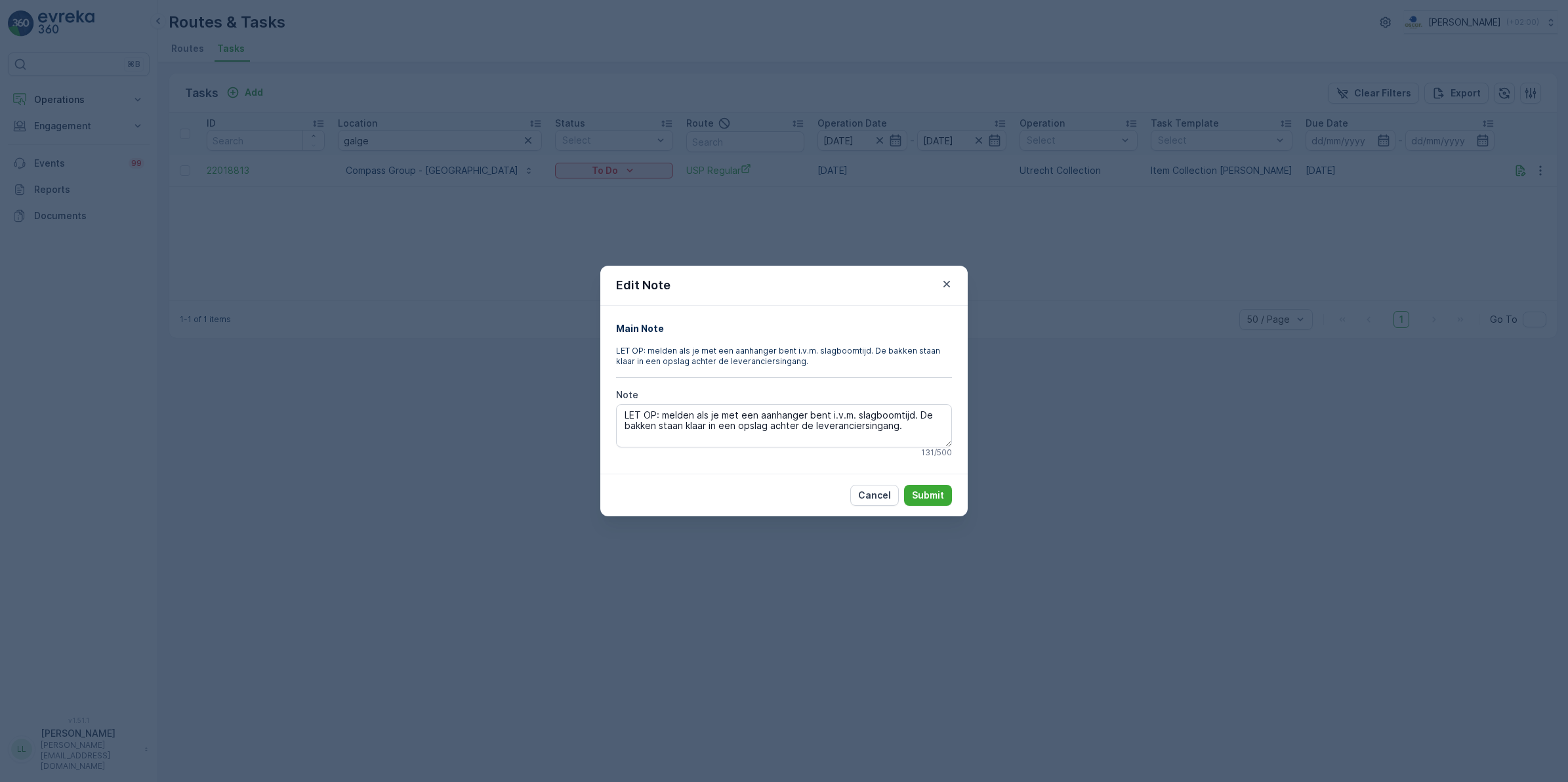
drag, startPoint x: 1229, startPoint y: 312, endPoint x: 1238, endPoint y: 310, distance: 9.2
click at [1232, 312] on div "Edit Note Main Note LET OP: melden als je met een aanhanger bent i.v.m. slagboo…" at bounding box center [784, 391] width 1568 height 782
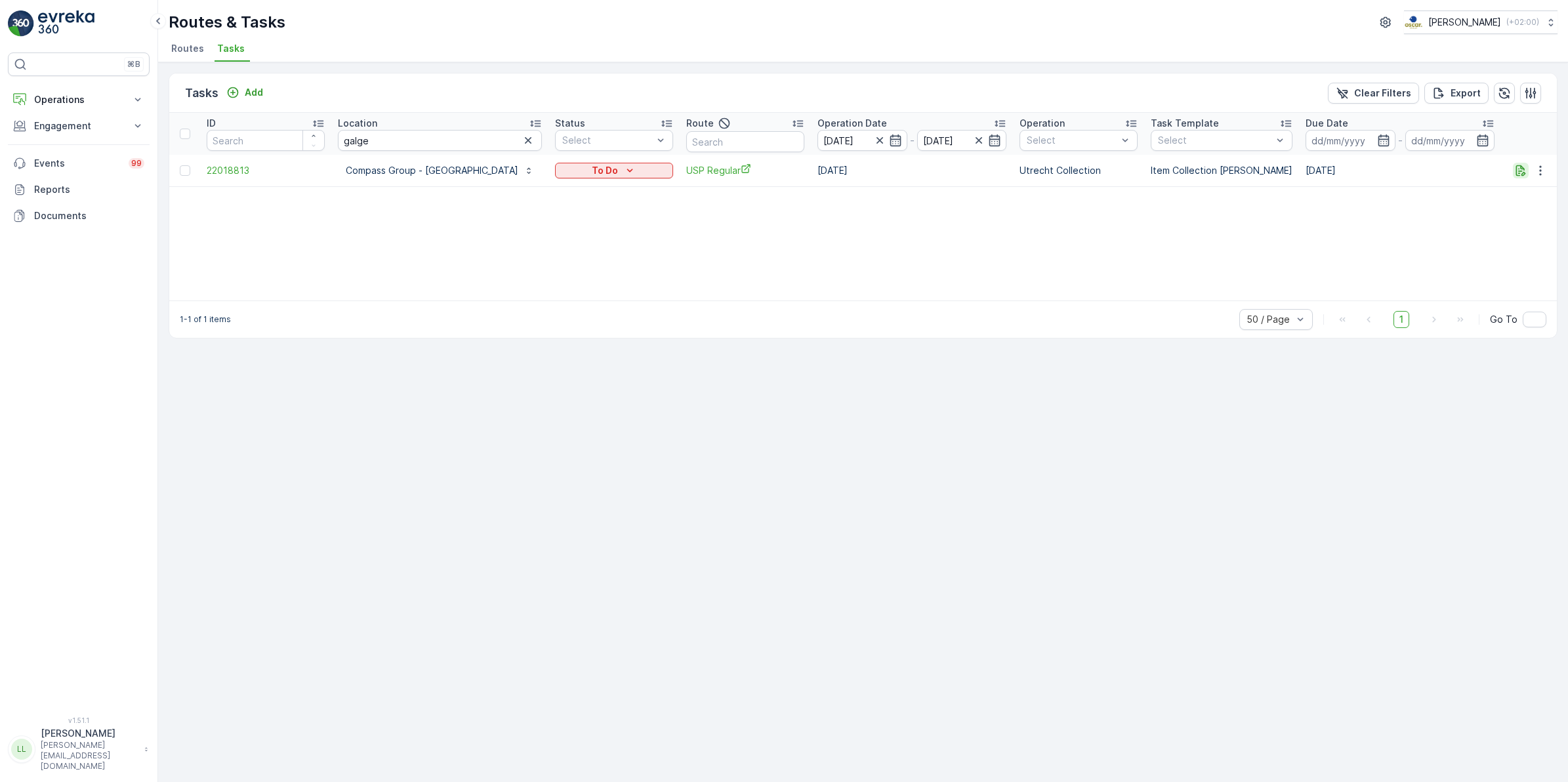
click at [1519, 169] on icon "button" at bounding box center [1521, 171] width 13 height 13
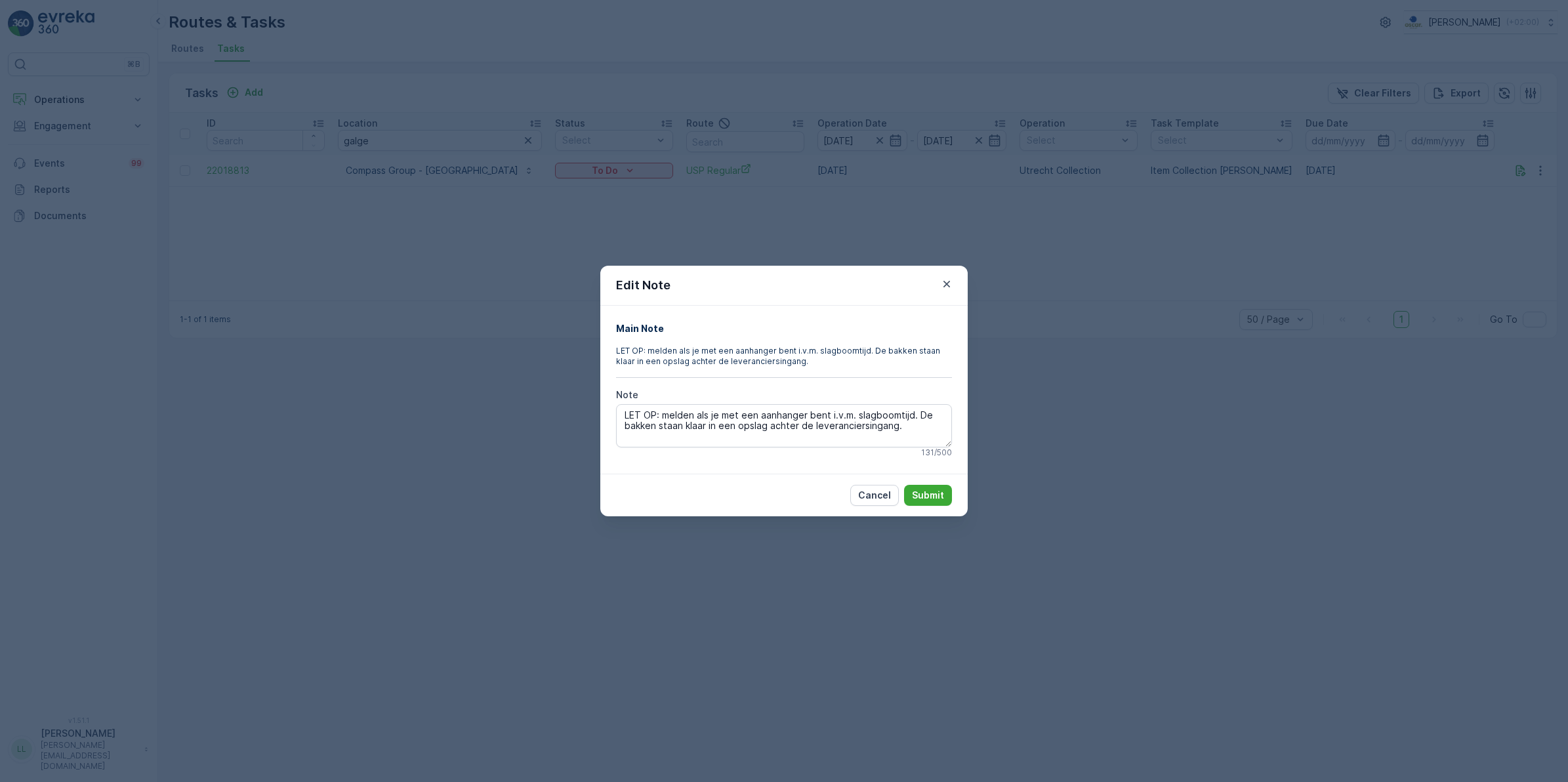
click at [1267, 297] on div "Edit Note Main Note LET OP: melden als je met een aanhanger bent i.v.m. slagboo…" at bounding box center [784, 391] width 1568 height 782
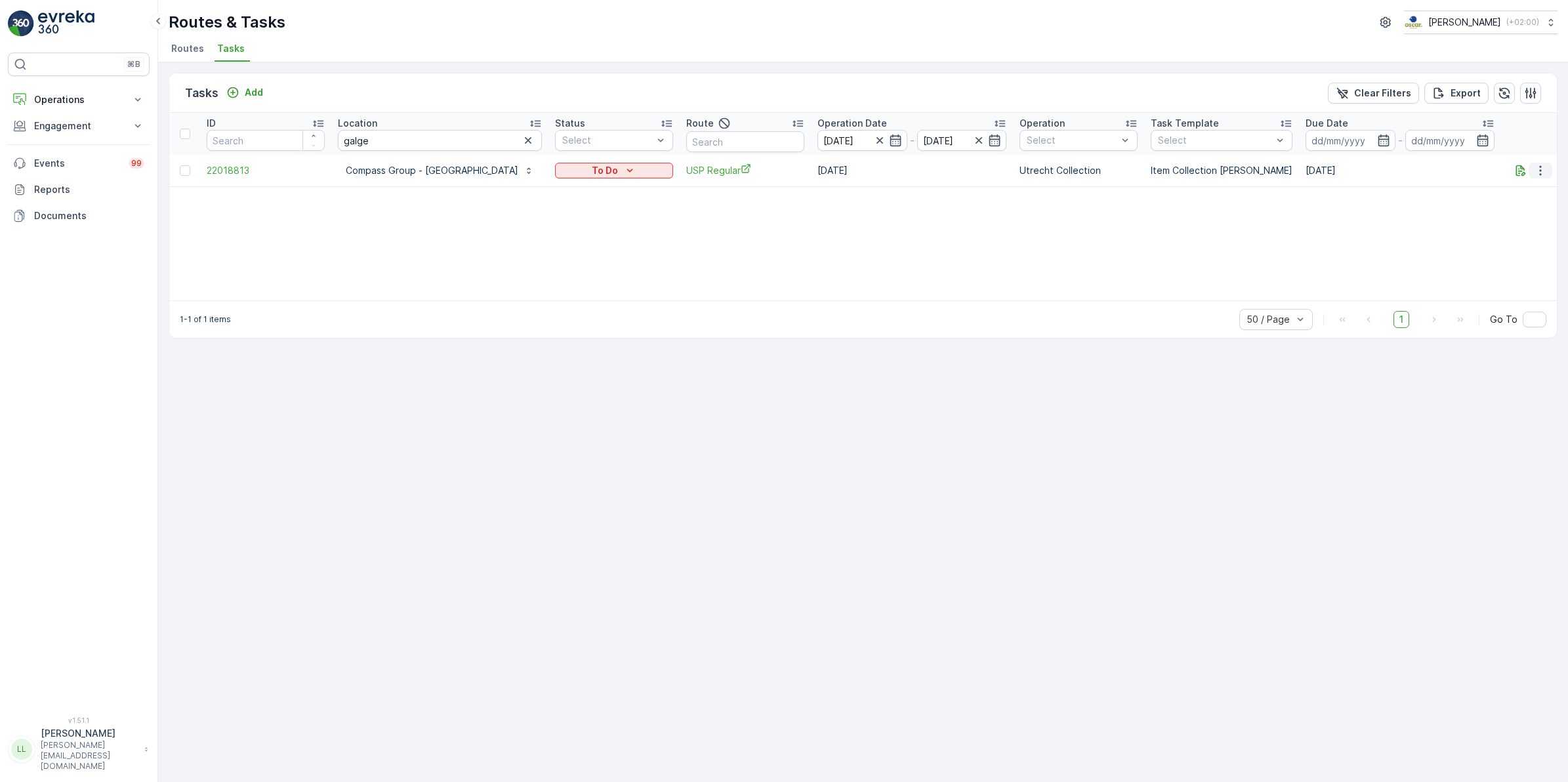
click at [1547, 168] on button "button" at bounding box center [1541, 171] width 24 height 16
click at [1521, 221] on span "Change Route" at bounding box center [1507, 227] width 64 height 13
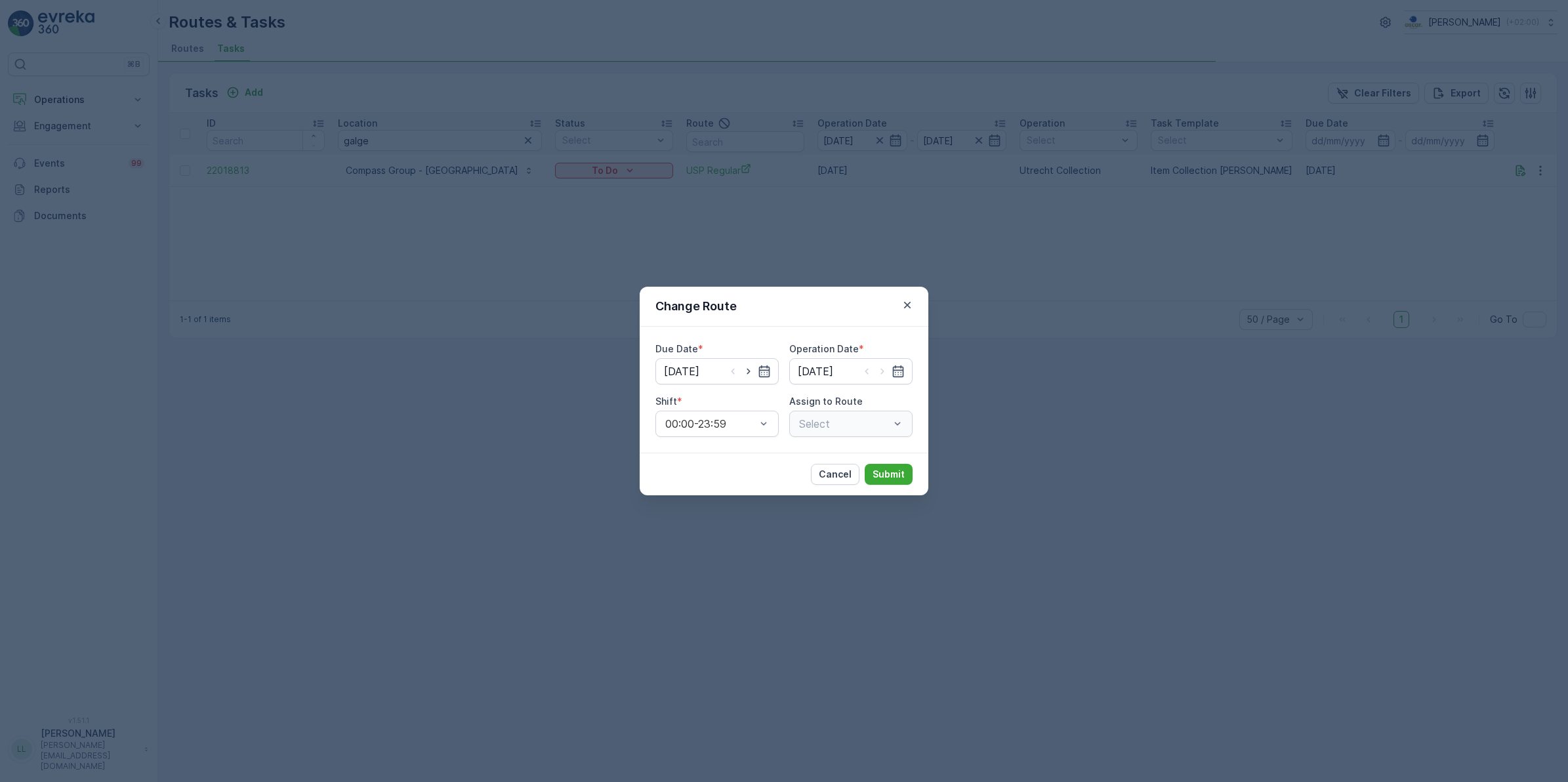
type input "[DATE]"
click at [912, 308] on icon "button" at bounding box center [907, 305] width 13 height 13
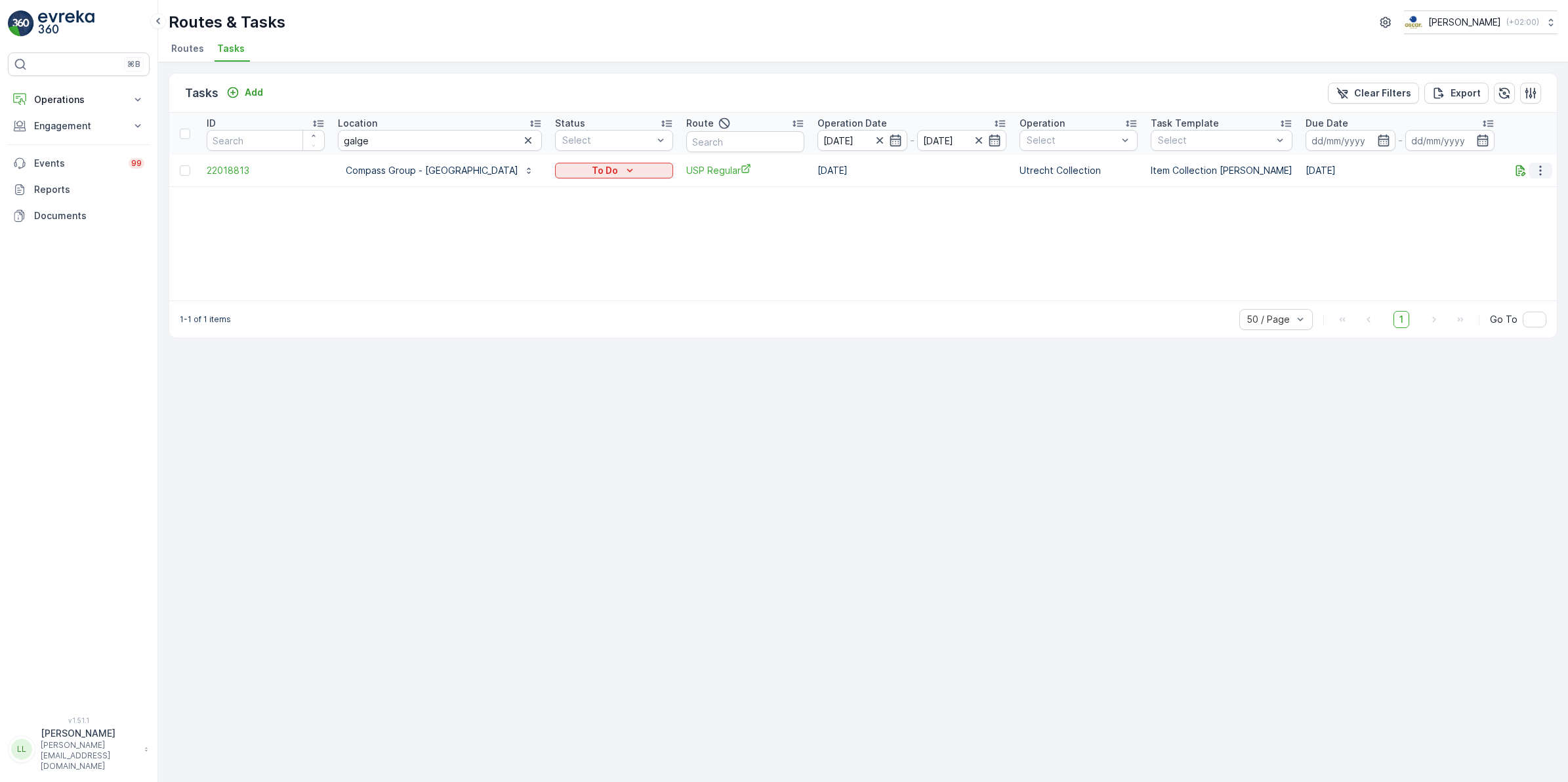
click at [1544, 176] on icon "button" at bounding box center [1541, 171] width 13 height 13
click at [1521, 209] on div "History" at bounding box center [1519, 208] width 99 height 19
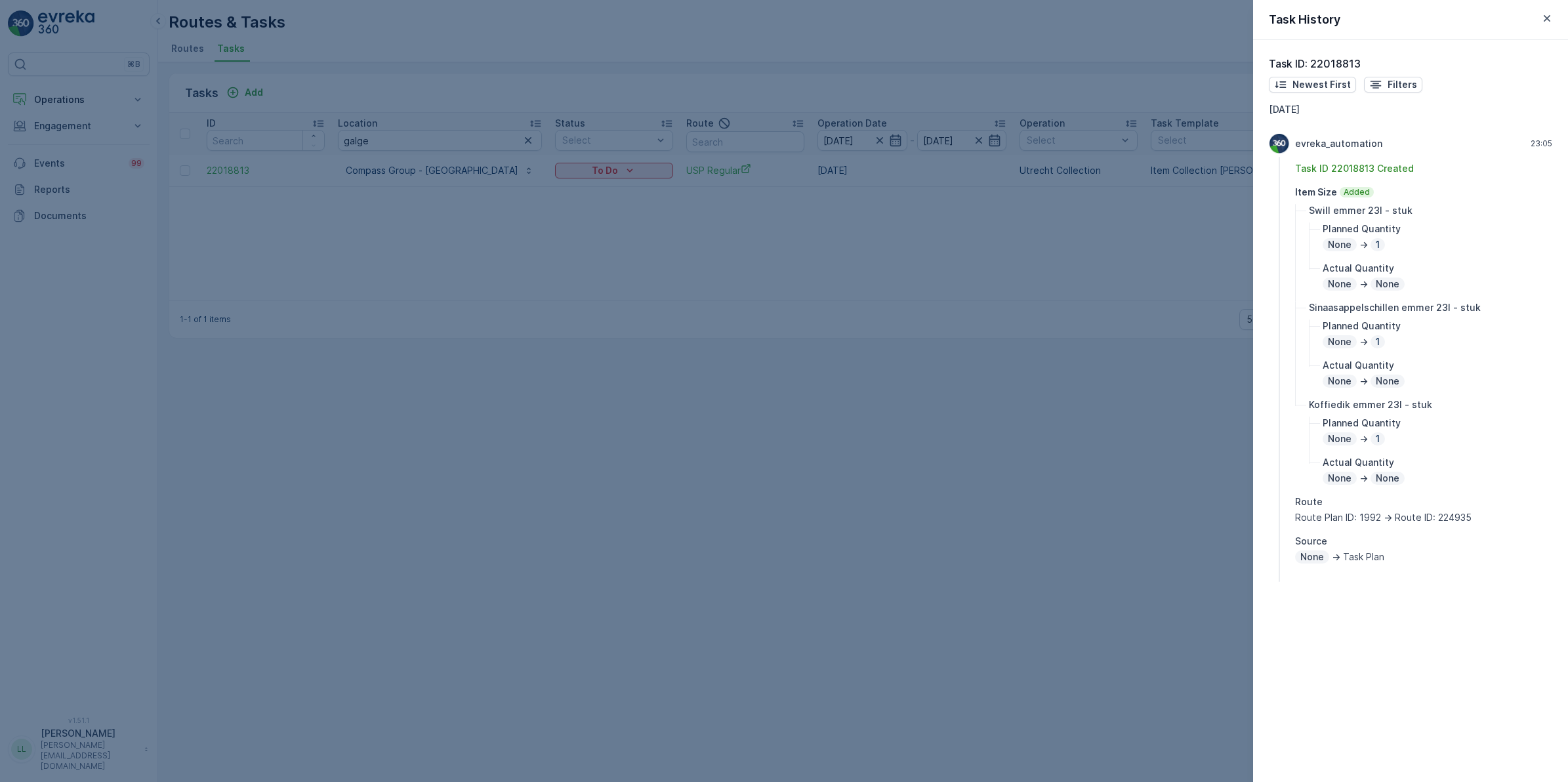
click at [846, 520] on div at bounding box center [784, 391] width 1568 height 782
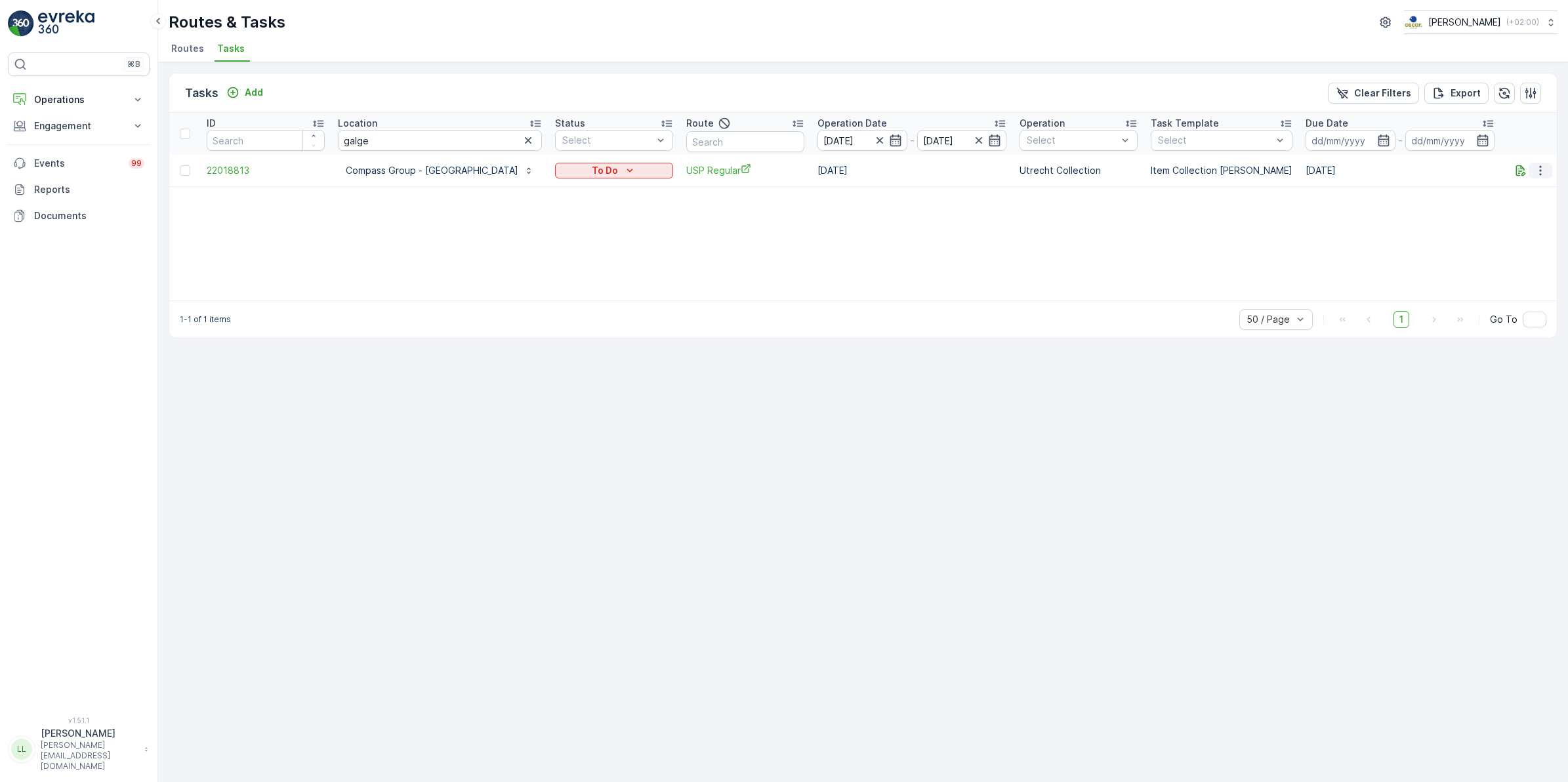
click at [1543, 173] on icon "button" at bounding box center [1541, 171] width 13 height 13
click at [1504, 203] on span "History" at bounding box center [1490, 208] width 31 height 13
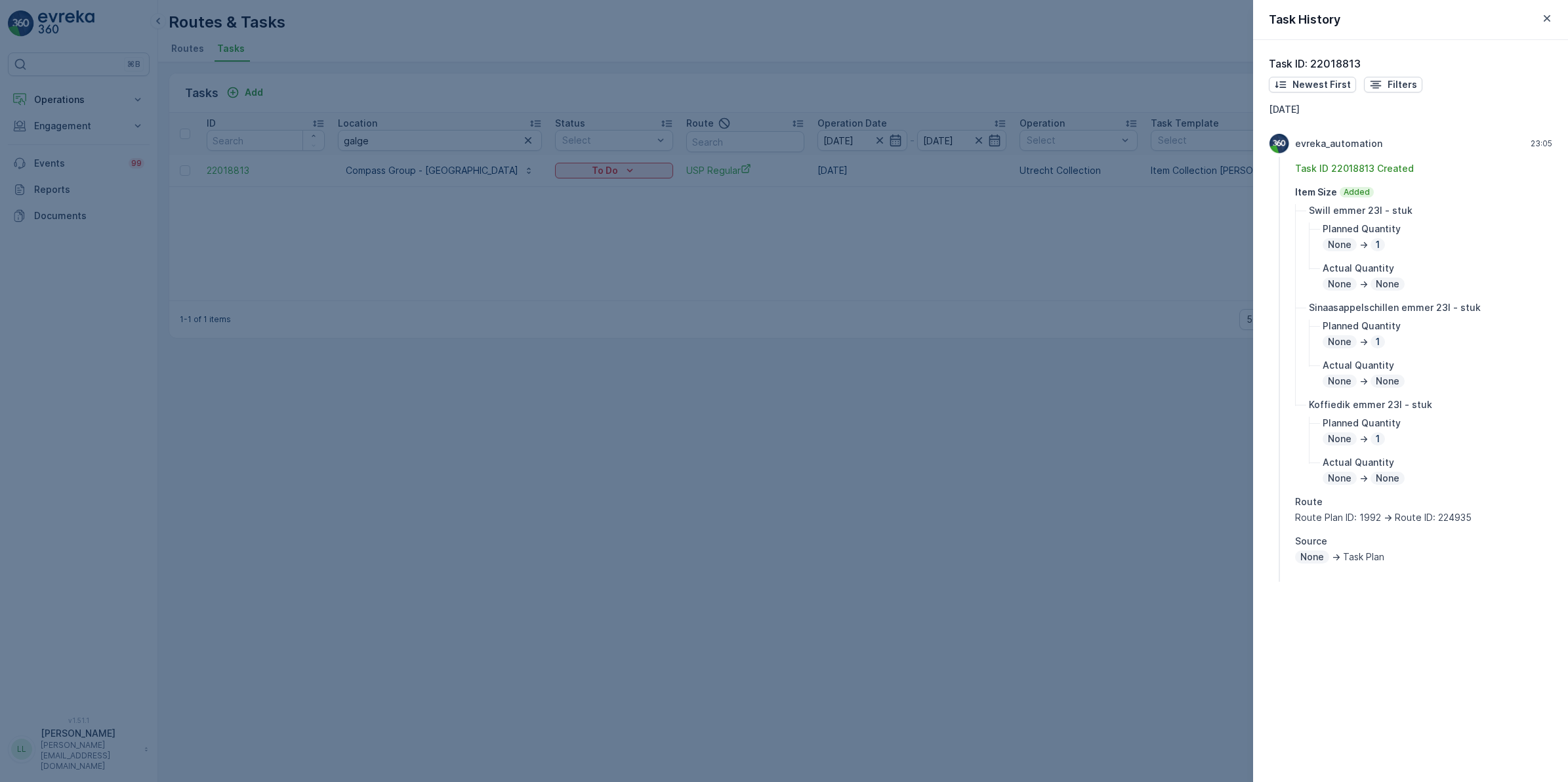
click at [1294, 449] on div "evreka_automation 23:05 Task ID 22018813 Created Item Size Added Swill emmer 23…" at bounding box center [1410, 358] width 283 height 451
click at [1107, 421] on div at bounding box center [784, 391] width 1568 height 782
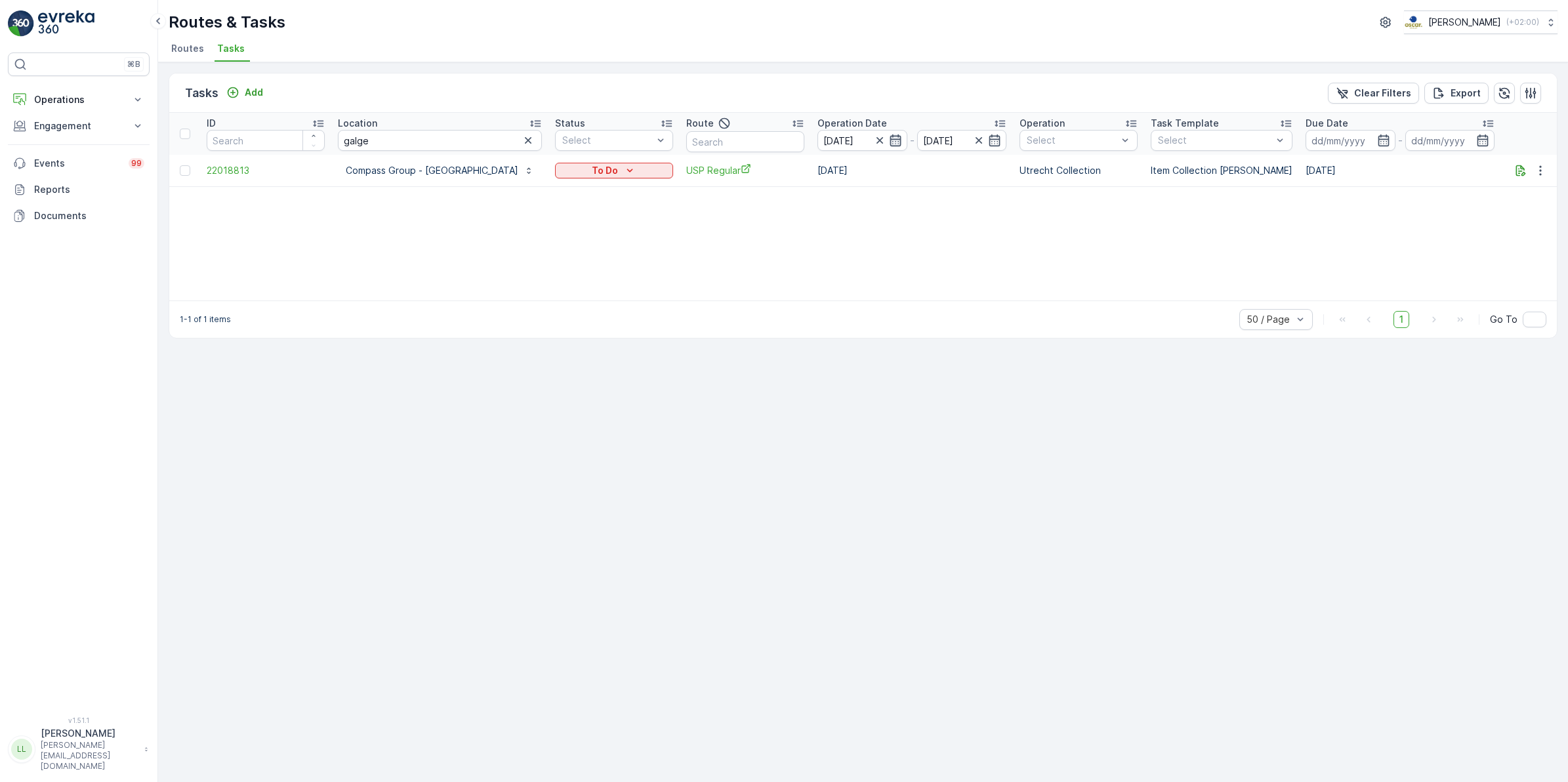
click at [891, 140] on icon "button" at bounding box center [896, 140] width 13 height 13
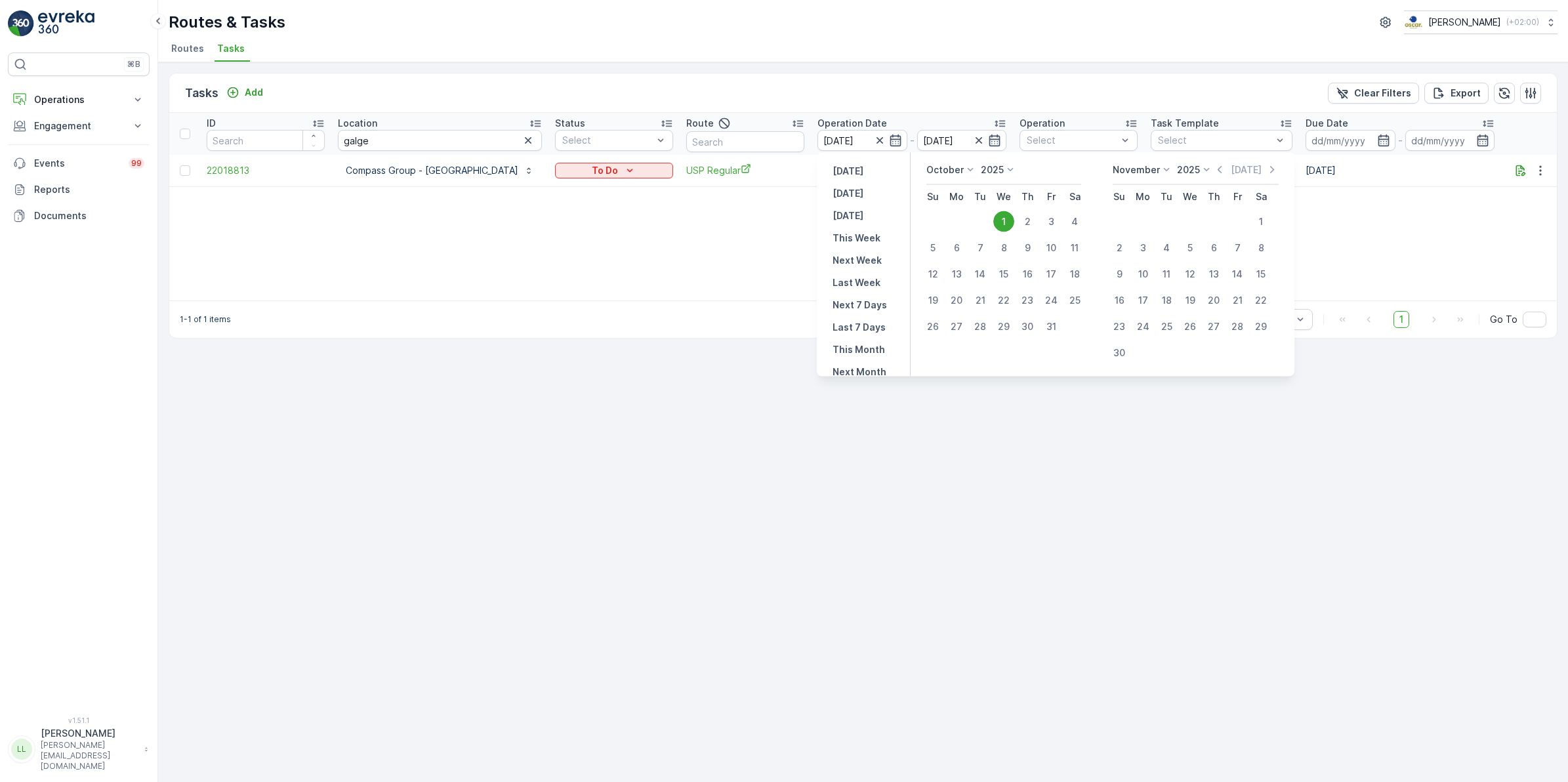
click at [979, 174] on div "[DATE]" at bounding box center [972, 170] width 90 height 13
click at [968, 169] on icon at bounding box center [970, 170] width 13 height 13
click at [962, 246] on span "September" at bounding box center [959, 248] width 50 height 13
click at [935, 298] on div "21" at bounding box center [933, 300] width 21 height 21
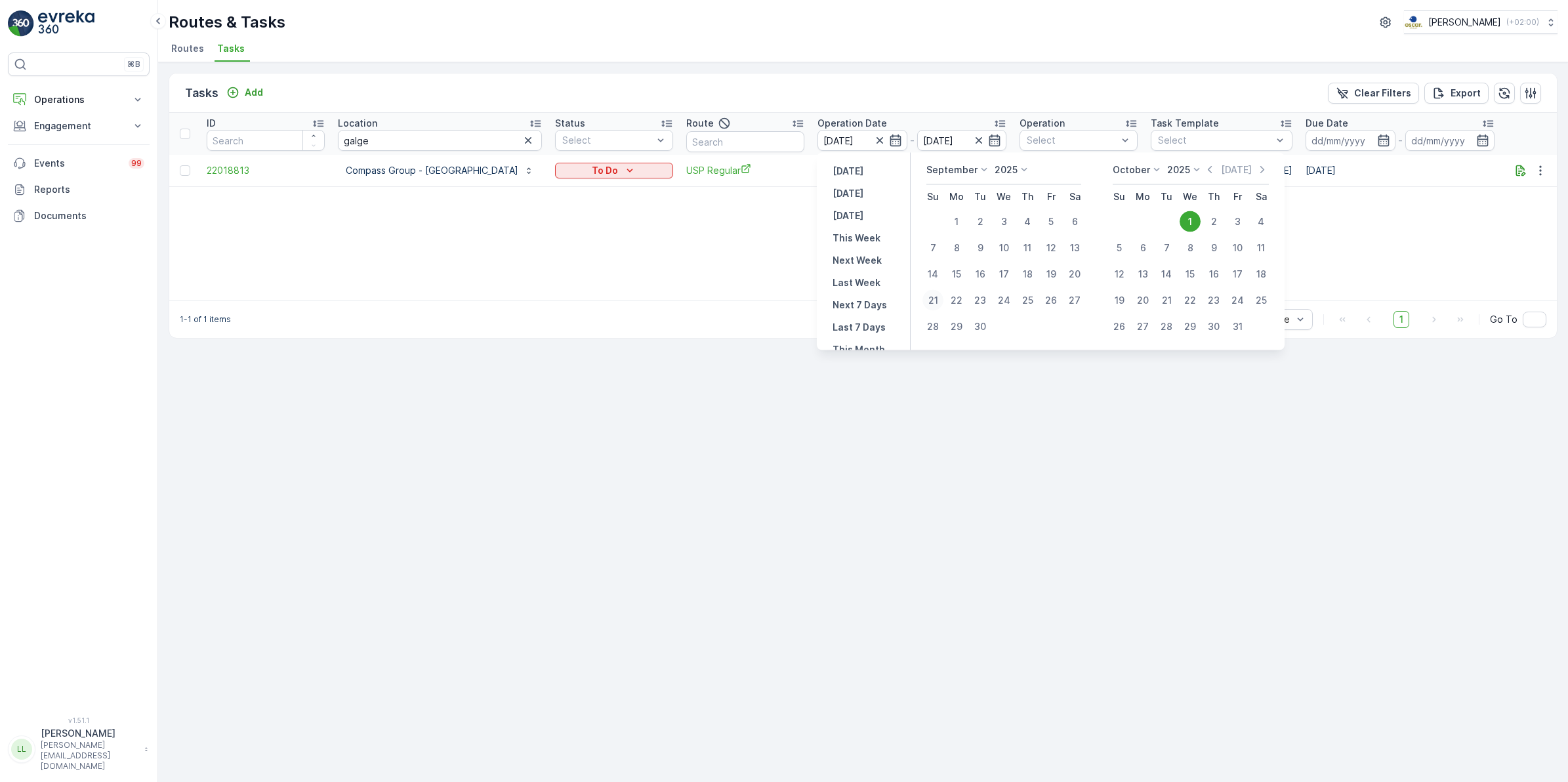
type input "[DATE]"
click at [986, 324] on div "30" at bounding box center [980, 327] width 21 height 21
type input "[DATE]"
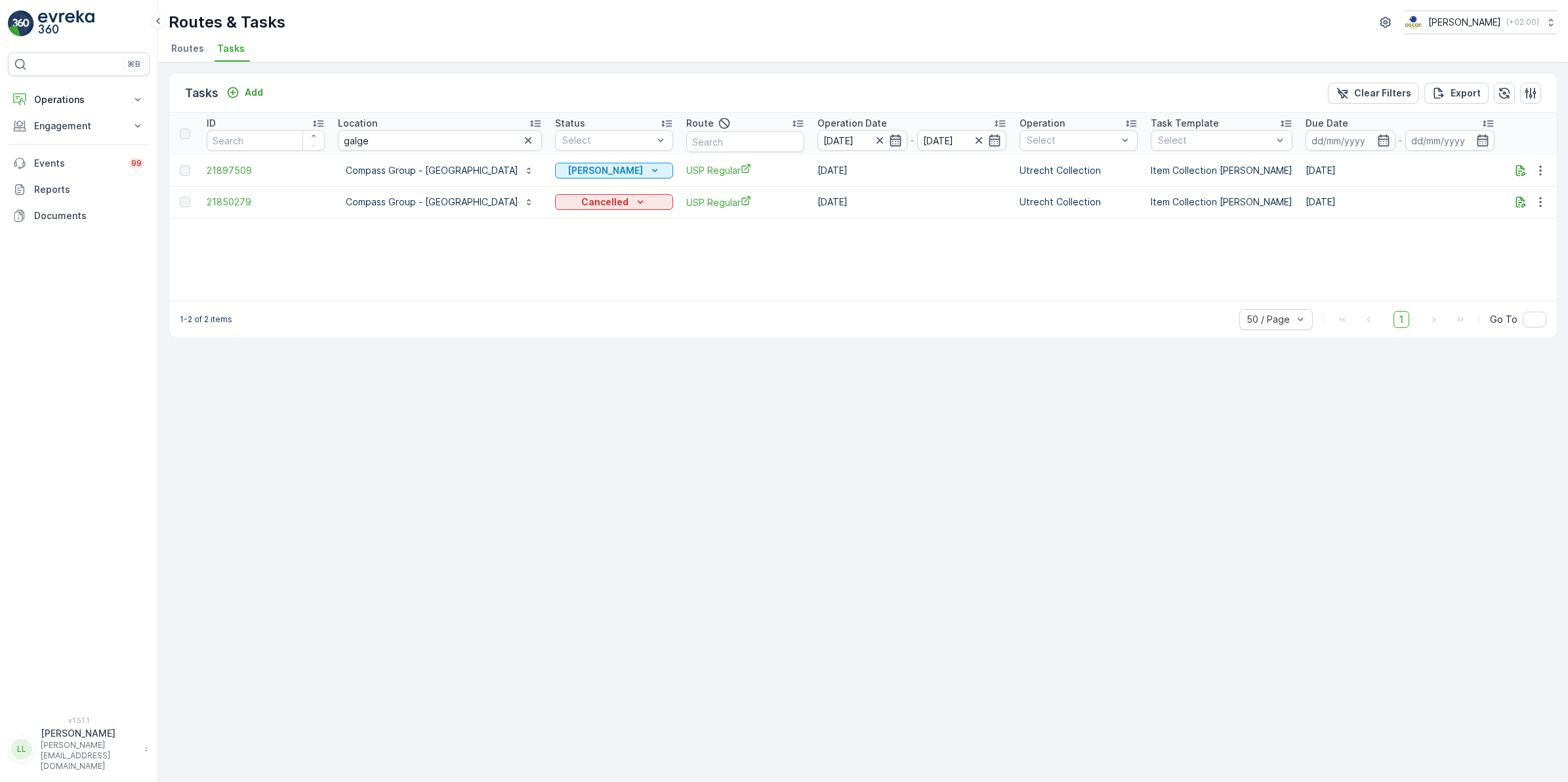
click at [893, 142] on icon "button" at bounding box center [896, 140] width 13 height 13
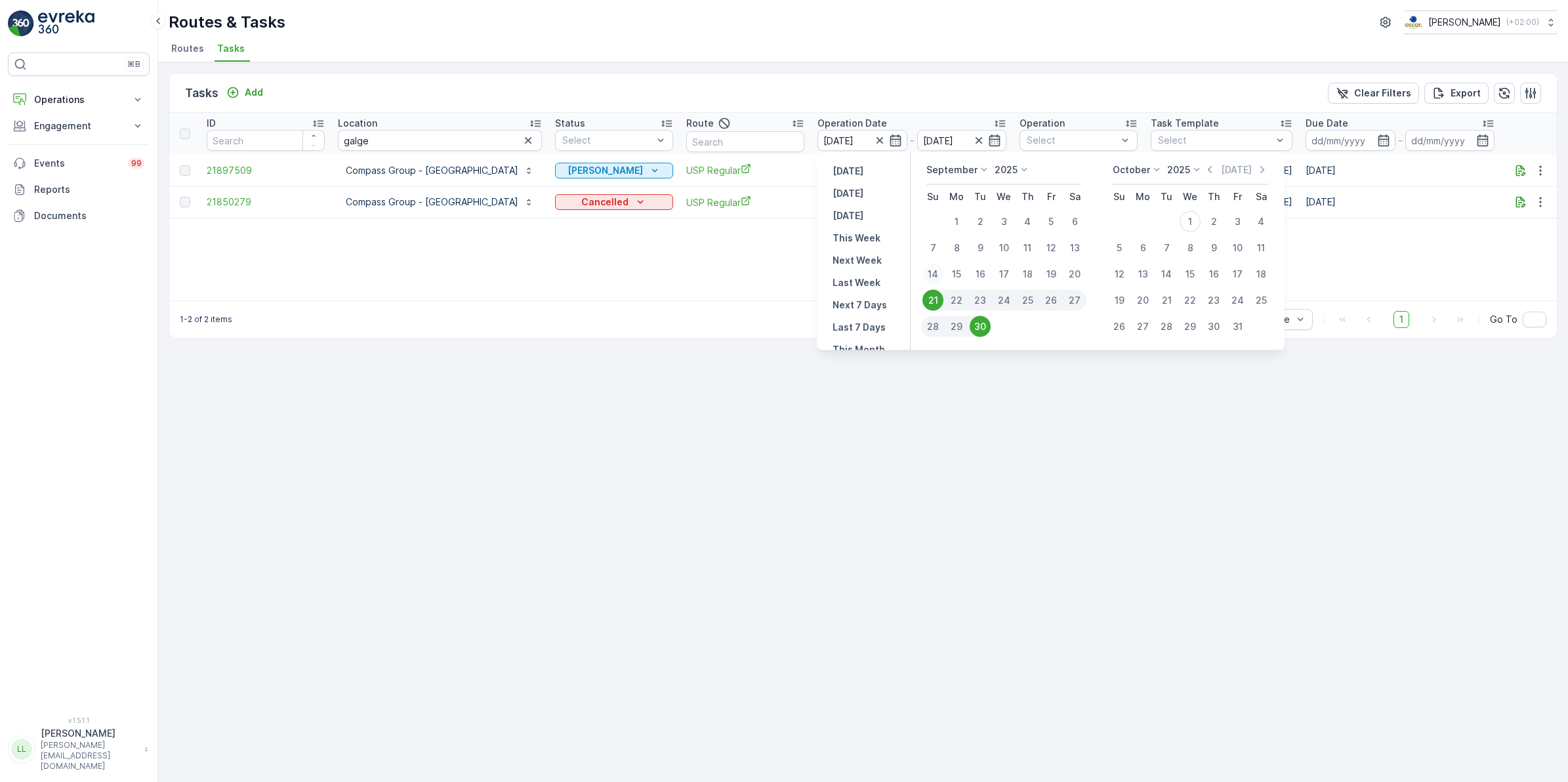
click at [933, 266] on div "14" at bounding box center [933, 274] width 21 height 21
type input "[DATE]"
click at [981, 327] on div "30" at bounding box center [980, 327] width 21 height 21
type input "[DATE]"
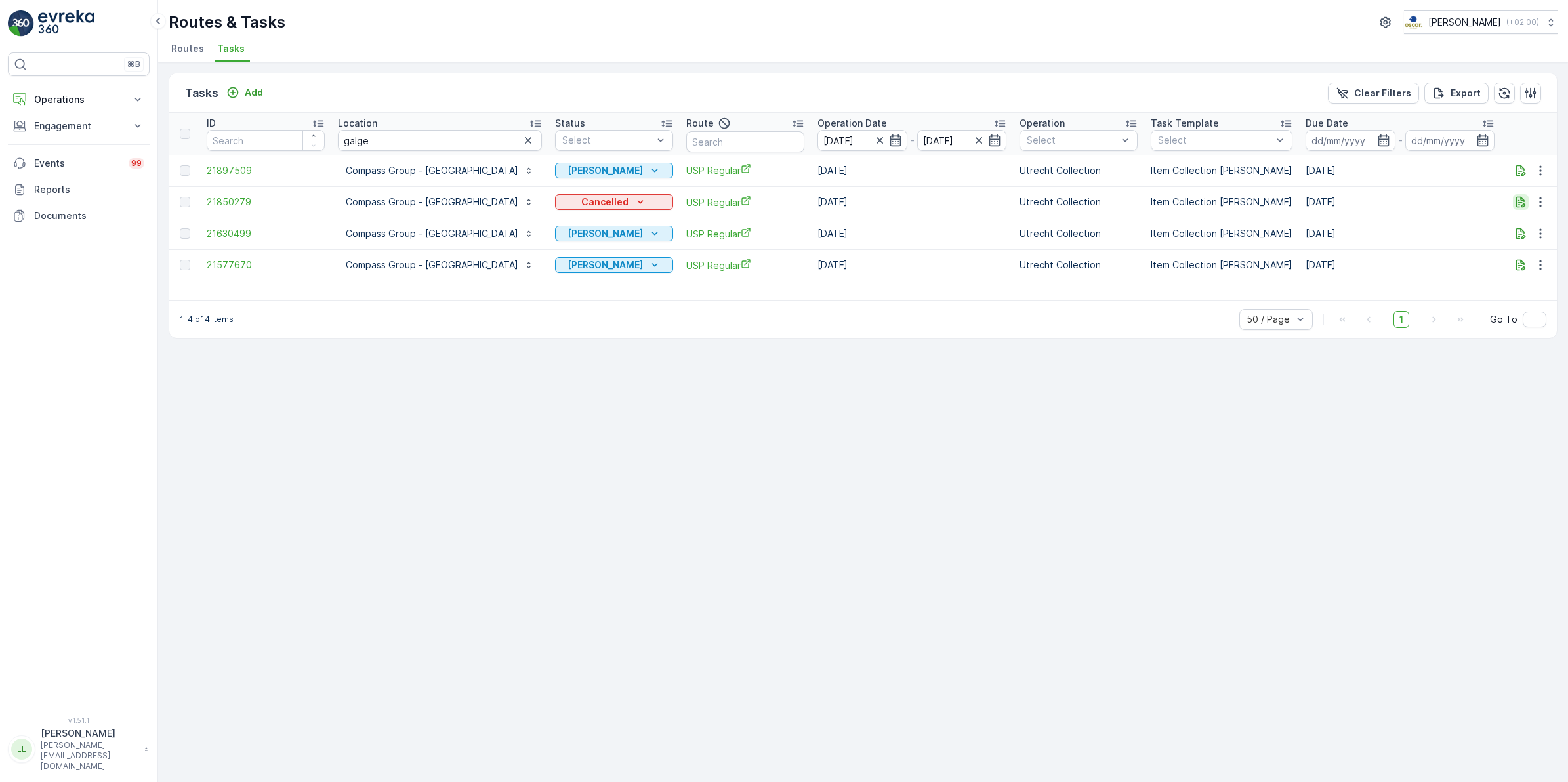
click at [1519, 200] on icon "button" at bounding box center [1521, 202] width 13 height 13
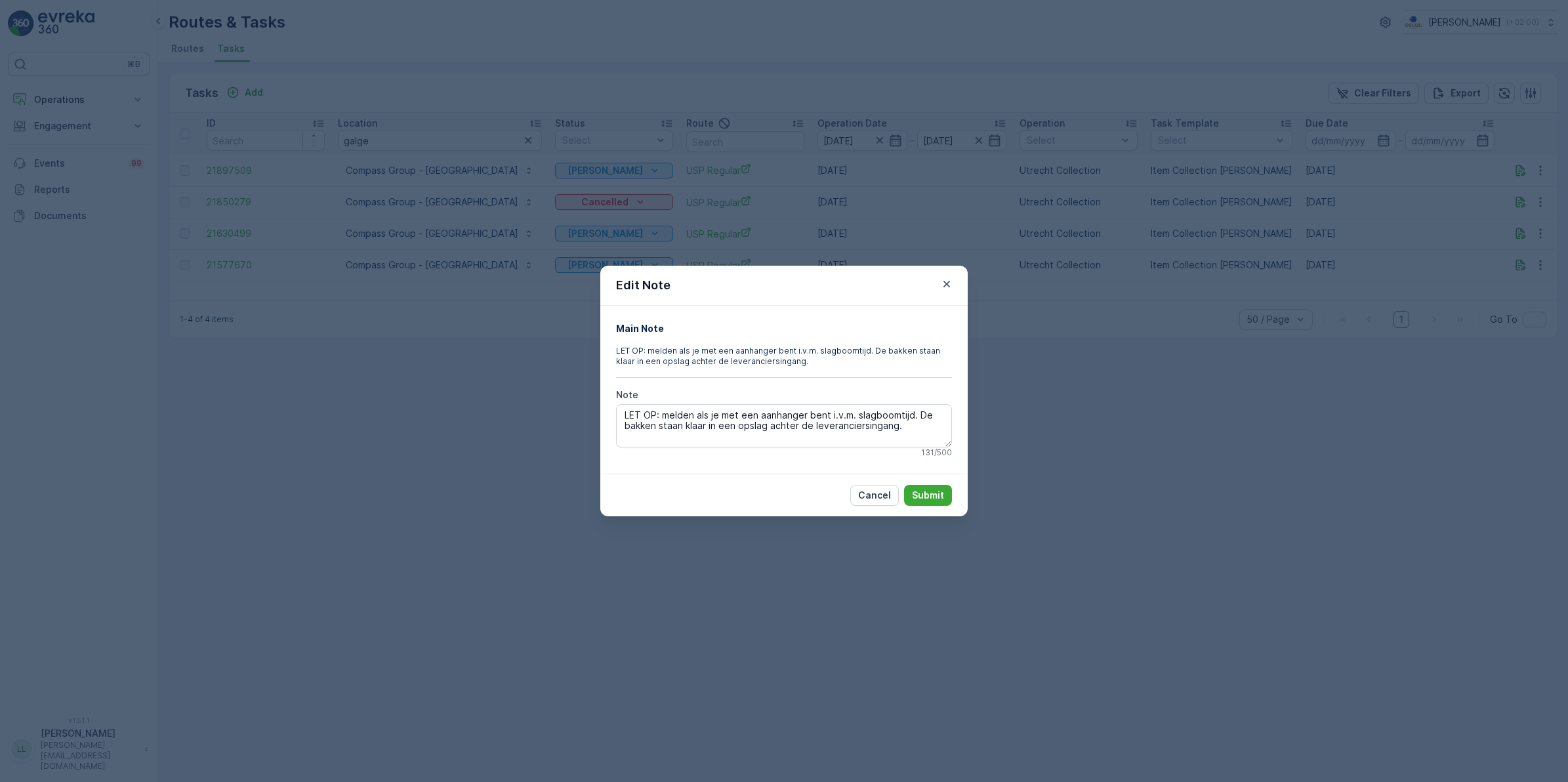
click at [1162, 304] on div "Edit Note Main Note LET OP: melden als je met een aanhanger bent i.v.m. slagboo…" at bounding box center [784, 391] width 1568 height 782
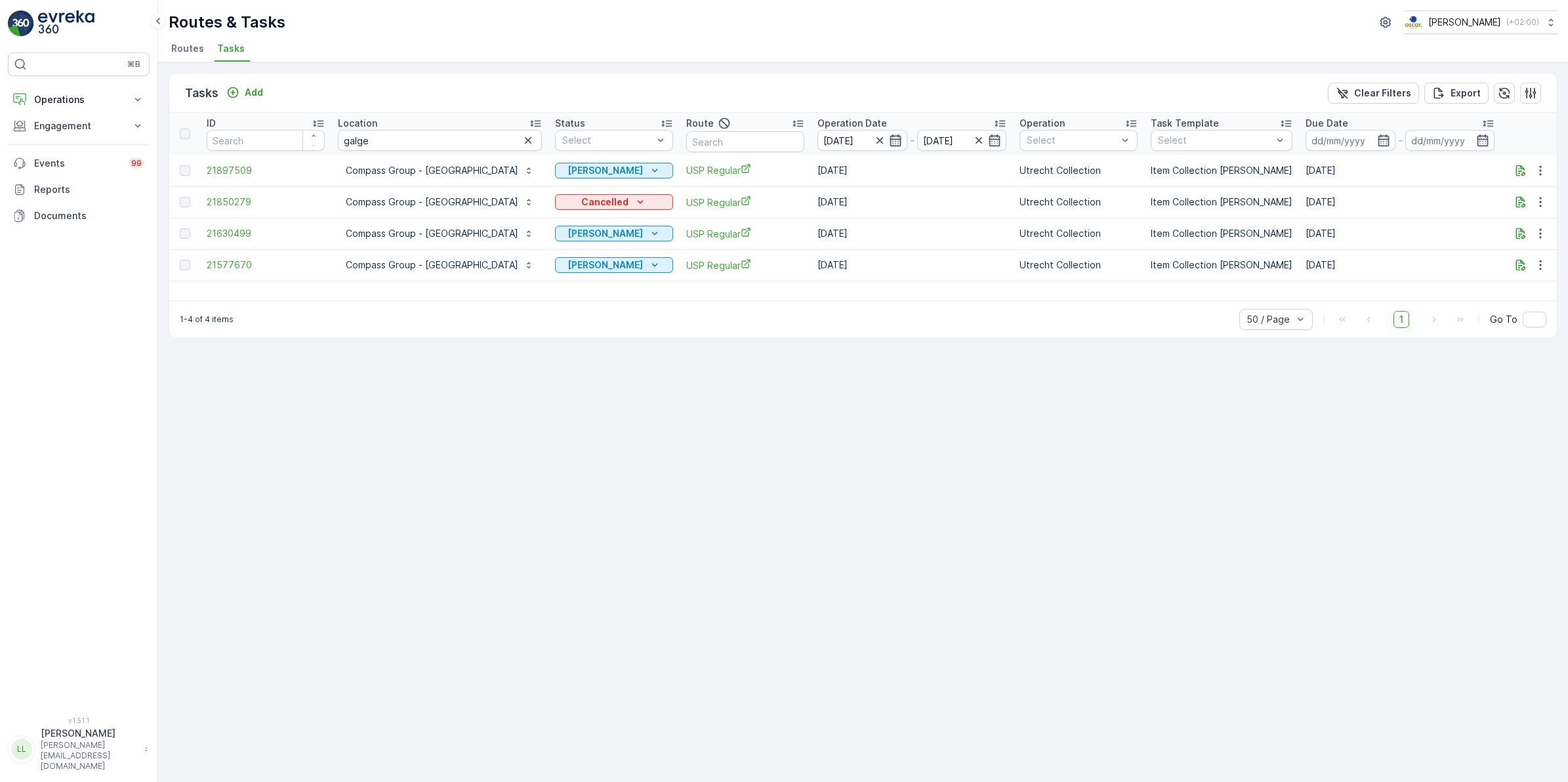
click at [896, 141] on icon "button" at bounding box center [896, 140] width 13 height 13
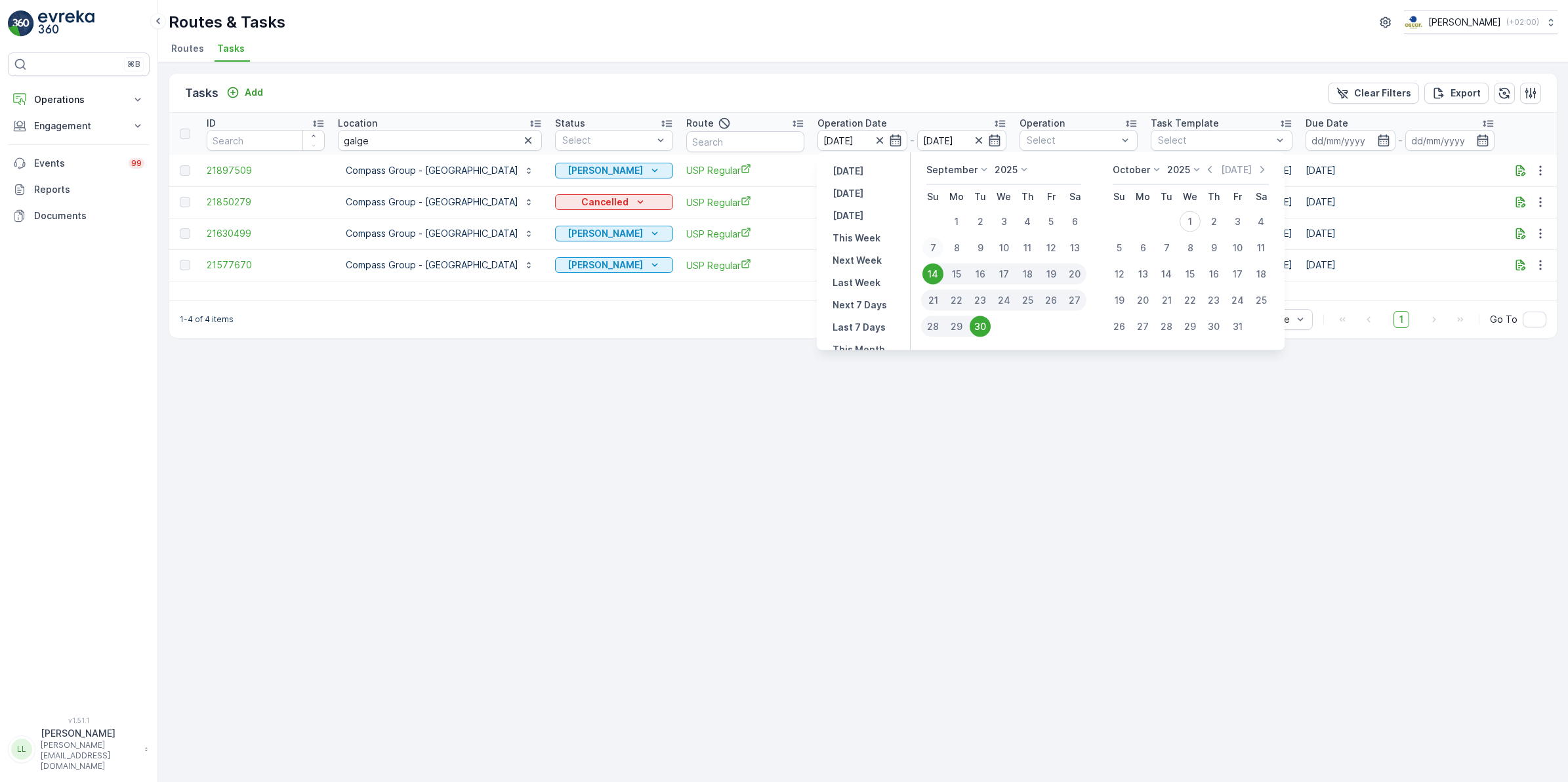
click at [933, 249] on div "7" at bounding box center [933, 248] width 21 height 21
type input "[DATE]"
click at [980, 323] on div "30" at bounding box center [980, 327] width 21 height 21
type input "[DATE]"
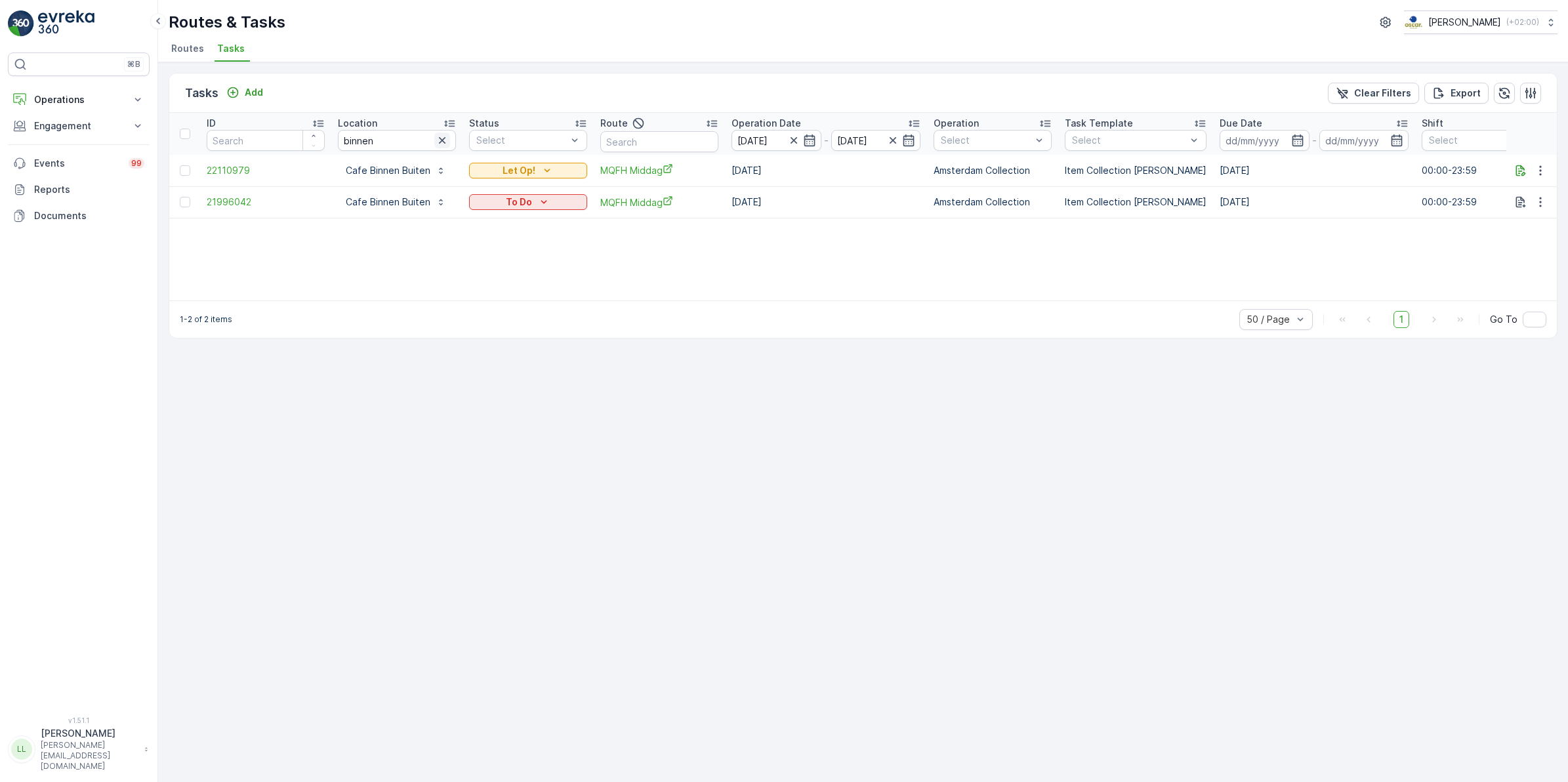
click at [441, 141] on icon "button" at bounding box center [442, 140] width 7 height 7
click at [665, 138] on input "text" at bounding box center [659, 142] width 118 height 21
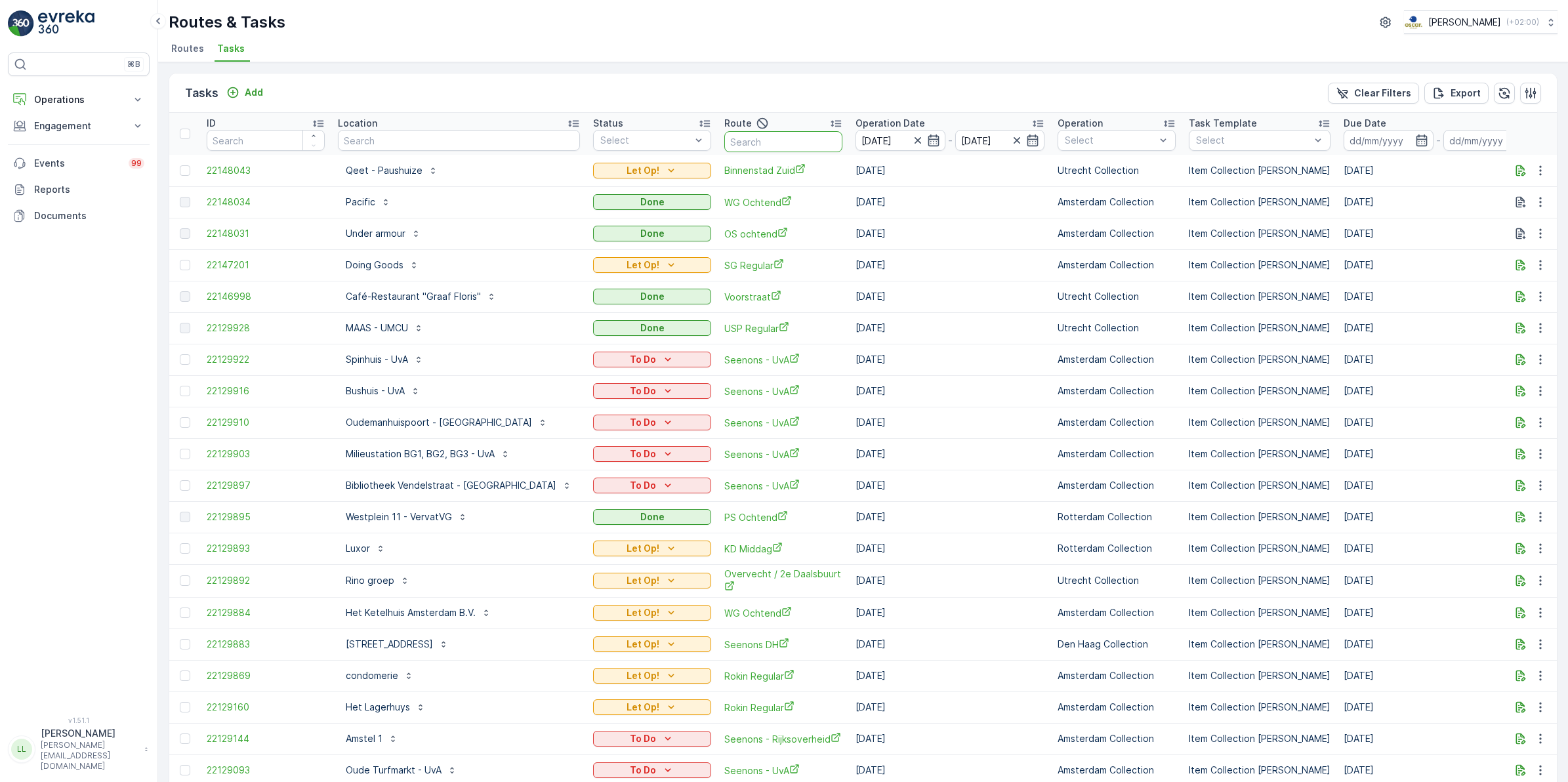
click at [725, 136] on input "text" at bounding box center [784, 142] width 118 height 21
type input "rokin"
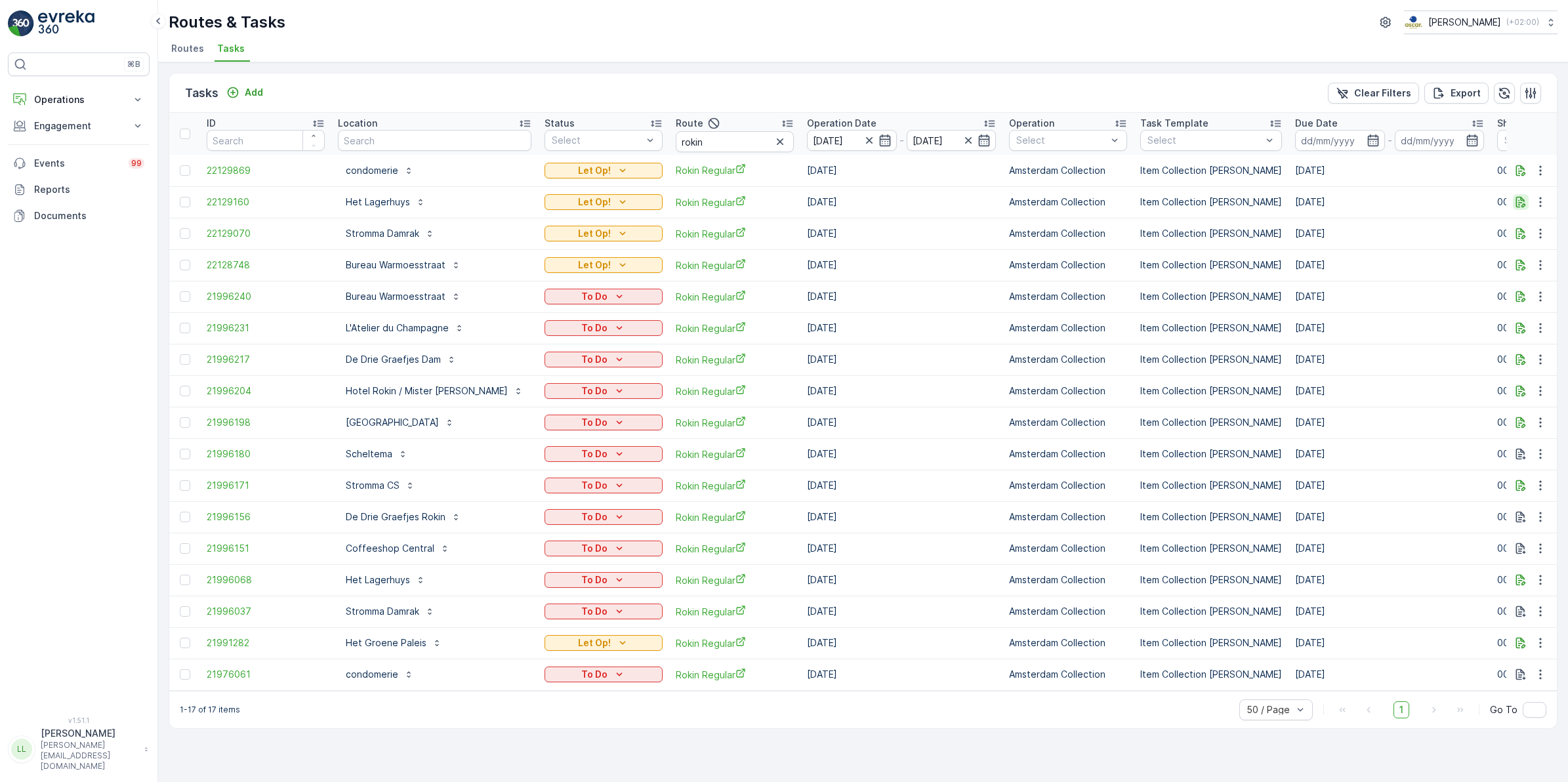
click at [1523, 207] on icon "button" at bounding box center [1521, 202] width 10 height 11
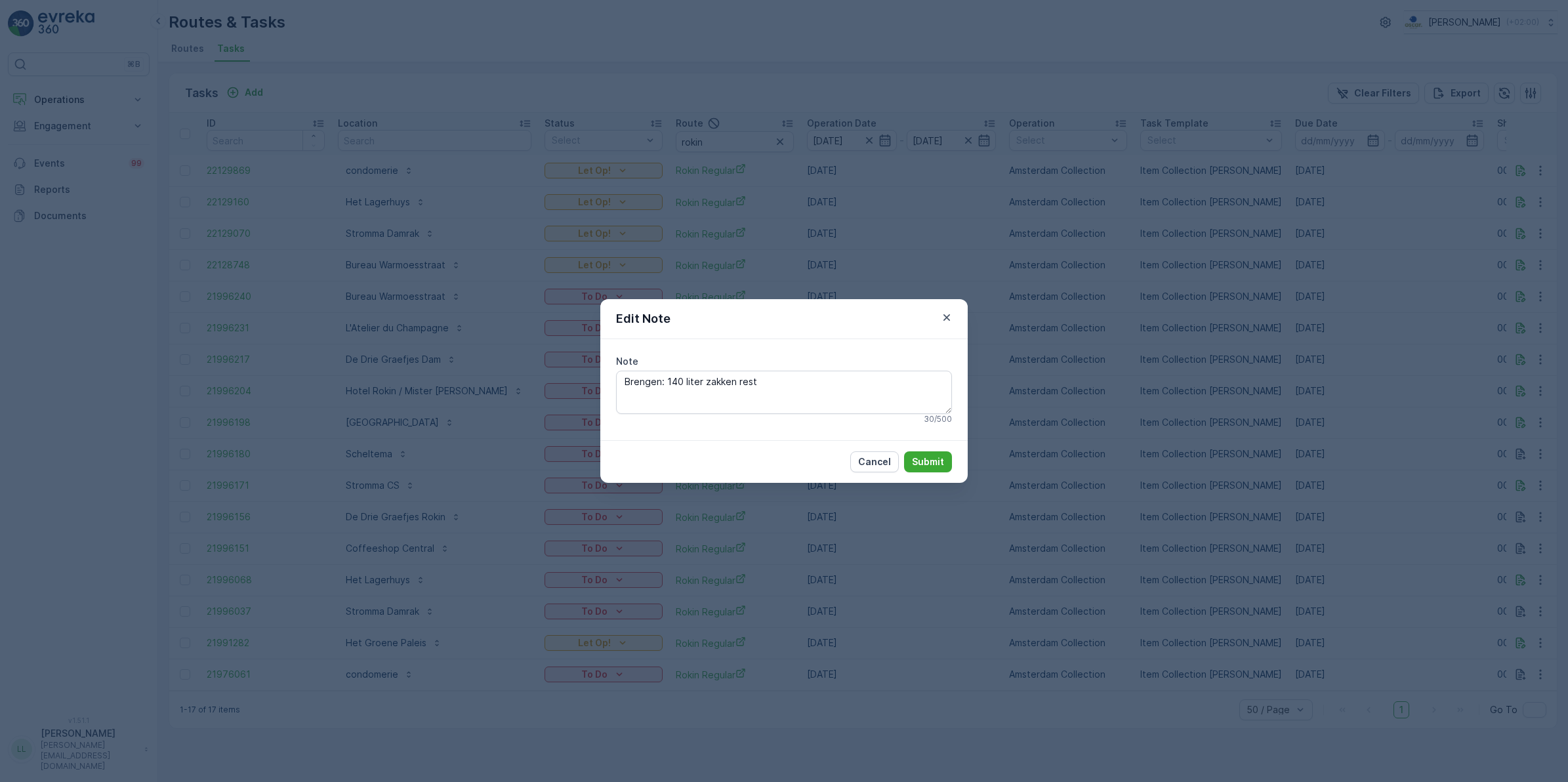
drag, startPoint x: 1169, startPoint y: 316, endPoint x: 1129, endPoint y: 284, distance: 51.2
click at [1169, 316] on div "Edit Note Note Brengen: 140 liter zakken rest 30 / 500 Cancel Submit" at bounding box center [784, 391] width 1568 height 782
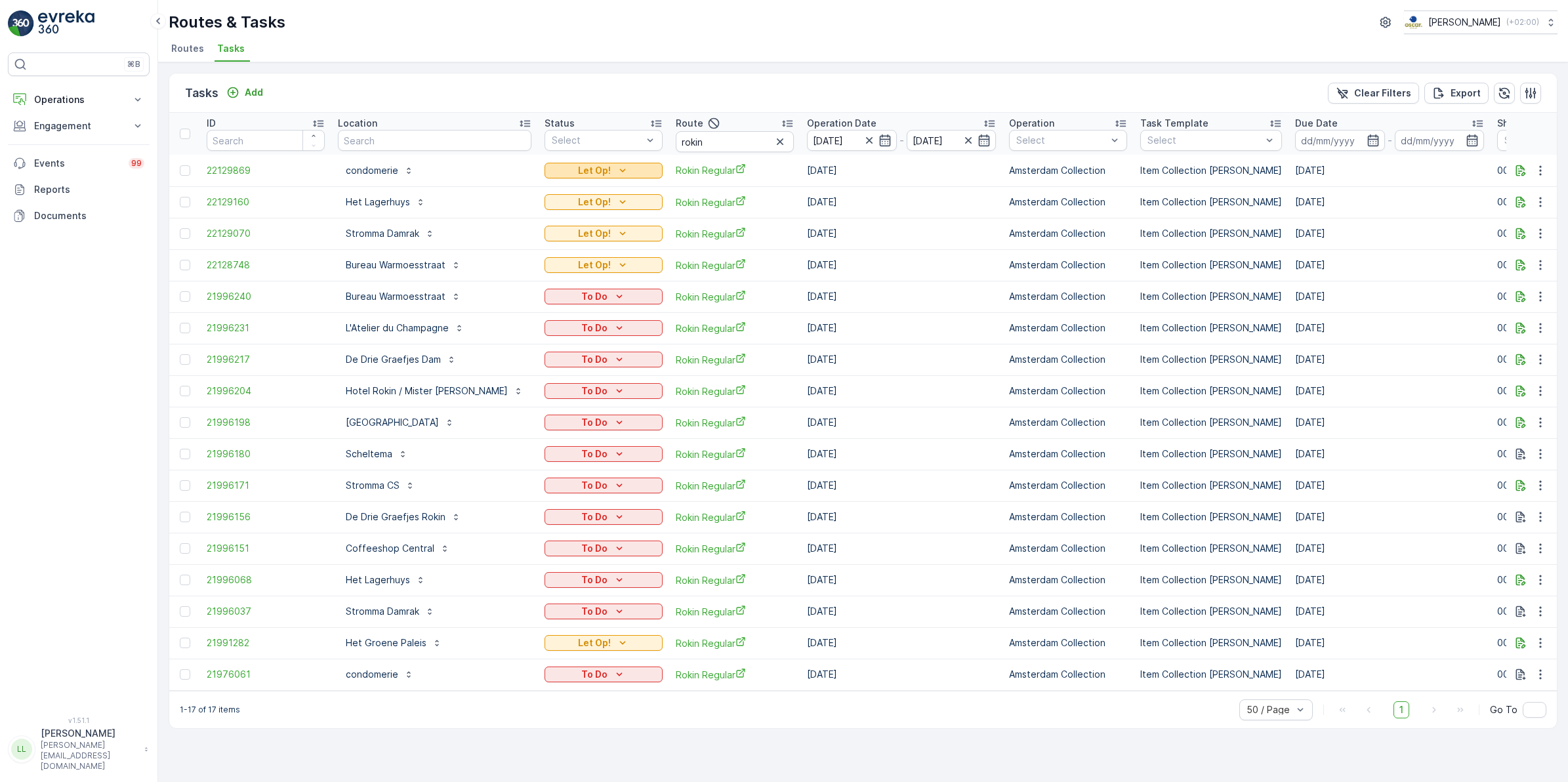
click at [600, 165] on div "Let Op!" at bounding box center [604, 171] width 108 height 13
click at [886, 244] on td "[DATE]" at bounding box center [901, 233] width 202 height 31
click at [1515, 362] on icon "button" at bounding box center [1521, 359] width 13 height 13
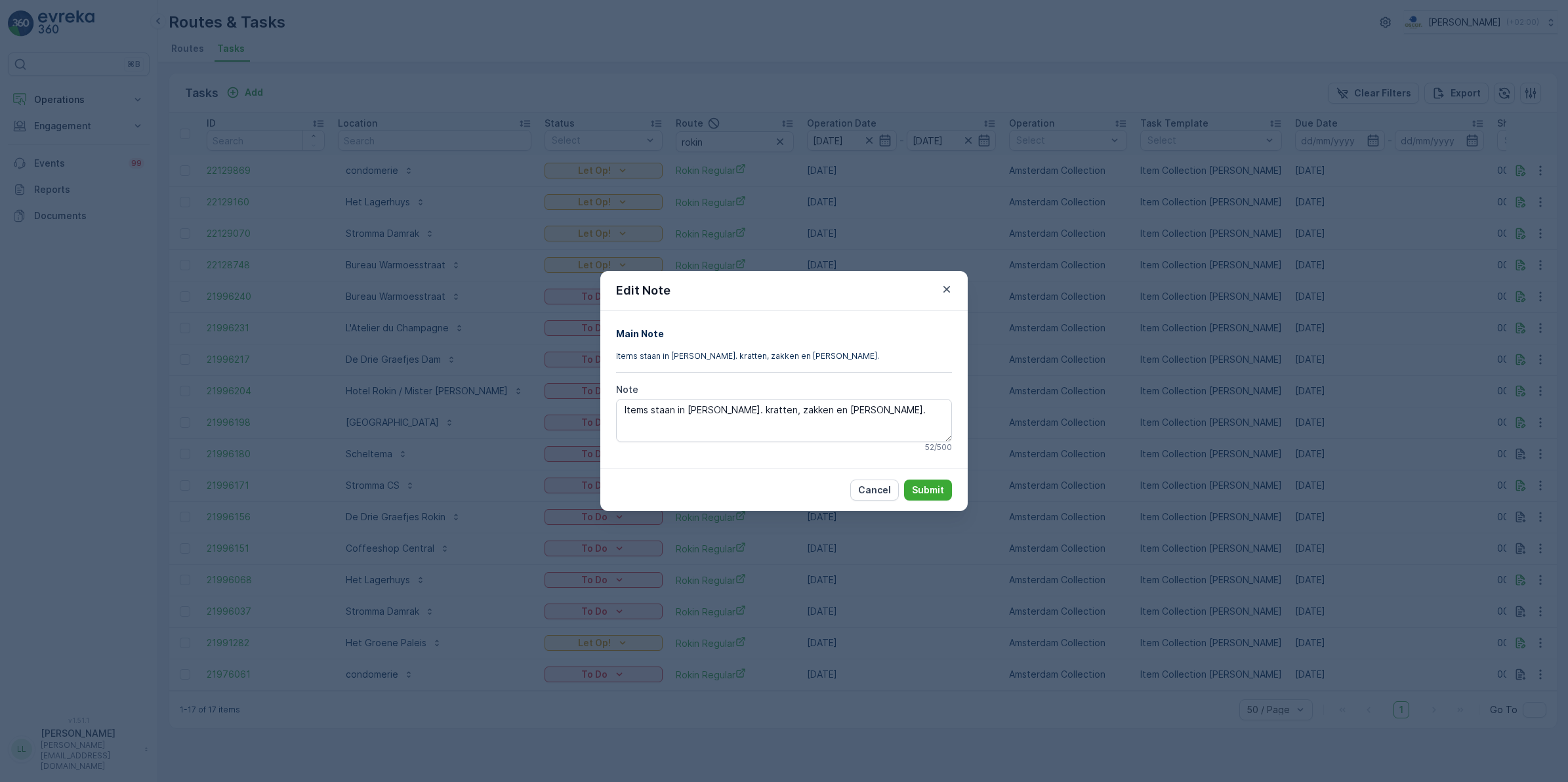
click at [1155, 382] on div "Edit Note Main Note Items staan in [PERSON_NAME]. kratten, zakken en [PERSON_NA…" at bounding box center [784, 391] width 1568 height 782
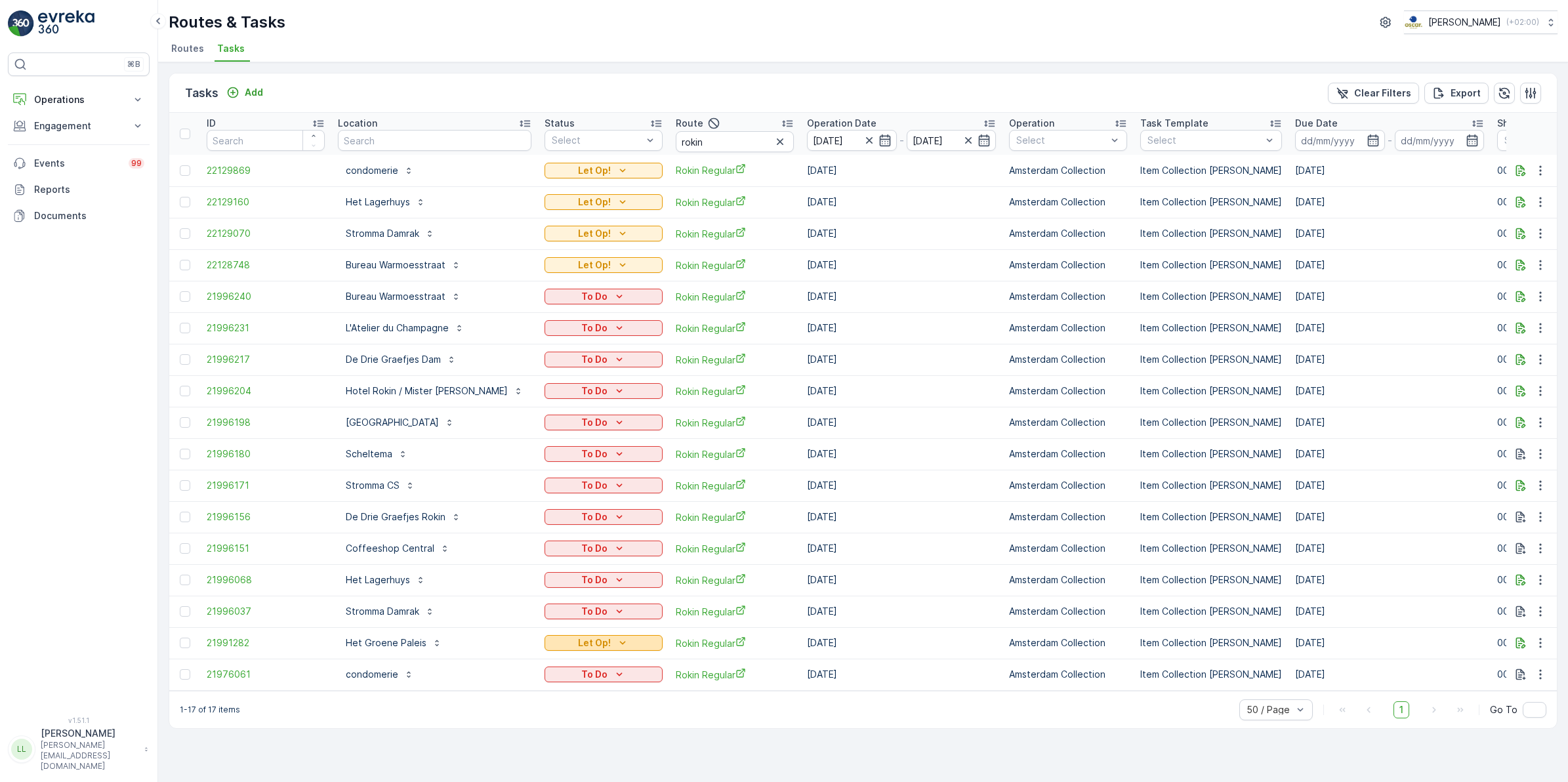
click at [616, 642] on icon "Let Op!" at bounding box center [623, 643] width 13 height 13
click at [536, 681] on span "Done" at bounding box center [529, 680] width 24 height 13
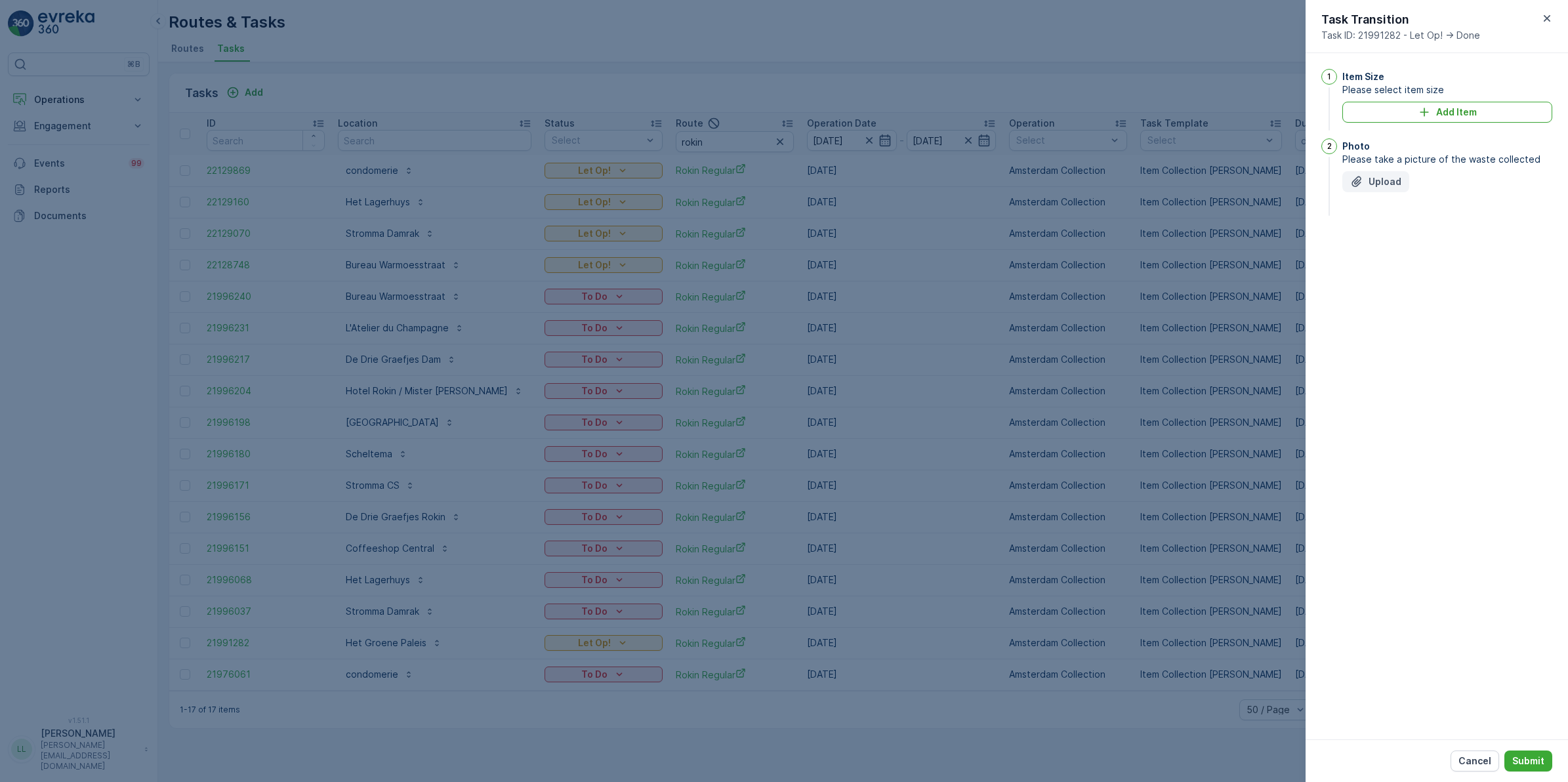
click at [1390, 183] on p "Upload" at bounding box center [1385, 182] width 33 height 13
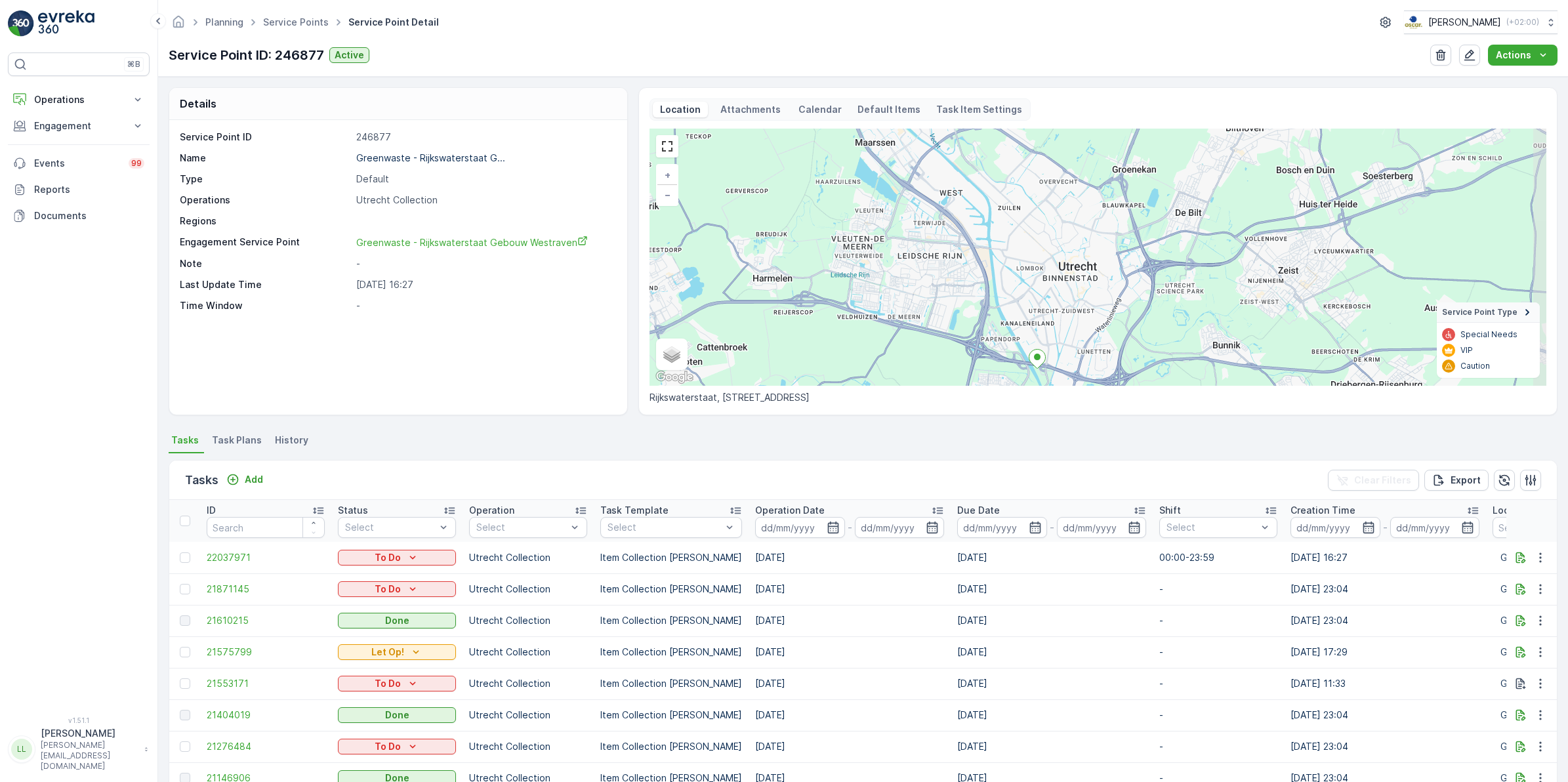
drag, startPoint x: 1105, startPoint y: 254, endPoint x: 1036, endPoint y: 363, distance: 129.0
click at [1036, 369] on div at bounding box center [1038, 360] width 17 height 23
